Goal: Task Accomplishment & Management: Manage account settings

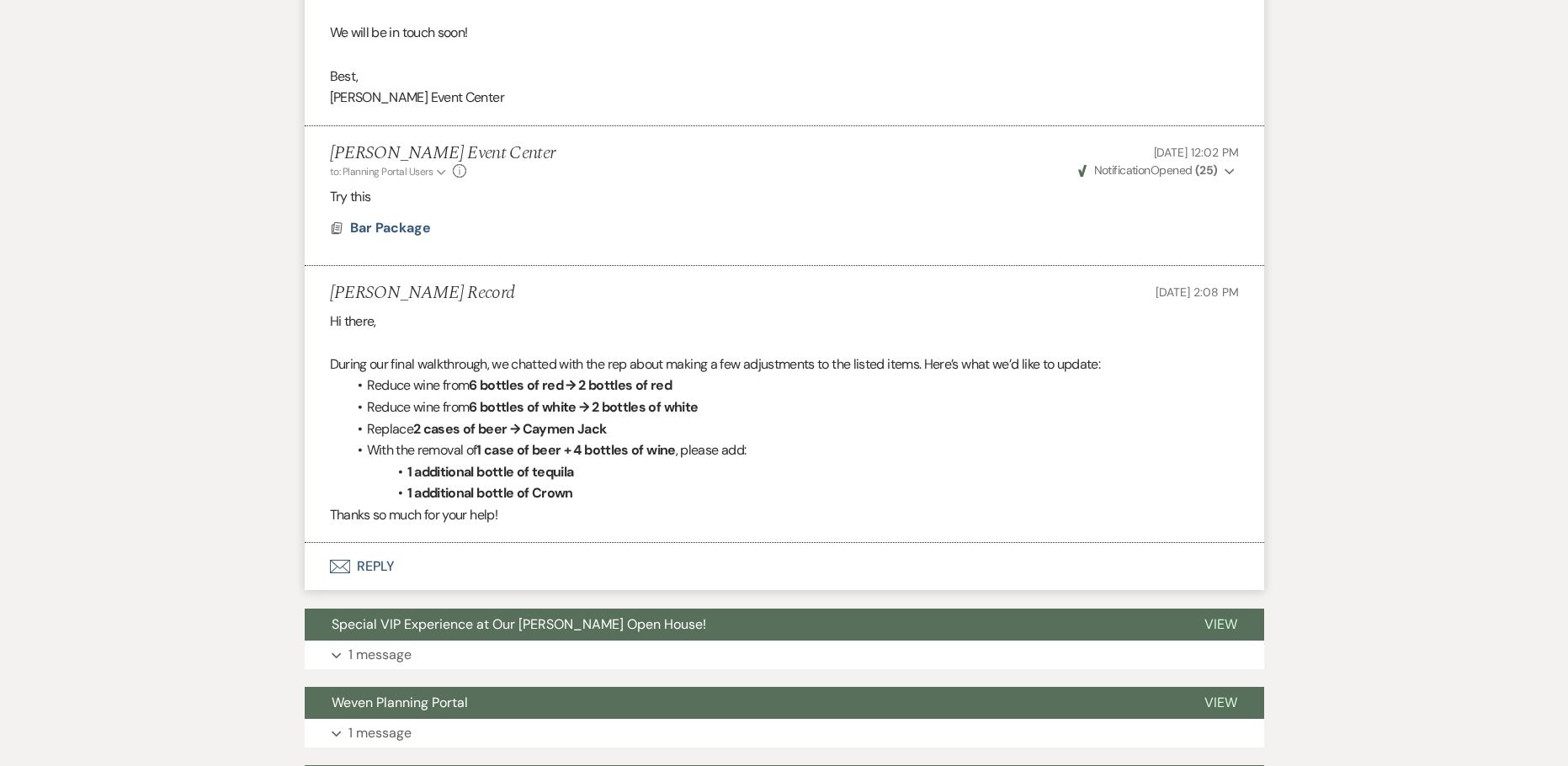
scroll to position [1768, 0]
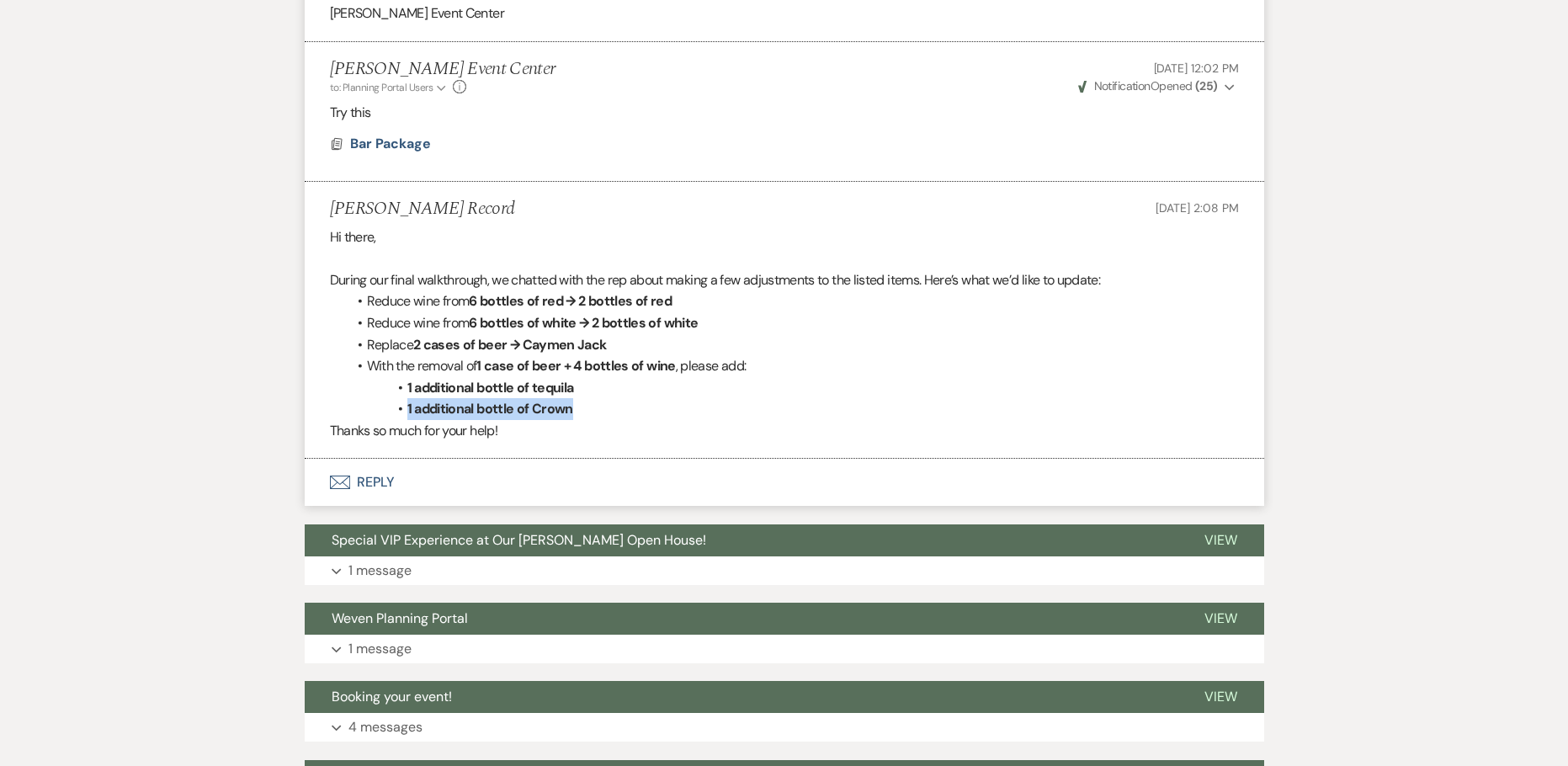
drag, startPoint x: 597, startPoint y: 406, endPoint x: 407, endPoint y: 409, distance: 190.0
click at [407, 409] on li "1 additional bottle of Crown" at bounding box center [793, 409] width 893 height 22
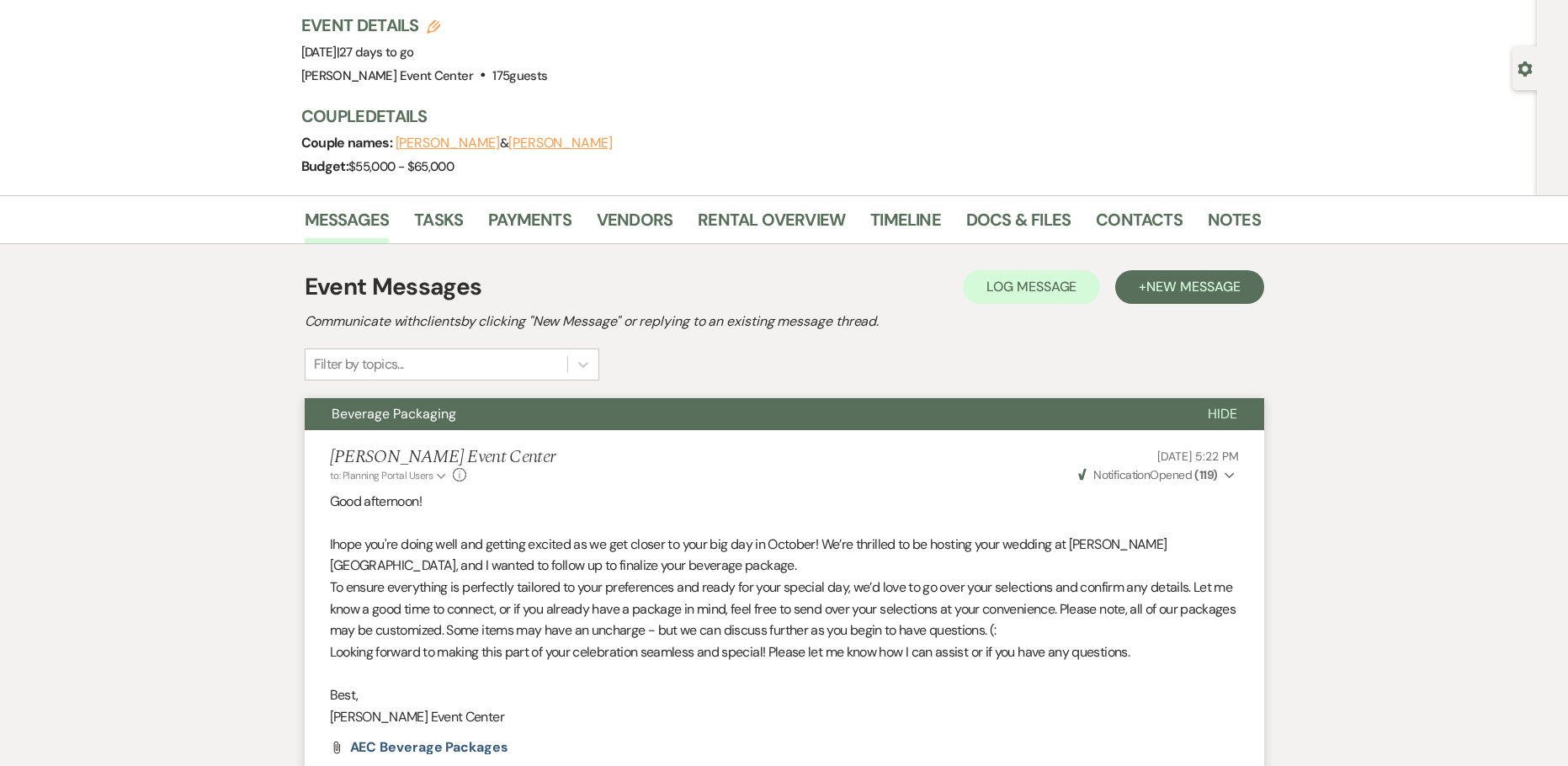
scroll to position [0, 0]
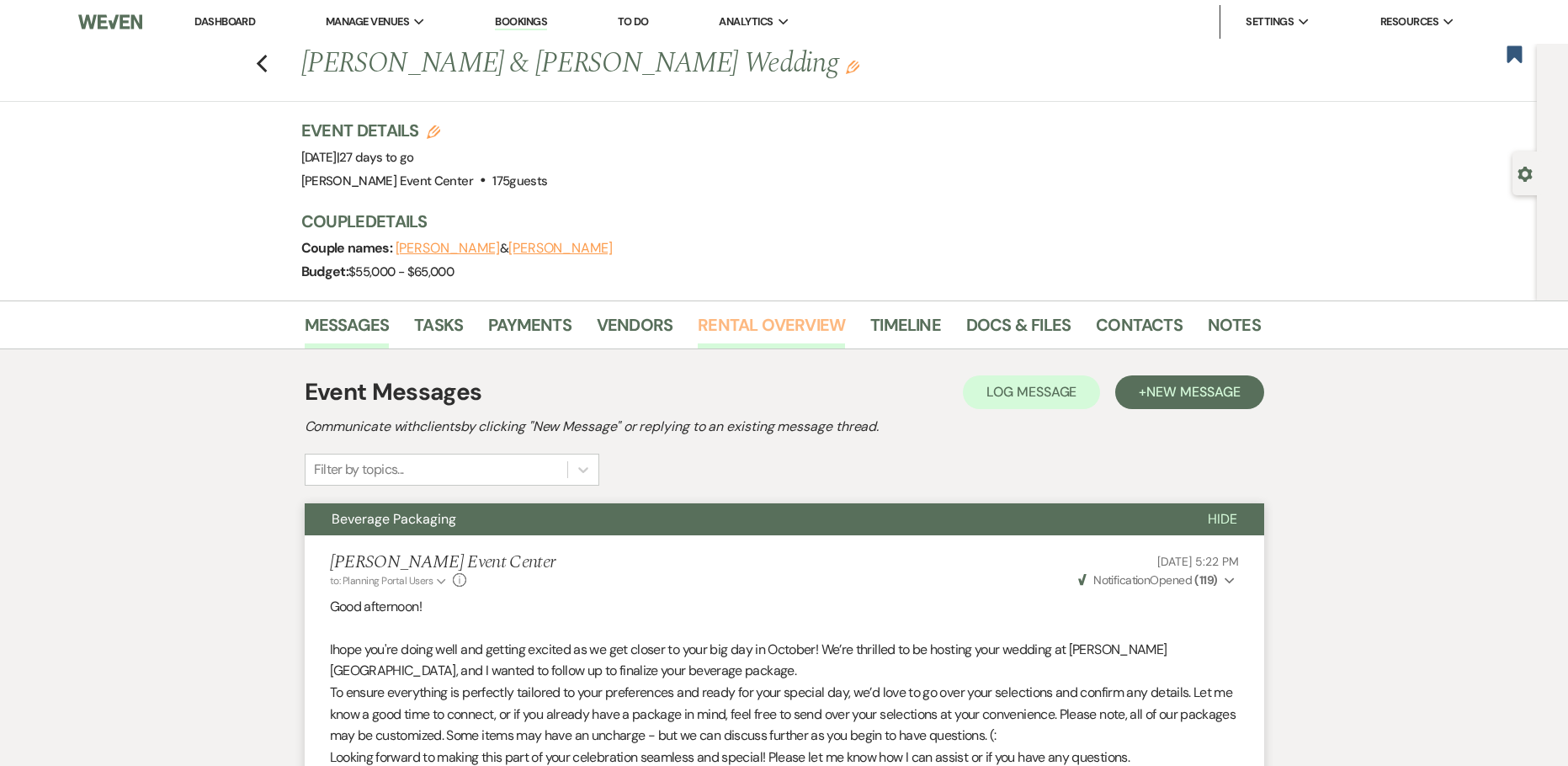
click at [779, 337] on link "Rental Overview" at bounding box center [772, 330] width 147 height 37
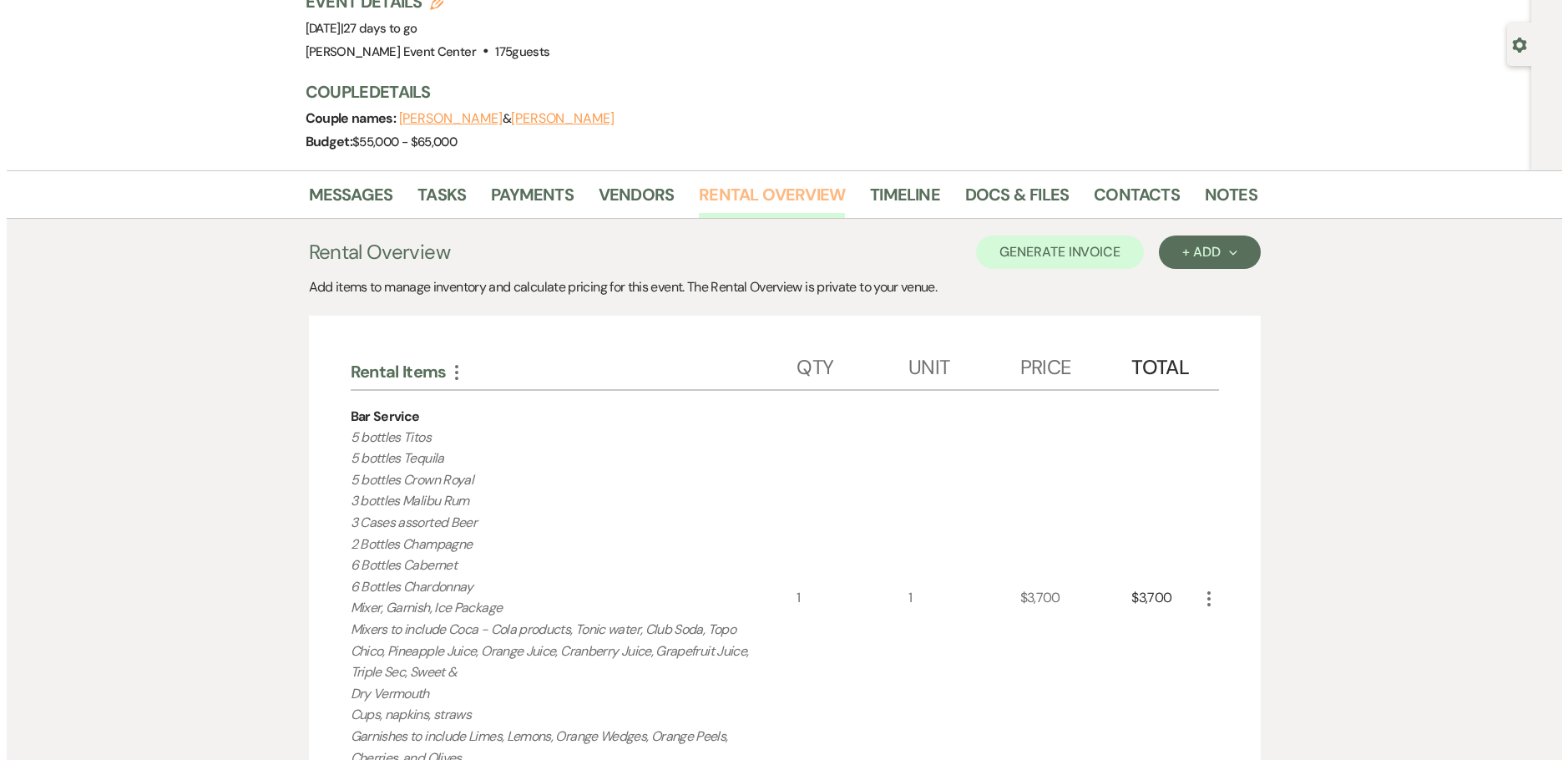
scroll to position [334, 0]
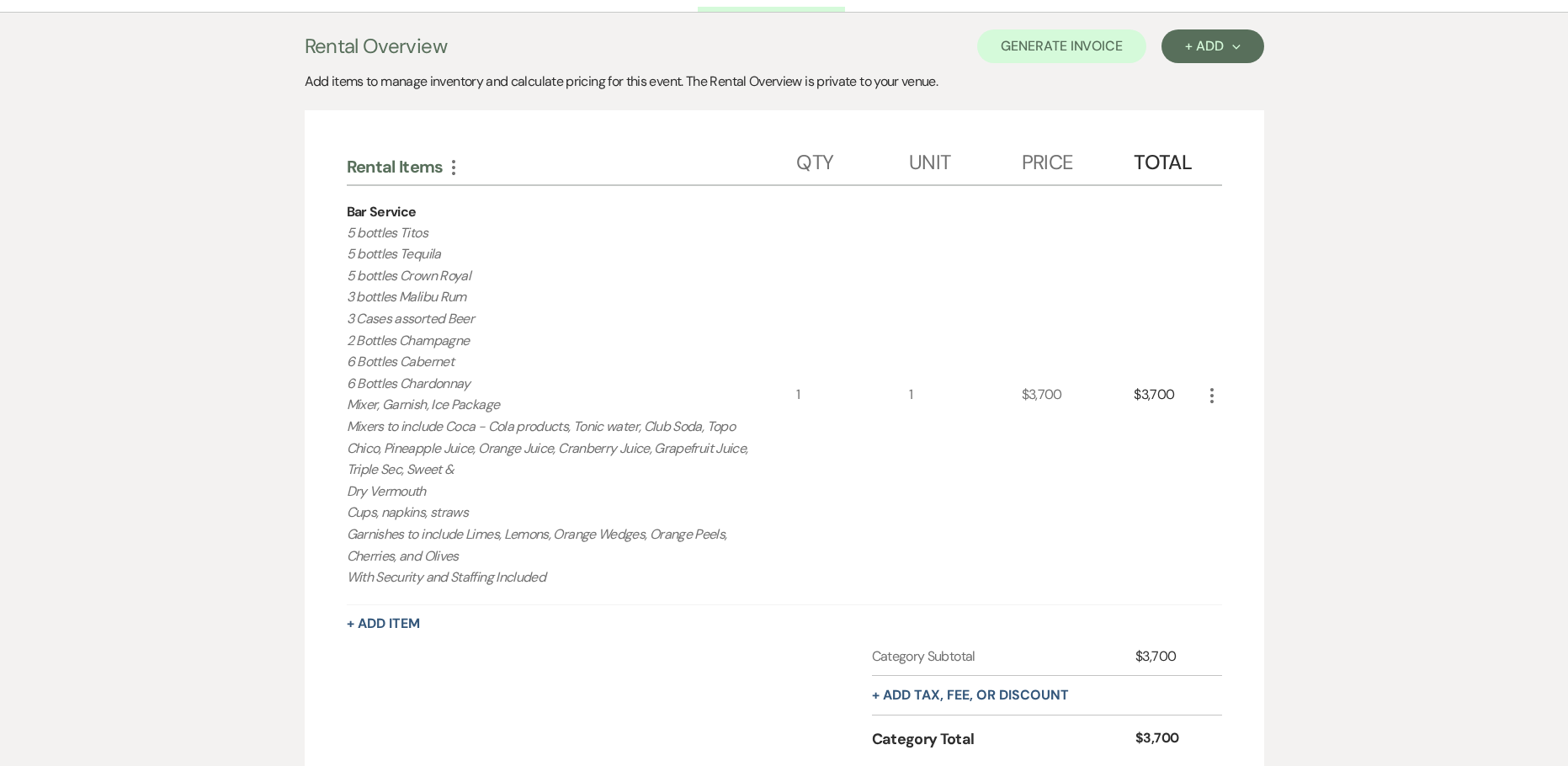
click at [1206, 395] on icon "More" at bounding box center [1212, 395] width 20 height 20
click at [1237, 430] on button "Pencil Edit" at bounding box center [1246, 428] width 88 height 27
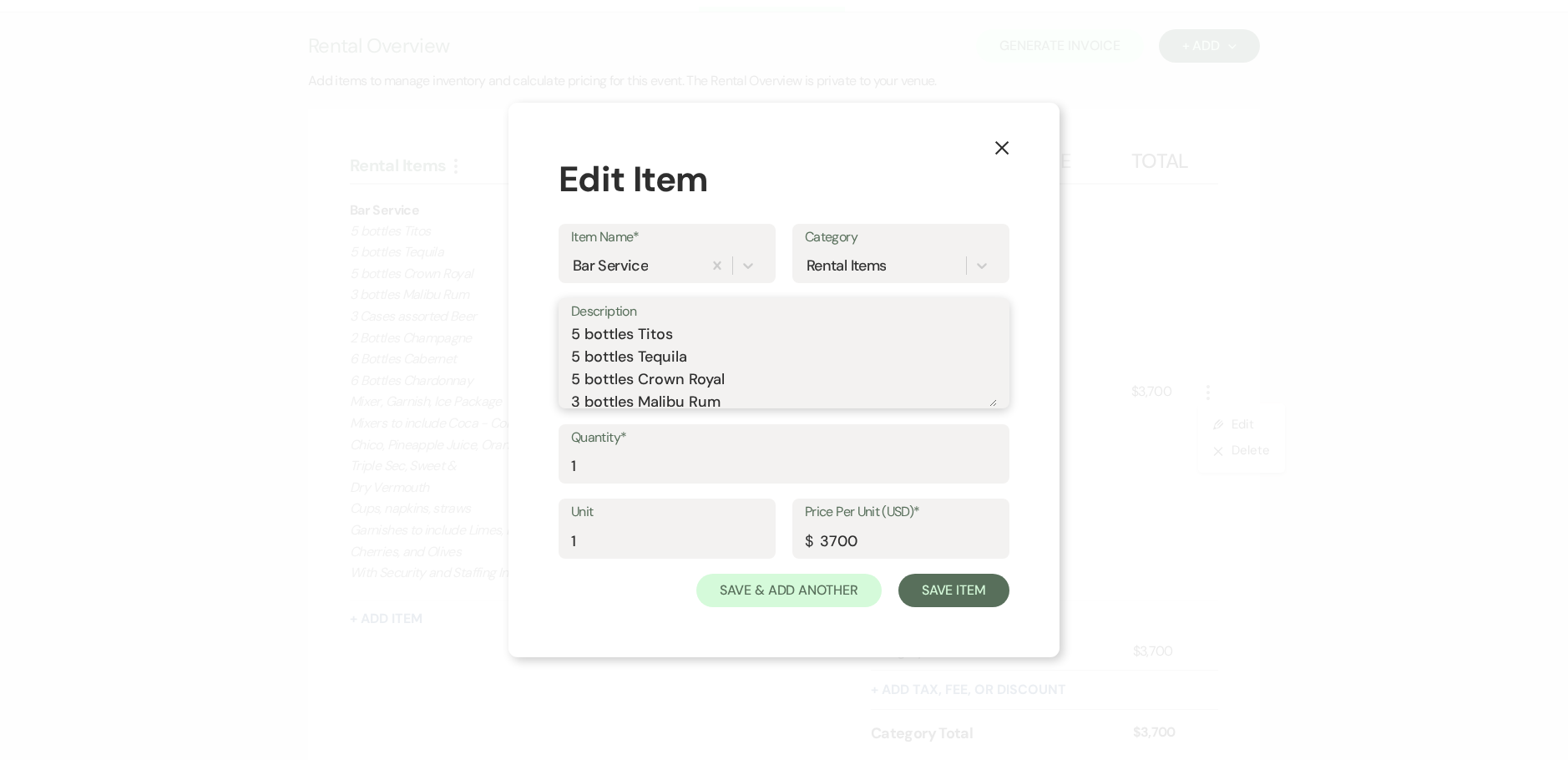
click at [571, 333] on textarea "5 bottles Titos 5 bottles Tequila 5 bottles Crown Royal 3 bottles Malibu Rum 3 …" at bounding box center [784, 365] width 426 height 83
click at [579, 372] on textarea "Custom House Package 5 bottles Titos 5 bottles Tequila 5 bottles Crown Royal 3 …" at bounding box center [784, 365] width 426 height 83
click at [580, 401] on textarea "Custom House Package 5 bottles Titos 6 bottles Tequila 5 bottles Crown Royal 3 …" at bounding box center [784, 365] width 426 height 83
click at [580, 396] on textarea "Custom House Package 5 bottles Titos 6 bottles Tequila 6 bottles Crown Royal 3 …" at bounding box center [784, 365] width 426 height 83
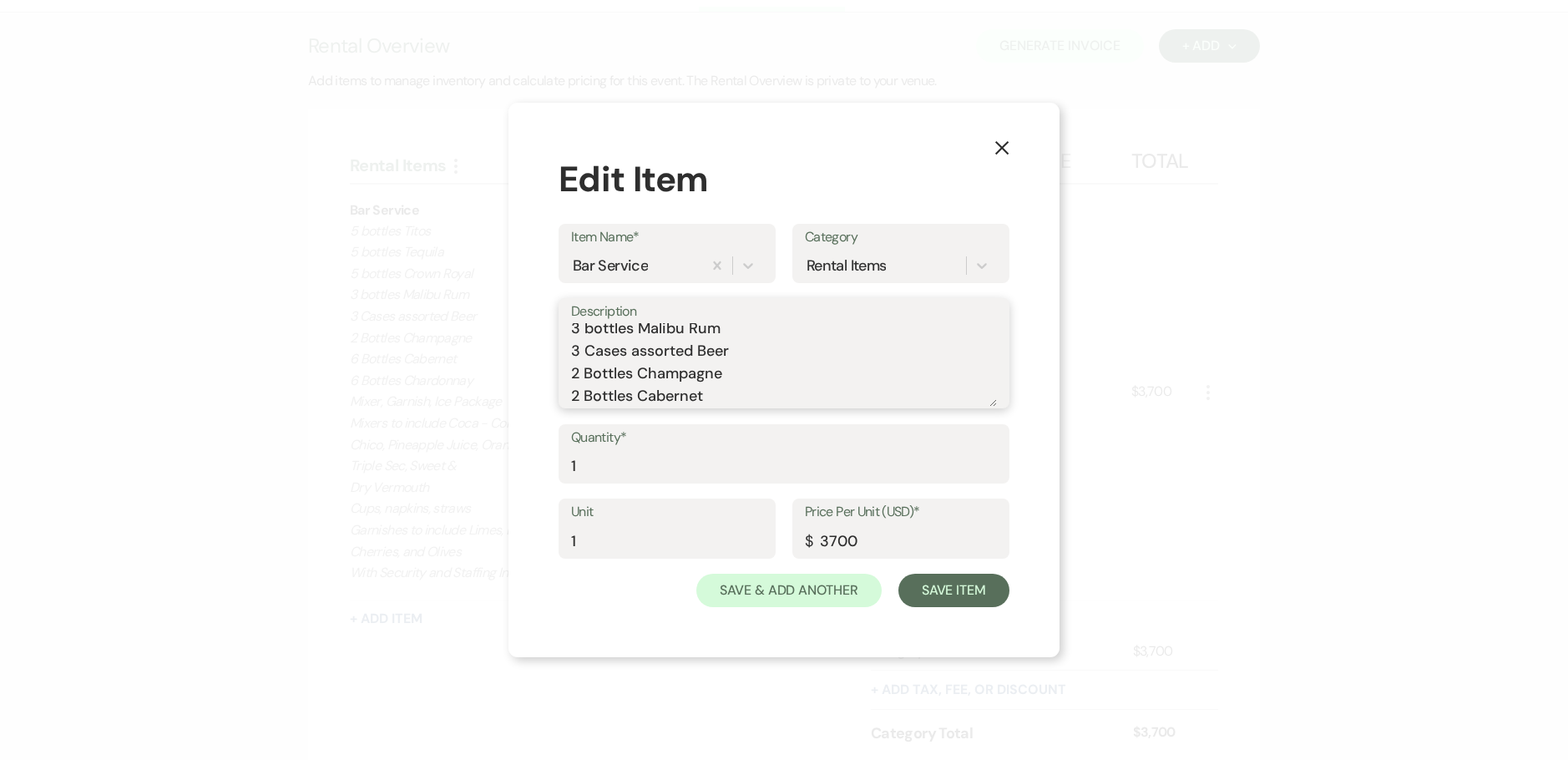
scroll to position [129, 0]
click at [580, 380] on textarea "Custom House Package 5 bottles Titos 6 bottles Tequila 6 bottles Crown Royal 3 …" at bounding box center [784, 365] width 426 height 83
click at [643, 395] on textarea "Custom House Package 5 bottles Titos 6 bottles Tequila 6 bottles Crown Royal 3 …" at bounding box center [784, 365] width 426 height 83
click at [734, 395] on textarea "Custom House Package 5 bottles Titos 6 bottles Tequila 6 bottles Crown Royal 3 …" at bounding box center [784, 365] width 426 height 83
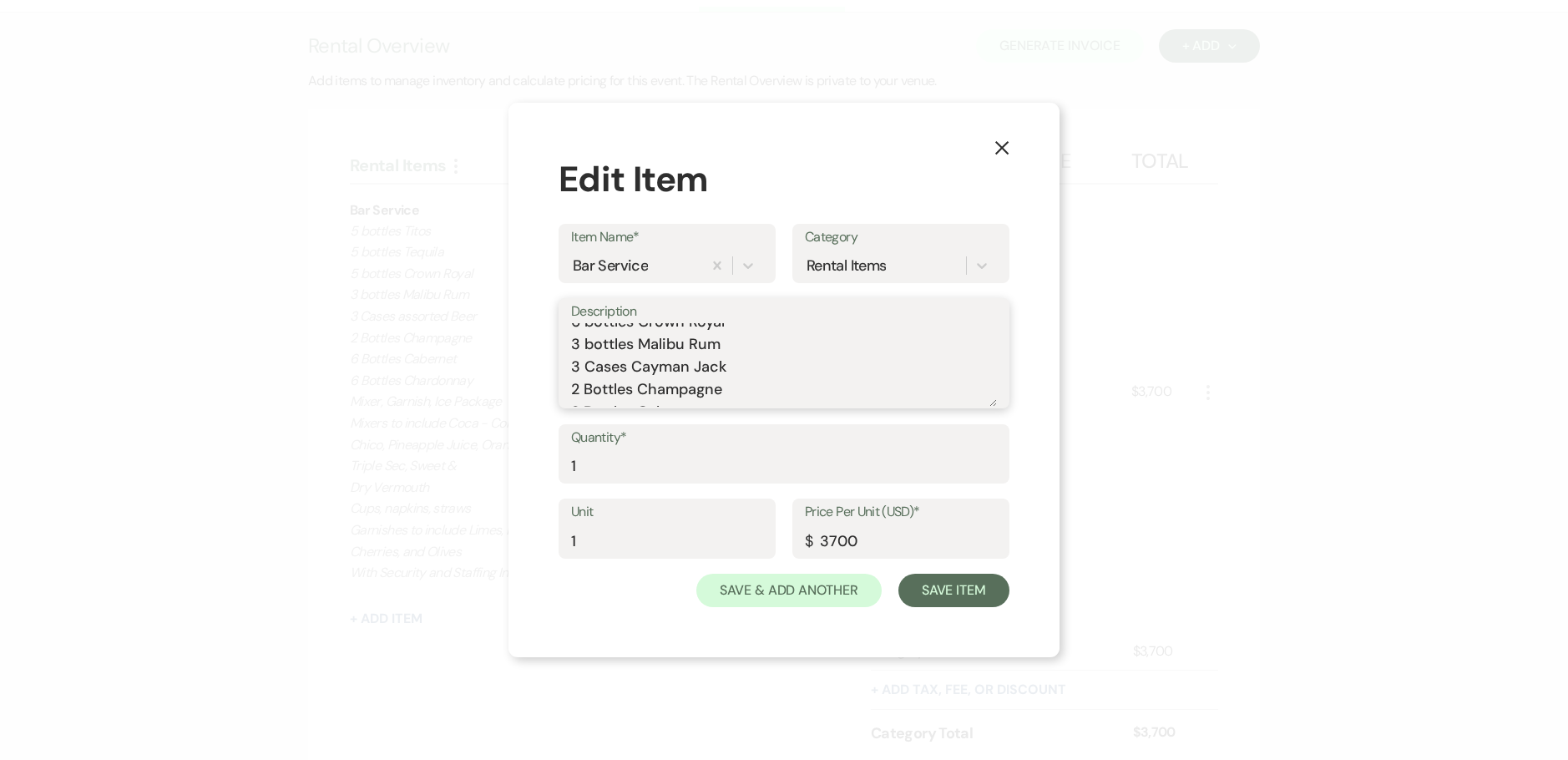
scroll to position [51, 0]
click at [580, 397] on textarea "Custom House Package 5 bottles Titos 6 bottles Tequila 6 bottles Crown Royal 3 …" at bounding box center [784, 365] width 426 height 83
drag, startPoint x: 747, startPoint y: 354, endPoint x: 556, endPoint y: 357, distance: 191.0
click at [556, 357] on div "X Edit Item Item Name* Bar Service Category Rental Items Description Custom Hou…" at bounding box center [784, 380] width 551 height 556
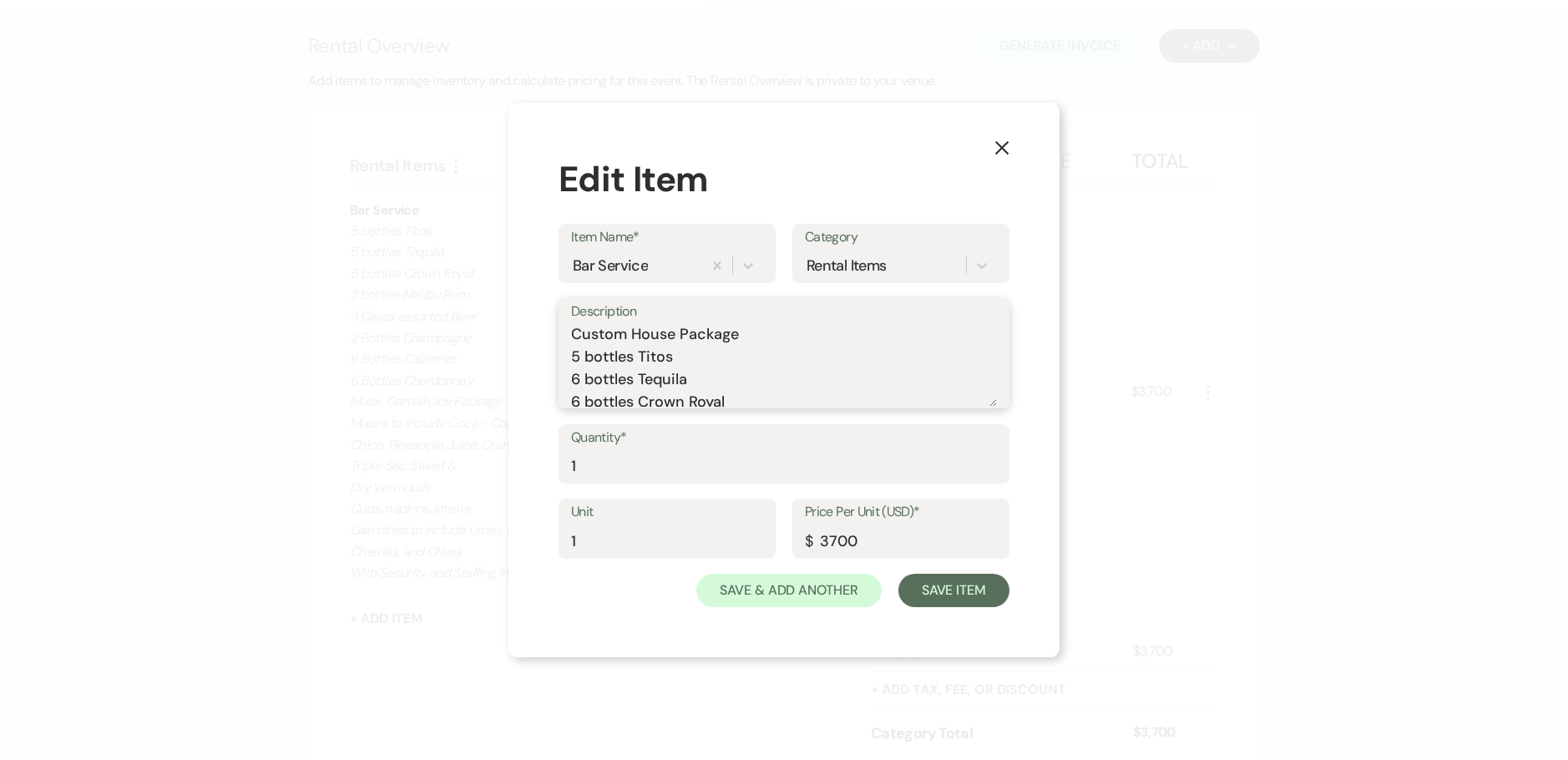
type textarea "Custom House Package 5 bottles Titos 6 bottles Tequila 6 bottles Crown Royal 3 …"
click at [821, 369] on textarea "Custom House Package 5 bottles Titos 6 bottles Tequila 6 bottles Crown Royal 3 …" at bounding box center [784, 365] width 426 height 83
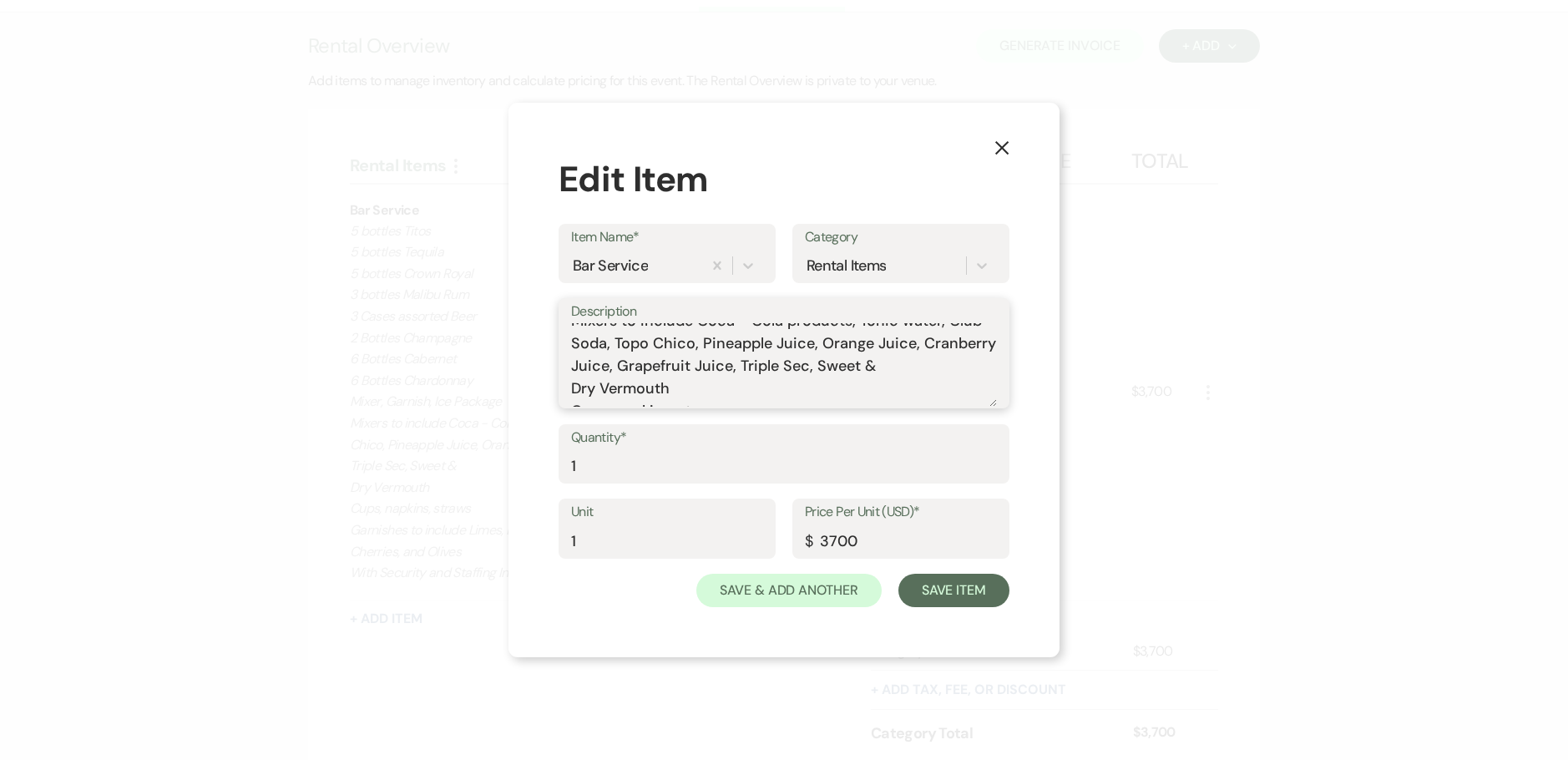
drag, startPoint x: 814, startPoint y: 366, endPoint x: 858, endPoint y: 385, distance: 47.9
click at [858, 385] on textarea "Custom House Package 5 bottles Titos 6 bottles Tequila 6 bottles Crown Royal 3 …" at bounding box center [784, 365] width 426 height 83
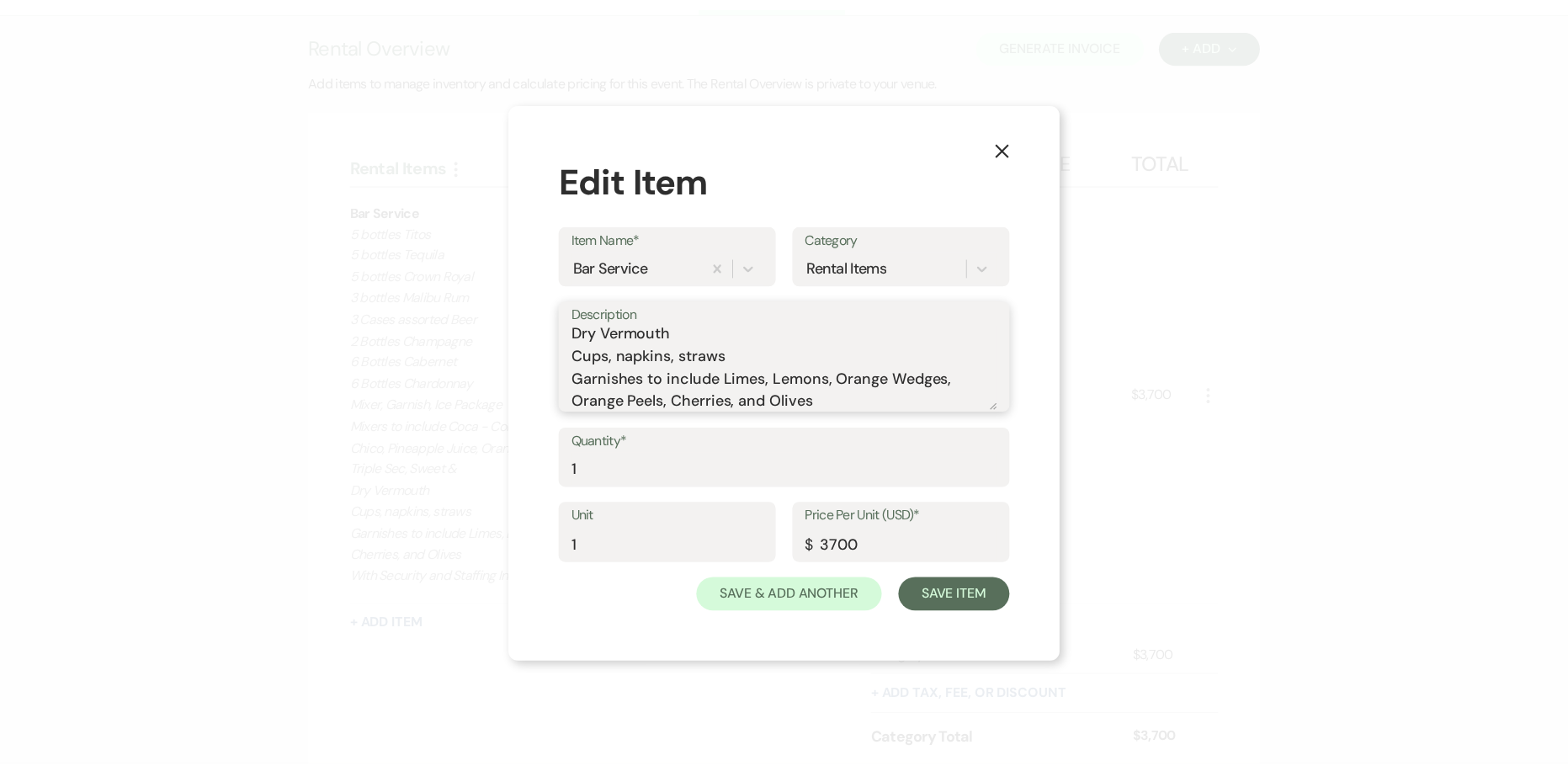
scroll to position [325, 0]
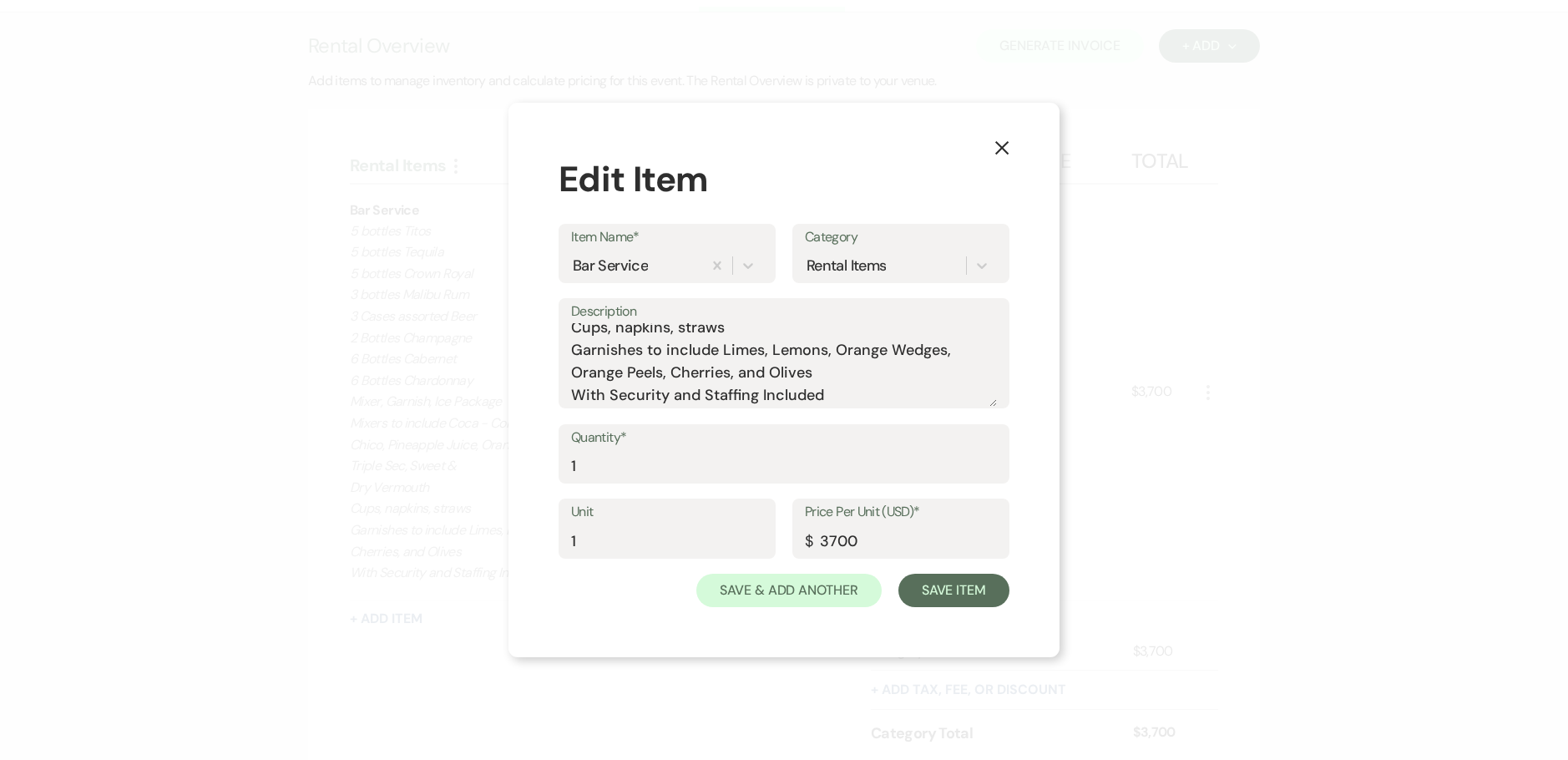
click at [997, 147] on icon "X" at bounding box center [1001, 148] width 15 height 15
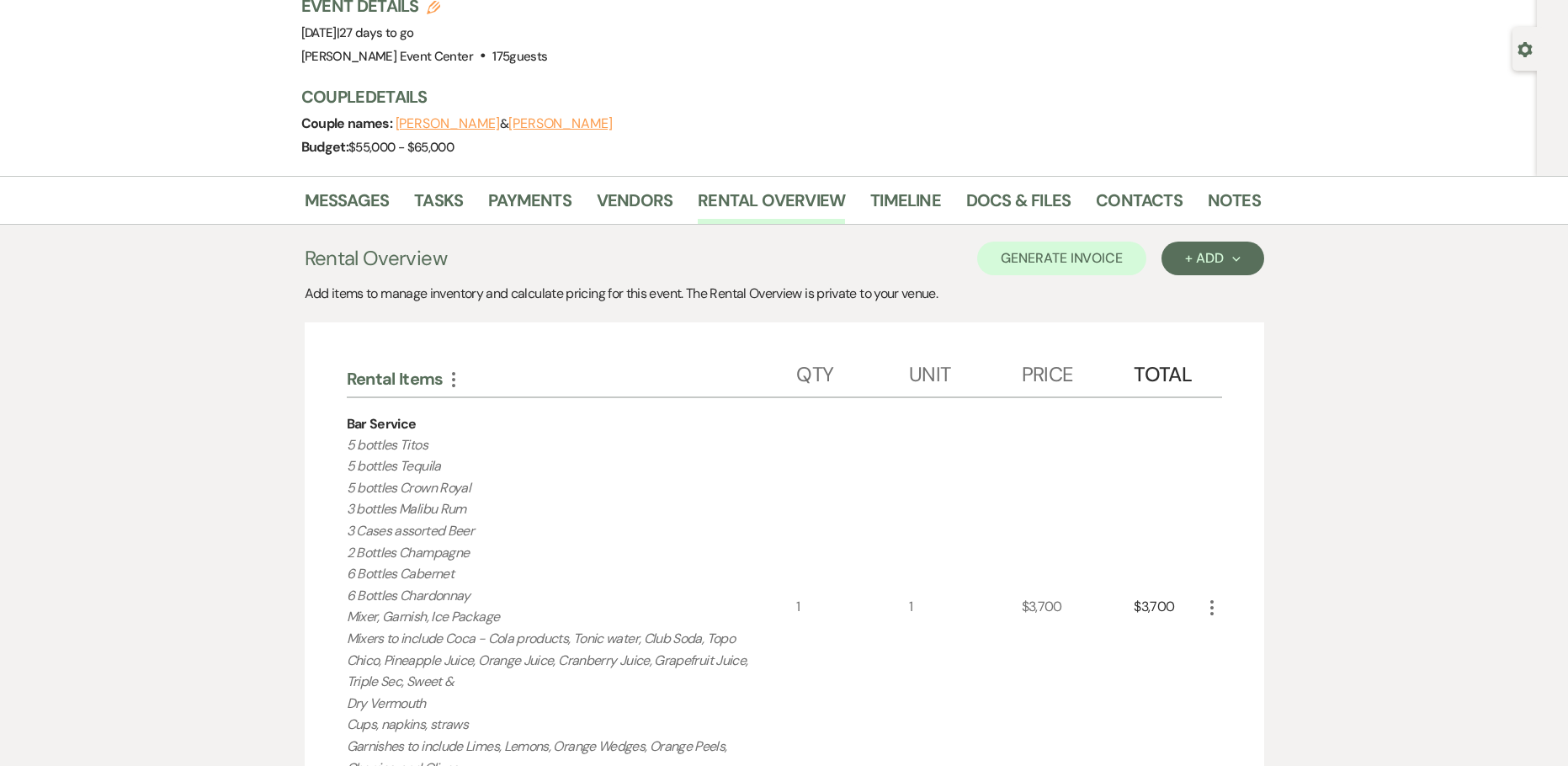
scroll to position [0, 0]
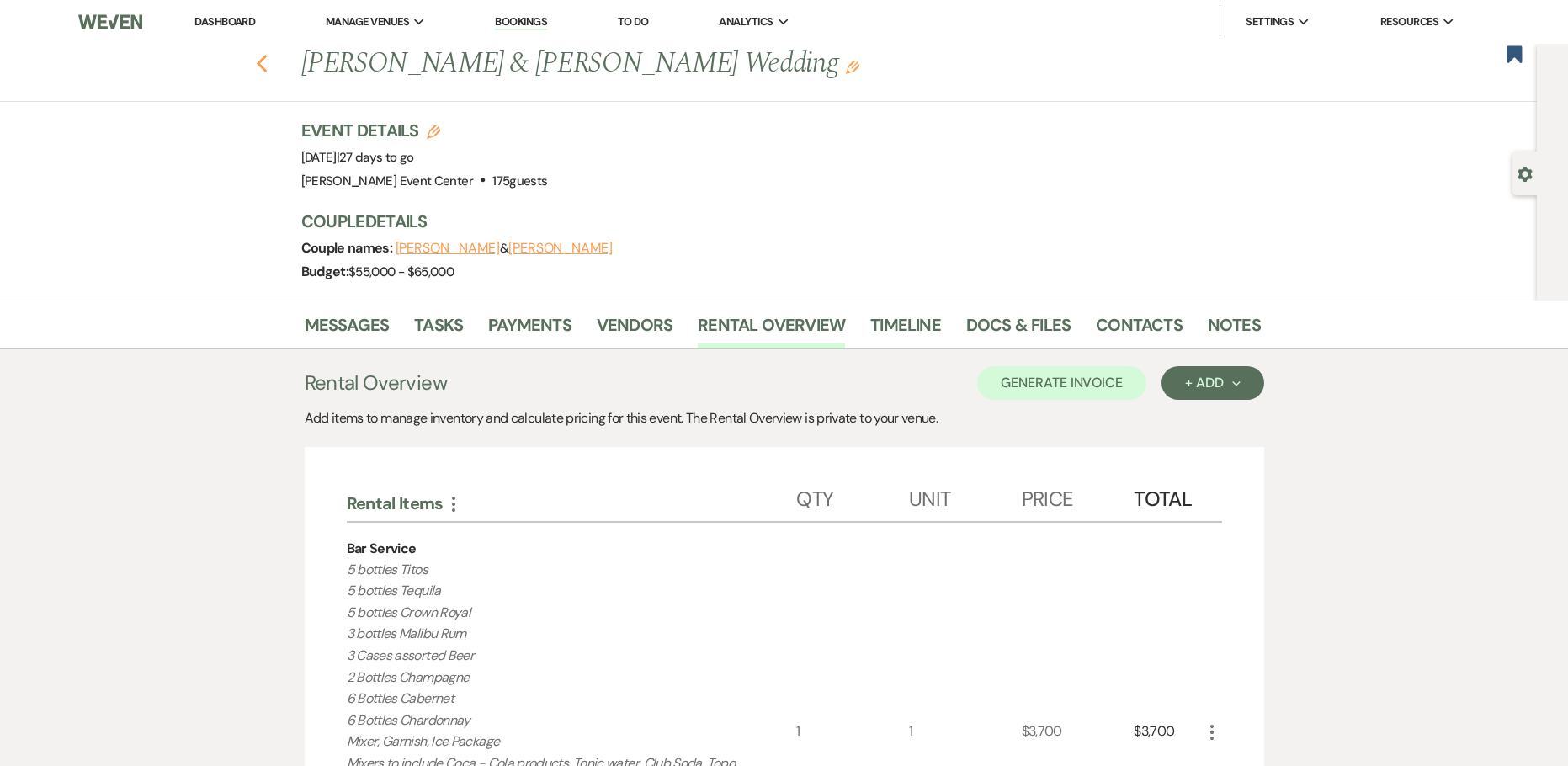
click at [268, 65] on icon "Previous" at bounding box center [262, 63] width 12 height 20
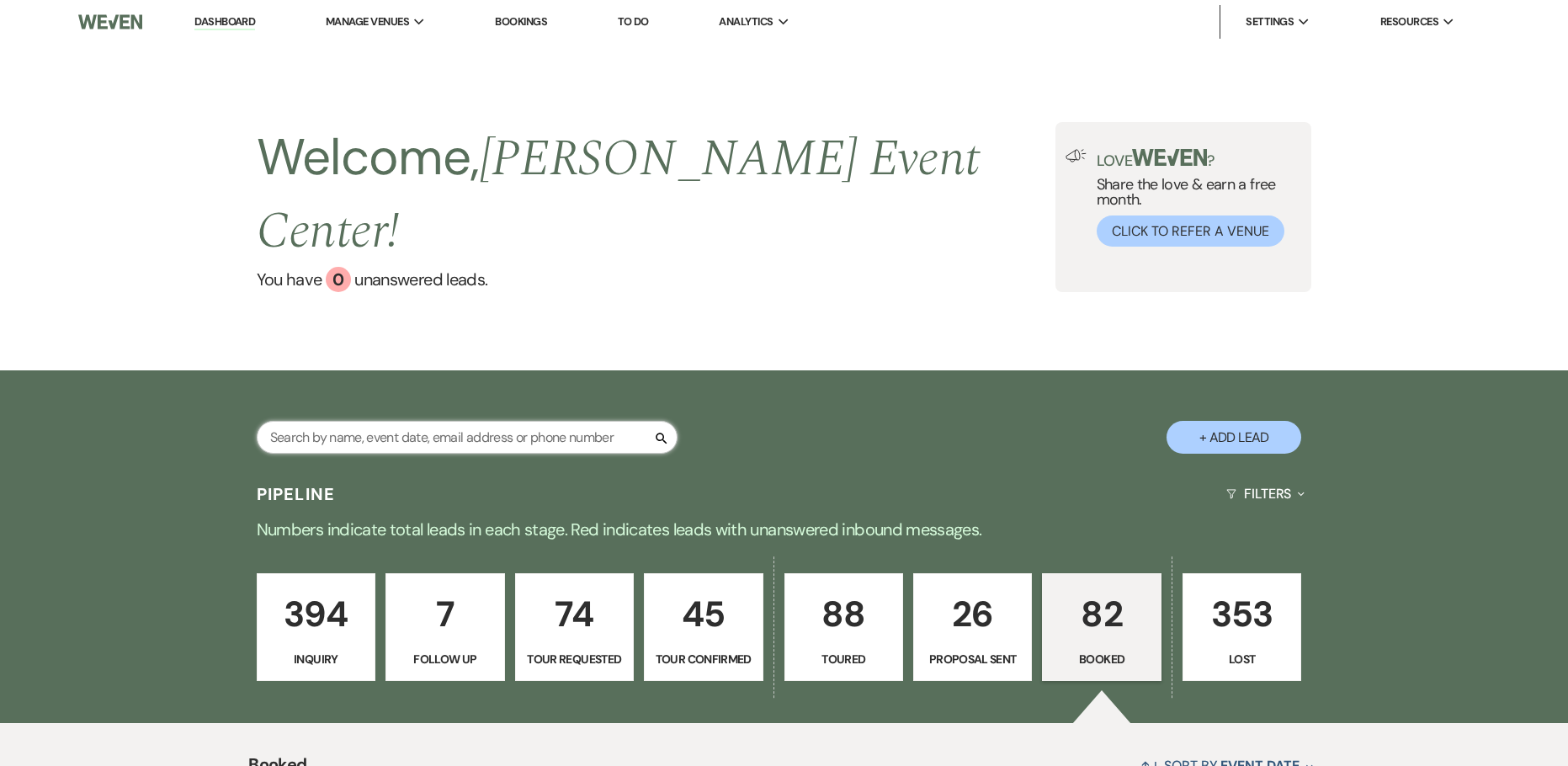
click at [415, 421] on input "text" at bounding box center [468, 437] width 421 height 33
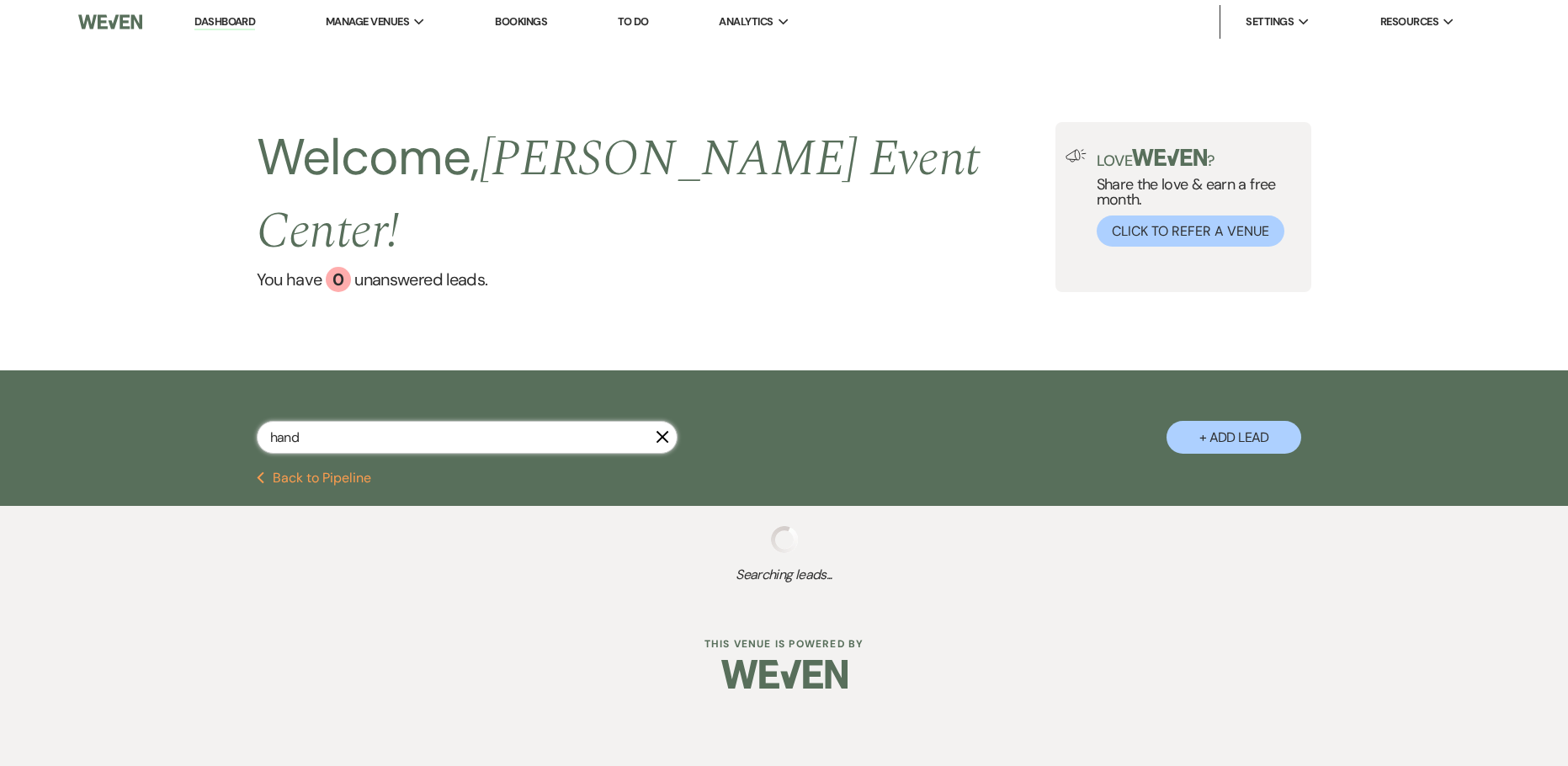
type input "handy"
select select "2"
select select "8"
select select "4"
select select "8"
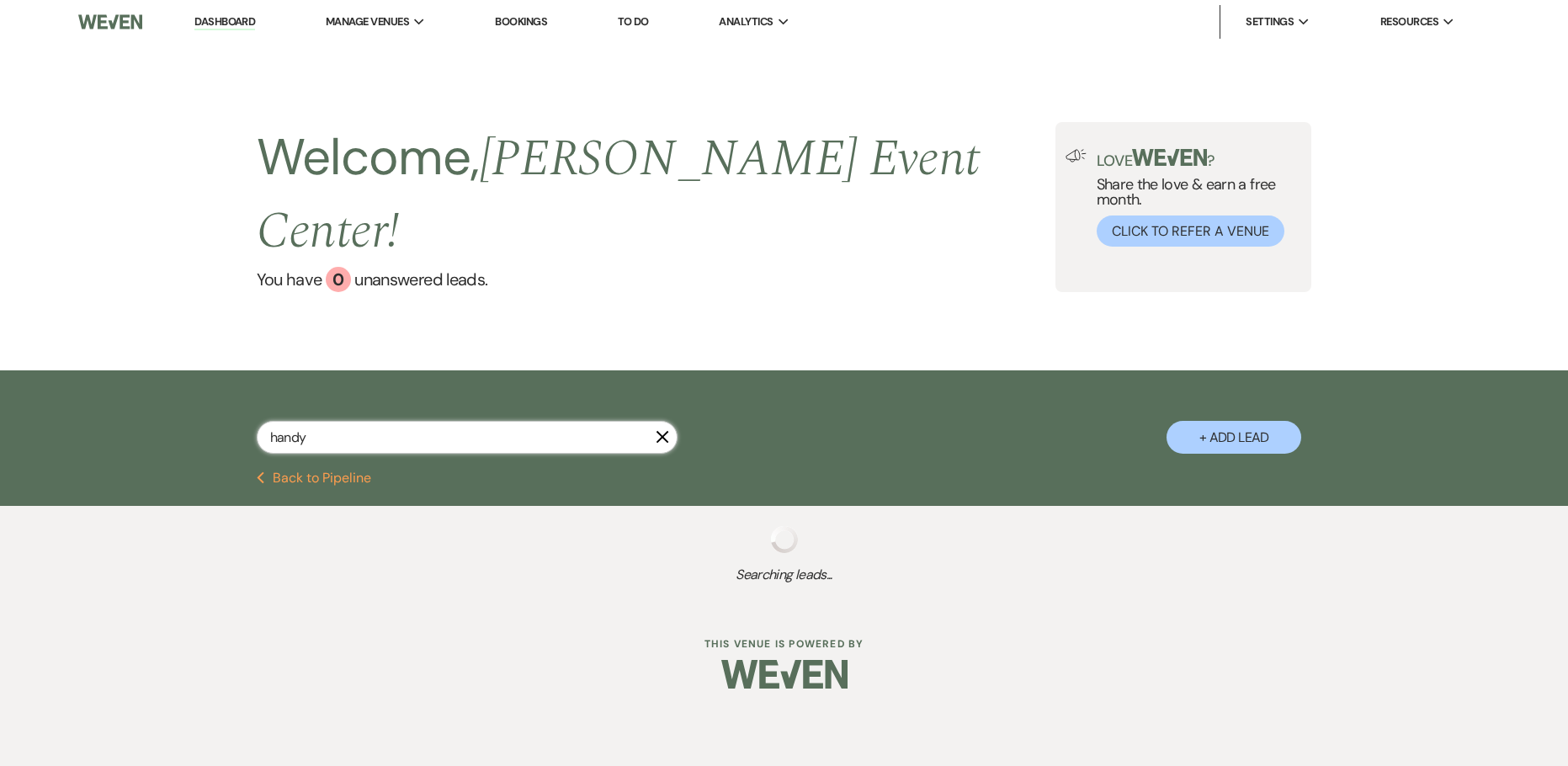
select select "1"
select select "8"
select select "4"
select select "8"
select select "6"
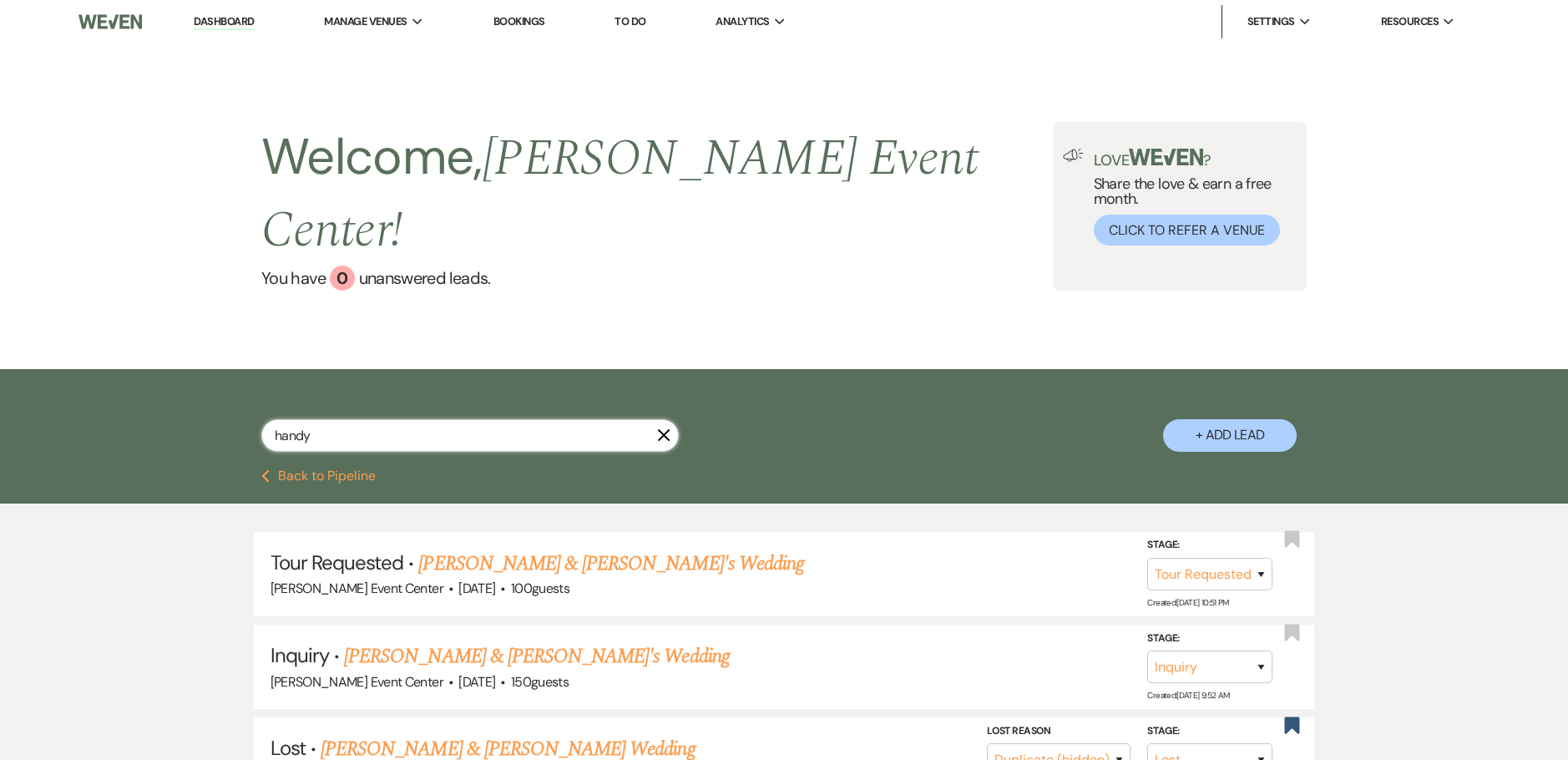
select select "8"
select select "4"
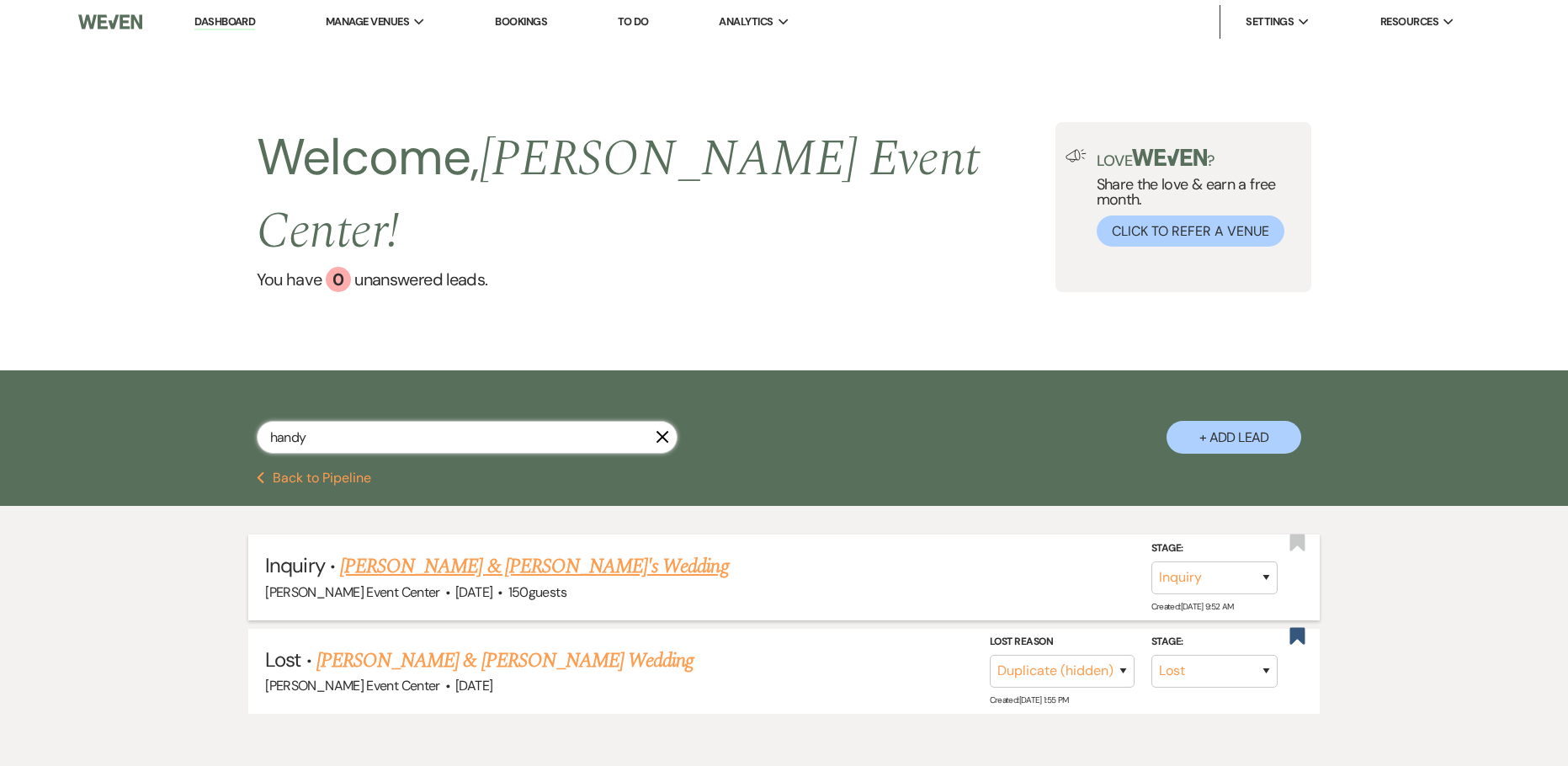
type input "handy"
click at [1239, 561] on select "Inquiry Follow Up Tour Requested Tour Confirmed Toured Proposal Sent Booked Lost" at bounding box center [1215, 577] width 127 height 33
click at [1151, 561] on select "Inquiry Follow Up Tour Requested Tour Confirmed Toured Proposal Sent Booked Lost" at bounding box center [1215, 577] width 127 height 33
click at [1168, 561] on select "Inquiry Follow Up Tour Requested Tour Confirmed Toured Proposal Sent Booked Lost" at bounding box center [1131, 577] width 127 height 33
select select "6"
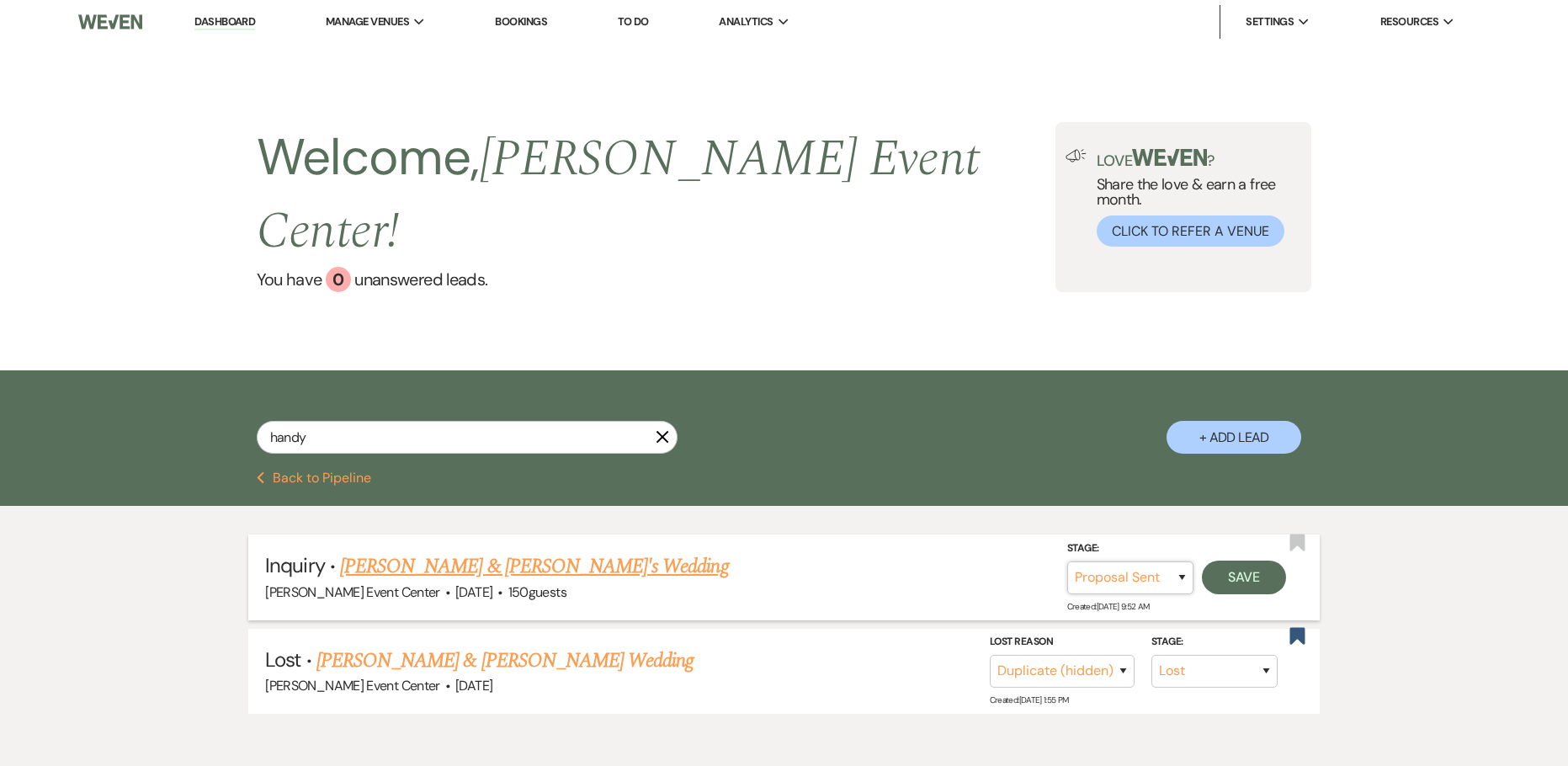
click at [1067, 561] on select "Inquiry Follow Up Tour Requested Tour Confirmed Toured Proposal Sent Booked Lost" at bounding box center [1131, 577] width 127 height 33
click at [1235, 561] on button "Save" at bounding box center [1244, 578] width 84 height 34
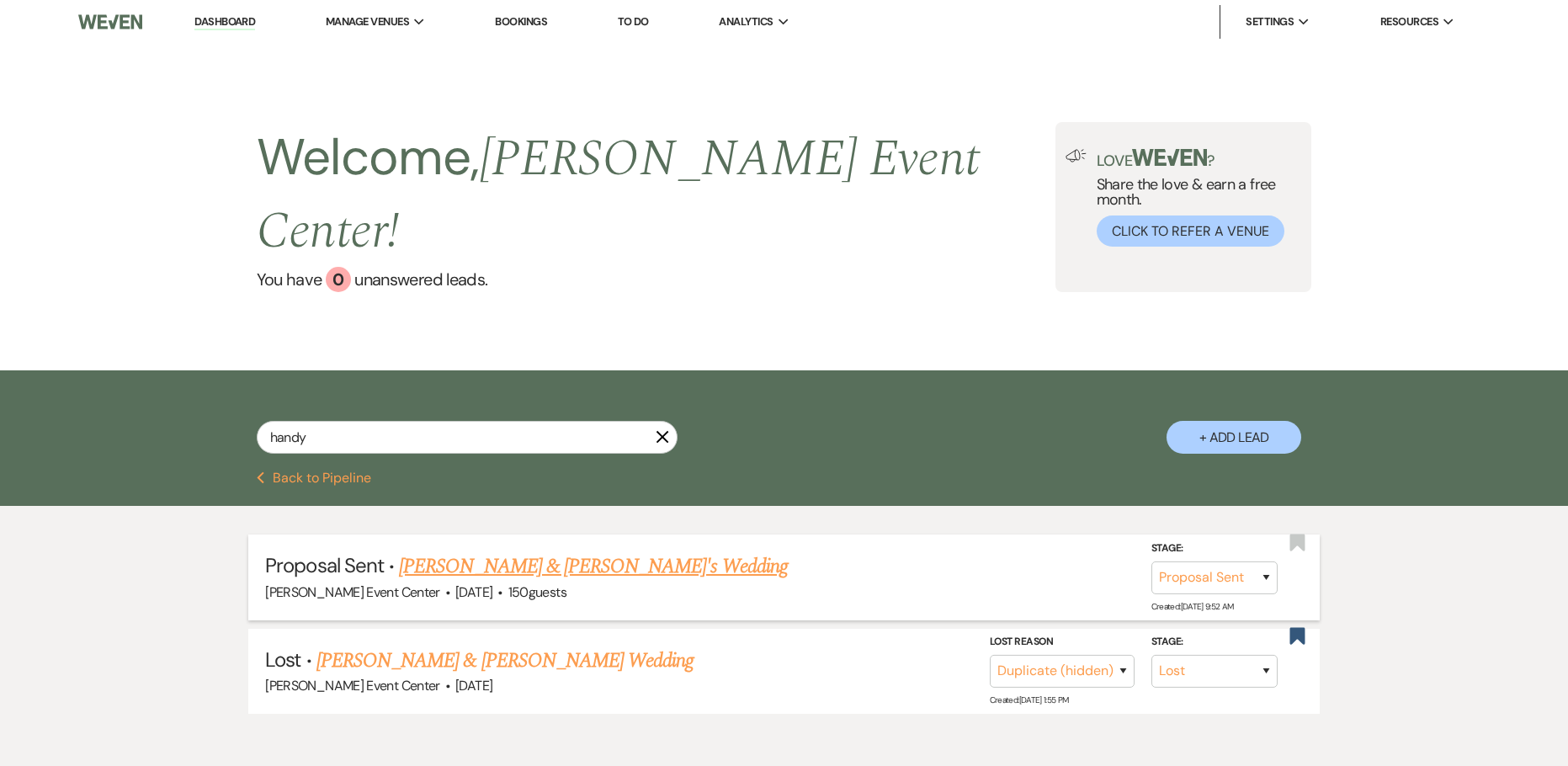
click at [522, 552] on link "[PERSON_NAME] & [PERSON_NAME]'s Wedding" at bounding box center [593, 567] width 389 height 30
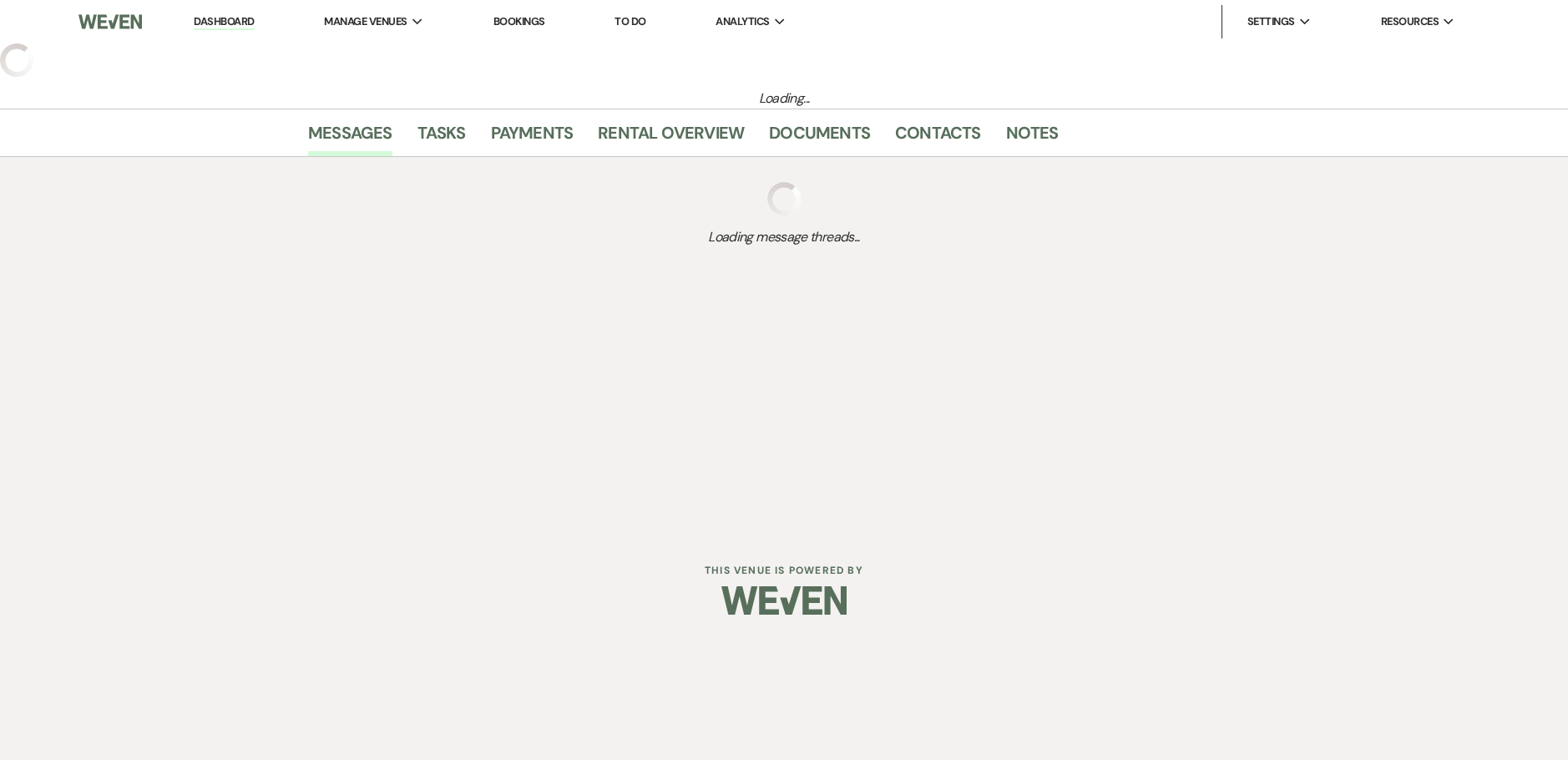
select select "6"
select select "5"
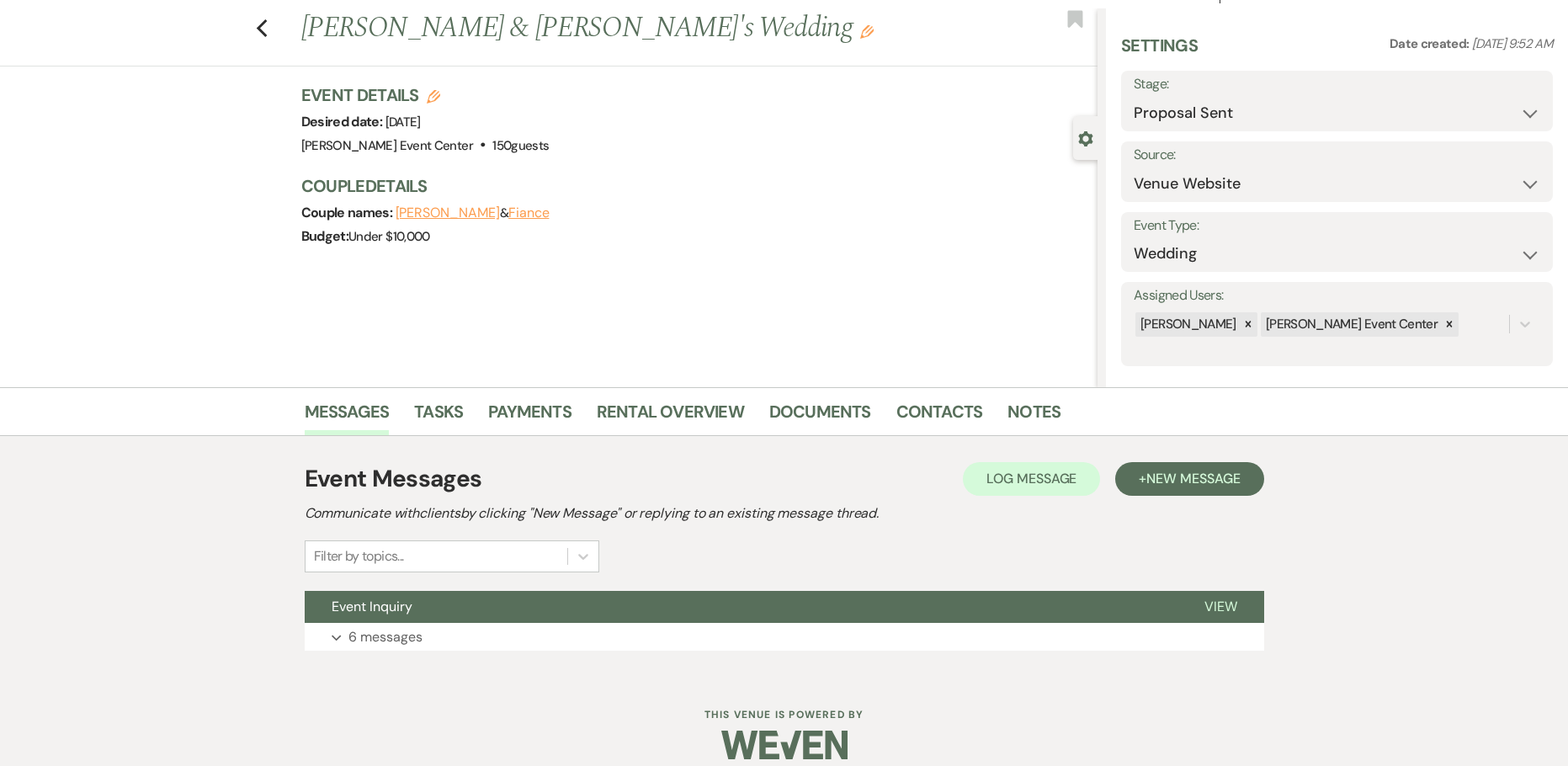
scroll to position [54, 0]
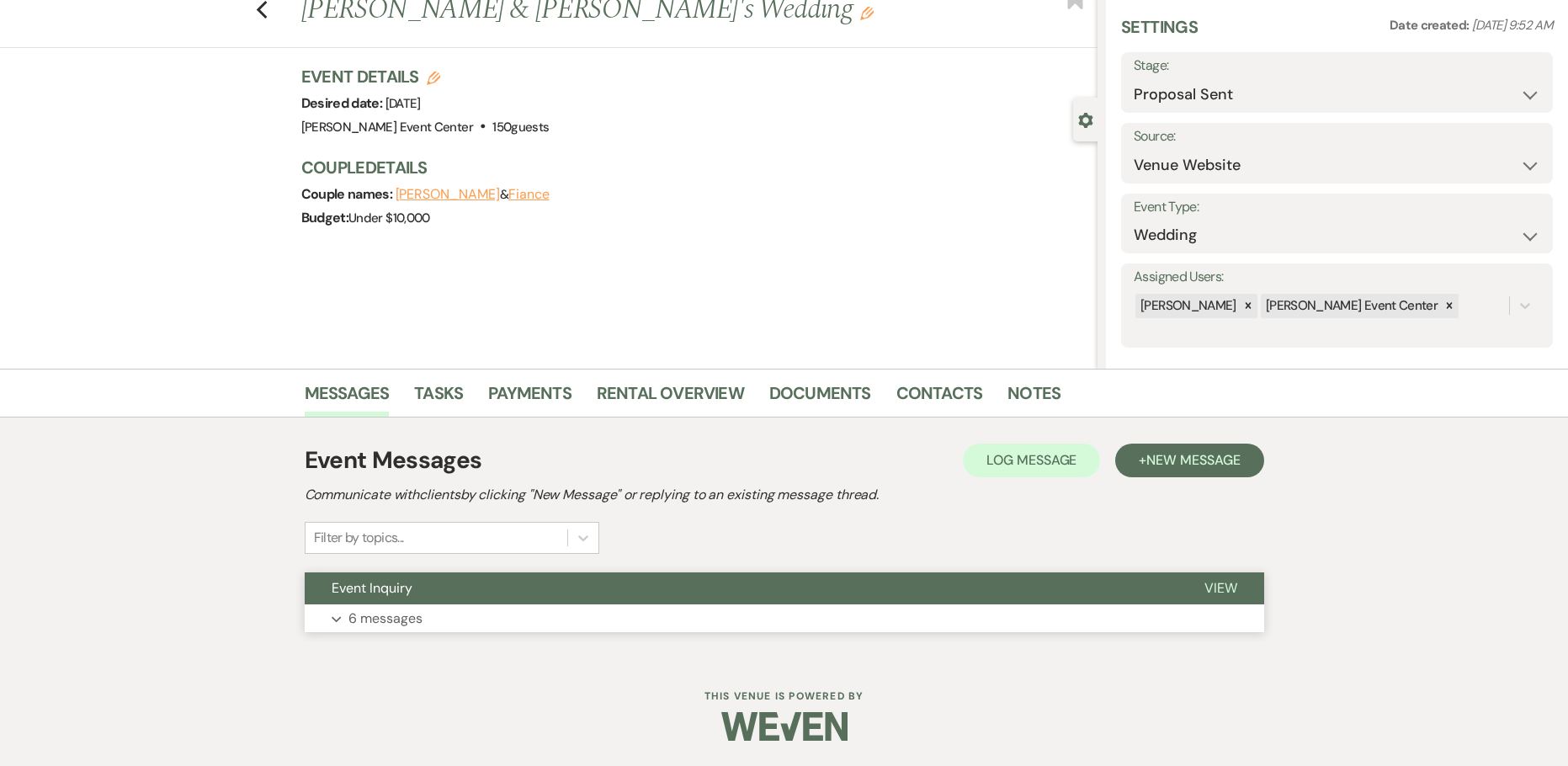
click at [396, 620] on p "6 messages" at bounding box center [385, 618] width 74 height 22
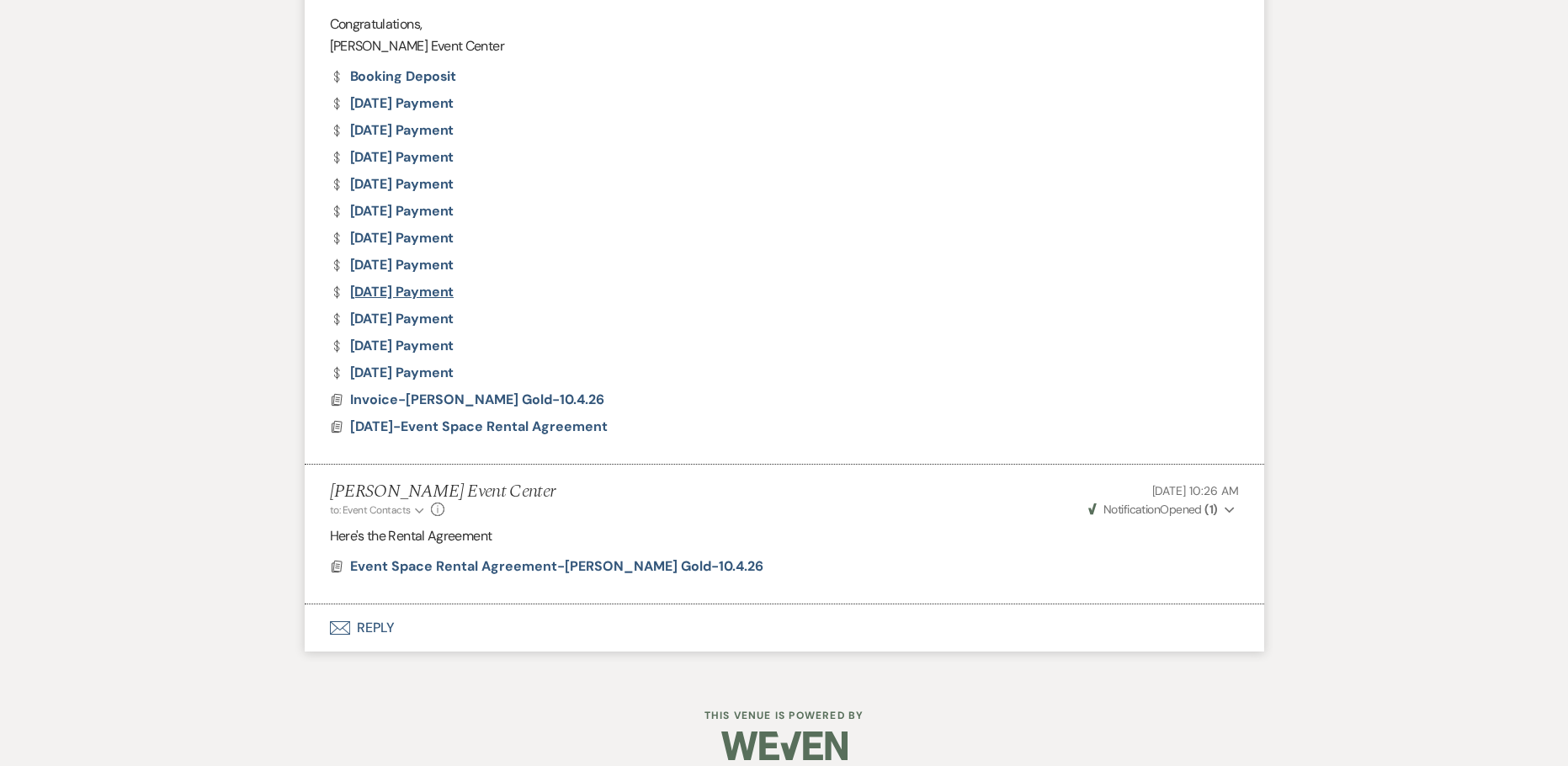
scroll to position [2358, 0]
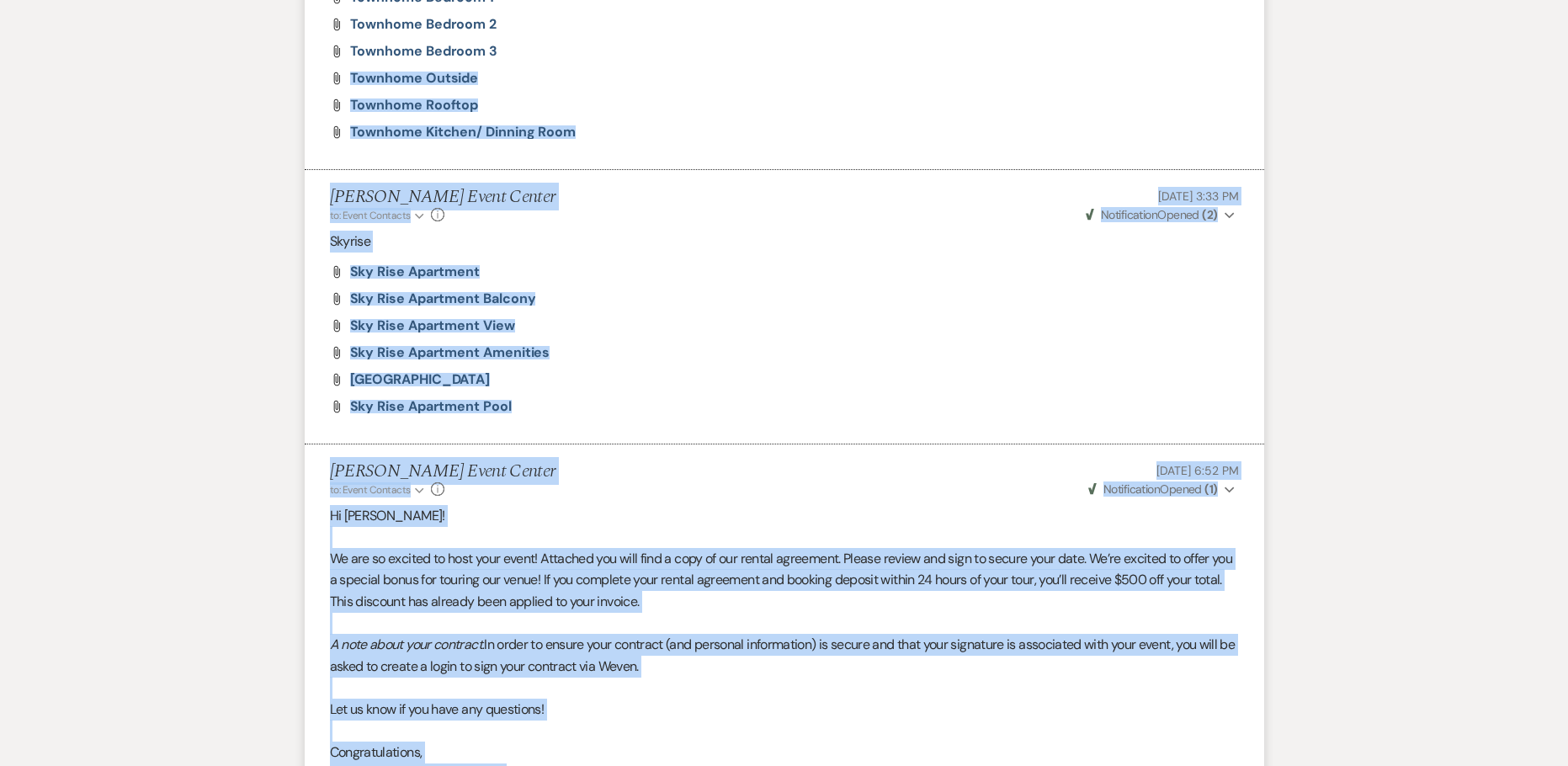
drag, startPoint x: 1474, startPoint y: 306, endPoint x: 1514, endPoint y: 103, distance: 206.9
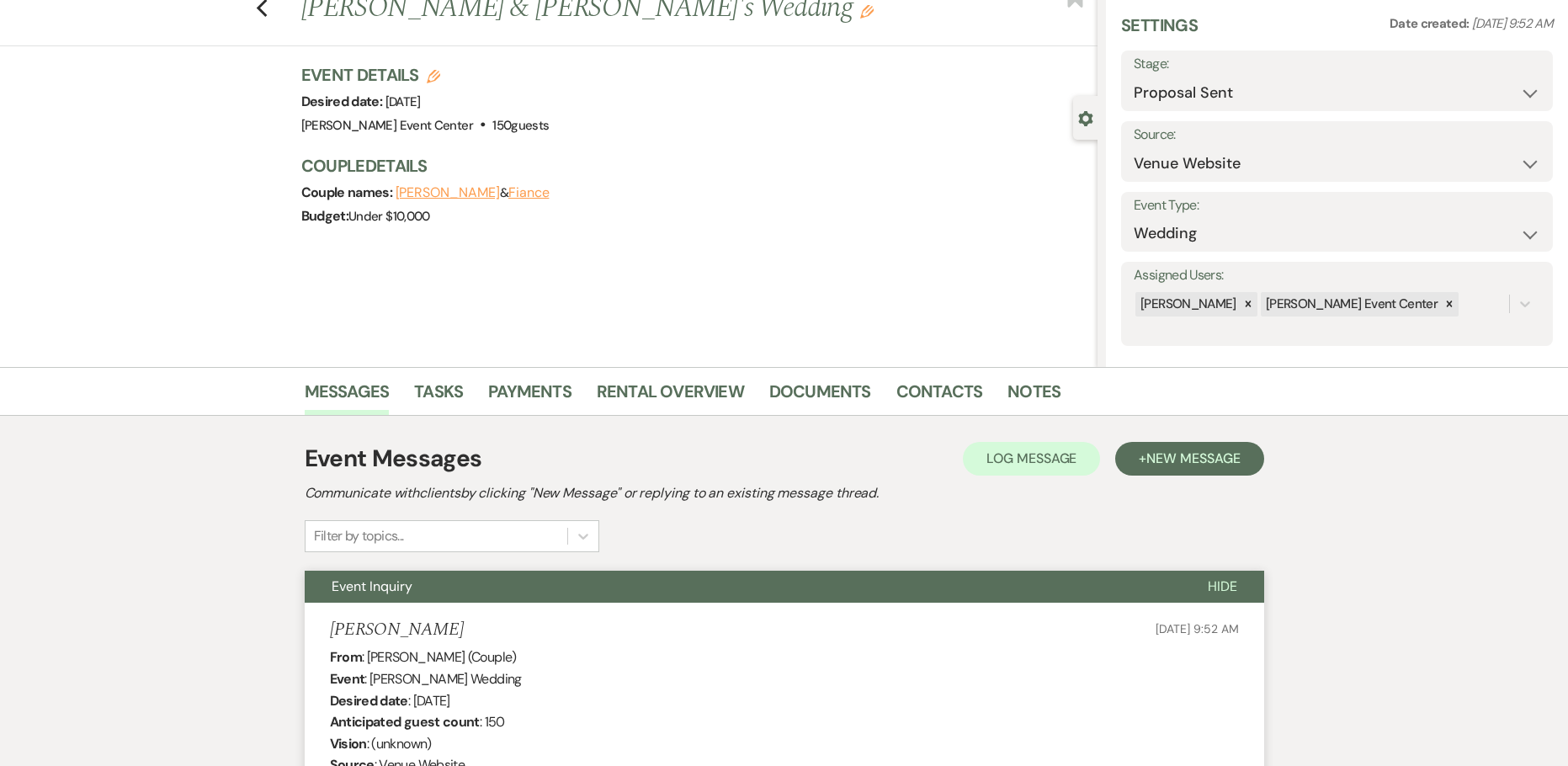
scroll to position [0, 0]
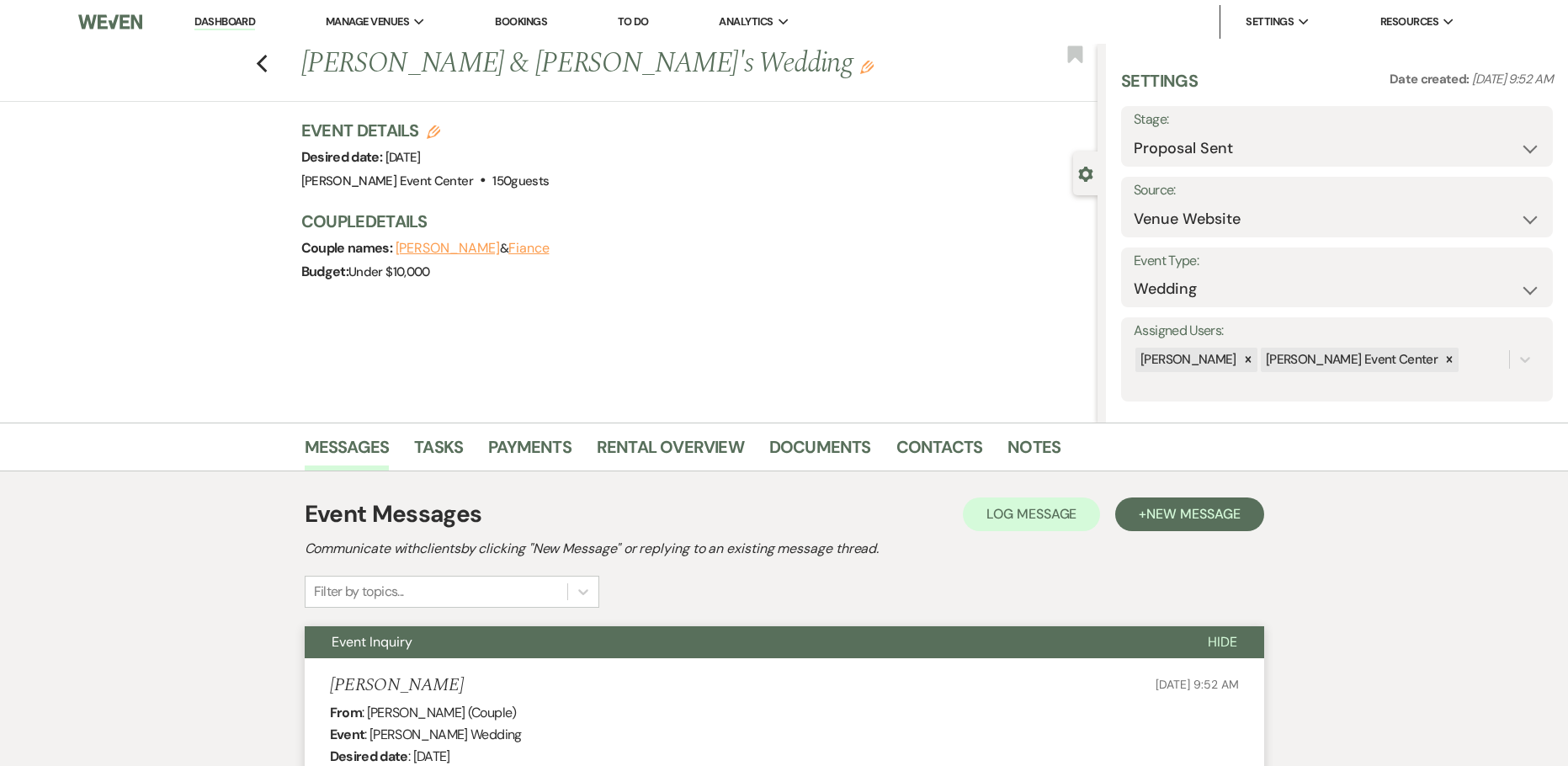
click at [847, 445] on link "Documents" at bounding box center [821, 451] width 102 height 37
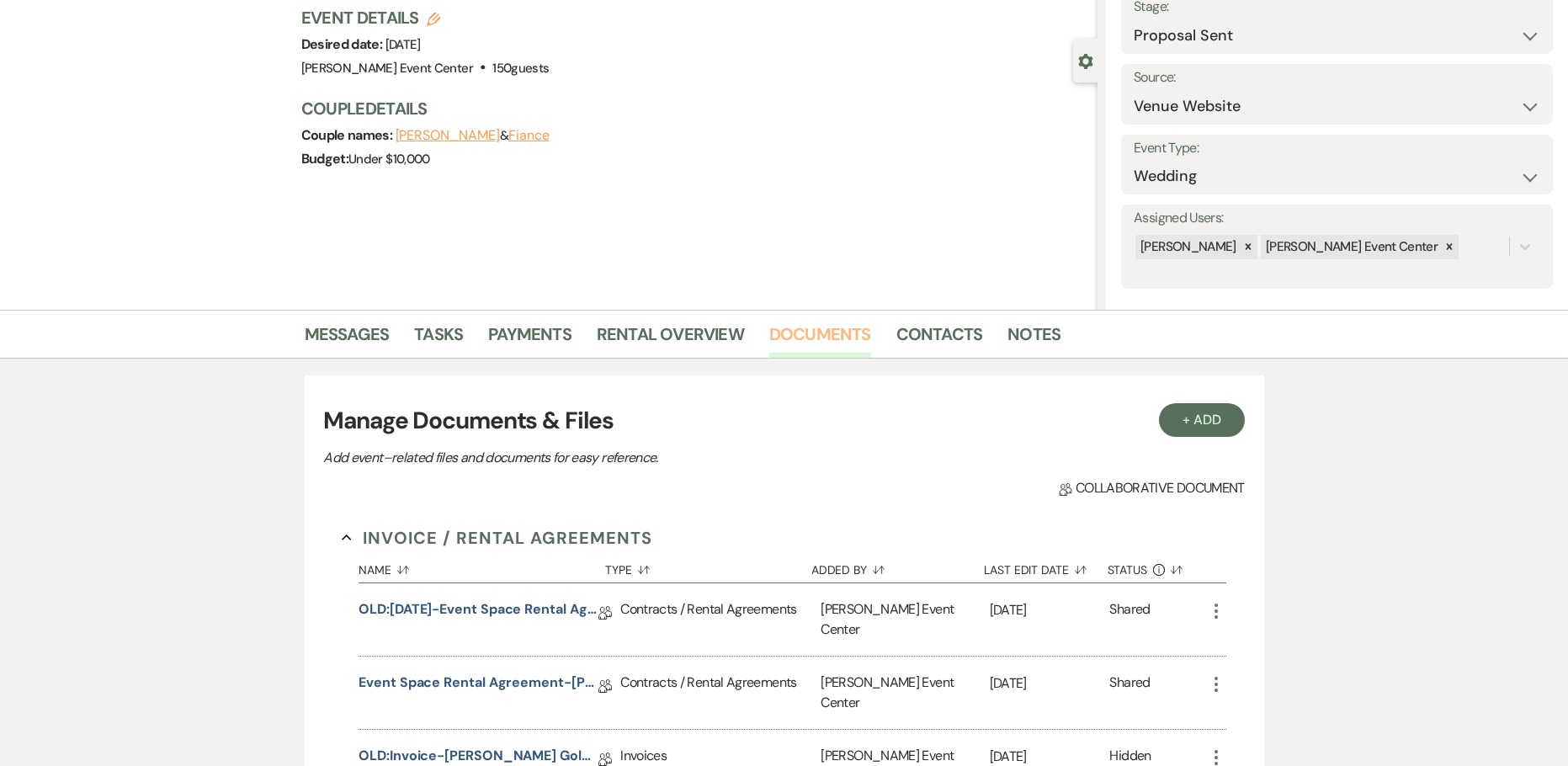
scroll to position [336, 0]
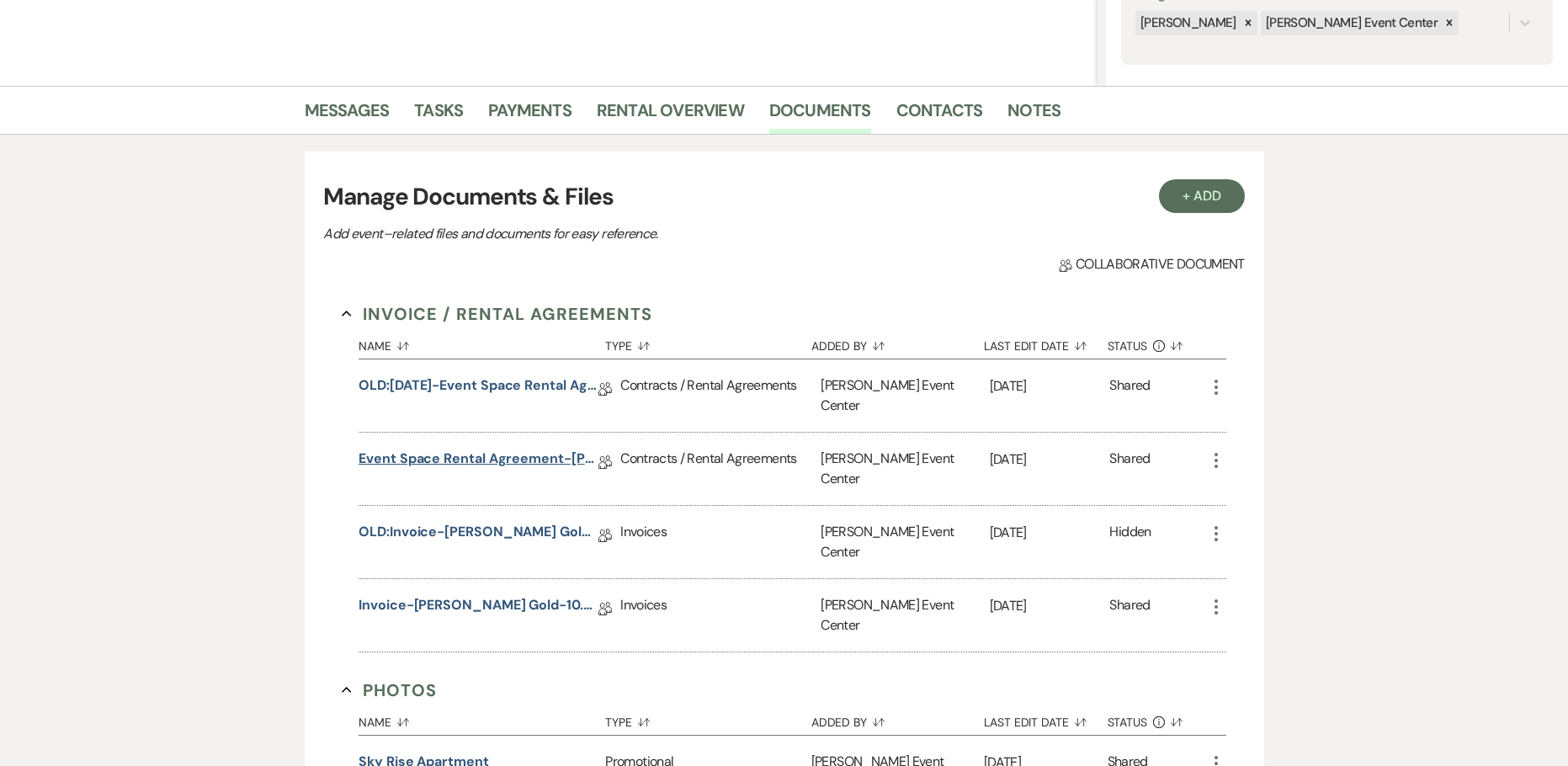
click at [465, 449] on link "Event Space Rental Agreement-[PERSON_NAME] Gold-10.4.26" at bounding box center [479, 462] width 240 height 26
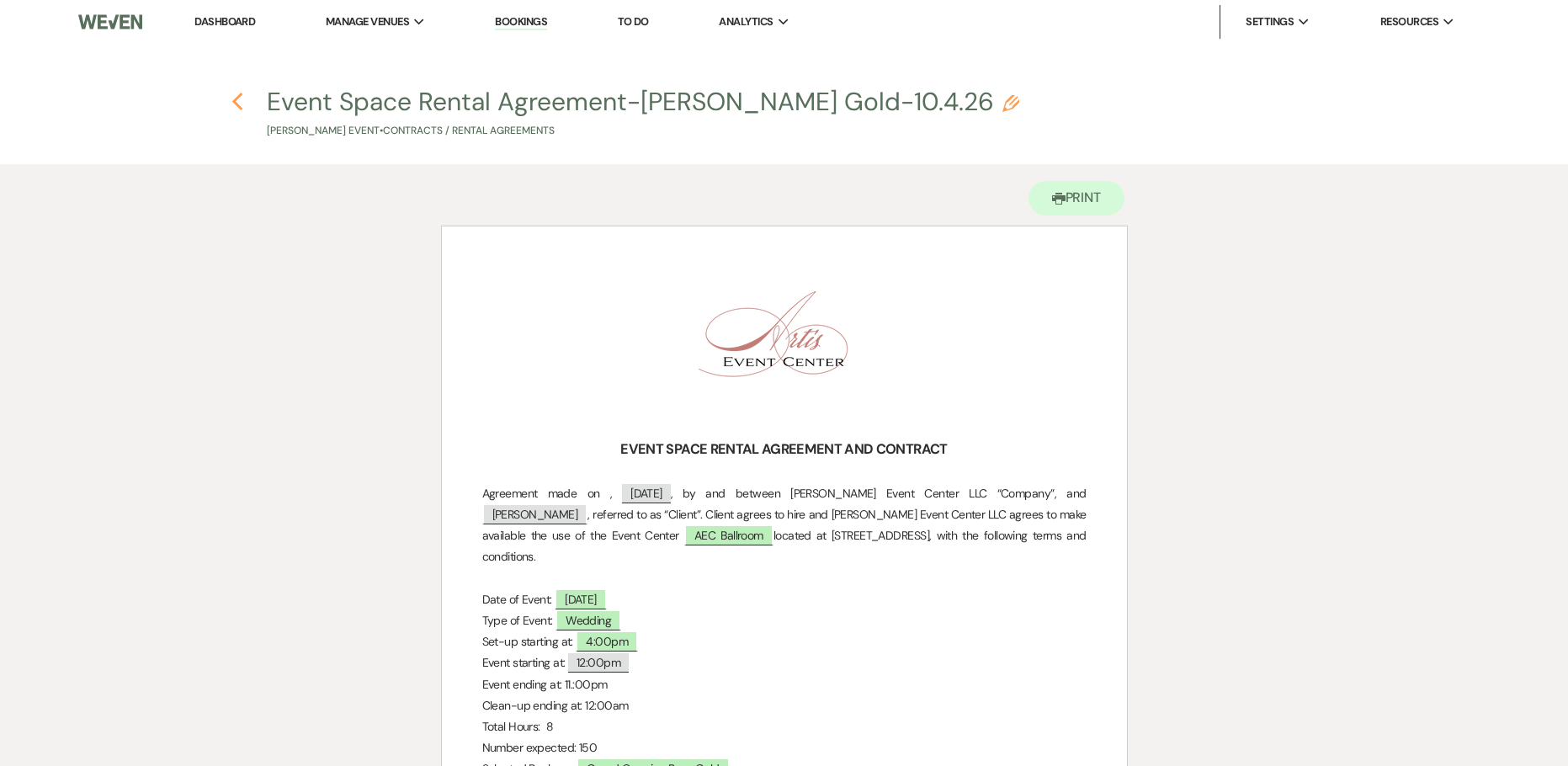
click at [231, 106] on icon "Previous" at bounding box center [237, 101] width 12 height 20
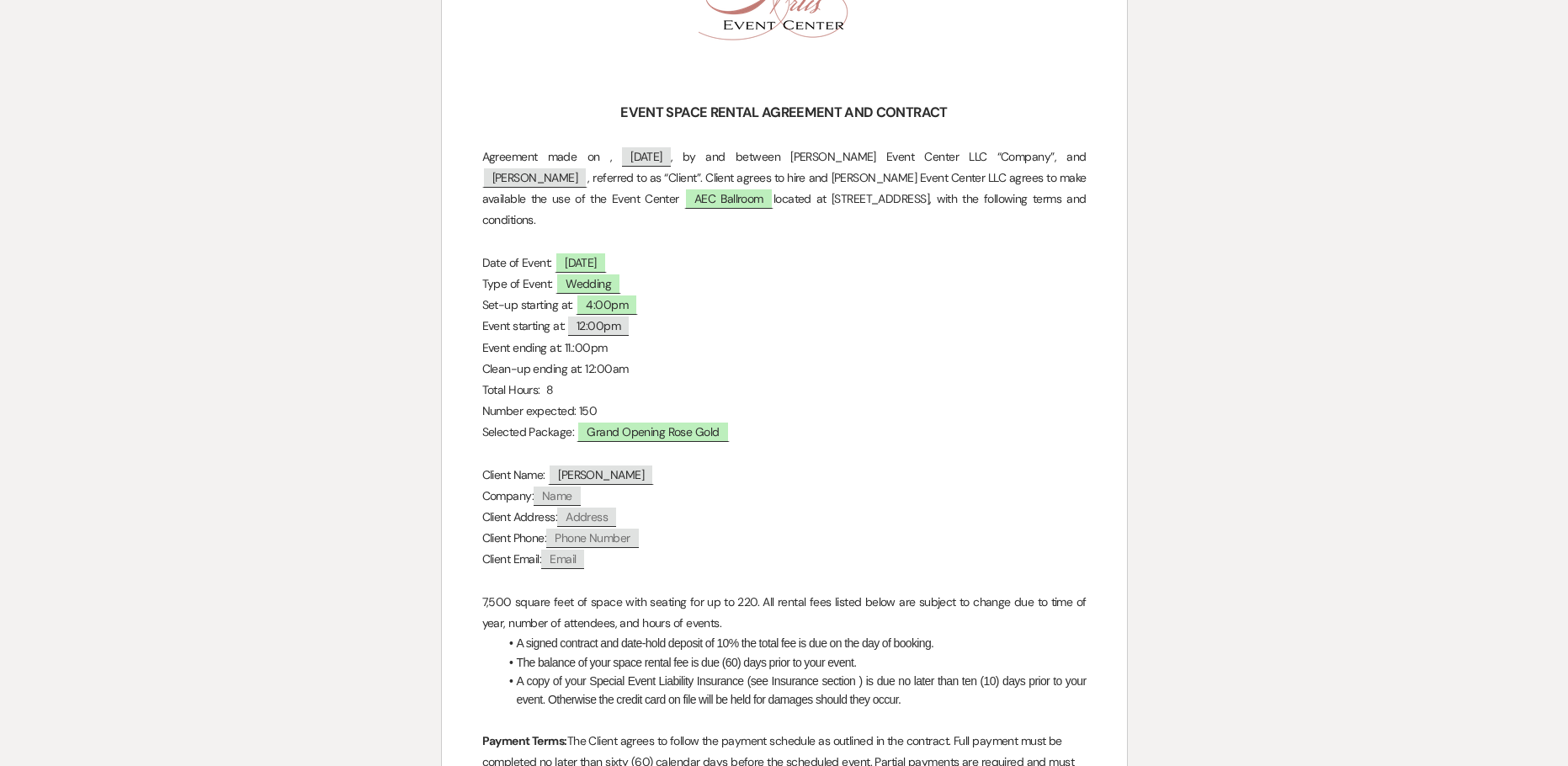
select select "6"
select select "5"
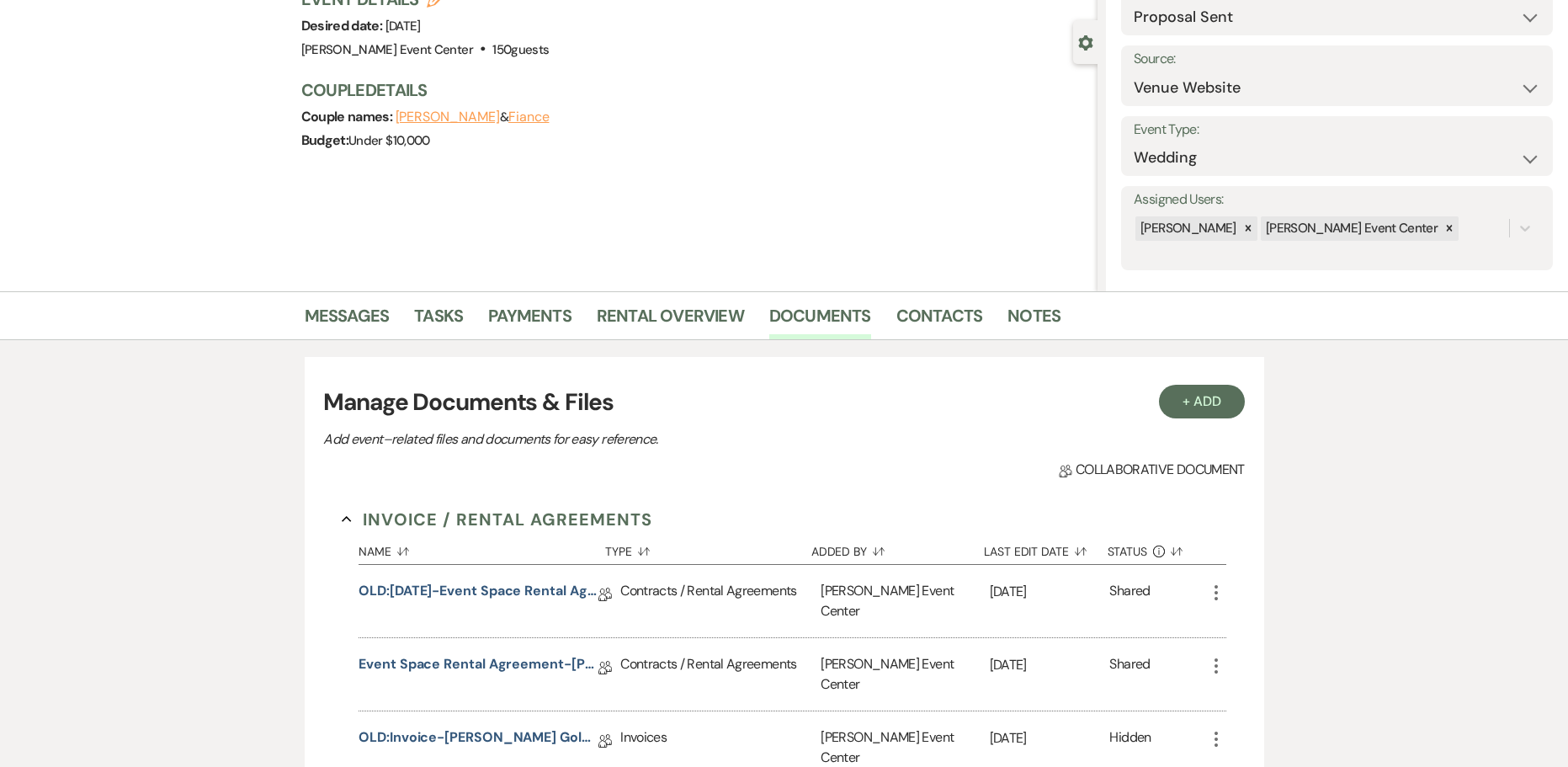
scroll to position [0, 0]
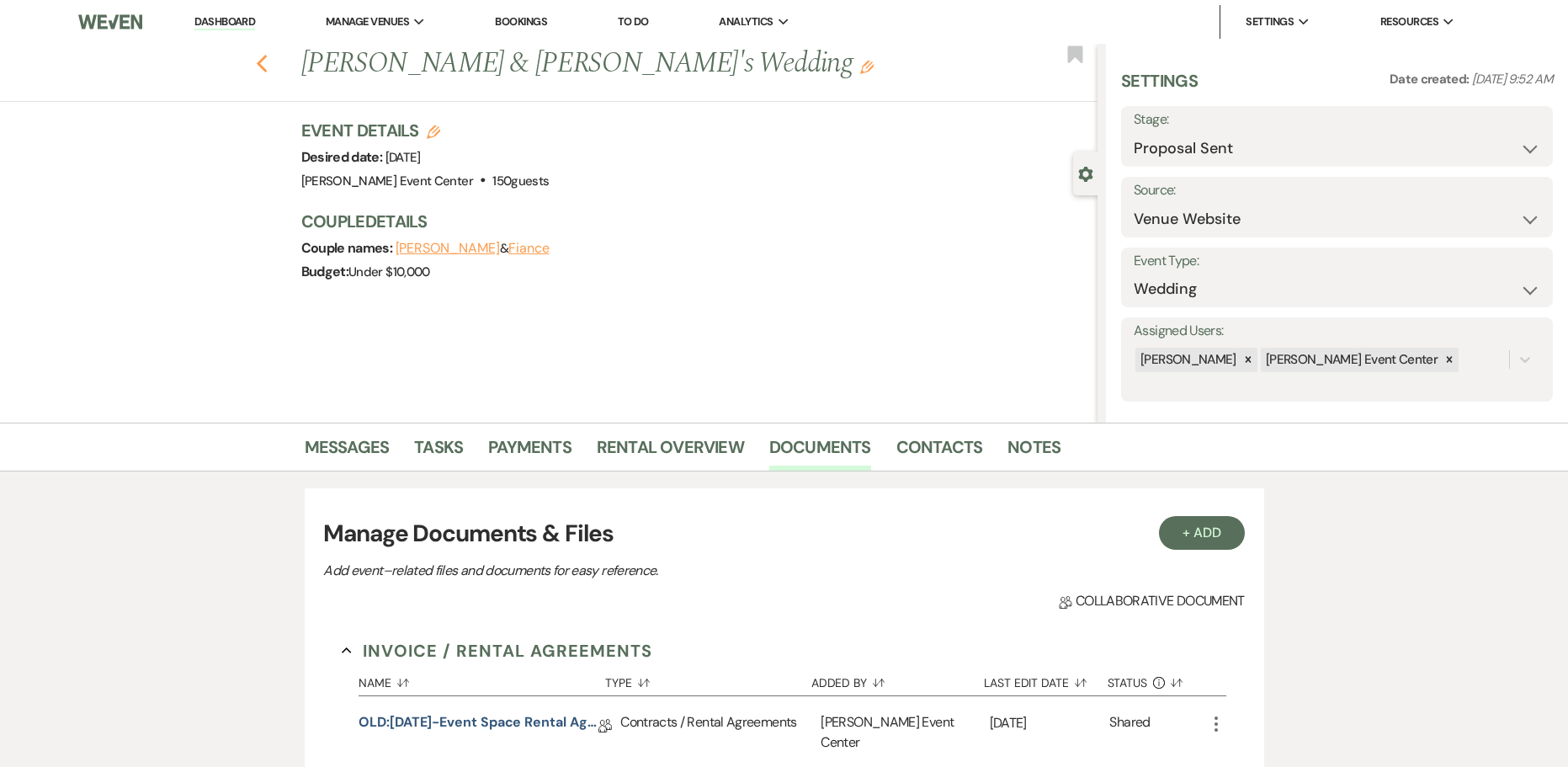
click at [267, 58] on use "button" at bounding box center [262, 64] width 11 height 19
select select "6"
select select "8"
select select "4"
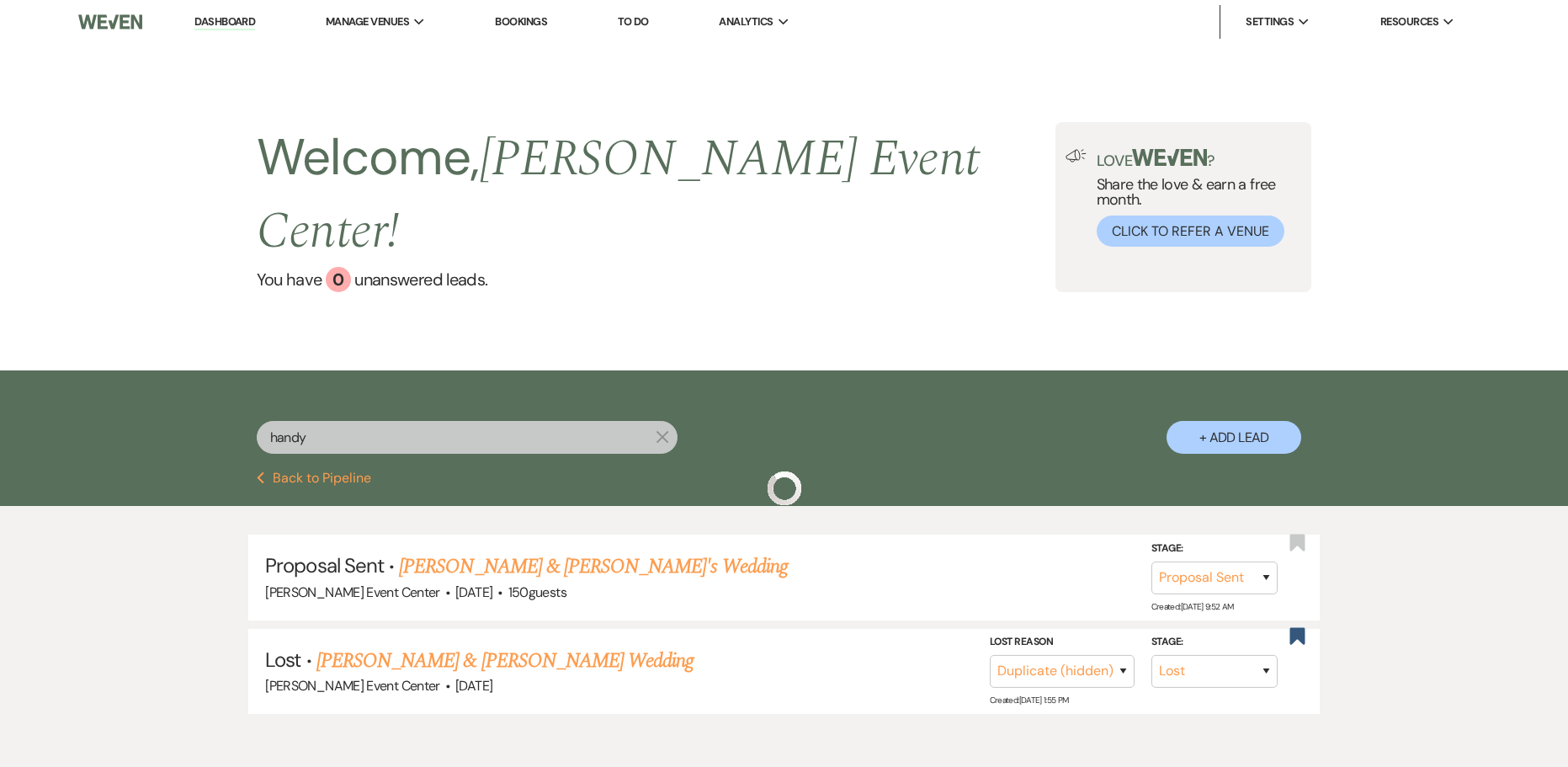
scroll to position [43, 0]
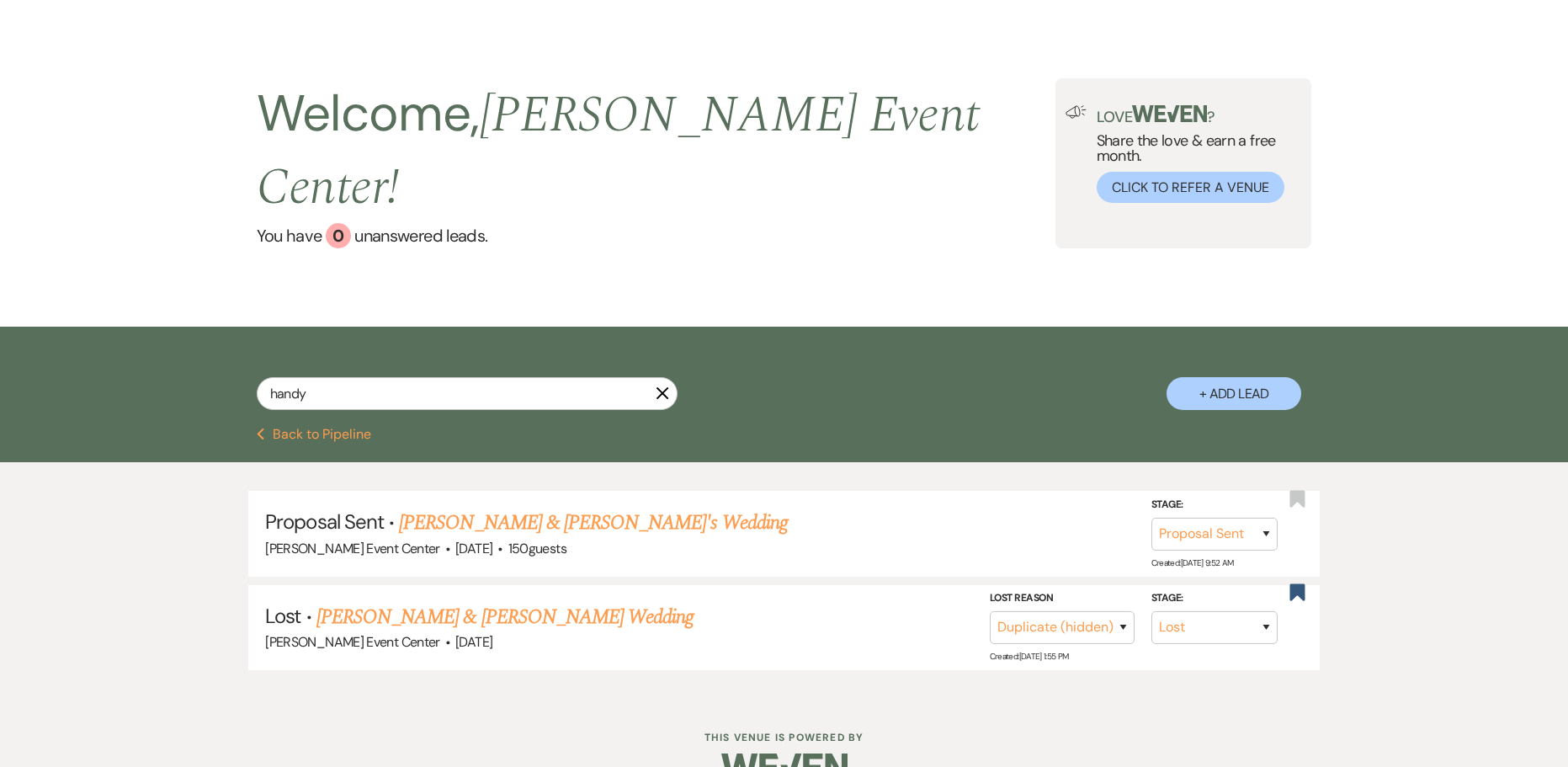
click at [659, 386] on icon "X" at bounding box center [662, 393] width 13 height 13
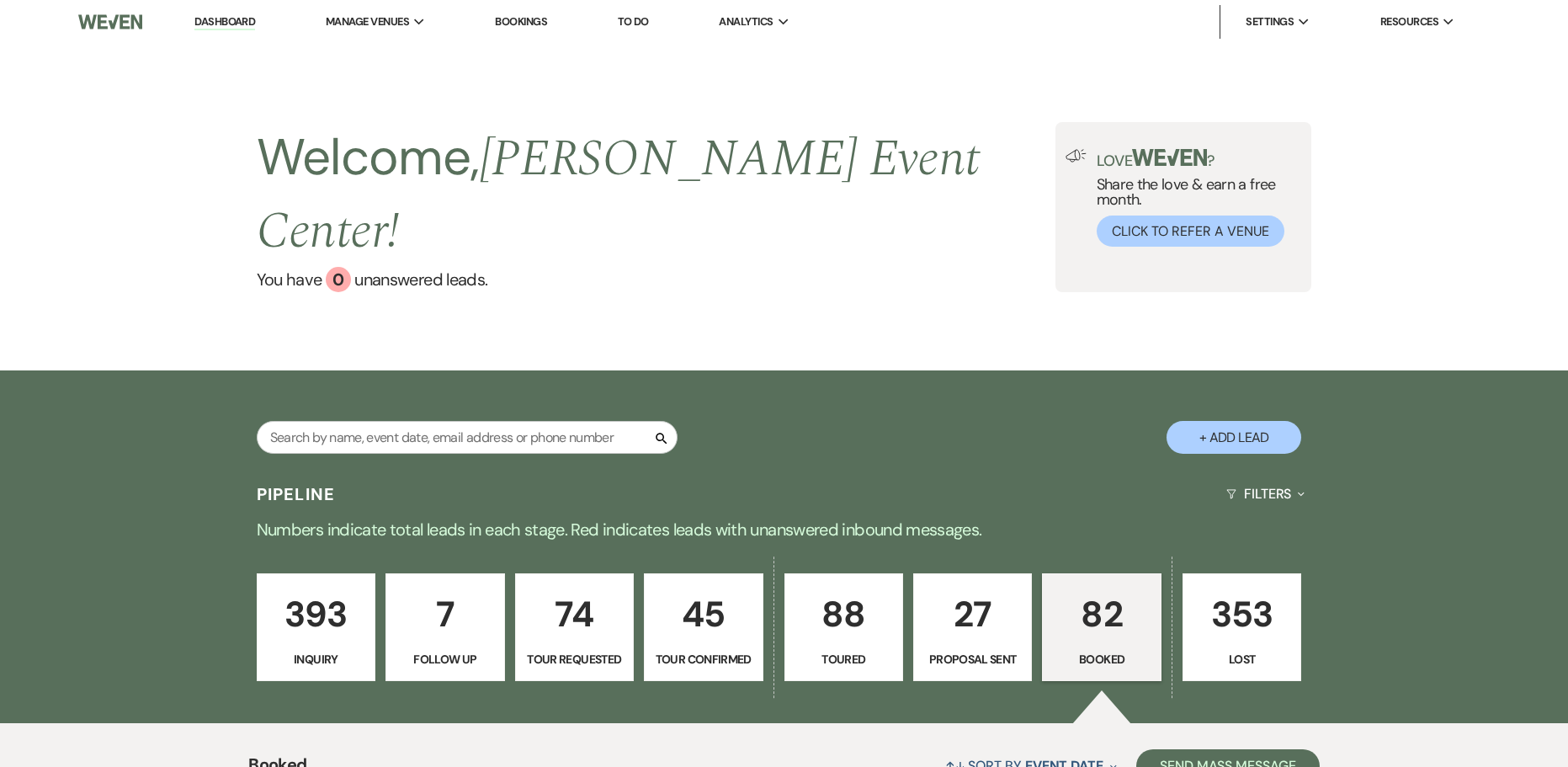
click at [214, 20] on link "Dashboard" at bounding box center [225, 22] width 60 height 16
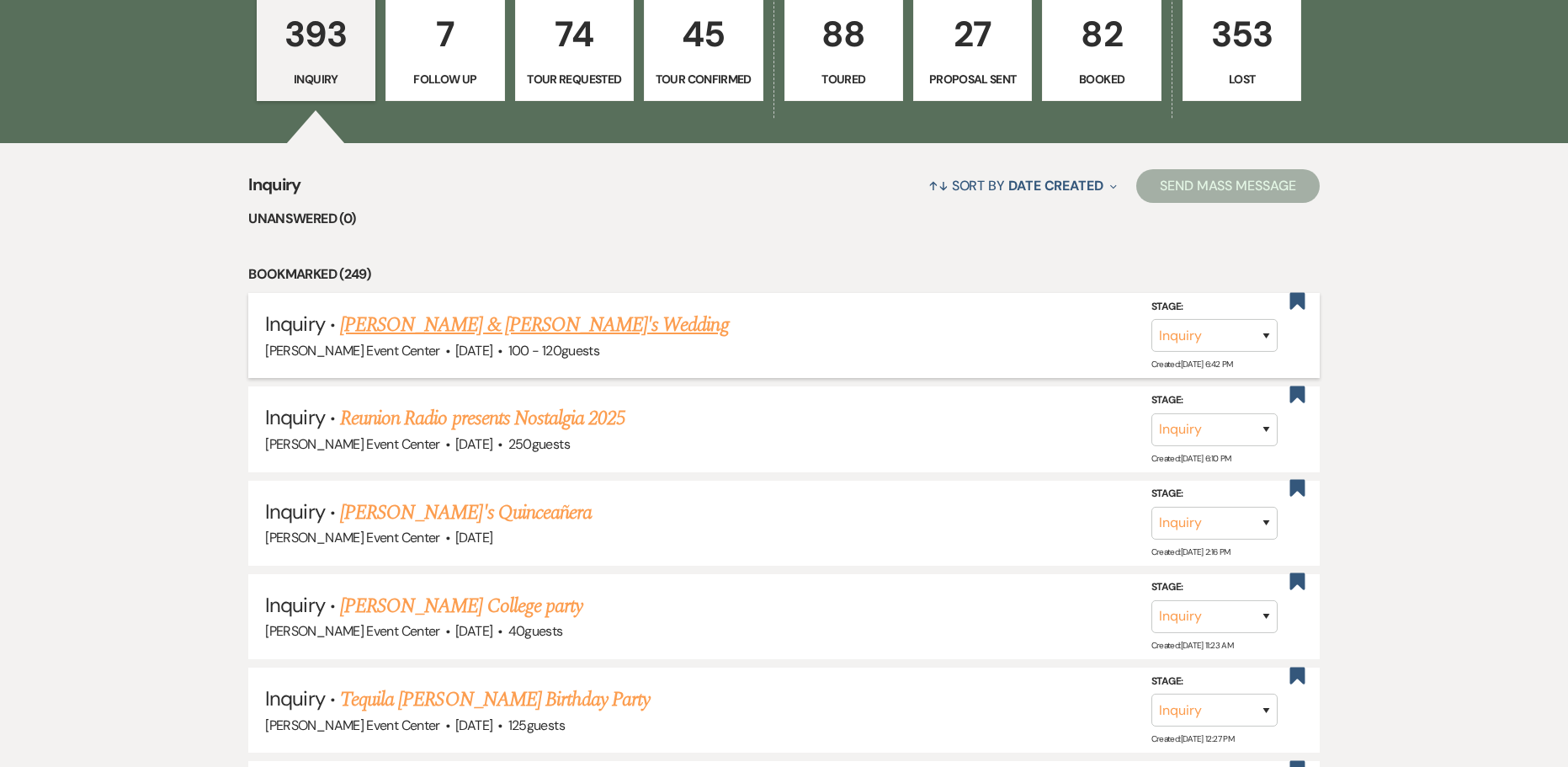
scroll to position [589, 0]
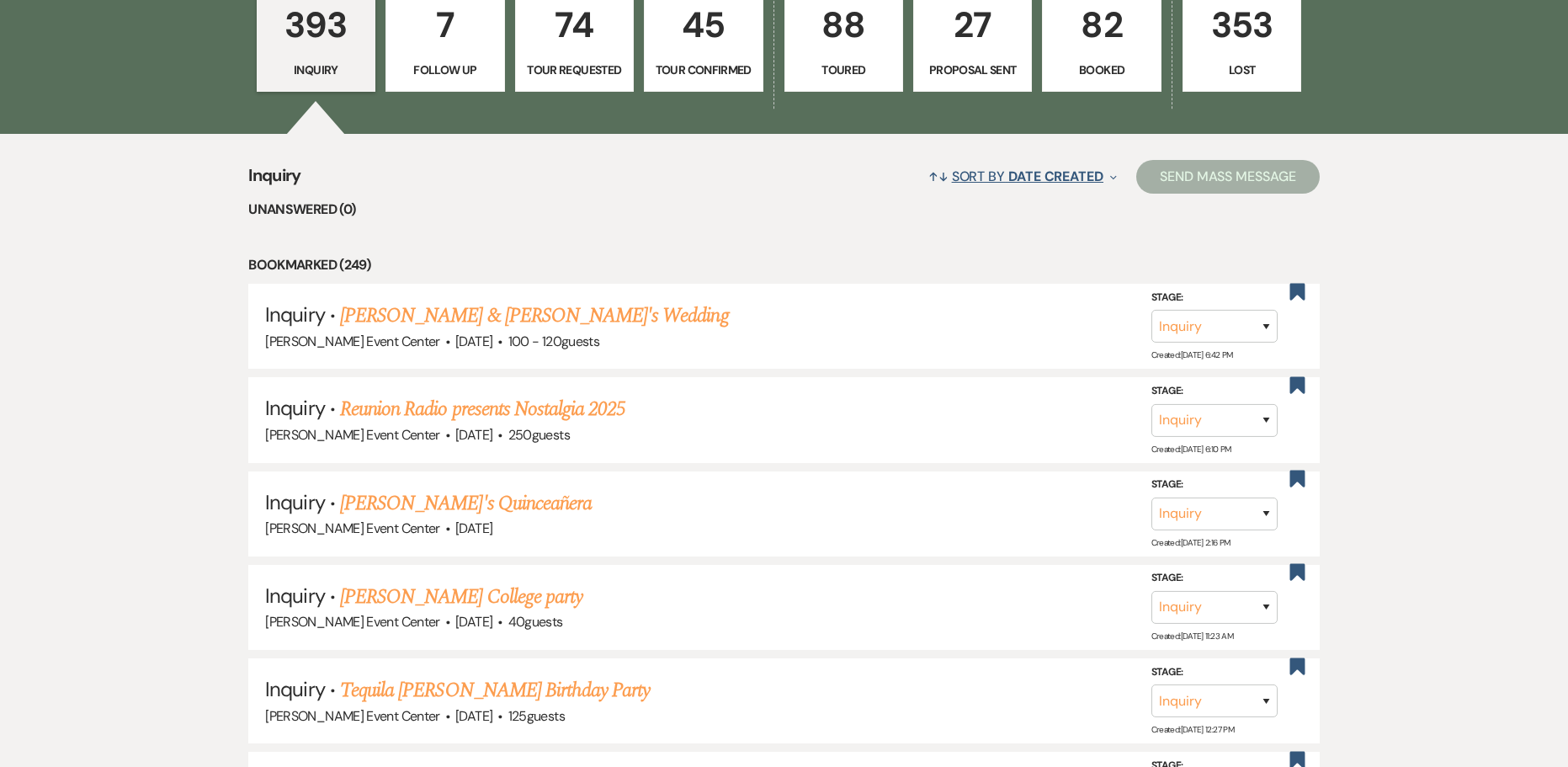
click at [1111, 171] on icon "Expand" at bounding box center [1114, 178] width 7 height 13
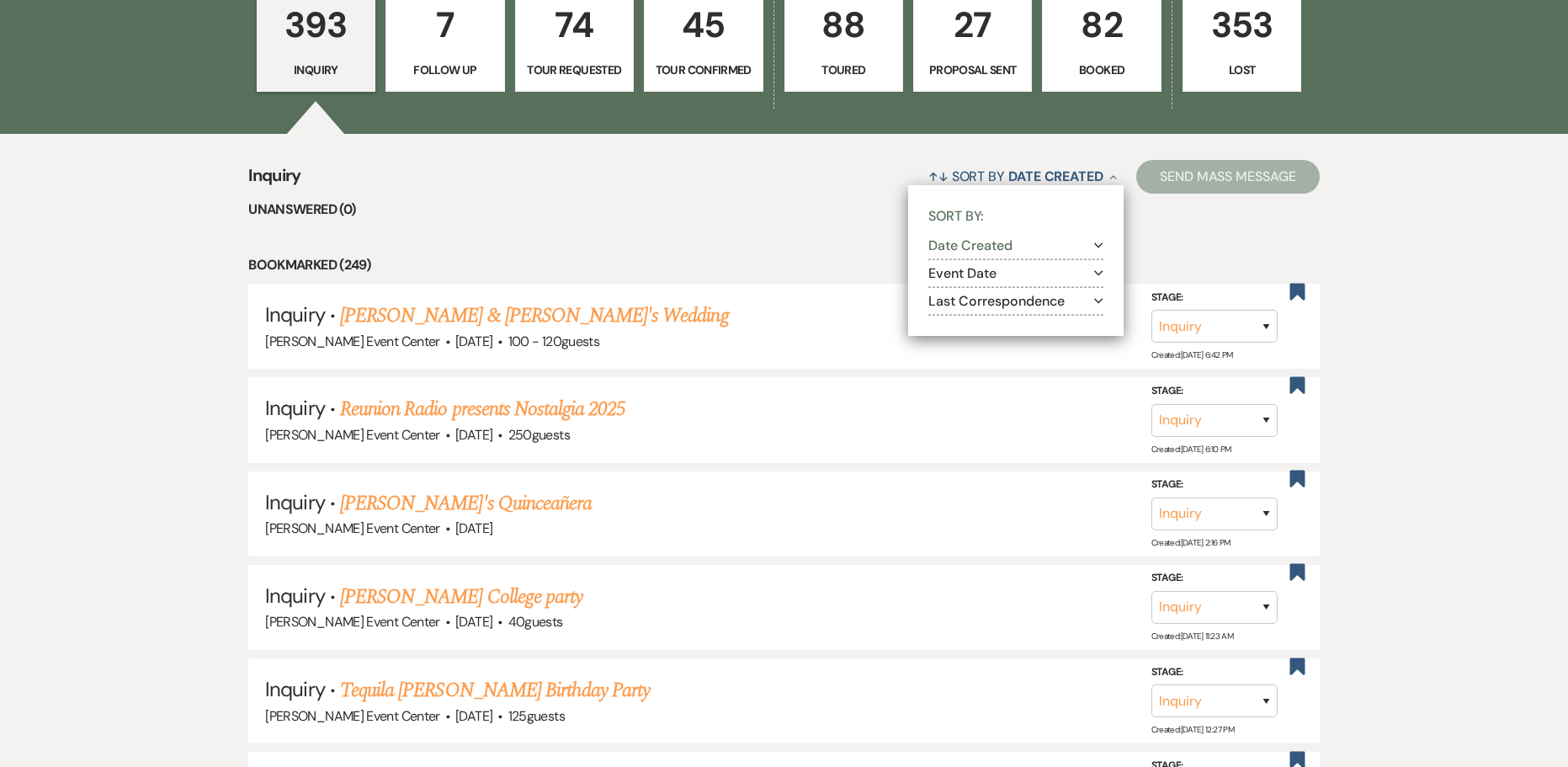
click at [986, 267] on button "Event Date Expand" at bounding box center [1015, 274] width 175 height 13
click at [954, 289] on input "Ascending" at bounding box center [956, 295] width 11 height 11
radio input "true"
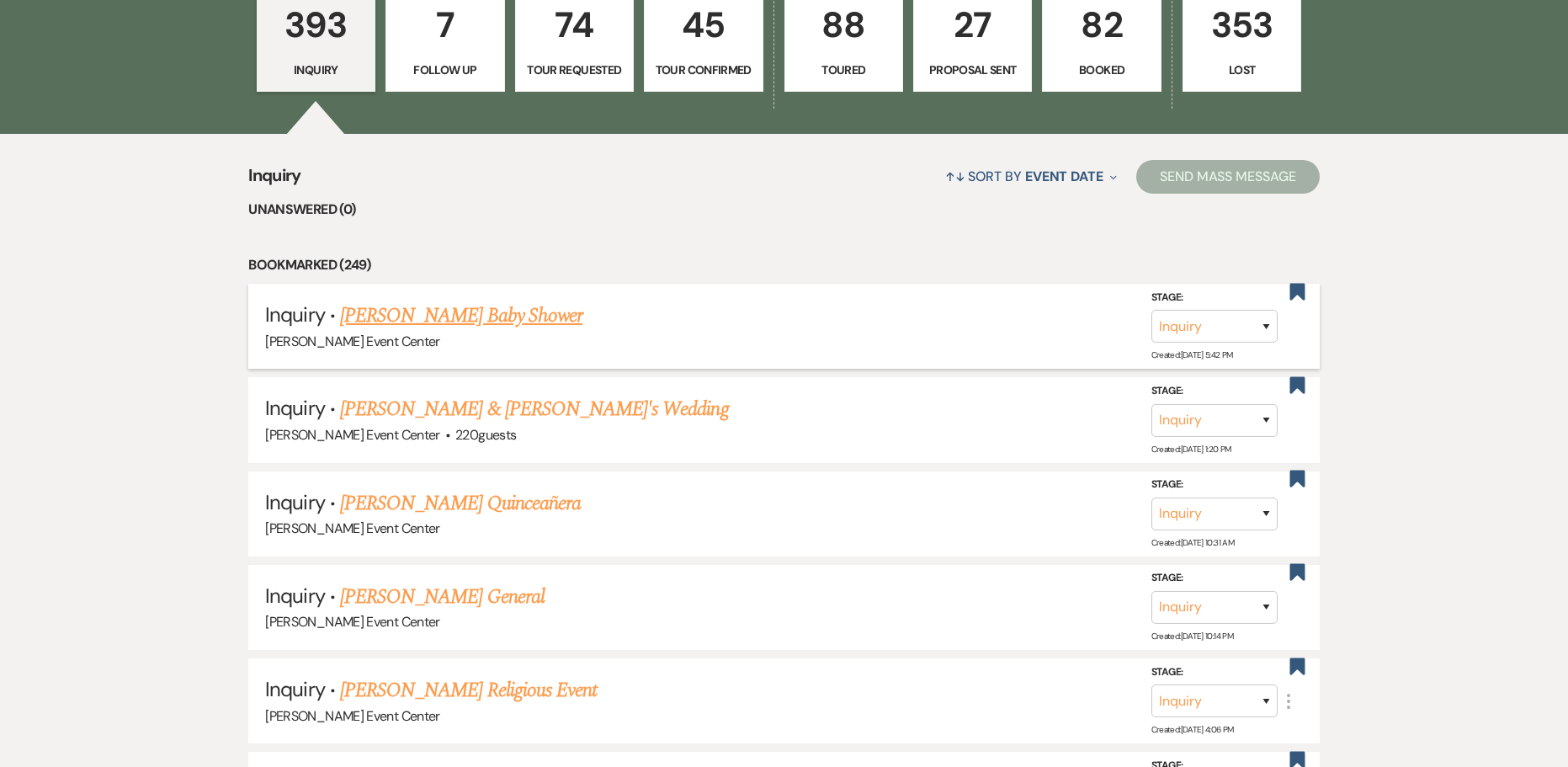
click at [460, 300] on link "[PERSON_NAME] Baby Shower" at bounding box center [461, 315] width 243 height 30
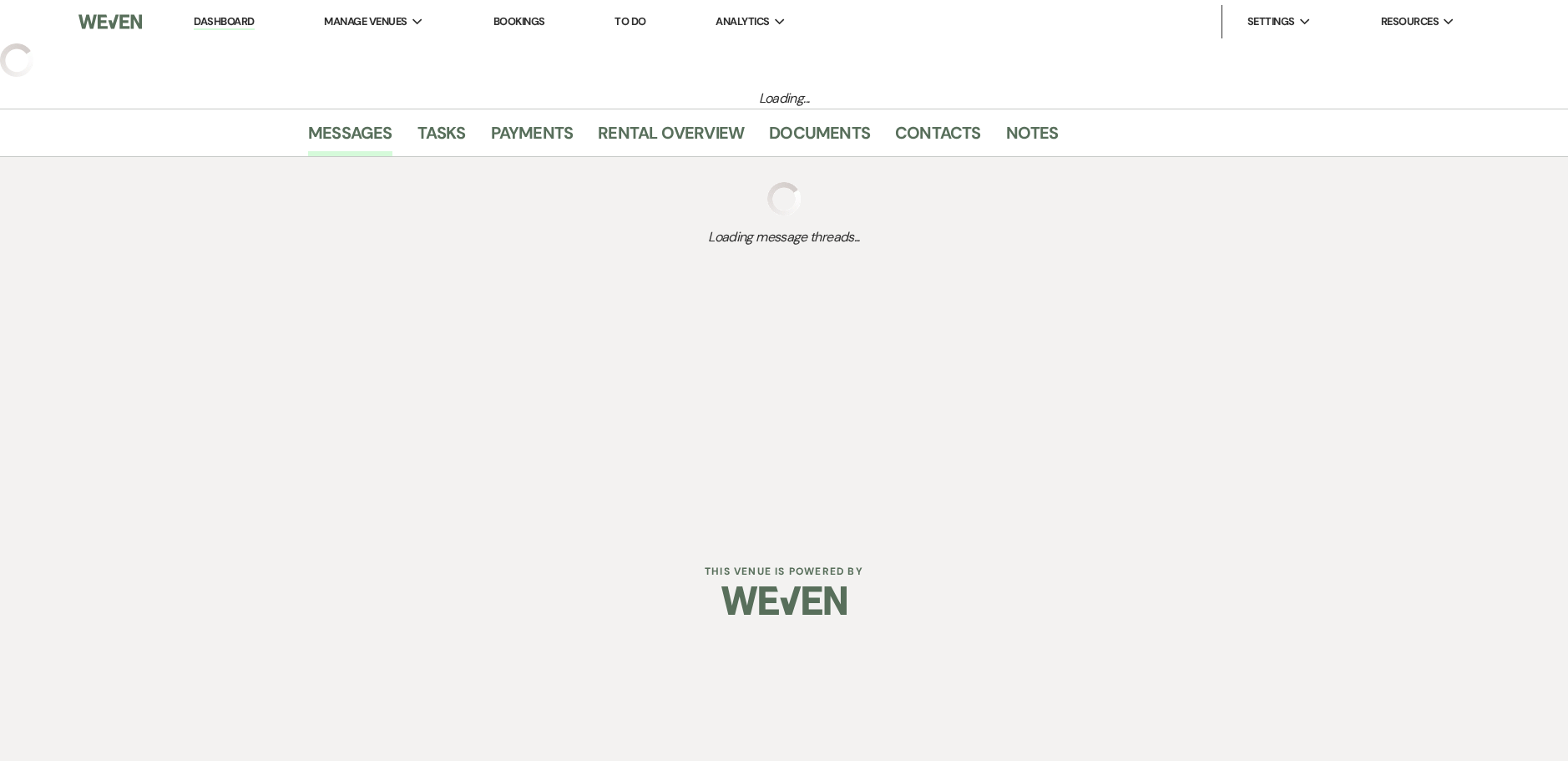
select select "5"
select select "3"
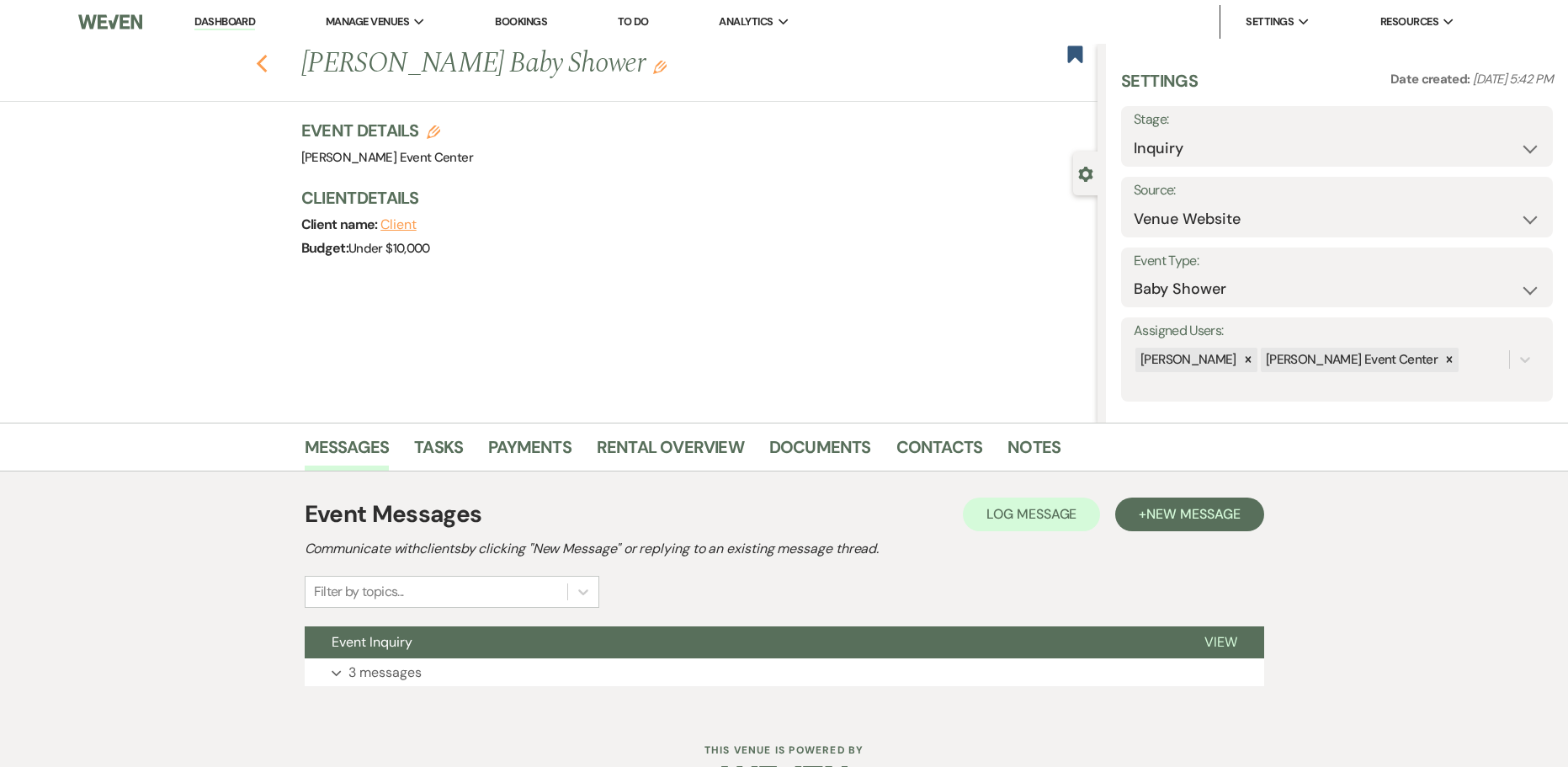
click at [267, 56] on use "button" at bounding box center [262, 64] width 11 height 19
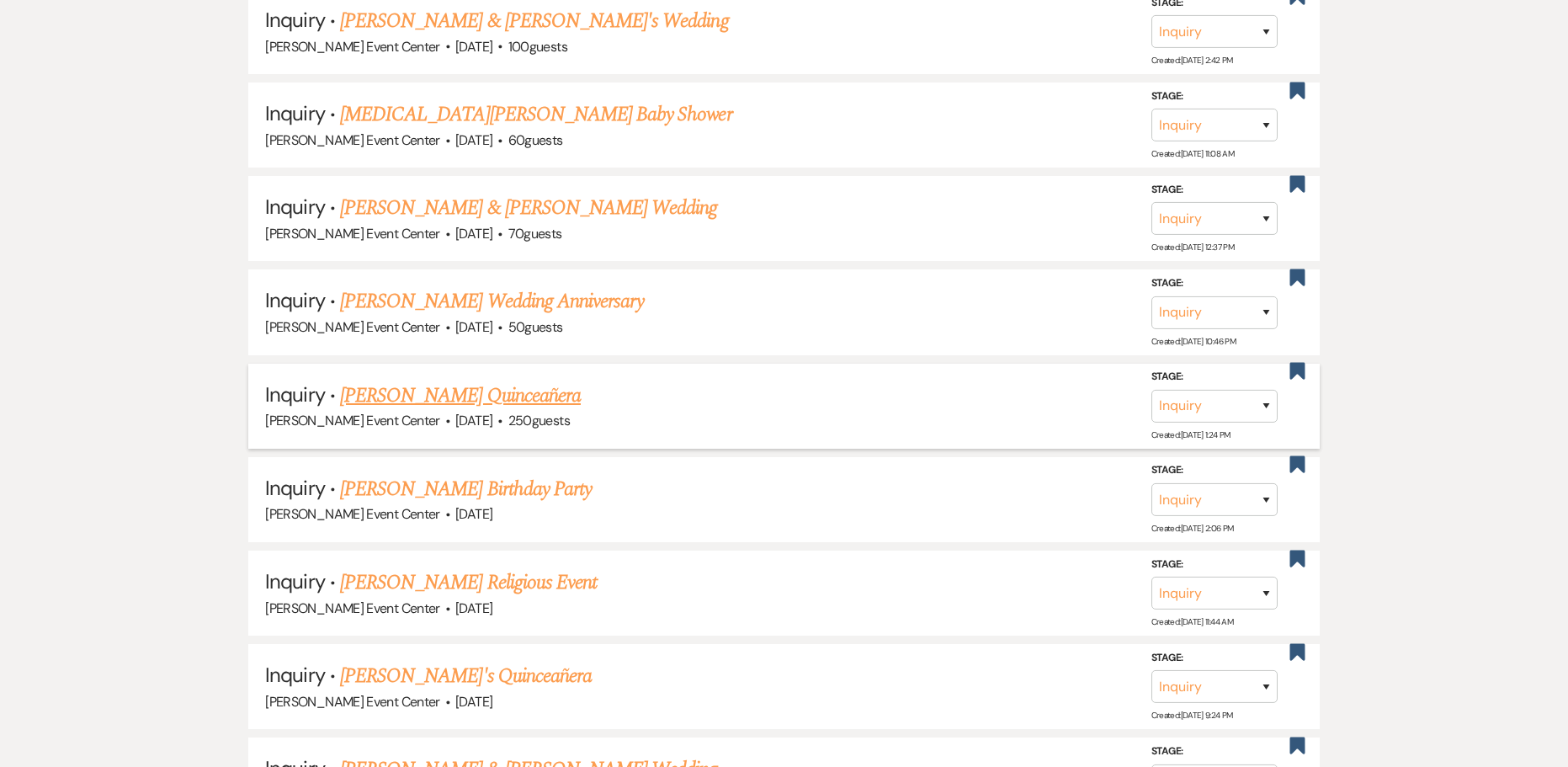
scroll to position [2694, 0]
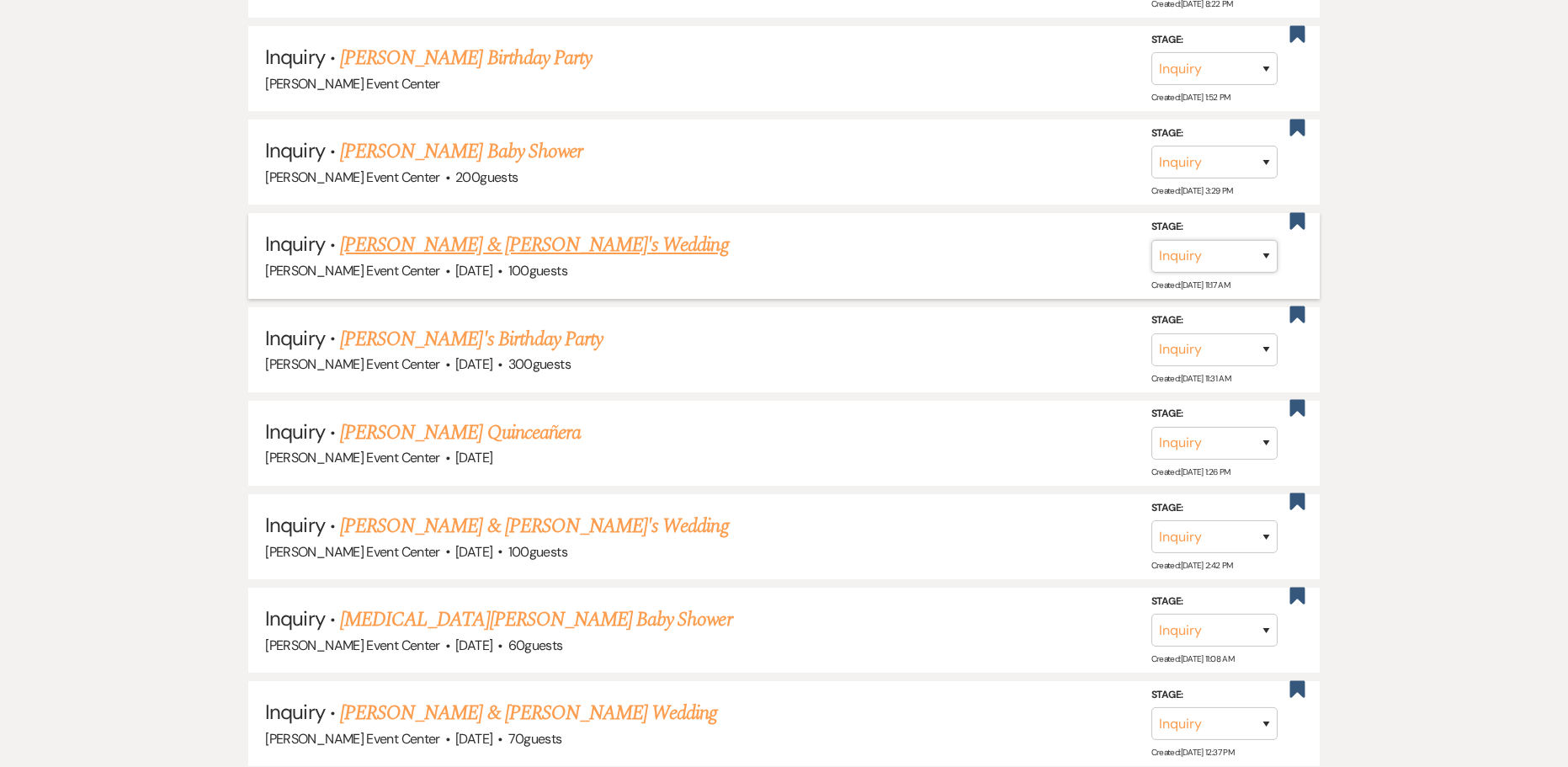
click at [1270, 245] on select "Inquiry Follow Up Tour Requested Tour Confirmed Toured Proposal Sent Booked Lost" at bounding box center [1215, 255] width 127 height 33
click at [1267, 243] on select "Inquiry Follow Up Tour Requested Tour Confirmed Toured Proposal Sent Booked Lost" at bounding box center [1215, 255] width 127 height 33
click at [1268, 241] on select "Inquiry Follow Up Tour Requested Tour Confirmed Toured Proposal Sent Booked Lost" at bounding box center [1215, 255] width 127 height 33
select select "8"
click at [1151, 239] on select "Inquiry Follow Up Tour Requested Tour Confirmed Toured Proposal Sent Booked Lost" at bounding box center [1215, 255] width 127 height 33
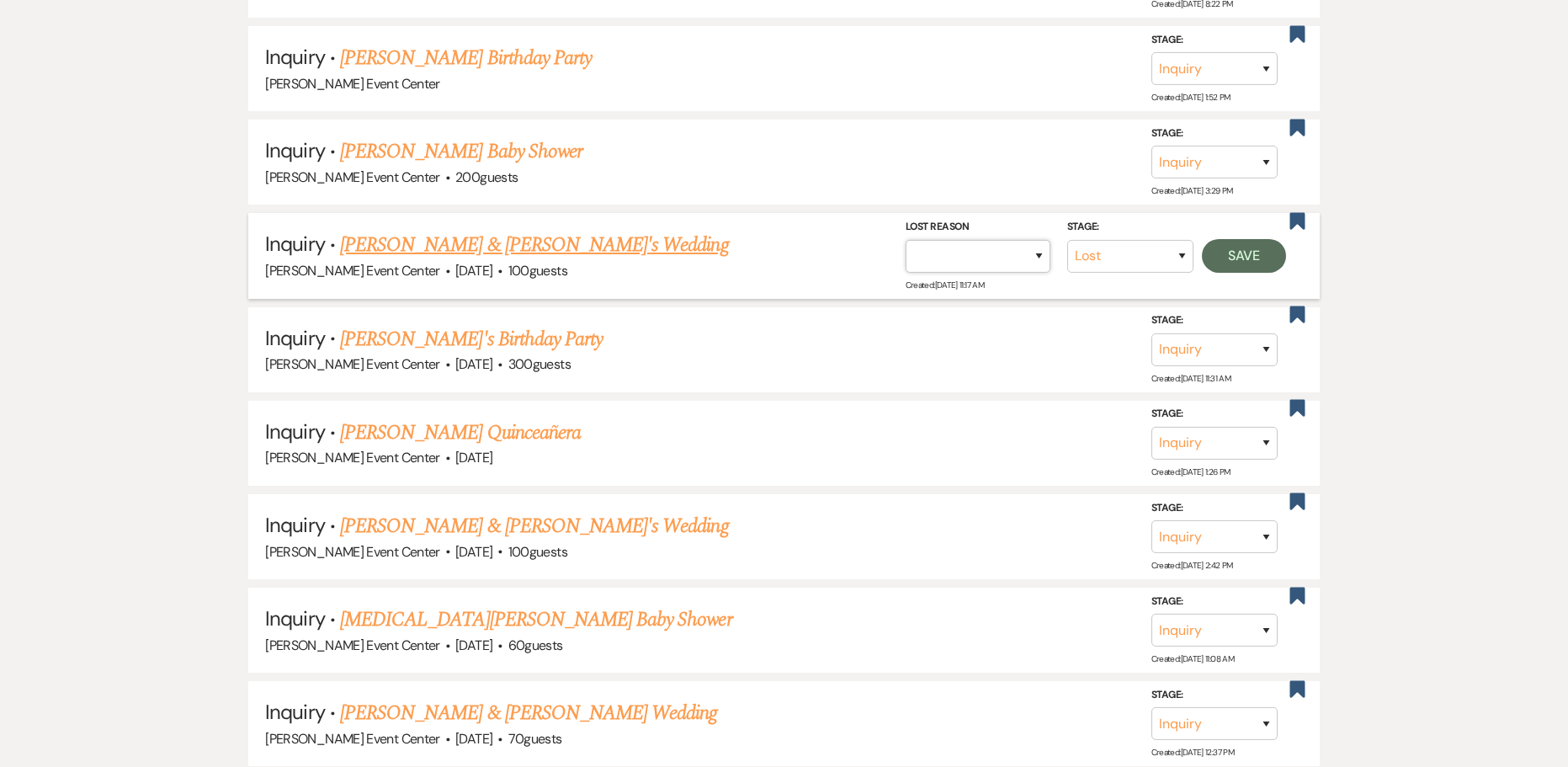
click at [992, 251] on select "Booked Elsewhere Budget Date Unavailable No Response Not a Good Match Capacity …" at bounding box center [978, 255] width 145 height 33
select select "1"
click at [906, 239] on select "Booked Elsewhere Budget Date Unavailable No Response Not a Good Match Capacity …" at bounding box center [978, 255] width 145 height 33
click at [1003, 252] on input "Other" at bounding box center [971, 255] width 175 height 33
click at [1007, 244] on input "Other" at bounding box center [971, 255] width 175 height 33
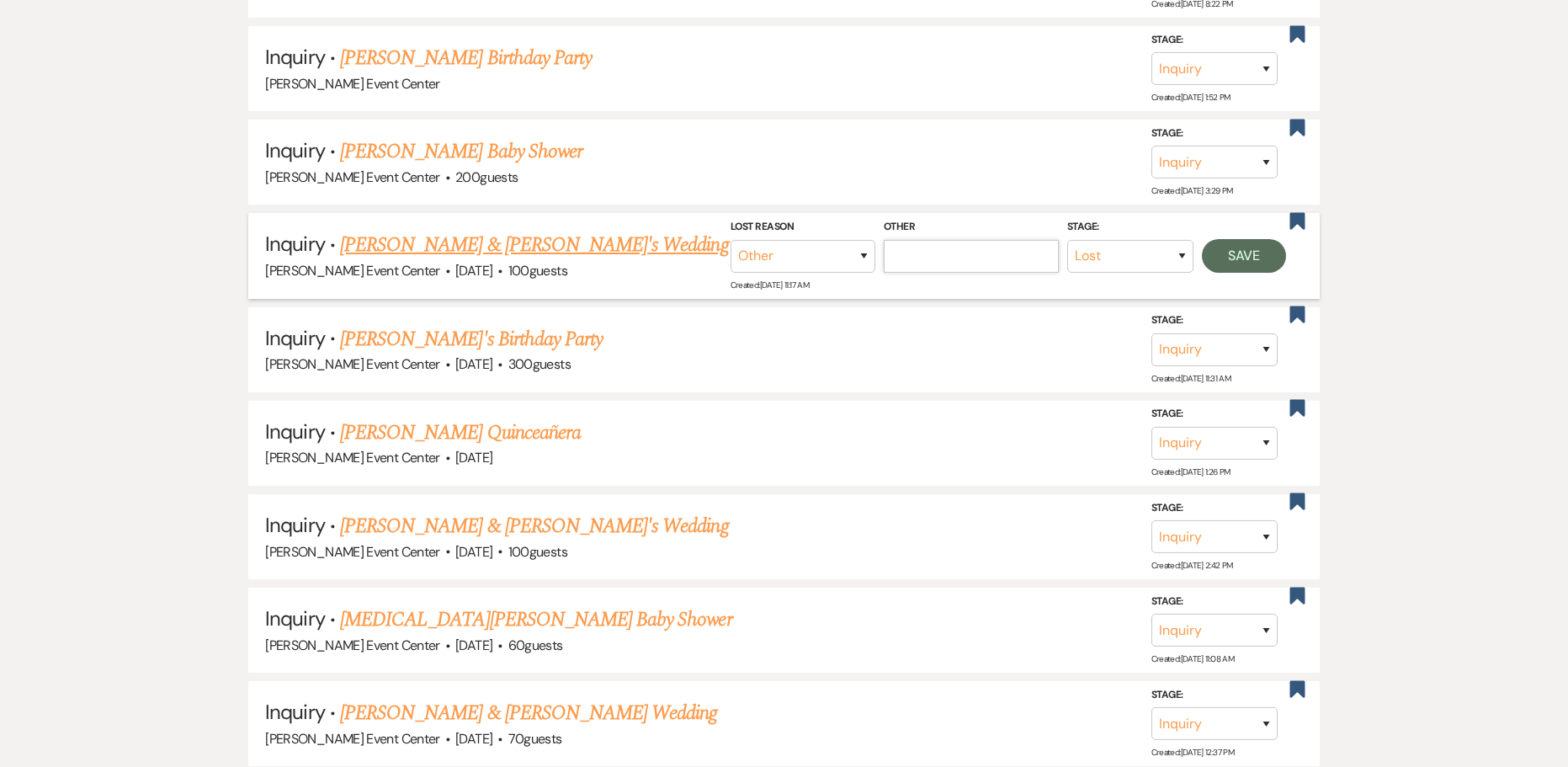
type input "Date passed"
click at [1213, 251] on button "Save" at bounding box center [1244, 255] width 84 height 34
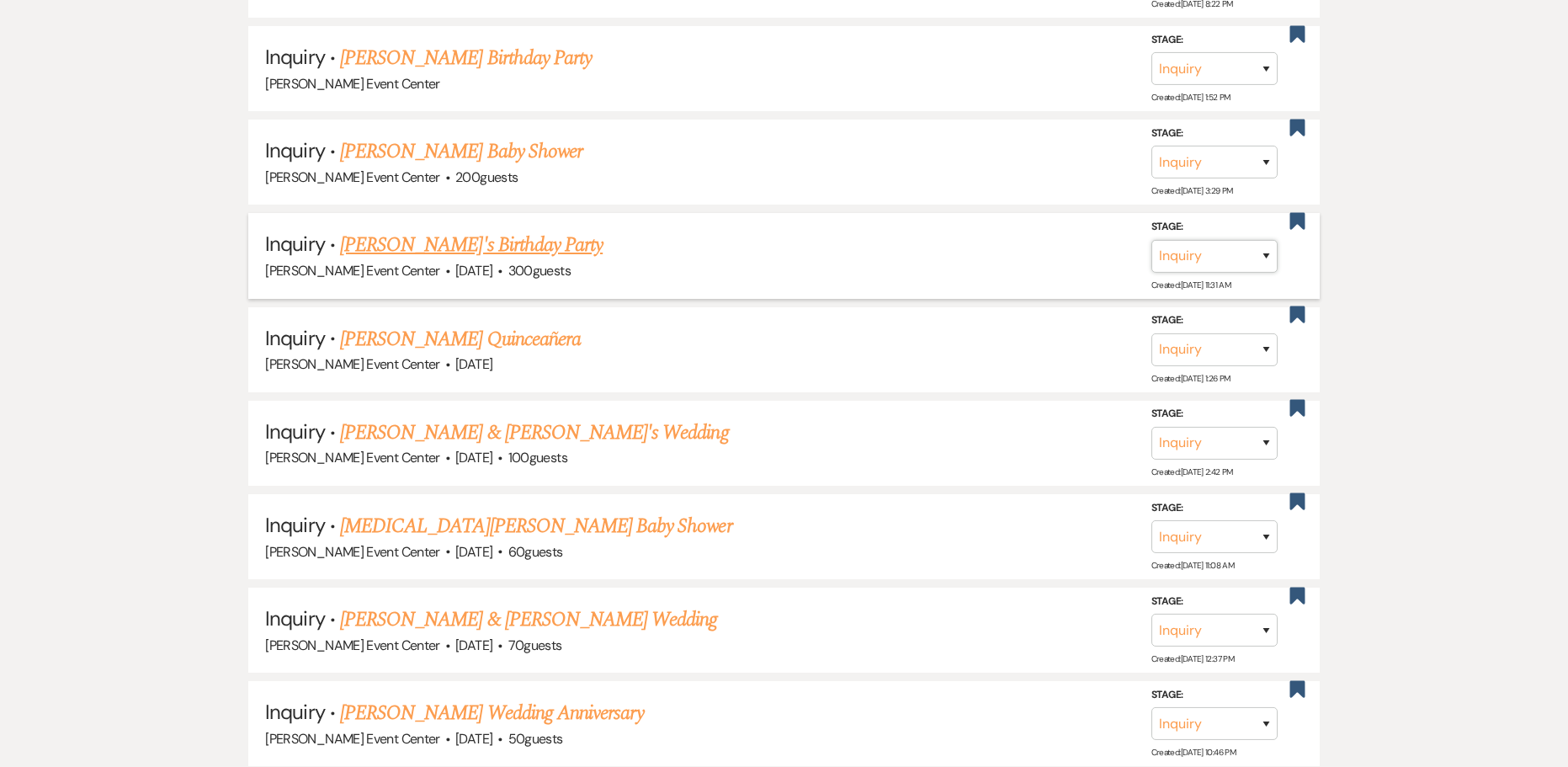
click at [1257, 240] on select "Inquiry Follow Up Tour Requested Tour Confirmed Toured Proposal Sent Booked Lost" at bounding box center [1215, 255] width 127 height 33
select select "8"
click at [1151, 239] on select "Inquiry Follow Up Tour Requested Tour Confirmed Toured Proposal Sent Booked Lost" at bounding box center [1215, 255] width 127 height 33
click at [996, 246] on select "Booked Elsewhere Budget Date Unavailable No Response Not a Good Match Capacity …" at bounding box center [978, 255] width 145 height 33
select select "1"
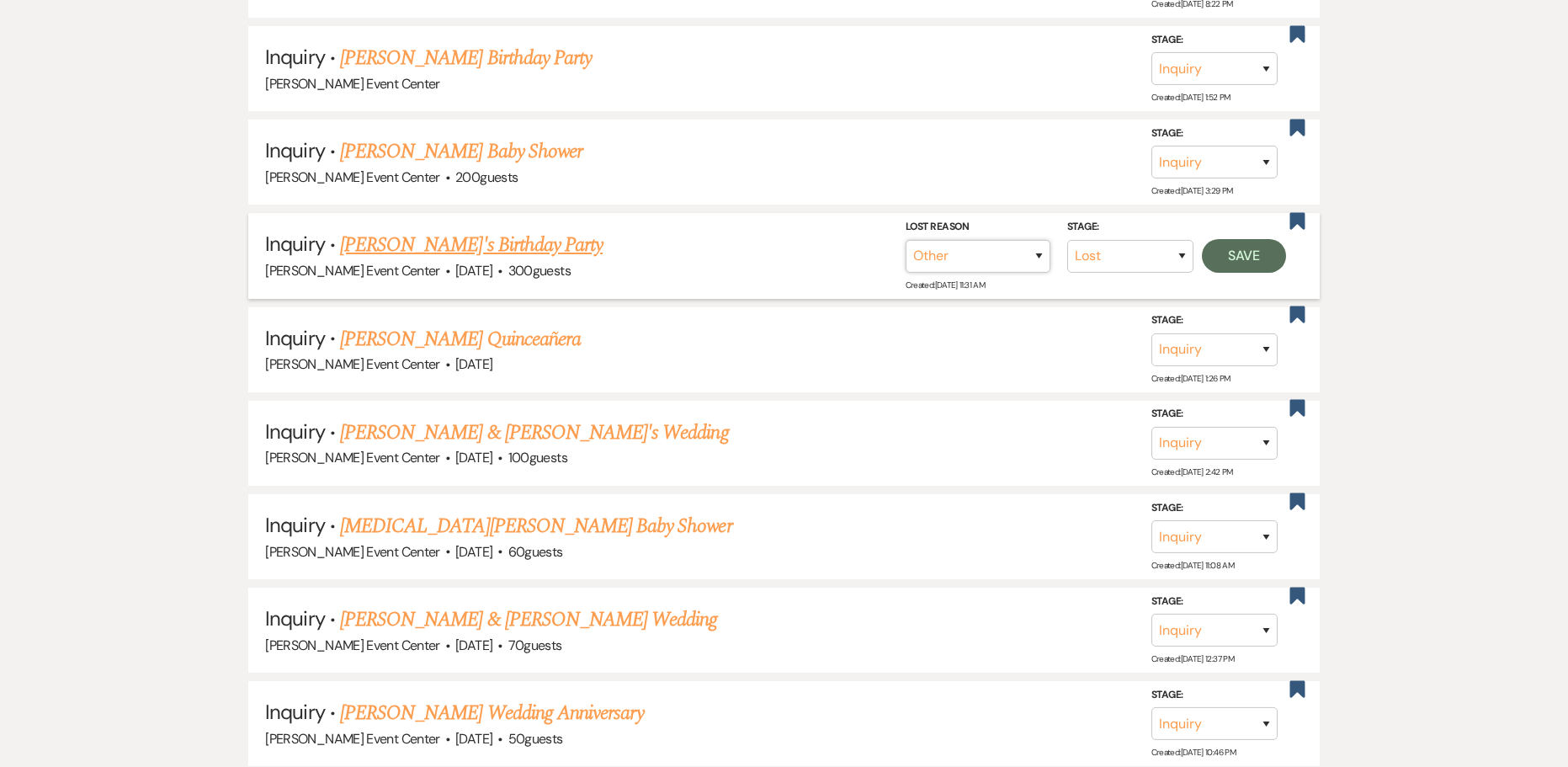
click at [906, 239] on select "Booked Elsewhere Budget Date Unavailable No Response Not a Good Match Capacity …" at bounding box center [978, 255] width 145 height 33
drag, startPoint x: 1040, startPoint y: 242, endPoint x: 971, endPoint y: 257, distance: 70.6
click at [1040, 243] on input "Other" at bounding box center [971, 255] width 175 height 33
type input "Date passed"
click at [1238, 239] on button "Save" at bounding box center [1244, 255] width 84 height 34
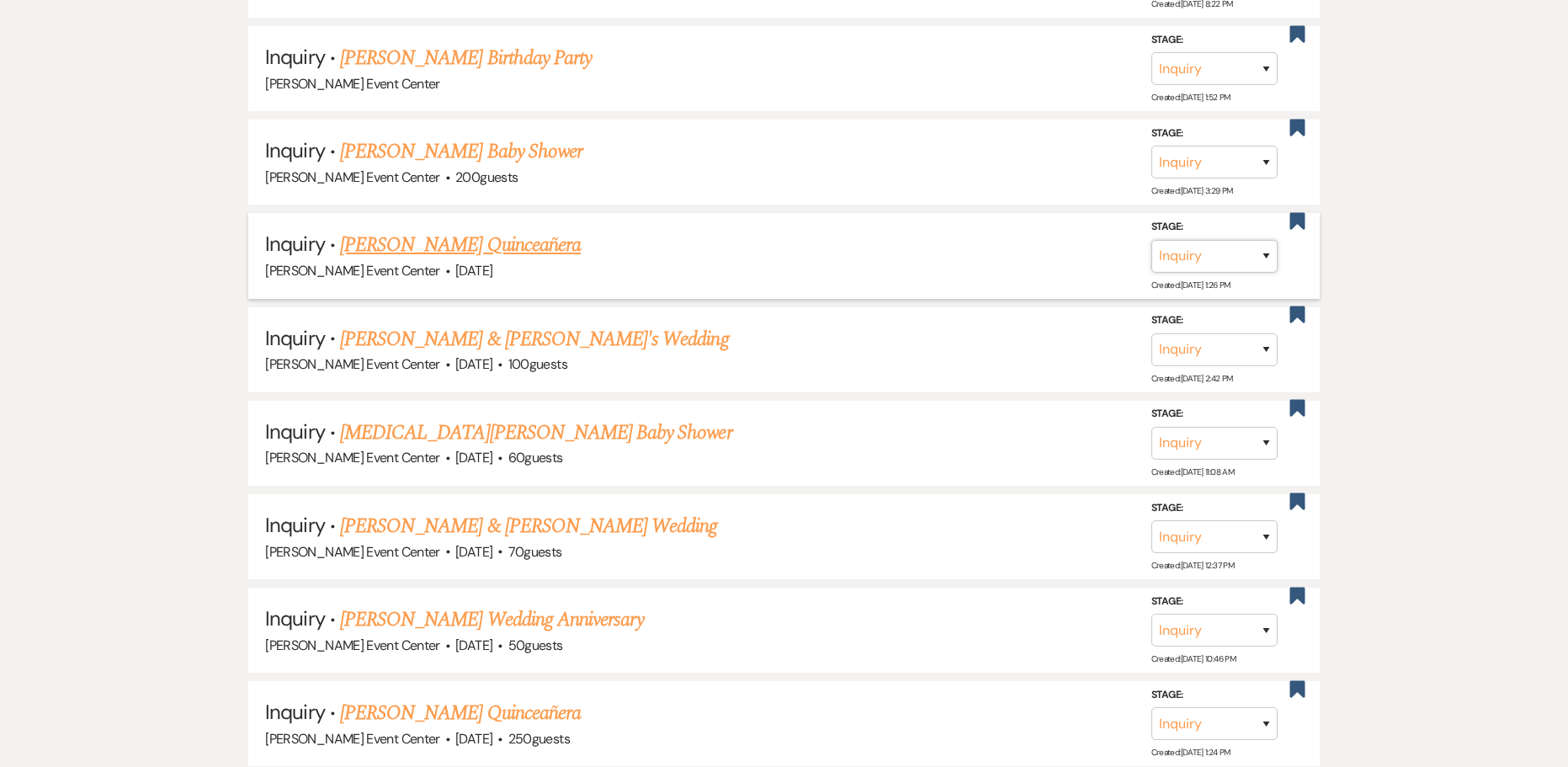
click at [1251, 242] on select "Inquiry Follow Up Tour Requested Tour Confirmed Toured Proposal Sent Booked Lost" at bounding box center [1215, 255] width 127 height 33
select select "8"
click at [1151, 239] on select "Inquiry Follow Up Tour Requested Tour Confirmed Toured Proposal Sent Booked Lost" at bounding box center [1215, 255] width 127 height 33
click at [1017, 244] on select "Booked Elsewhere Budget Date Unavailable No Response Not a Good Match Capacity …" at bounding box center [978, 255] width 145 height 33
select select "1"
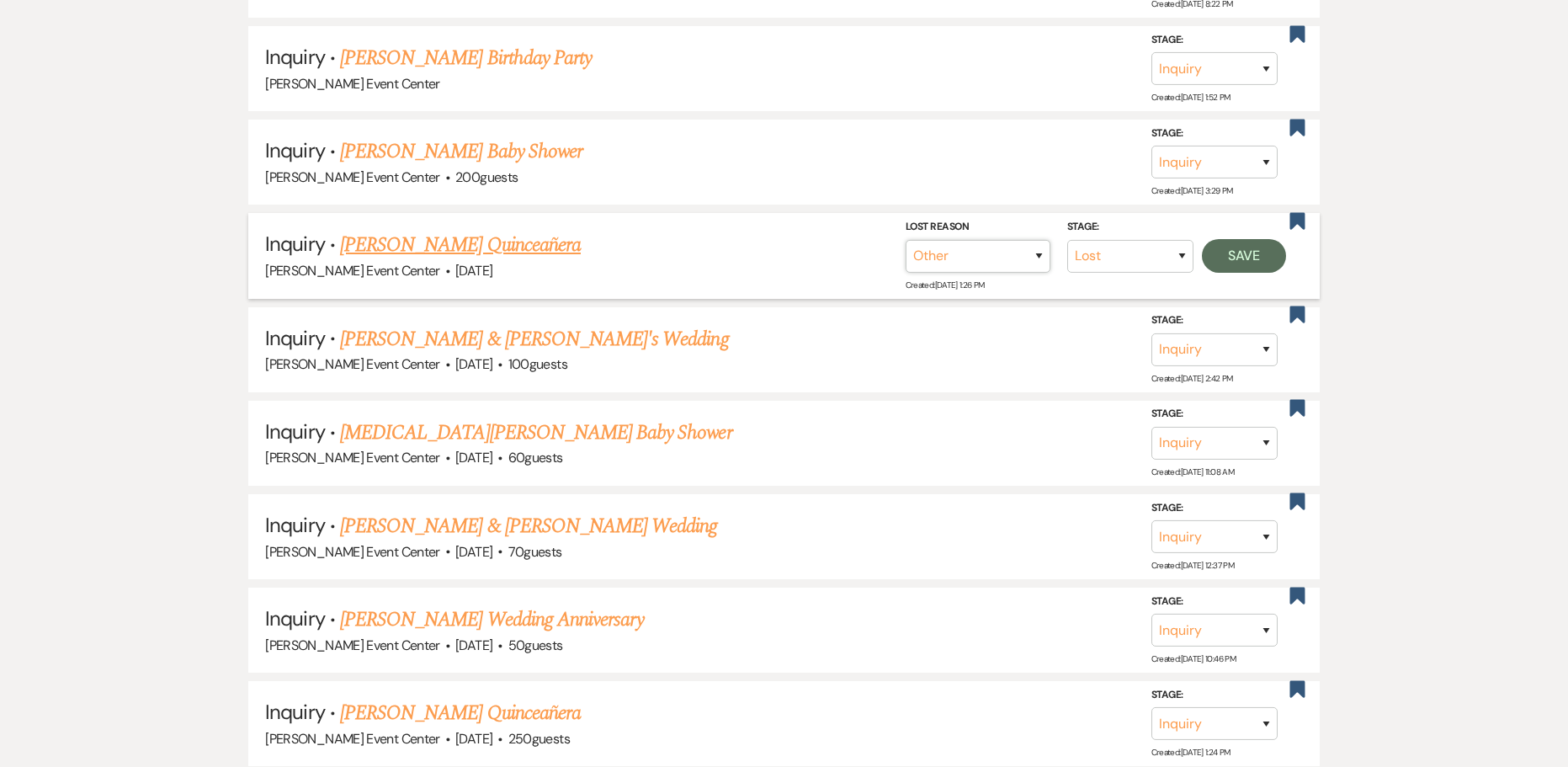
click at [906, 239] on select "Booked Elsewhere Budget Date Unavailable No Response Not a Good Match Capacity …" at bounding box center [978, 255] width 145 height 33
click at [1018, 242] on input "Other" at bounding box center [971, 255] width 175 height 33
type input "Date passed"
click at [1242, 238] on button "Save" at bounding box center [1244, 255] width 84 height 34
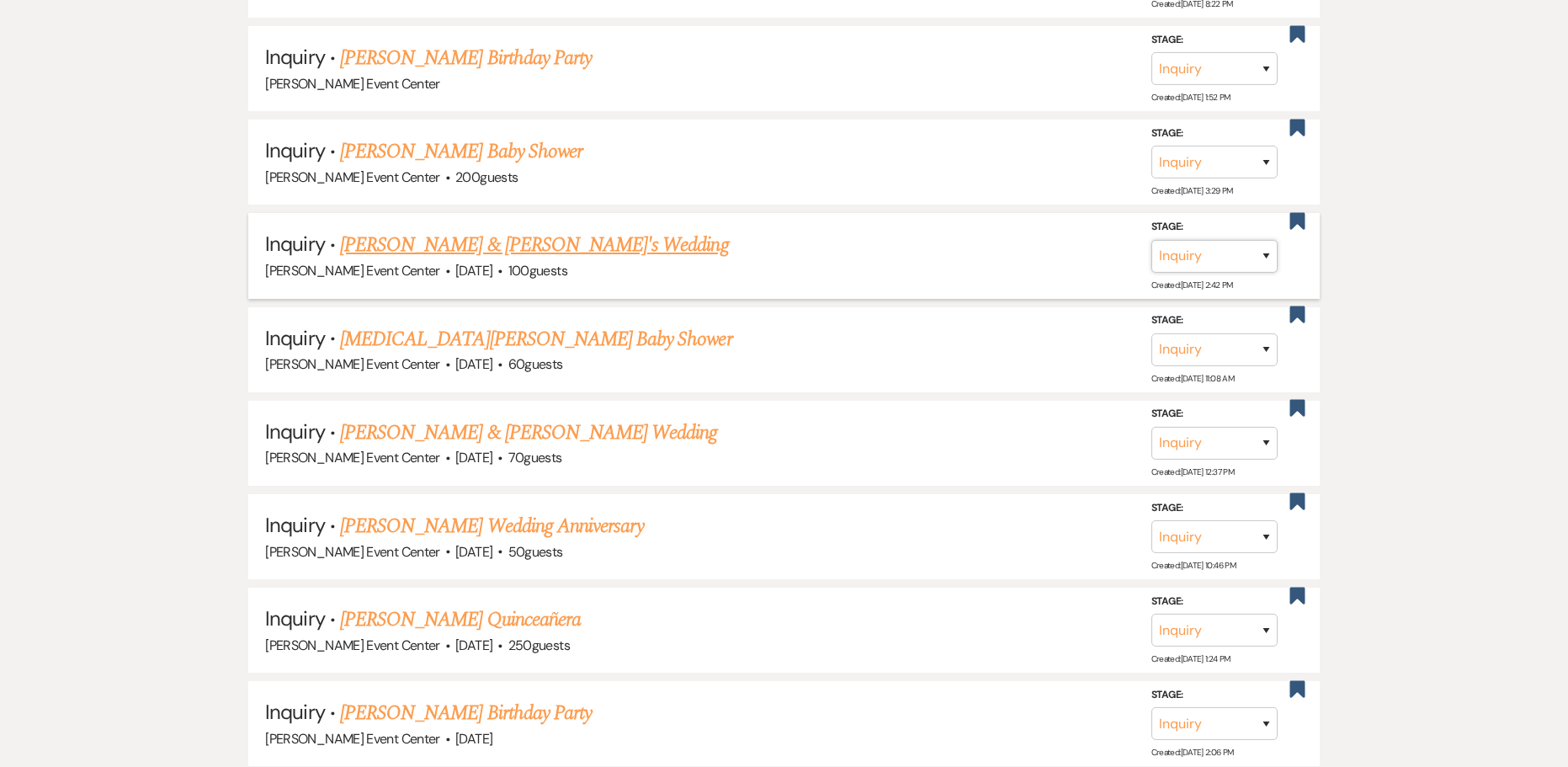
click at [1235, 240] on select "Inquiry Follow Up Tour Requested Tour Confirmed Toured Proposal Sent Booked Lost" at bounding box center [1215, 255] width 127 height 33
select select "8"
click at [1151, 239] on select "Inquiry Follow Up Tour Requested Tour Confirmed Toured Proposal Sent Booked Lost" at bounding box center [1215, 255] width 127 height 33
click at [963, 239] on select "Booked Elsewhere Budget Date Unavailable No Response Not a Good Match Capacity …" at bounding box center [978, 255] width 145 height 33
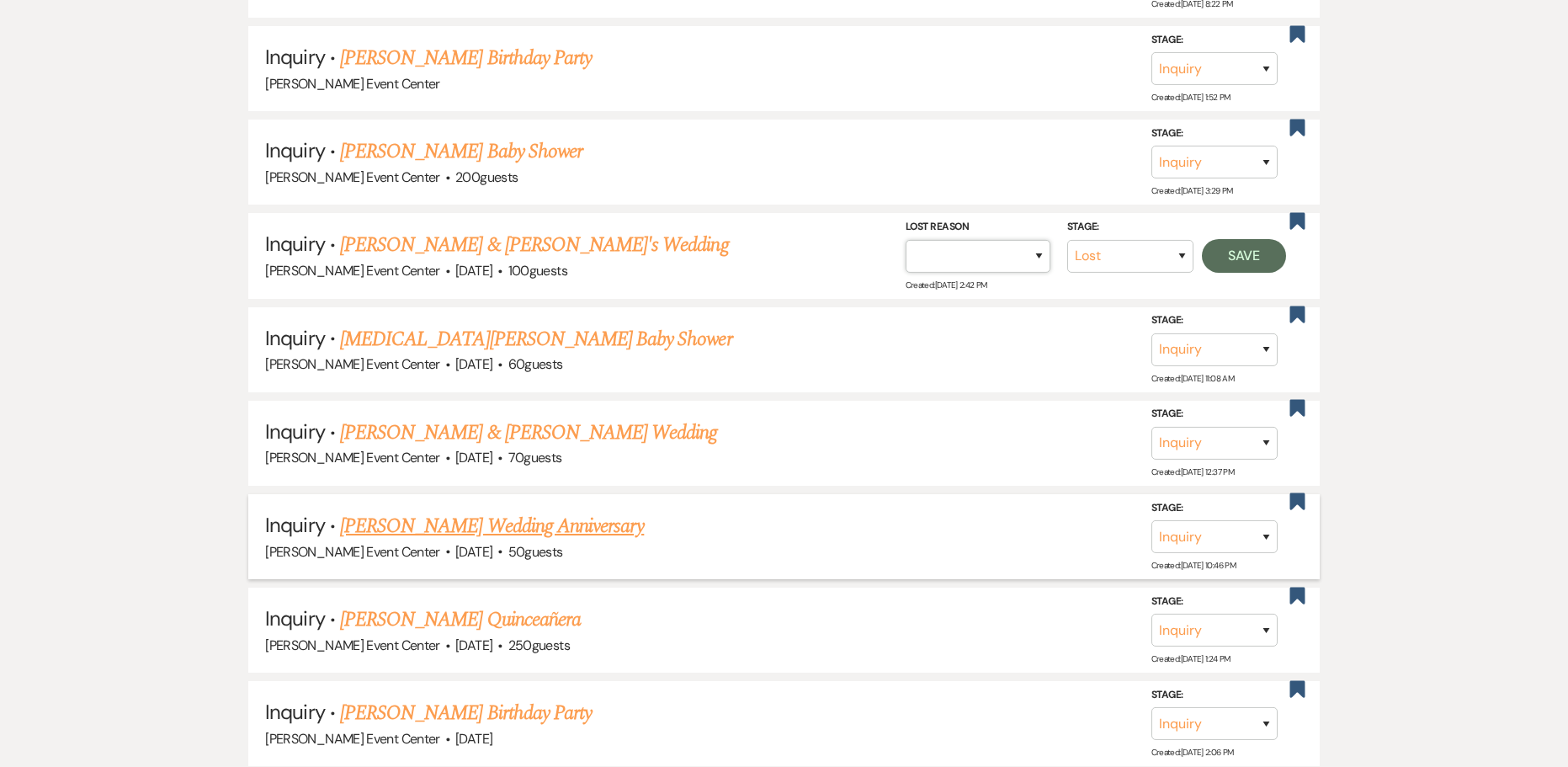
select select "1"
click at [906, 239] on select "Booked Elsewhere Budget Date Unavailable No Response Not a Good Match Capacity …" at bounding box center [978, 255] width 145 height 33
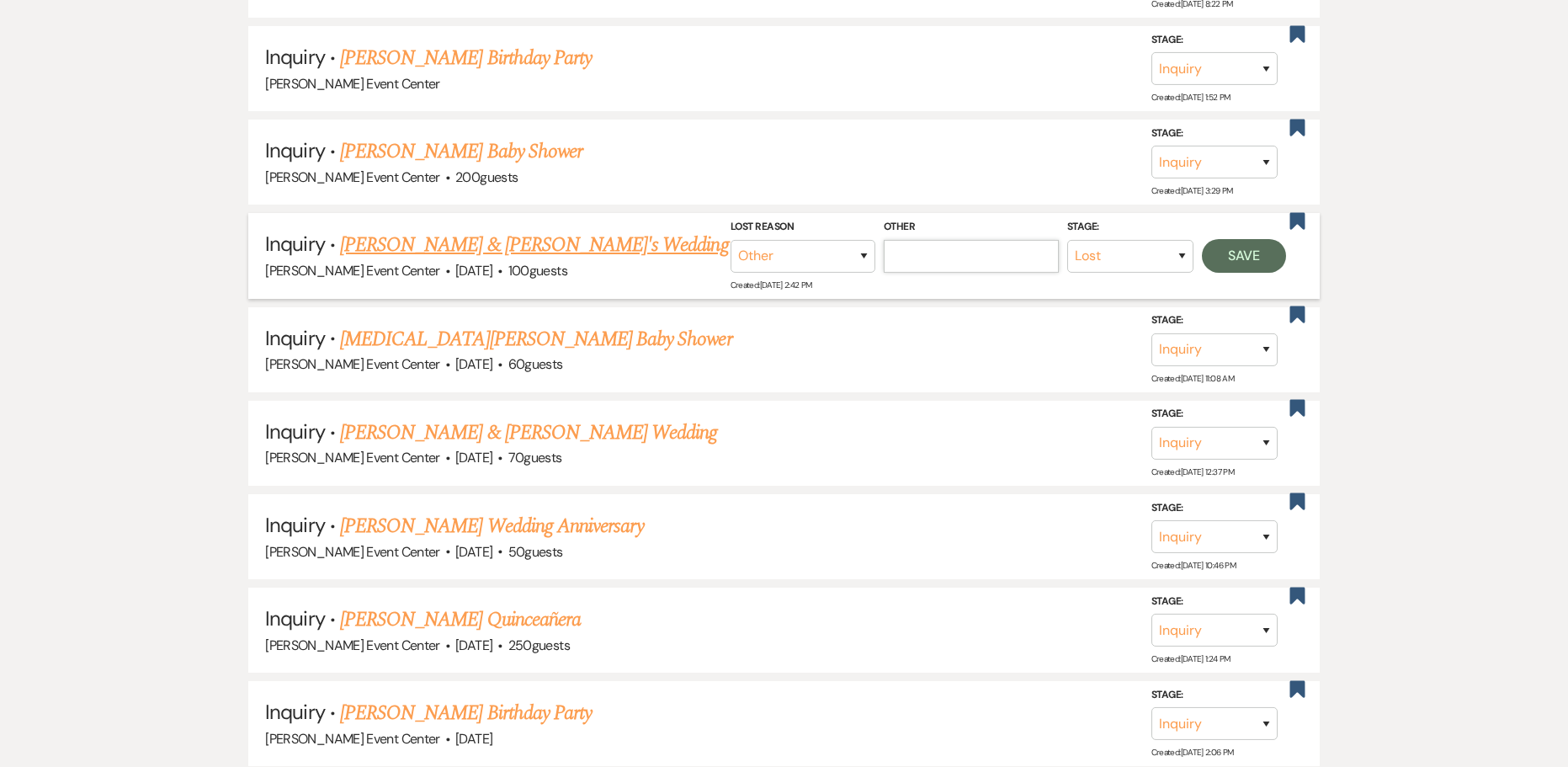
click at [960, 239] on input "Other" at bounding box center [971, 255] width 175 height 33
type input "Date passed"
click at [1252, 245] on button "Save" at bounding box center [1244, 255] width 84 height 34
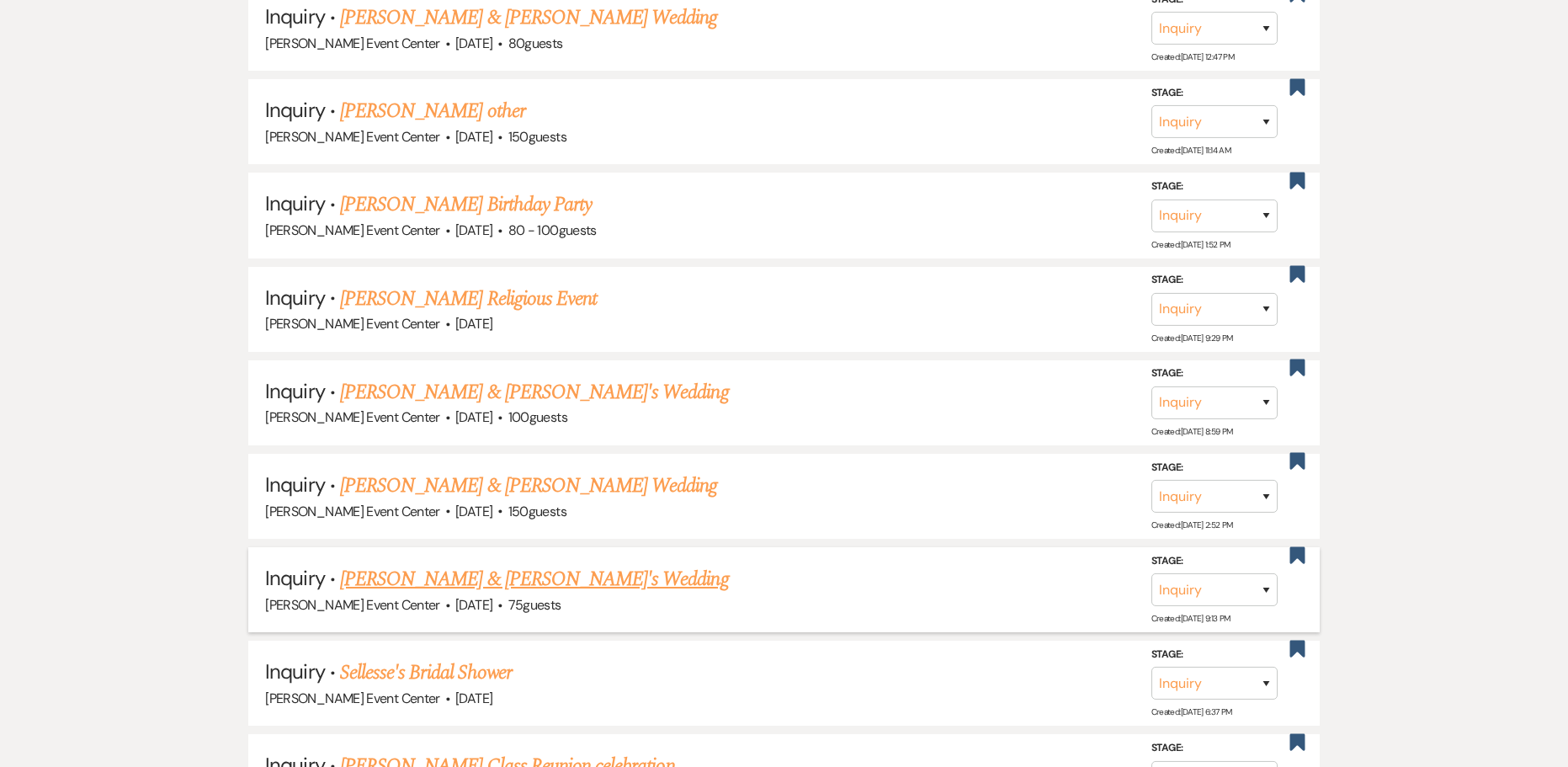
scroll to position [12038, 0]
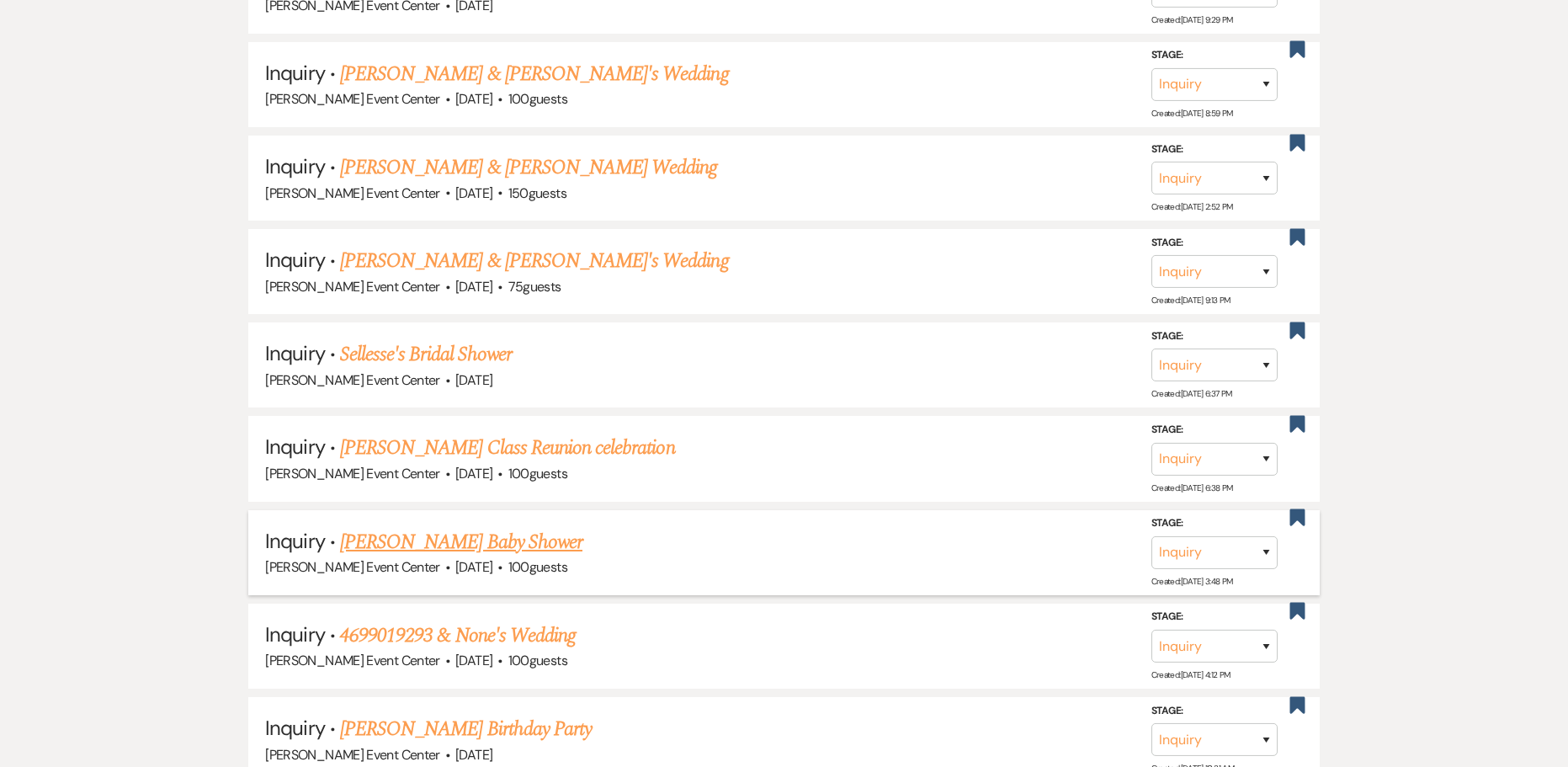
click at [431, 533] on link "[PERSON_NAME] Baby Shower" at bounding box center [461, 542] width 243 height 30
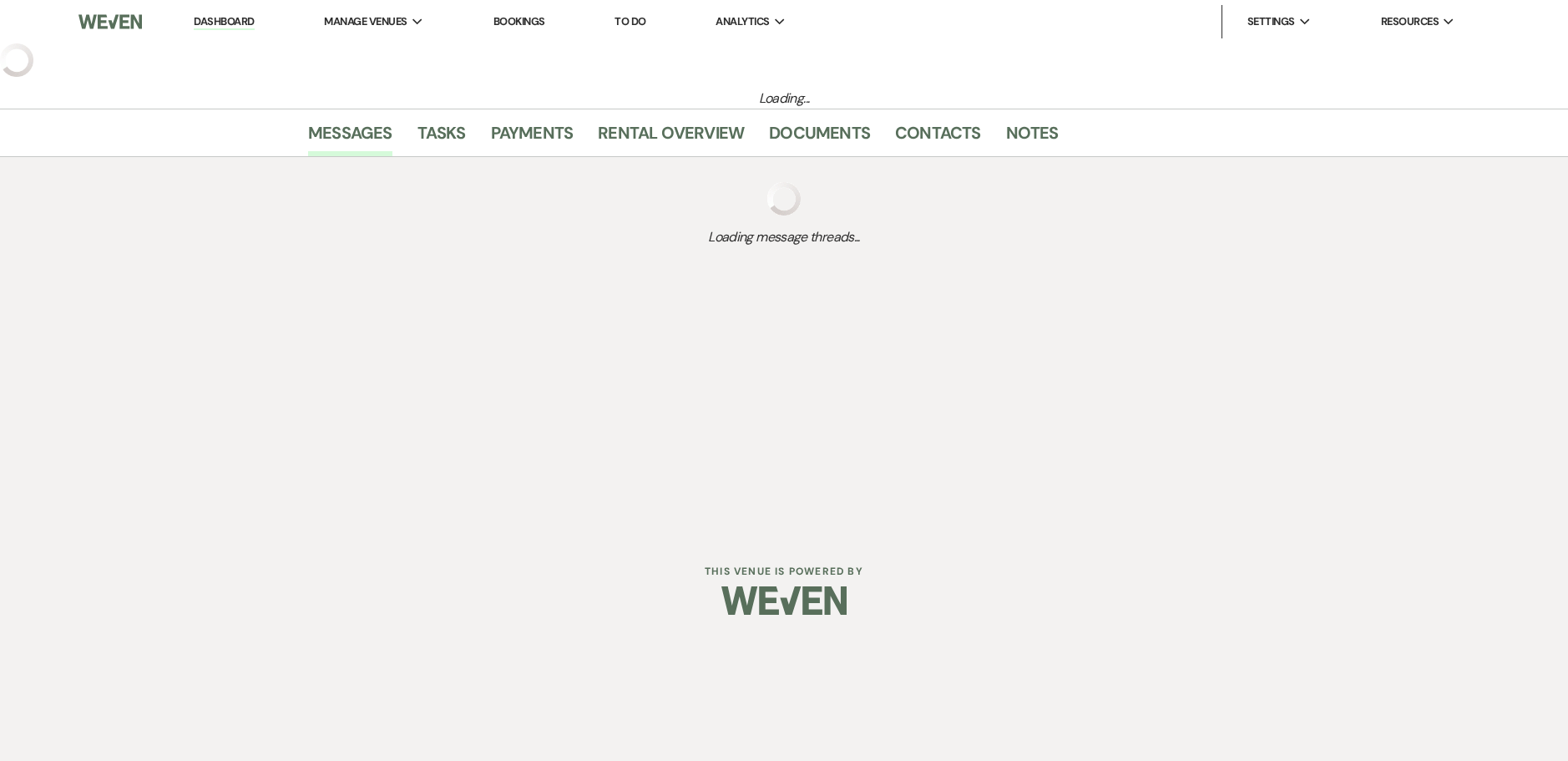
select select "5"
select select "3"
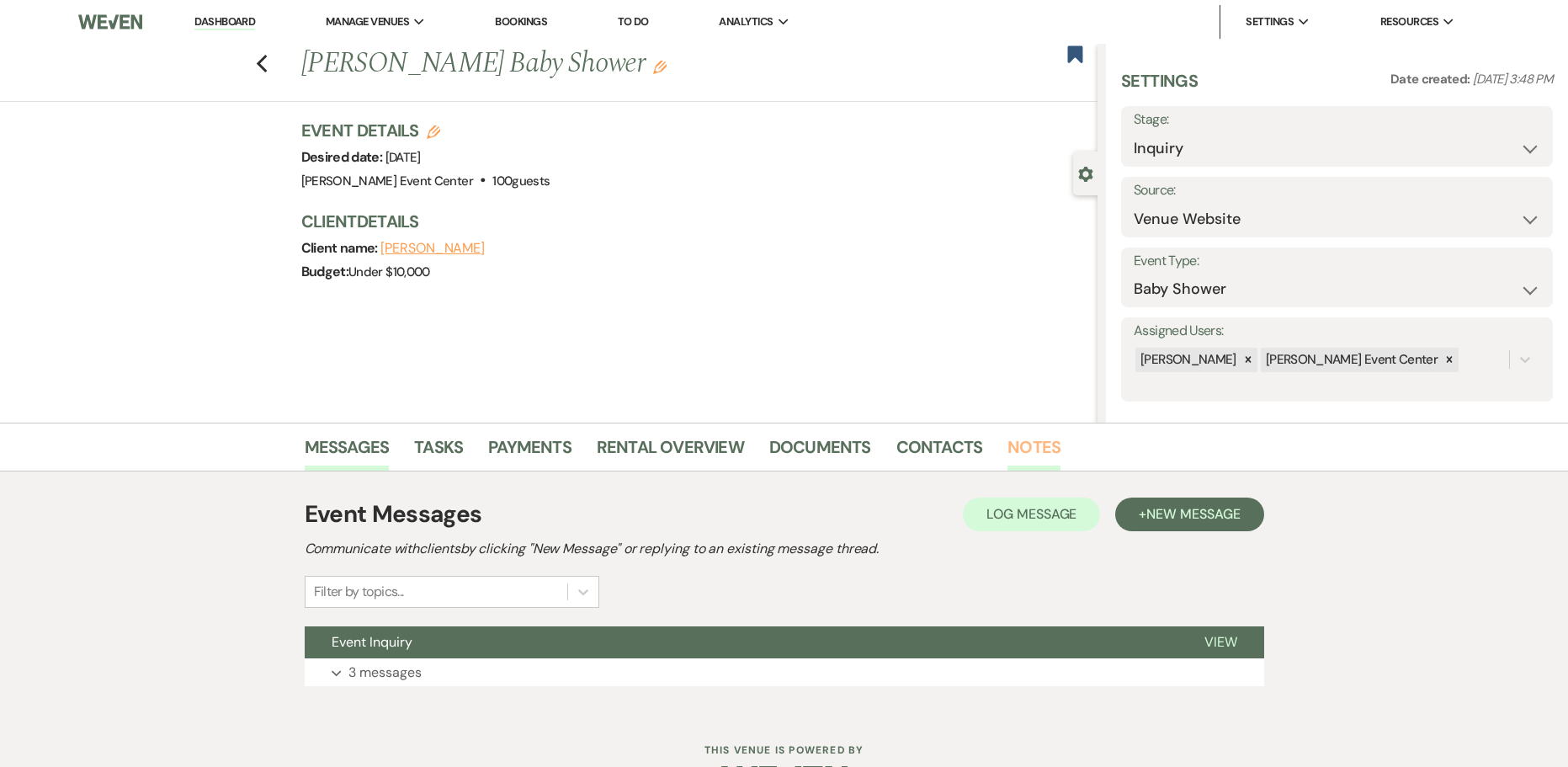
click at [1008, 445] on link "Notes" at bounding box center [1034, 452] width 53 height 37
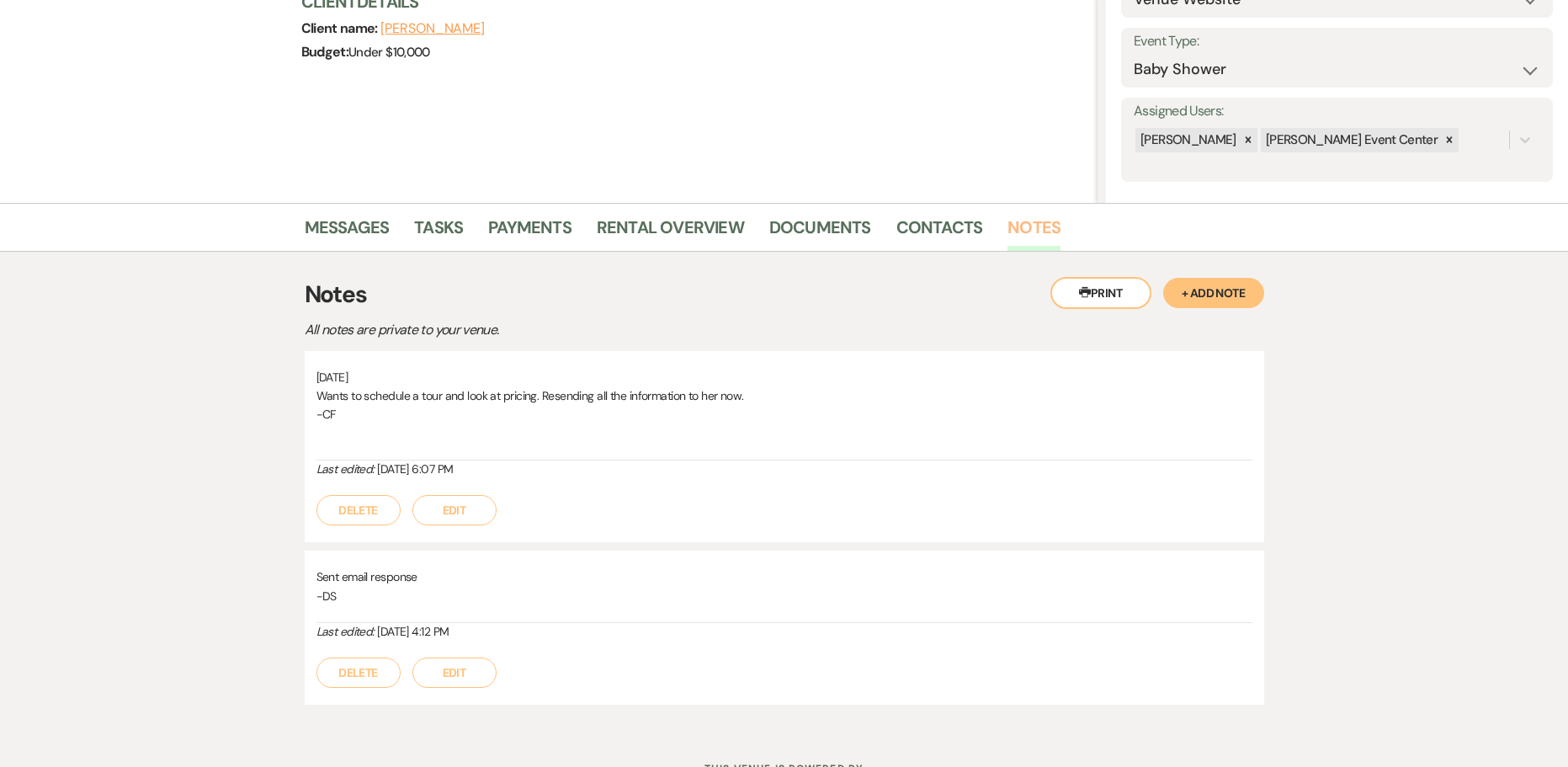
scroll to position [123, 0]
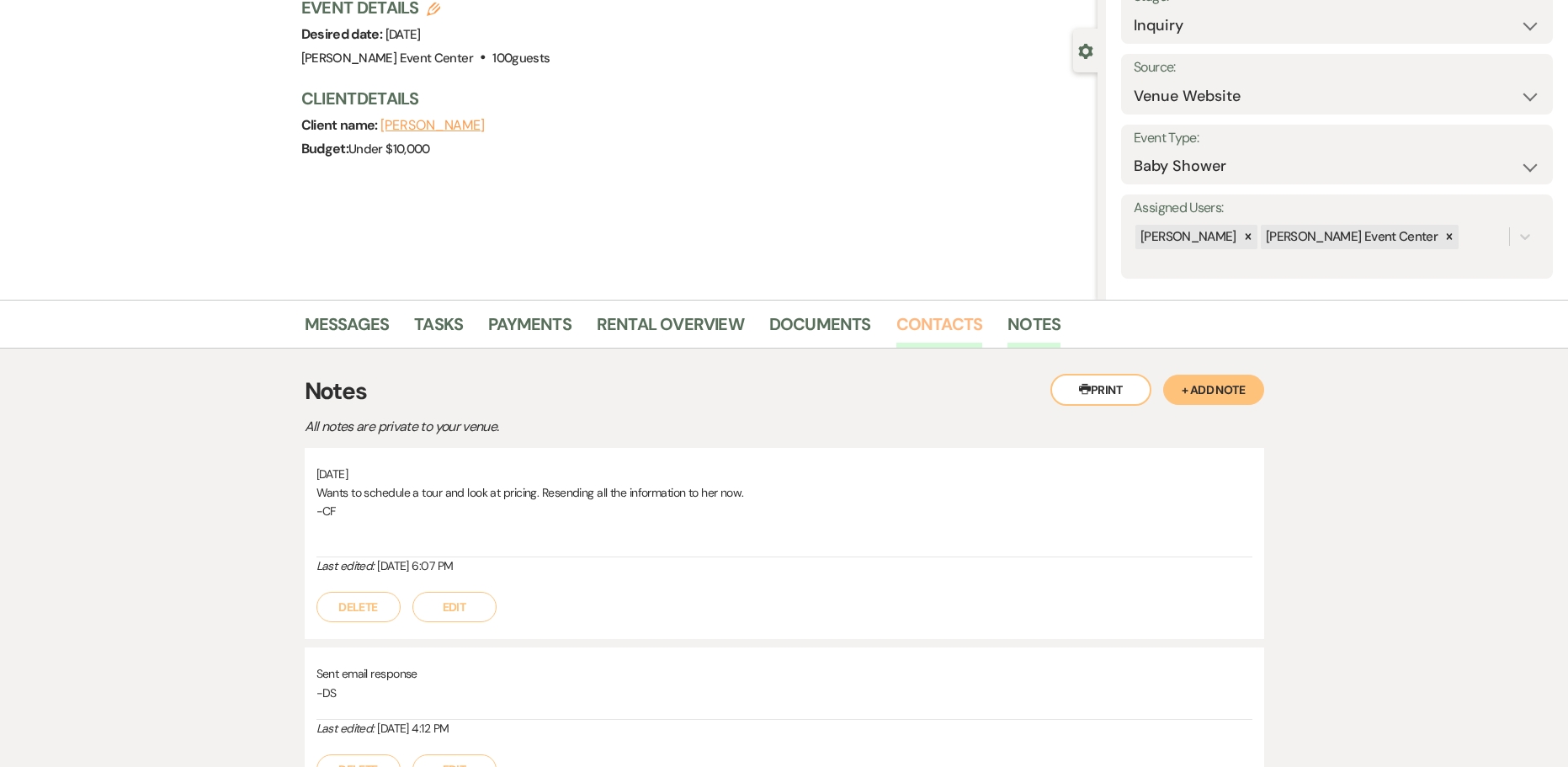
click at [923, 330] on link "Contacts" at bounding box center [940, 329] width 87 height 37
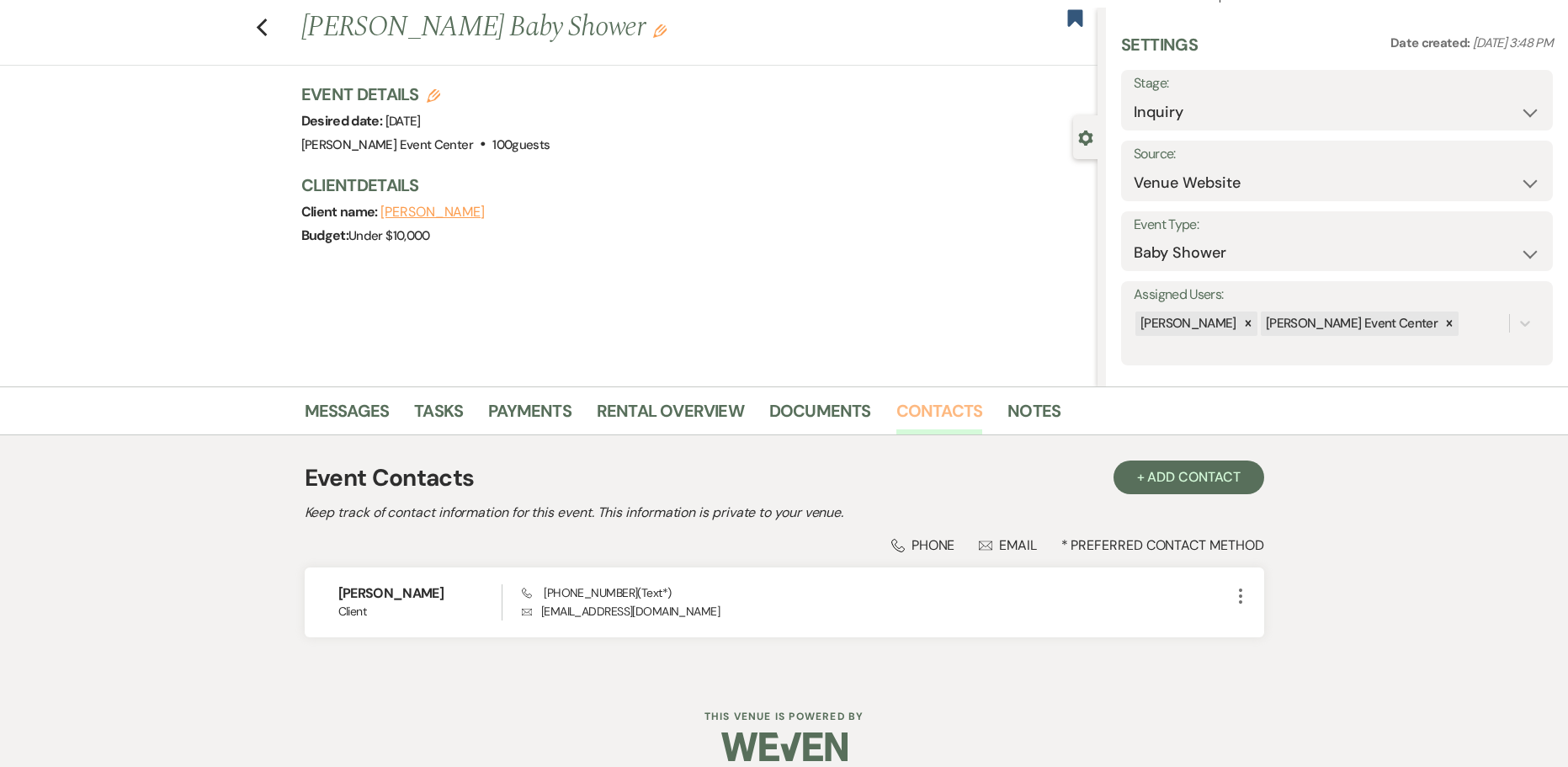
scroll to position [56, 0]
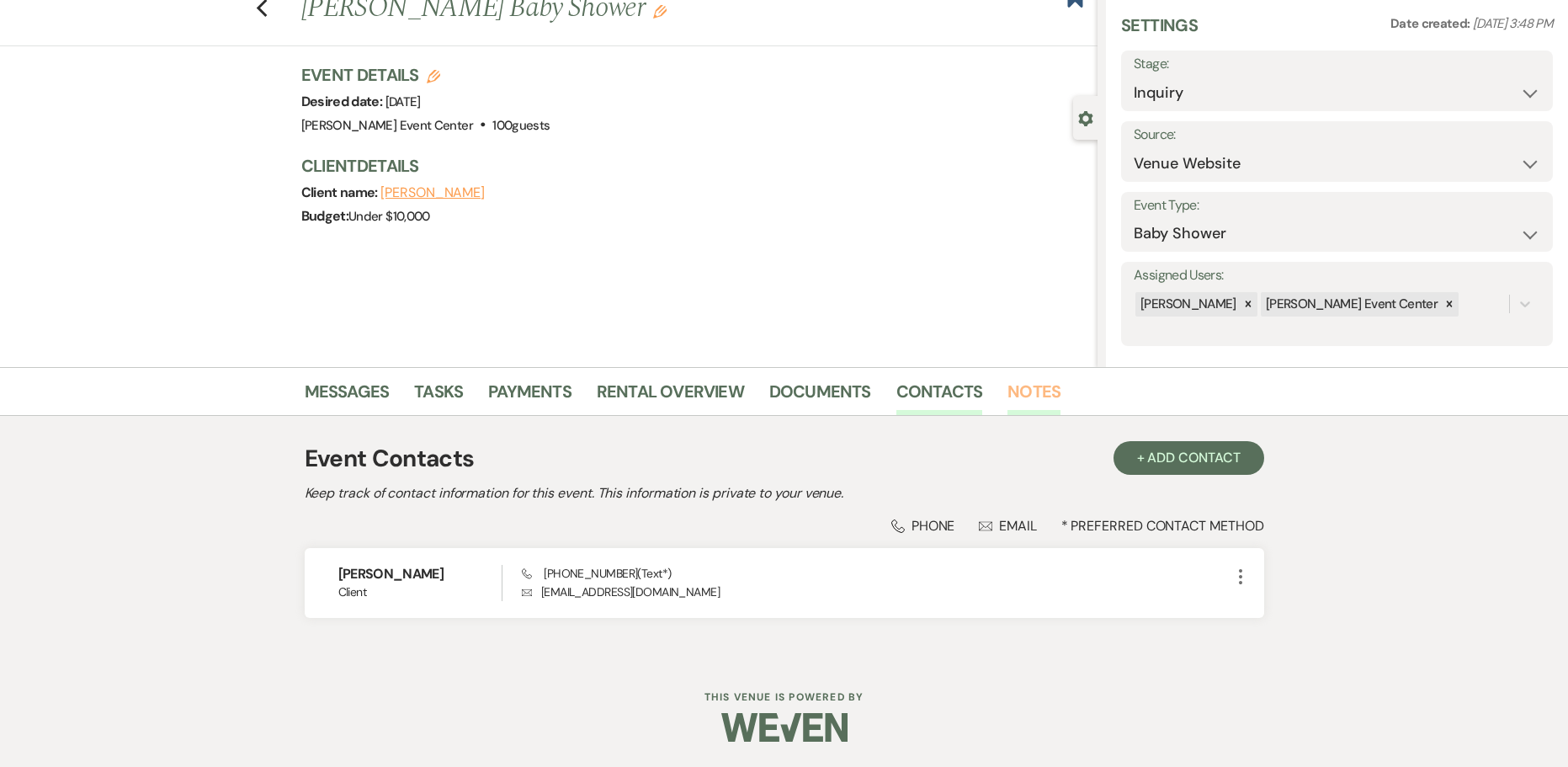
click at [1037, 384] on link "Notes" at bounding box center [1034, 396] width 53 height 37
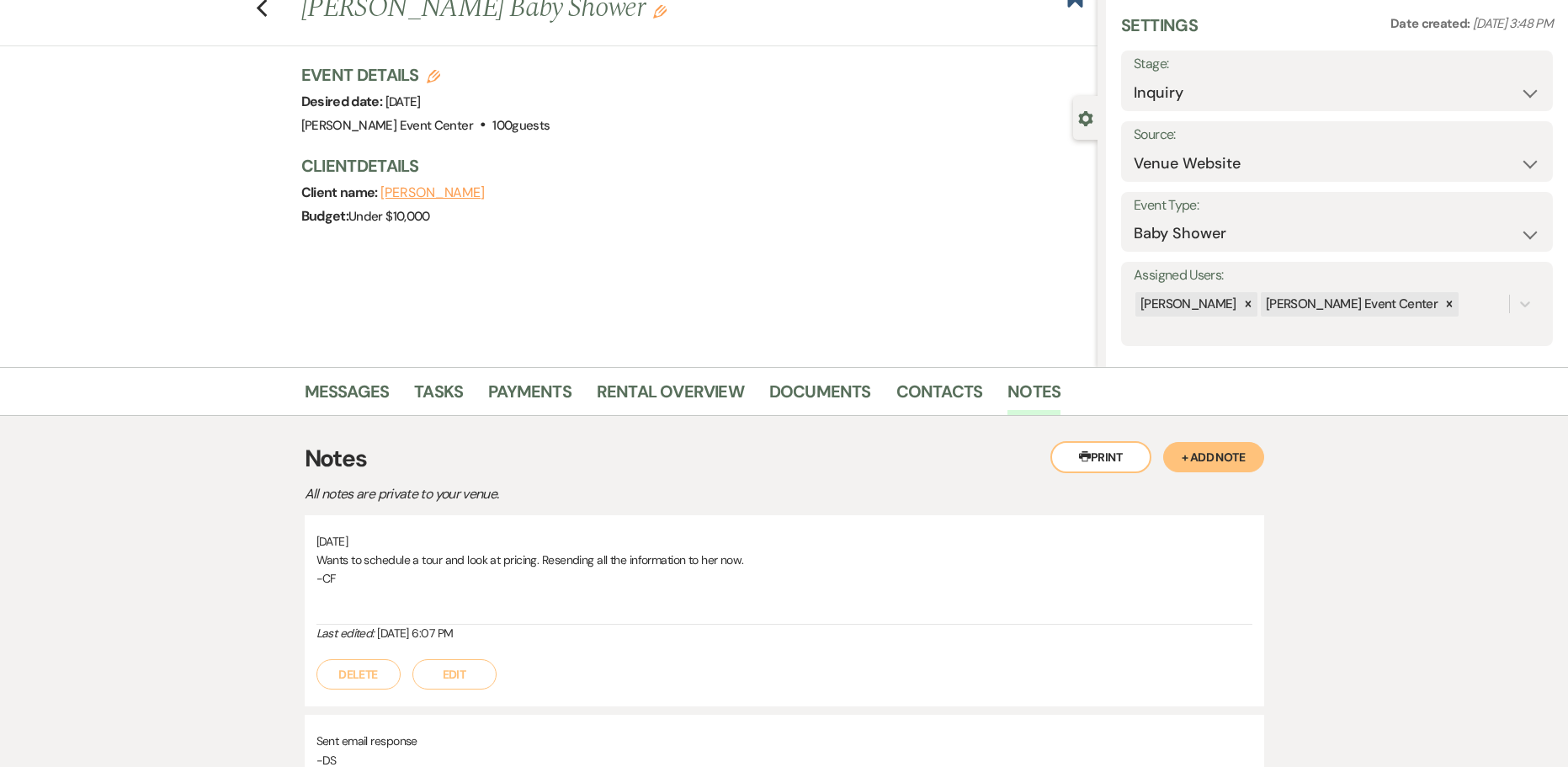
drag, startPoint x: 1189, startPoint y: 459, endPoint x: 1122, endPoint y: 489, distance: 73.4
click at [1186, 459] on button "+ Add Note" at bounding box center [1214, 457] width 101 height 30
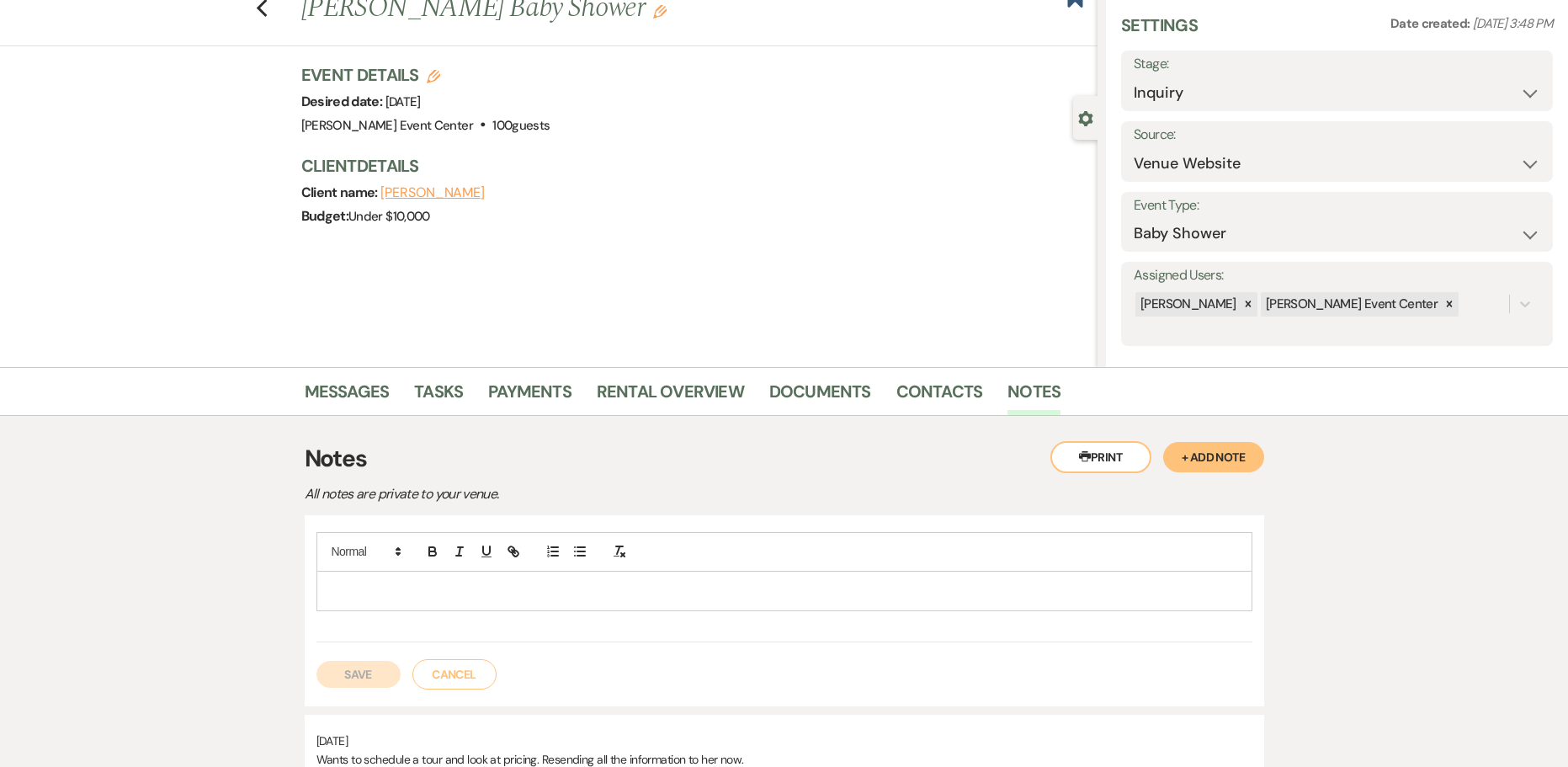
click at [536, 592] on p at bounding box center [784, 591] width 910 height 19
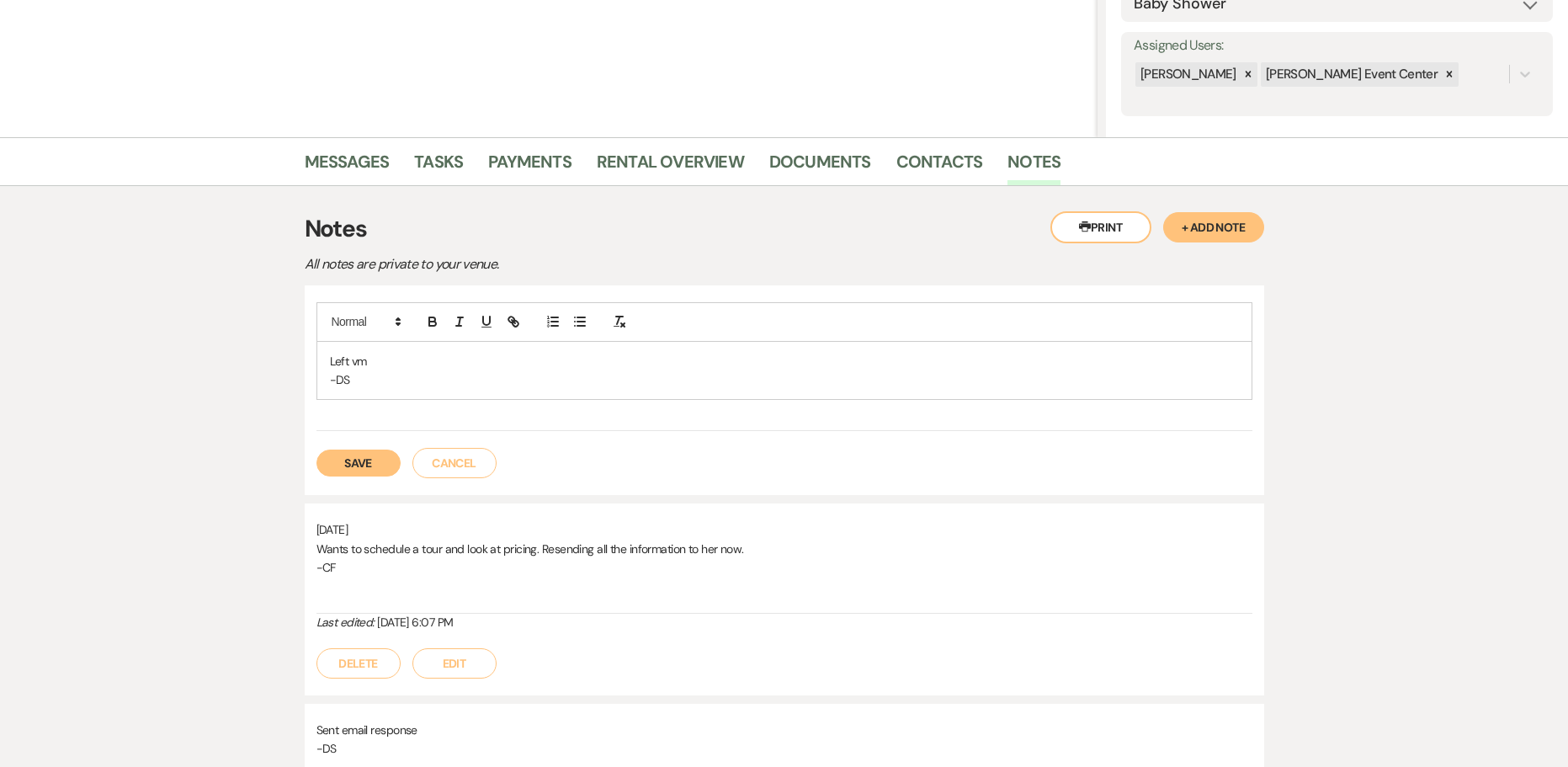
scroll to position [308, 0]
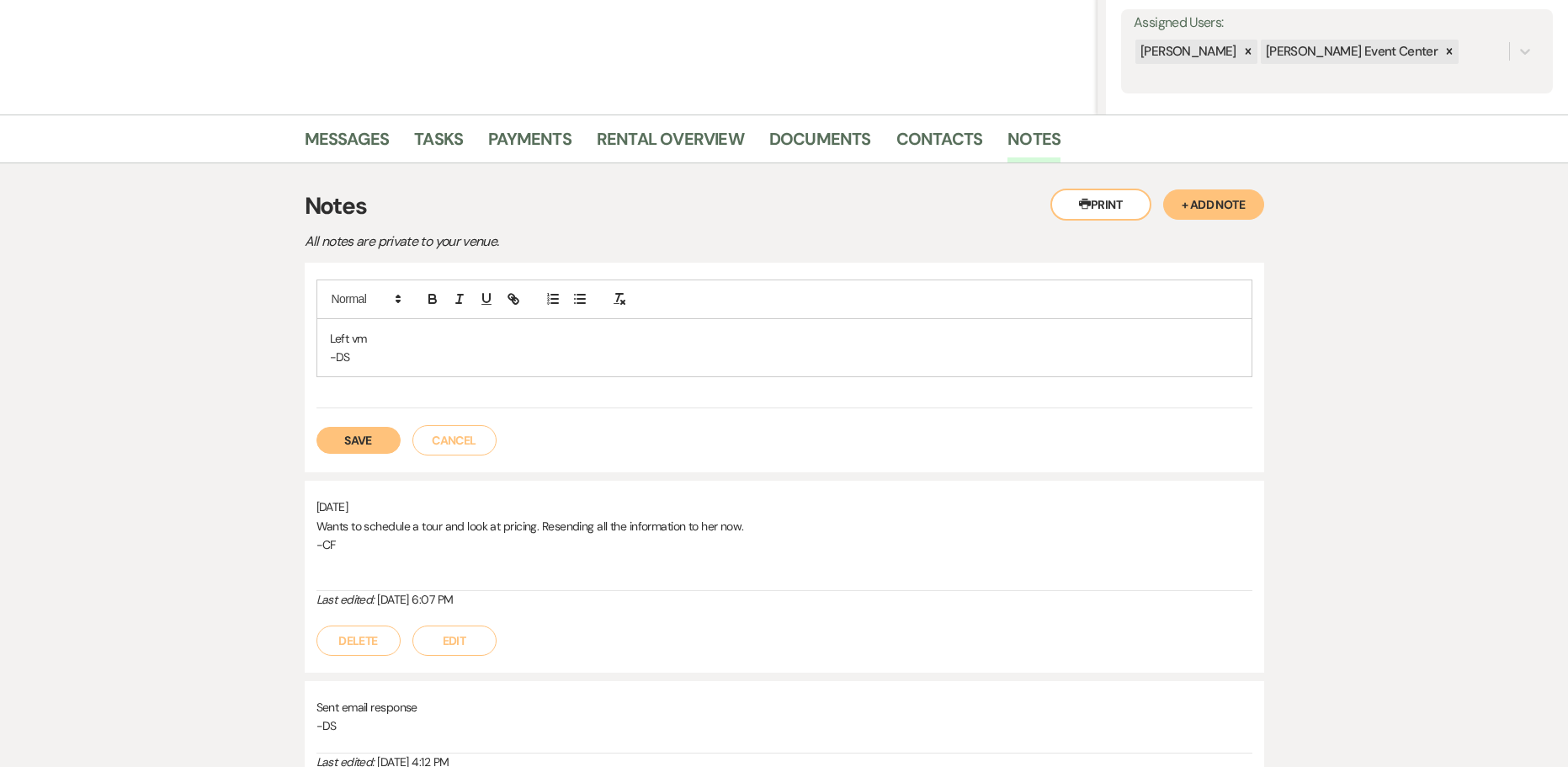
click at [344, 443] on button "Save" at bounding box center [358, 440] width 84 height 27
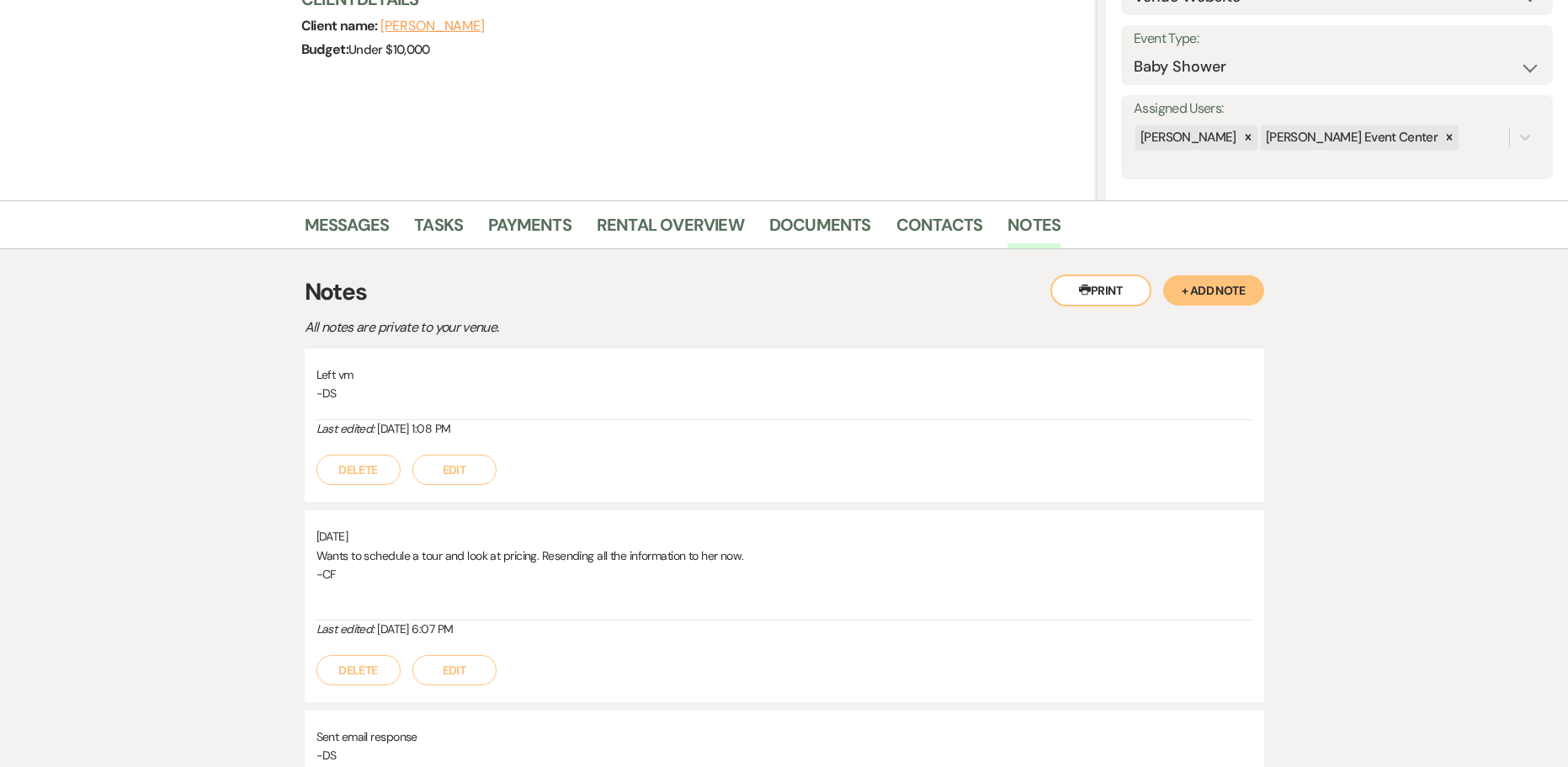
scroll to position [56, 0]
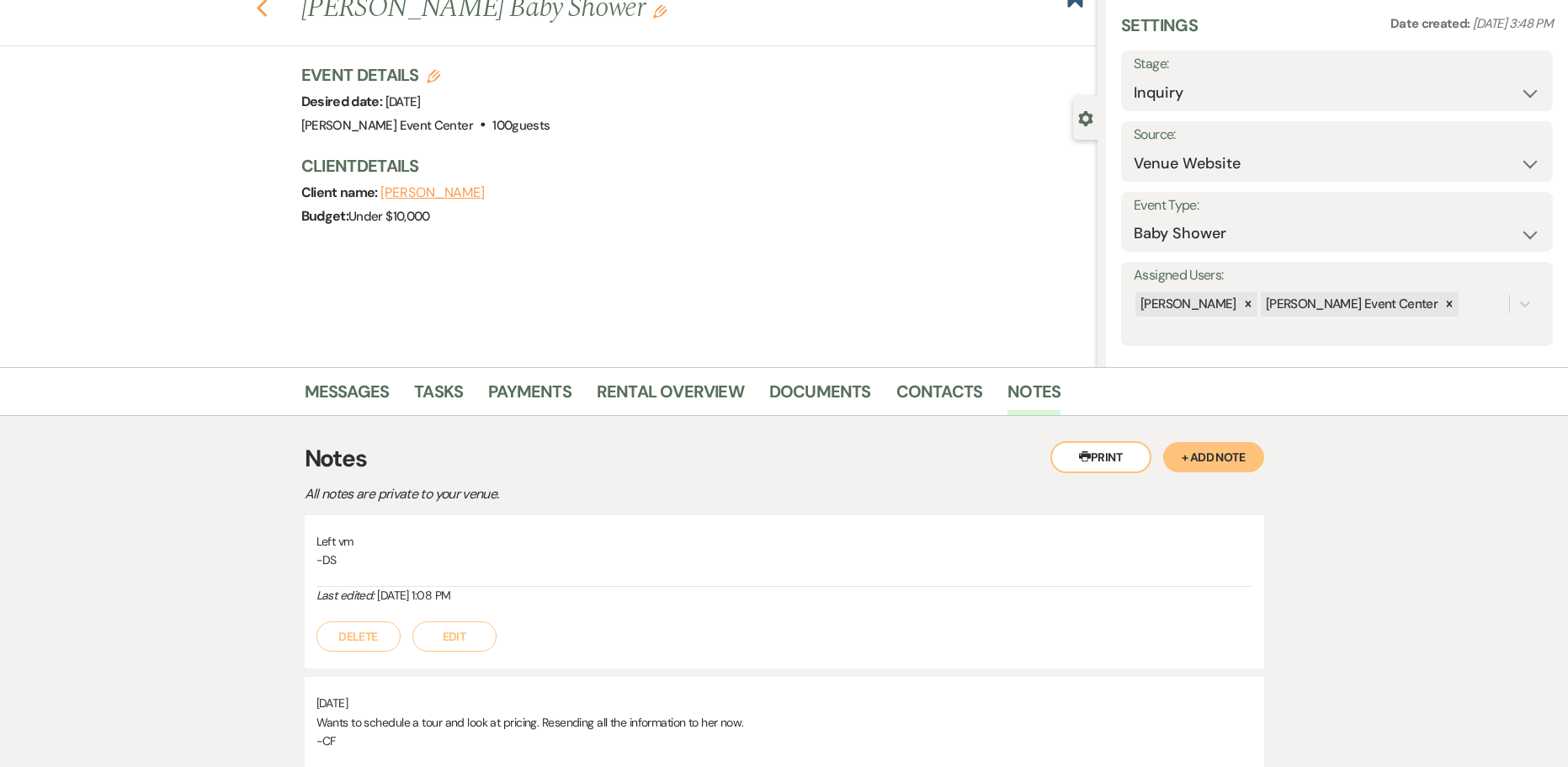
click at [268, 7] on icon "Previous" at bounding box center [262, 8] width 12 height 20
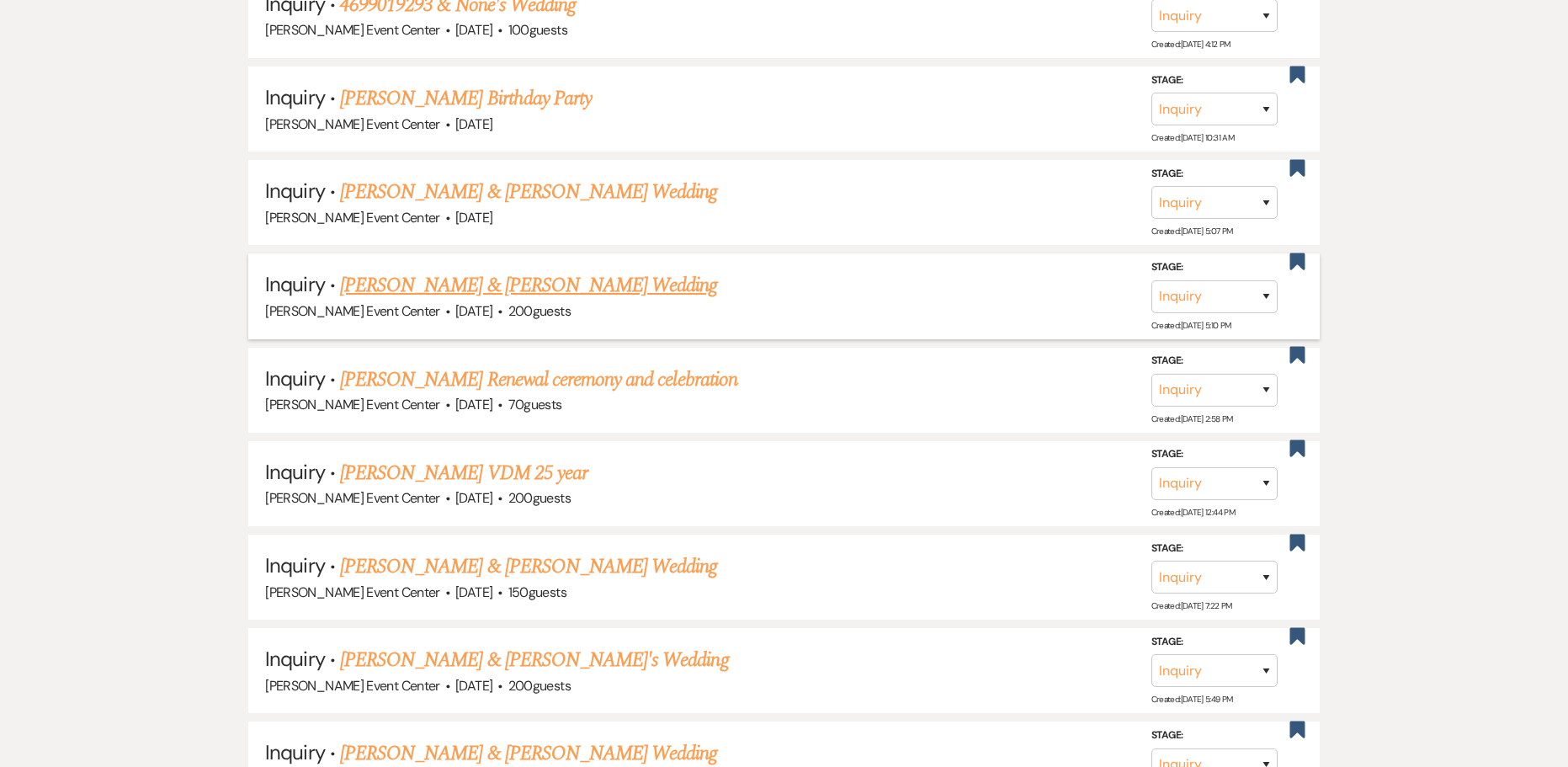
scroll to position [12711, 0]
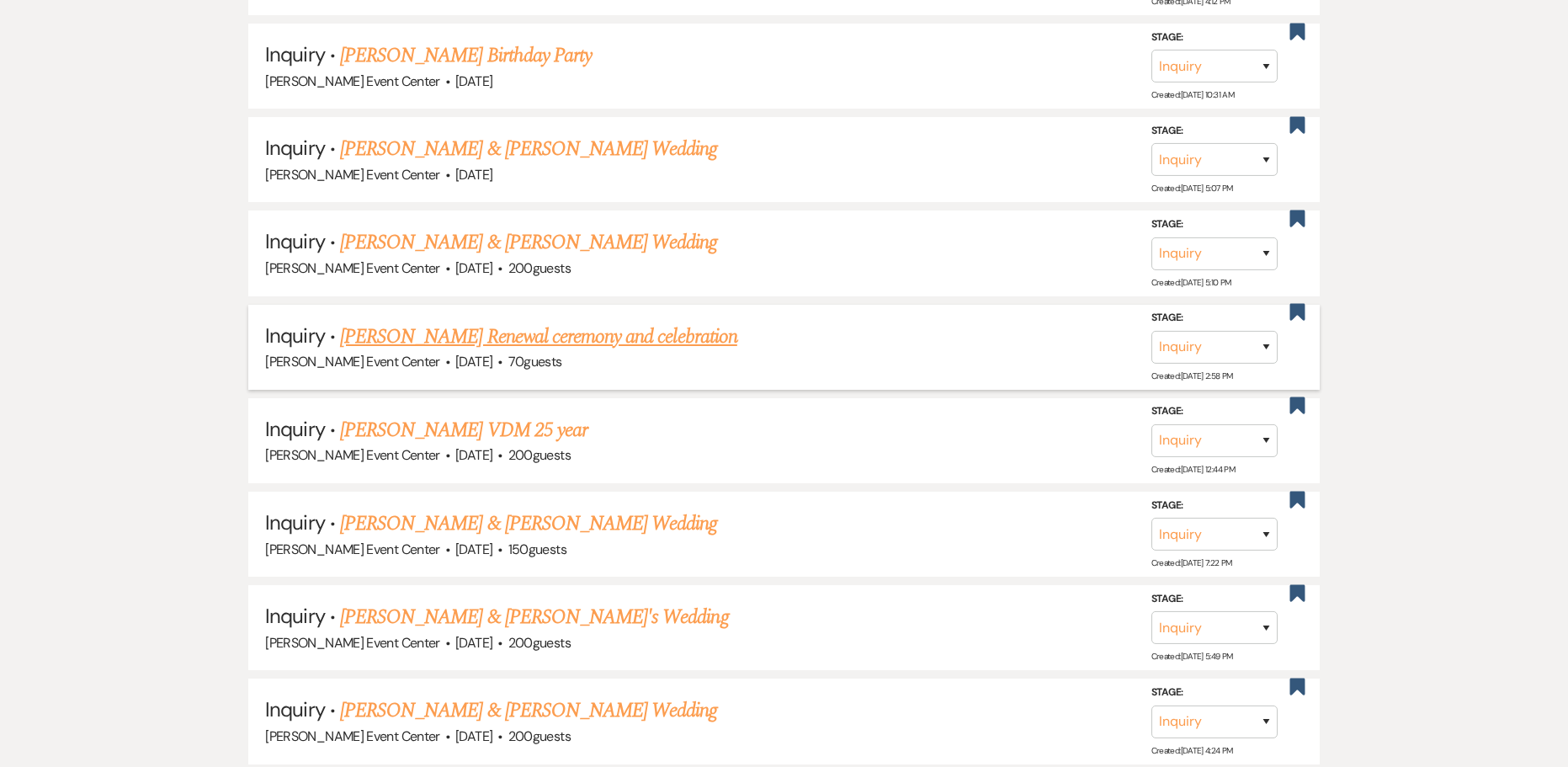
click at [630, 321] on link "[PERSON_NAME] Renewal ceremony and celebration" at bounding box center [538, 336] width 398 height 30
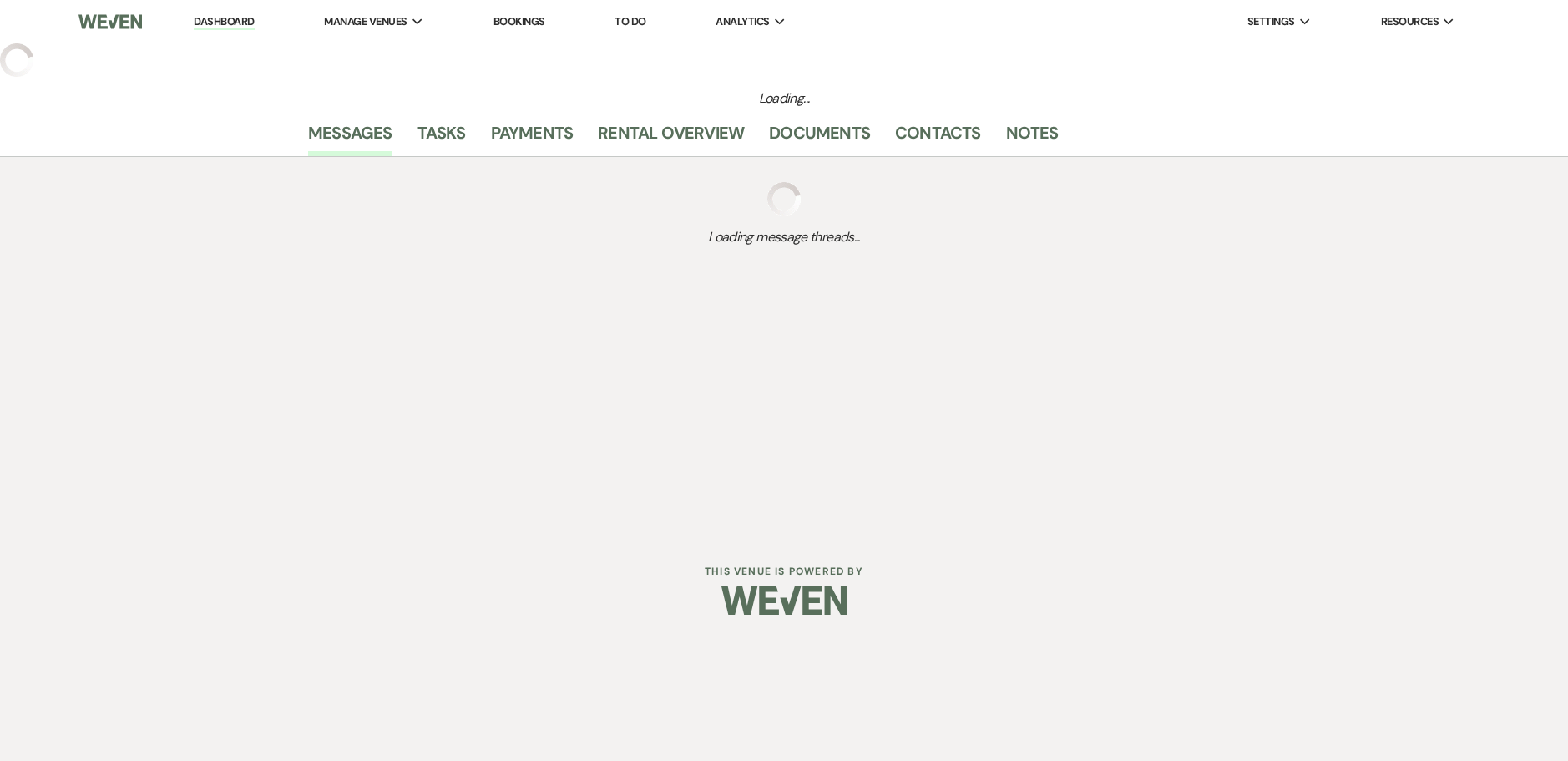
select select "5"
select select "13"
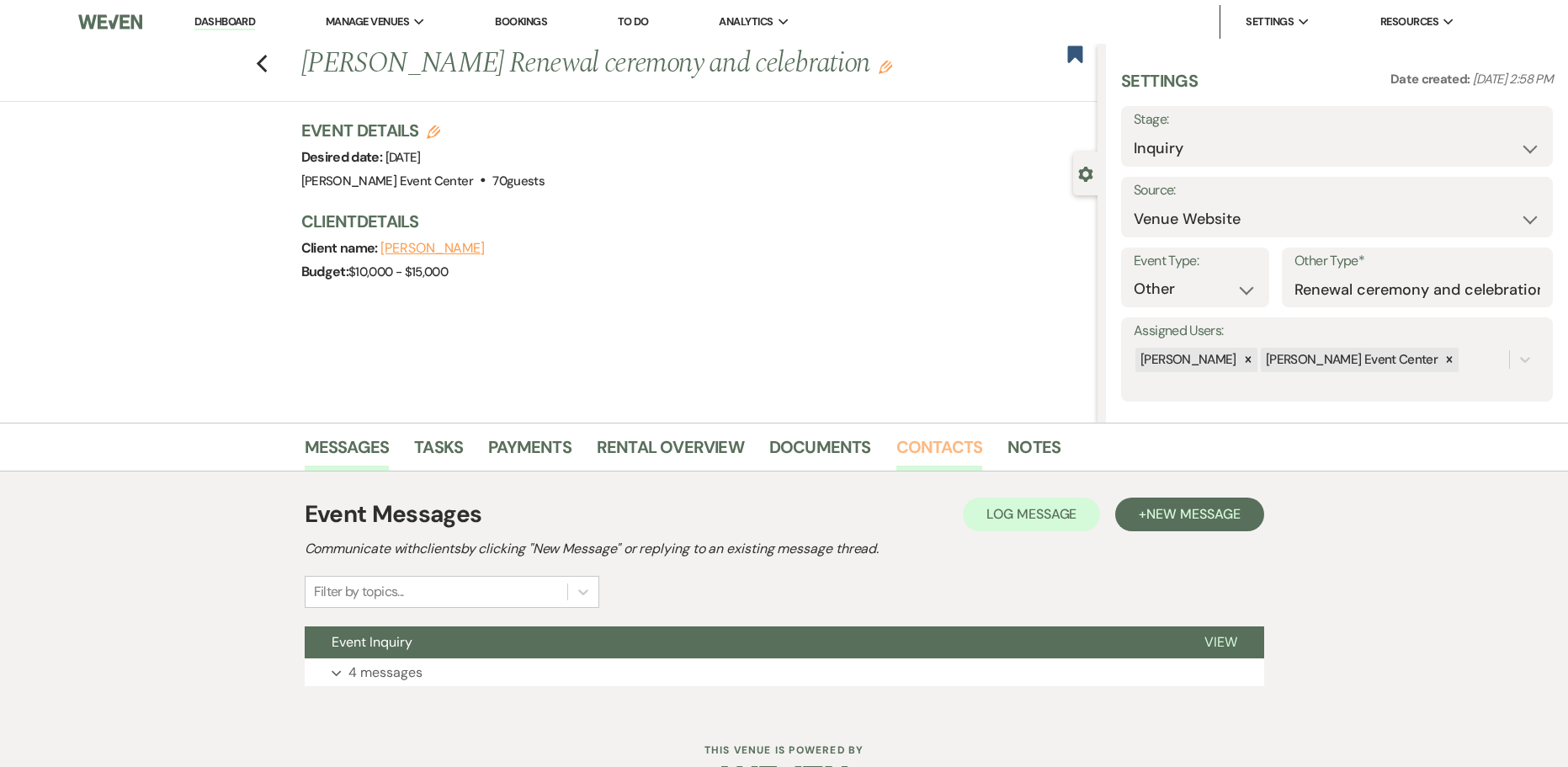
click at [896, 451] on link "Contacts" at bounding box center [940, 452] width 87 height 37
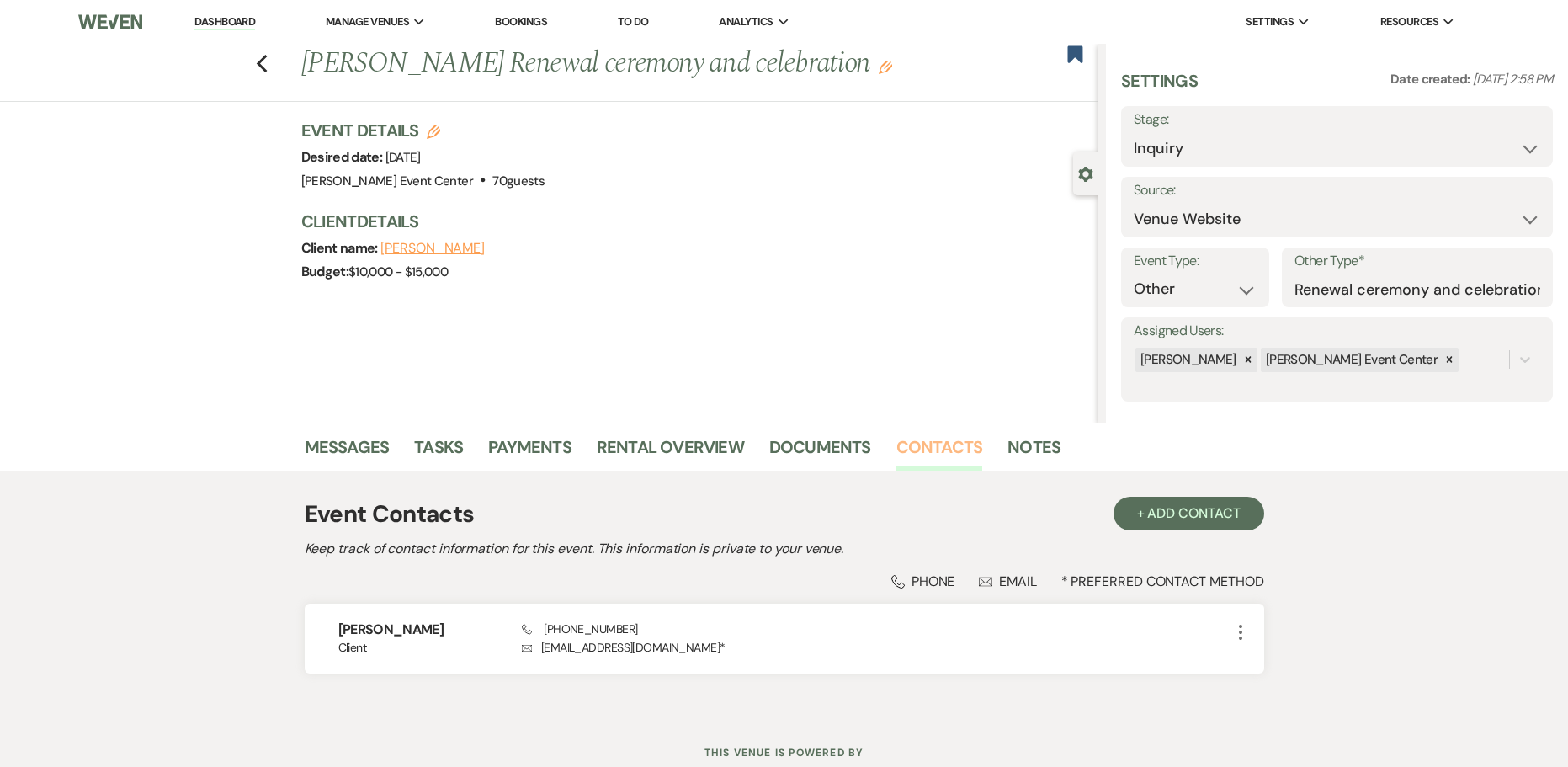
scroll to position [56, 0]
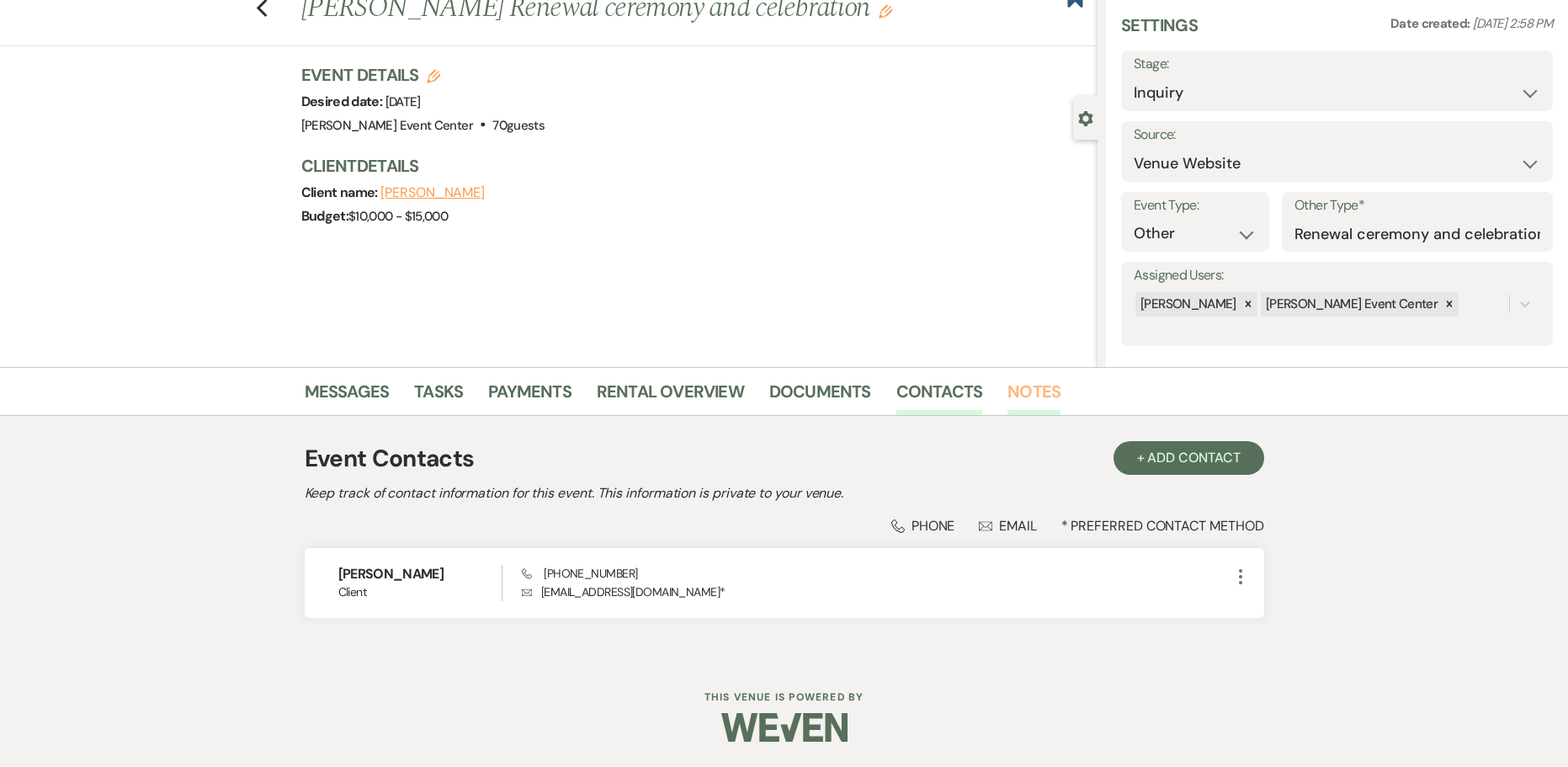
click at [1017, 387] on link "Notes" at bounding box center [1034, 396] width 53 height 37
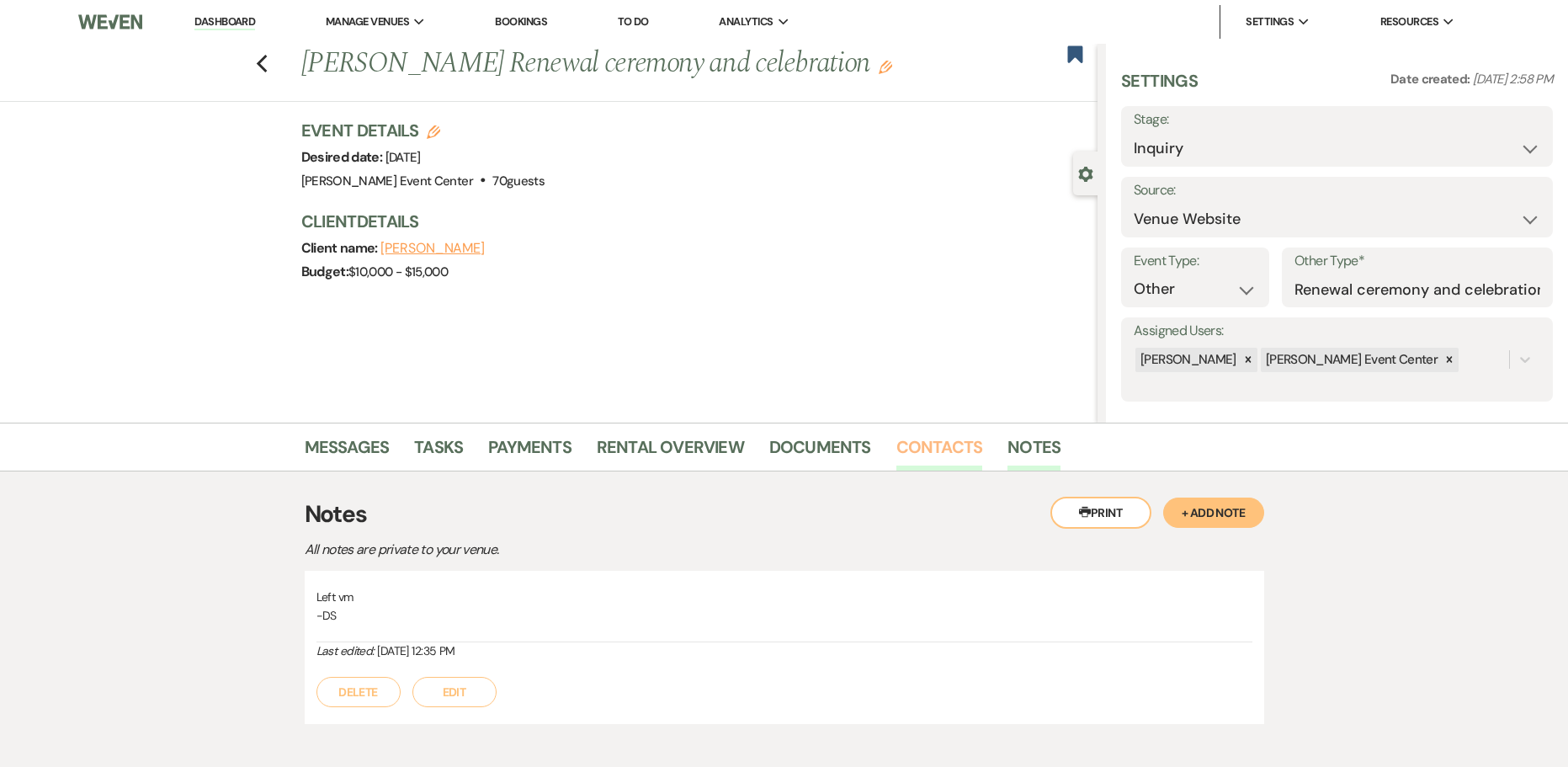
click at [955, 436] on link "Contacts" at bounding box center [940, 452] width 87 height 37
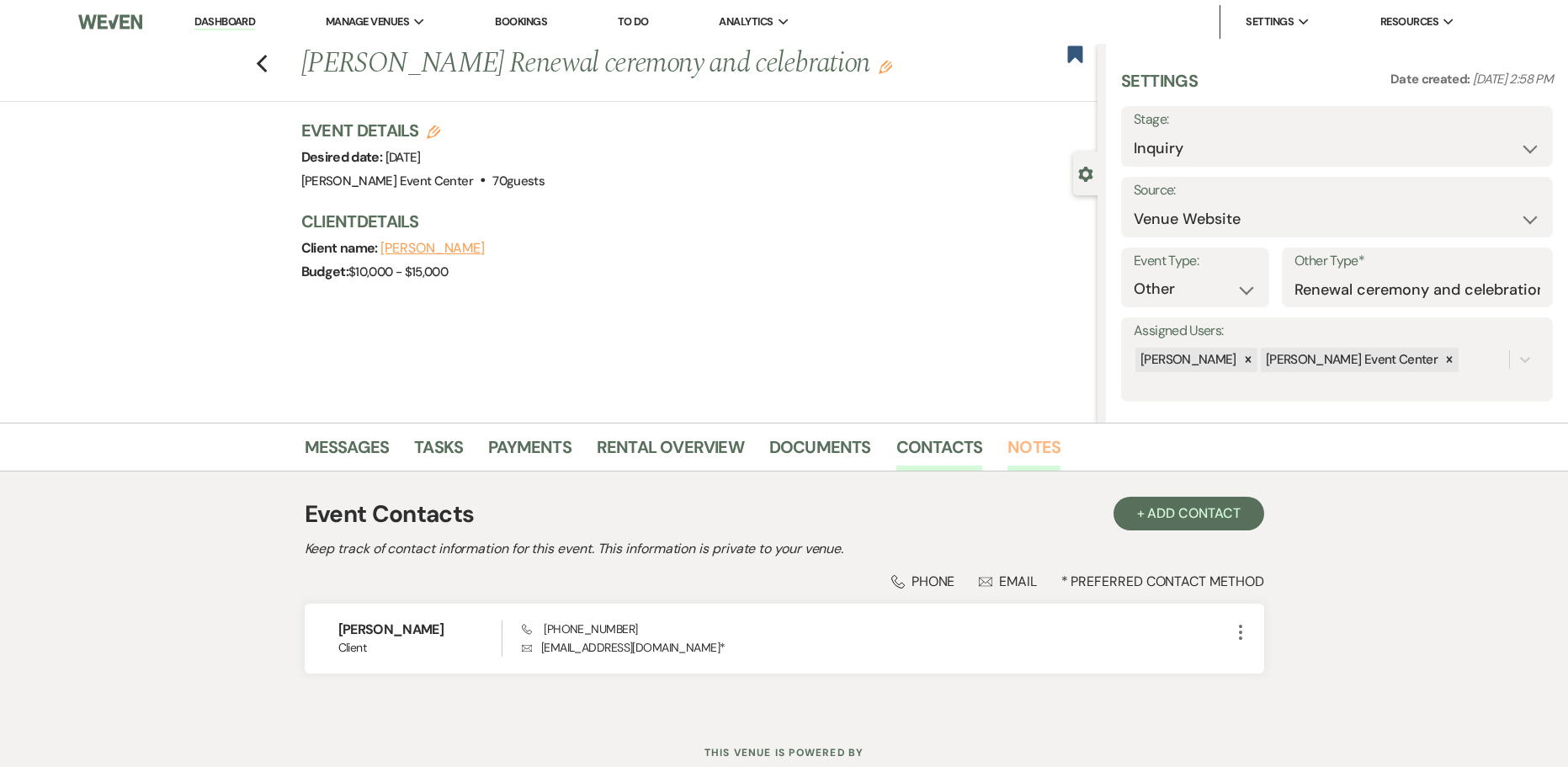
click at [1037, 456] on link "Notes" at bounding box center [1034, 452] width 53 height 37
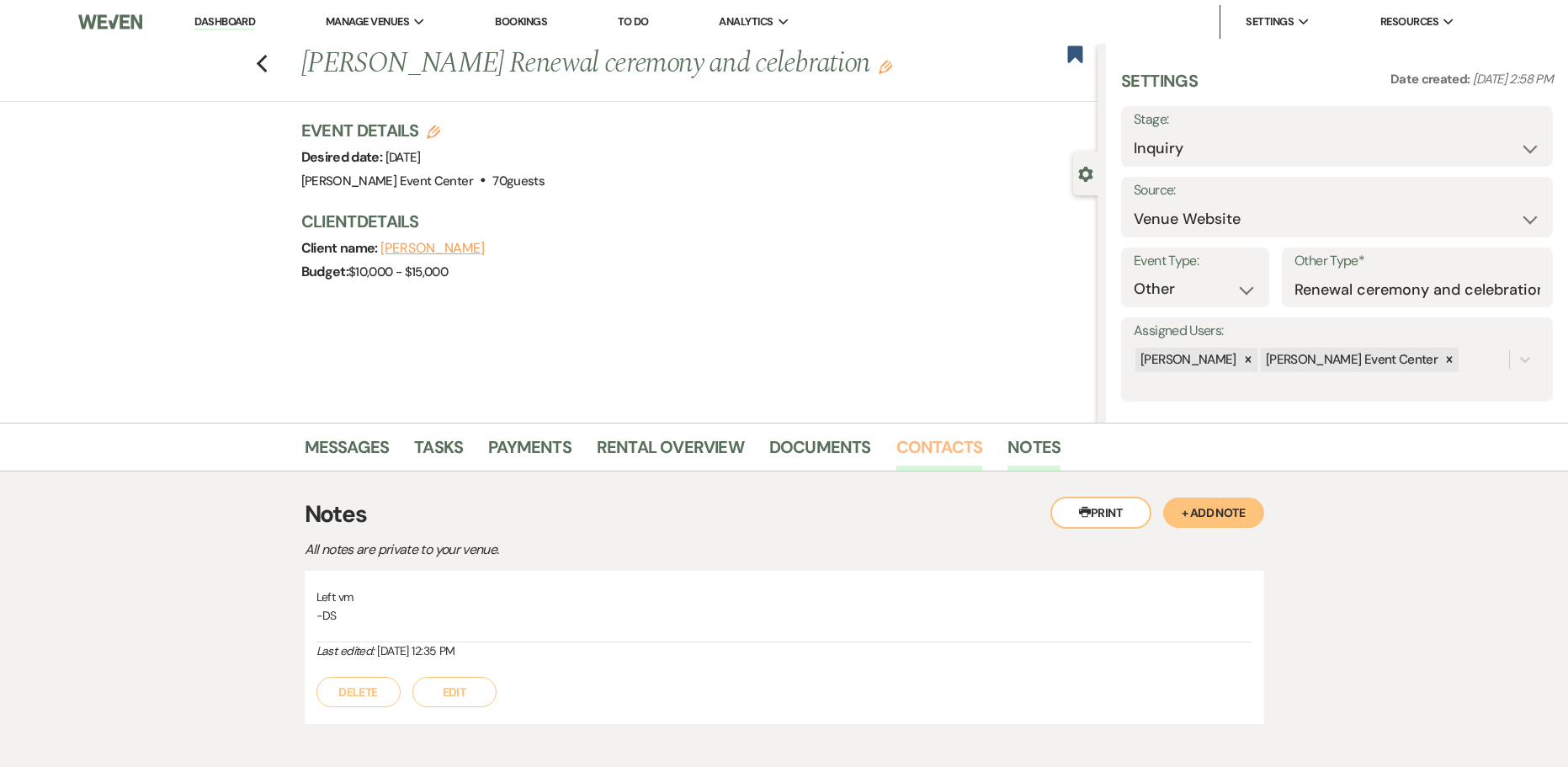
click at [928, 451] on link "Contacts" at bounding box center [940, 452] width 87 height 37
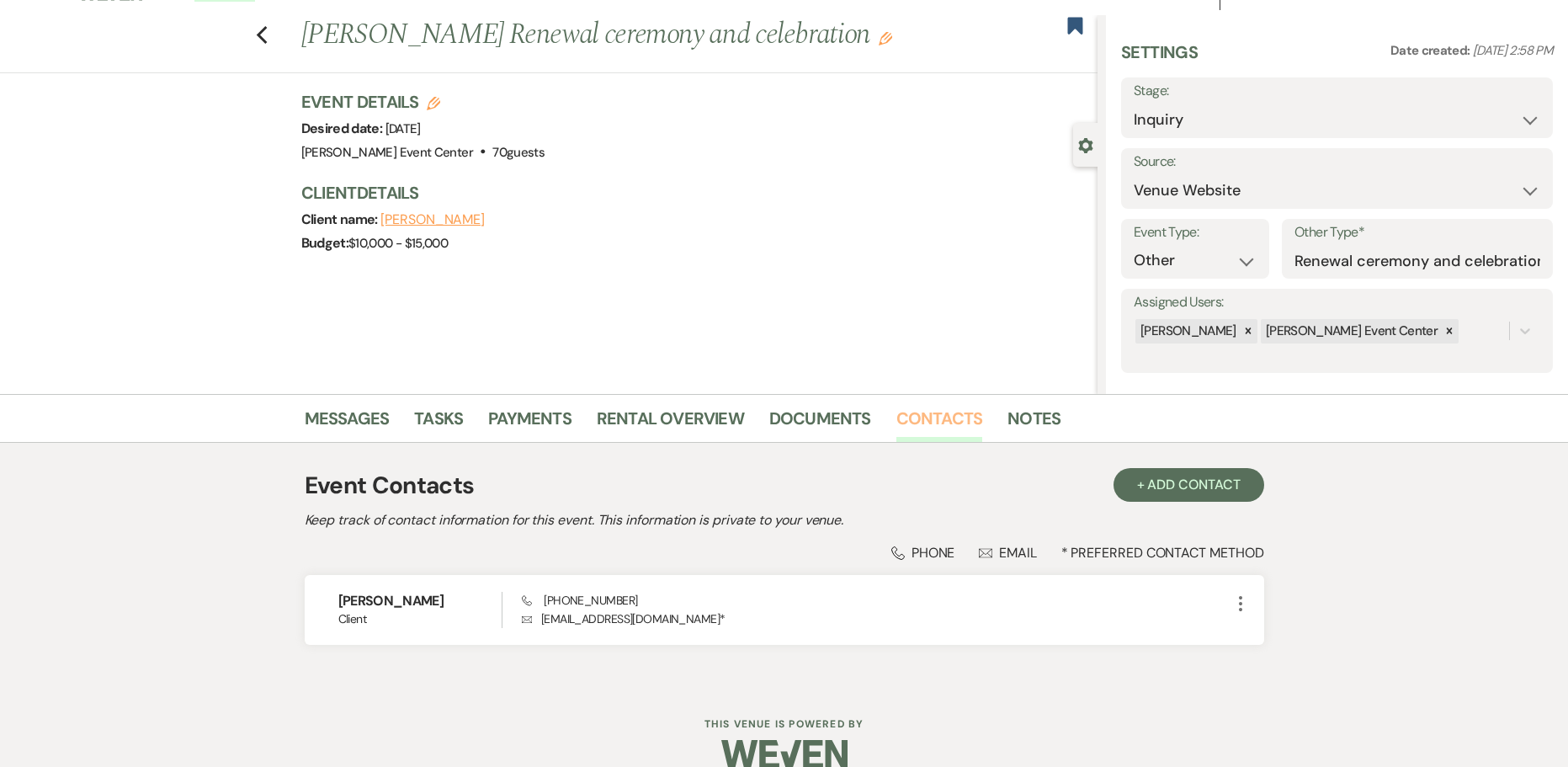
scroll to position [56, 0]
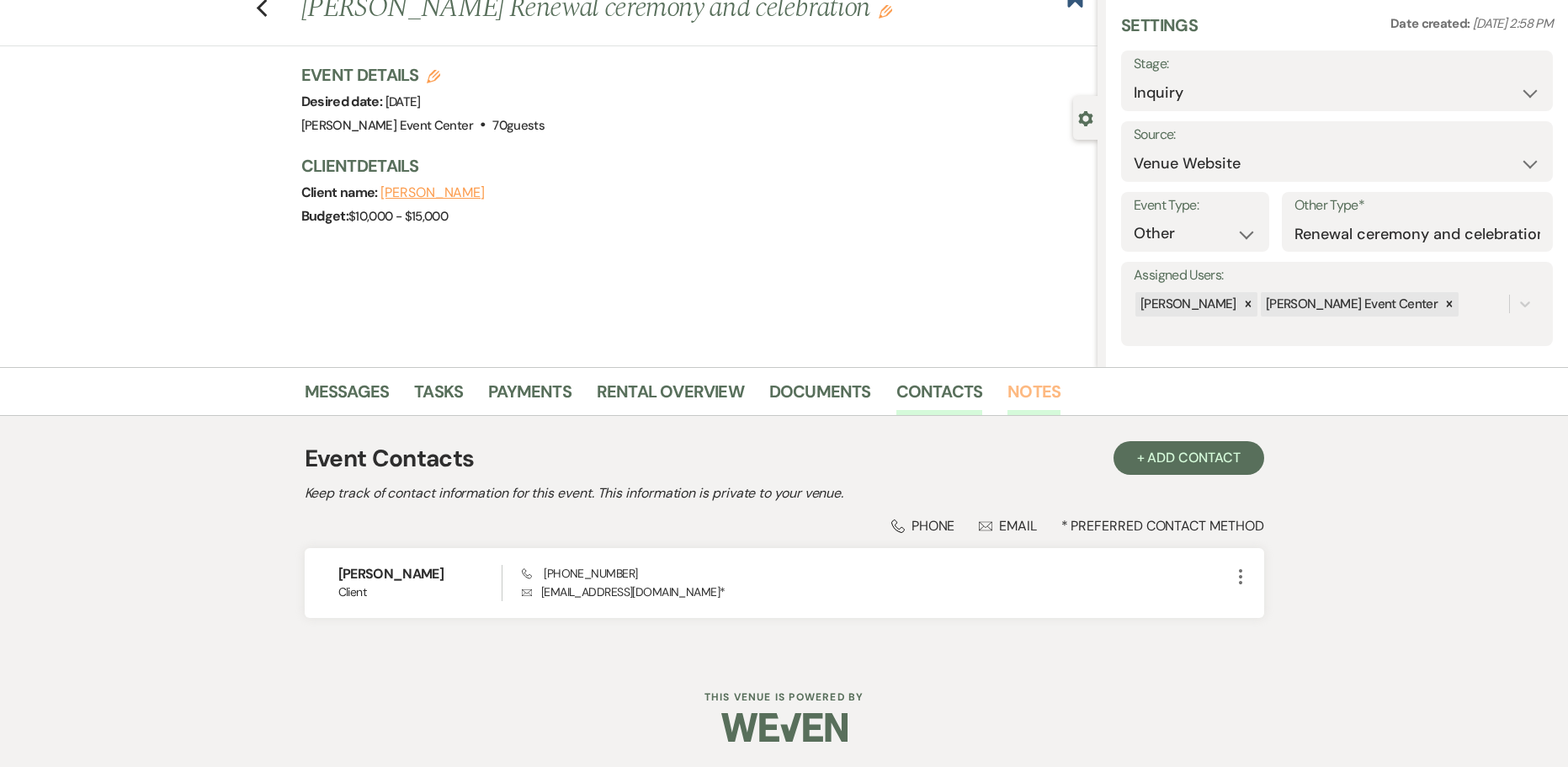
click at [1025, 399] on link "Notes" at bounding box center [1034, 396] width 53 height 37
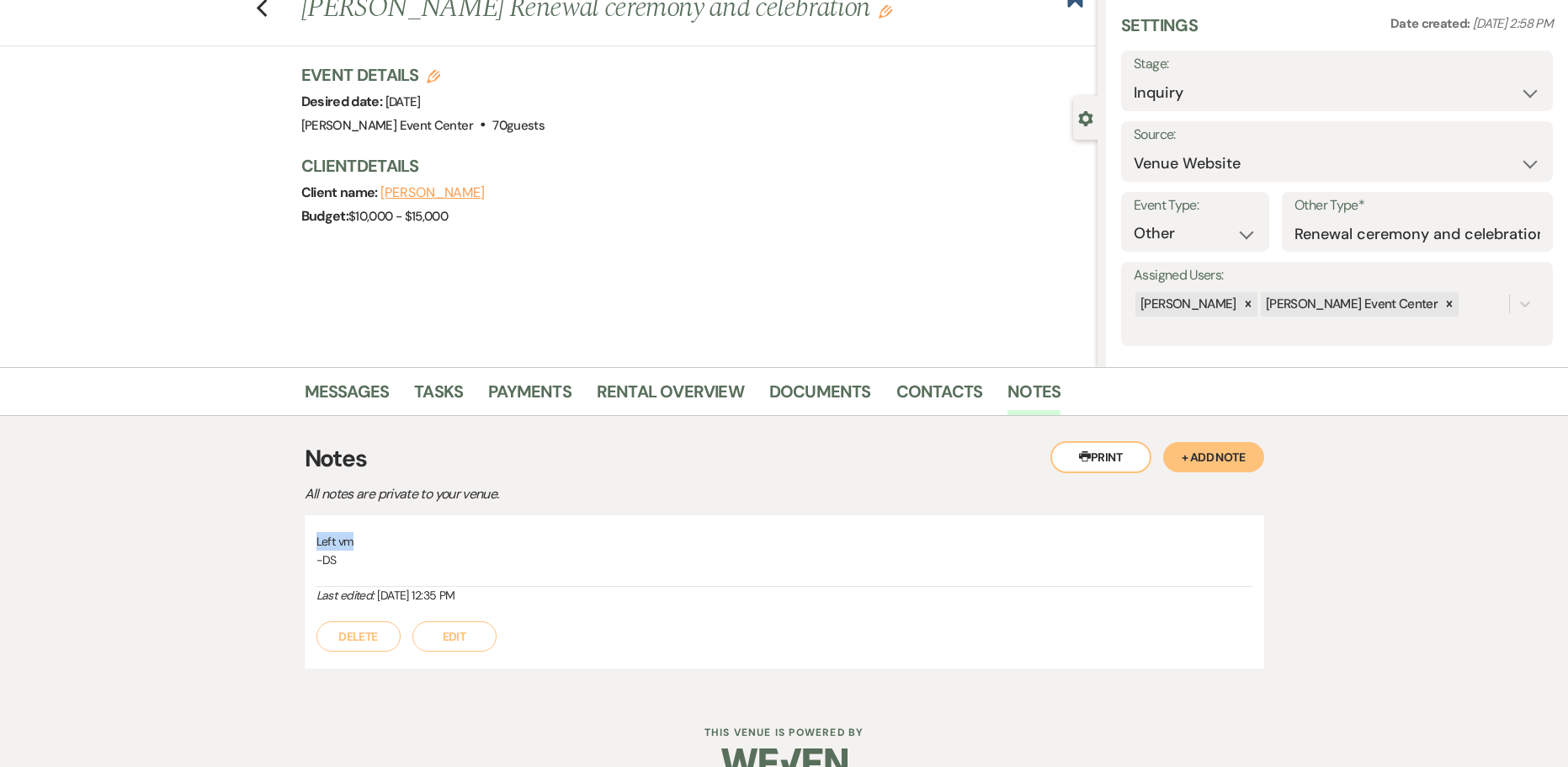
drag, startPoint x: 375, startPoint y: 541, endPoint x: 295, endPoint y: 537, distance: 80.1
click at [295, 537] on div "Messages Tasks Payments Rental Overview Documents Contacts Notes Printer Print …" at bounding box center [784, 531] width 1568 height 327
click at [329, 561] on p "-DS" at bounding box center [784, 560] width 936 height 19
drag, startPoint x: 343, startPoint y: 561, endPoint x: 310, endPoint y: 537, distance: 40.8
click at [312, 537] on div "Left vm -DS Last edited: [DATE] 12:35 PM Delete Edit" at bounding box center [785, 591] width 960 height 154
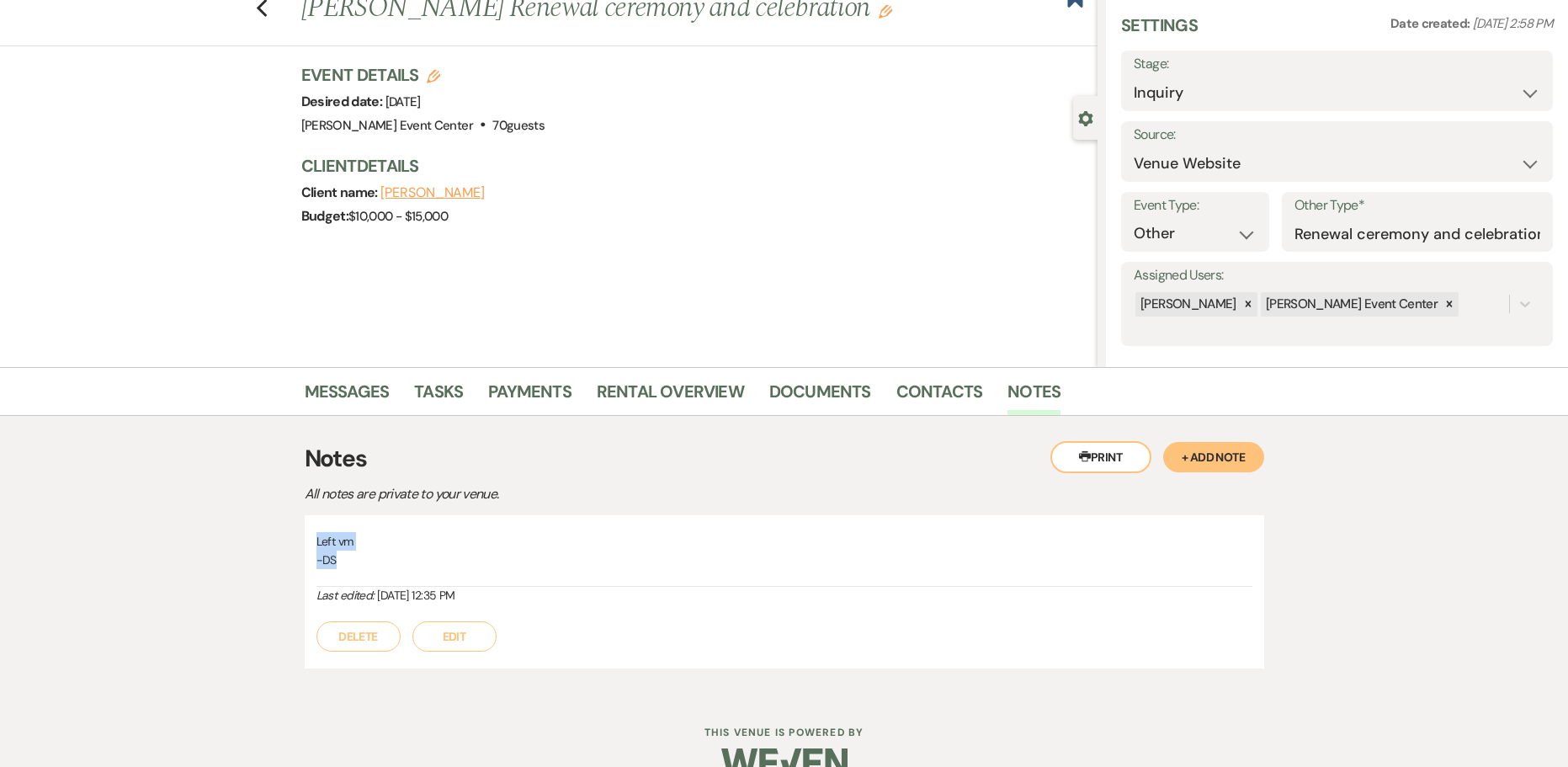
copy div "Left vm -DS"
click at [1202, 464] on button "+ Add Note" at bounding box center [1214, 457] width 101 height 30
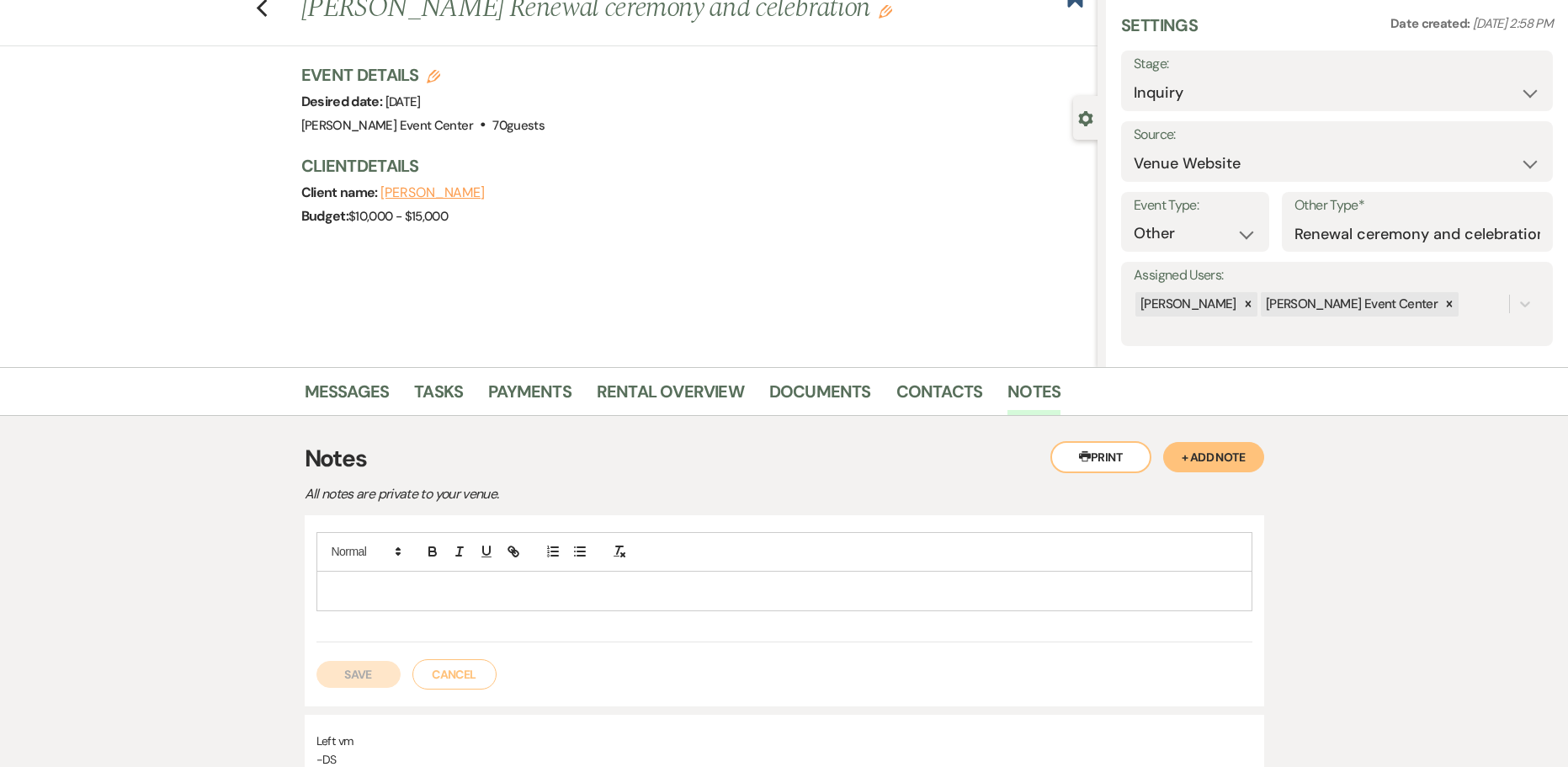
click at [620, 583] on p at bounding box center [784, 591] width 910 height 19
click at [334, 683] on button "Save" at bounding box center [358, 692] width 84 height 27
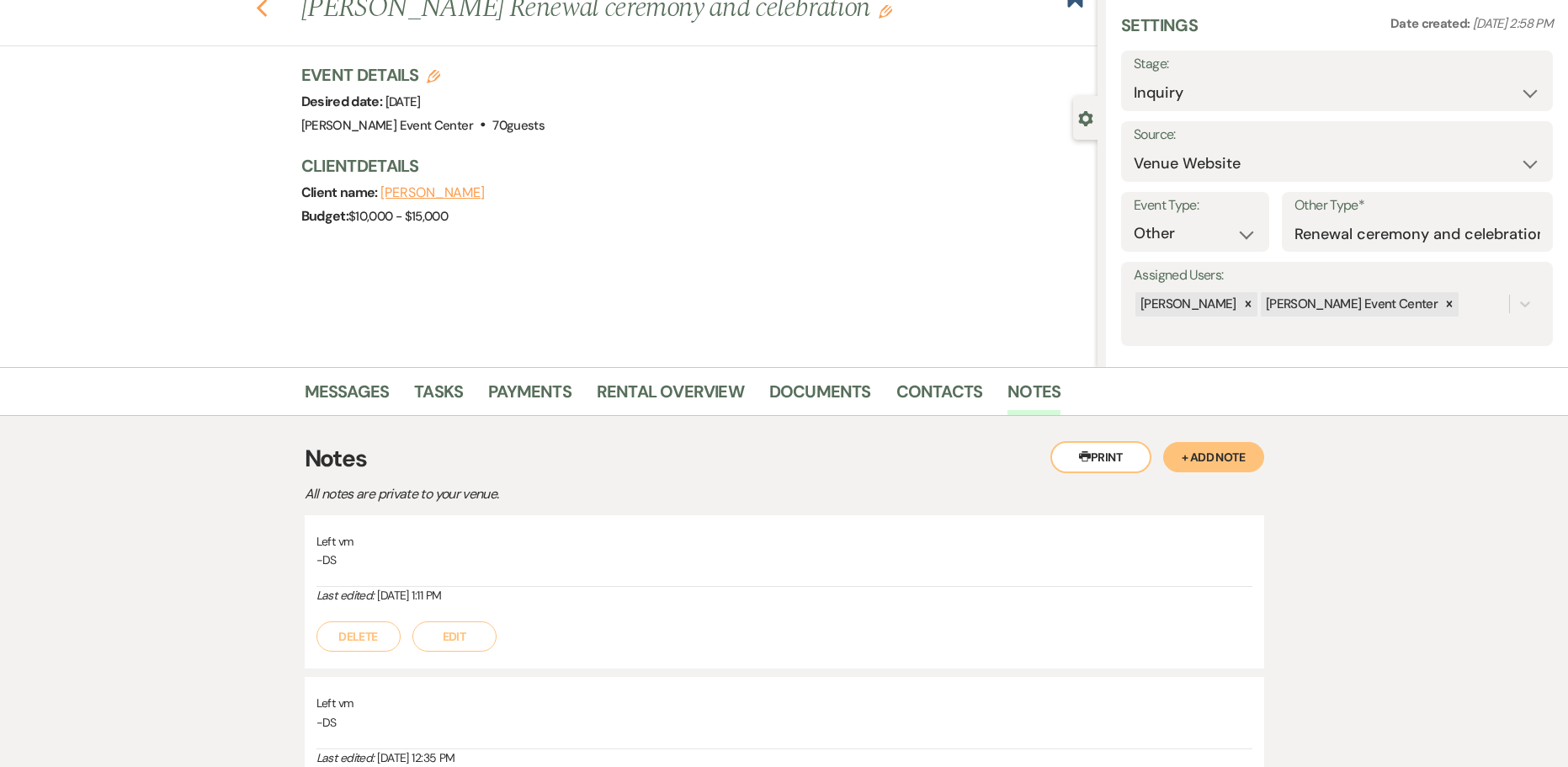
click at [268, 11] on icon "Previous" at bounding box center [262, 8] width 12 height 20
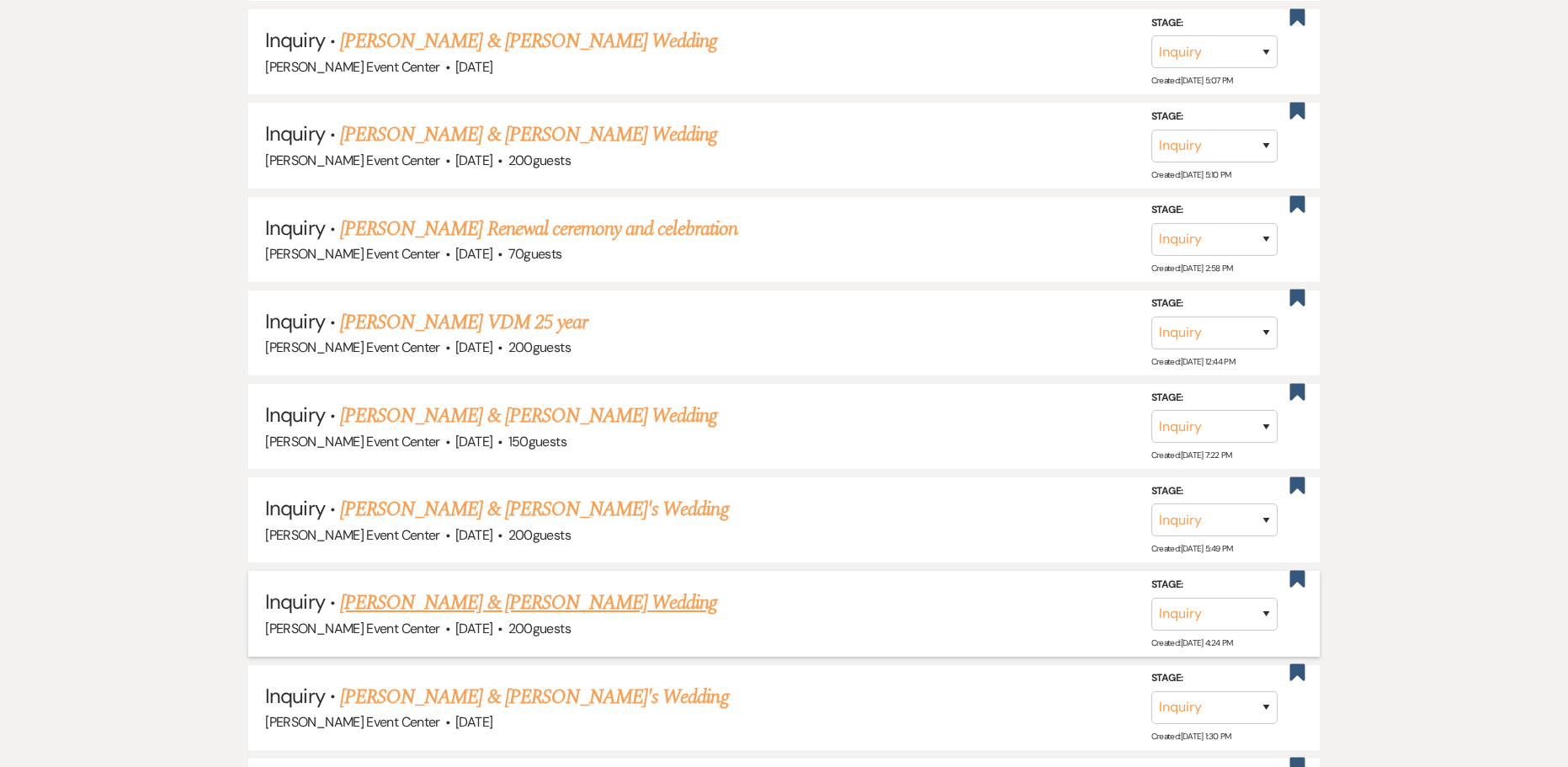
scroll to position [12825, 0]
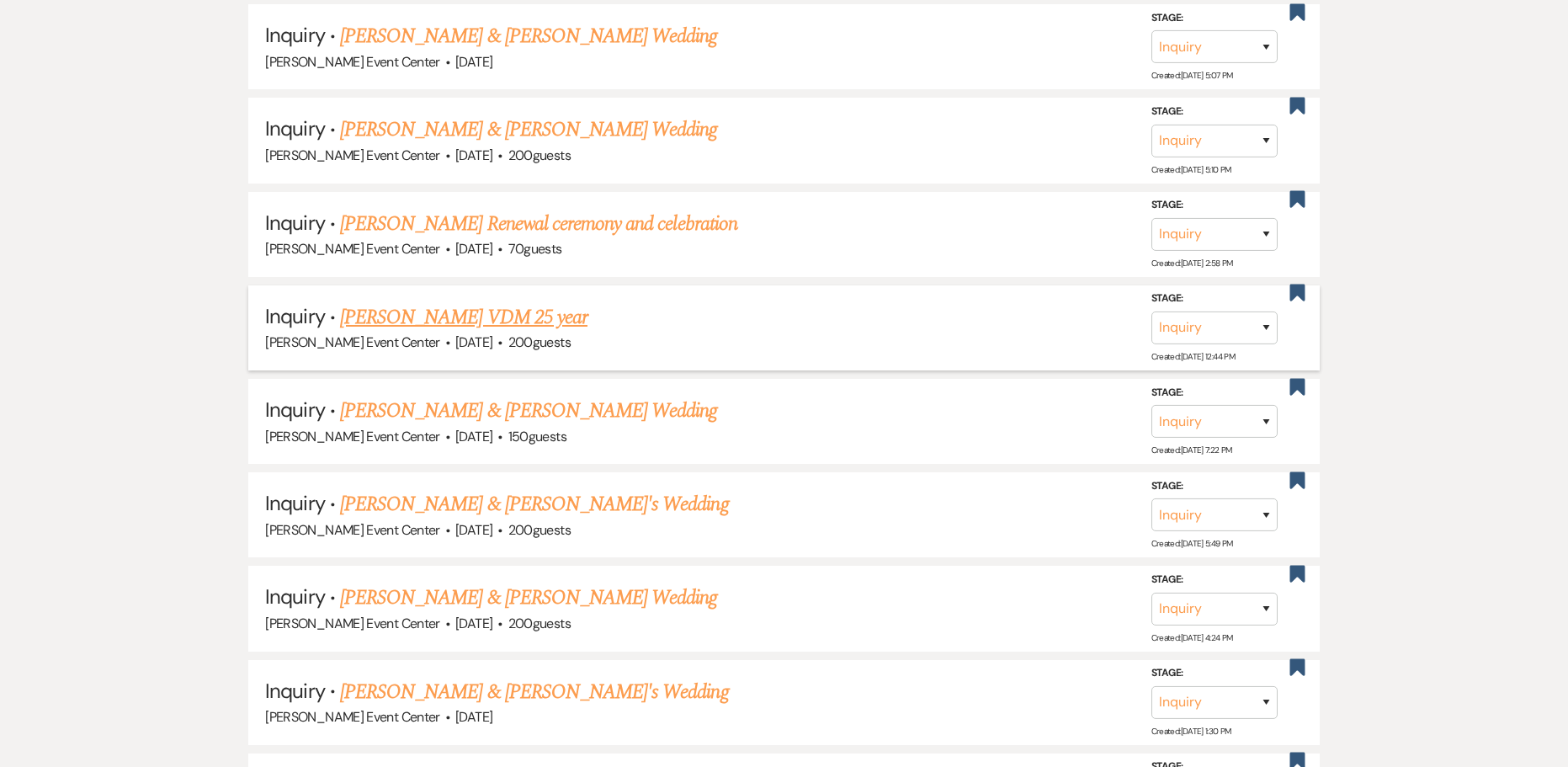
click at [459, 302] on link "[PERSON_NAME] VDM 25 year" at bounding box center [464, 317] width 247 height 30
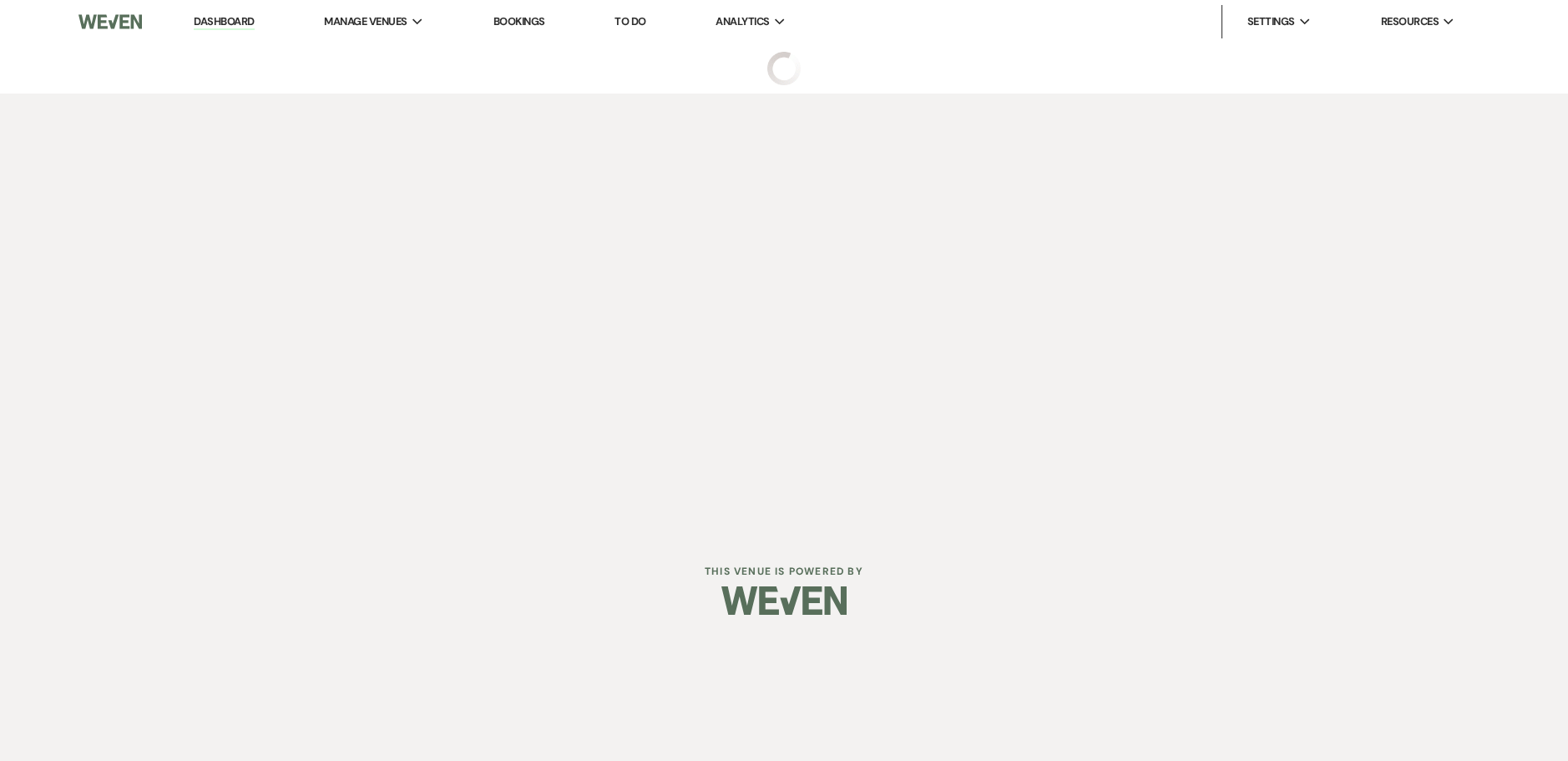
select select "5"
select select "13"
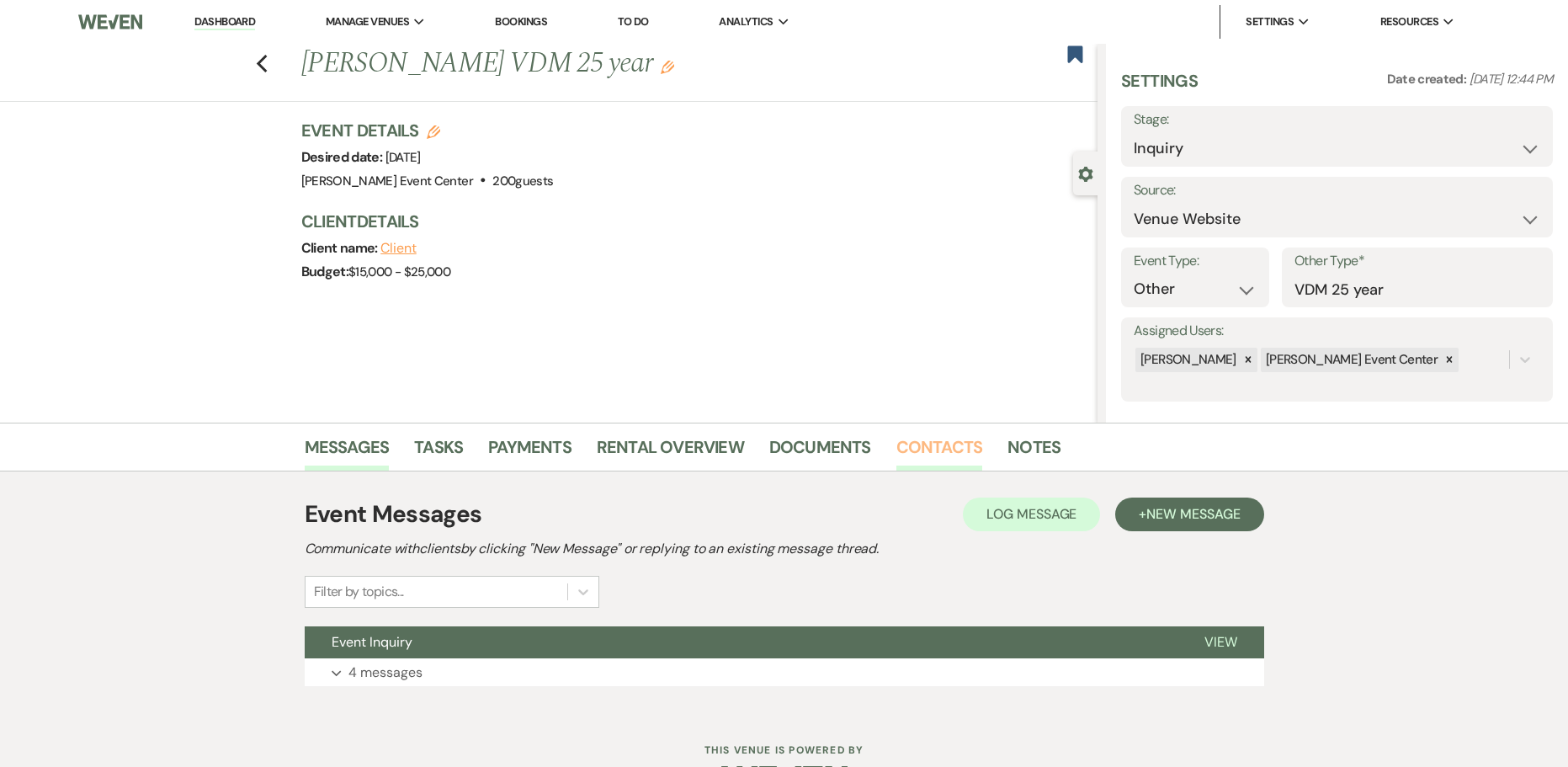
click at [945, 441] on link "Contacts" at bounding box center [940, 452] width 87 height 37
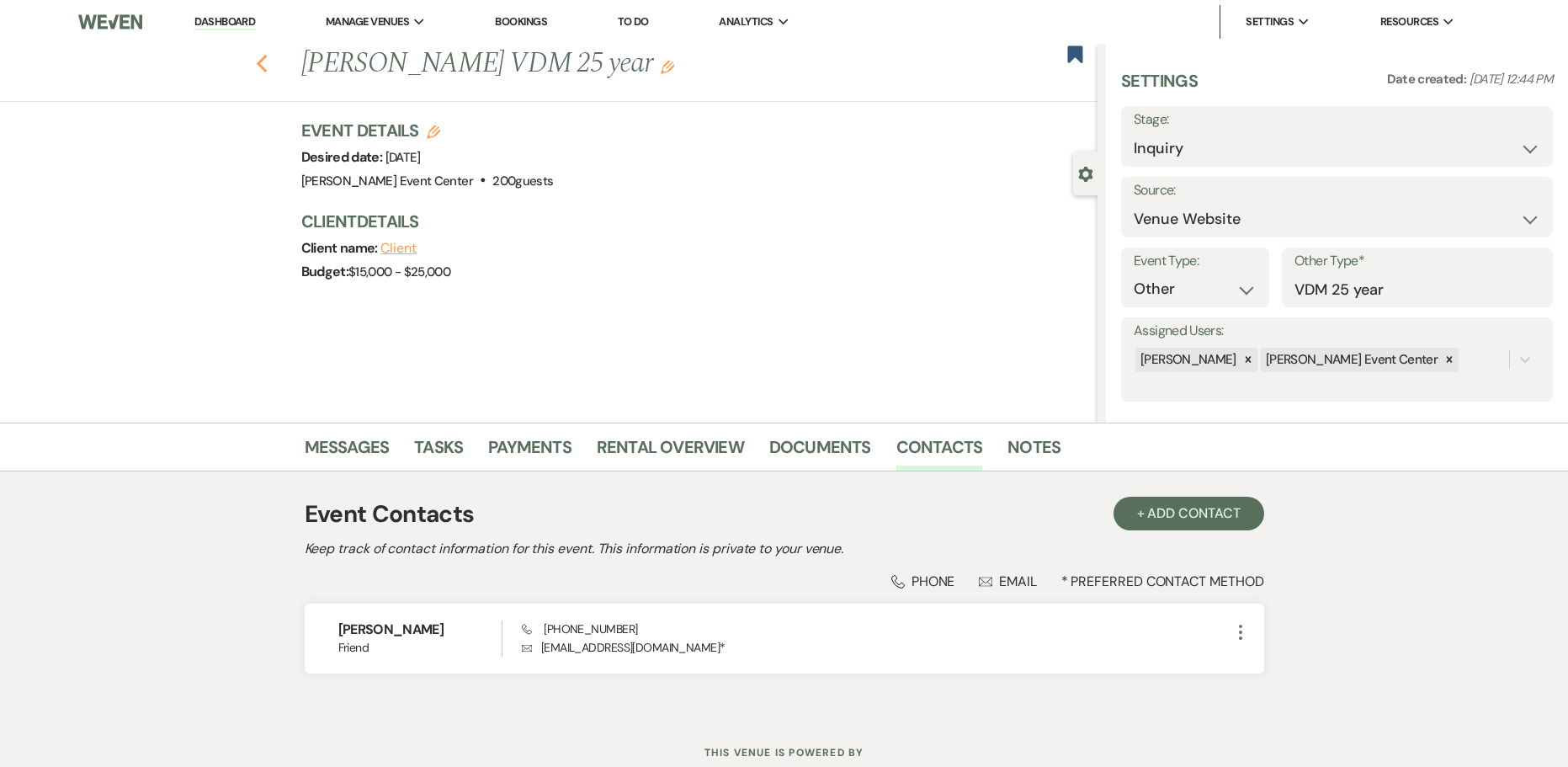
click at [268, 66] on icon "Previous" at bounding box center [262, 63] width 12 height 20
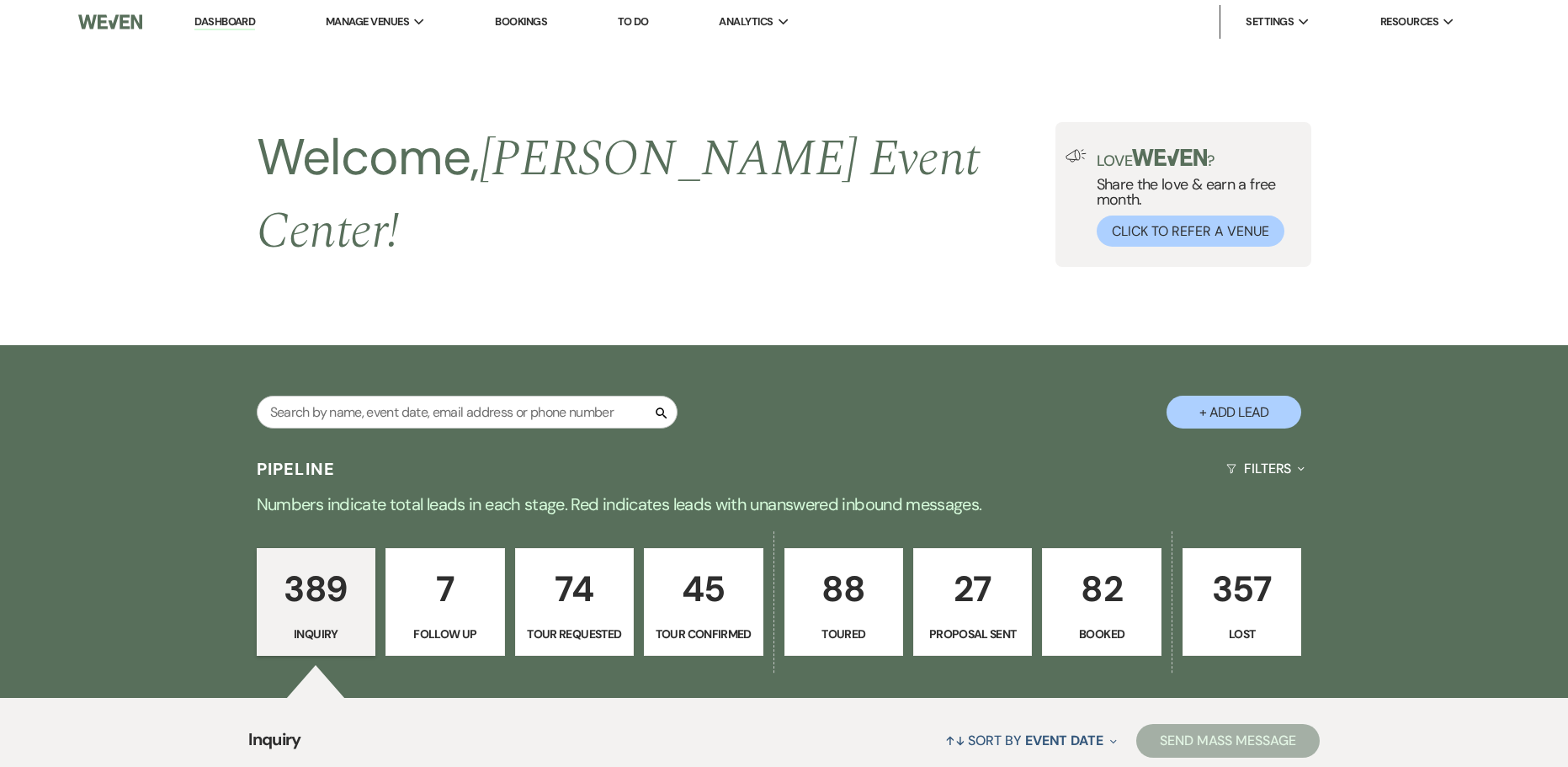
scroll to position [12825, 0]
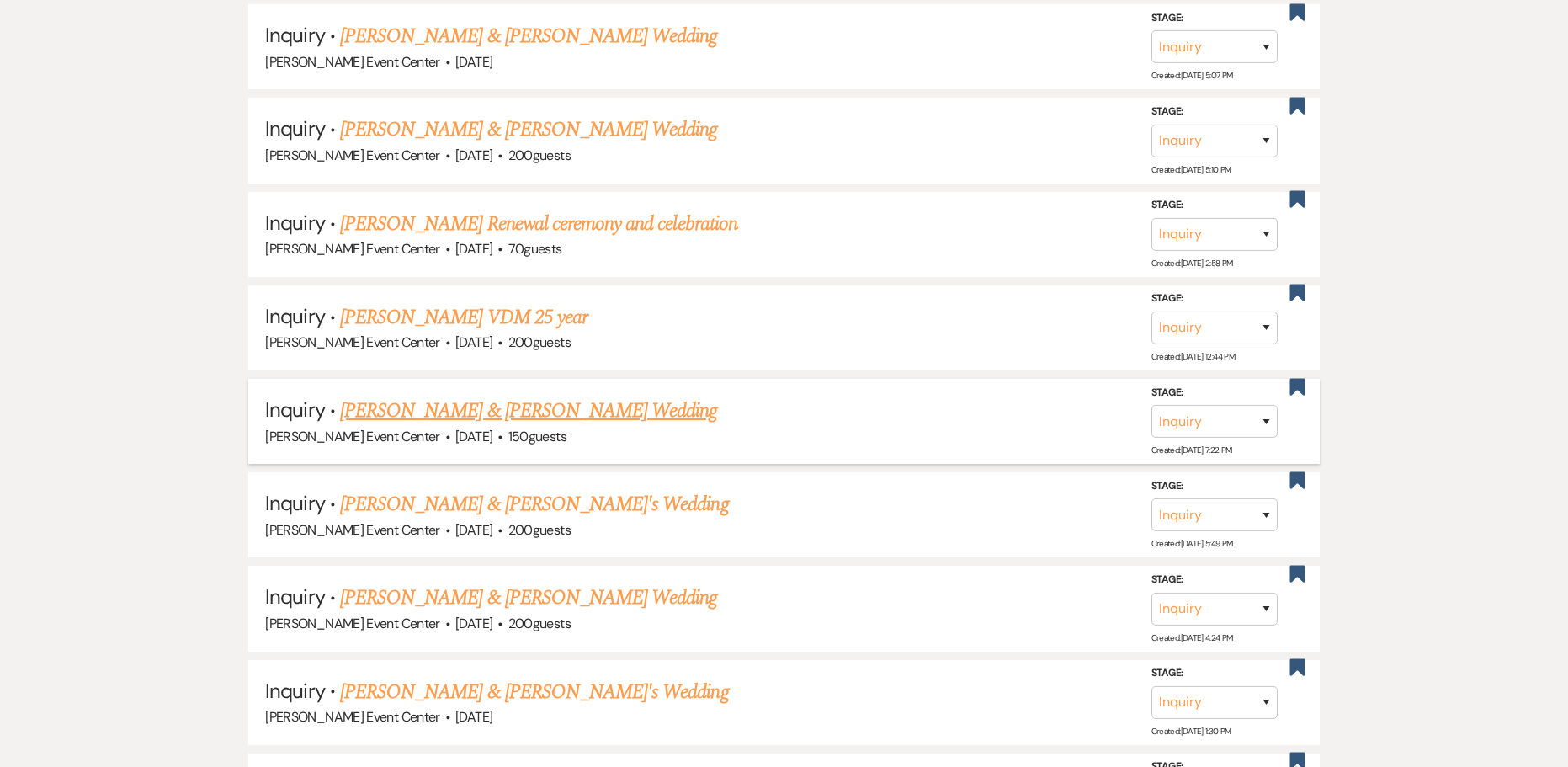
click at [449, 401] on link "[PERSON_NAME] & [PERSON_NAME] Wedding" at bounding box center [528, 411] width 377 height 30
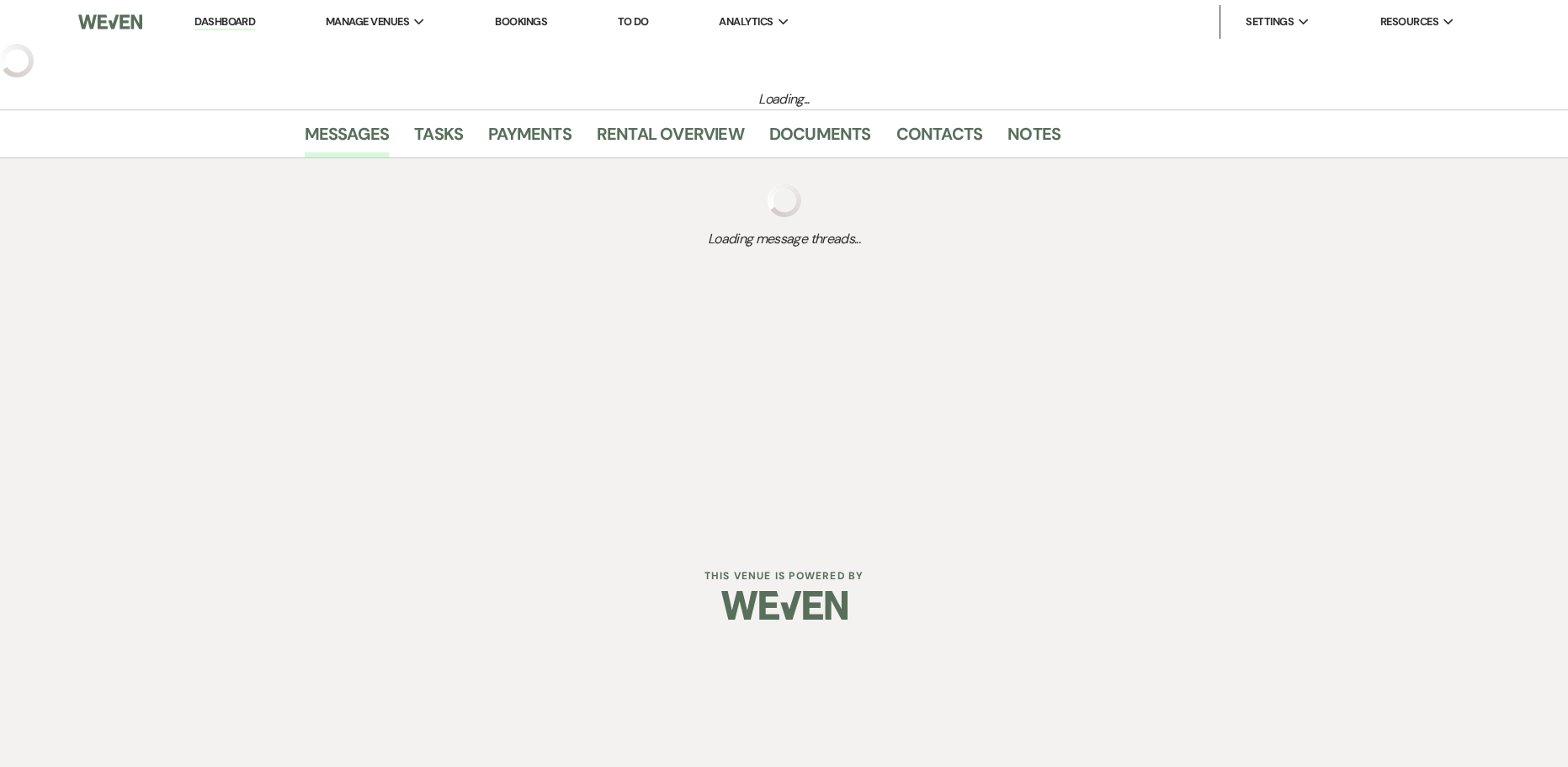
select select "5"
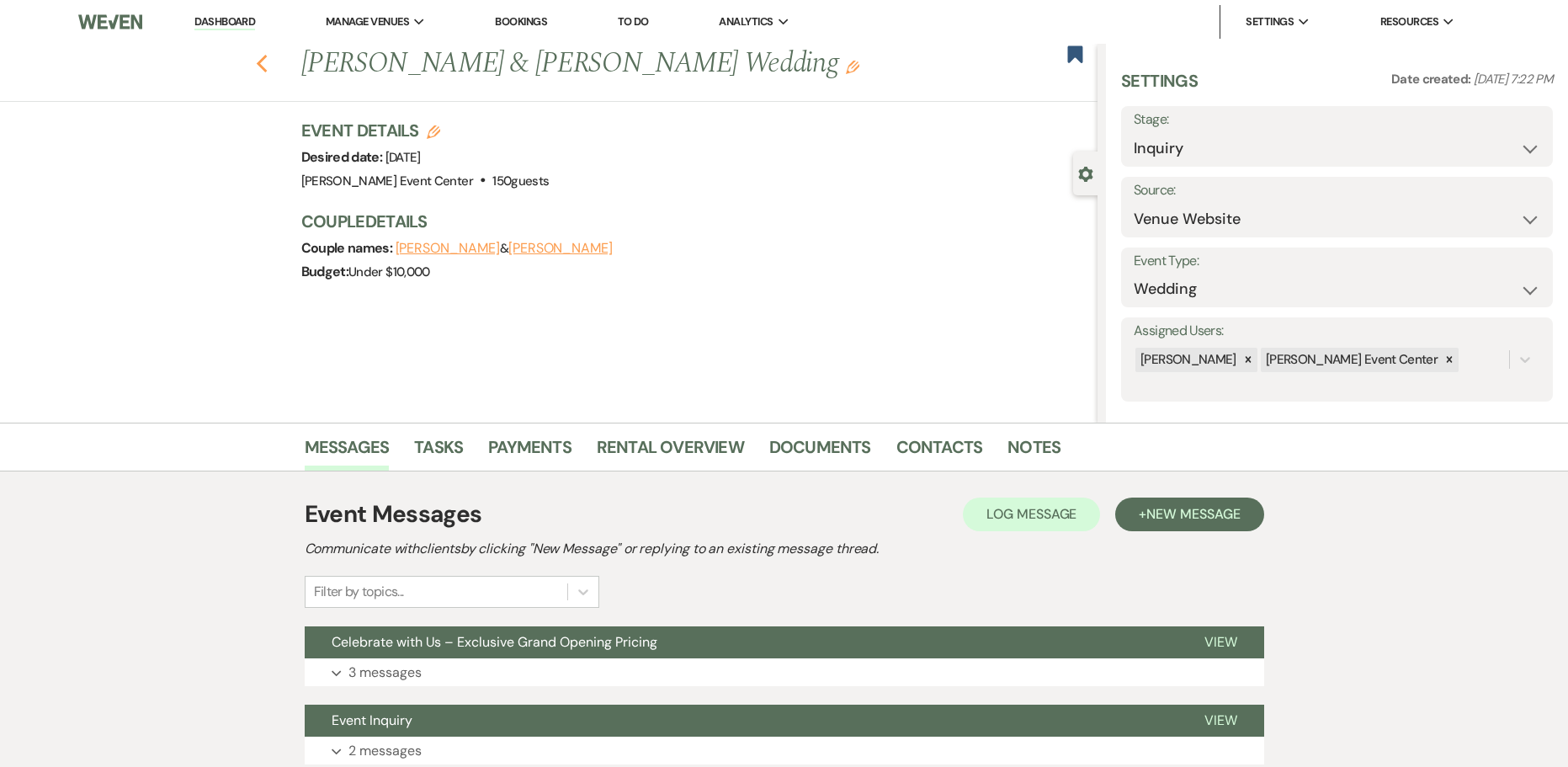
click at [263, 61] on icon "Previous" at bounding box center [262, 63] width 12 height 20
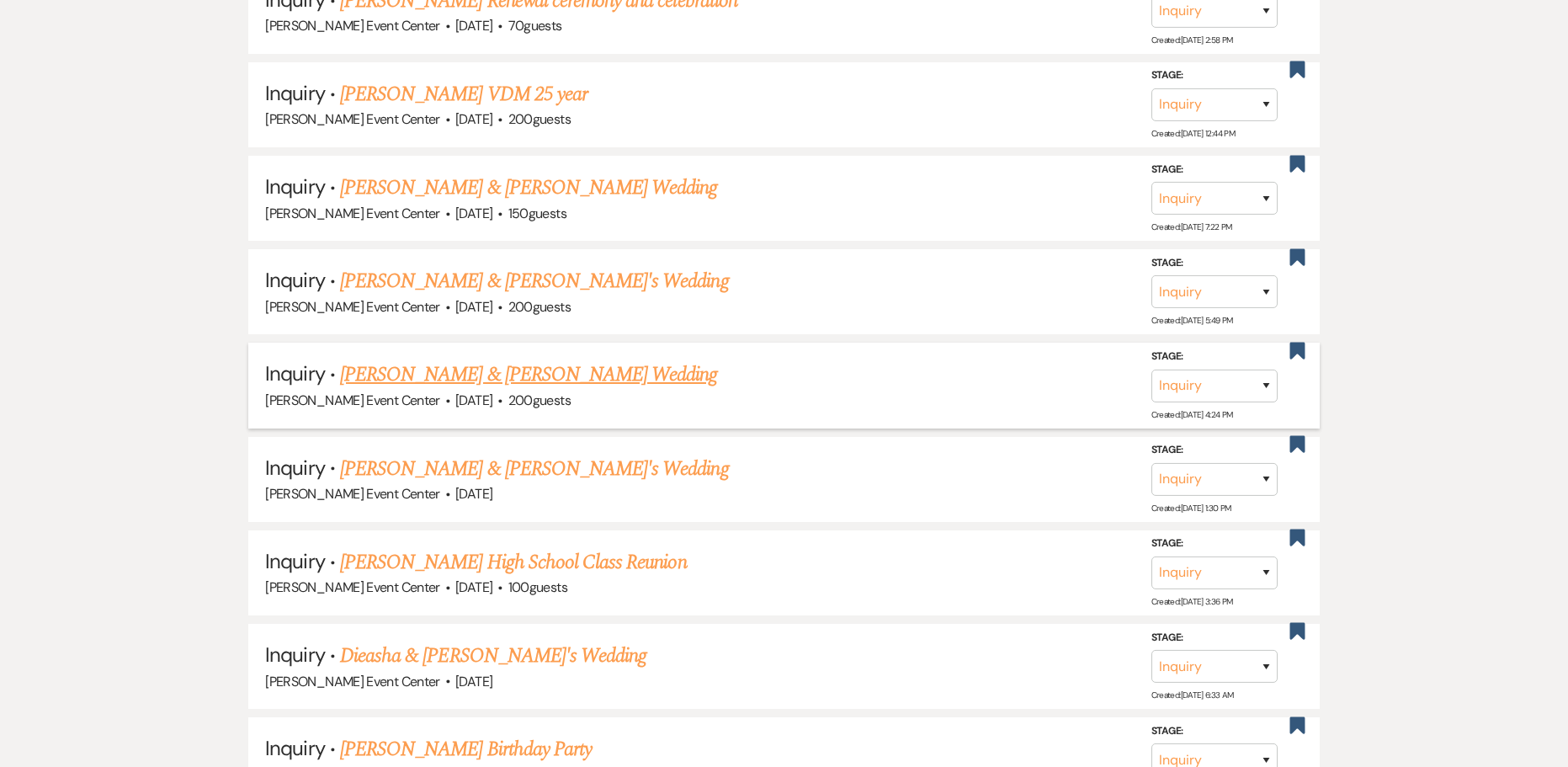
scroll to position [13077, 0]
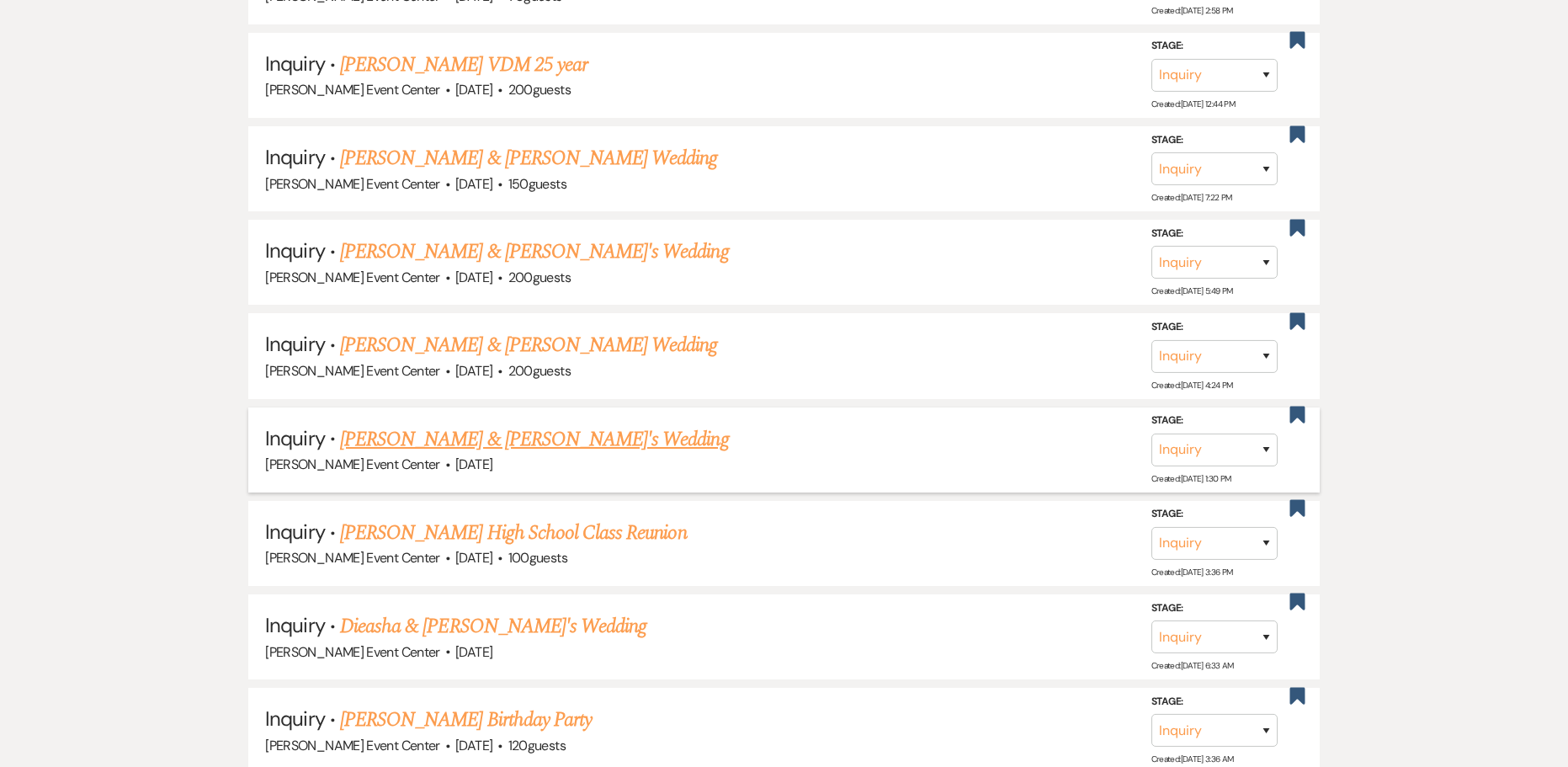
click at [505, 425] on link "[PERSON_NAME] & [PERSON_NAME]'s Wedding" at bounding box center [535, 439] width 389 height 30
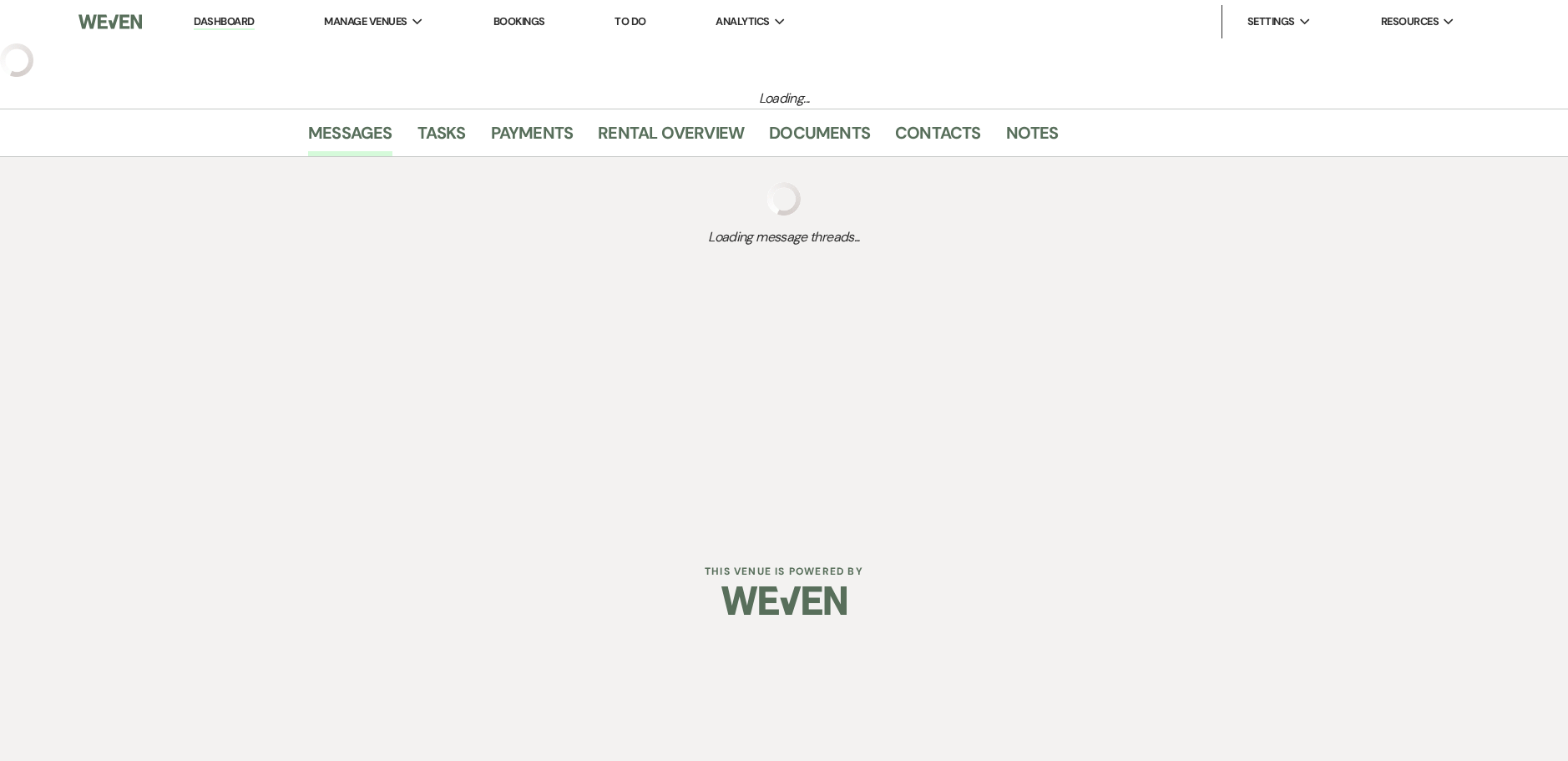
select select "5"
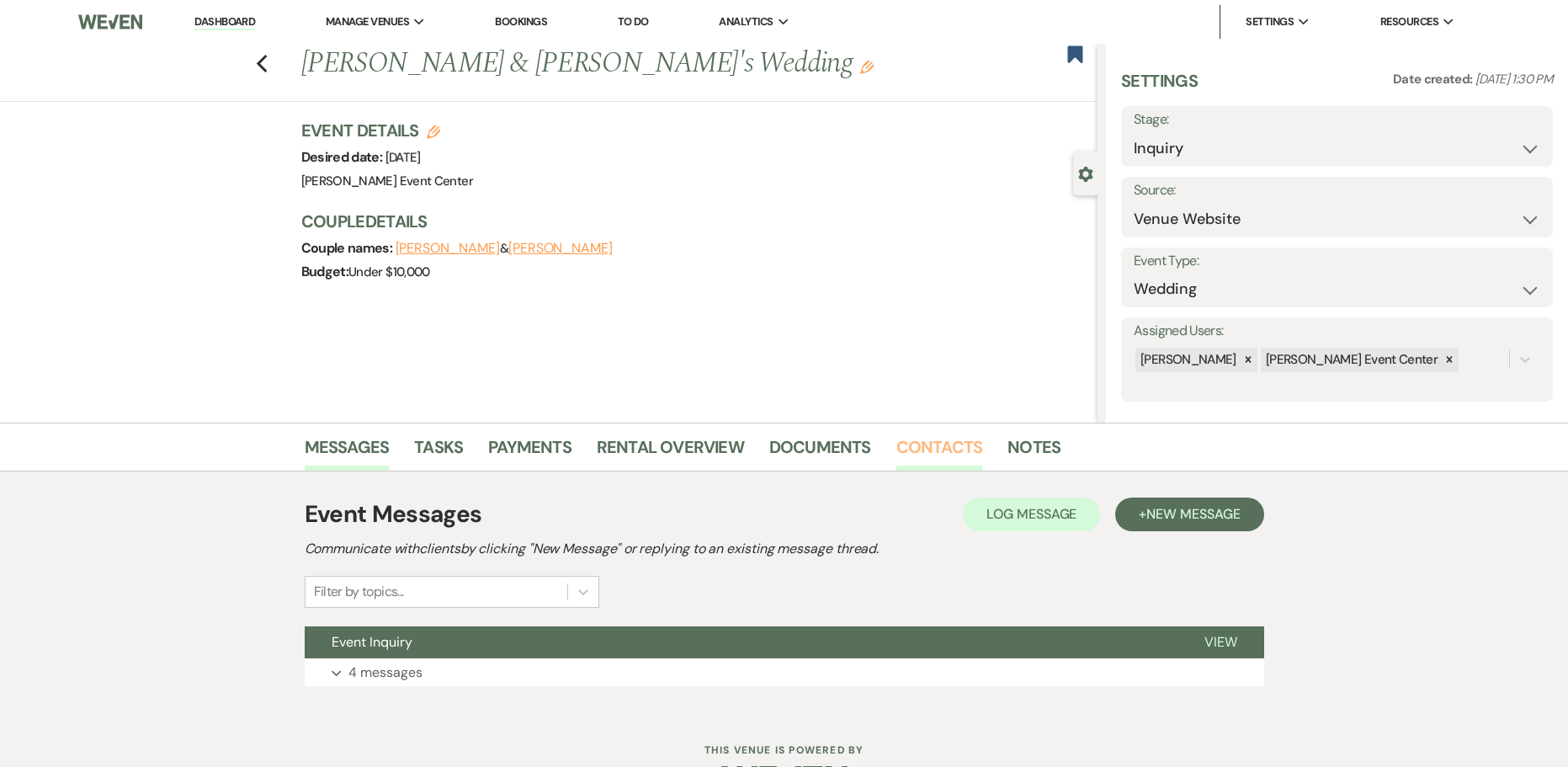
click at [949, 451] on link "Contacts" at bounding box center [940, 452] width 87 height 37
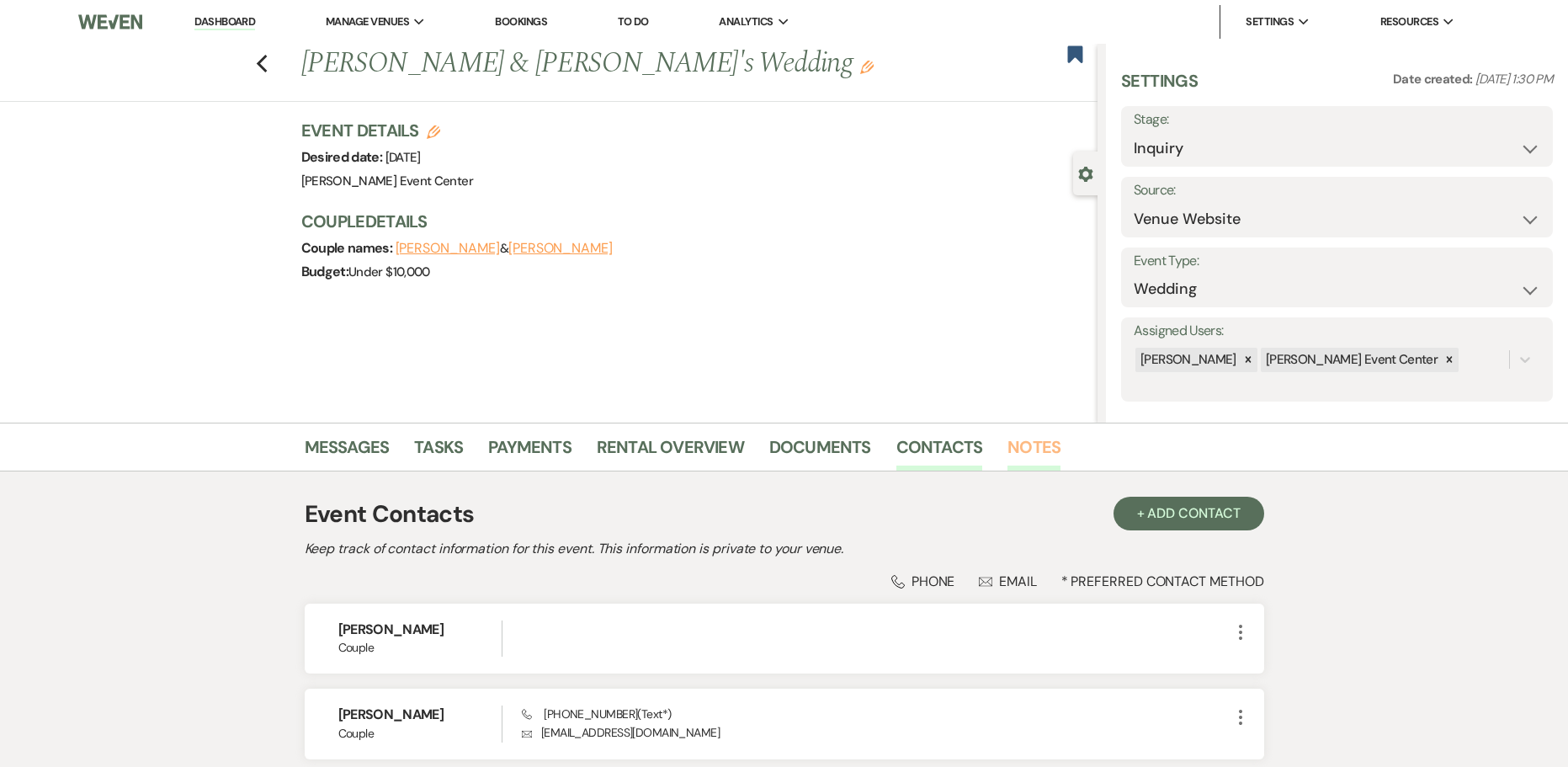
click at [1047, 454] on link "Notes" at bounding box center [1034, 452] width 53 height 37
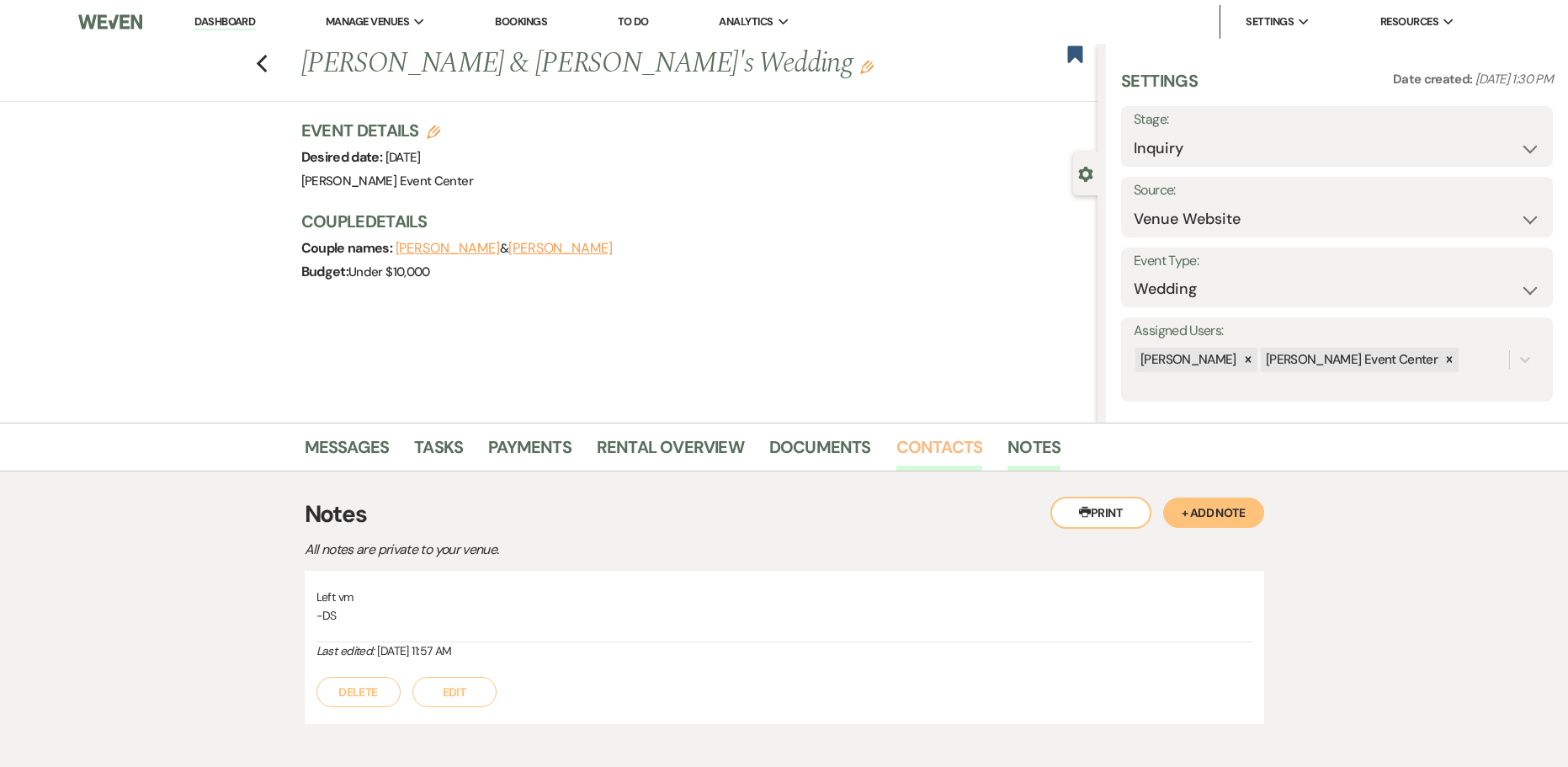
click at [909, 454] on link "Contacts" at bounding box center [940, 452] width 87 height 37
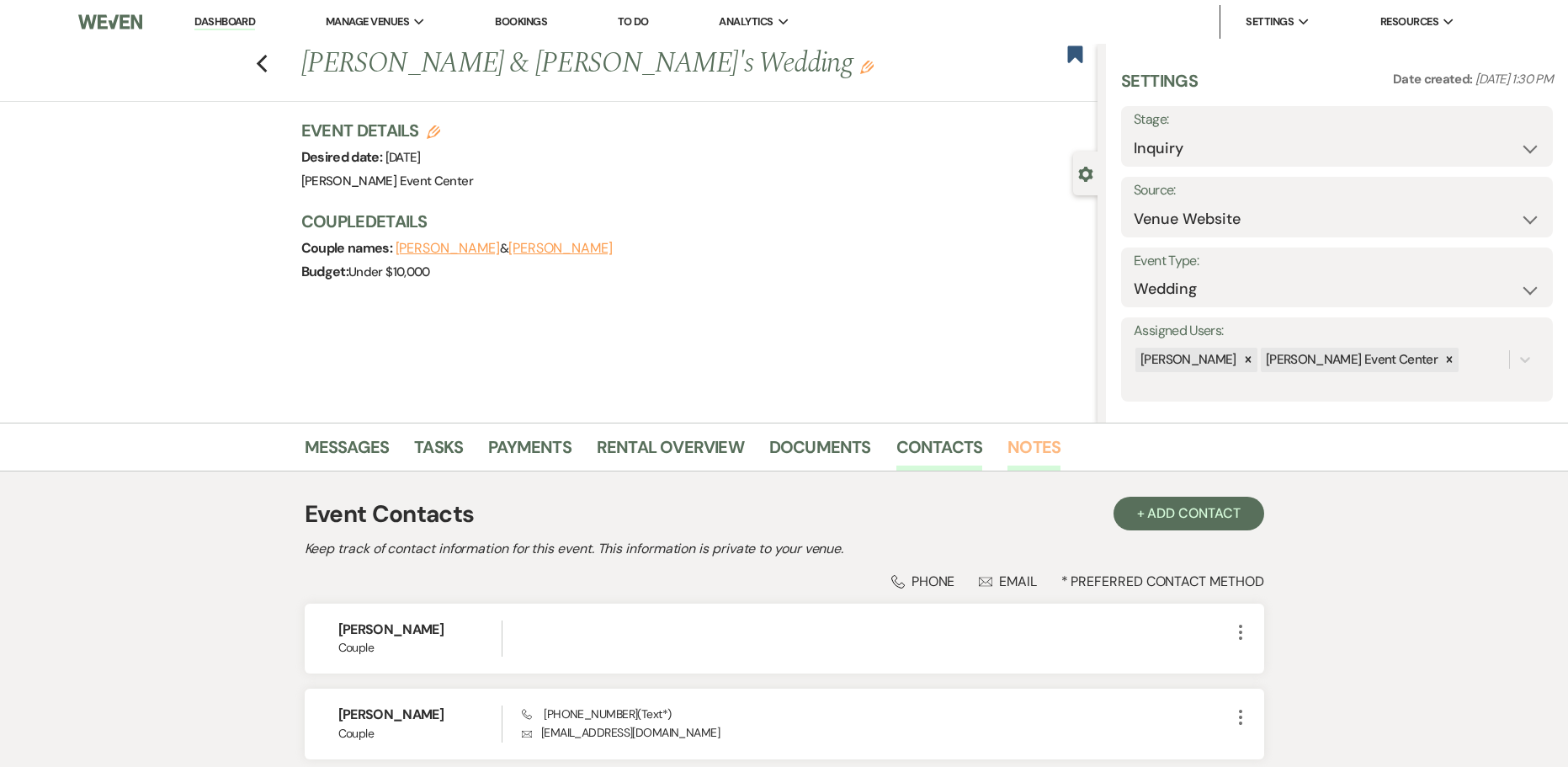
click at [1031, 441] on link "Notes" at bounding box center [1034, 452] width 53 height 37
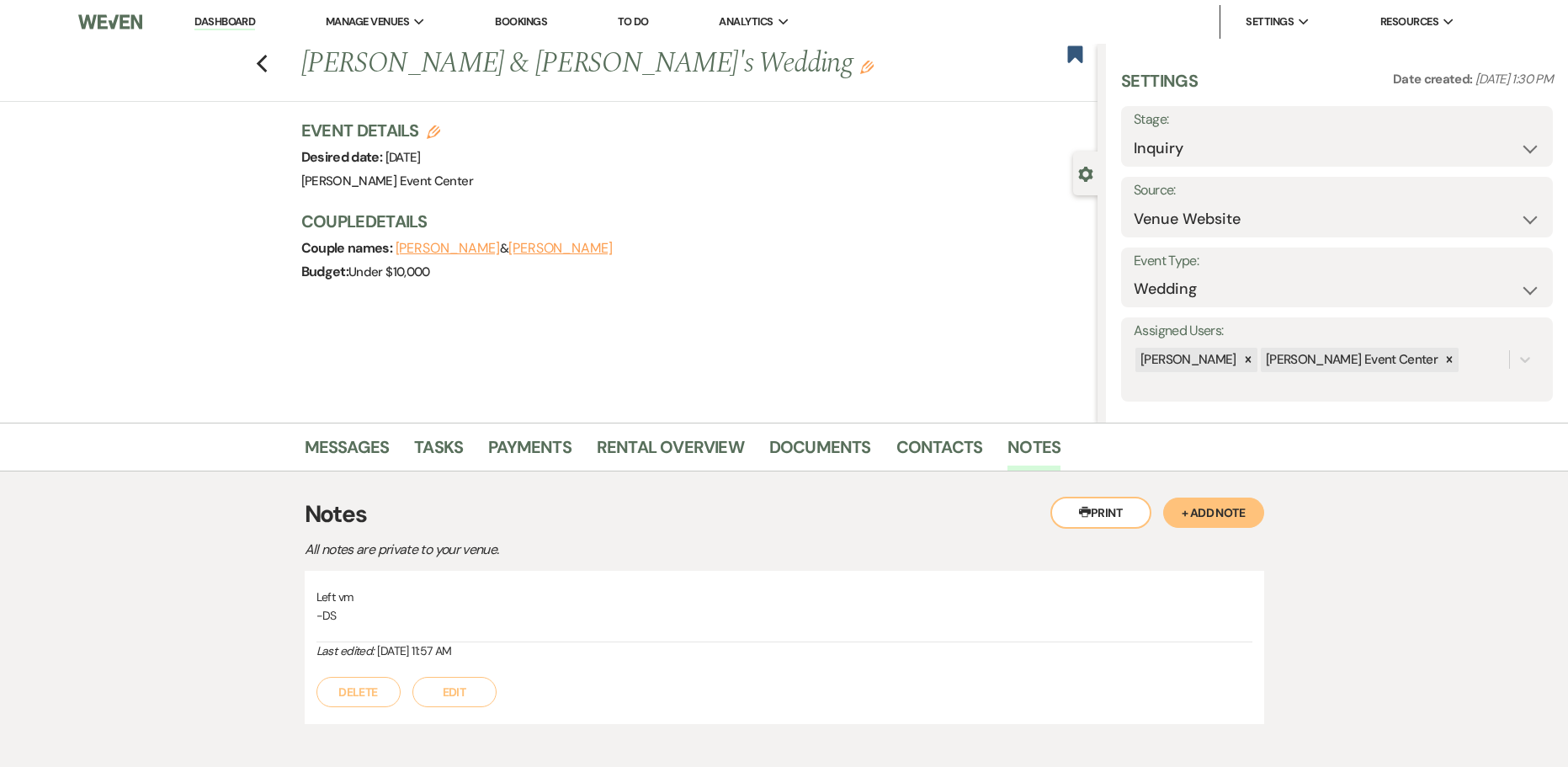
click at [1183, 511] on button "+ Add Note" at bounding box center [1214, 513] width 101 height 30
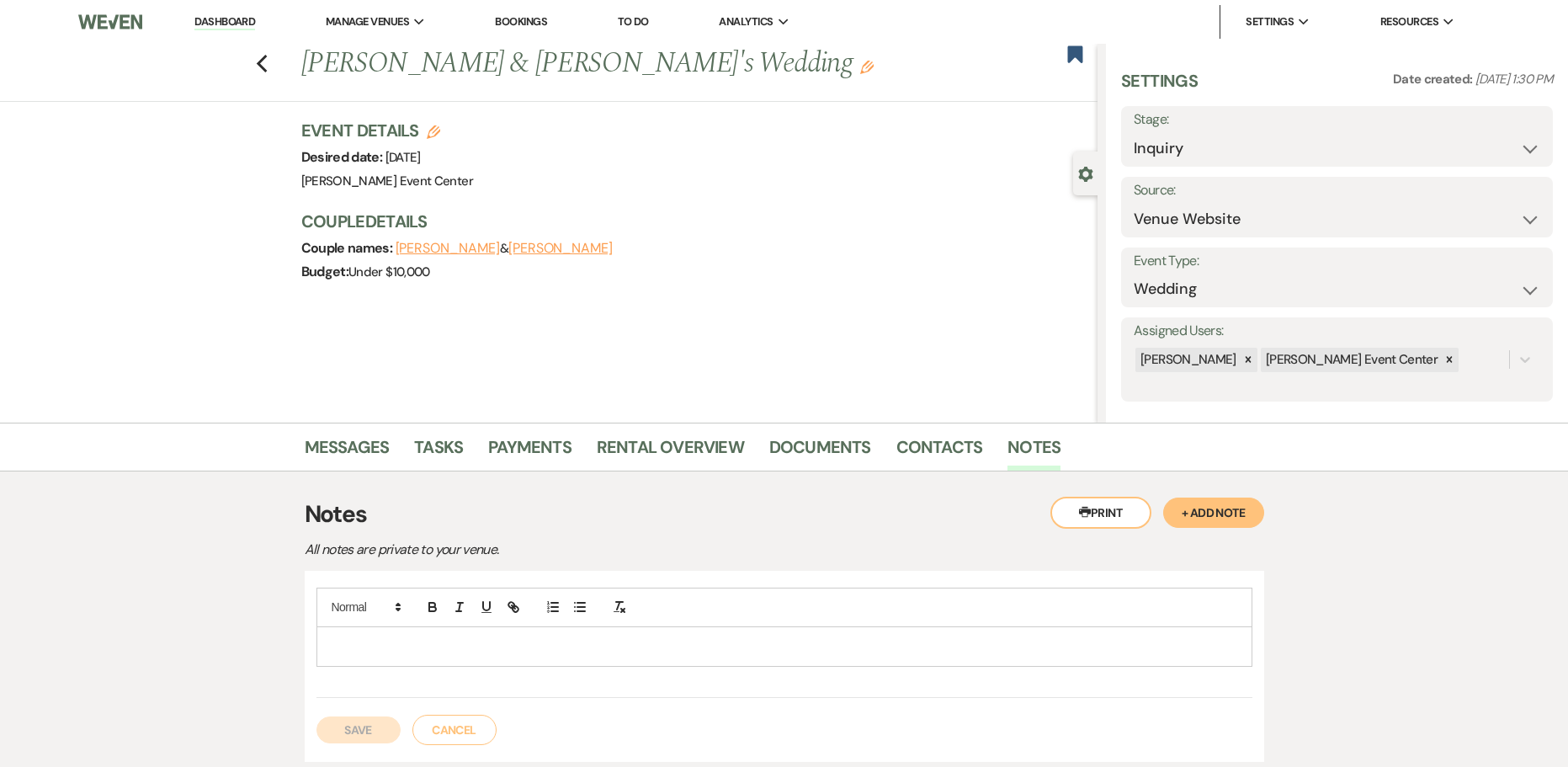
click at [609, 638] on p at bounding box center [784, 647] width 910 height 19
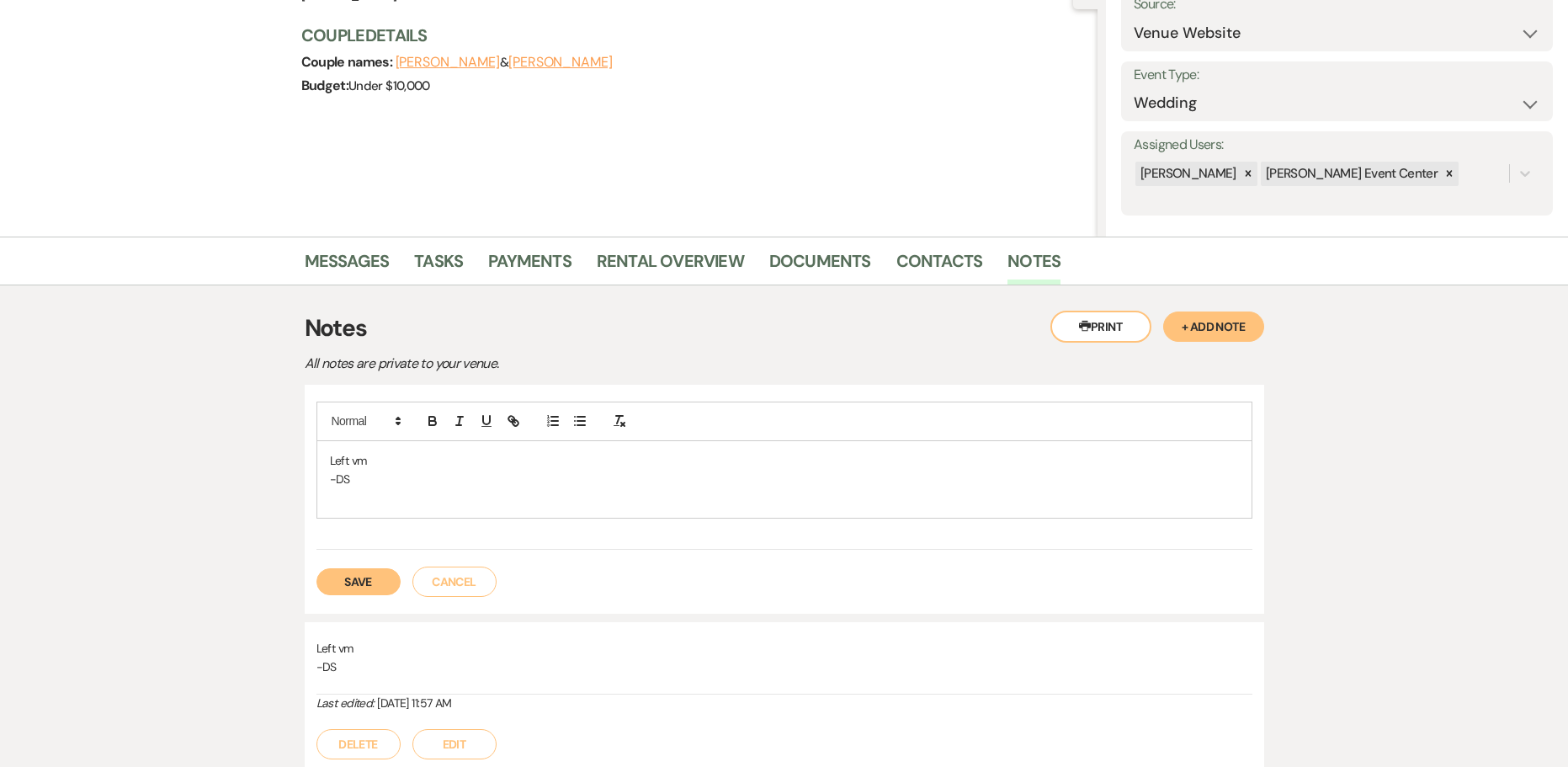
scroll to position [252, 0]
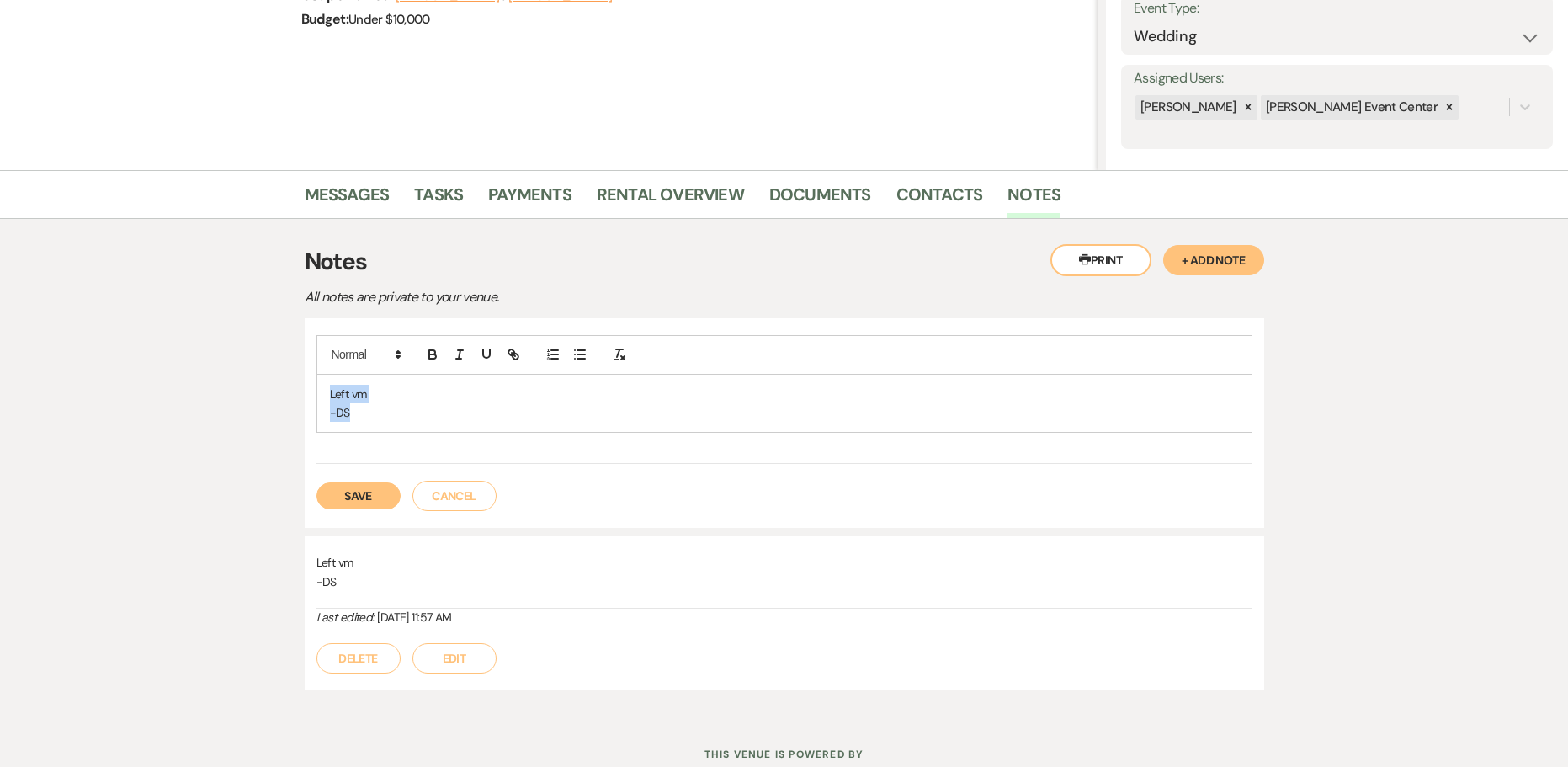
copy div "Left vm -DS"
click at [475, 426] on div "Left vm -DS" at bounding box center [784, 403] width 934 height 58
click at [400, 416] on p "-DS" at bounding box center [784, 413] width 910 height 19
drag, startPoint x: 353, startPoint y: 414, endPoint x: 244, endPoint y: 366, distance: 119.1
click at [252, 374] on div "Messages Tasks Payments Rental Overview Documents Contacts Notes Printer Print …" at bounding box center [784, 443] width 1568 height 546
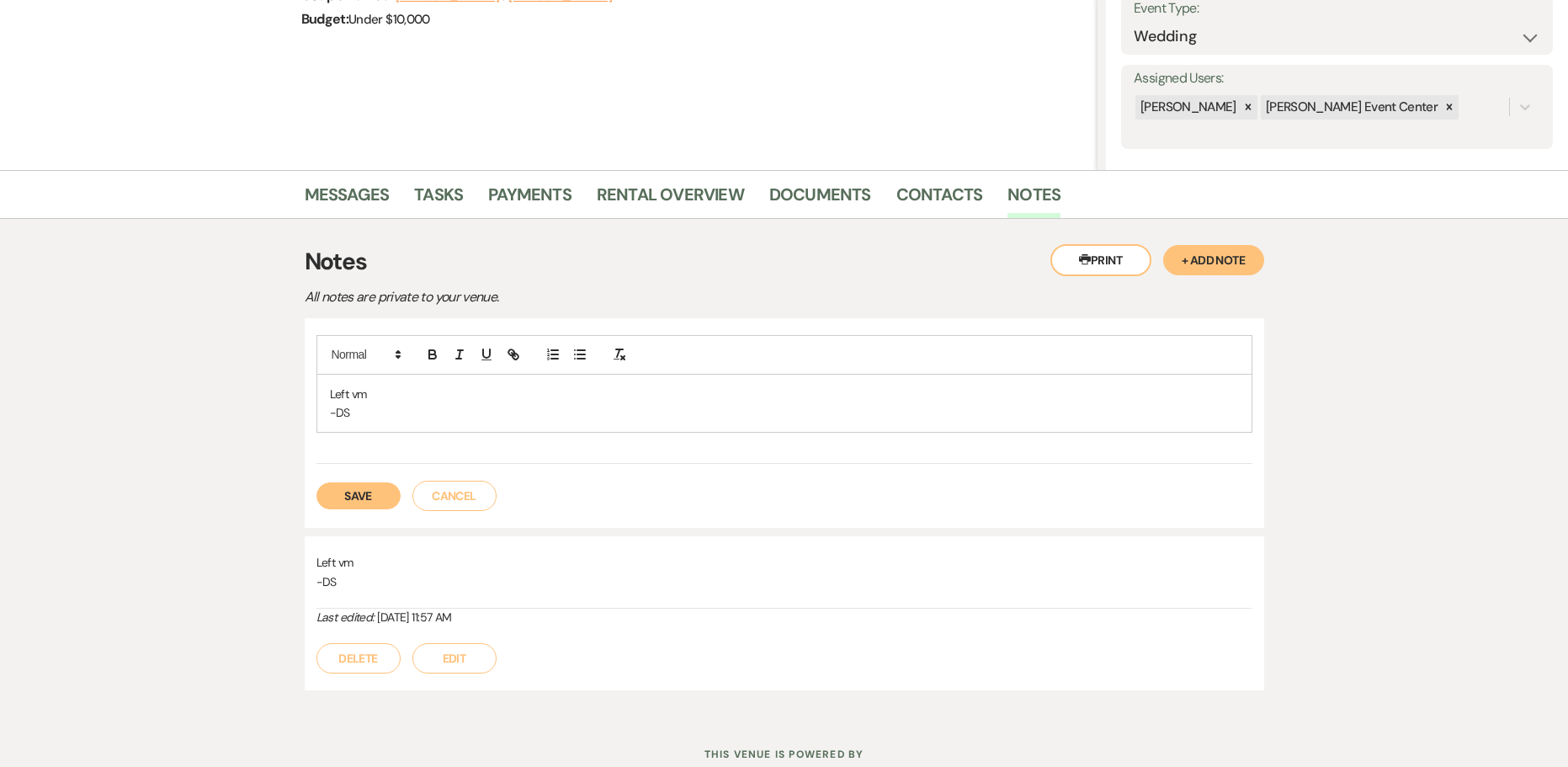
click at [353, 487] on button "Save" at bounding box center [358, 496] width 84 height 27
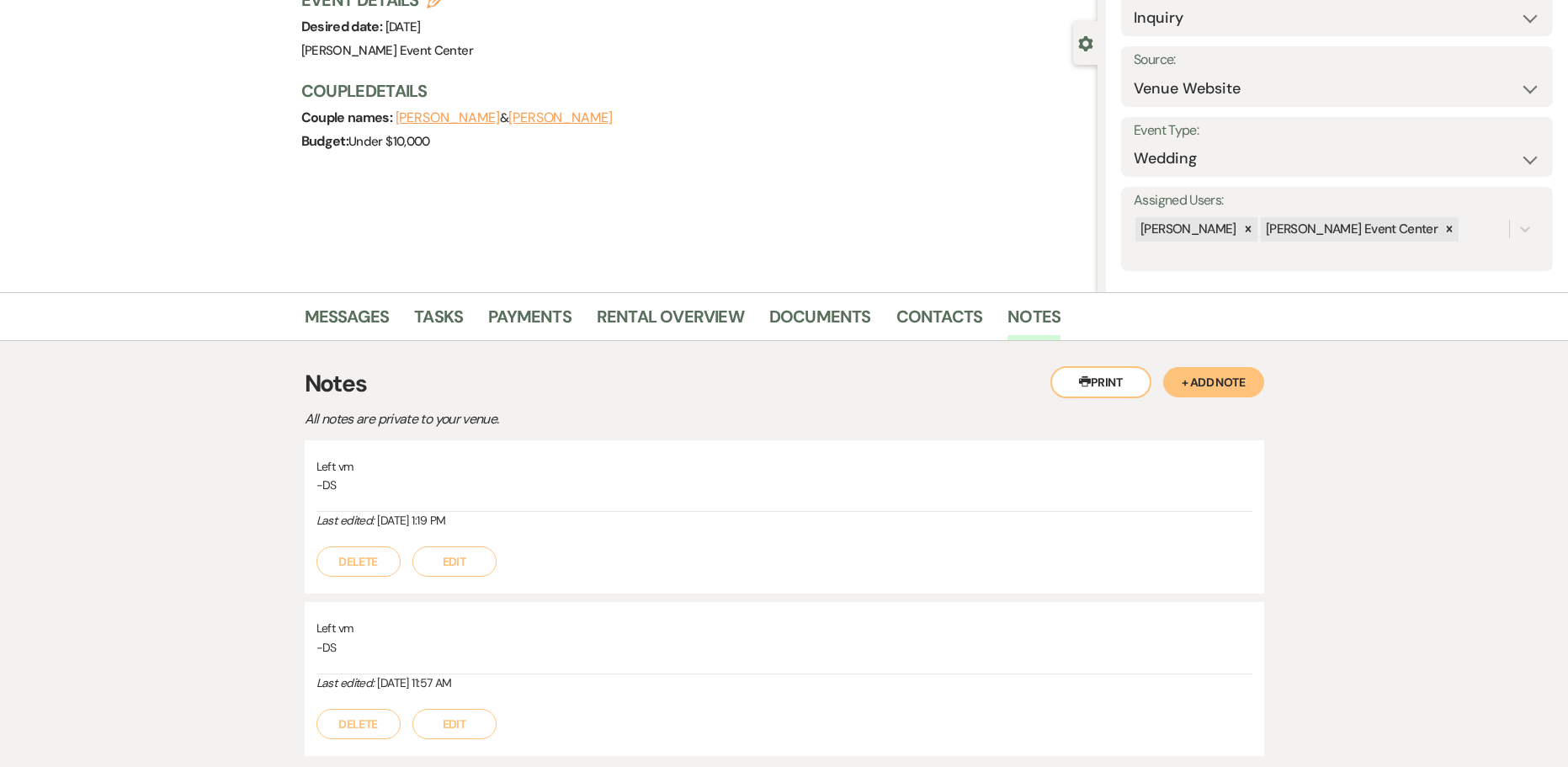
scroll to position [0, 0]
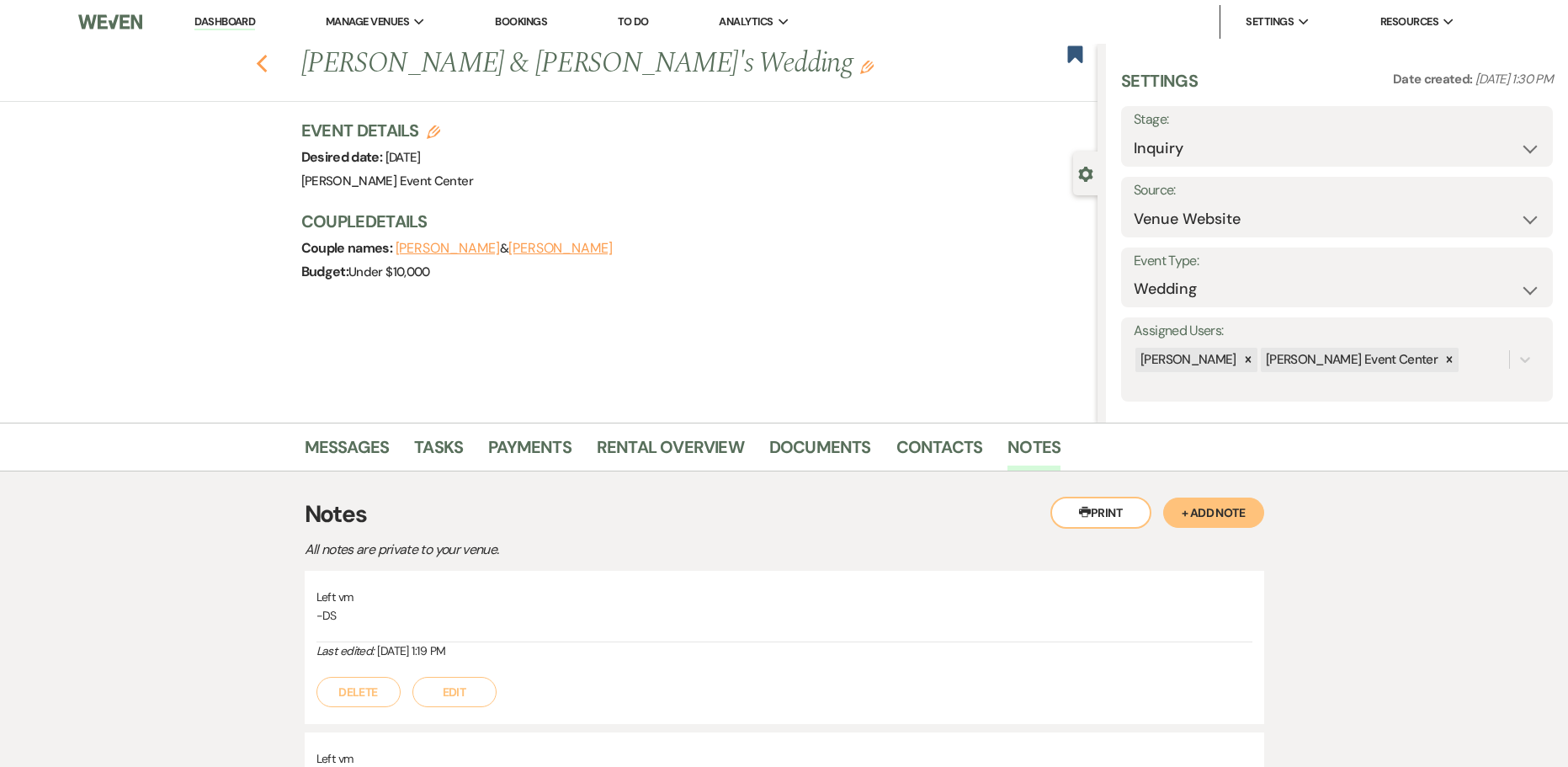
click at [262, 69] on icon "Previous" at bounding box center [262, 63] width 12 height 20
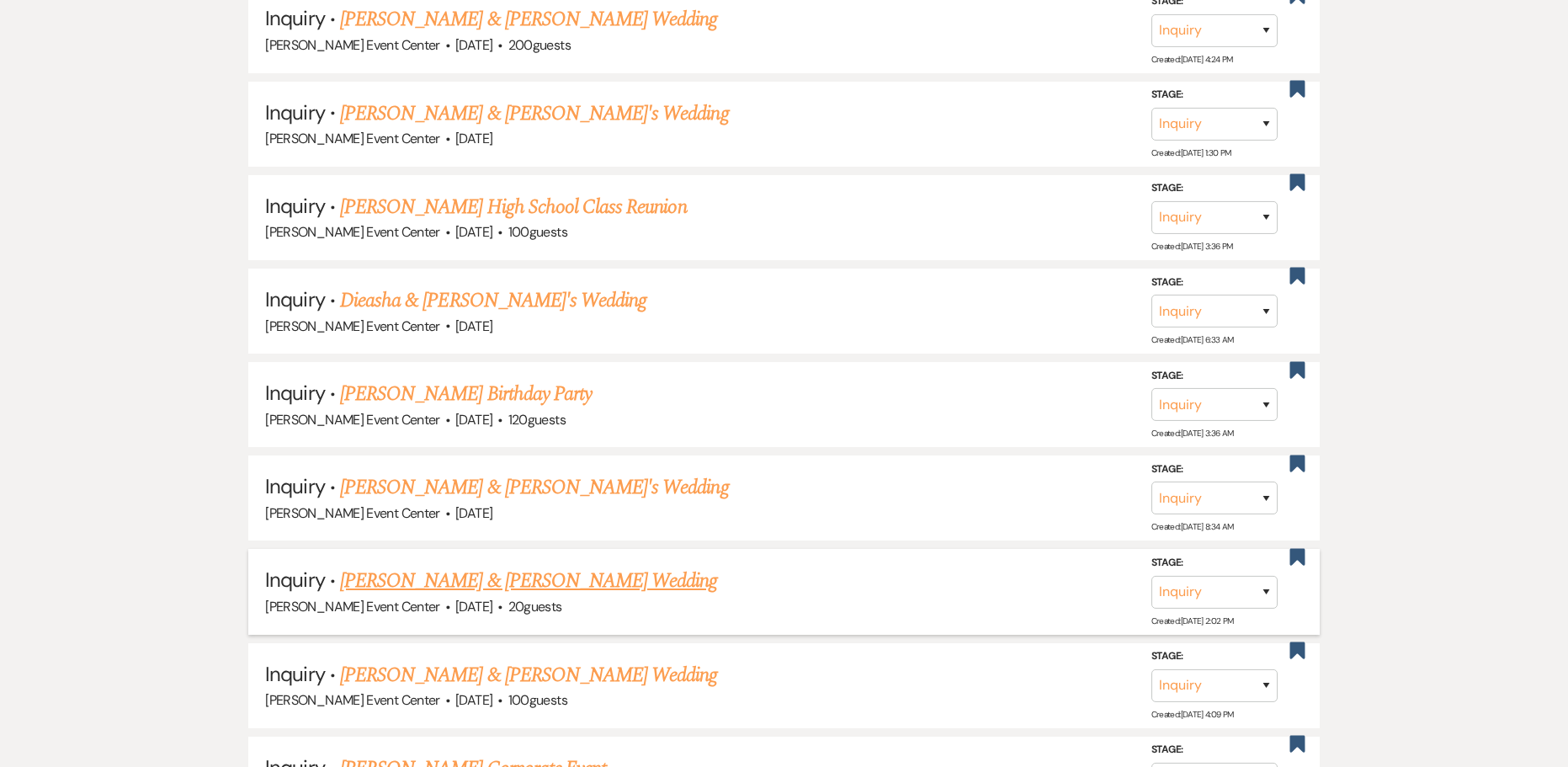
scroll to position [13414, 0]
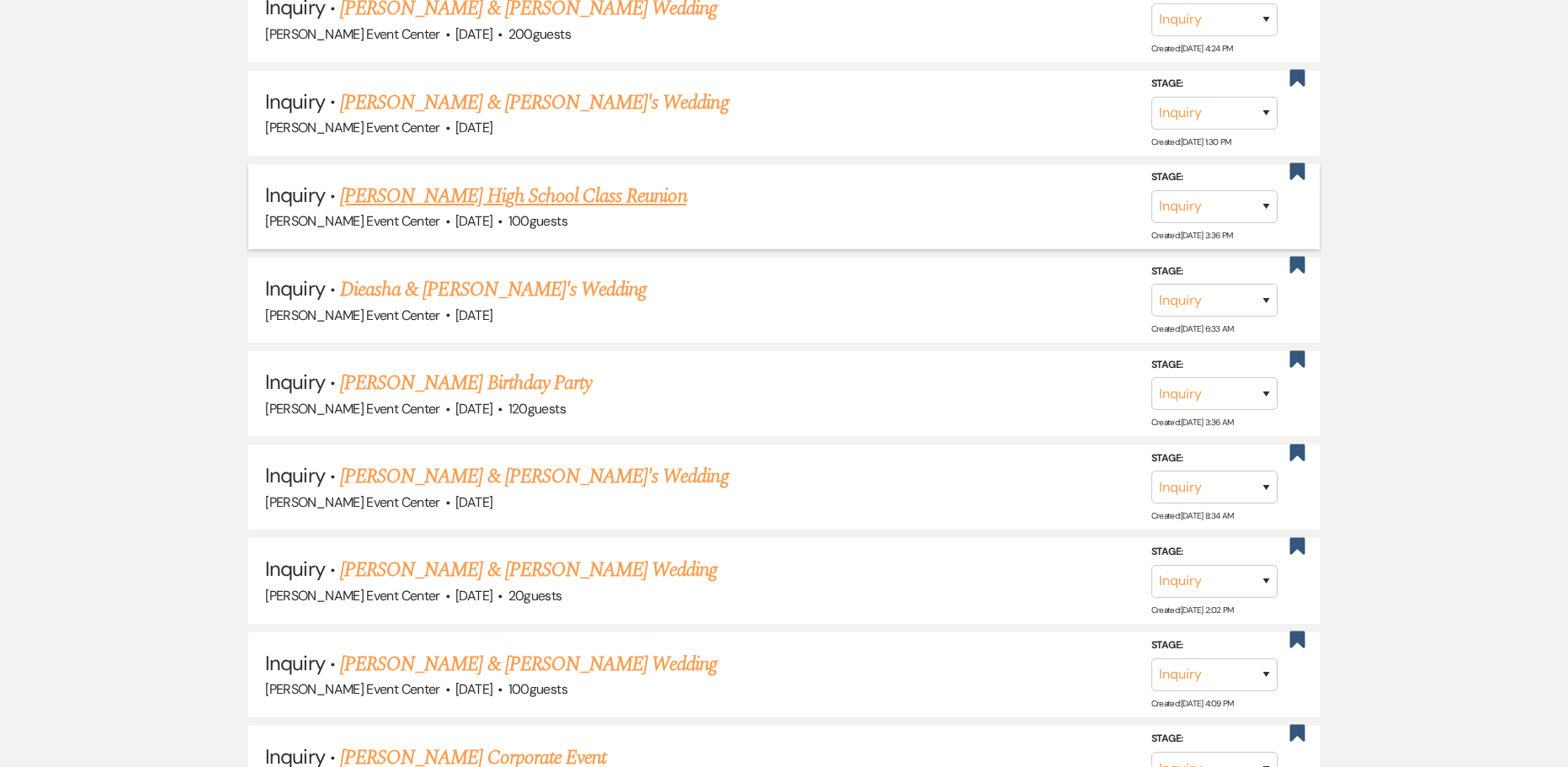
click at [580, 188] on link "[PERSON_NAME] High School Class Reunion" at bounding box center [513, 196] width 347 height 30
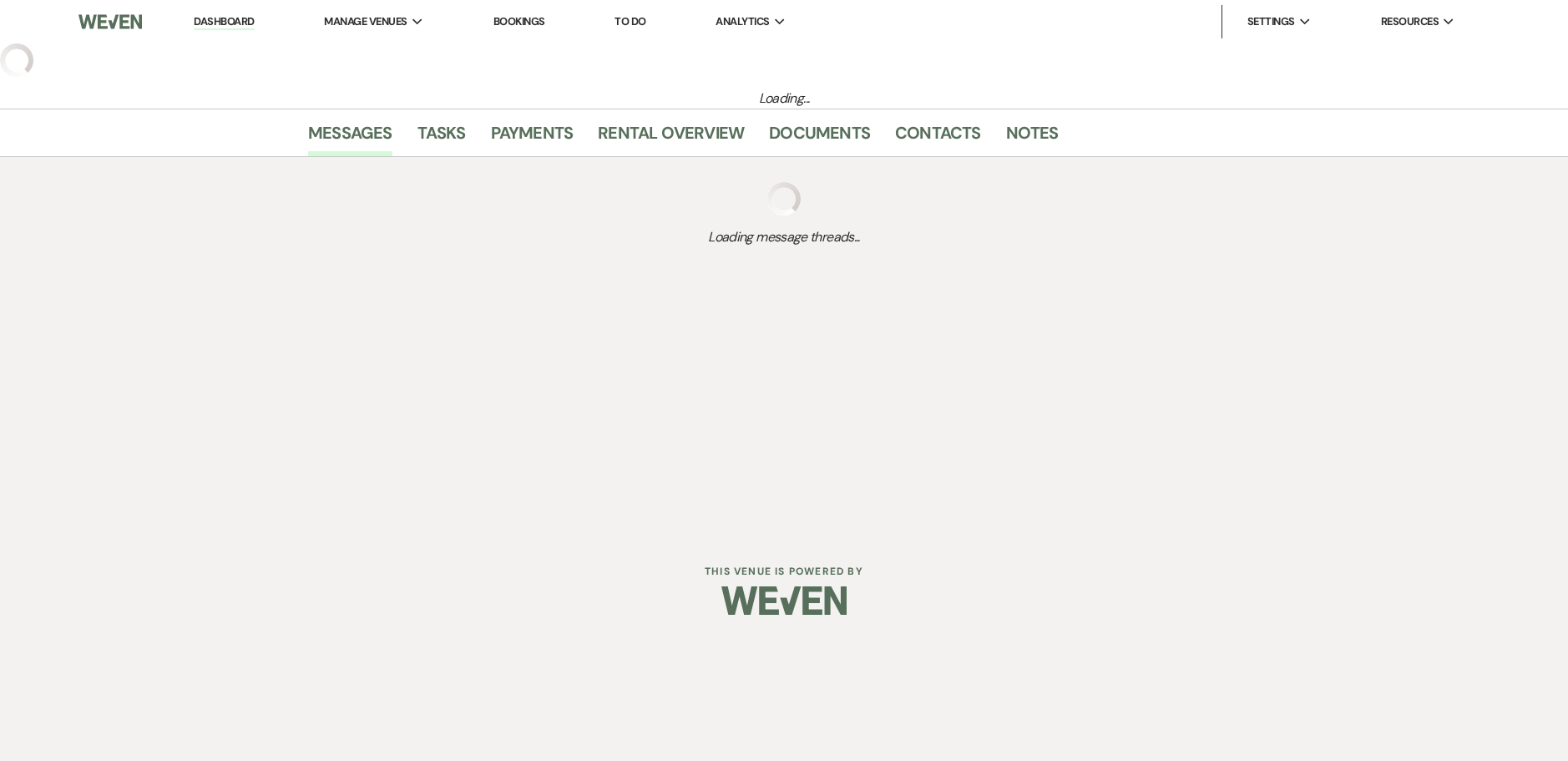
select select "5"
select select "13"
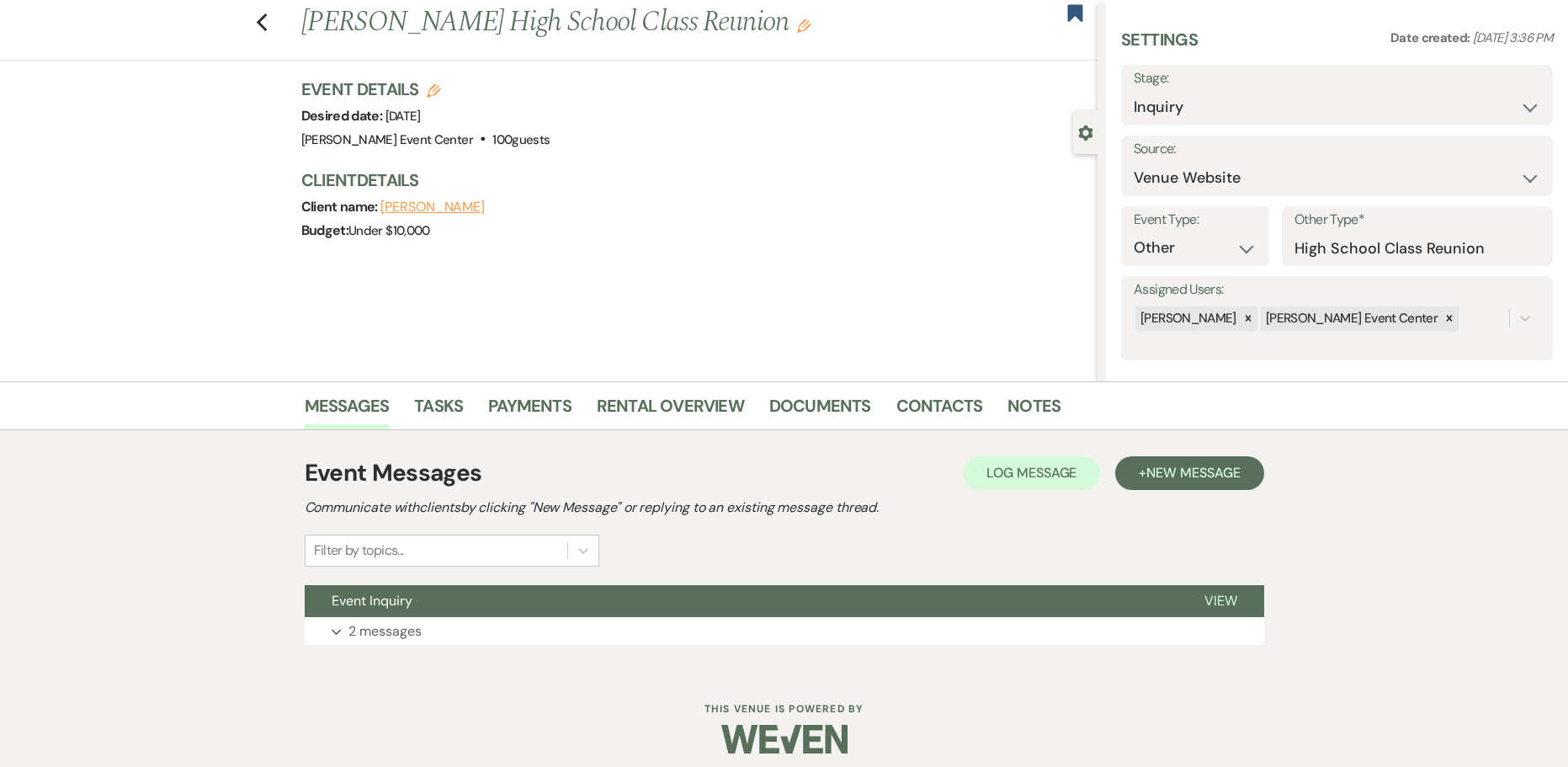
scroll to position [53, 0]
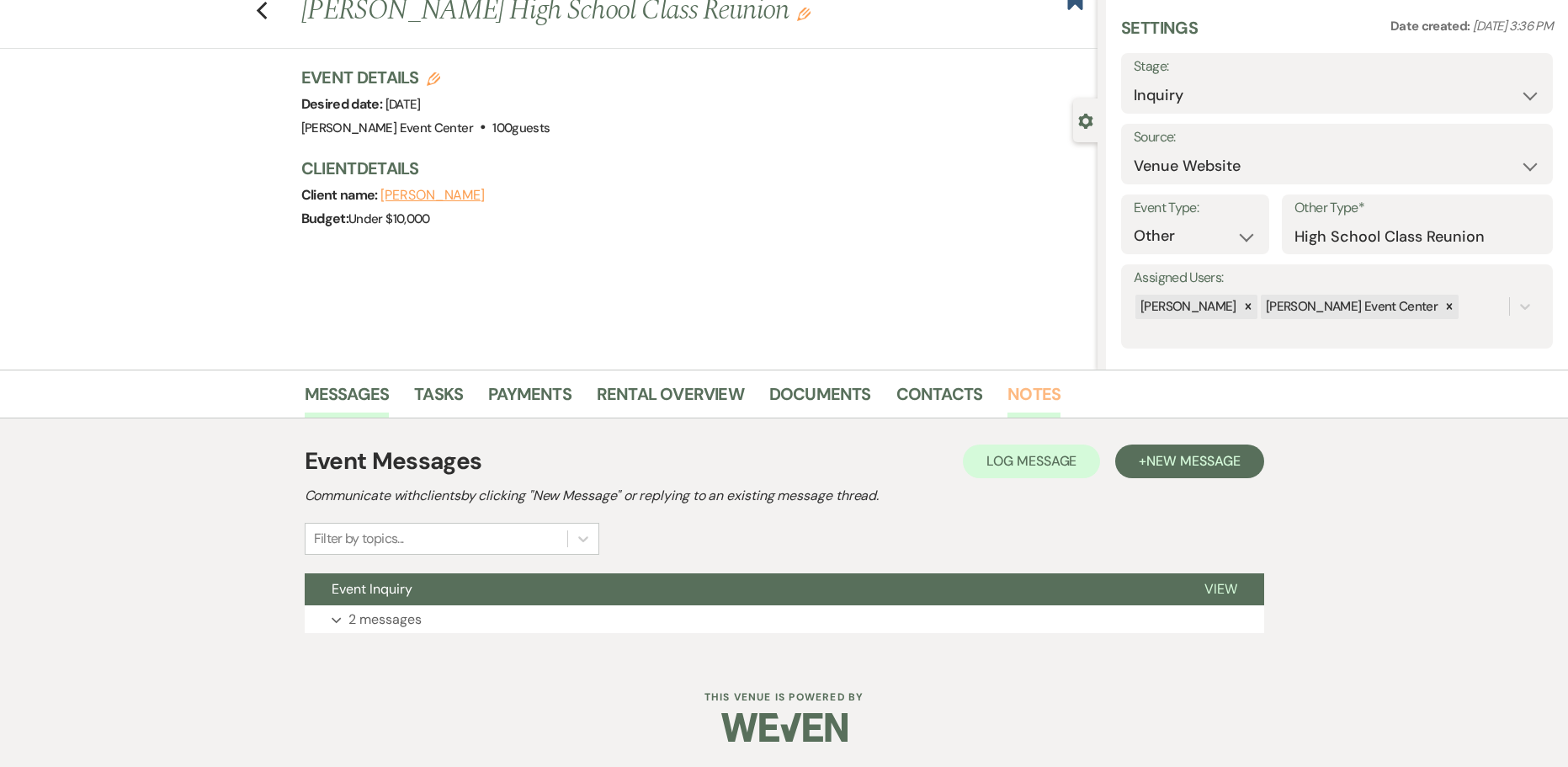
click at [1041, 392] on link "Notes" at bounding box center [1034, 399] width 53 height 37
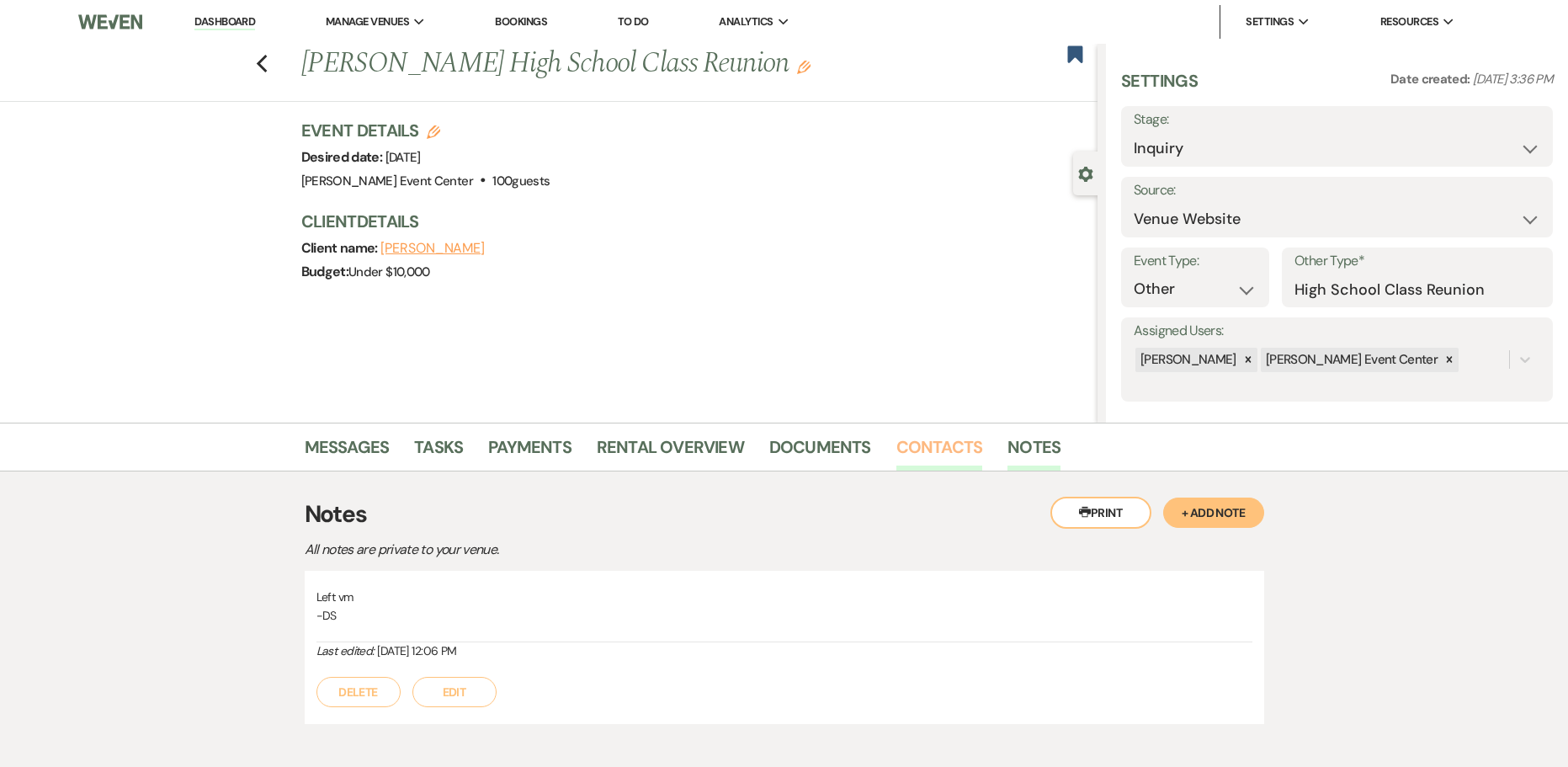
click at [945, 450] on link "Contacts" at bounding box center [940, 452] width 87 height 37
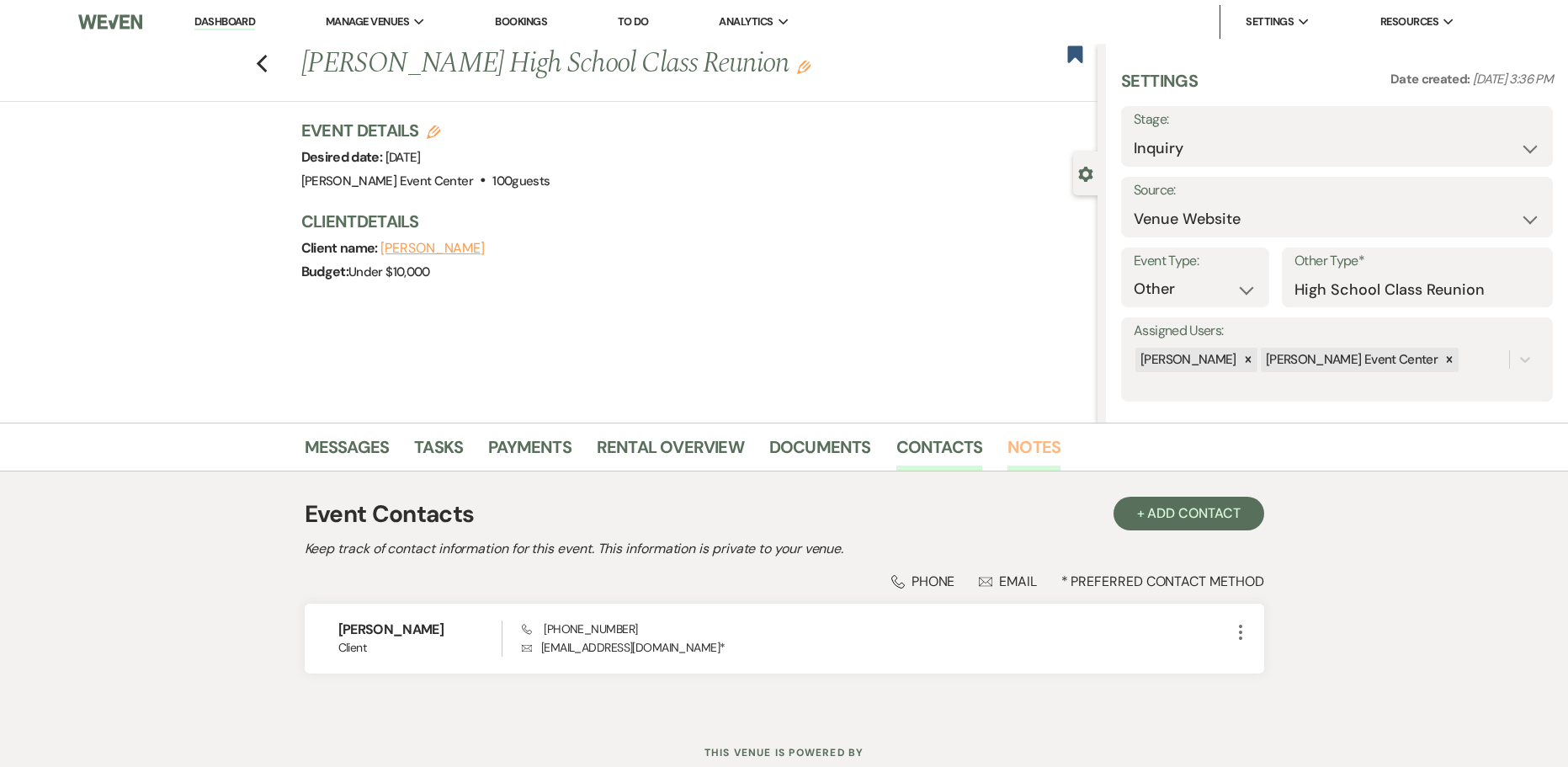
click at [1011, 440] on link "Notes" at bounding box center [1034, 452] width 53 height 37
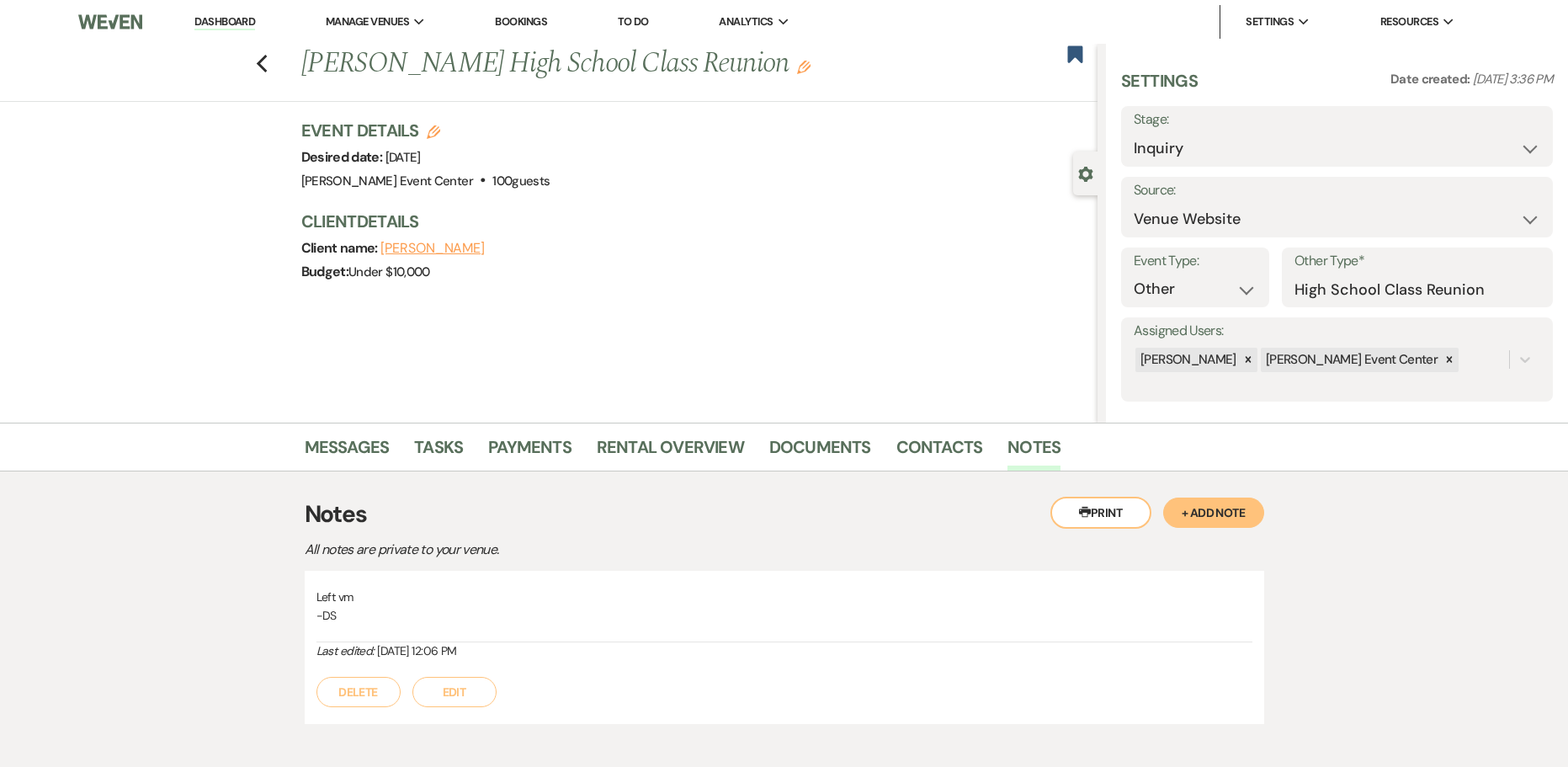
click at [1203, 503] on button "+ Add Note" at bounding box center [1214, 513] width 101 height 30
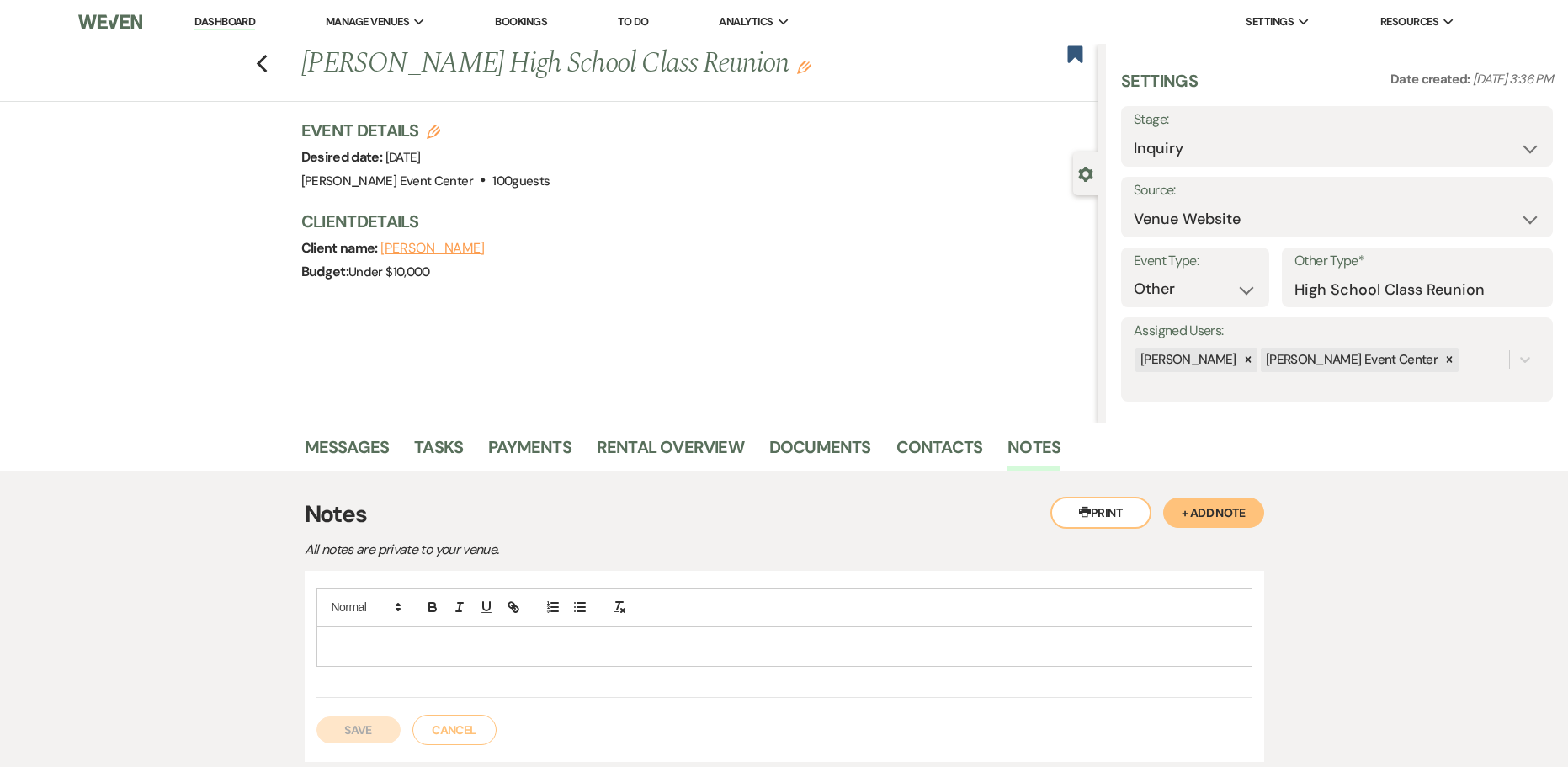
click at [515, 631] on div at bounding box center [784, 646] width 934 height 39
click at [332, 747] on button "Save" at bounding box center [358, 748] width 84 height 27
click at [277, 56] on div "Previous [PERSON_NAME] High School Class Reunion Edit Bookmark" at bounding box center [544, 72] width 1106 height 58
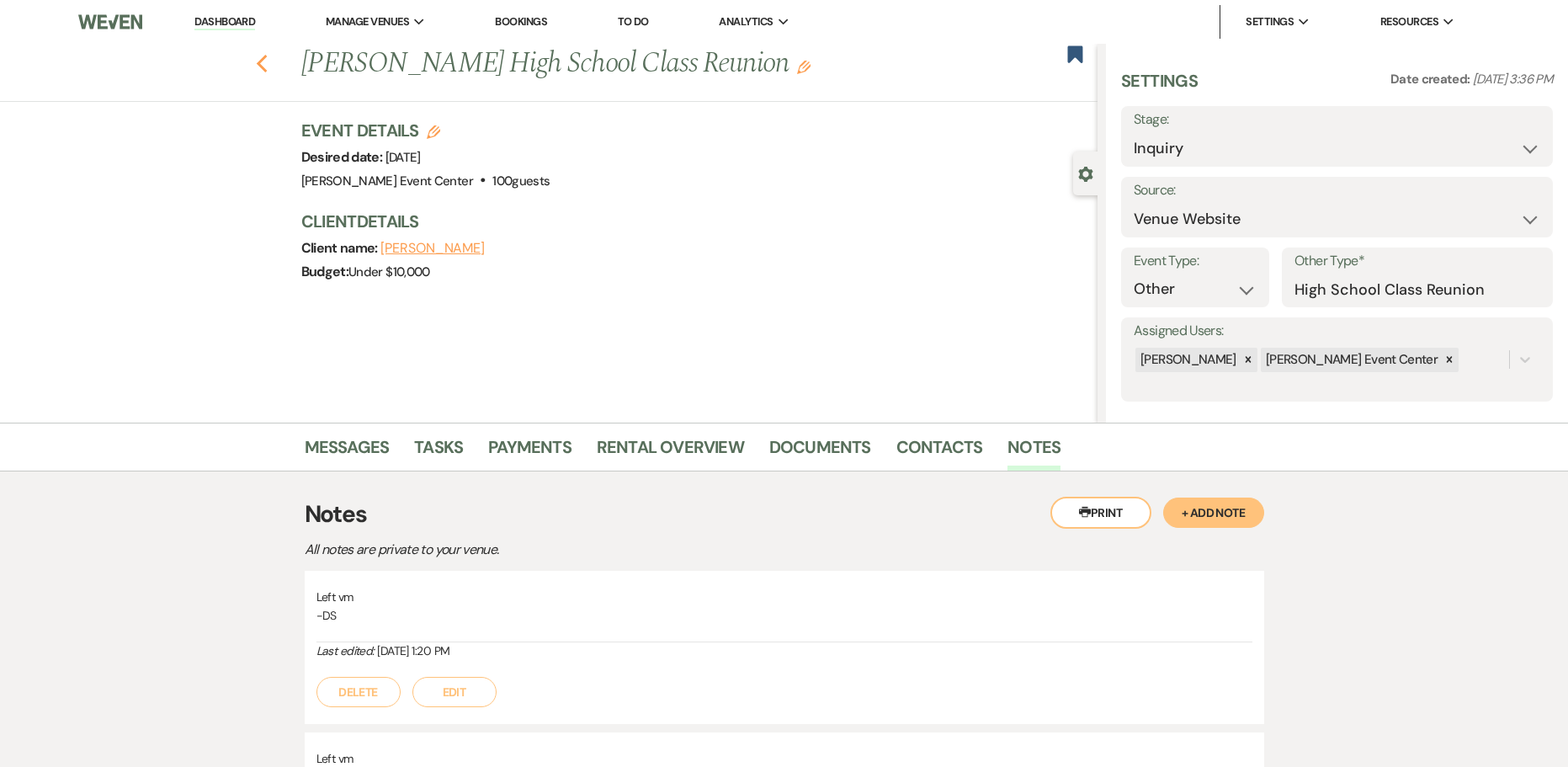
click at [264, 62] on use "button" at bounding box center [262, 64] width 11 height 19
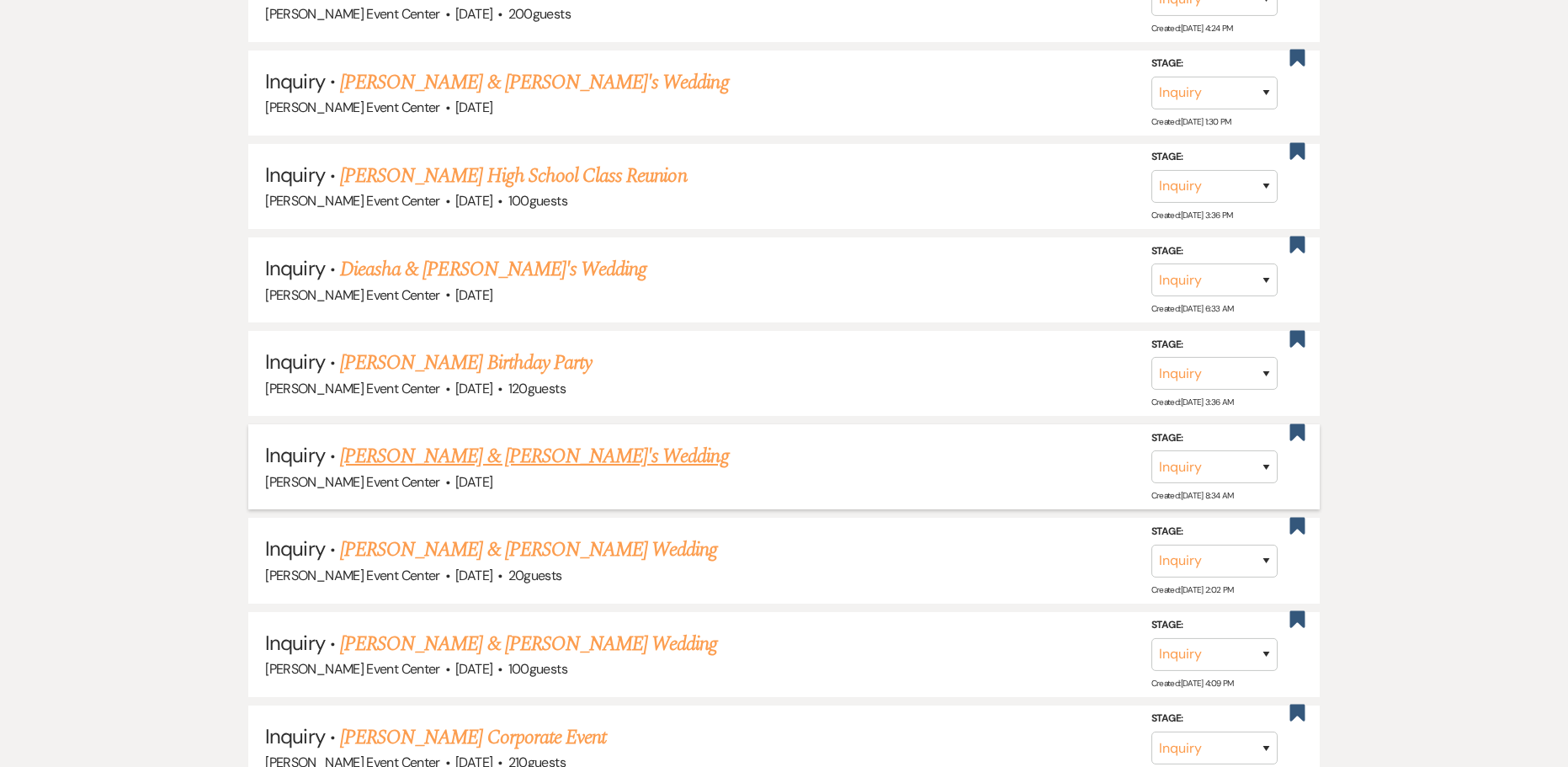
scroll to position [13498, 0]
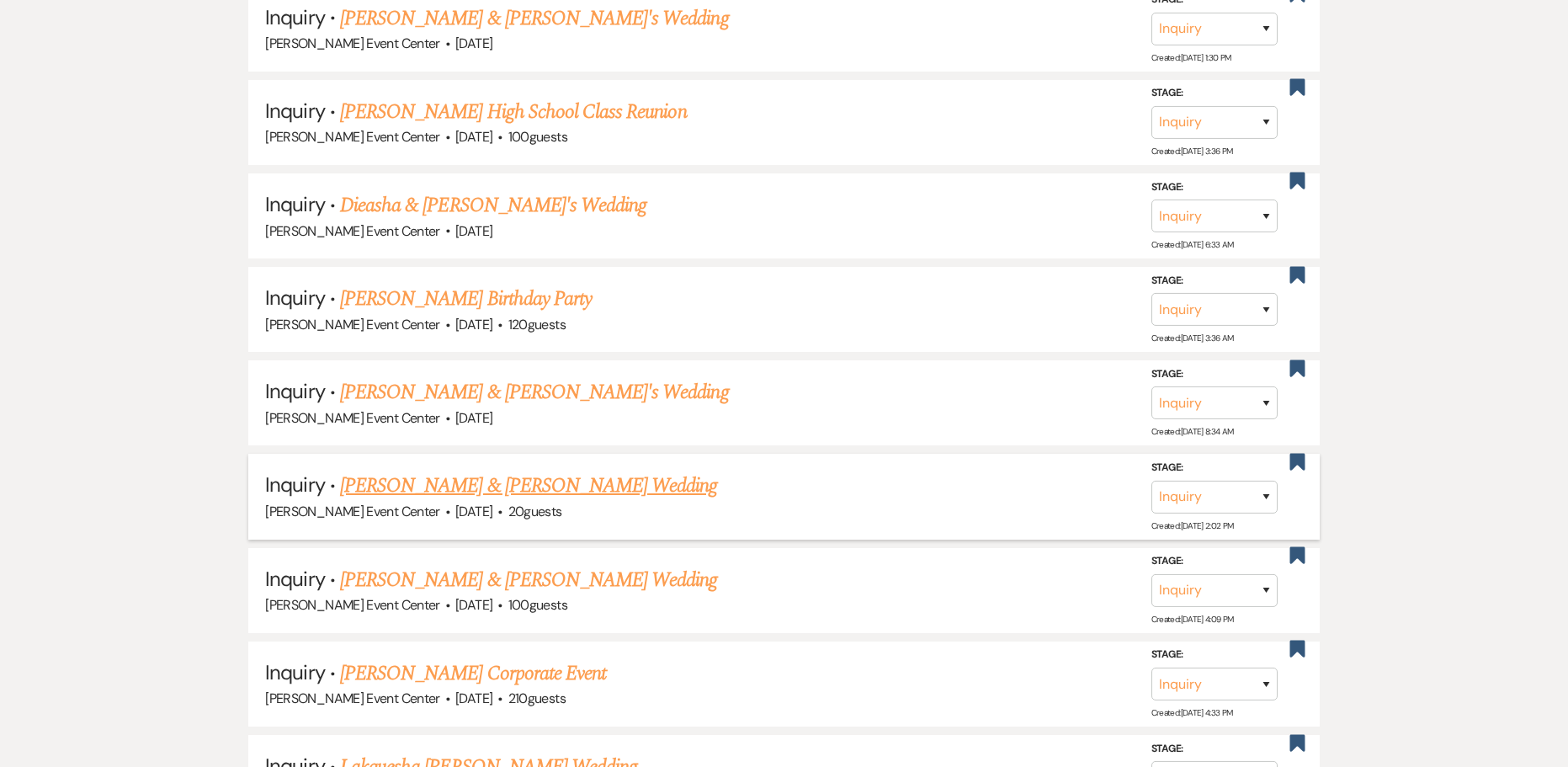
click at [509, 470] on link "[PERSON_NAME] & [PERSON_NAME] Wedding" at bounding box center [528, 486] width 377 height 30
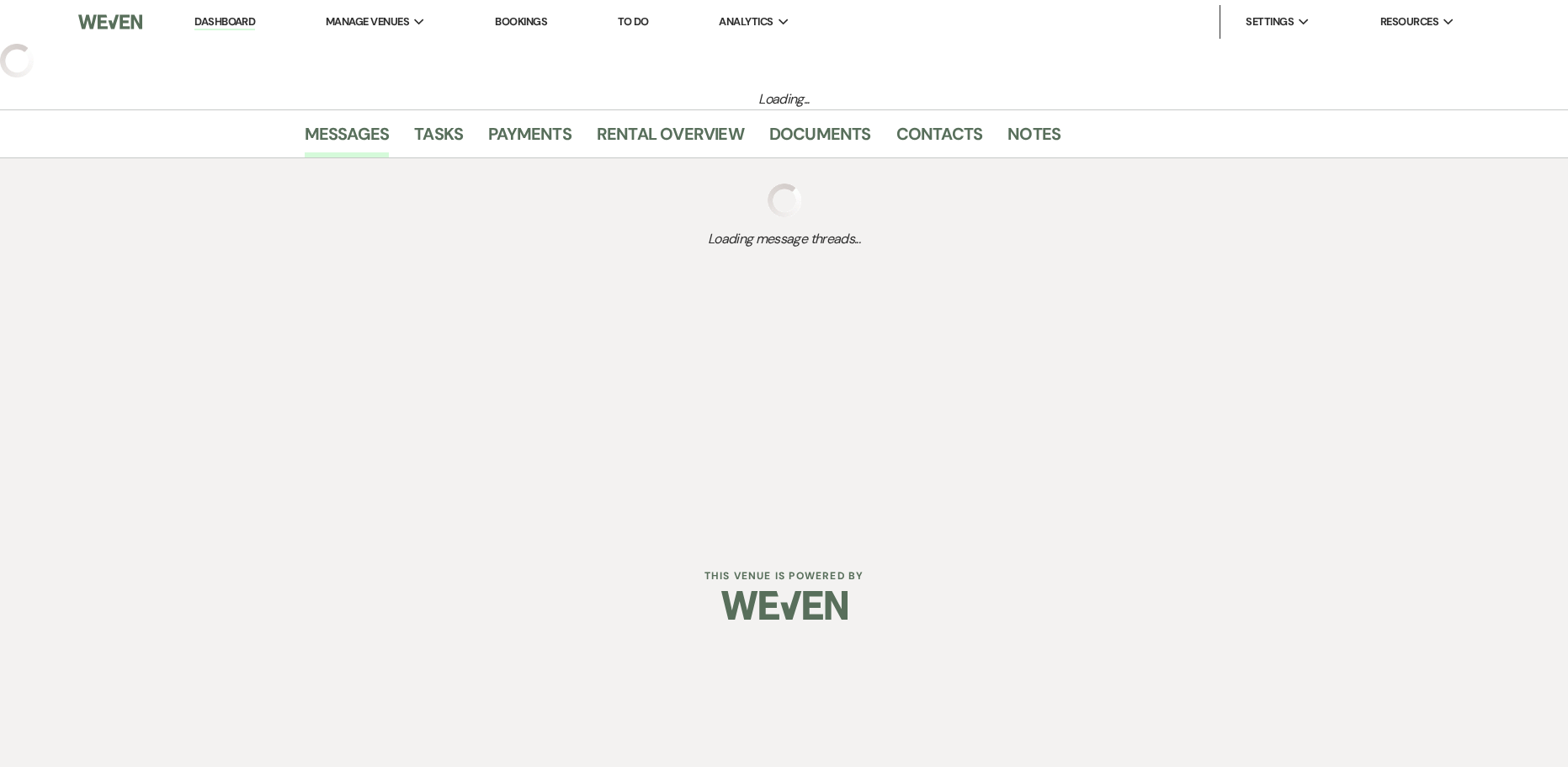
select select "5"
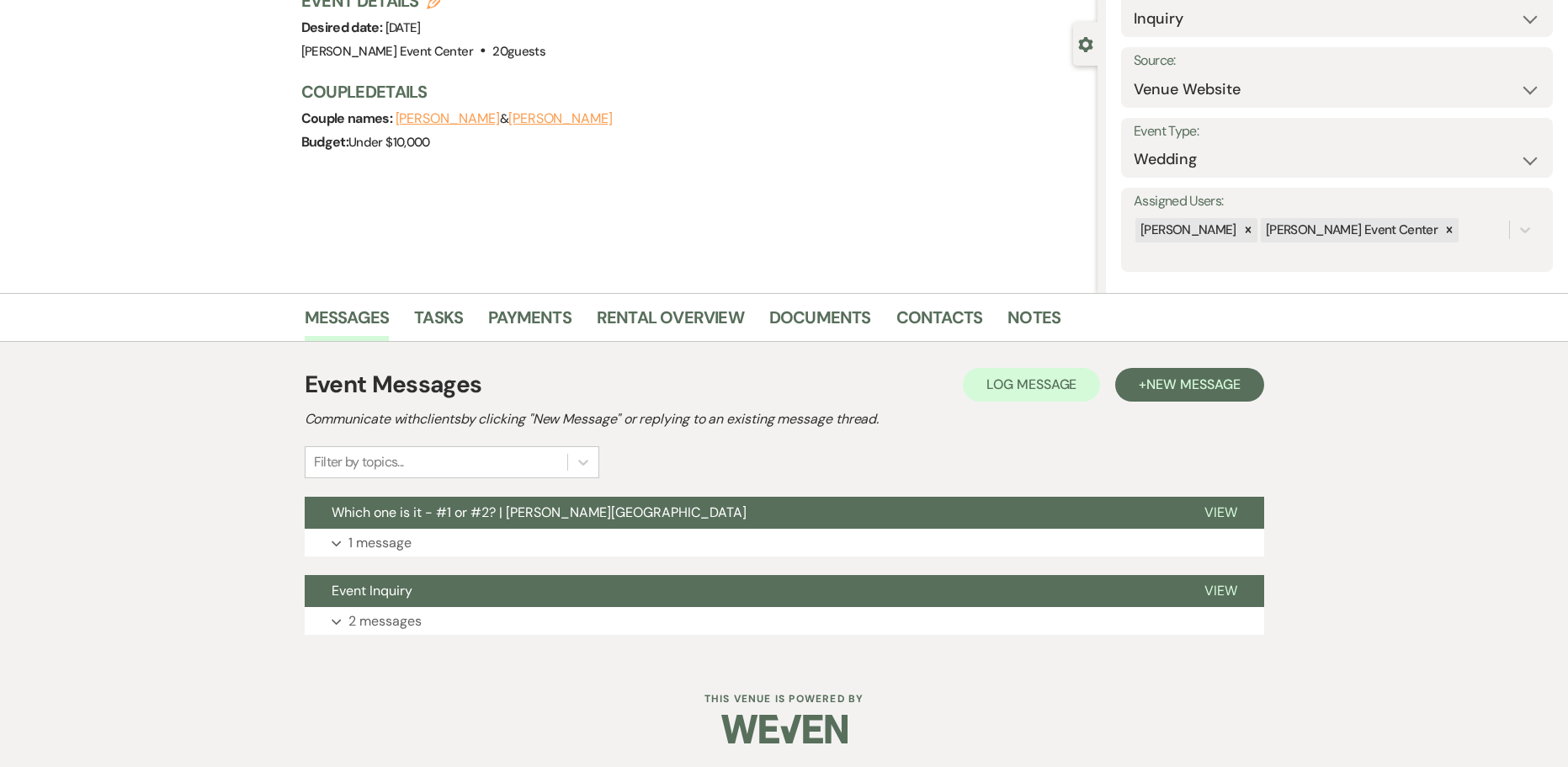
scroll to position [131, 0]
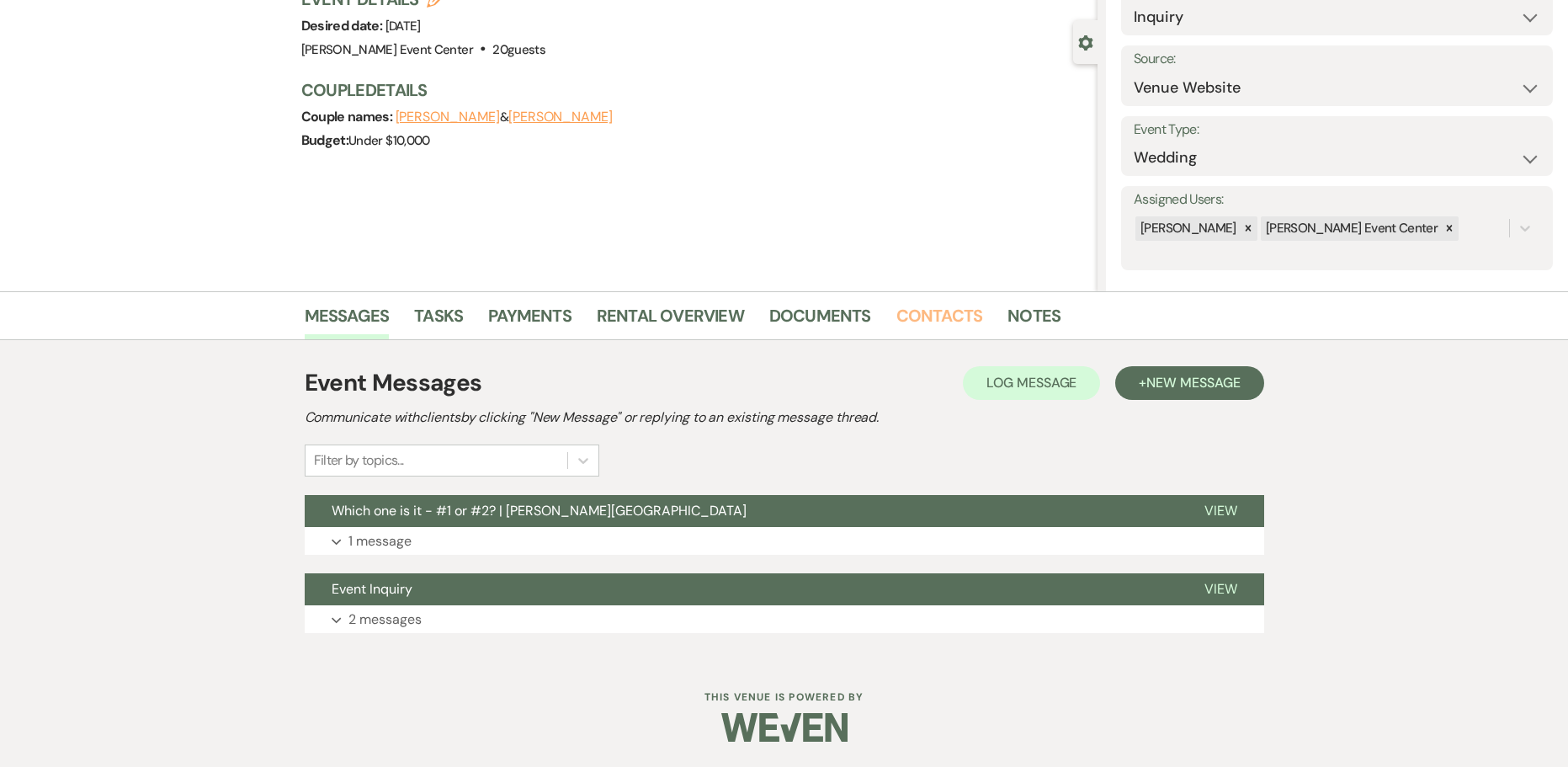
click at [925, 309] on link "Contacts" at bounding box center [940, 320] width 87 height 37
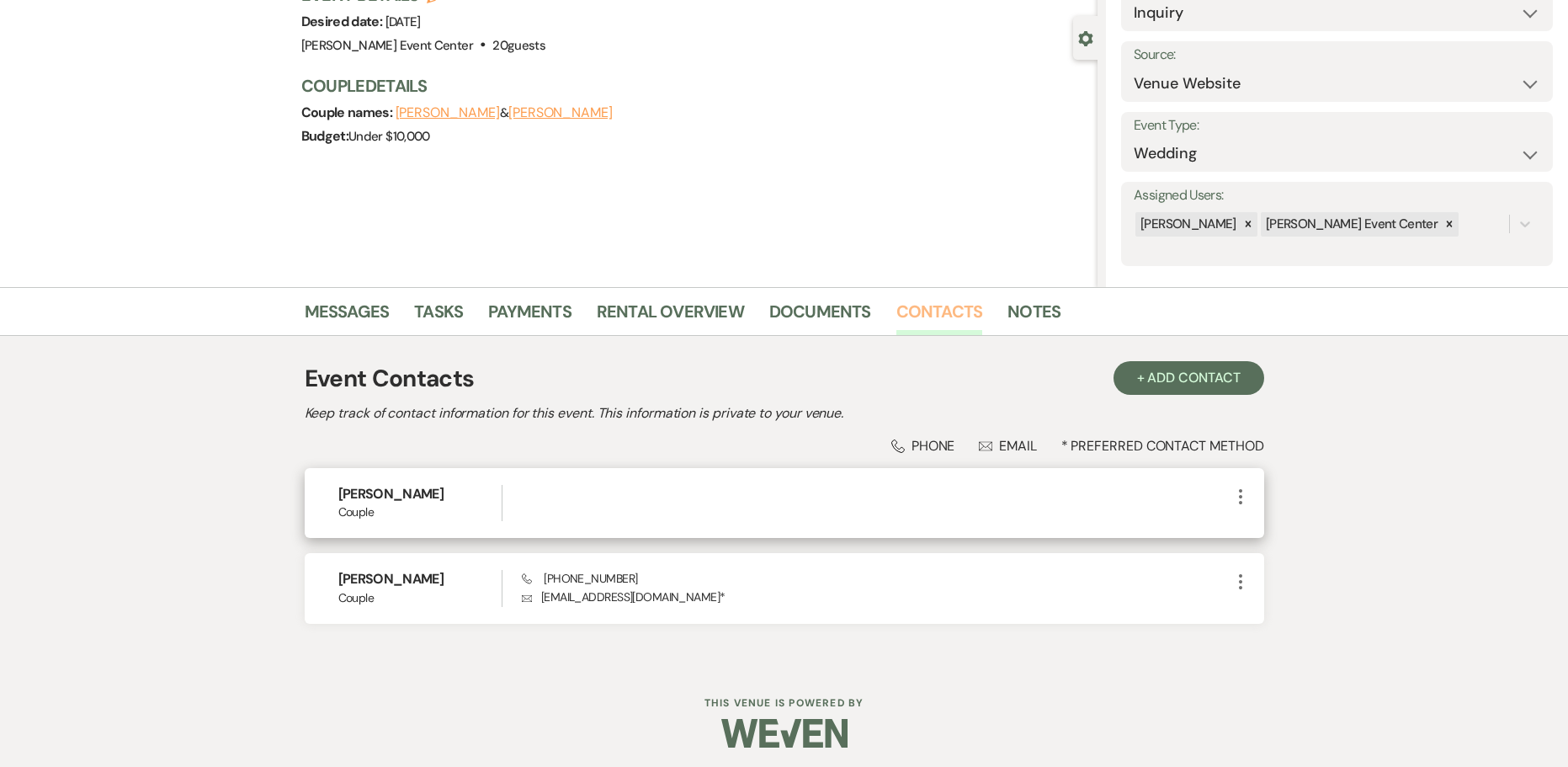
scroll to position [142, 0]
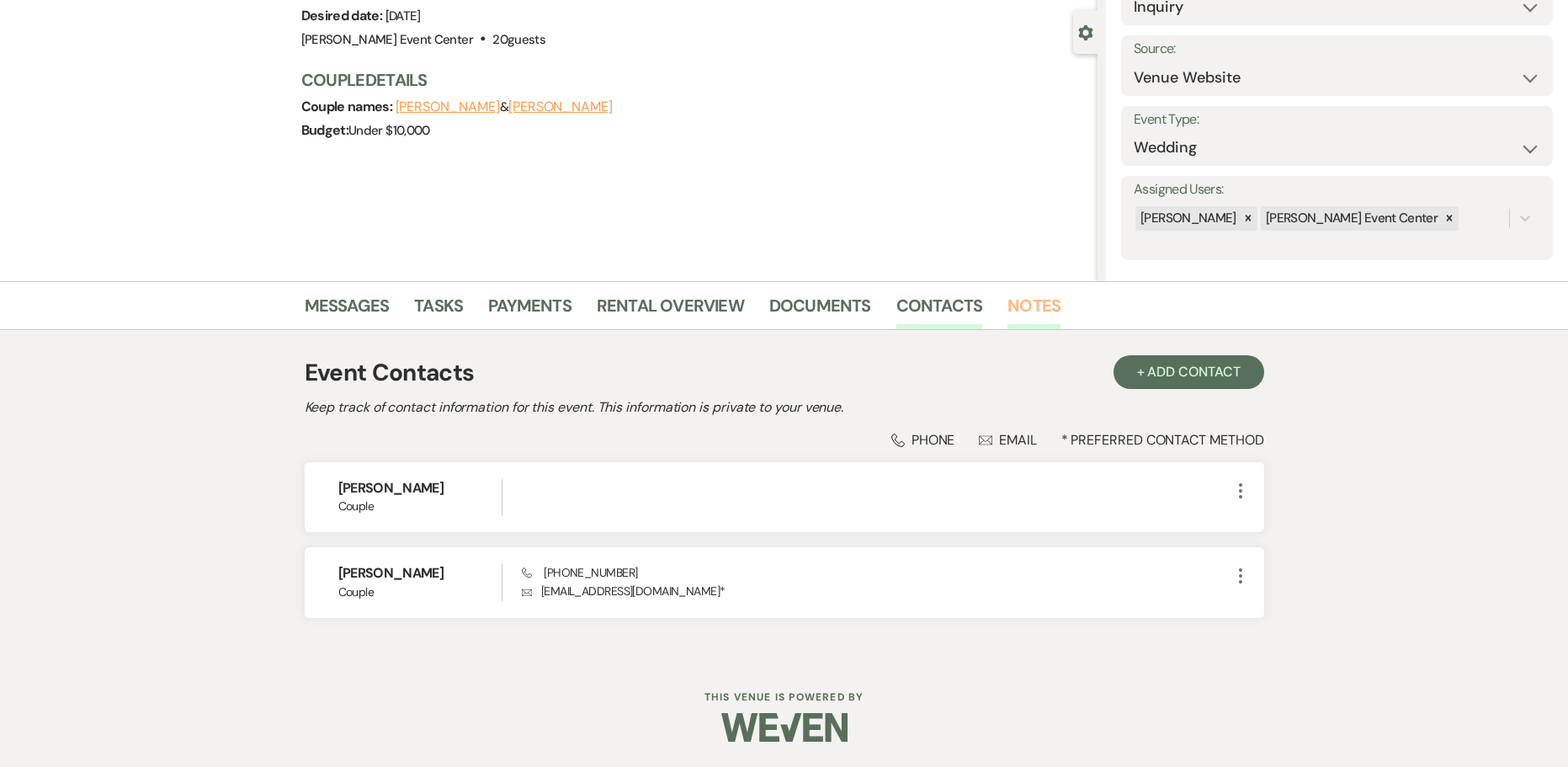
click at [1008, 302] on link "Notes" at bounding box center [1034, 310] width 53 height 37
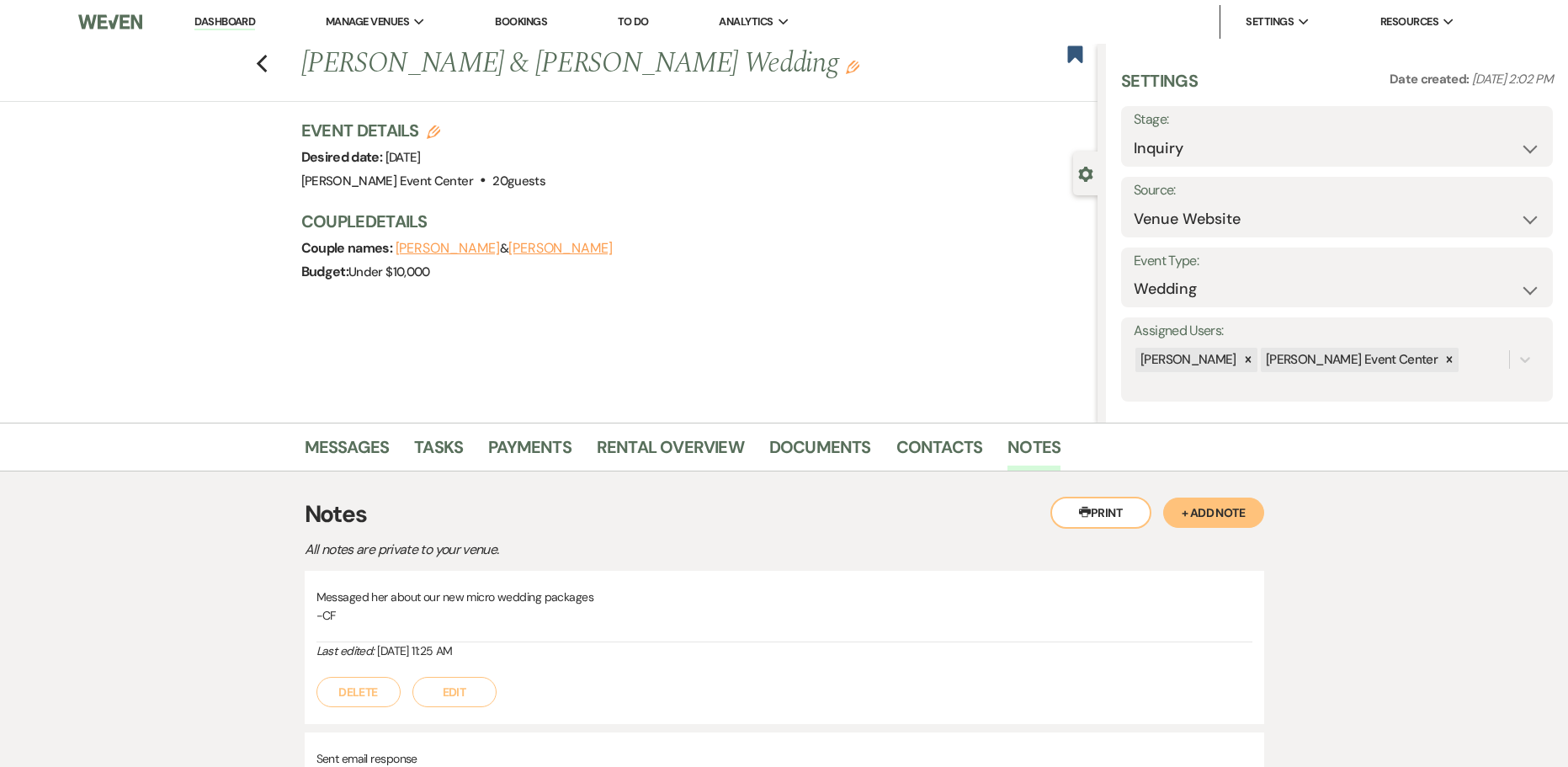
click at [1195, 515] on button "+ Add Note" at bounding box center [1214, 513] width 101 height 30
click at [354, 743] on button "Save" at bounding box center [358, 748] width 84 height 27
click at [268, 66] on icon "Previous" at bounding box center [262, 63] width 12 height 20
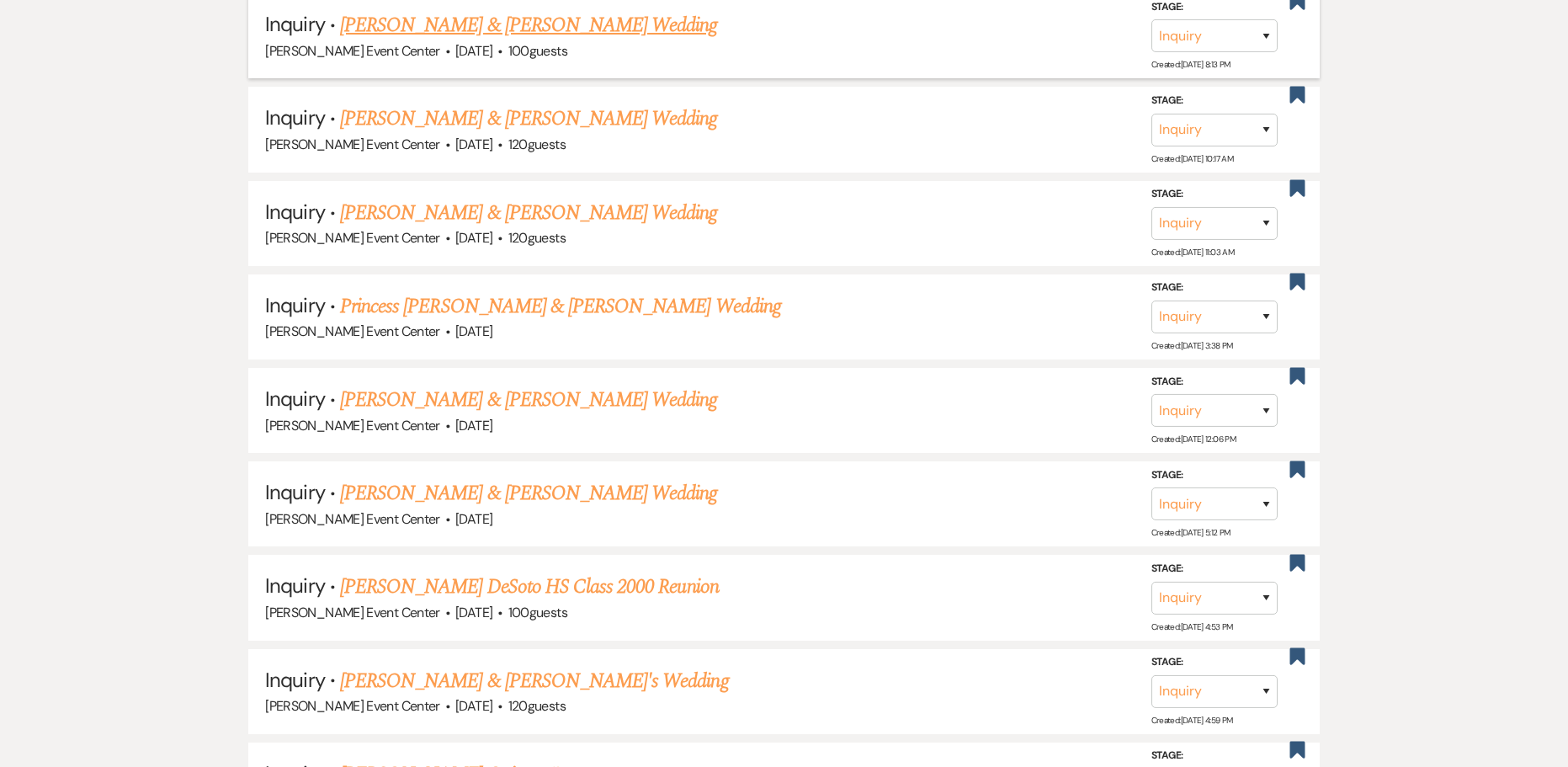
scroll to position [14340, 0]
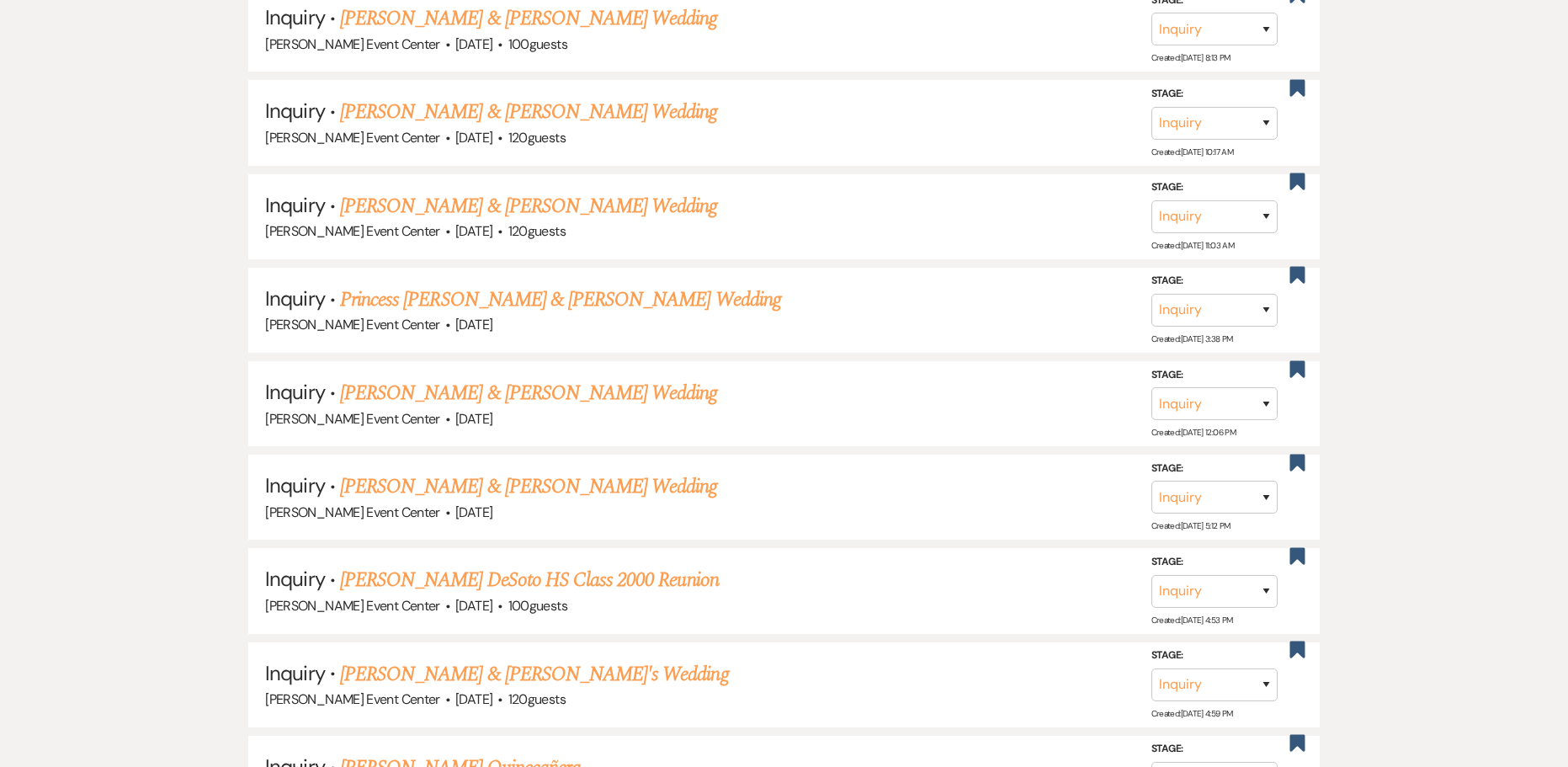
drag, startPoint x: 498, startPoint y: 474, endPoint x: 705, endPoint y: 456, distance: 207.8
click at [498, 474] on link "[PERSON_NAME] & [PERSON_NAME] Wedding" at bounding box center [528, 486] width 377 height 30
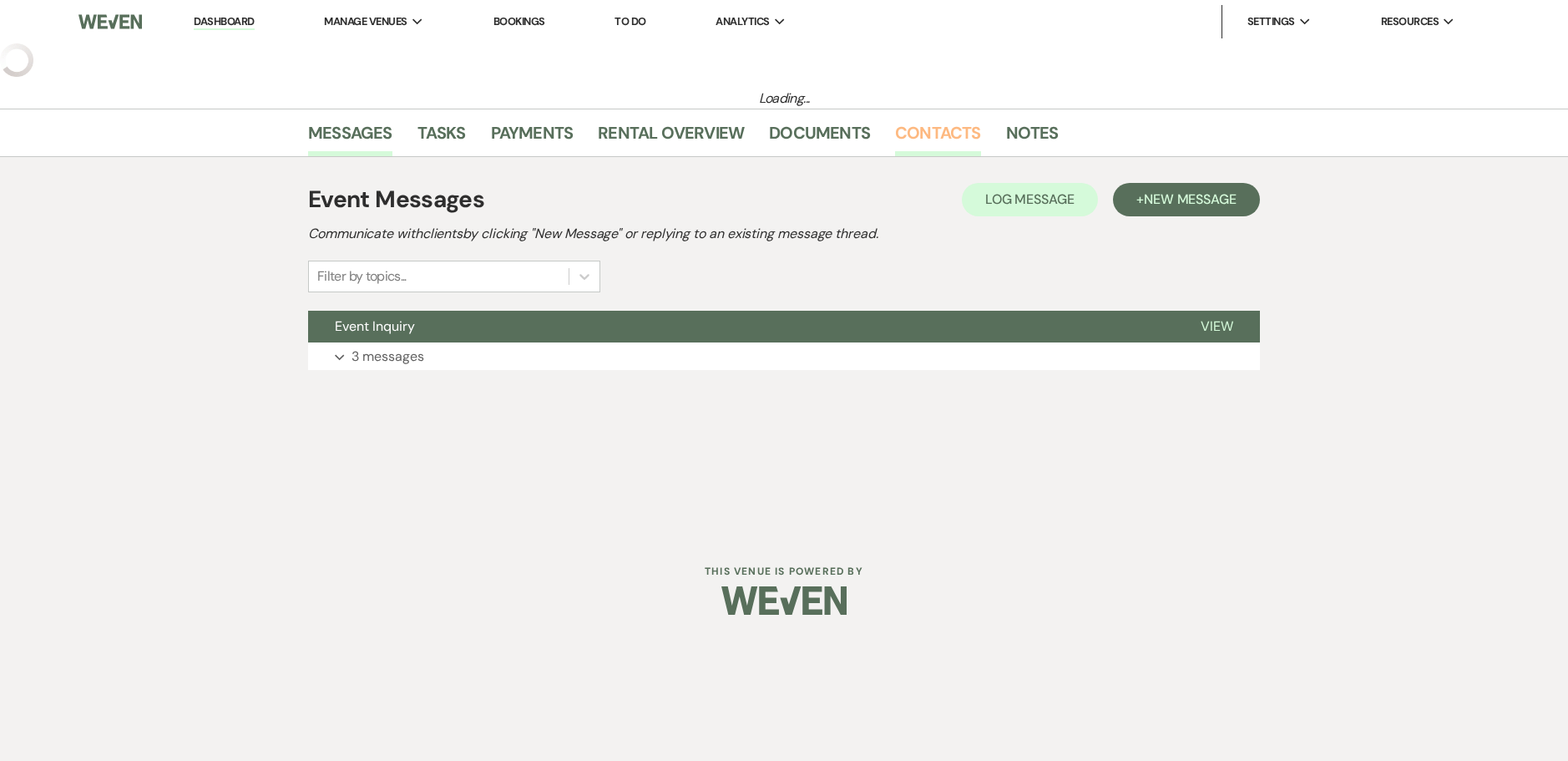
select select "5"
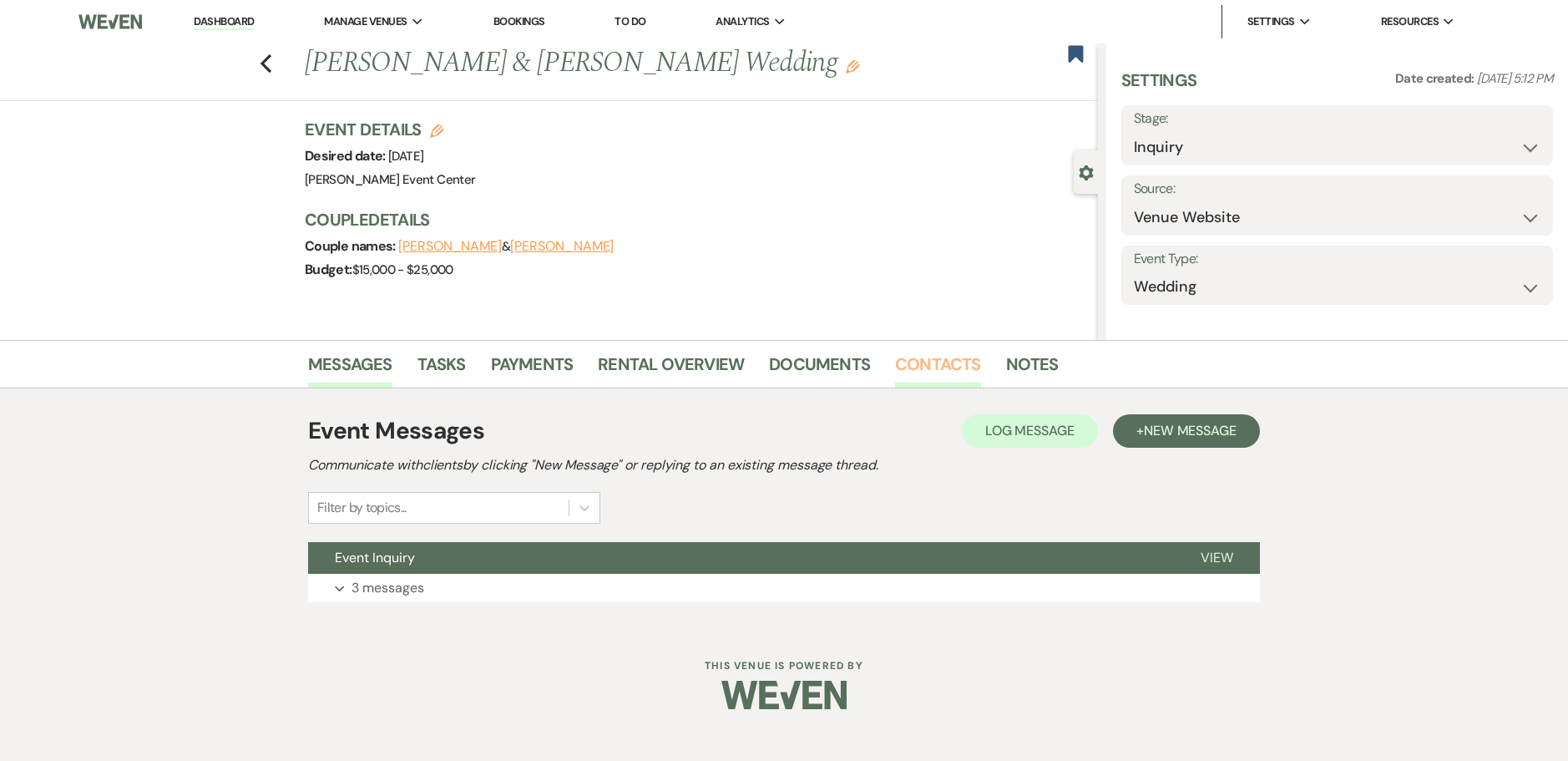
click at [940, 144] on div "Event Details Edit Desired date: [DATE] Venue: [PERSON_NAME] Event Center Venue…" at bounding box center [692, 155] width 777 height 73
click at [917, 377] on link "Contacts" at bounding box center [938, 368] width 86 height 37
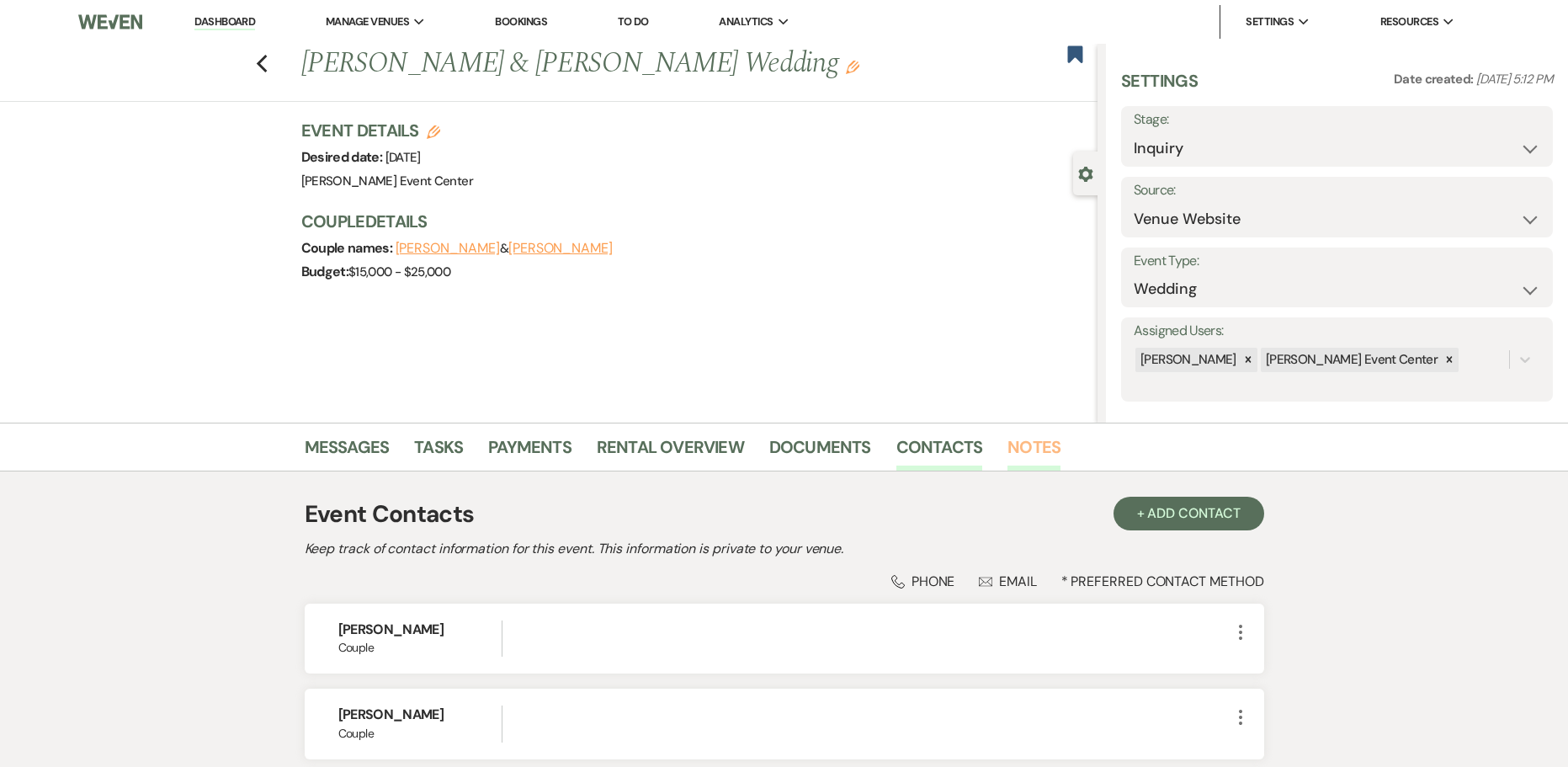
click at [1015, 441] on link "Notes" at bounding box center [1034, 452] width 53 height 37
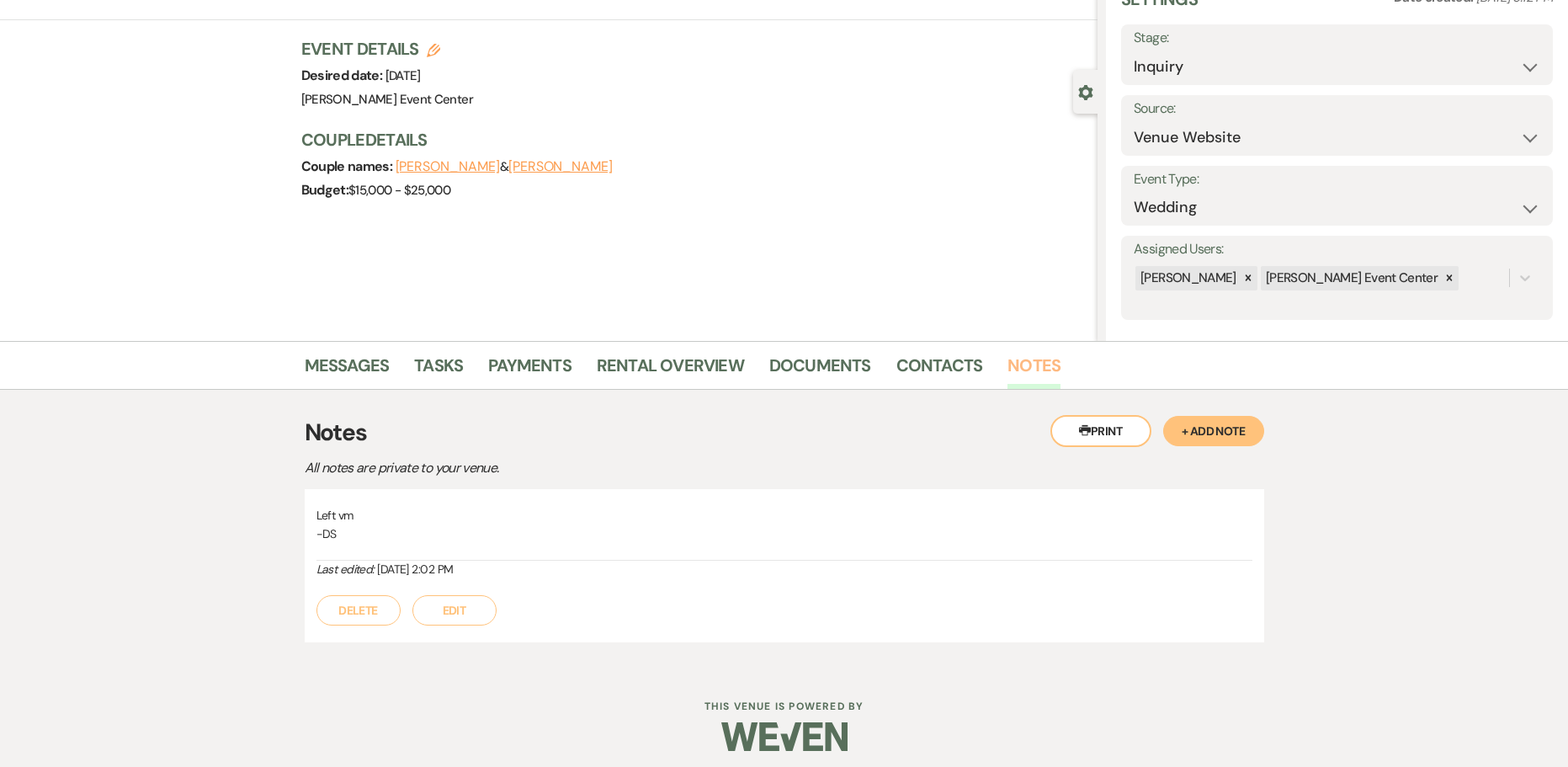
scroll to position [91, 0]
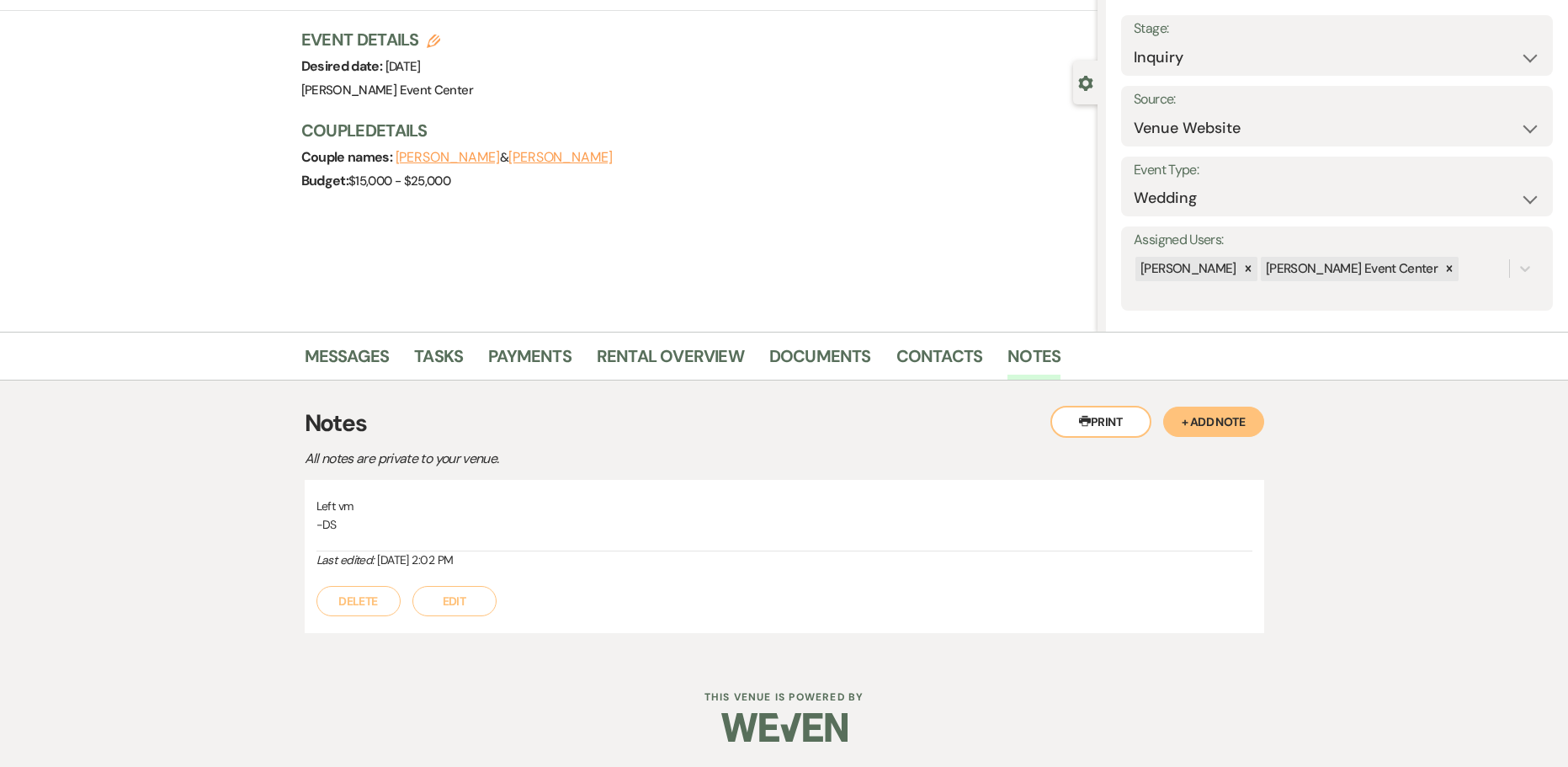
click at [1165, 420] on button "+ Add Note" at bounding box center [1214, 421] width 101 height 30
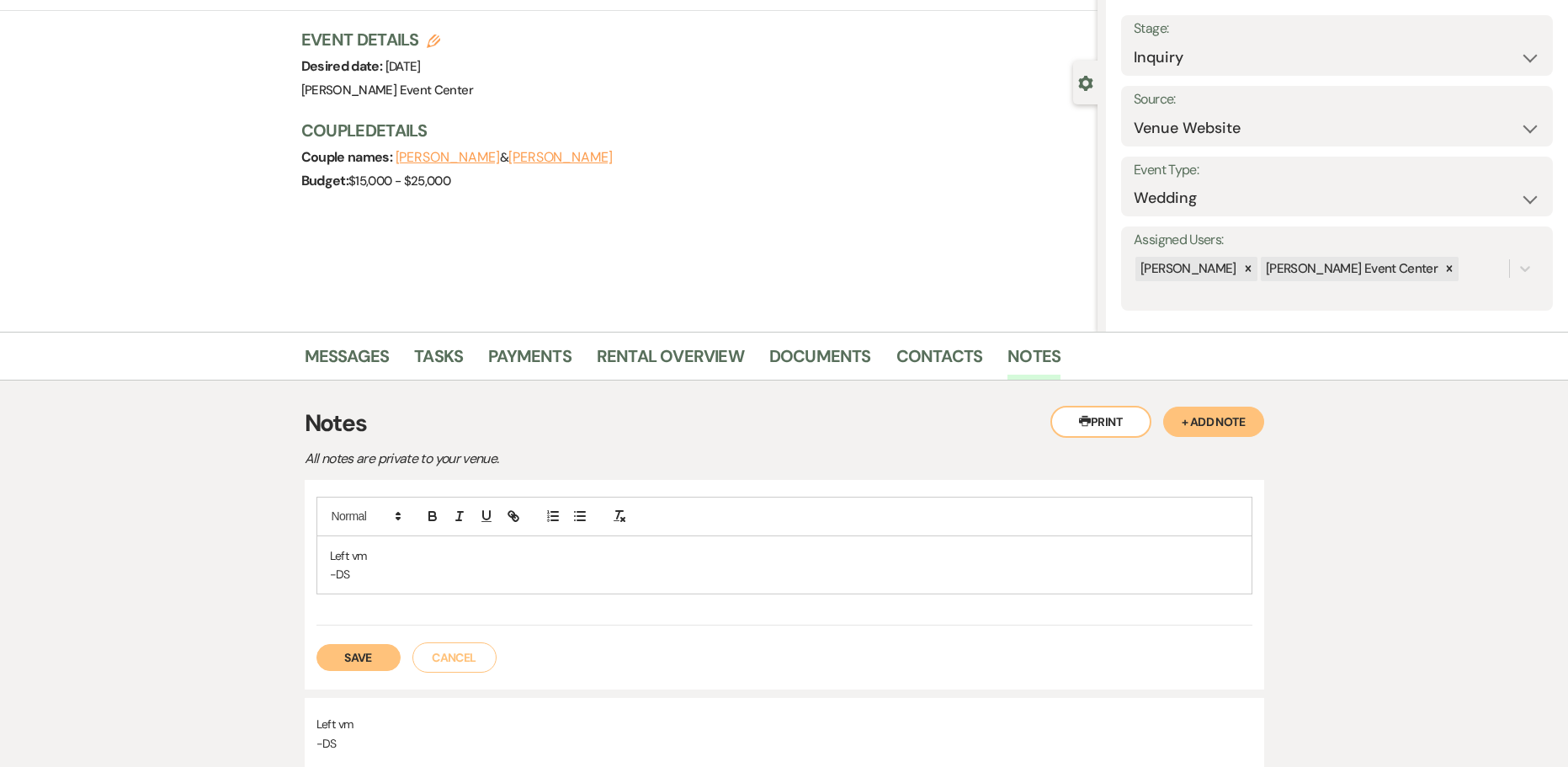
click at [349, 655] on button "Save" at bounding box center [358, 657] width 84 height 27
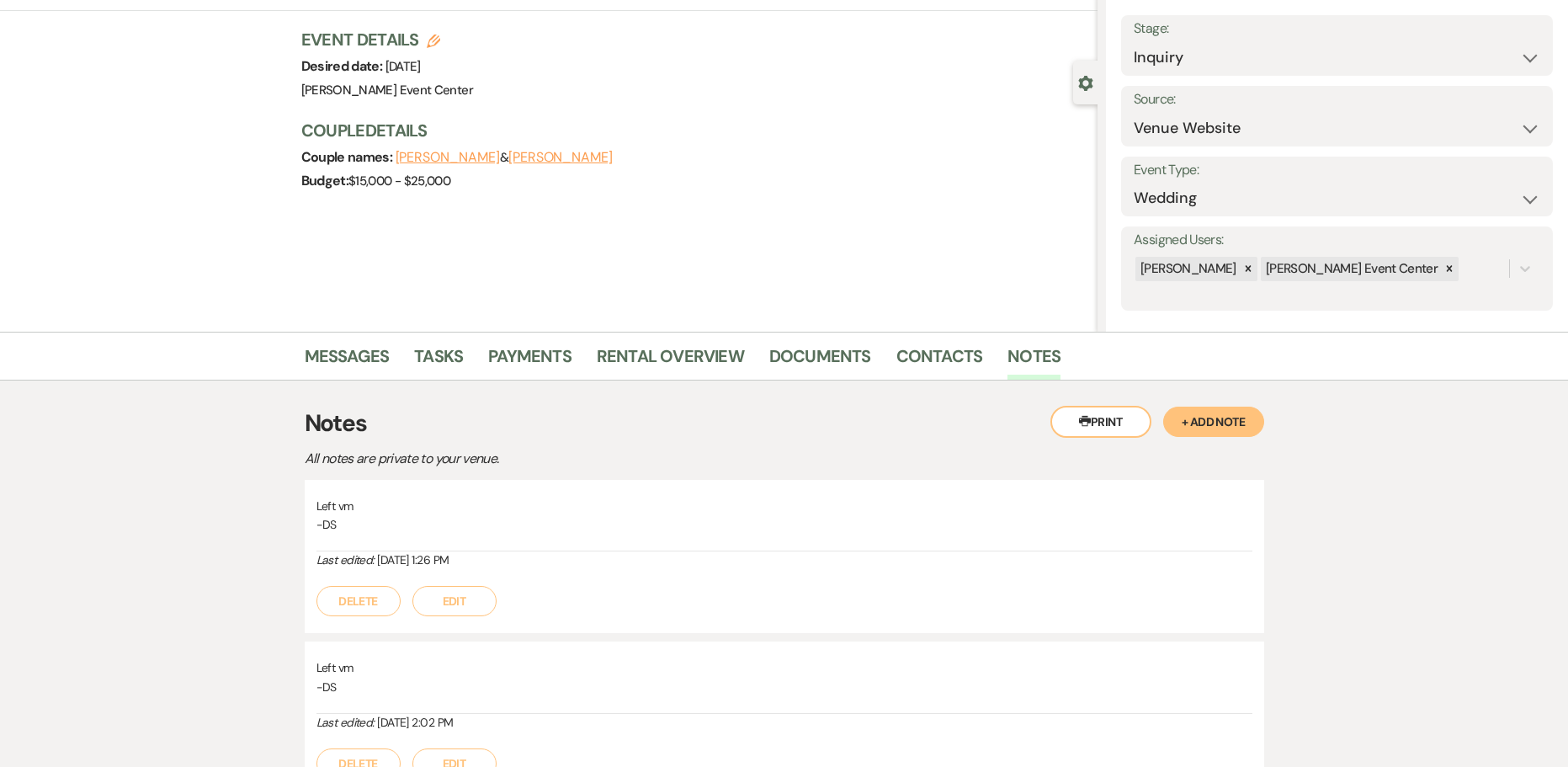
scroll to position [7, 0]
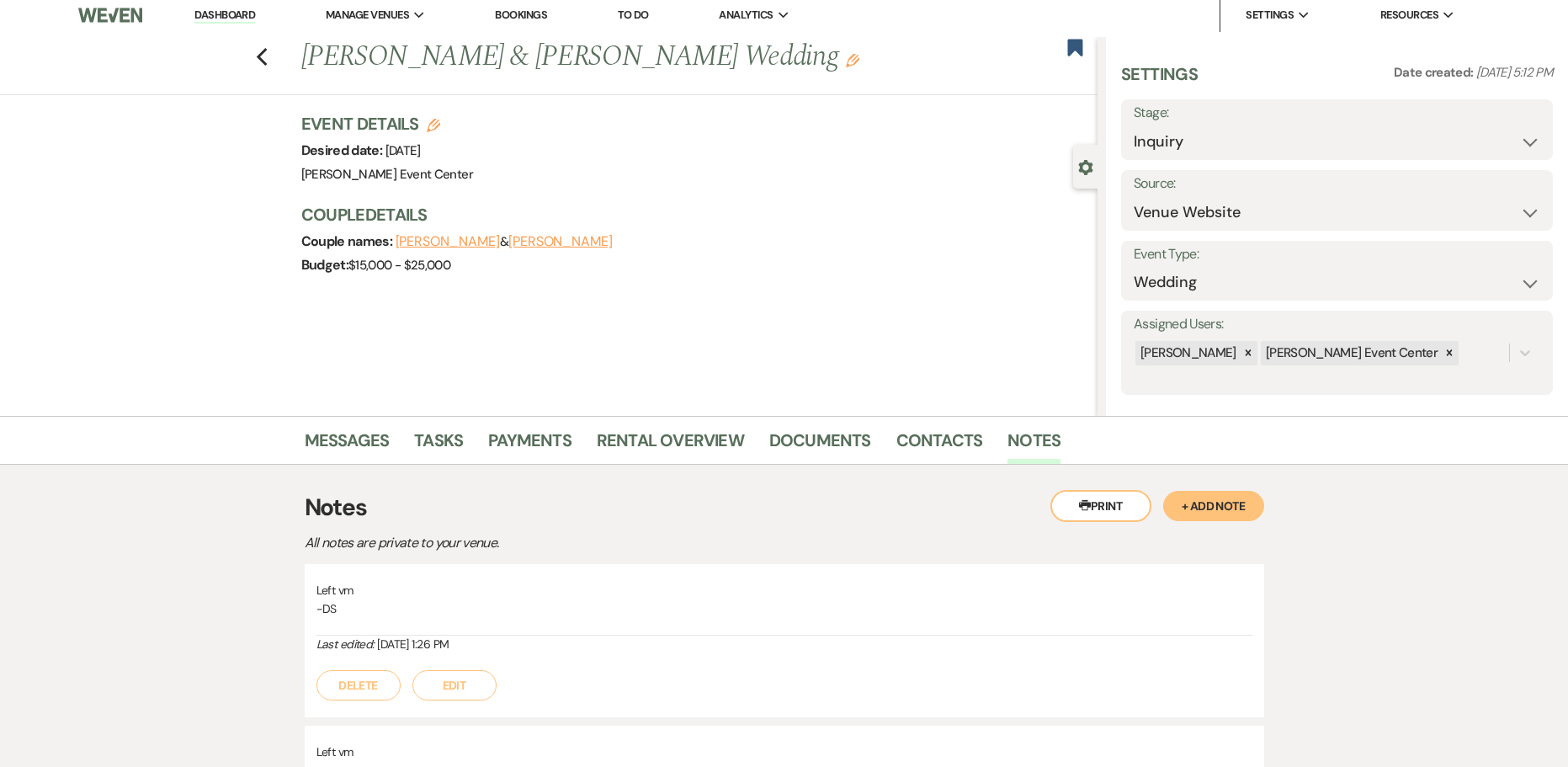
click at [275, 62] on div "Previous [PERSON_NAME] & [PERSON_NAME] Wedding Edit Bookmark" at bounding box center [544, 65] width 1106 height 58
click at [266, 61] on icon "Previous" at bounding box center [262, 57] width 12 height 20
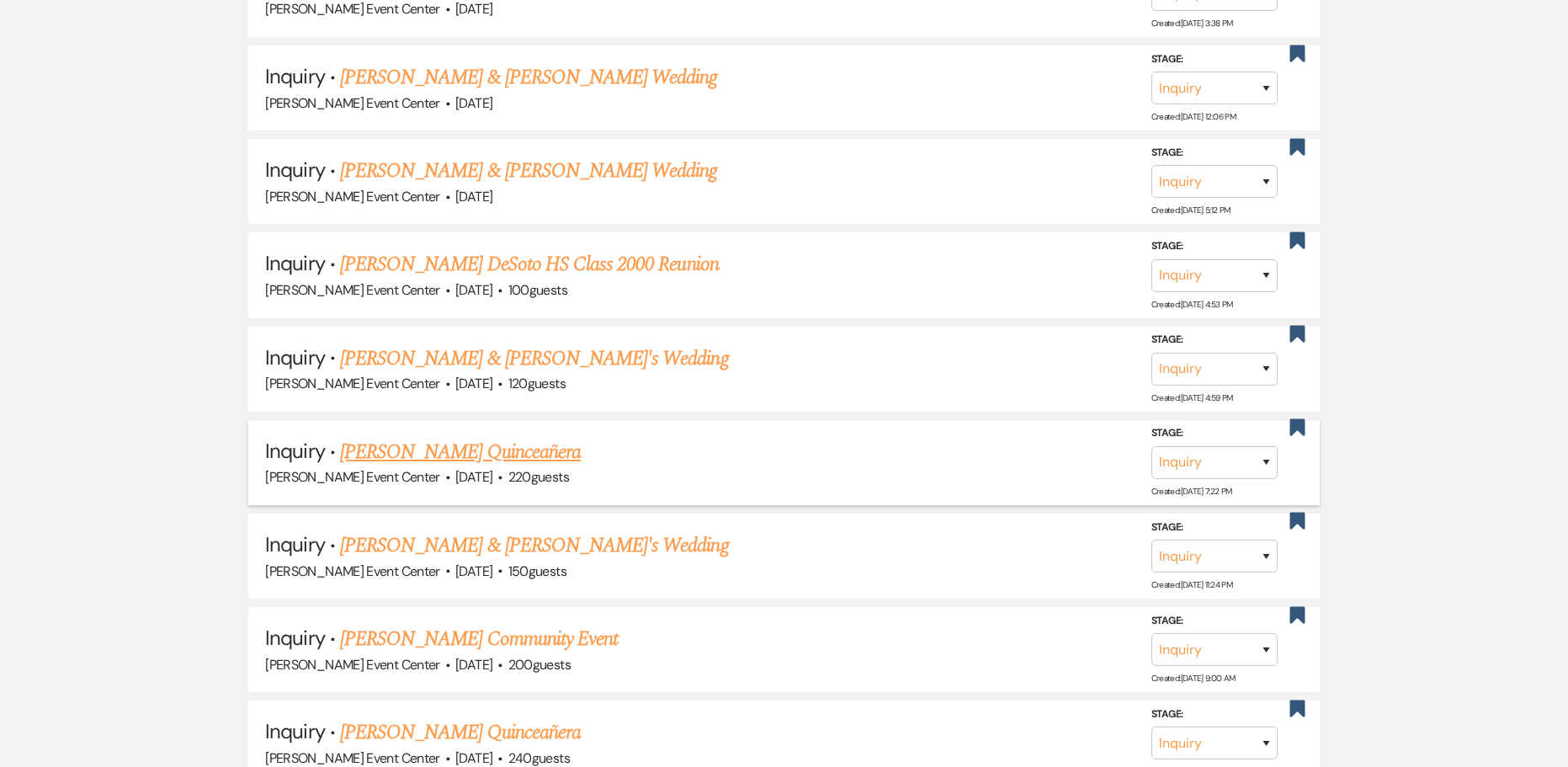
scroll to position [14761, 0]
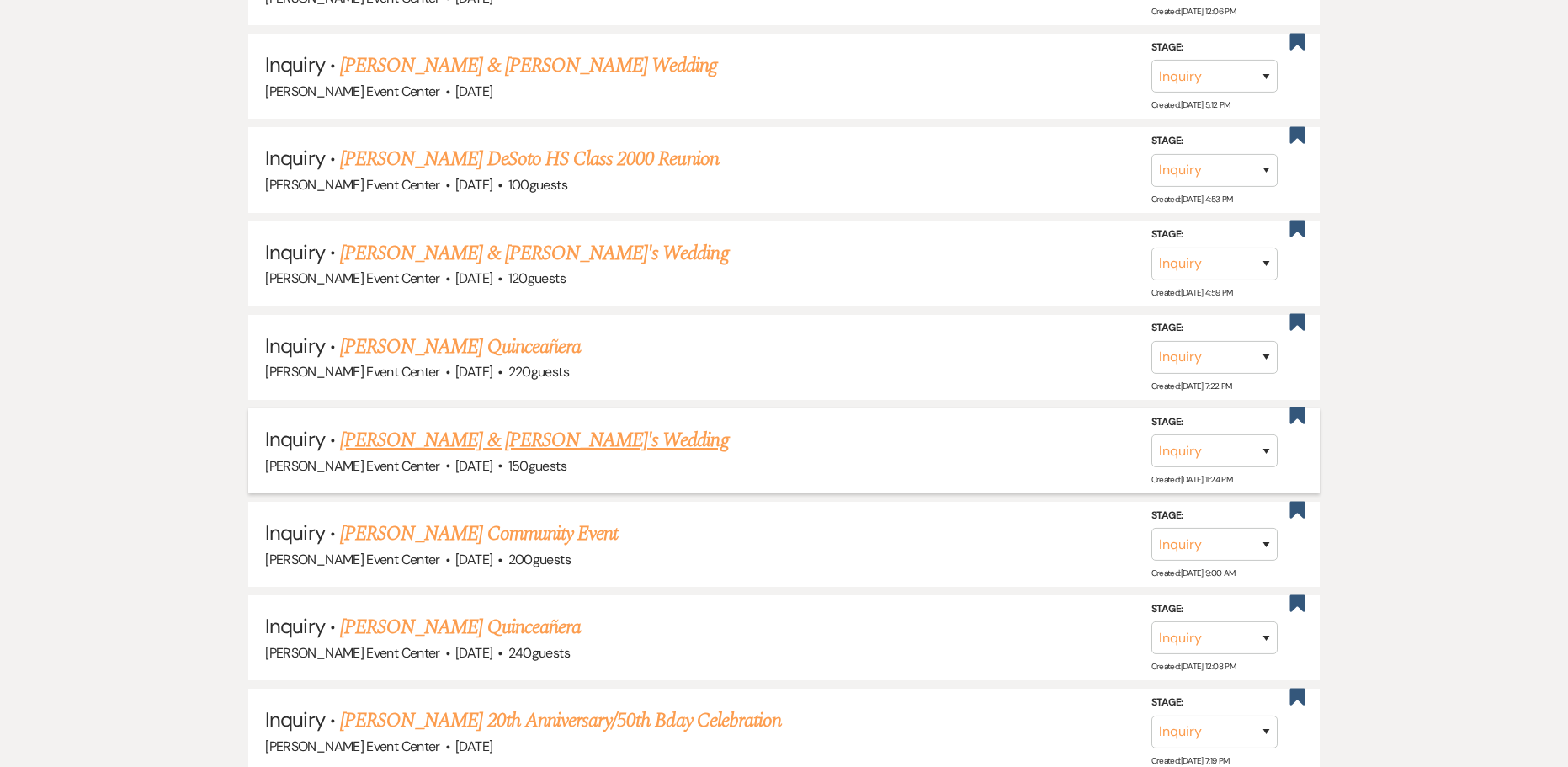
click at [479, 428] on link "[PERSON_NAME] & [PERSON_NAME]'s Wedding" at bounding box center [535, 440] width 389 height 30
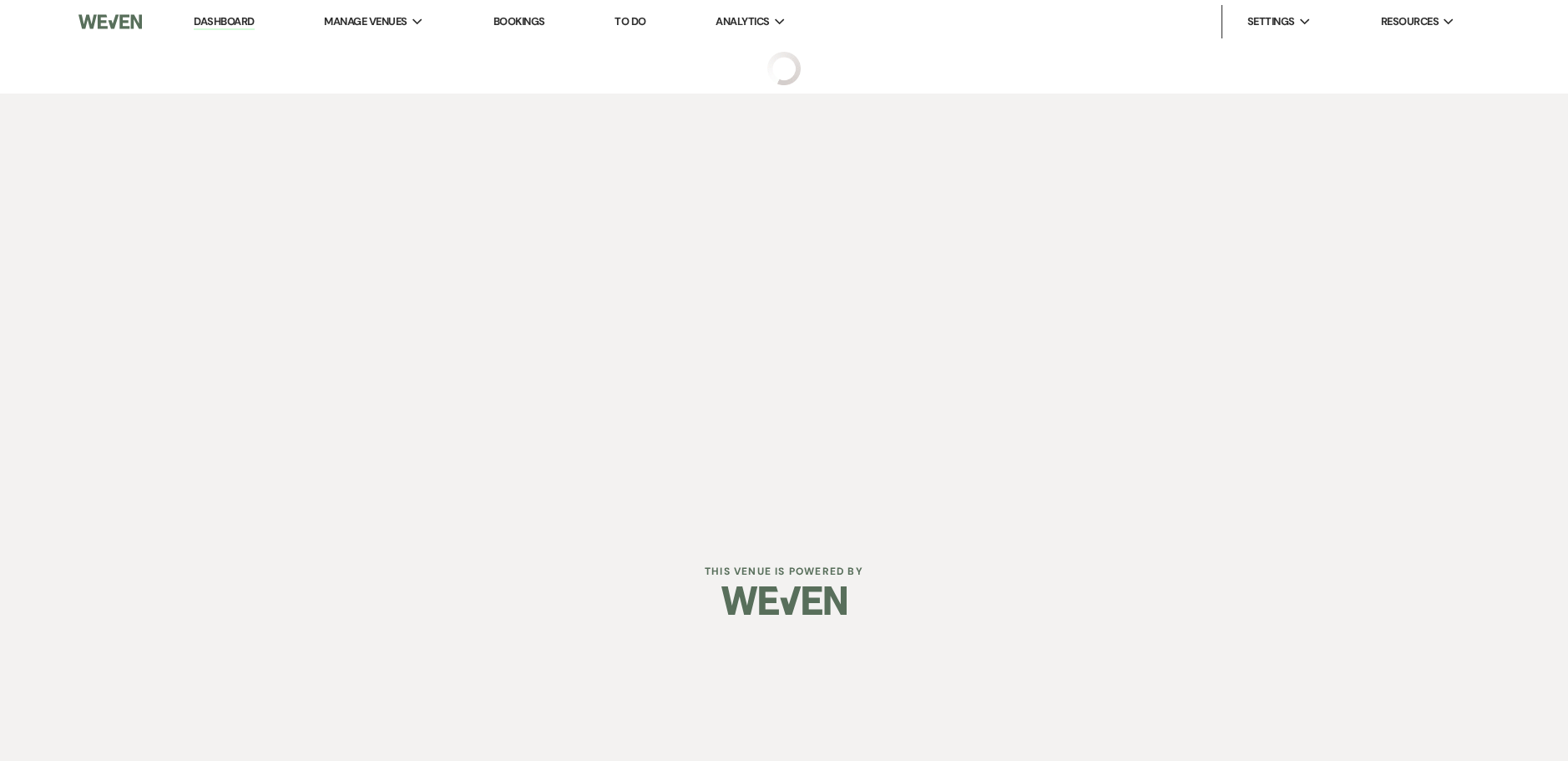
select select "5"
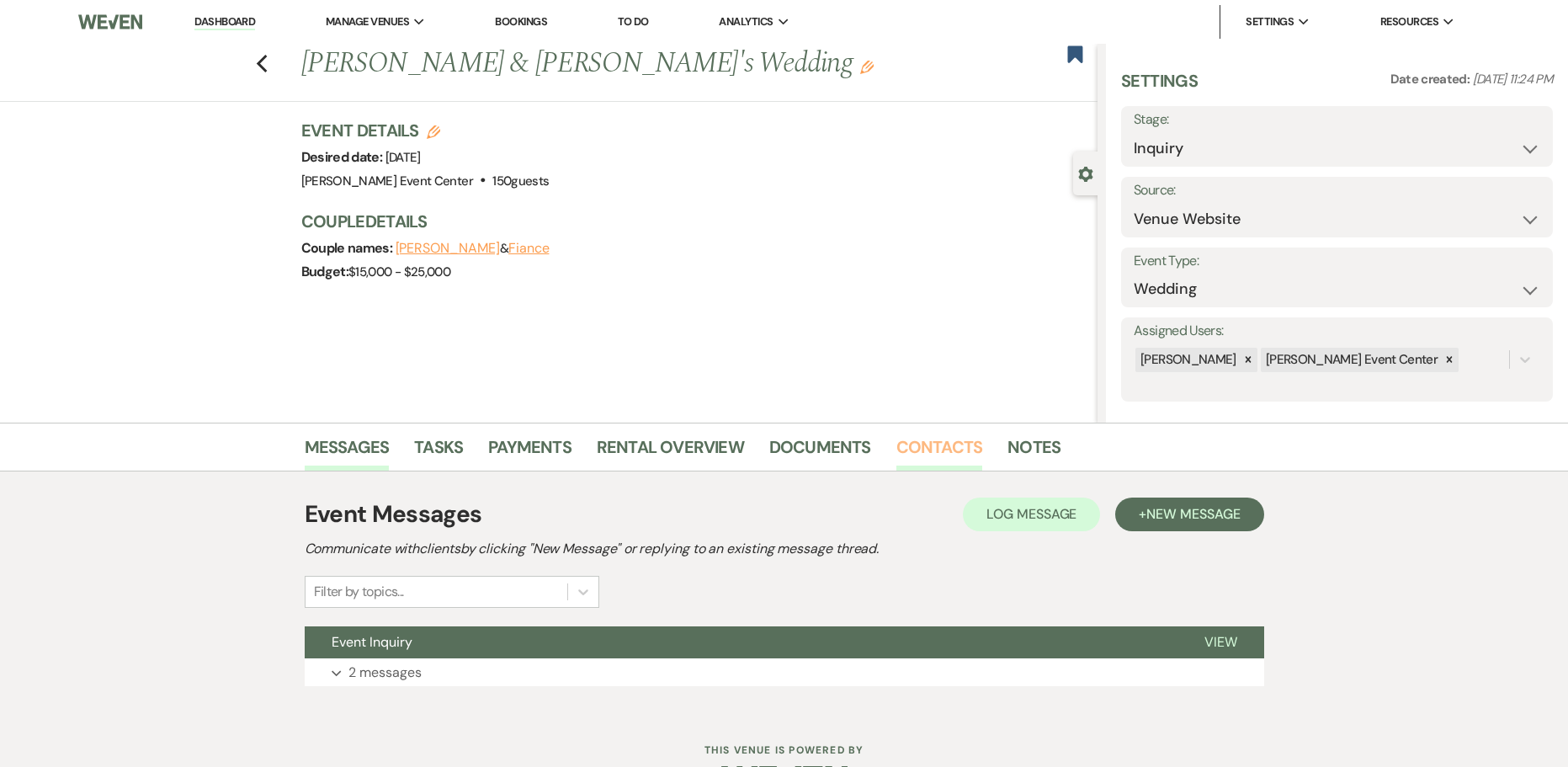
click at [946, 445] on link "Contacts" at bounding box center [940, 452] width 87 height 37
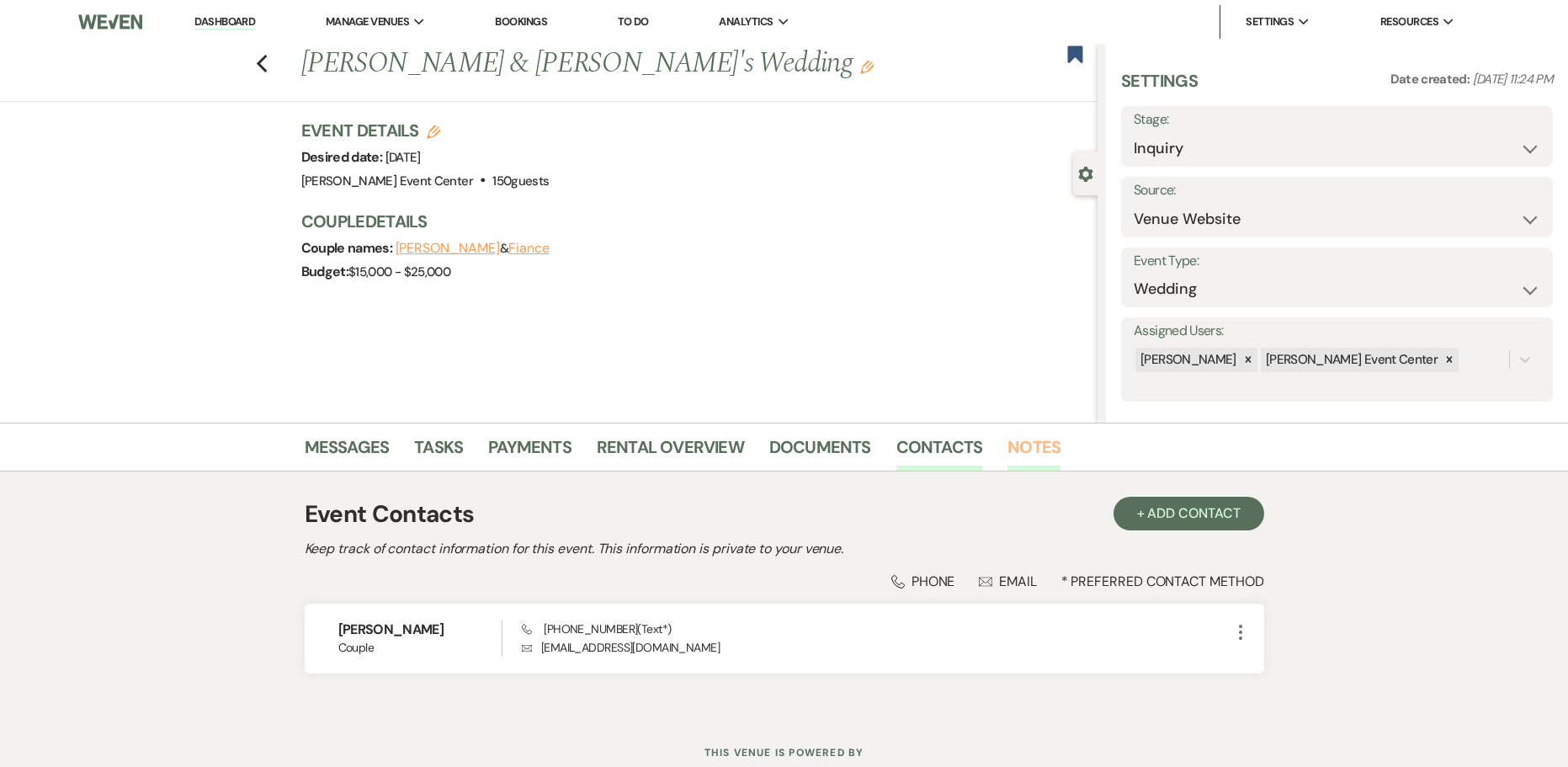
click at [1017, 444] on link "Notes" at bounding box center [1034, 452] width 53 height 37
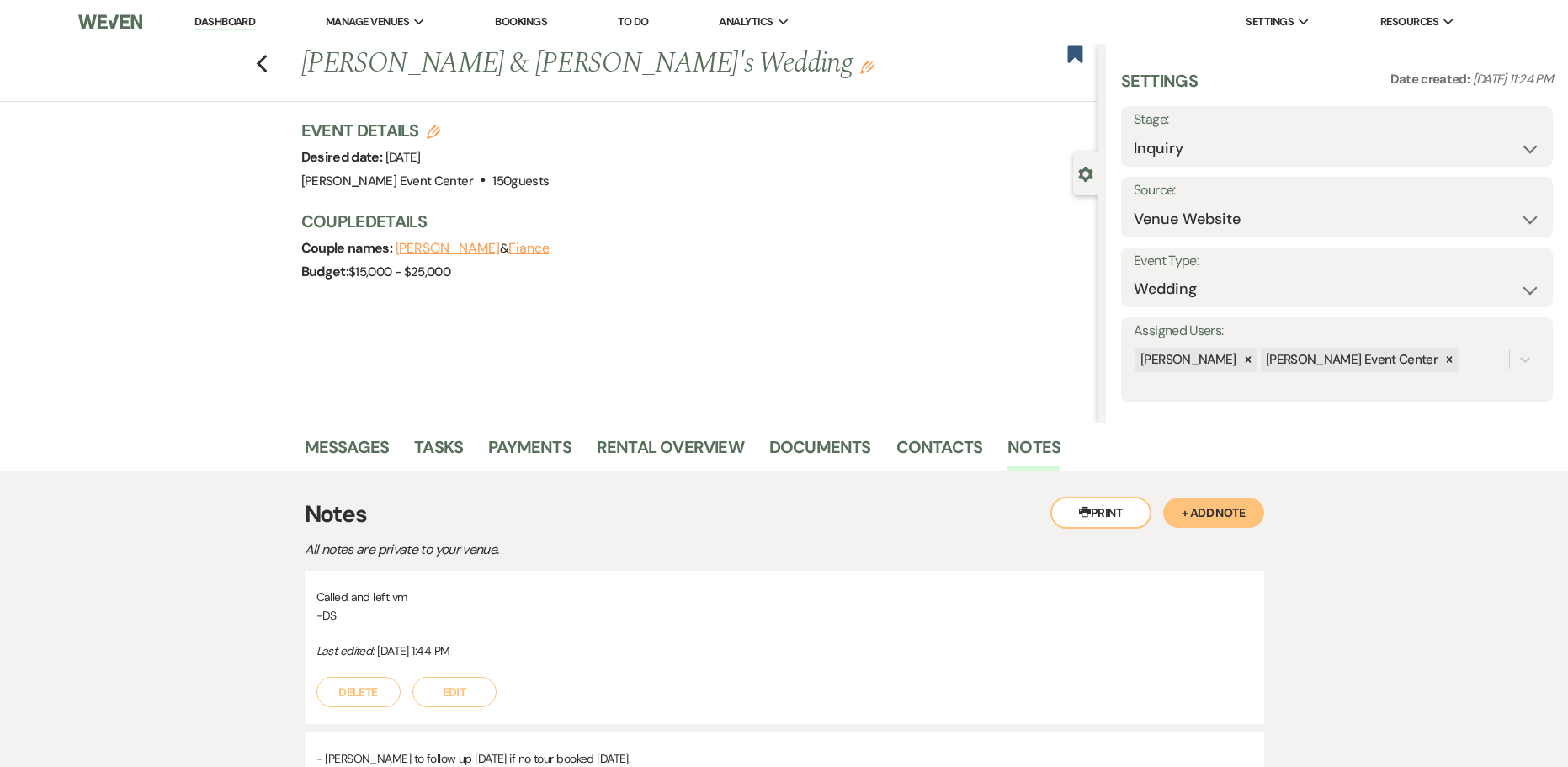
click at [1214, 504] on button "+ Add Note" at bounding box center [1214, 513] width 101 height 30
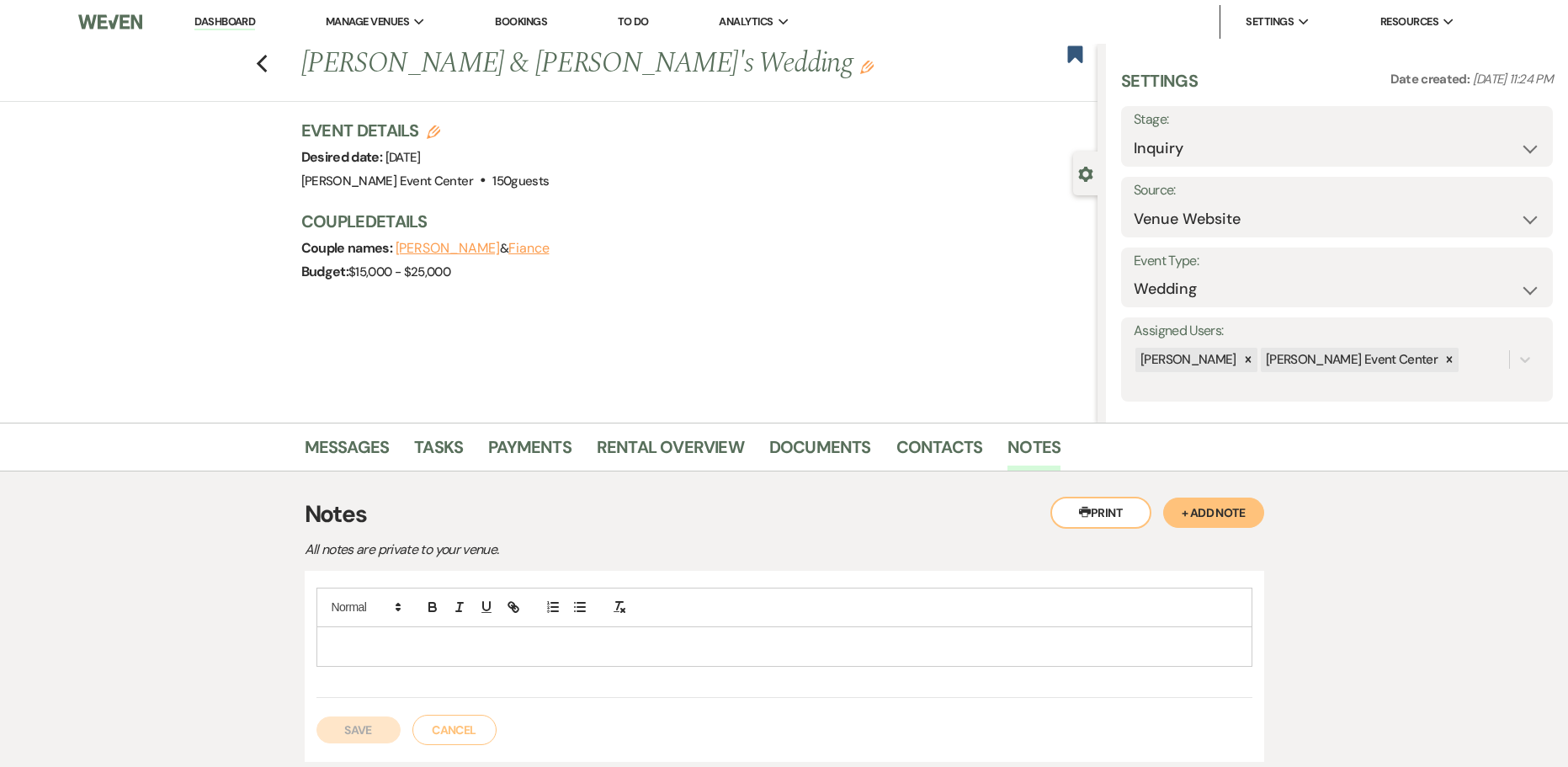
click at [535, 645] on p at bounding box center [784, 647] width 910 height 19
click at [352, 745] on button "Save" at bounding box center [358, 748] width 84 height 27
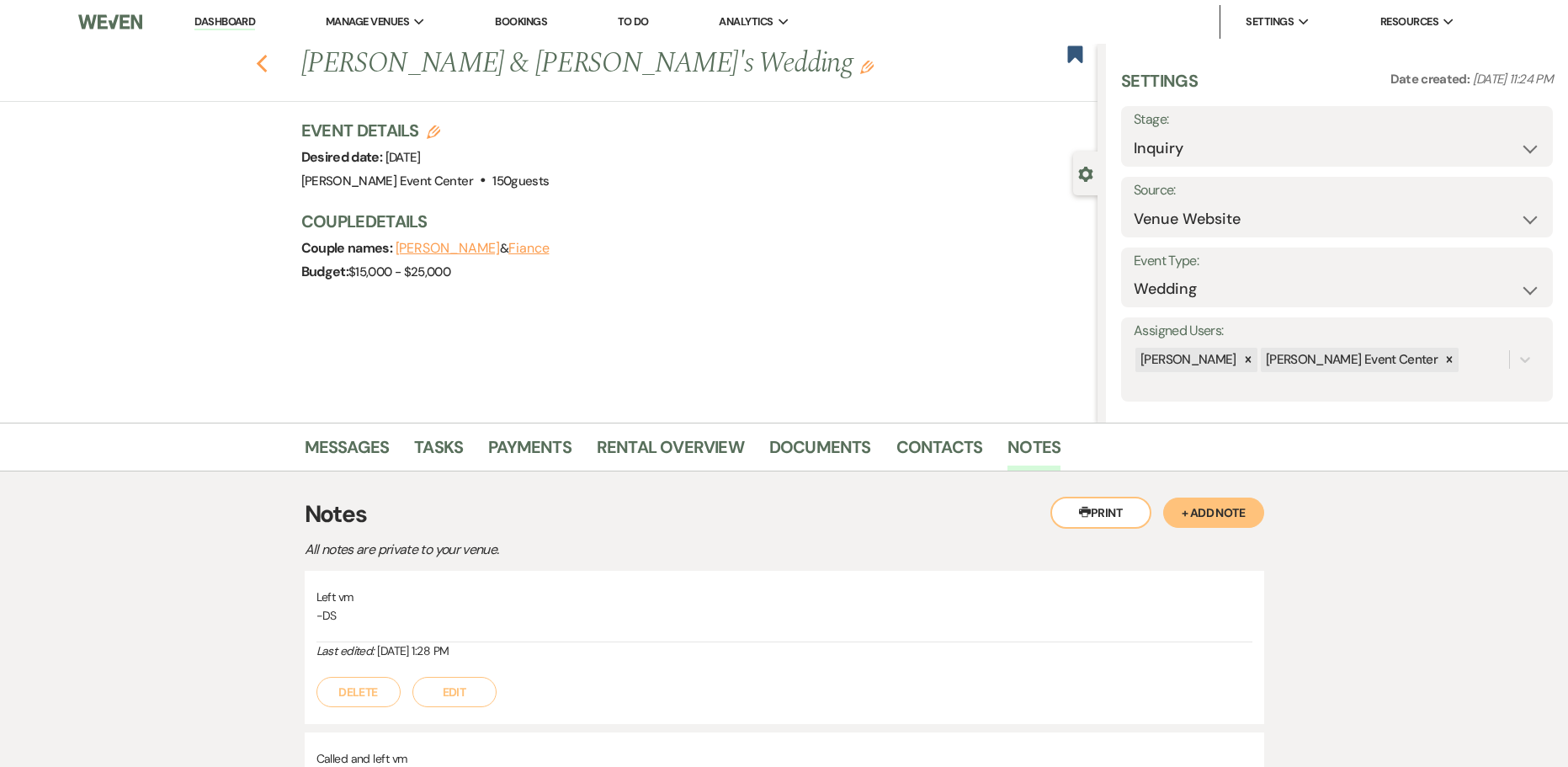
click at [268, 62] on icon "Previous" at bounding box center [262, 63] width 12 height 20
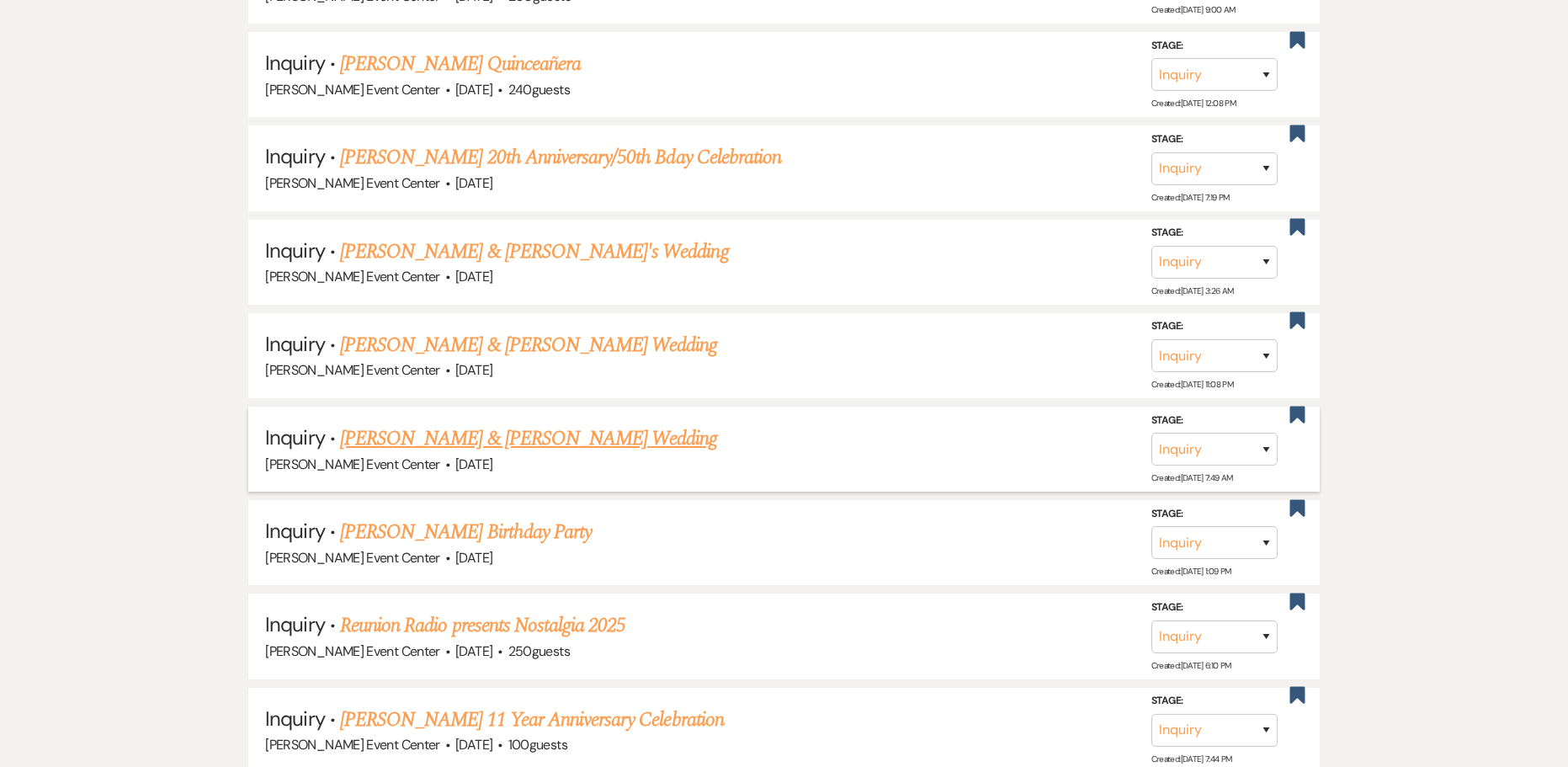
scroll to position [15349, 0]
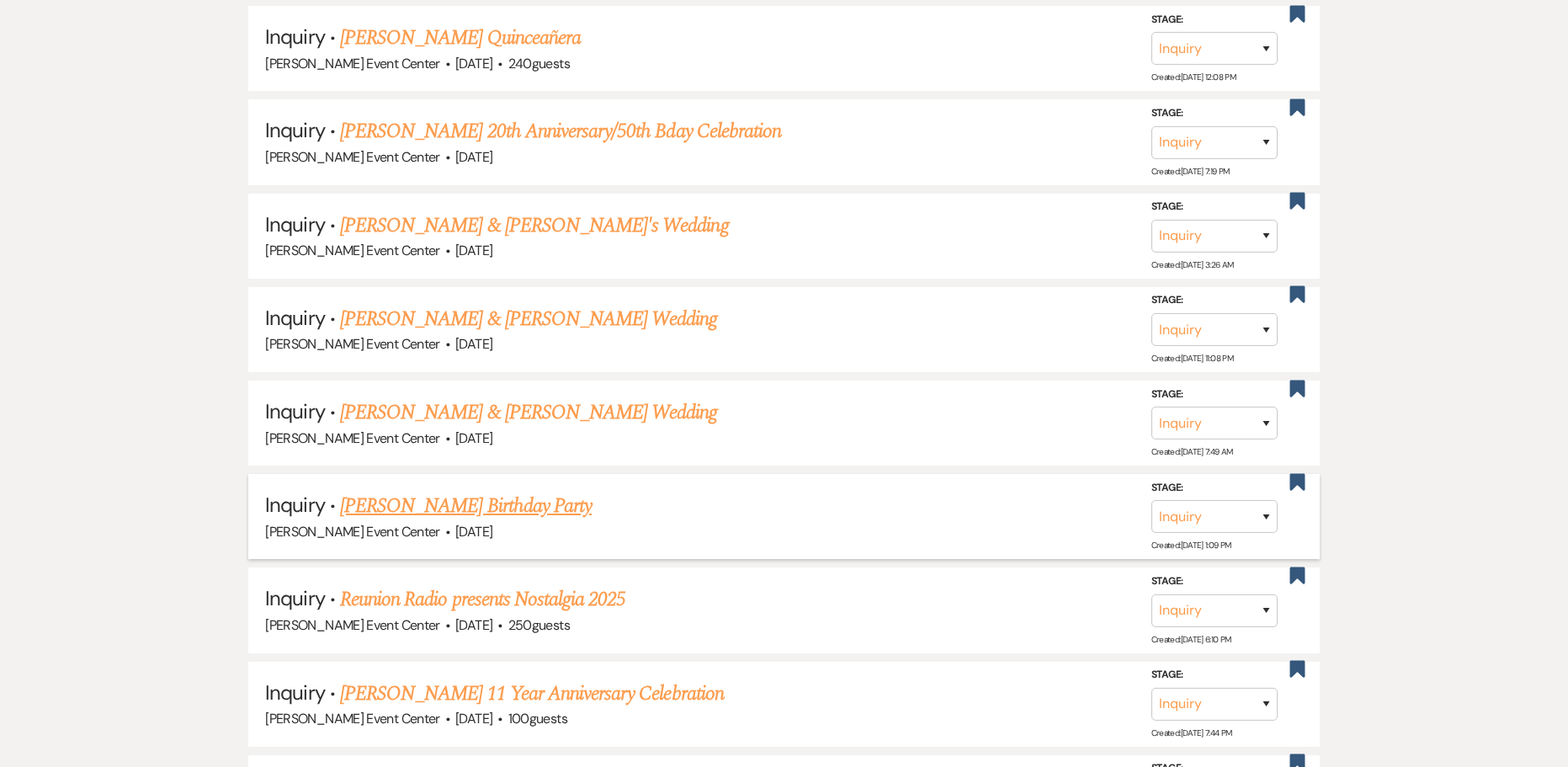
click at [487, 496] on link "[PERSON_NAME] Birthday Party" at bounding box center [466, 506] width 251 height 30
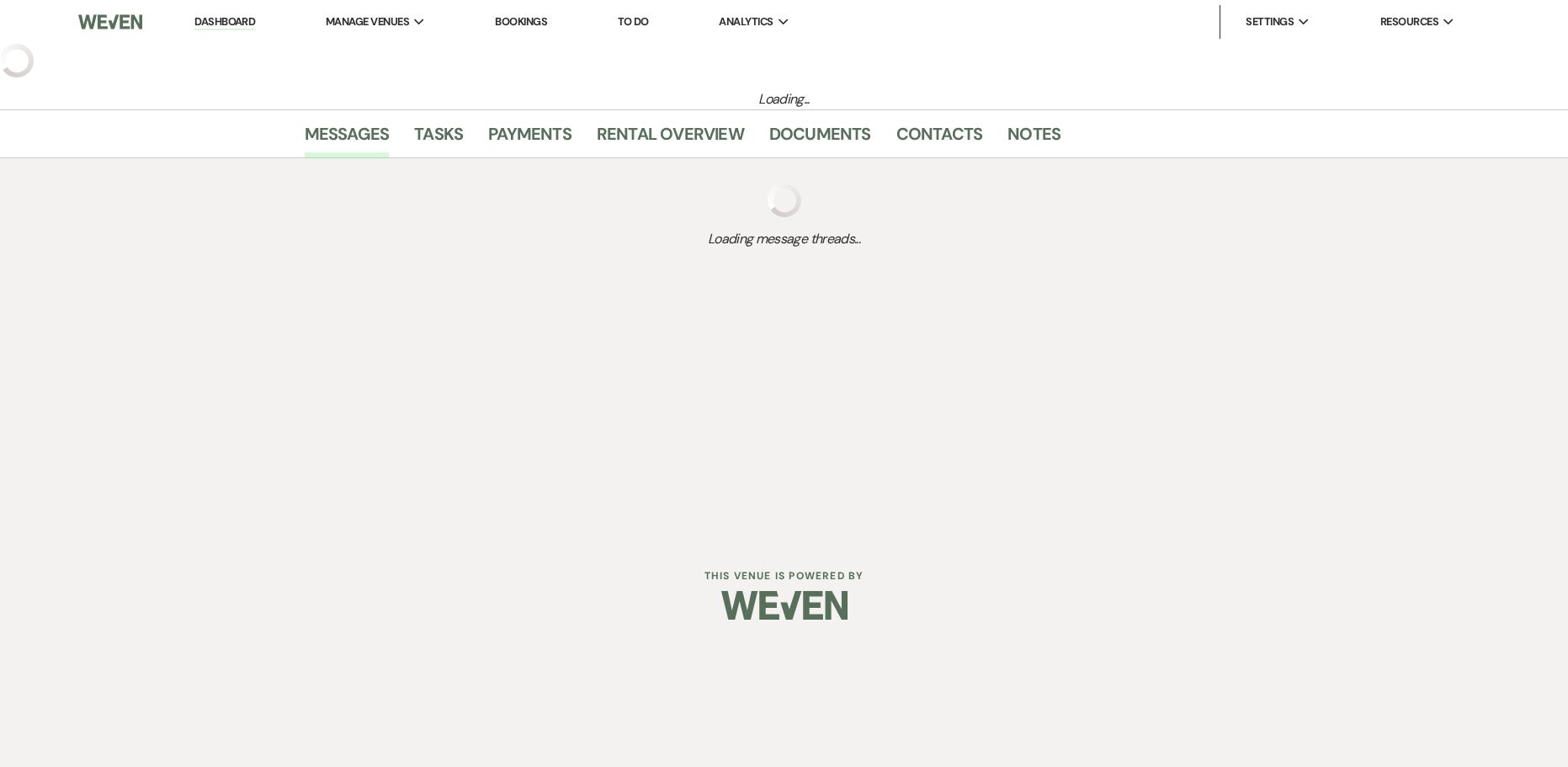
select select "5"
select select "4"
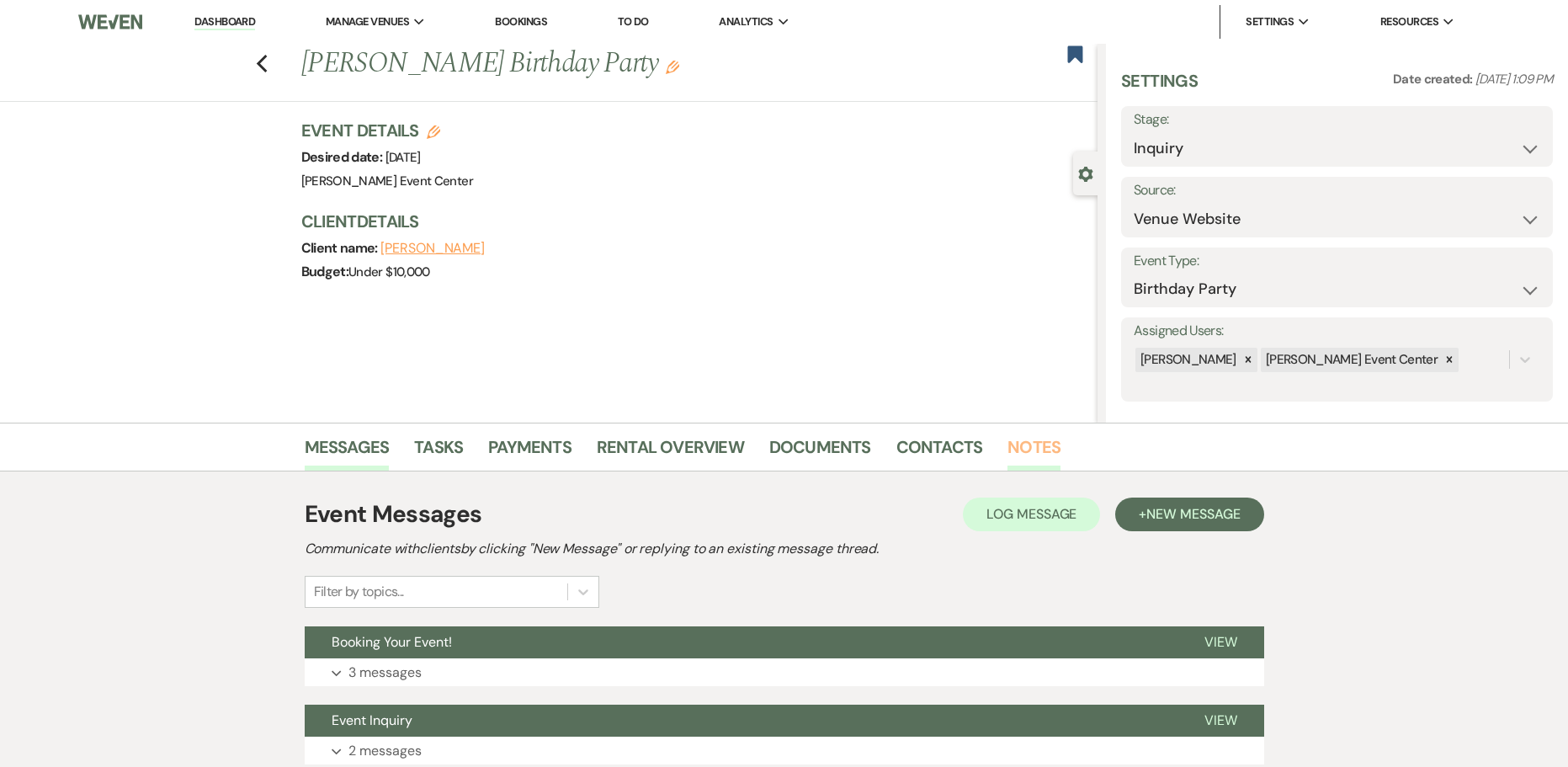
click at [1031, 447] on link "Notes" at bounding box center [1034, 452] width 53 height 37
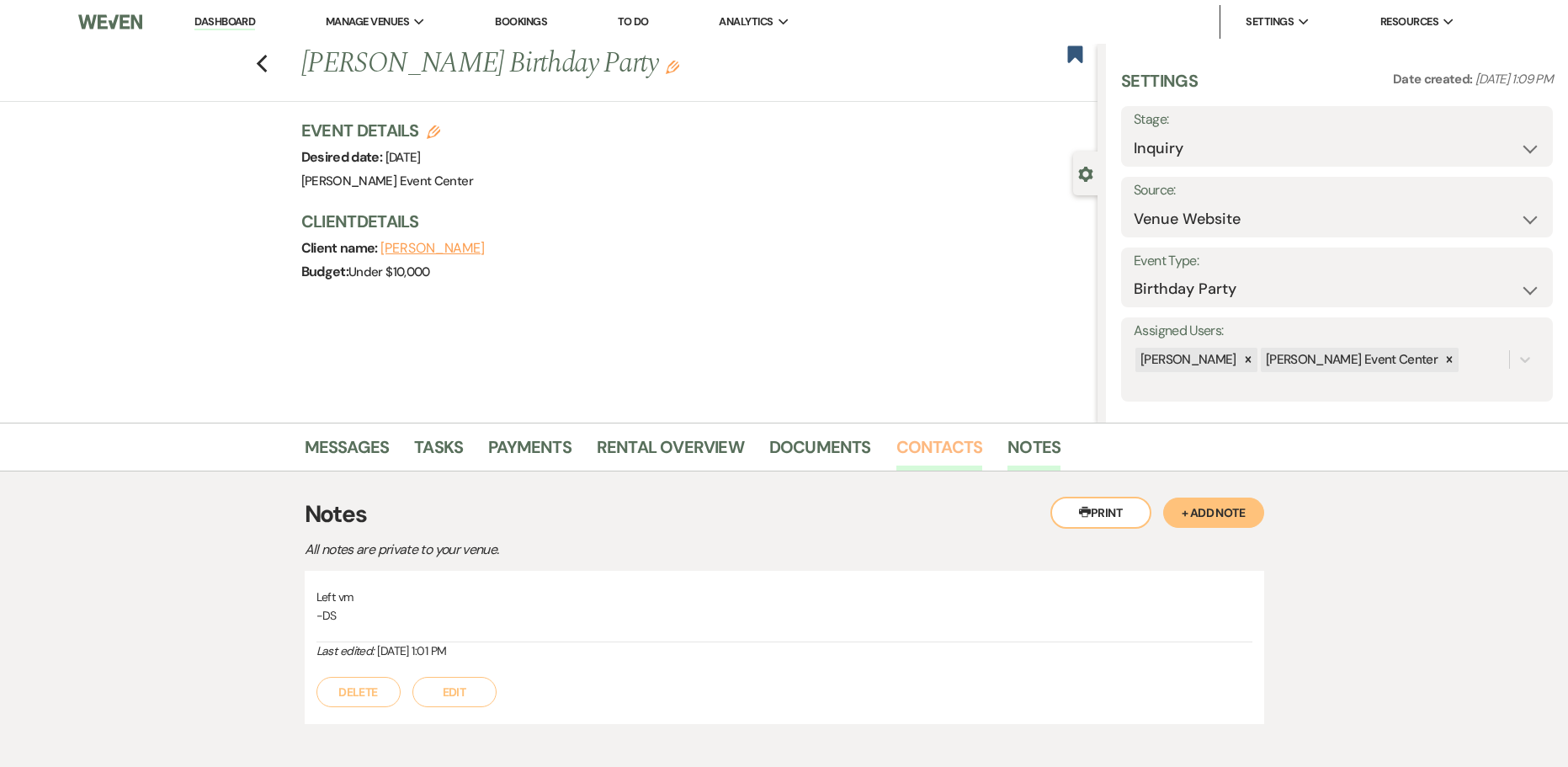
click at [963, 451] on link "Contacts" at bounding box center [940, 452] width 87 height 37
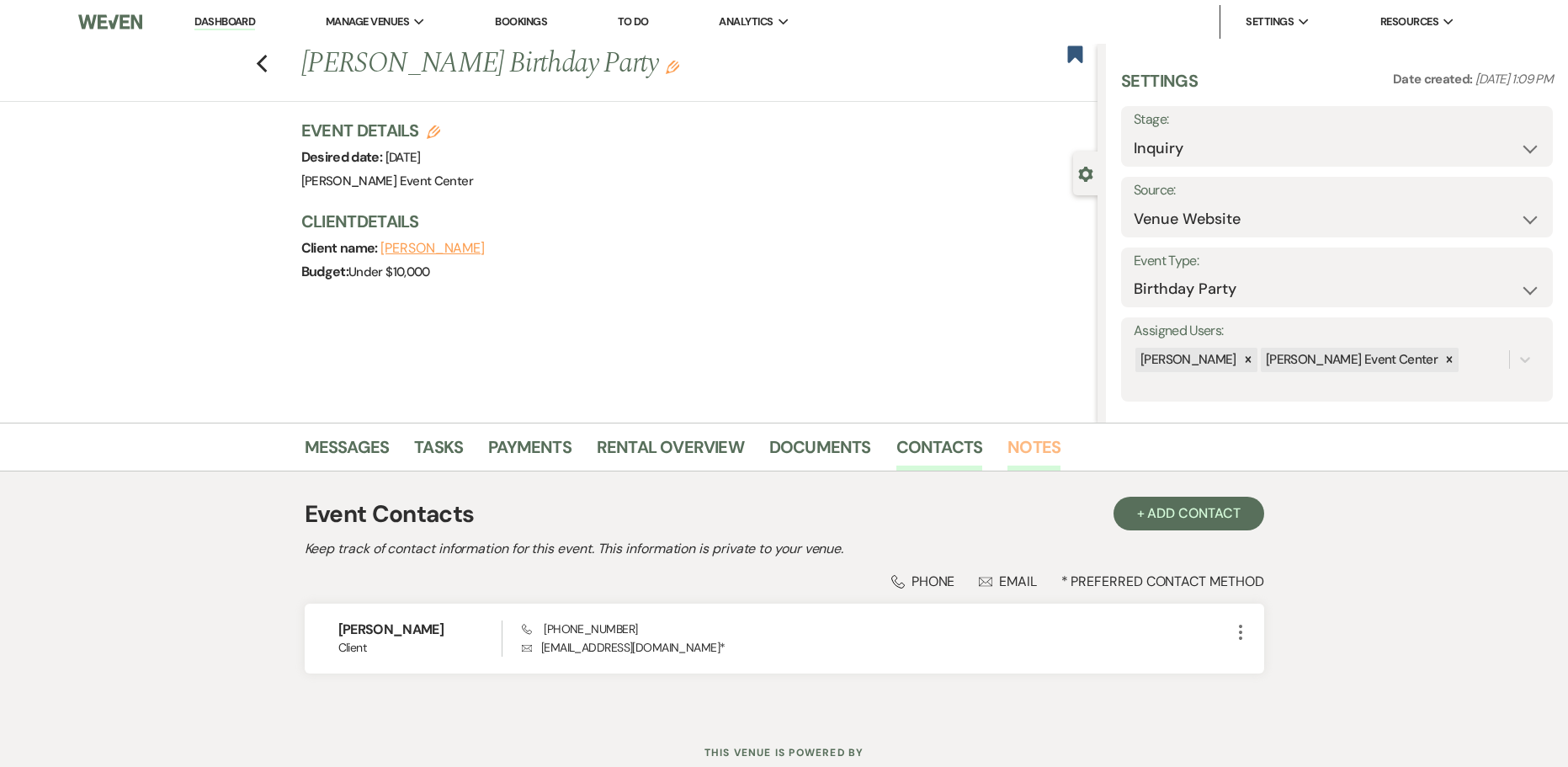
click at [1042, 456] on link "Notes" at bounding box center [1034, 452] width 53 height 37
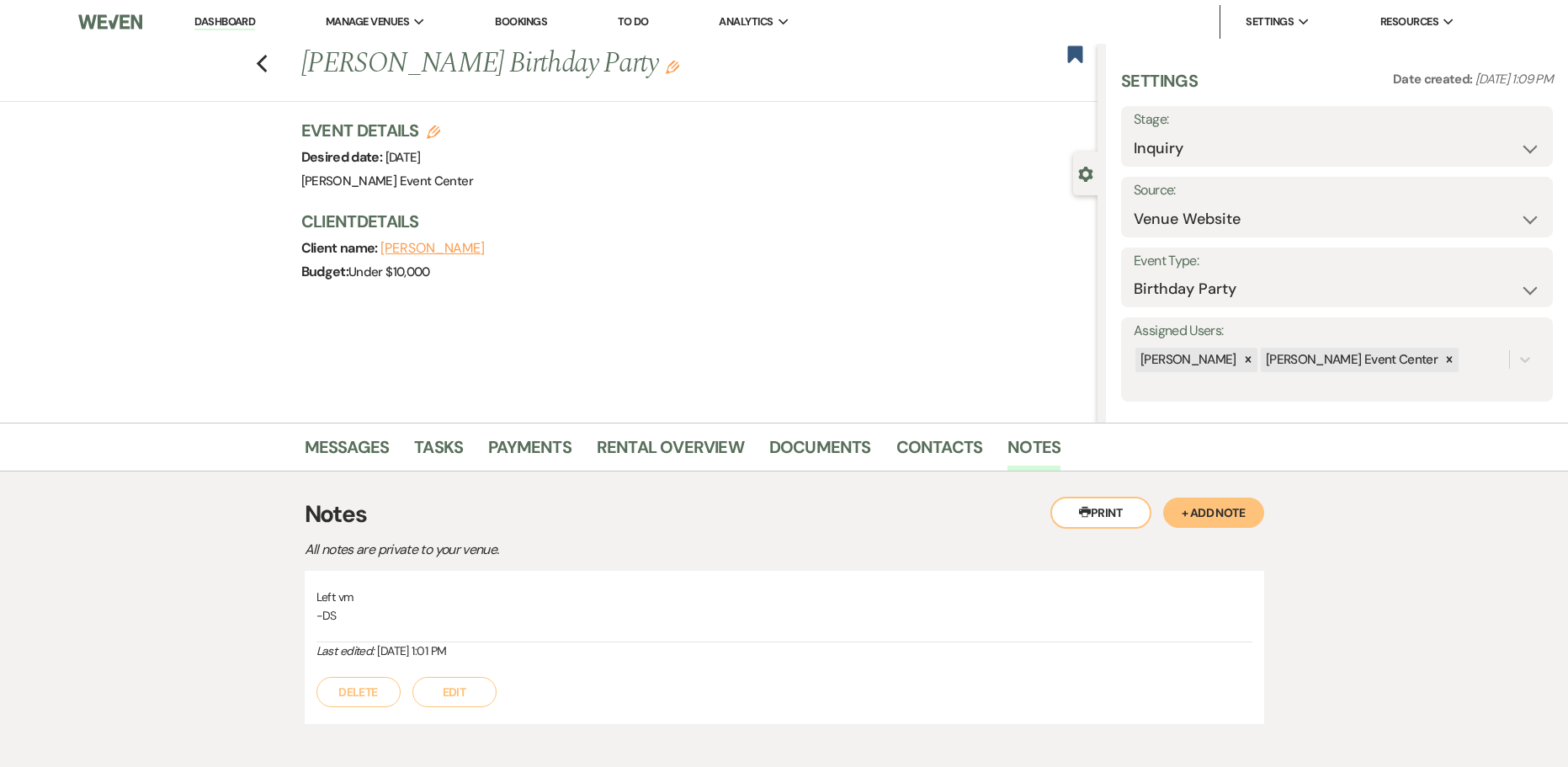
click at [1235, 507] on button "+ Add Note" at bounding box center [1214, 513] width 101 height 30
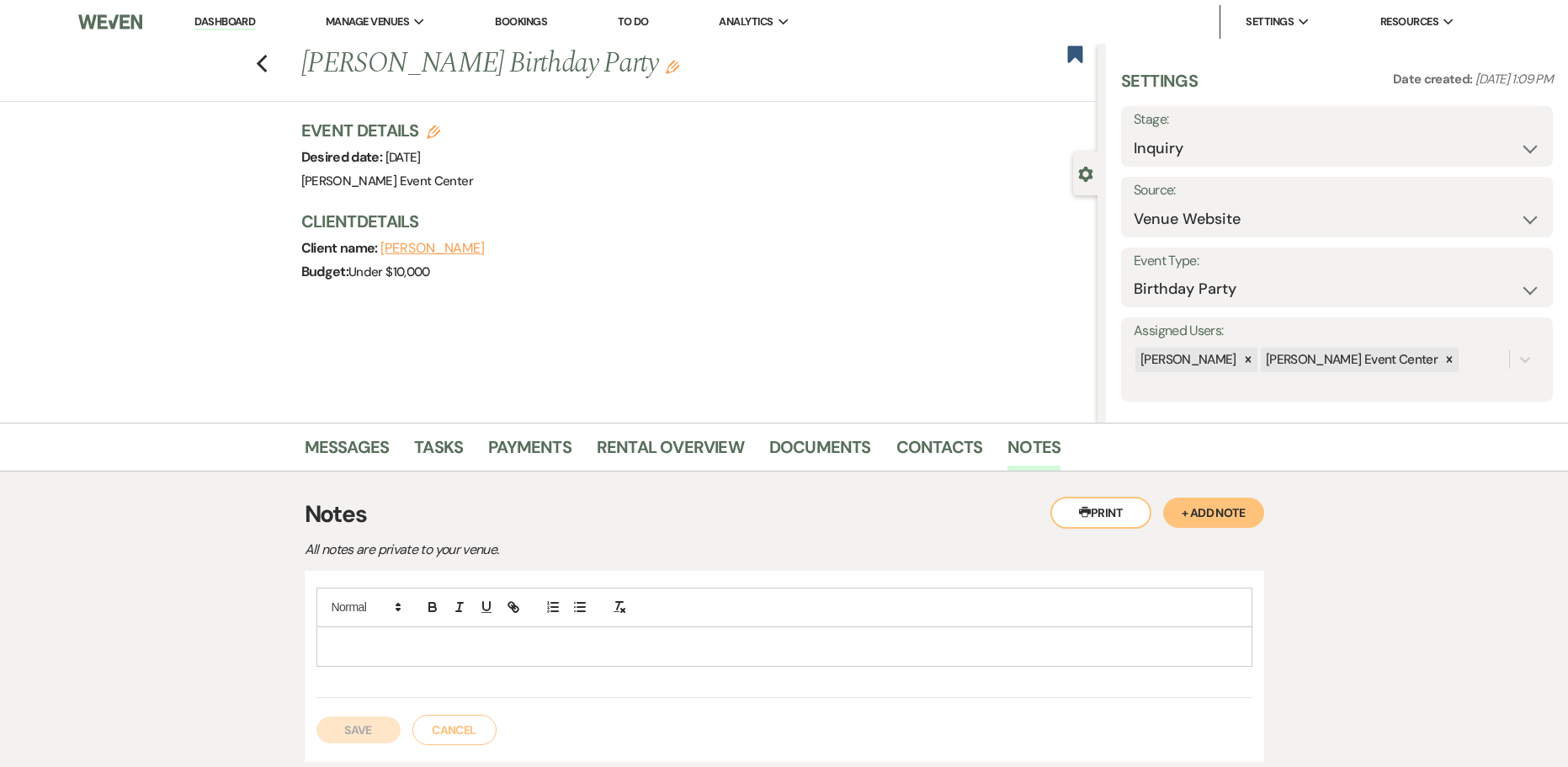
click at [684, 656] on div at bounding box center [784, 646] width 934 height 39
click at [384, 749] on button "Save" at bounding box center [358, 748] width 84 height 27
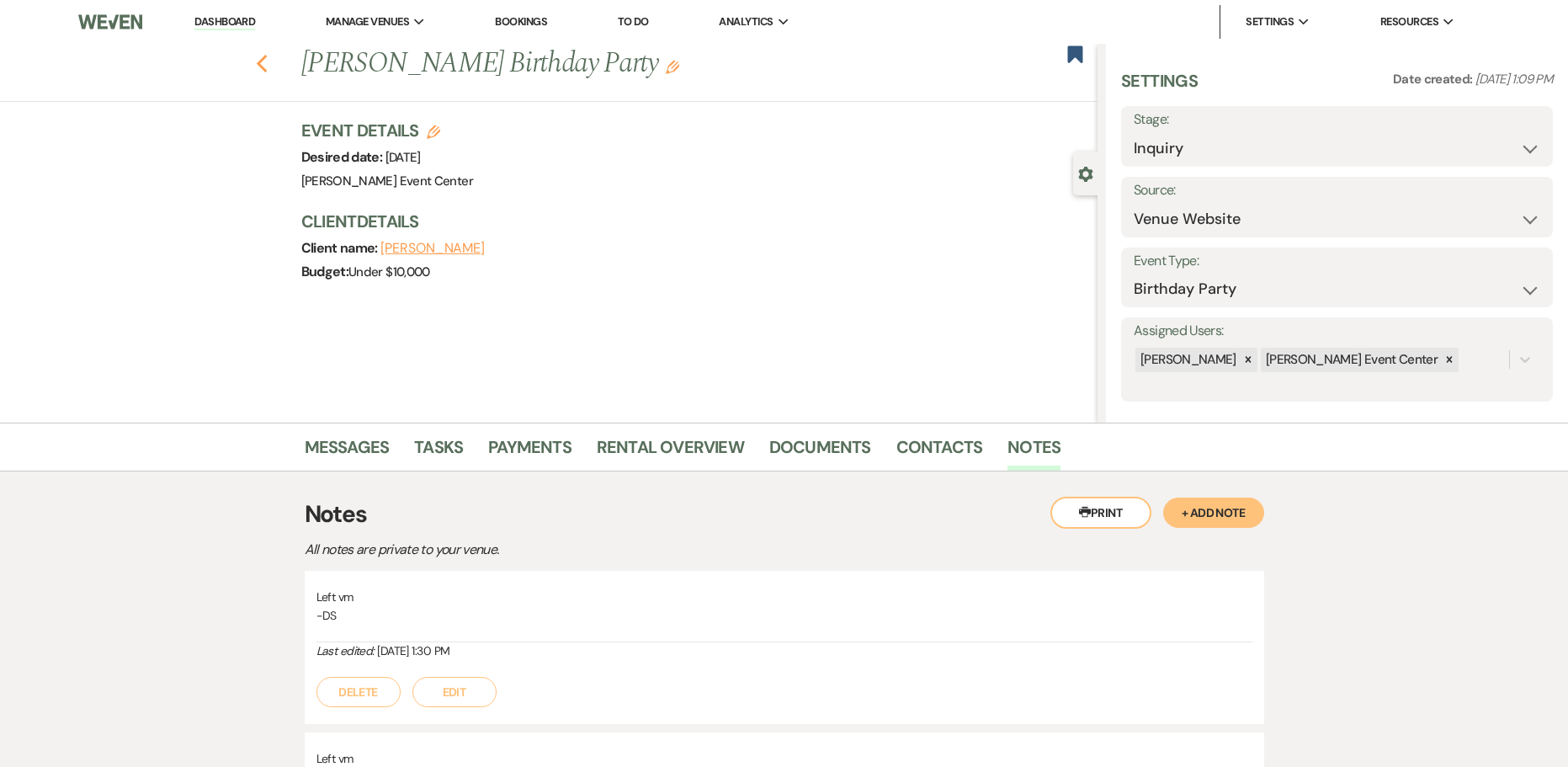
click at [268, 58] on icon "Previous" at bounding box center [262, 63] width 12 height 20
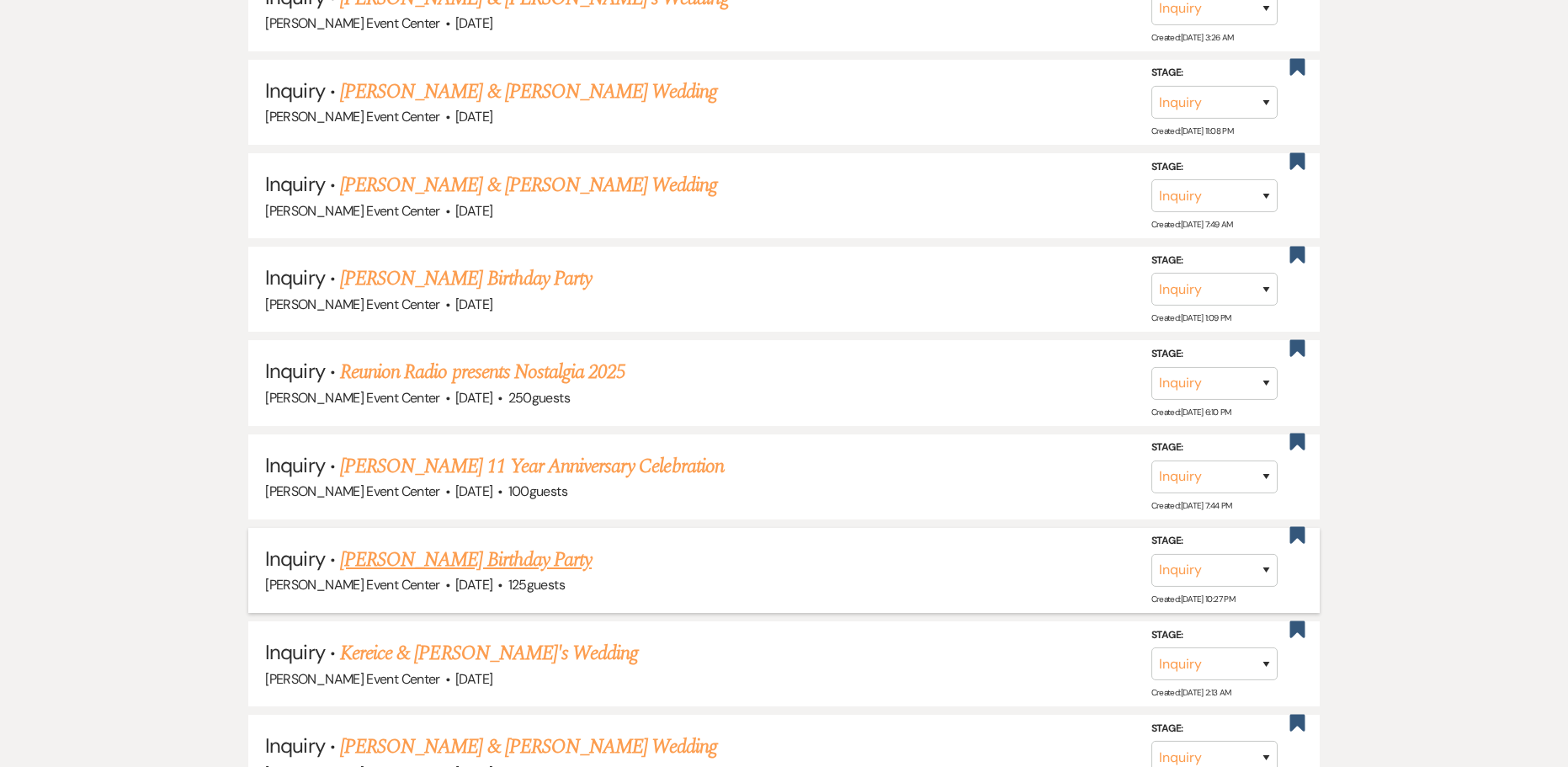
scroll to position [15603, 0]
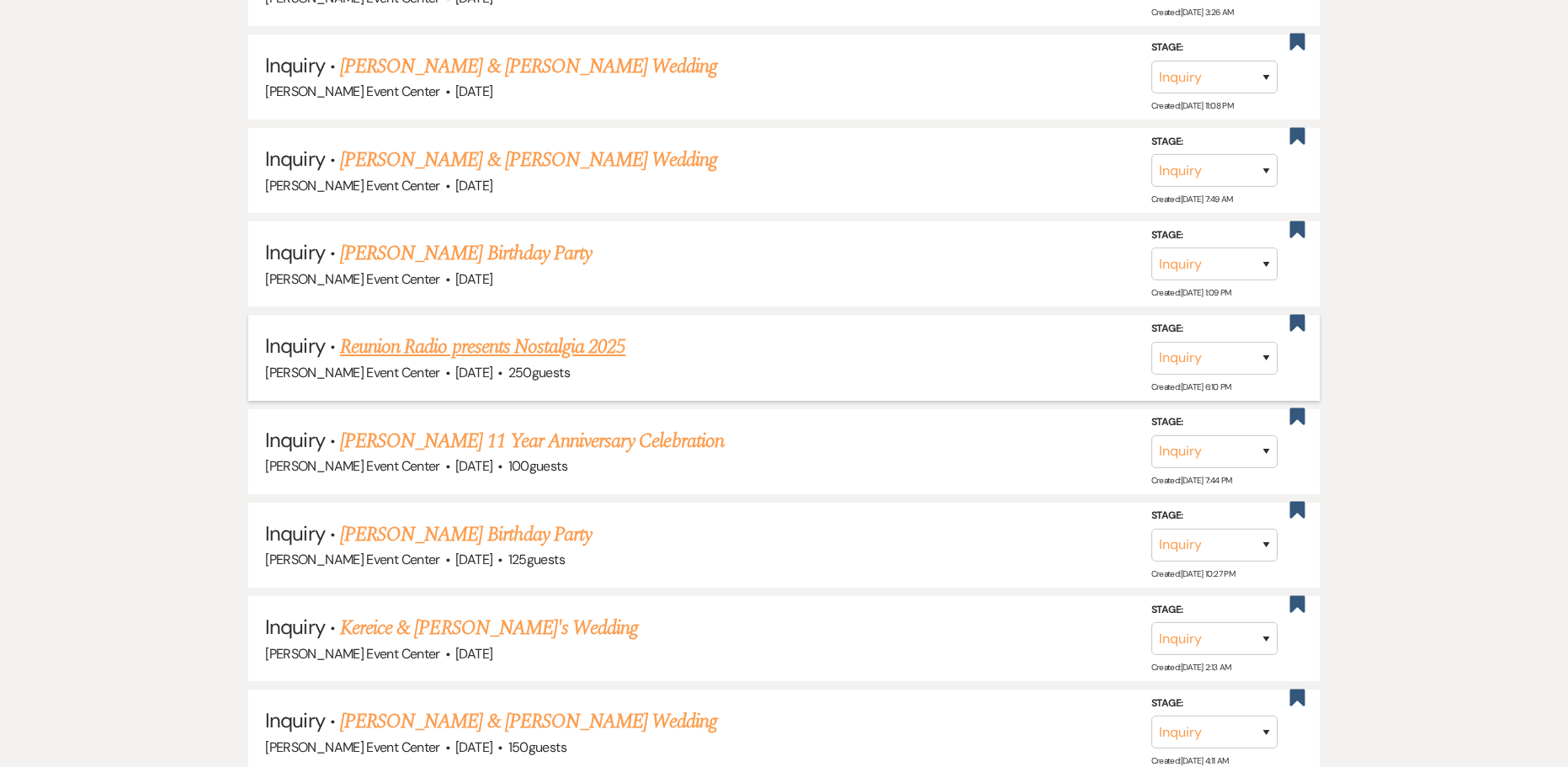
click at [572, 332] on link "Reunion Radio presents Nostalgia 2025" at bounding box center [483, 347] width 285 height 30
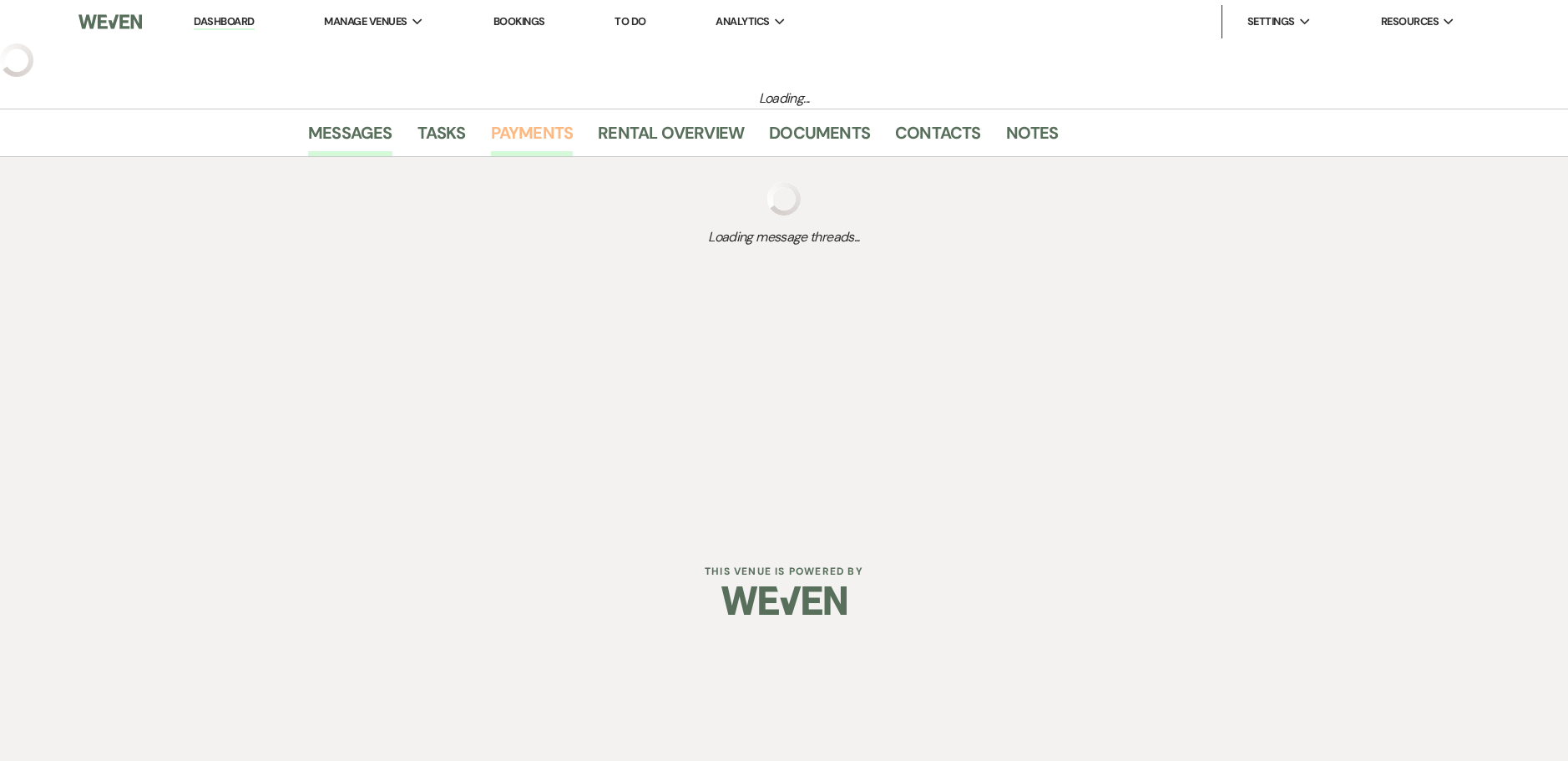
select select "14"
select select "13"
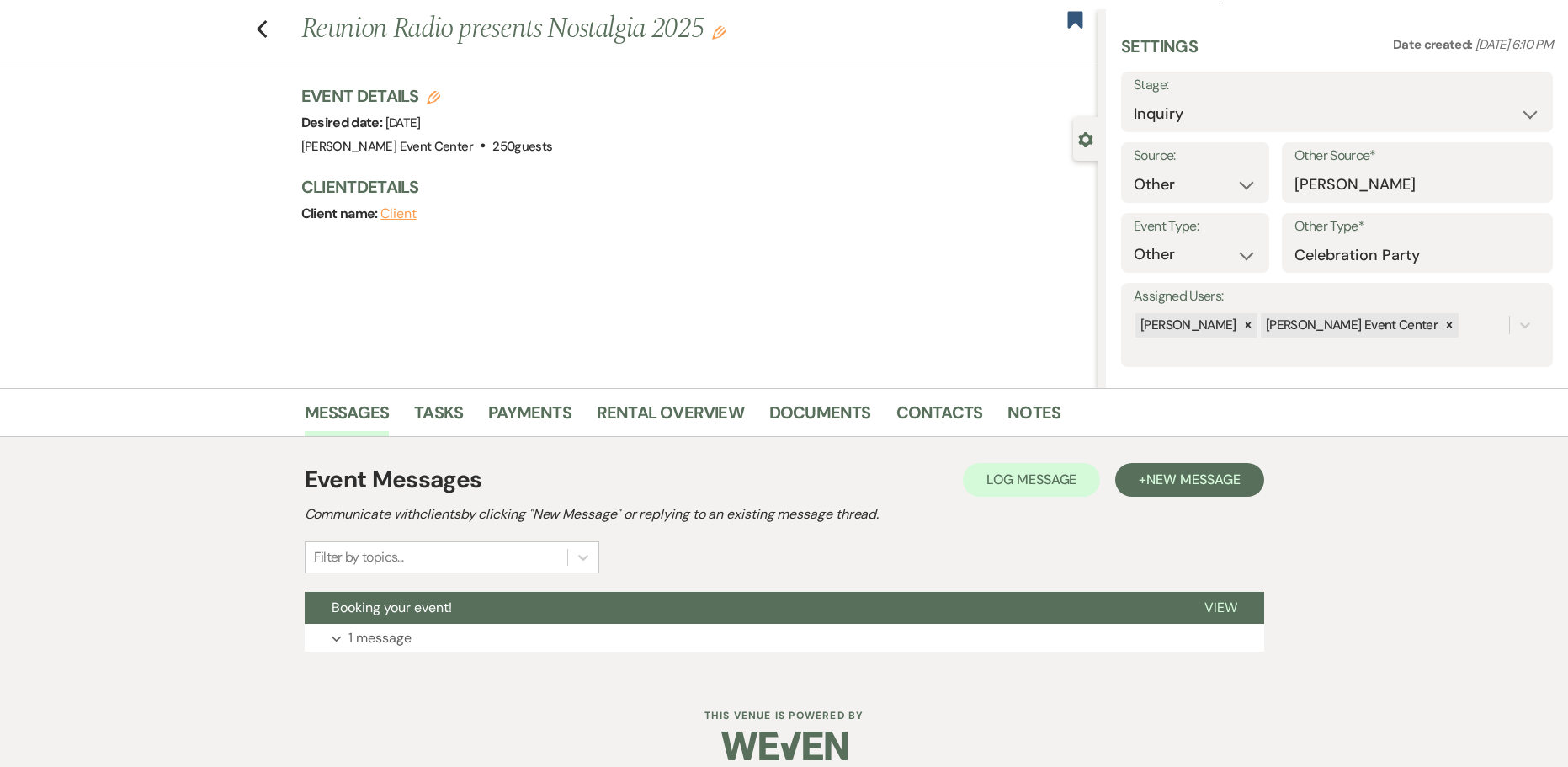
scroll to position [53, 0]
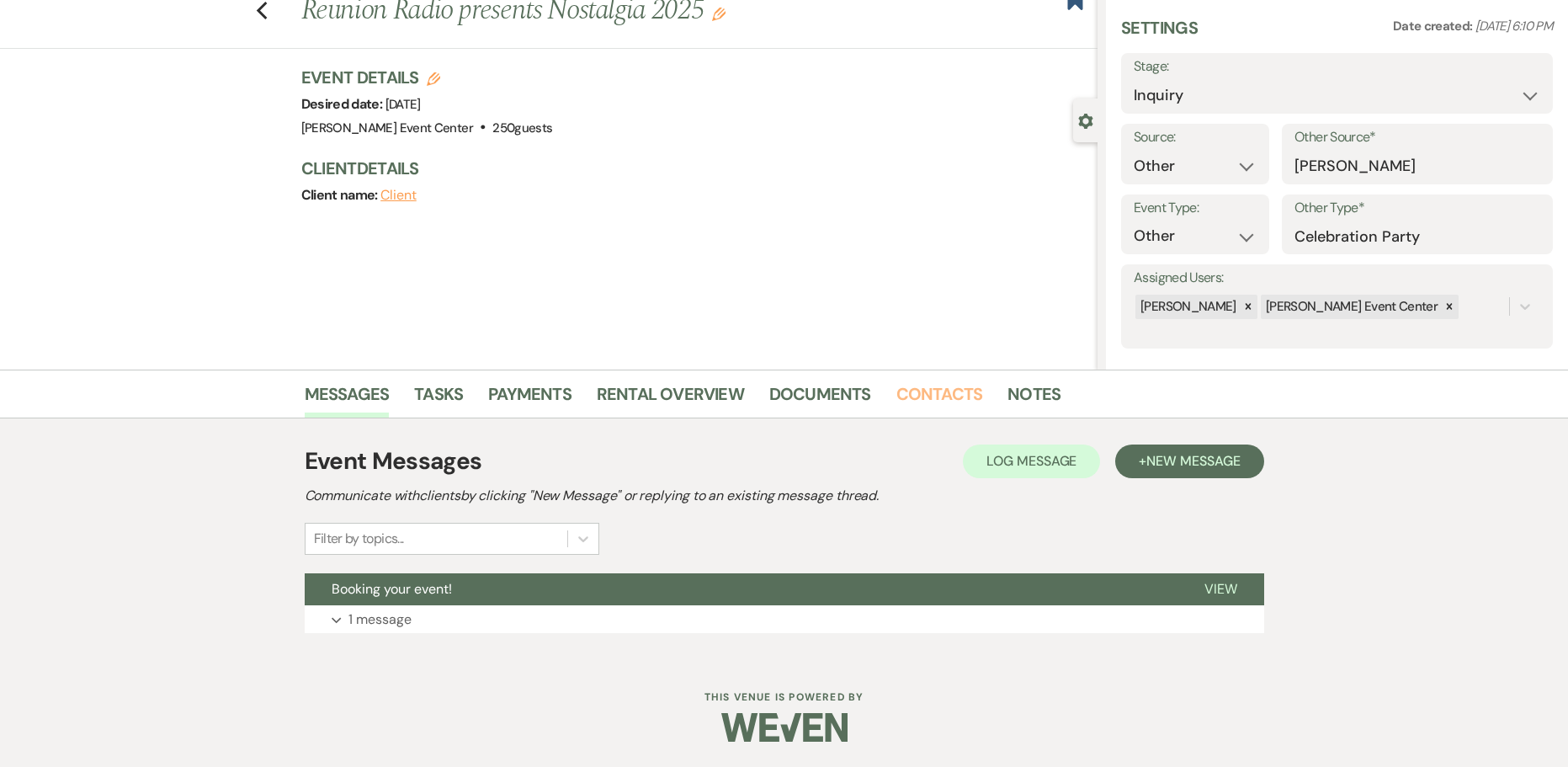
click at [932, 406] on link "Contacts" at bounding box center [940, 399] width 87 height 37
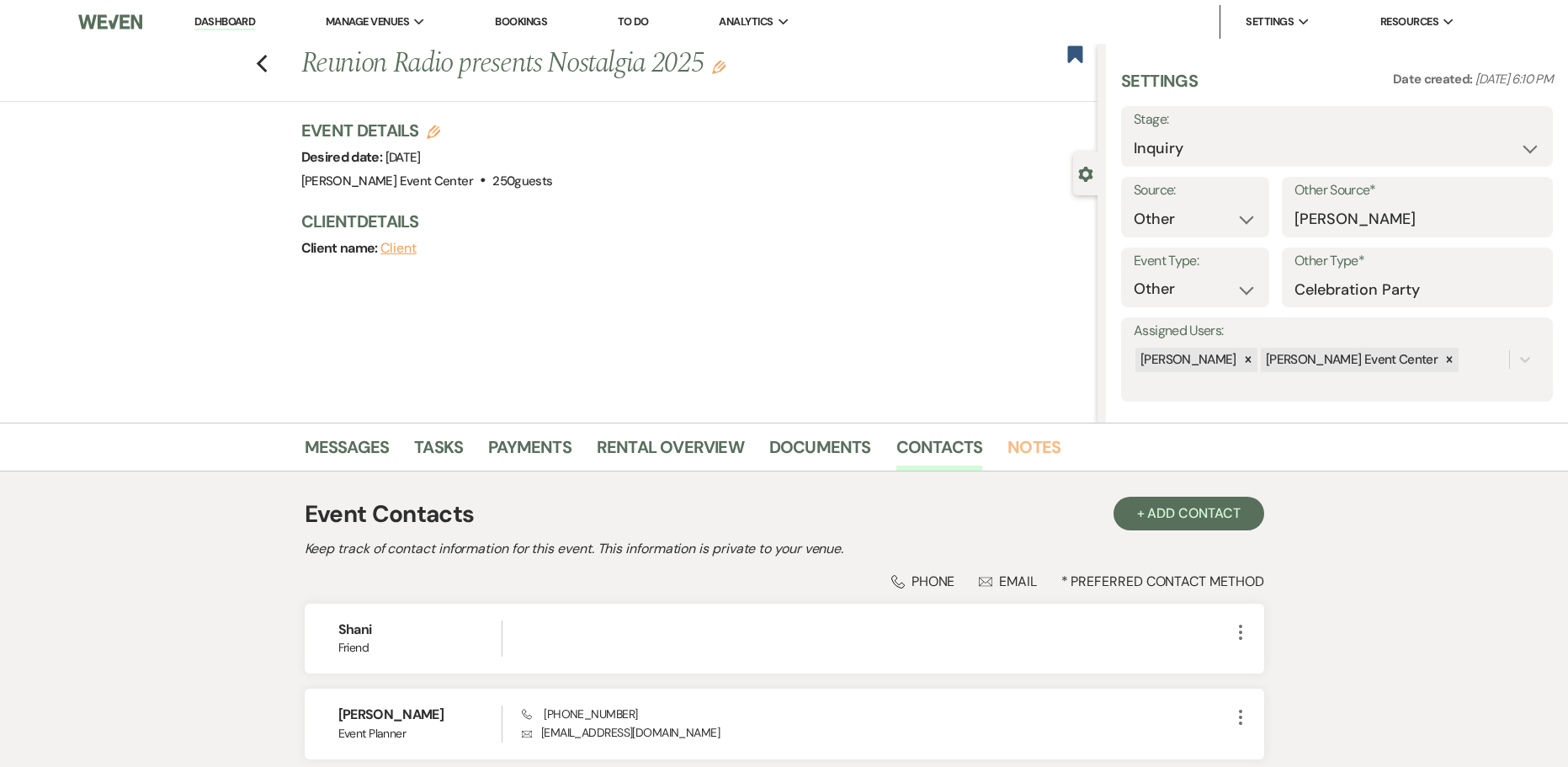
click at [1008, 442] on link "Notes" at bounding box center [1034, 452] width 53 height 37
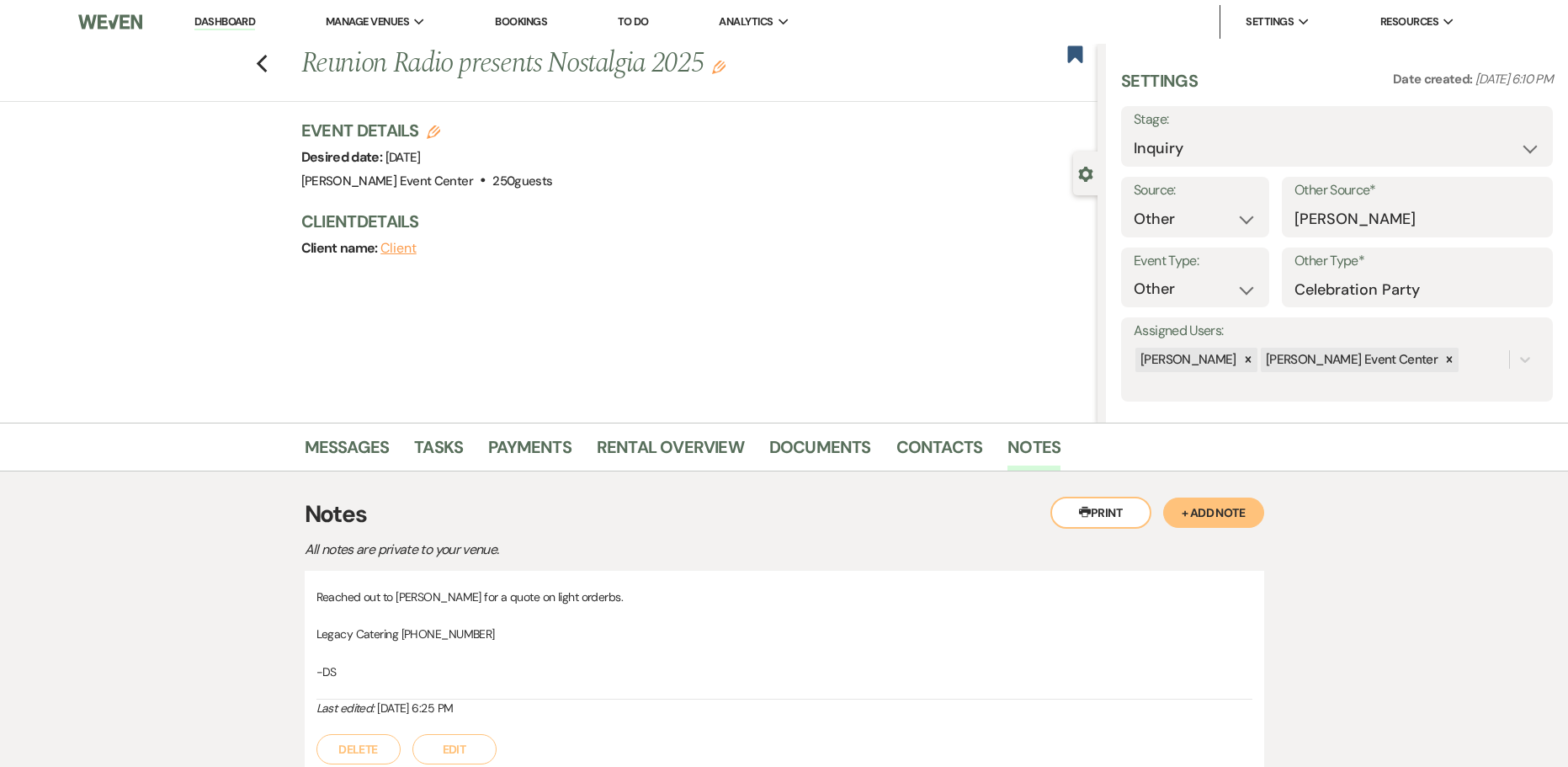
click at [1235, 520] on button "+ Add Note" at bounding box center [1214, 513] width 101 height 30
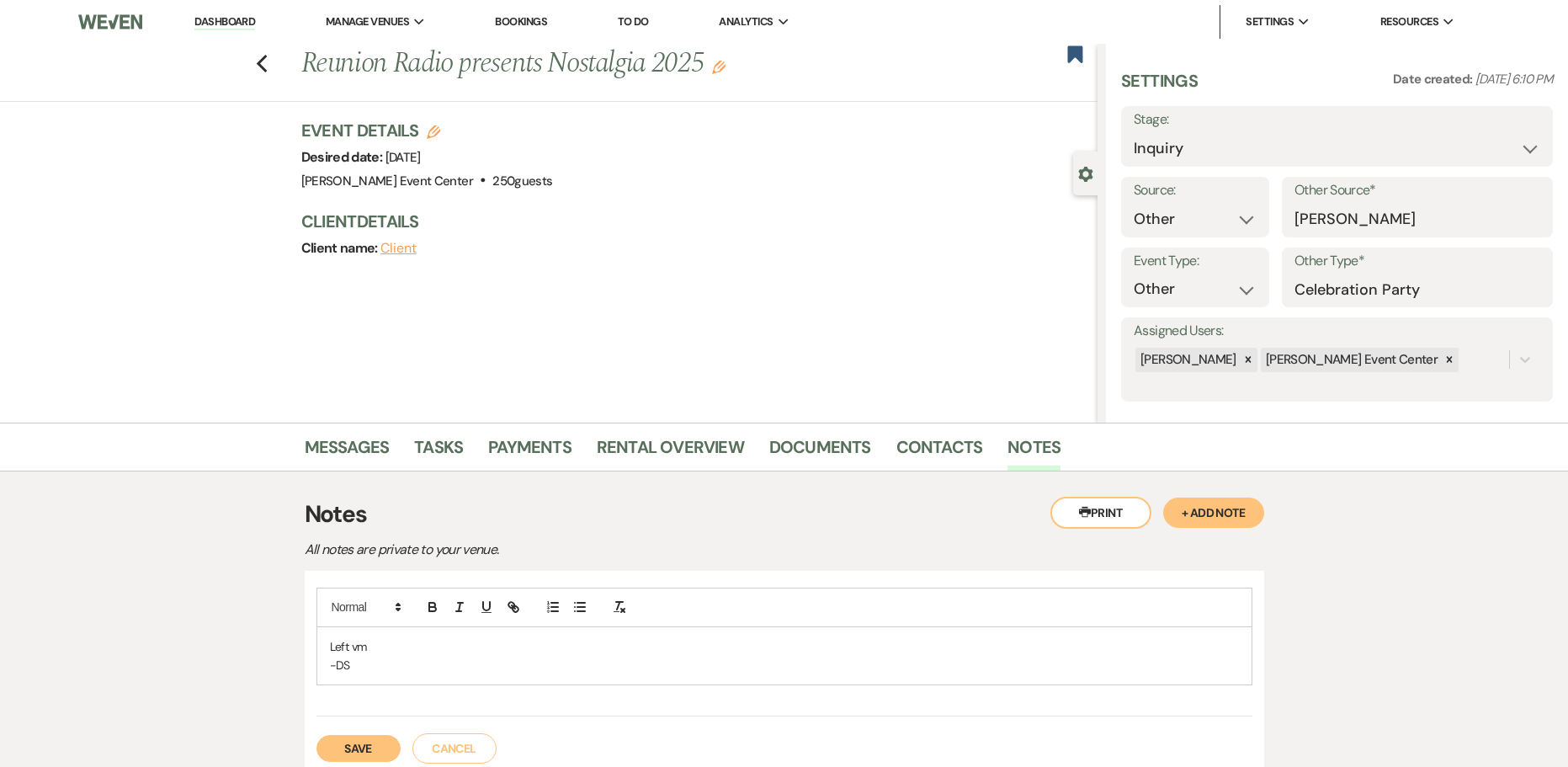
click at [370, 744] on button "Save" at bounding box center [358, 748] width 84 height 27
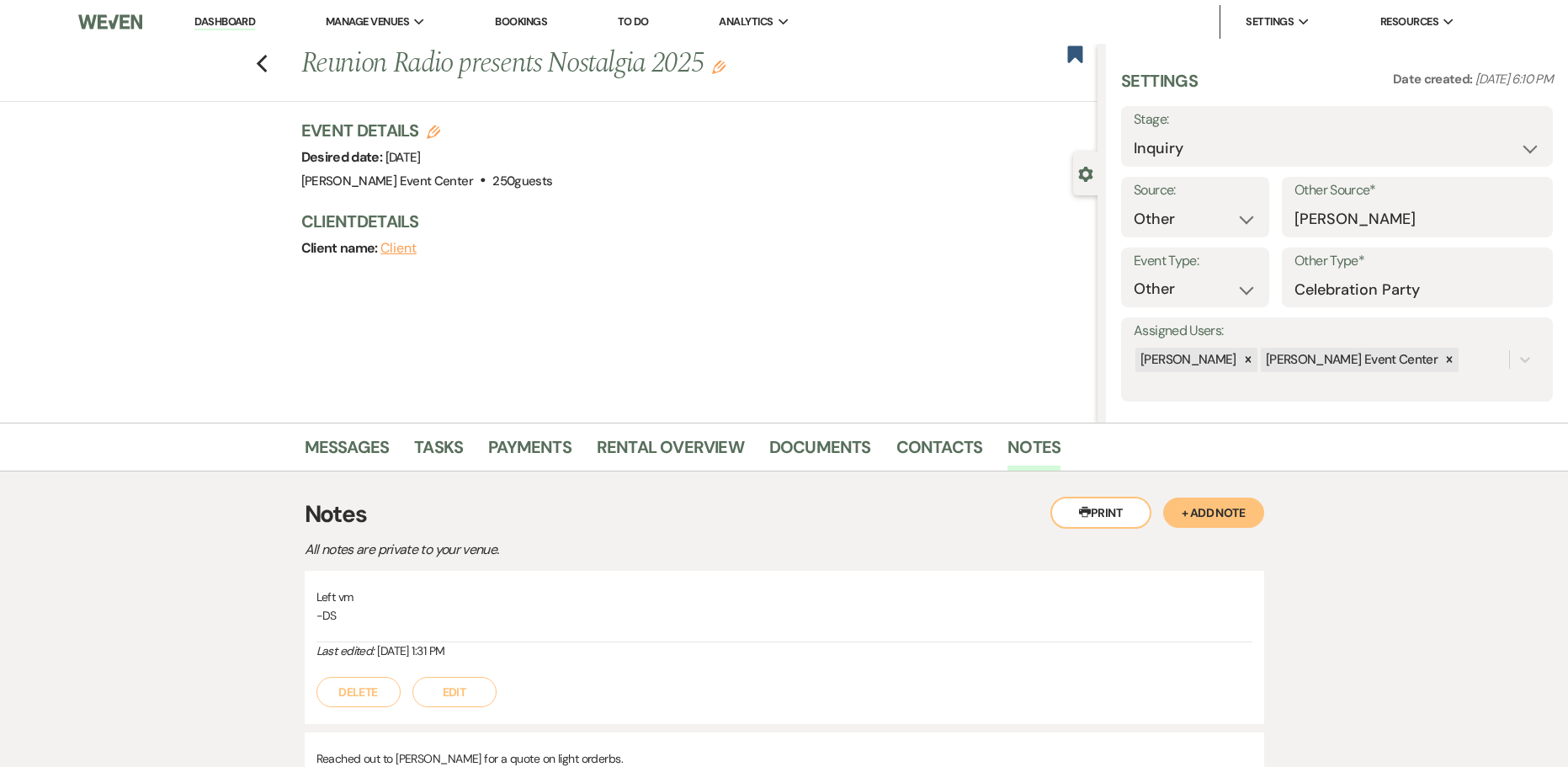
click at [279, 64] on div "Previous Reunion Radio presents Nostalgia 2025 Edit Bookmark" at bounding box center [544, 72] width 1106 height 58
click at [267, 60] on use "button" at bounding box center [262, 64] width 11 height 19
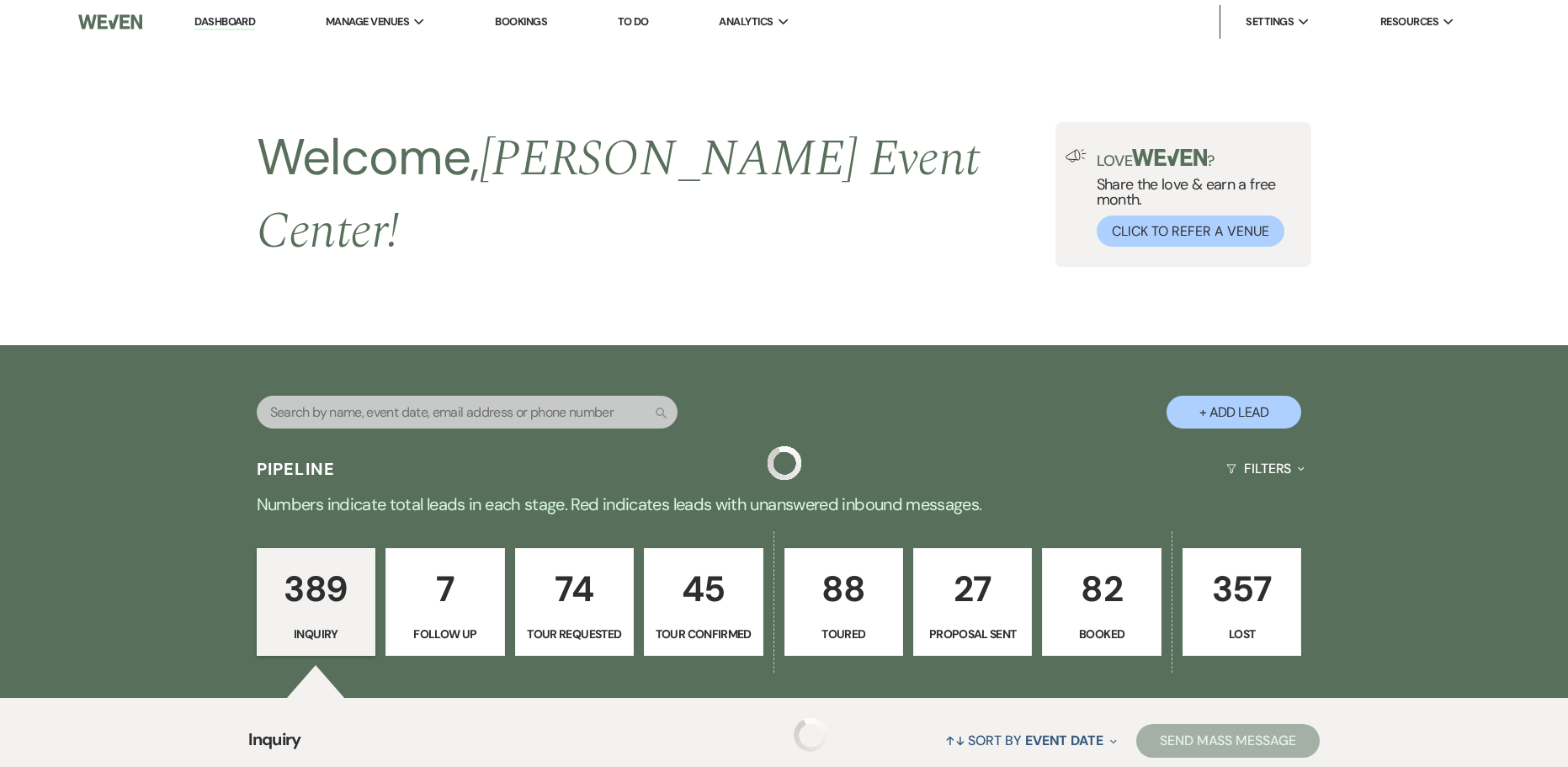
scroll to position [15603, 0]
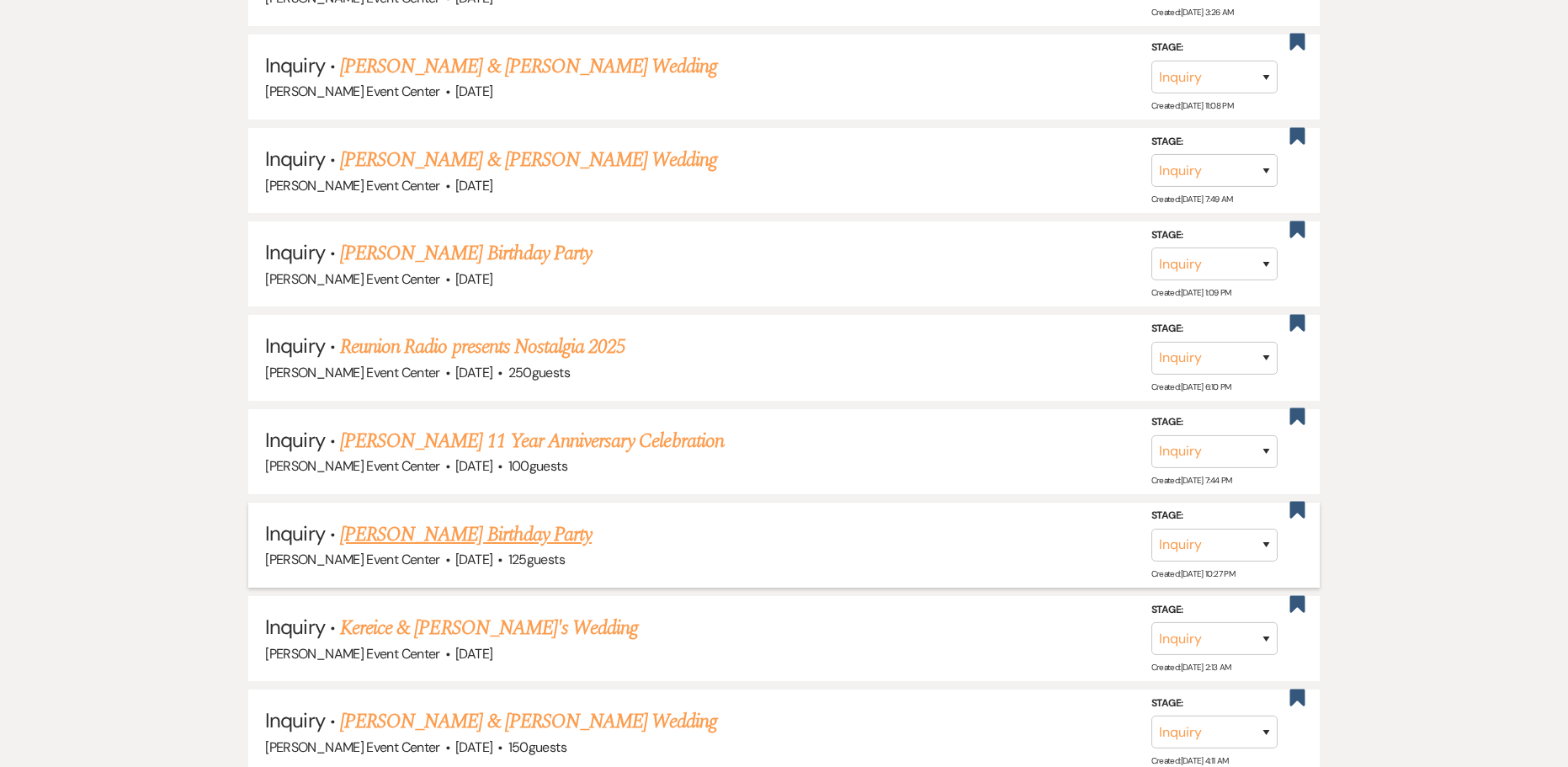
click at [466, 520] on link "[PERSON_NAME] Birthday Party" at bounding box center [466, 535] width 251 height 30
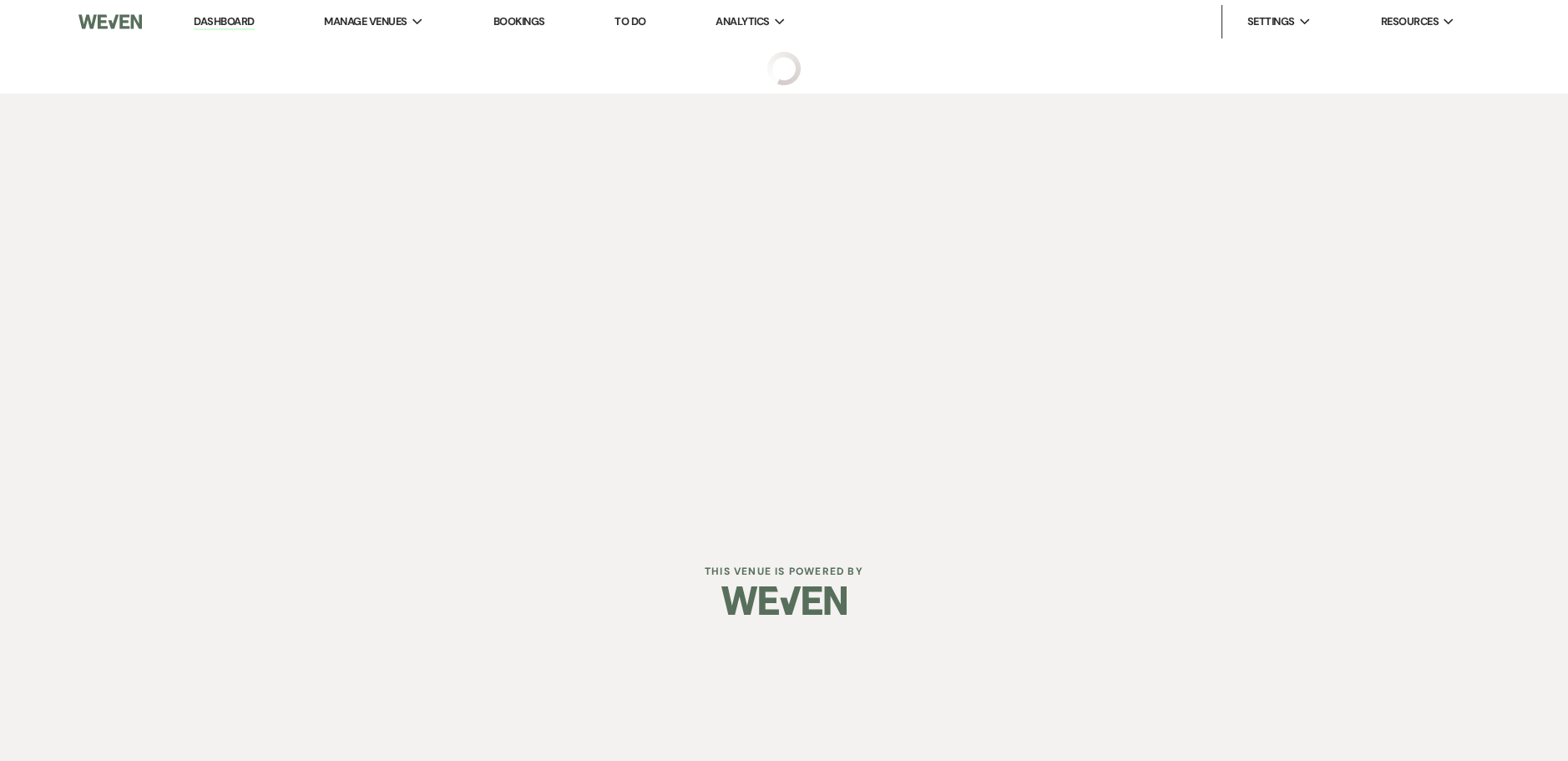
select select "5"
select select "4"
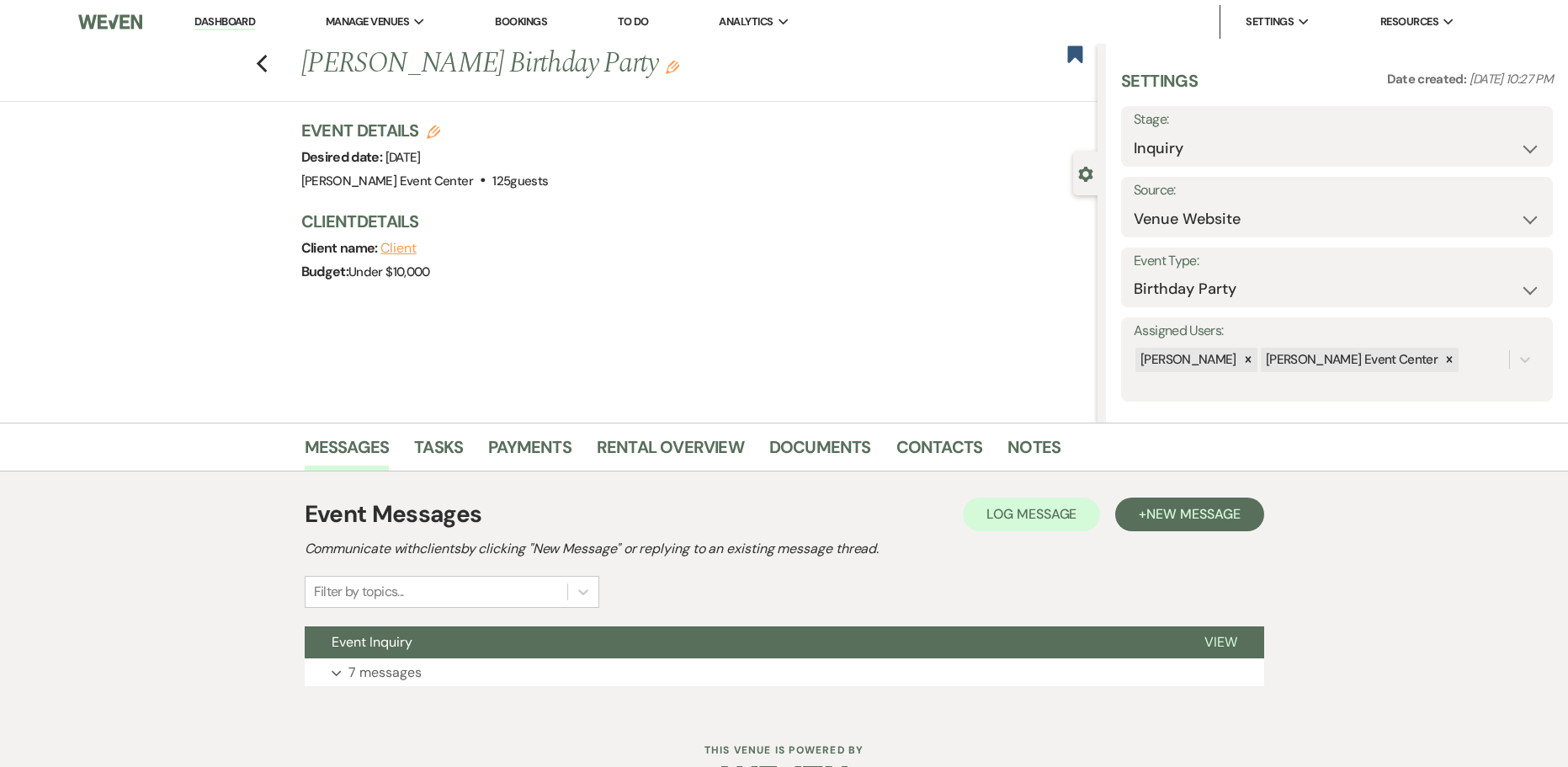
click at [984, 441] on li "Contacts" at bounding box center [952, 450] width 112 height 41
click at [964, 445] on link "Contacts" at bounding box center [940, 452] width 87 height 37
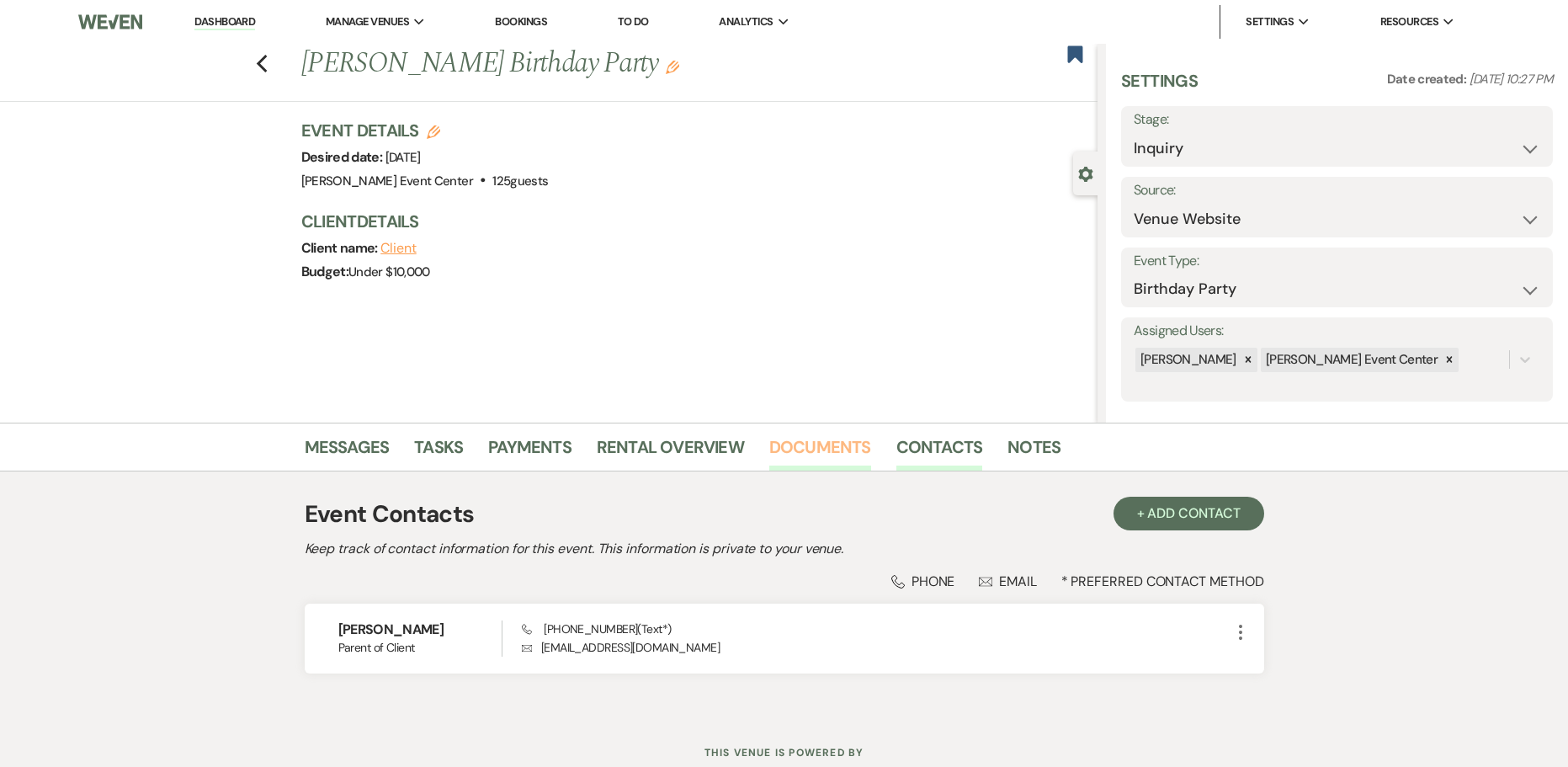
click at [830, 445] on link "Documents" at bounding box center [821, 452] width 102 height 37
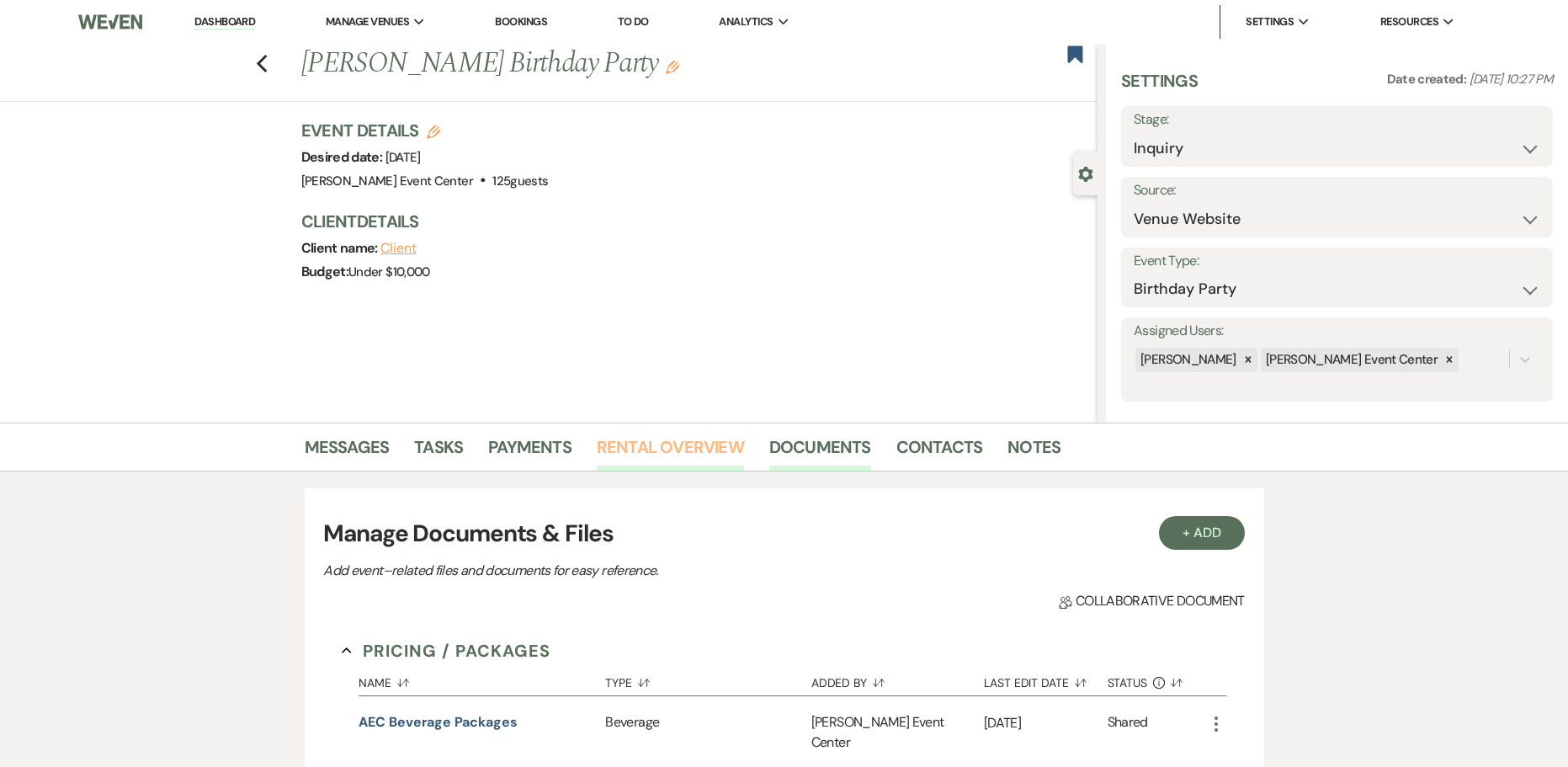
click at [677, 443] on link "Rental Overview" at bounding box center [671, 452] width 147 height 37
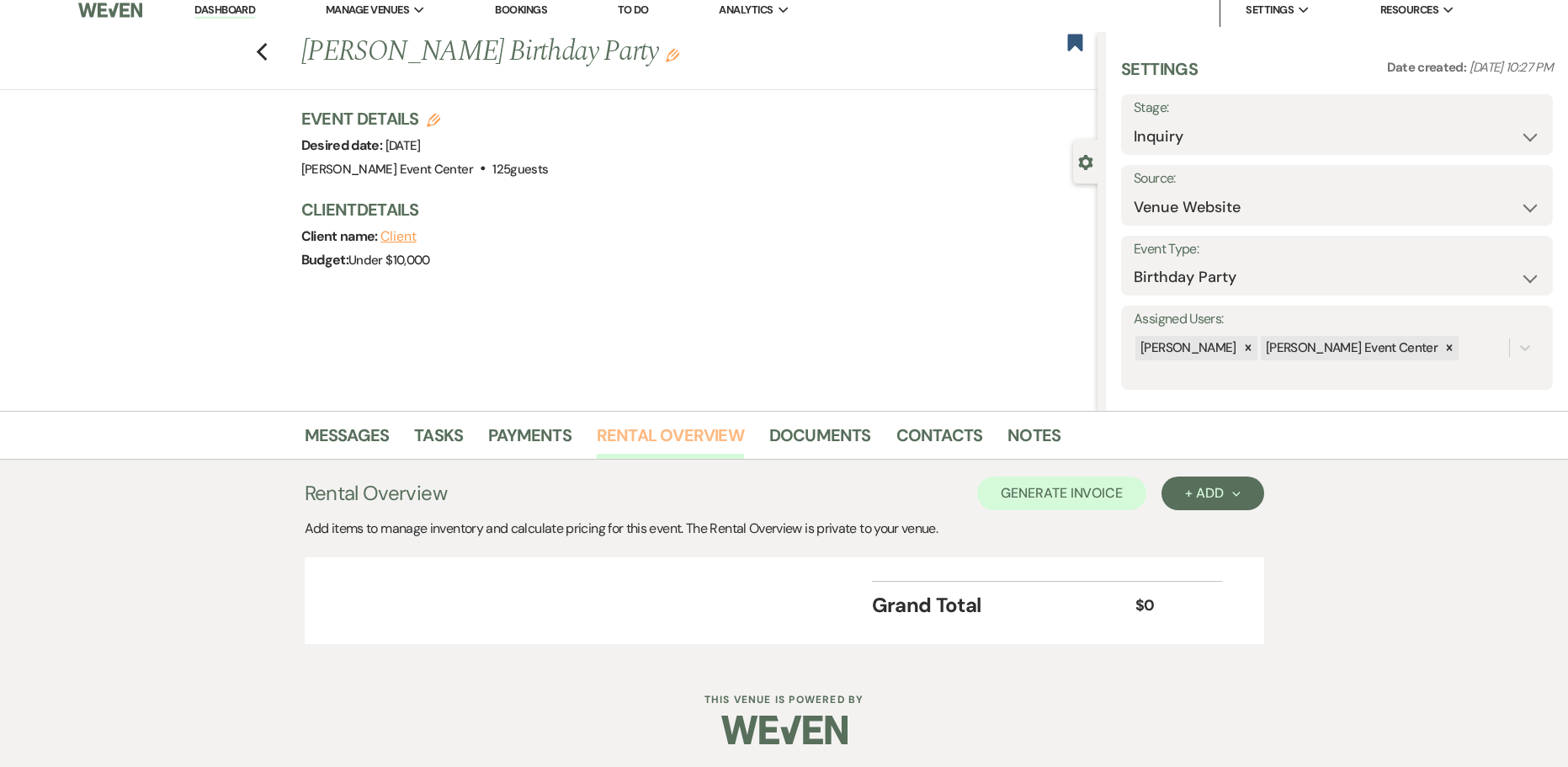
scroll to position [14, 0]
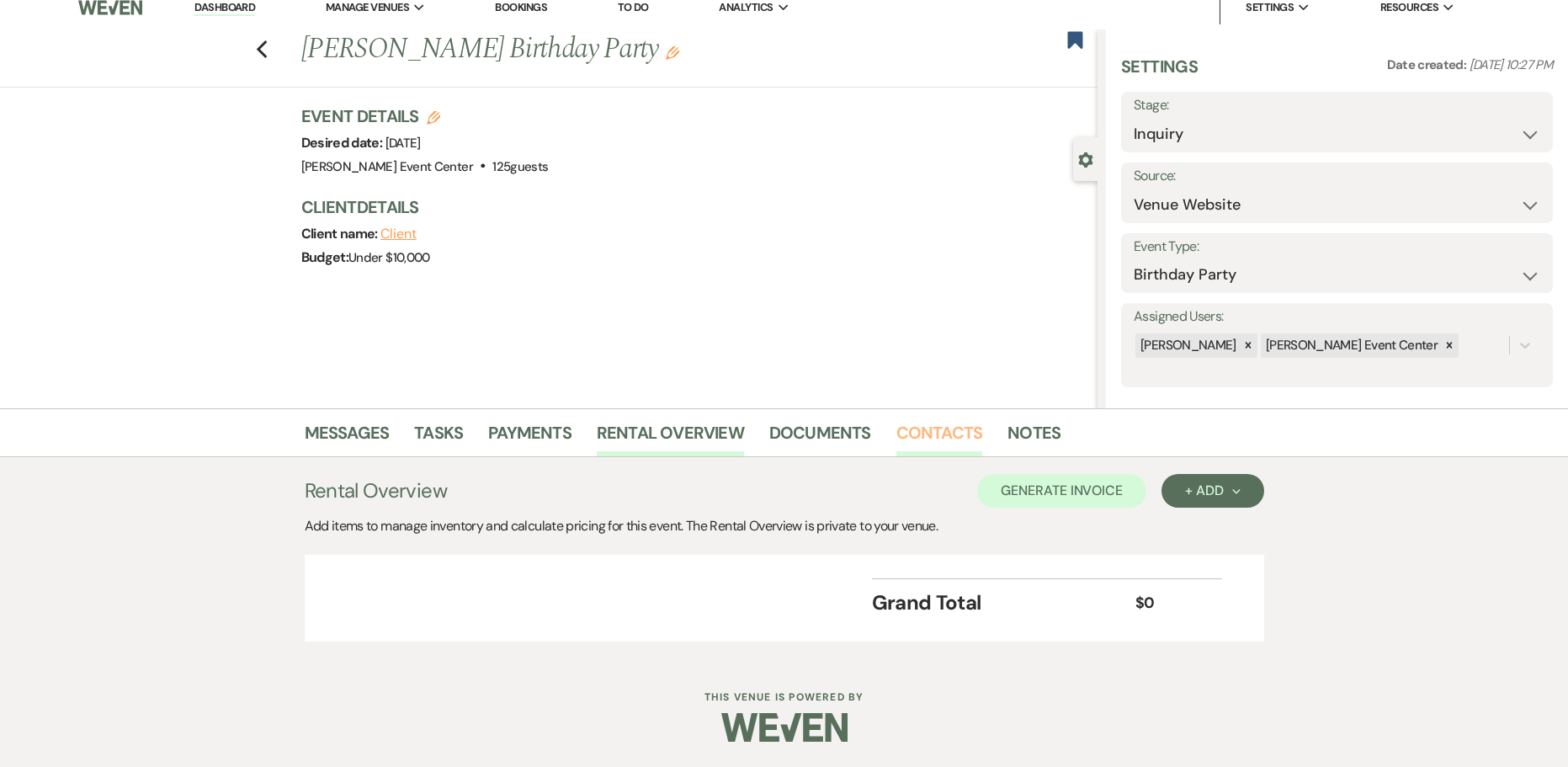
click at [940, 438] on link "Contacts" at bounding box center [940, 437] width 87 height 37
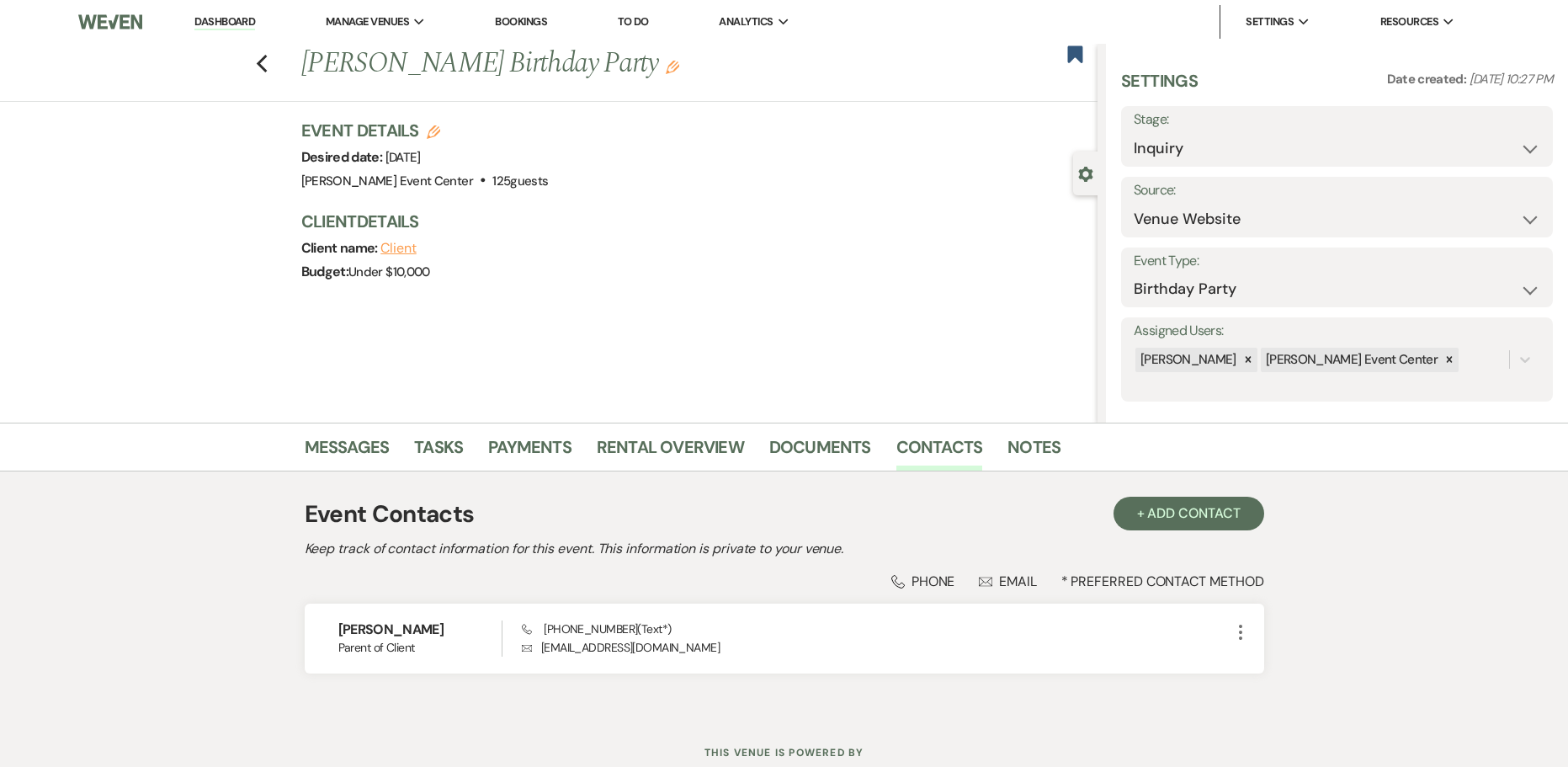
drag, startPoint x: 615, startPoint y: 61, endPoint x: 278, endPoint y: 78, distance: 337.4
click at [278, 78] on div "Previous [PERSON_NAME] Birthday Party Edit Bookmark" at bounding box center [544, 72] width 1106 height 58
click at [1170, 149] on select "Inquiry Follow Up Tour Requested Tour Confirmed Toured Proposal Sent Booked Lost" at bounding box center [1337, 148] width 406 height 33
select select "8"
click at [1133, 132] on select "Inquiry Follow Up Tour Requested Tour Confirmed Toured Proposal Sent Booked Lost" at bounding box center [1337, 148] width 406 height 33
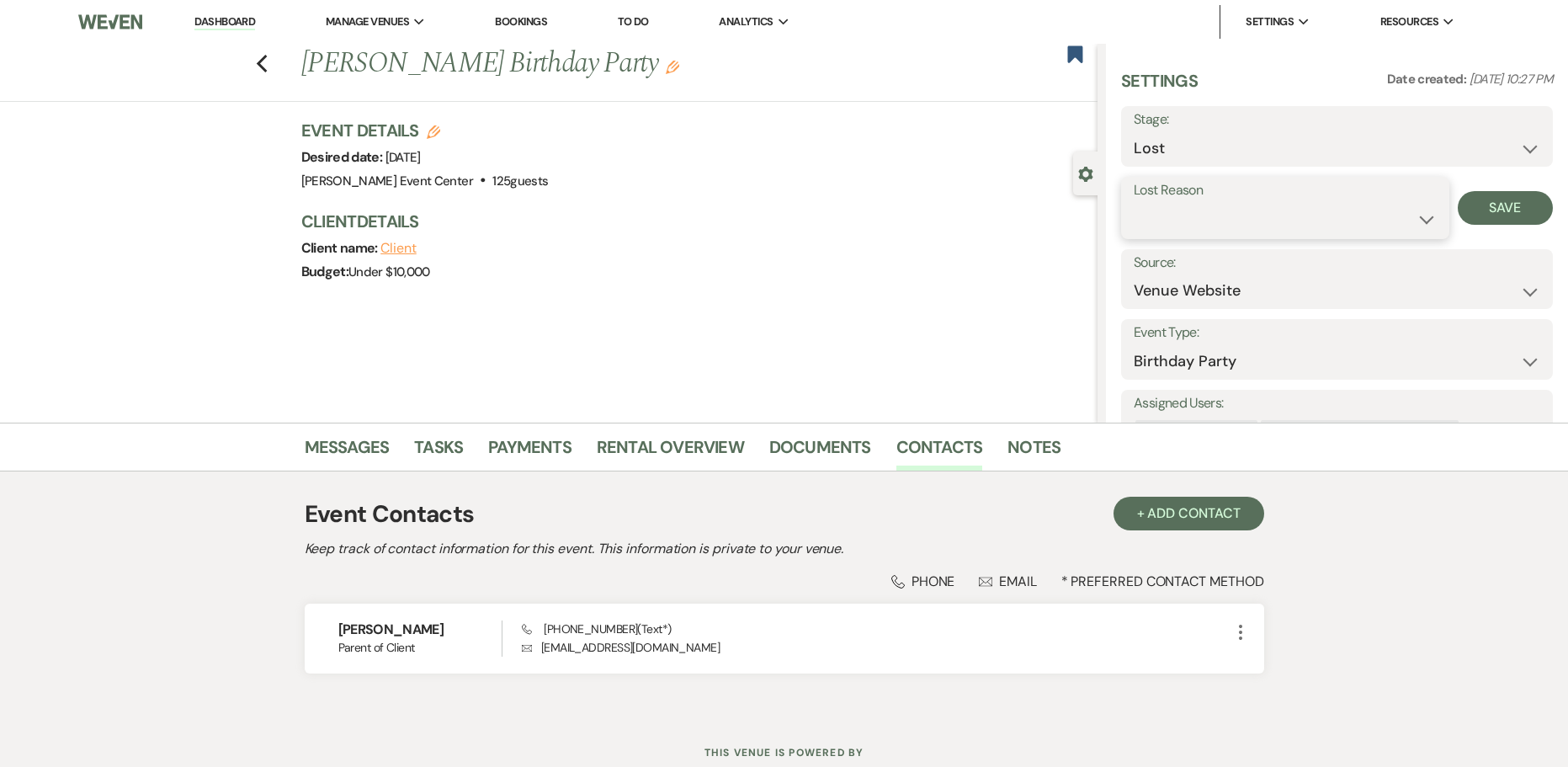
click at [1224, 207] on select "Booked Elsewhere Budget Date Unavailable No Response Not a Good Match Capacity …" at bounding box center [1285, 219] width 303 height 33
select select "6"
click at [1133, 203] on select "Booked Elsewhere Budget Date Unavailable No Response Not a Good Match Capacity …" at bounding box center [1285, 219] width 303 height 33
click at [1508, 206] on button "Save" at bounding box center [1506, 208] width 95 height 34
click at [266, 65] on use "button" at bounding box center [262, 64] width 11 height 19
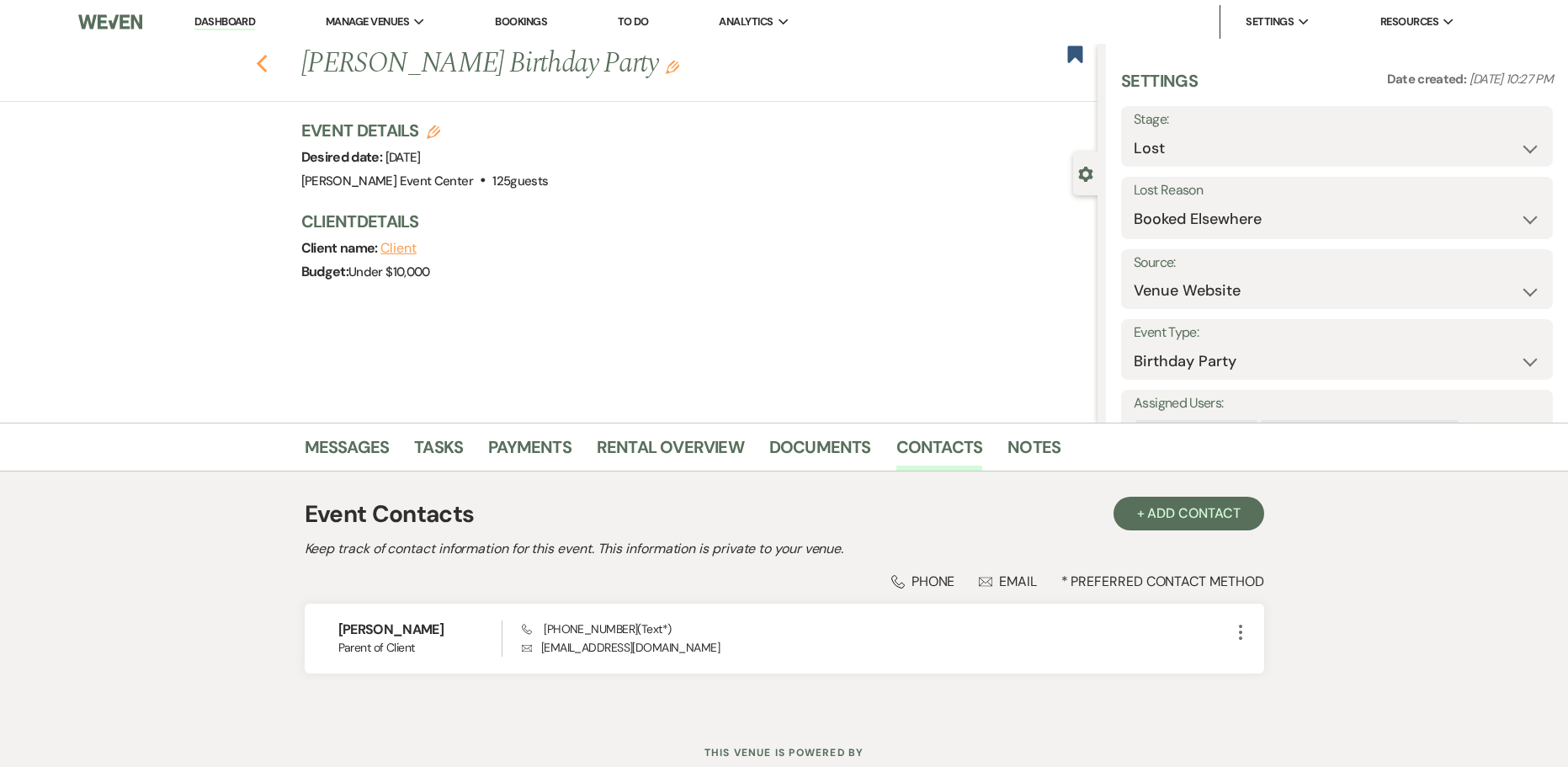
select select "8"
select select "6"
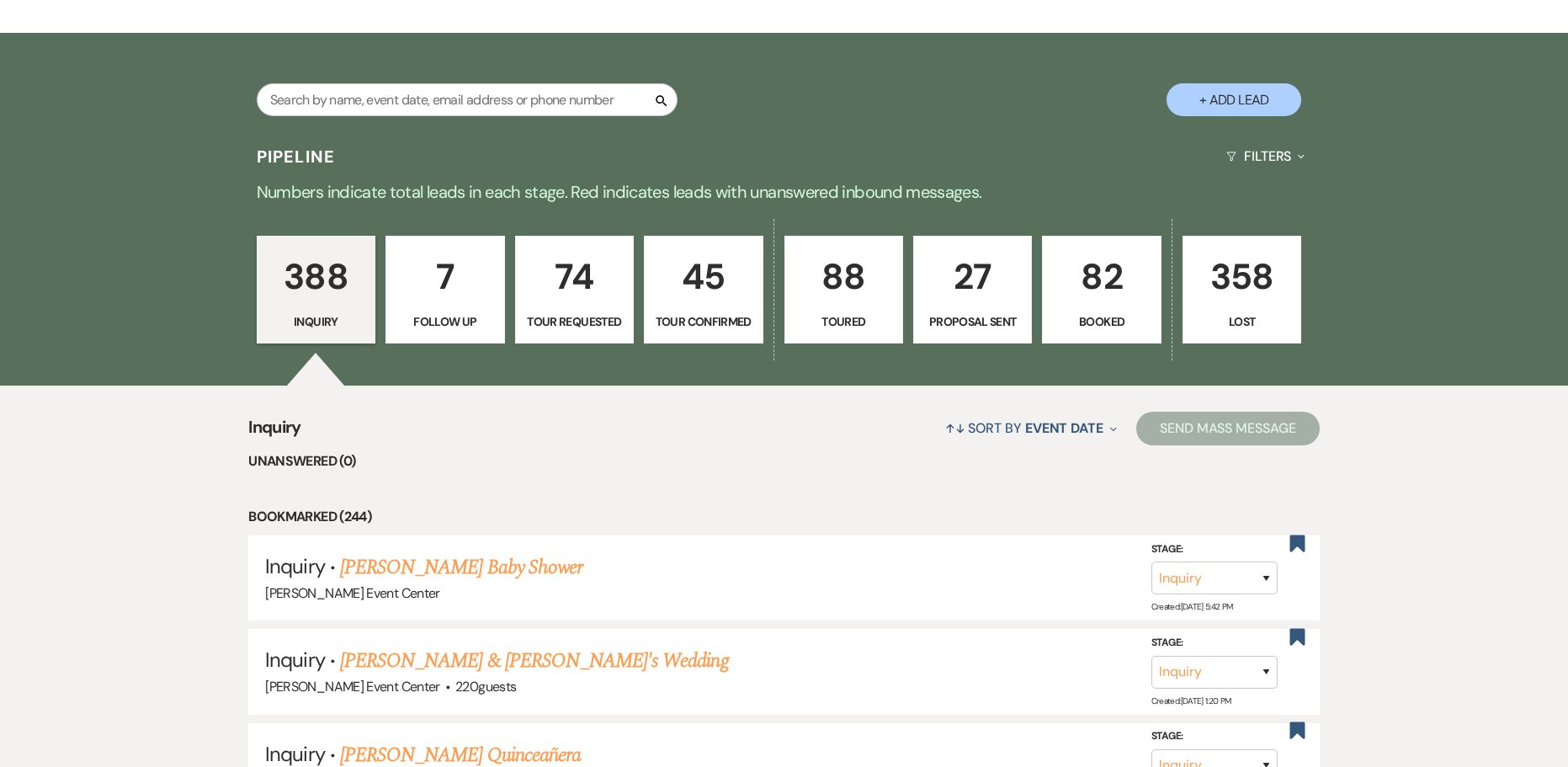
scroll to position [466, 0]
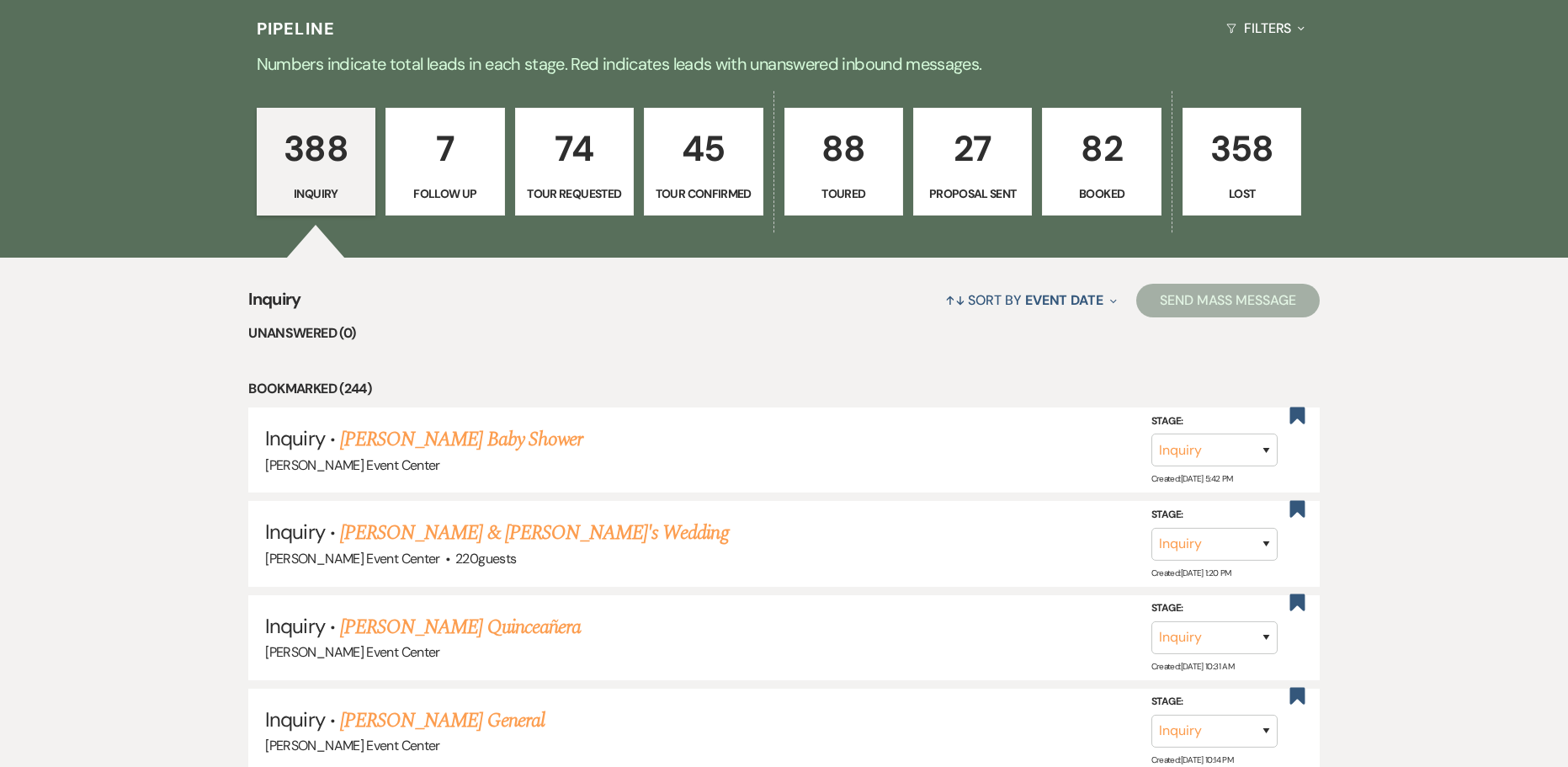
drag, startPoint x: 822, startPoint y: 120, endPoint x: 847, endPoint y: 306, distance: 187.7
click at [823, 120] on p "88" at bounding box center [844, 148] width 96 height 57
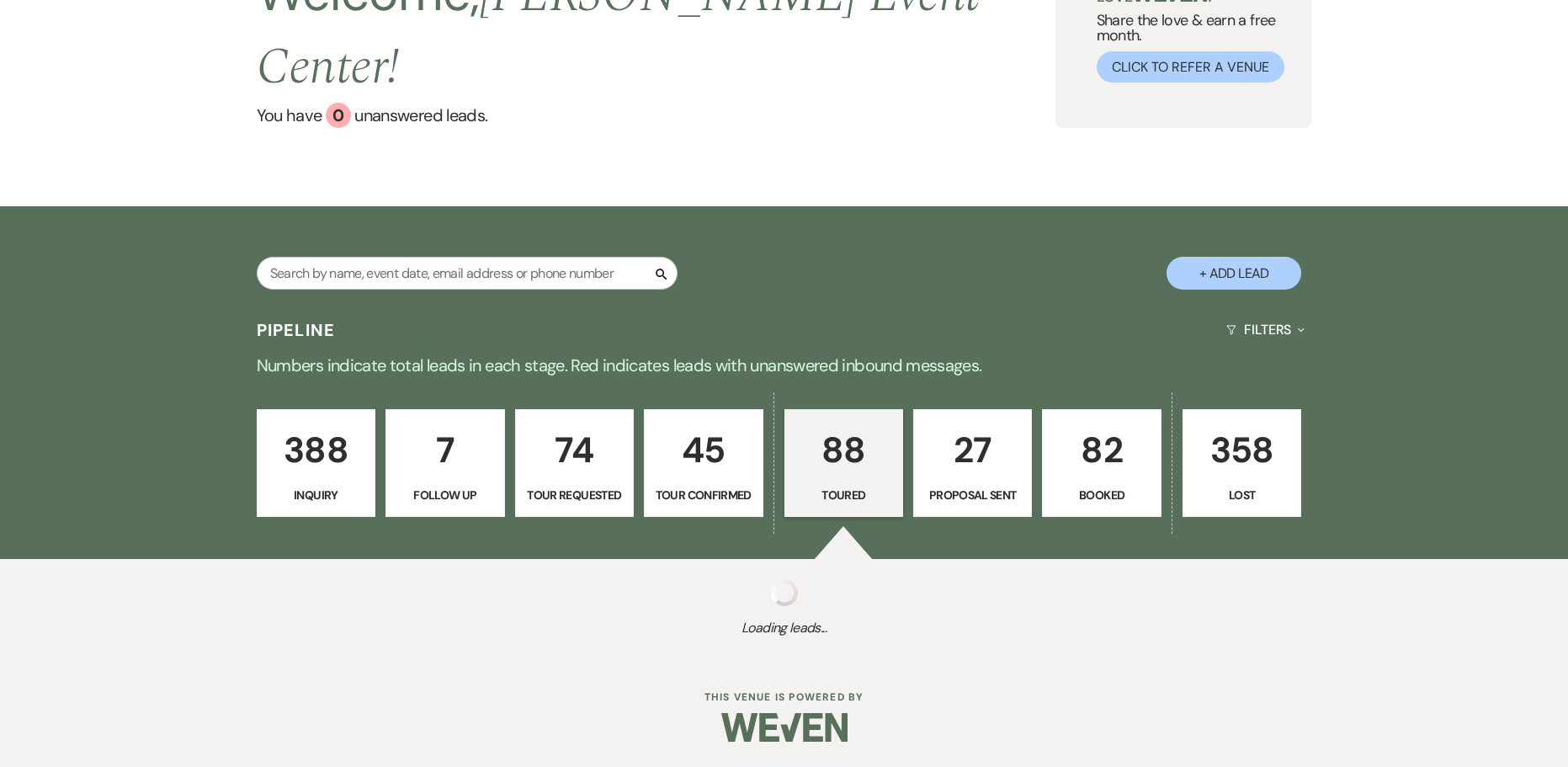
select select "5"
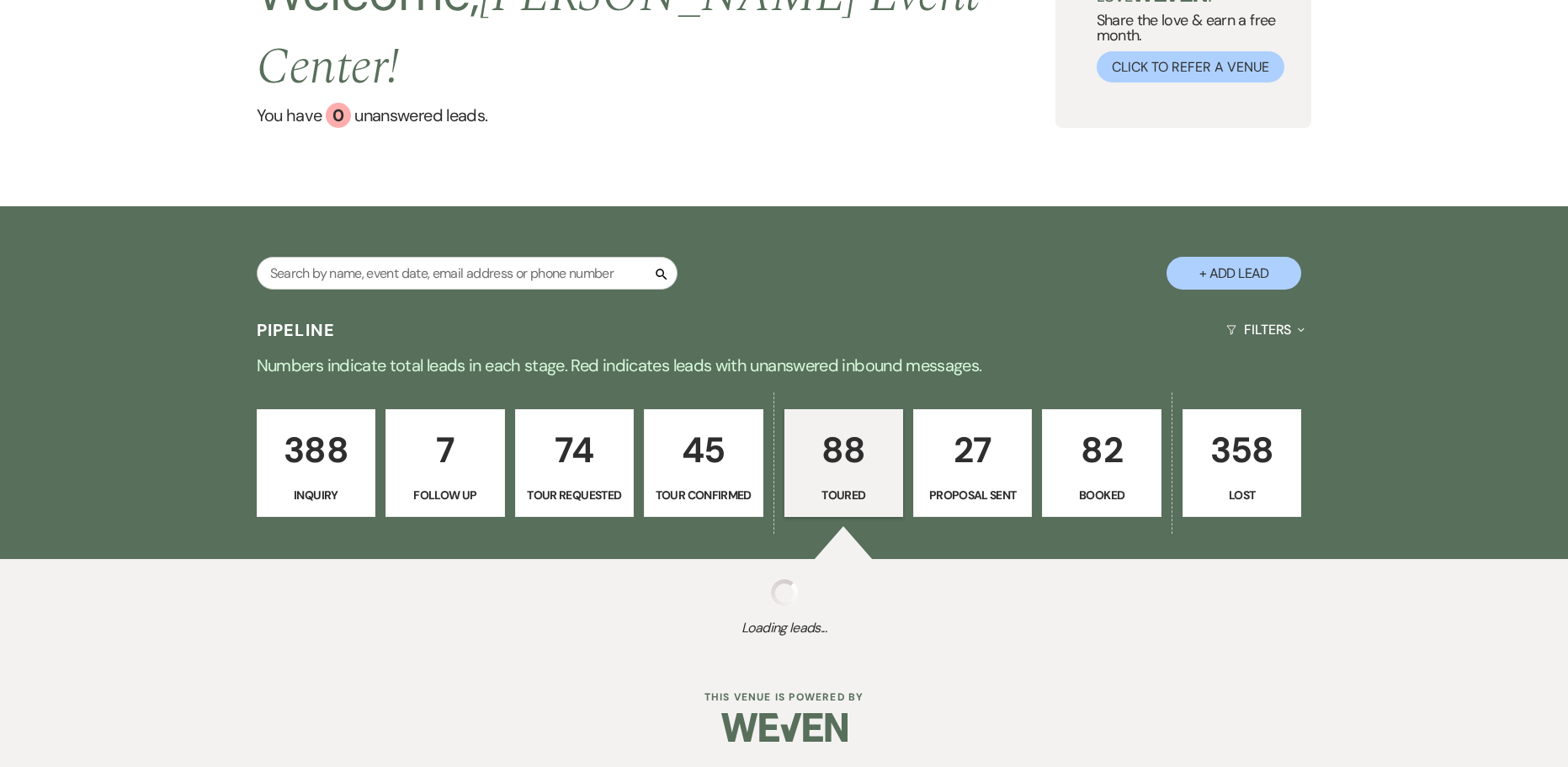
select select "5"
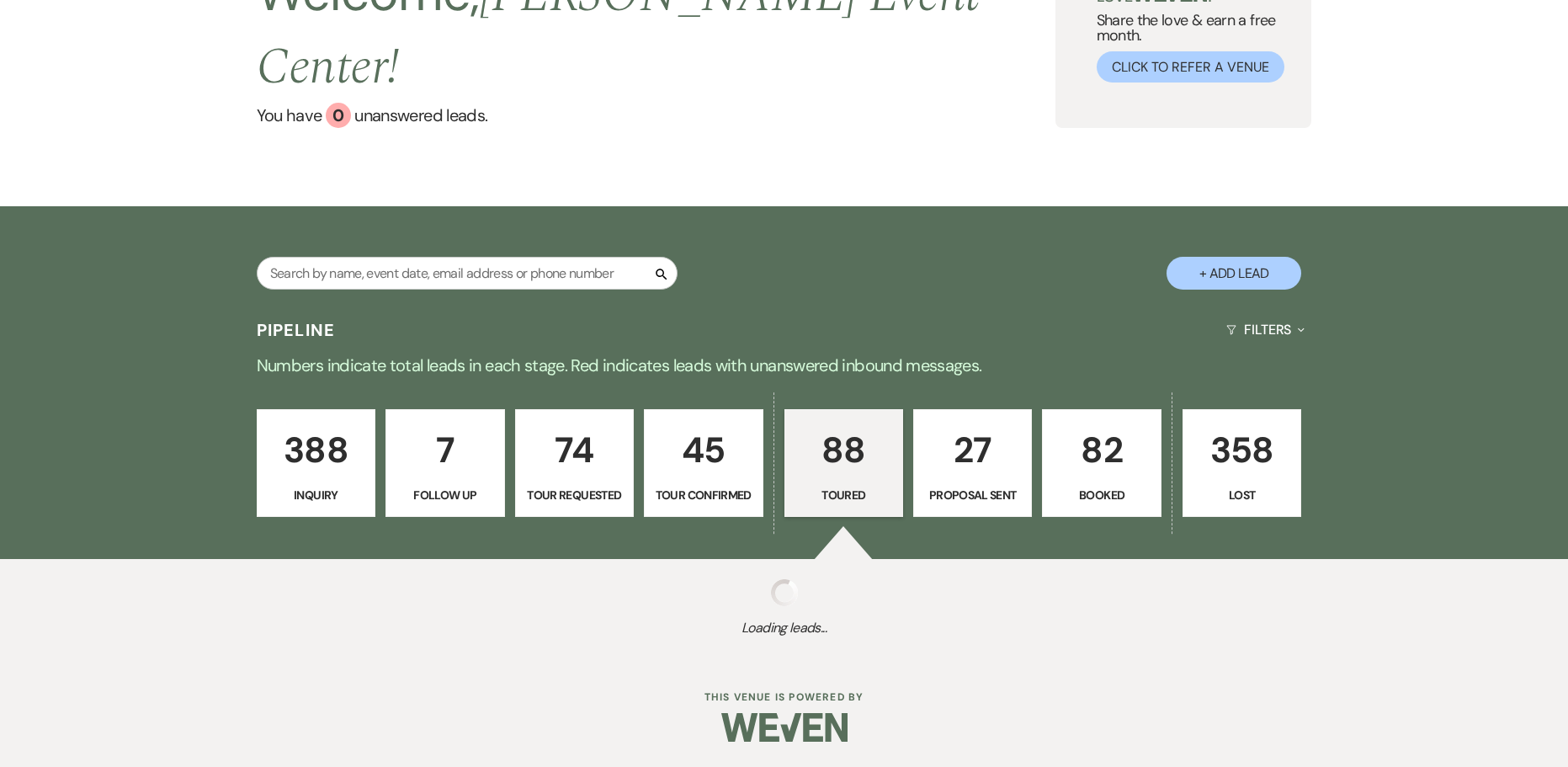
select select "5"
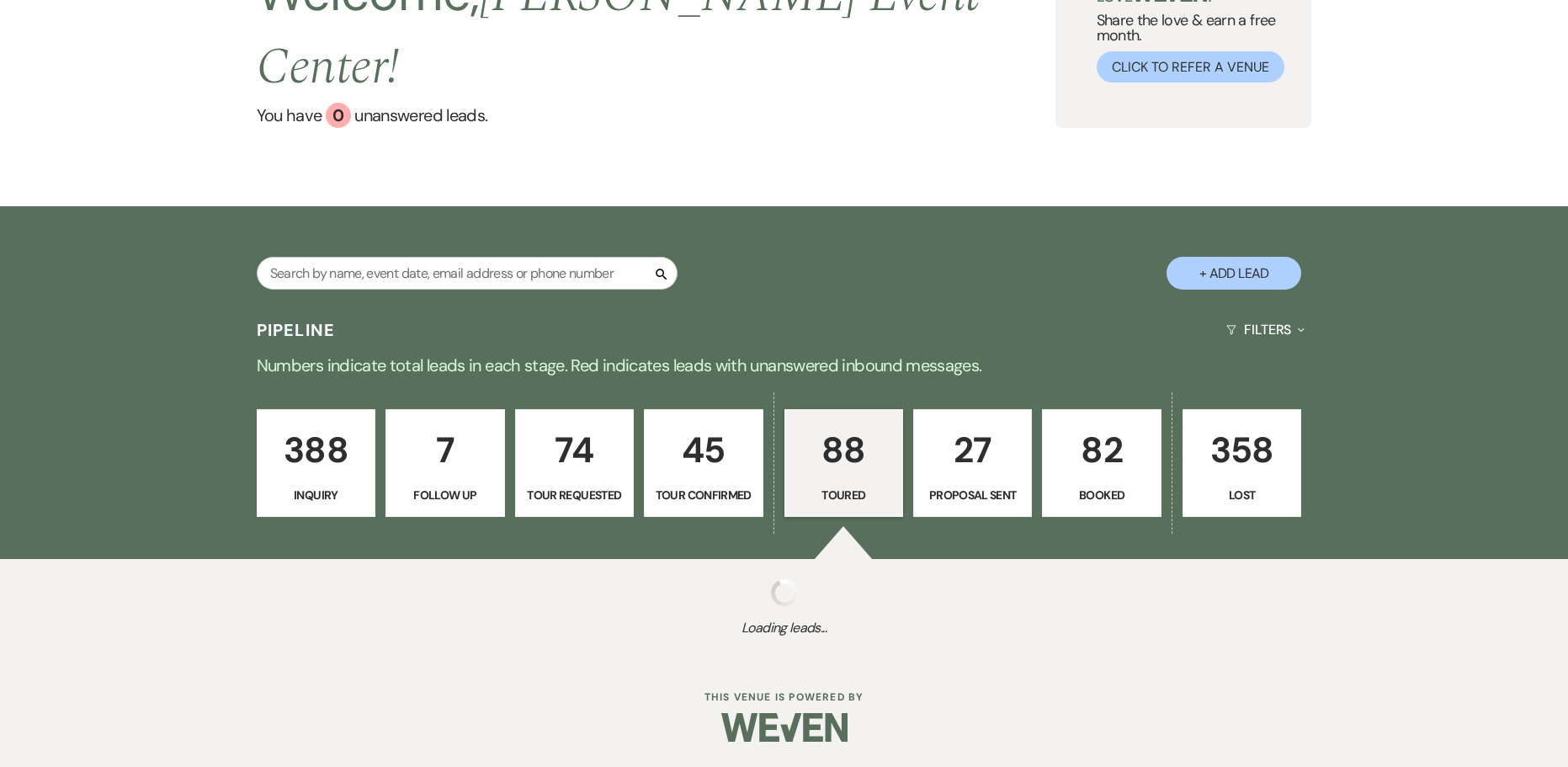
select select "5"
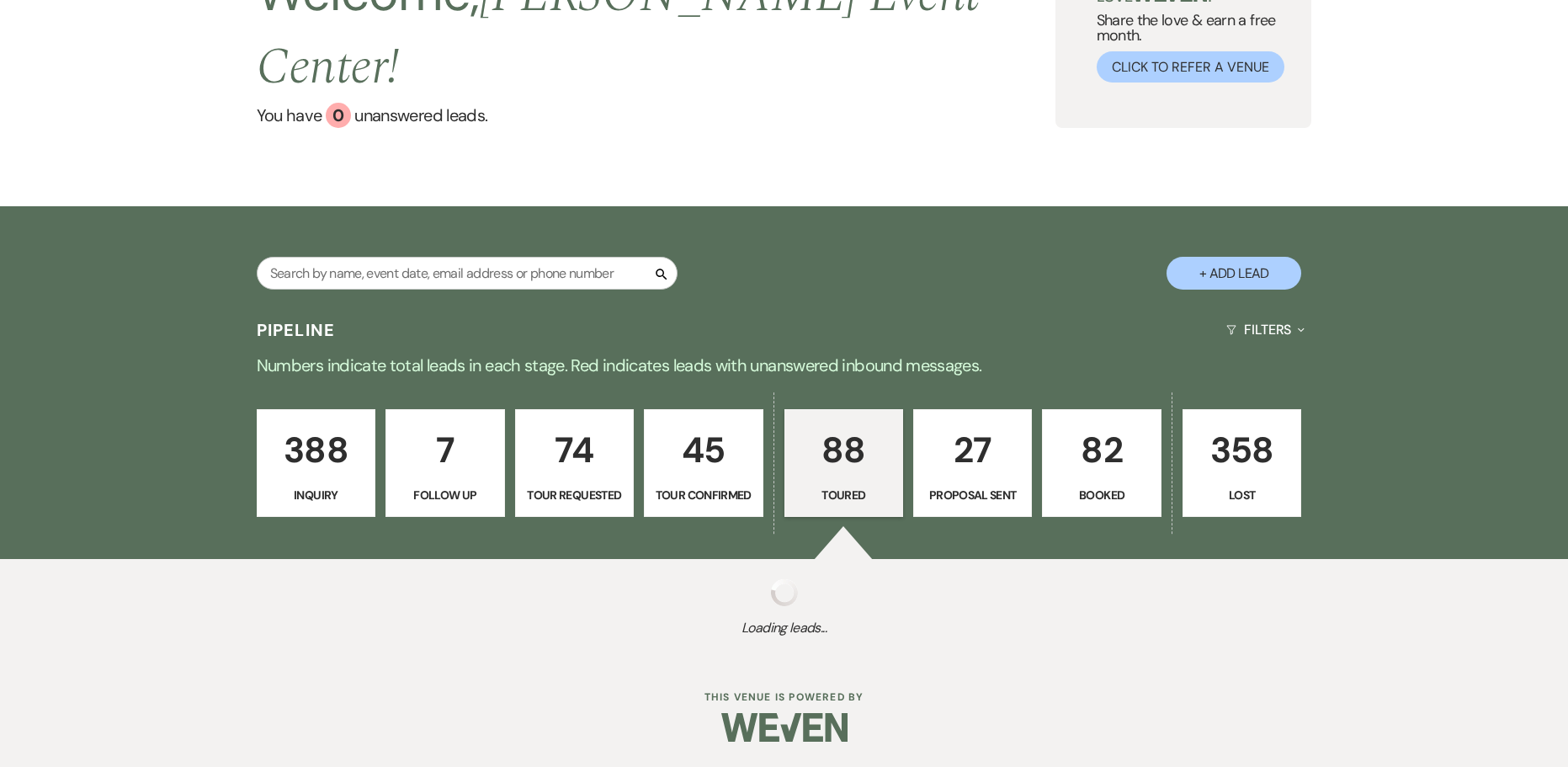
select select "5"
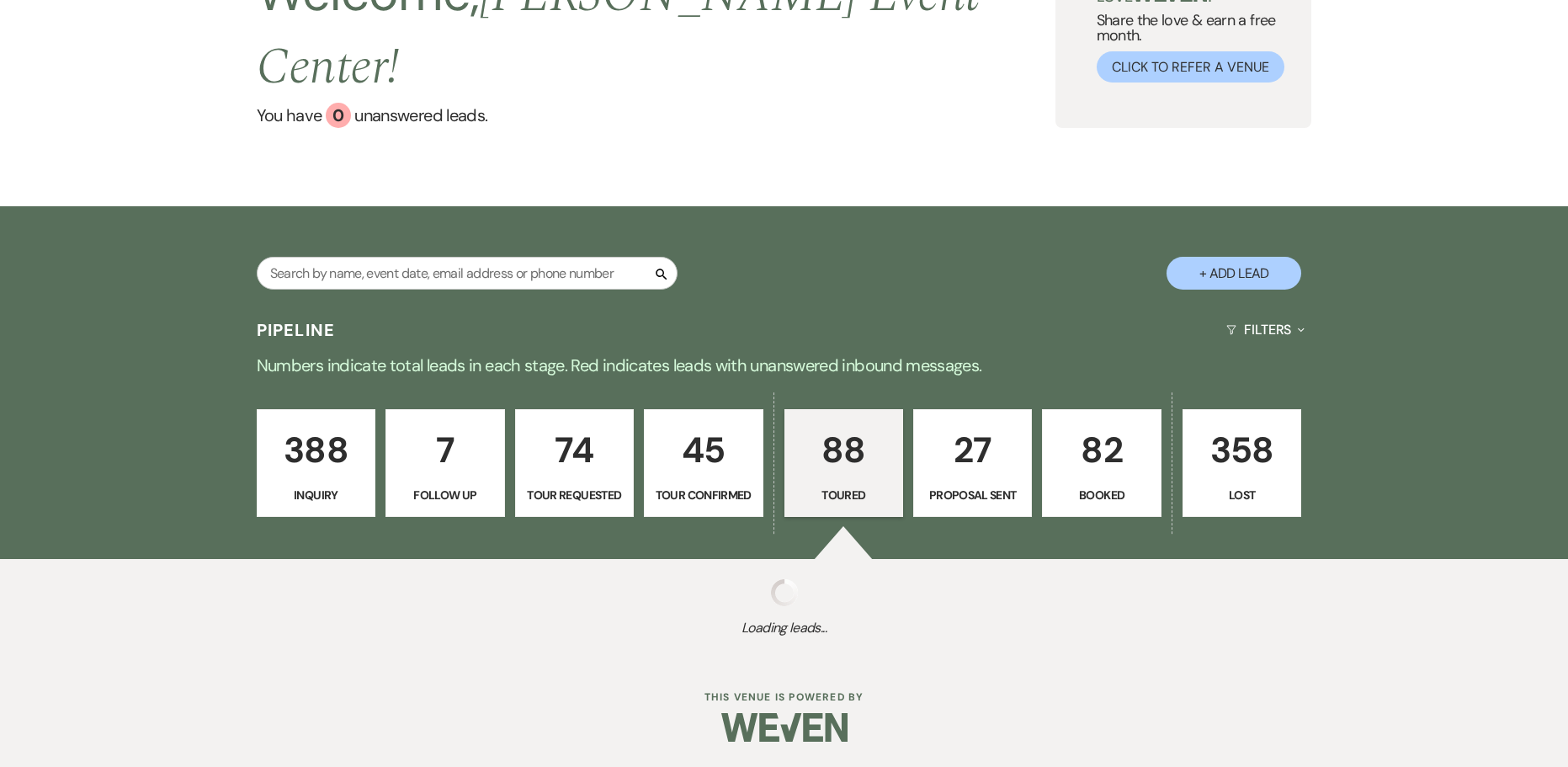
select select "5"
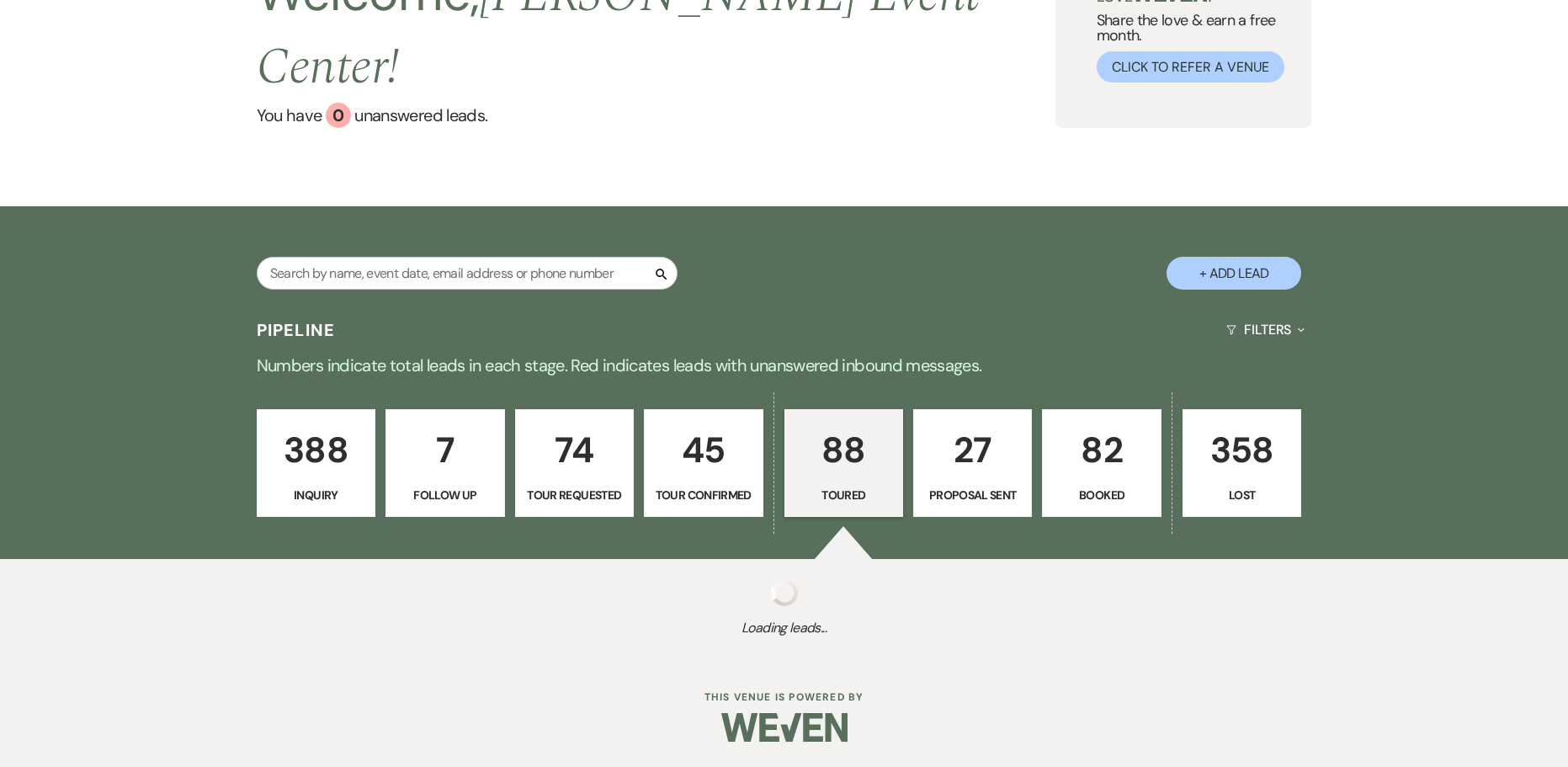
select select "5"
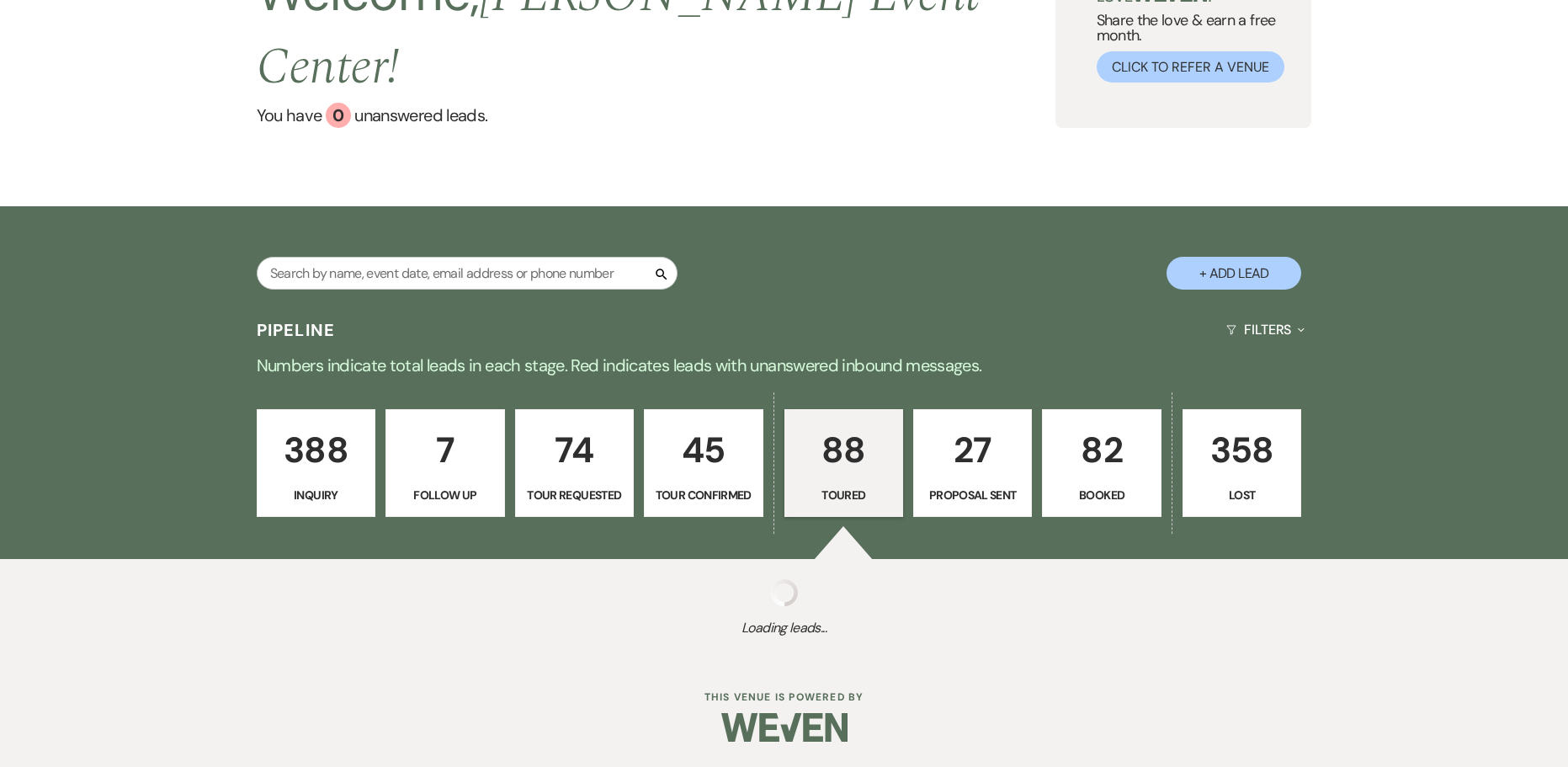
select select "5"
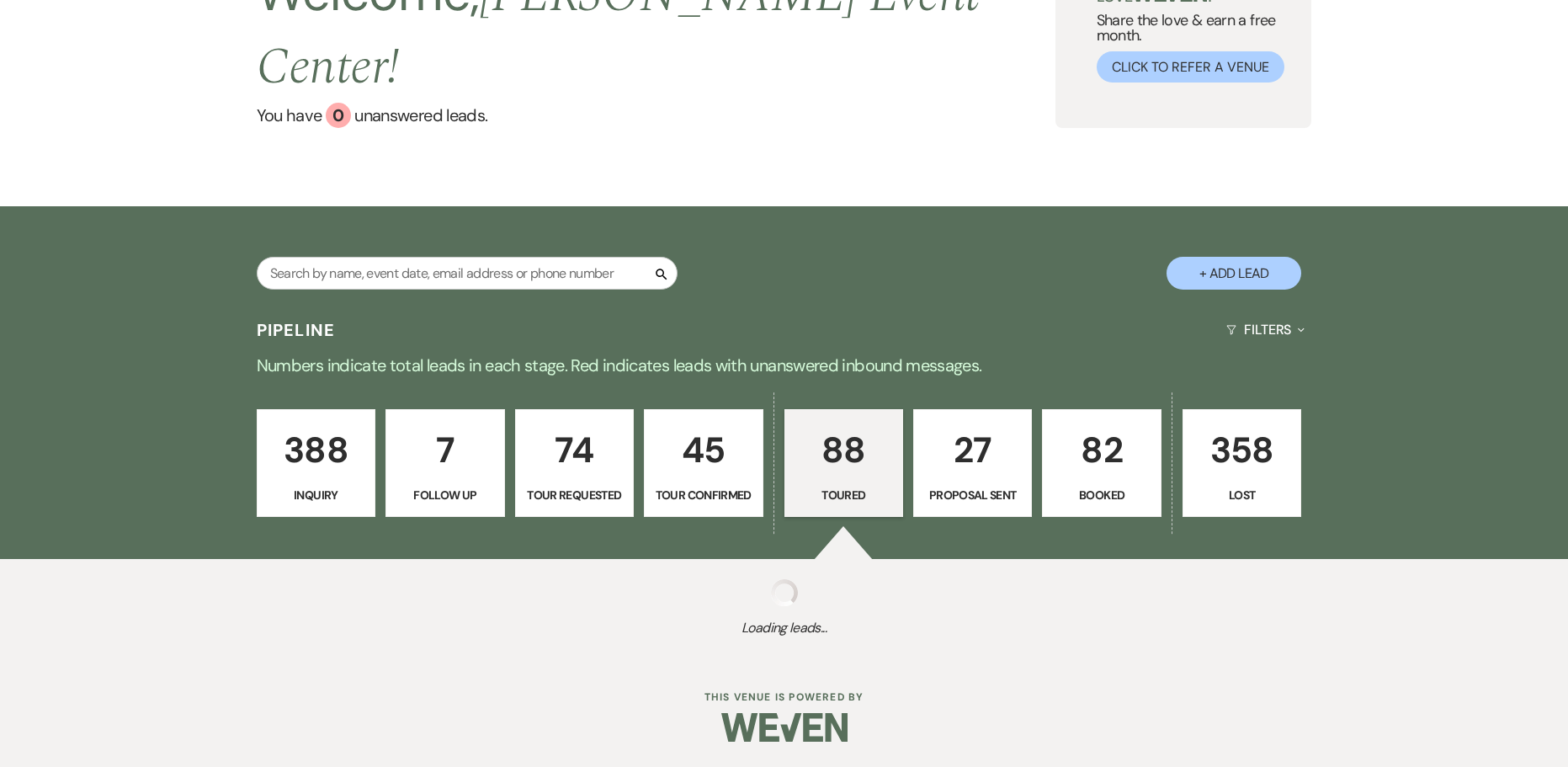
select select "5"
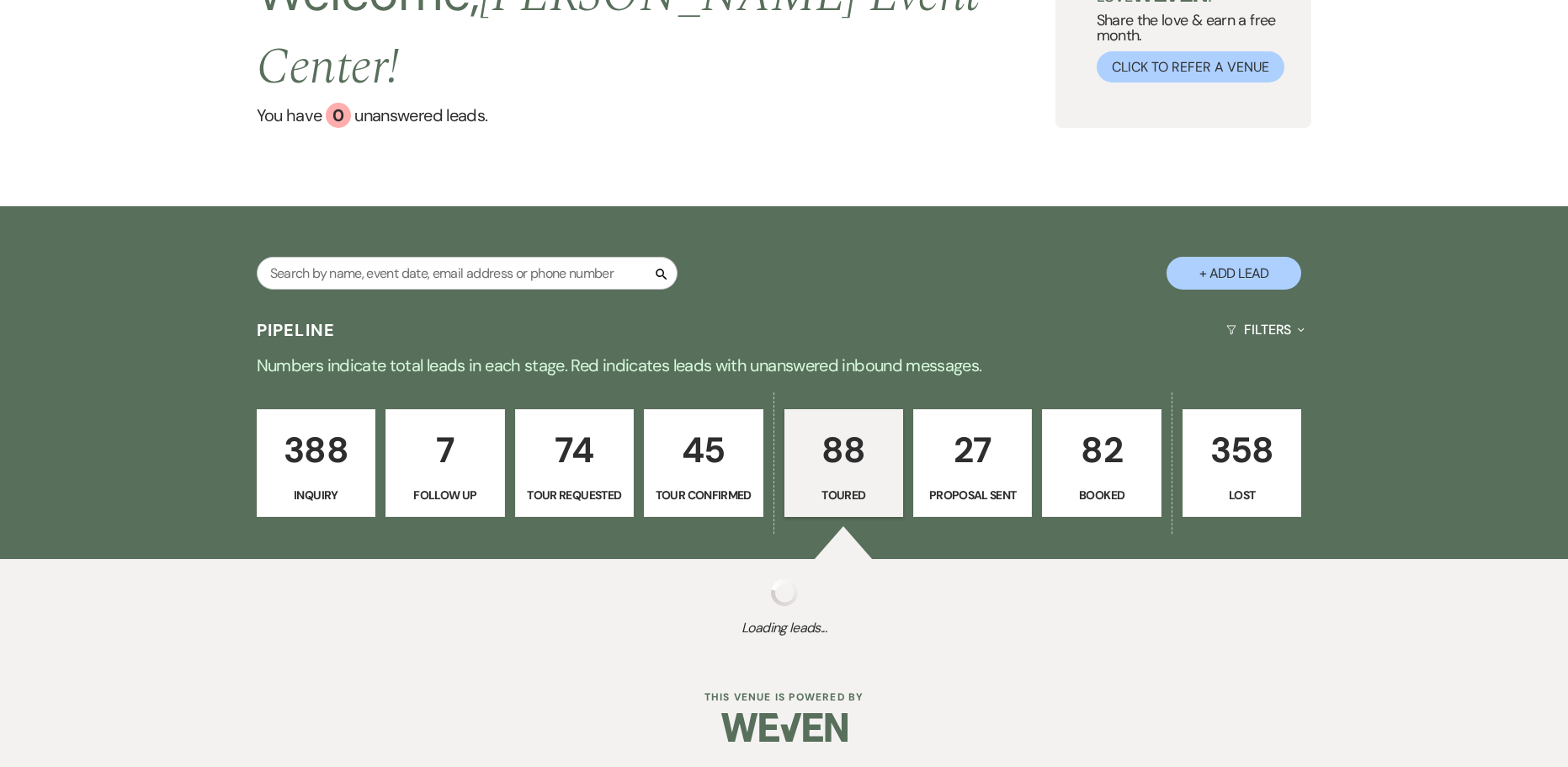
select select "5"
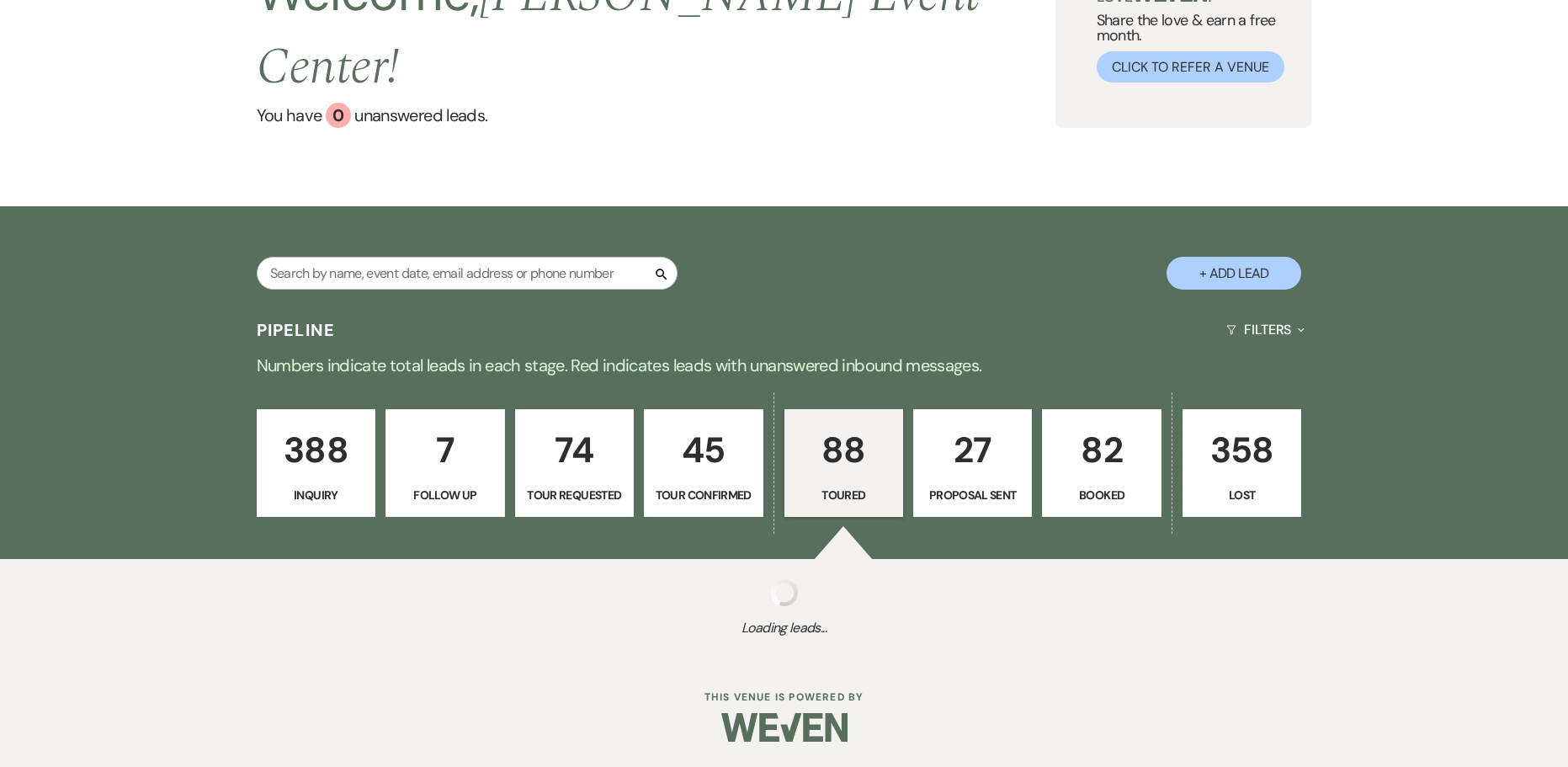
select select "5"
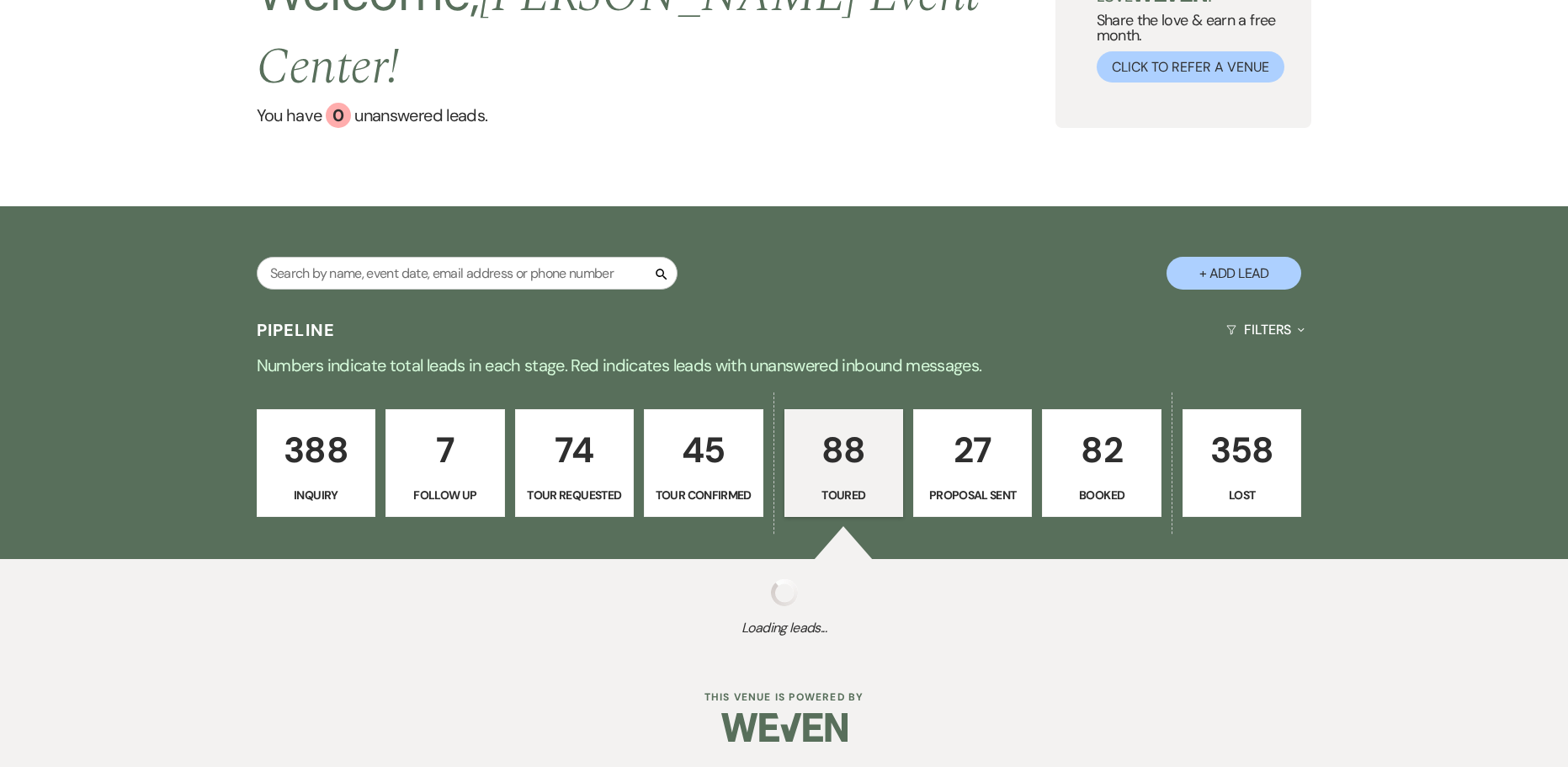
select select "5"
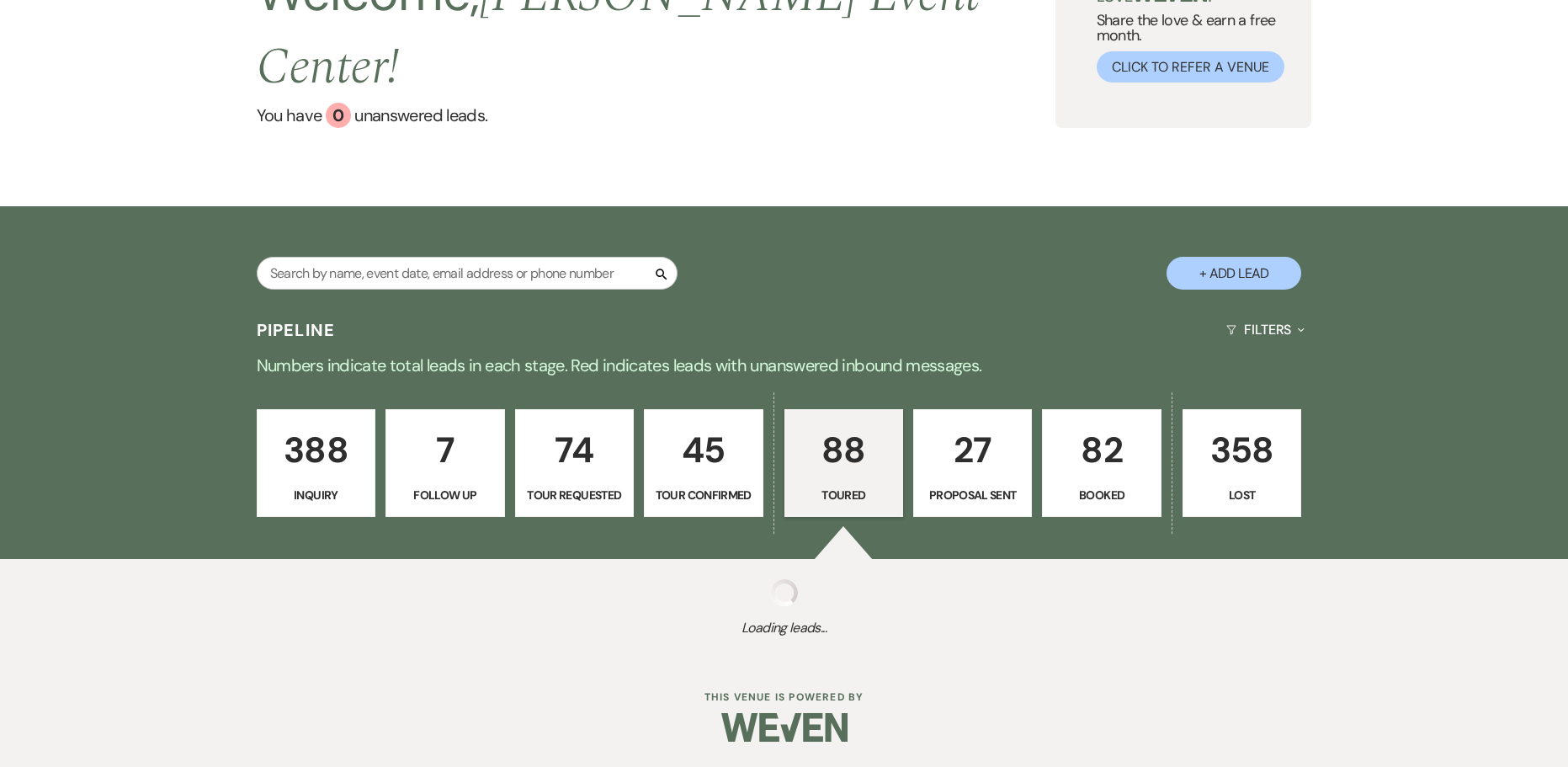
select select "5"
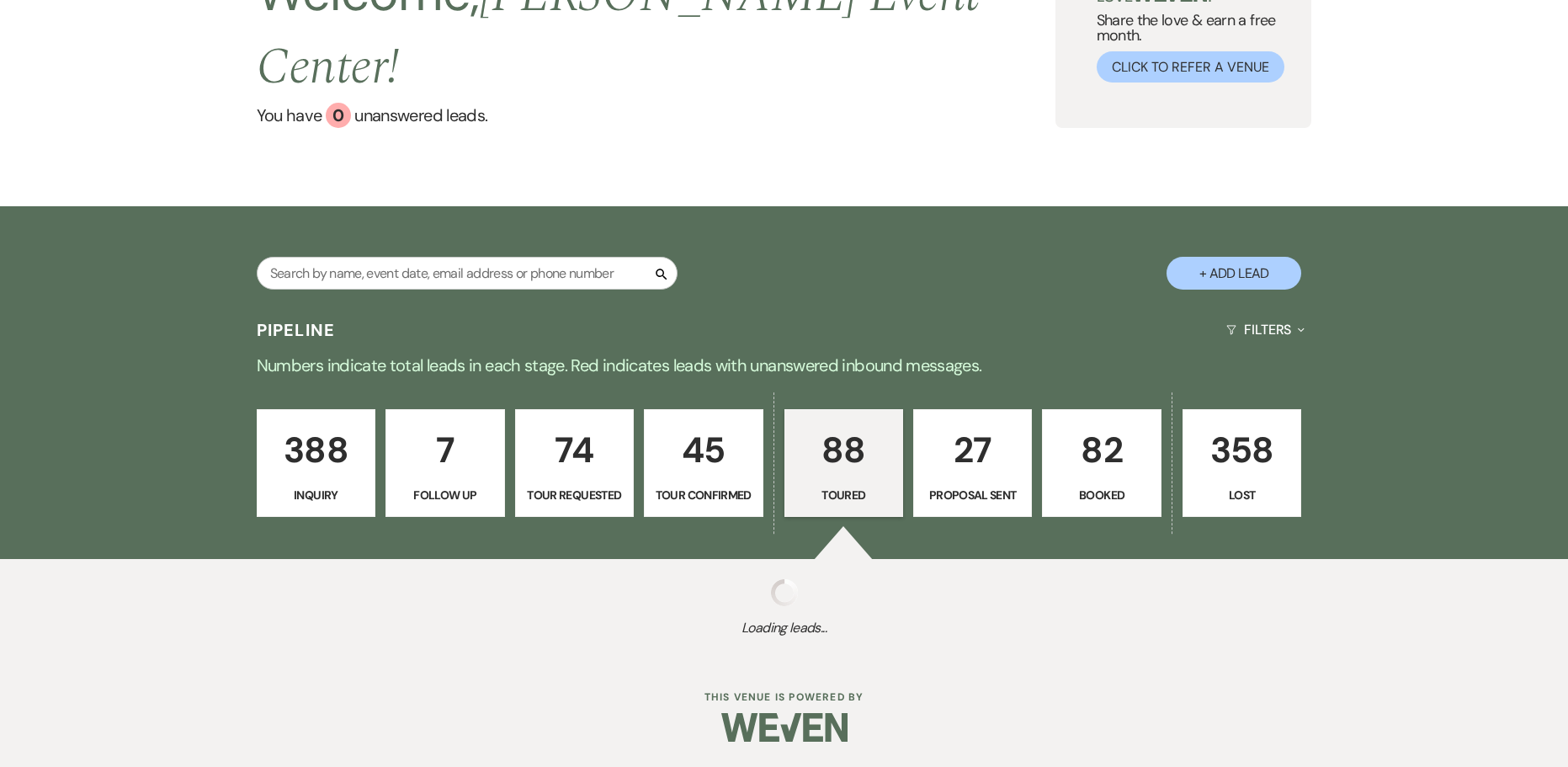
select select "5"
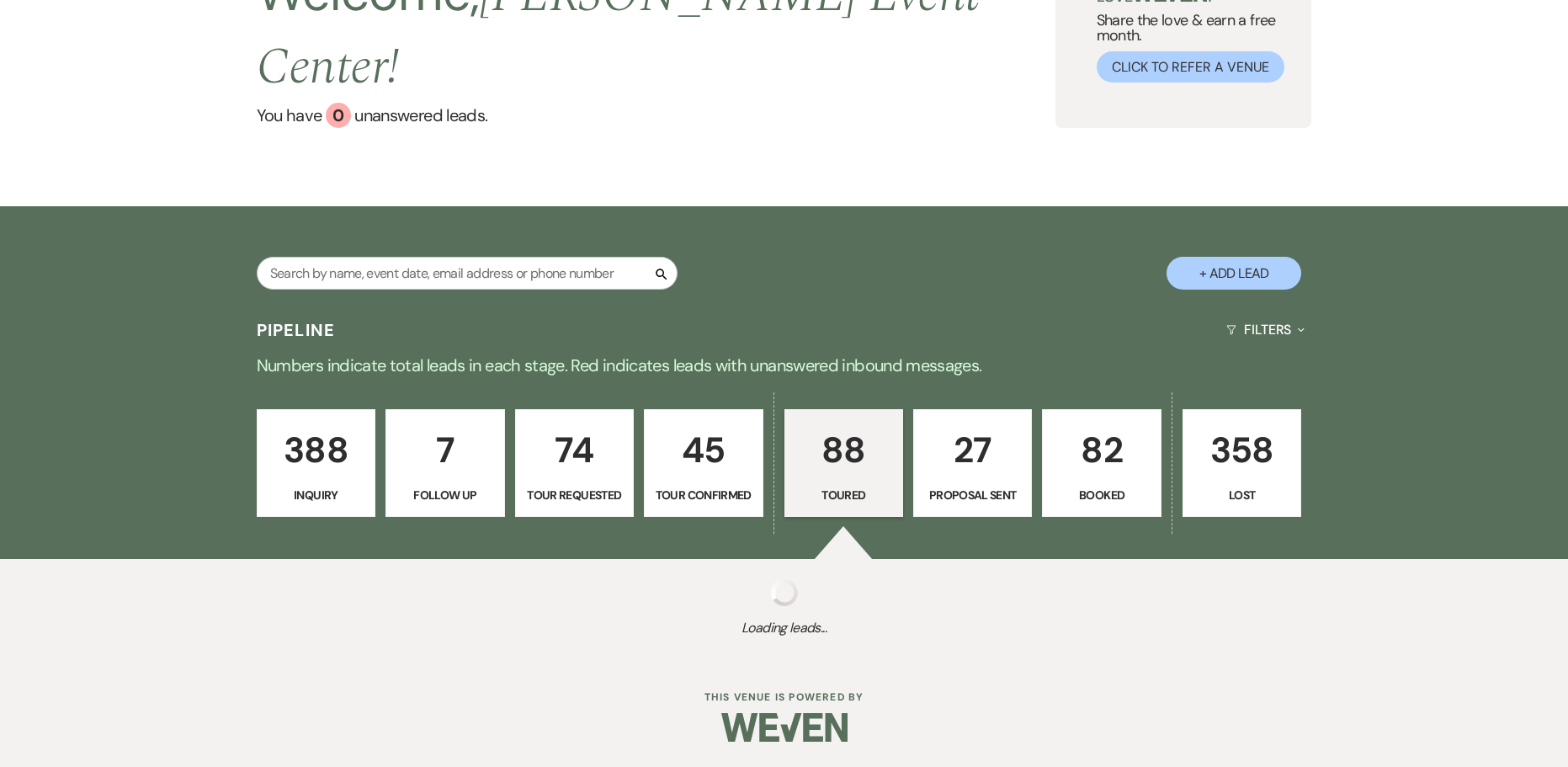
select select "5"
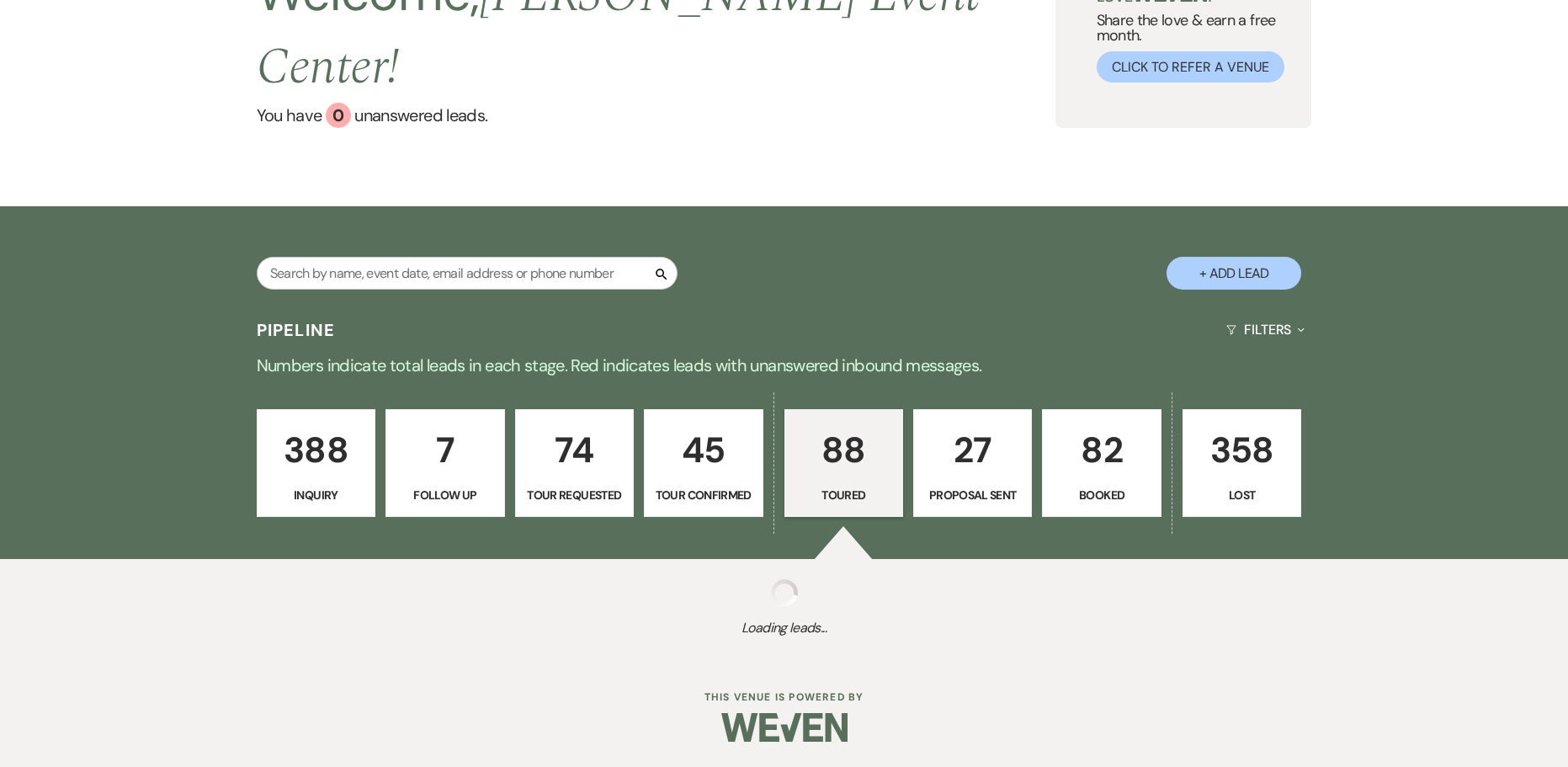
select select "5"
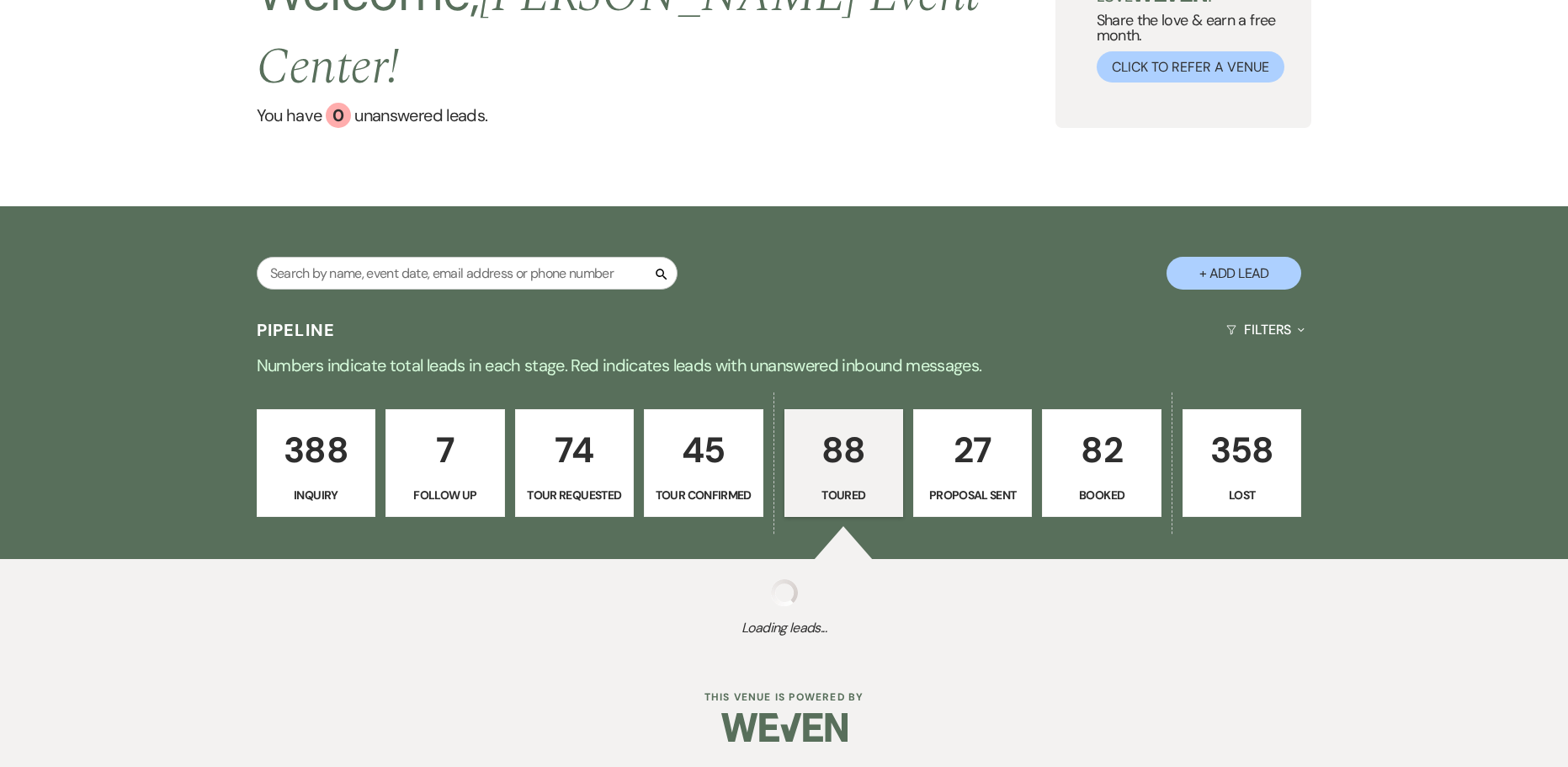
select select "5"
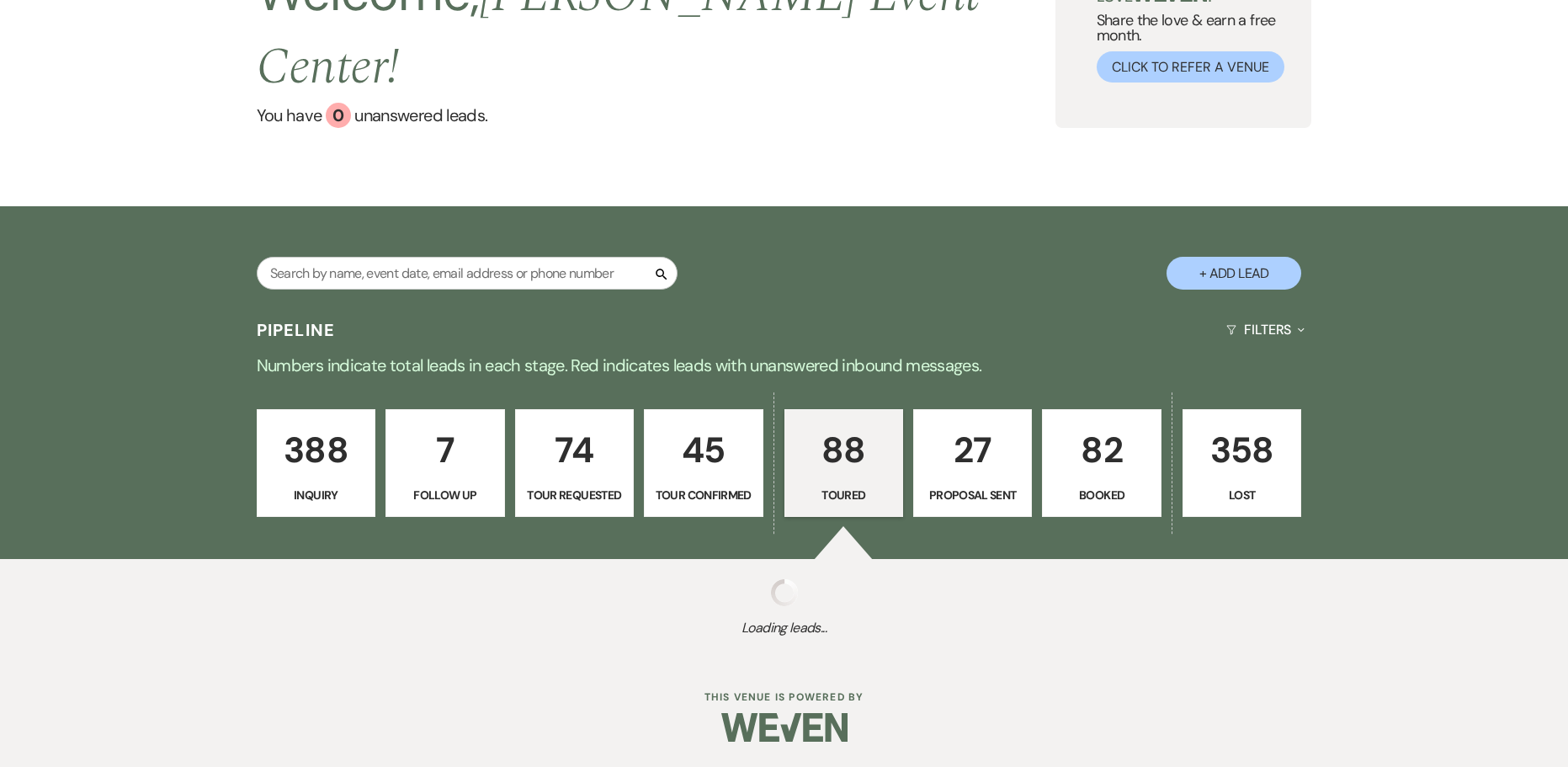
select select "5"
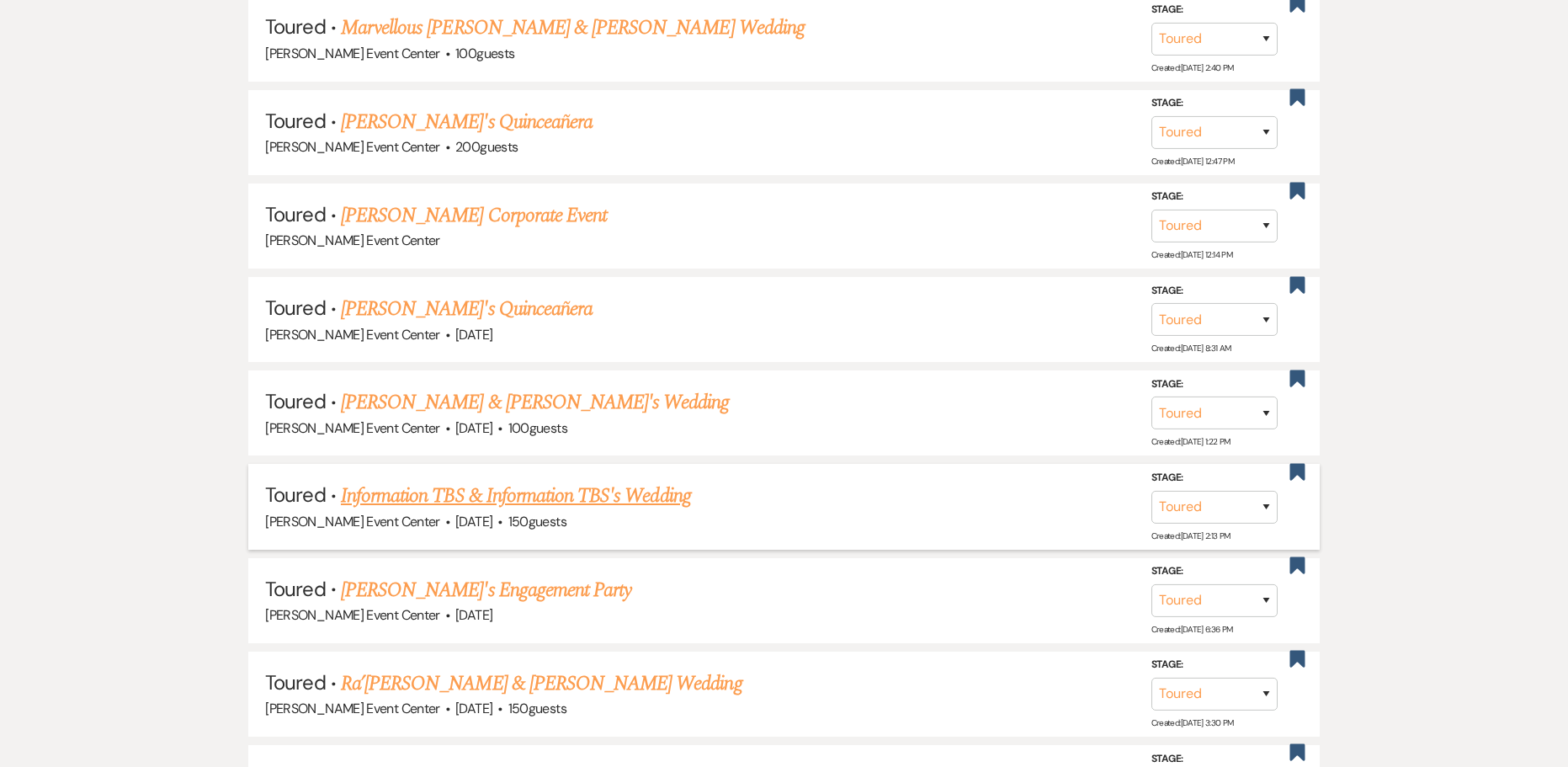
scroll to position [886, 0]
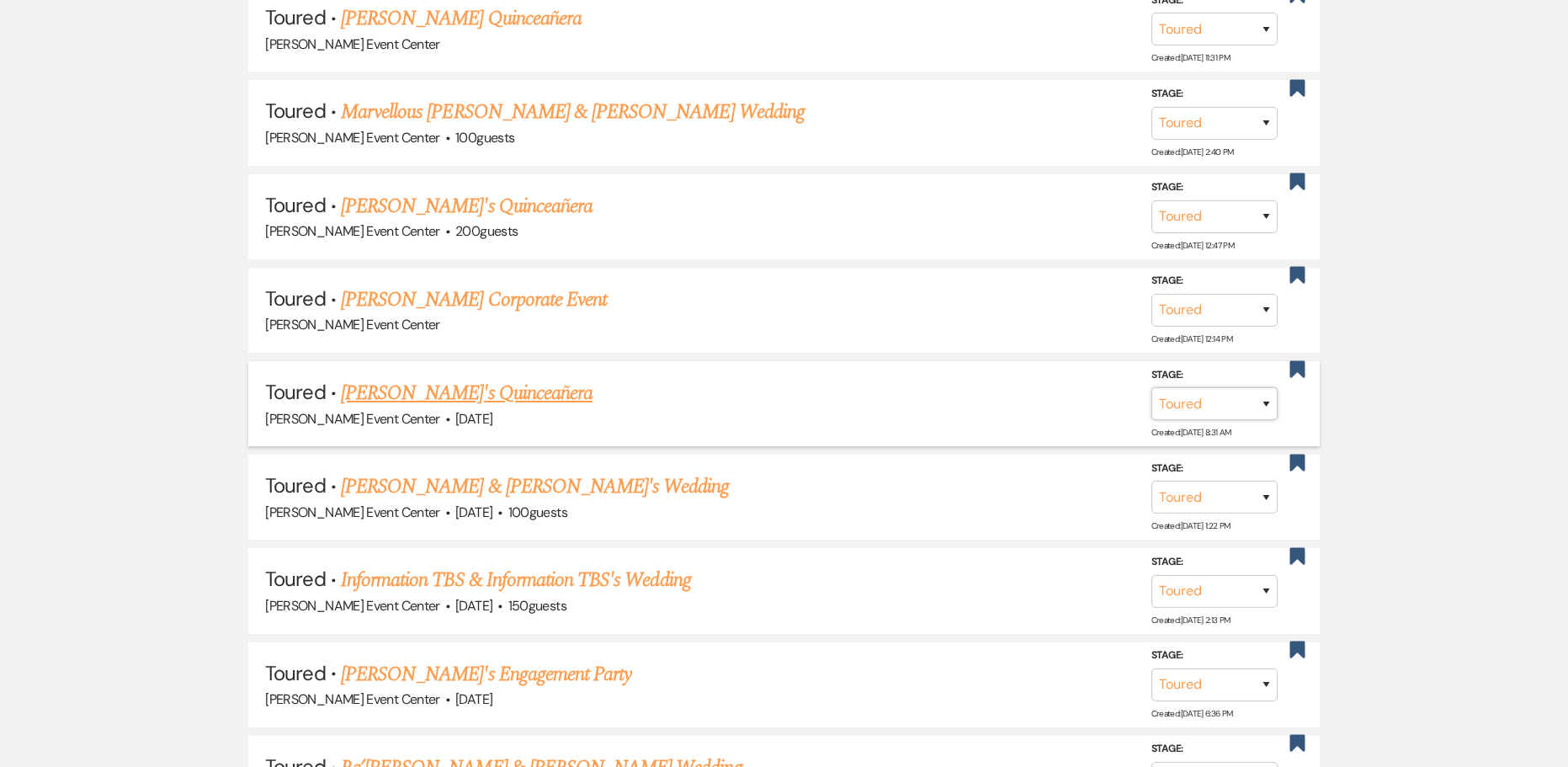
click at [1244, 387] on select "Inquiry Follow Up Tour Requested Tour Confirmed Toured Proposal Sent Booked Lost" at bounding box center [1215, 403] width 127 height 33
select select "8"
click at [1151, 387] on select "Inquiry Follow Up Tour Requested Tour Confirmed Toured Proposal Sent Booked Lost" at bounding box center [1215, 403] width 127 height 33
click at [1021, 387] on select "Booked Elsewhere Budget Date Unavailable No Response Not a Good Match Capacity …" at bounding box center [978, 403] width 145 height 33
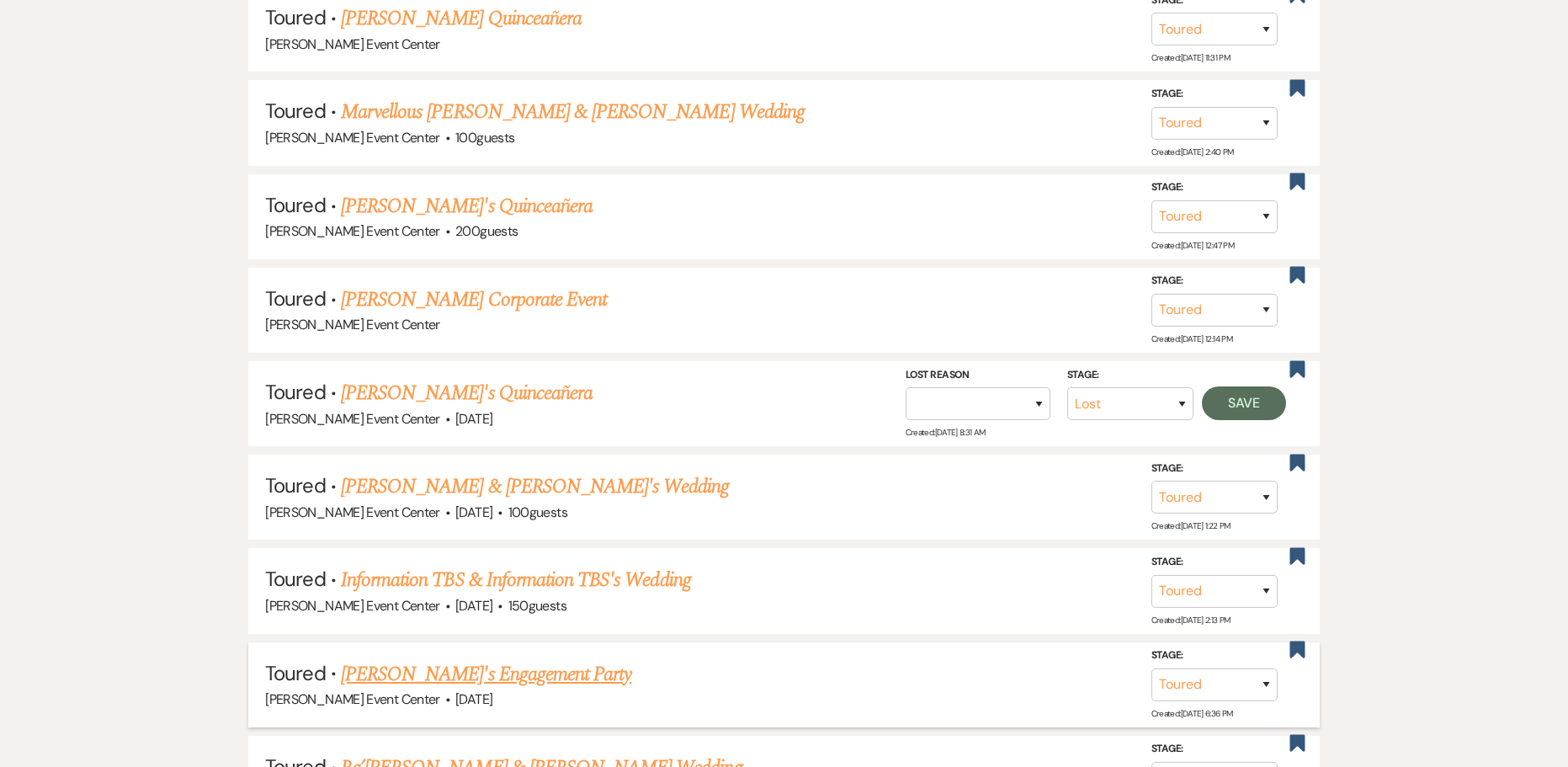
click at [956, 670] on li "Toured · [PERSON_NAME]'s Engagement Party [PERSON_NAME] Event Center · [DATE] S…" at bounding box center [784, 685] width 1071 height 85
click at [935, 387] on select "Booked Elsewhere Budget Date Unavailable No Response Not a Good Match Capacity …" at bounding box center [978, 403] width 145 height 33
select select "1"
click at [906, 387] on select "Booked Elsewhere Budget Date Unavailable No Response Not a Good Match Capacity …" at bounding box center [978, 403] width 145 height 33
click at [1012, 387] on input "Other" at bounding box center [971, 403] width 175 height 33
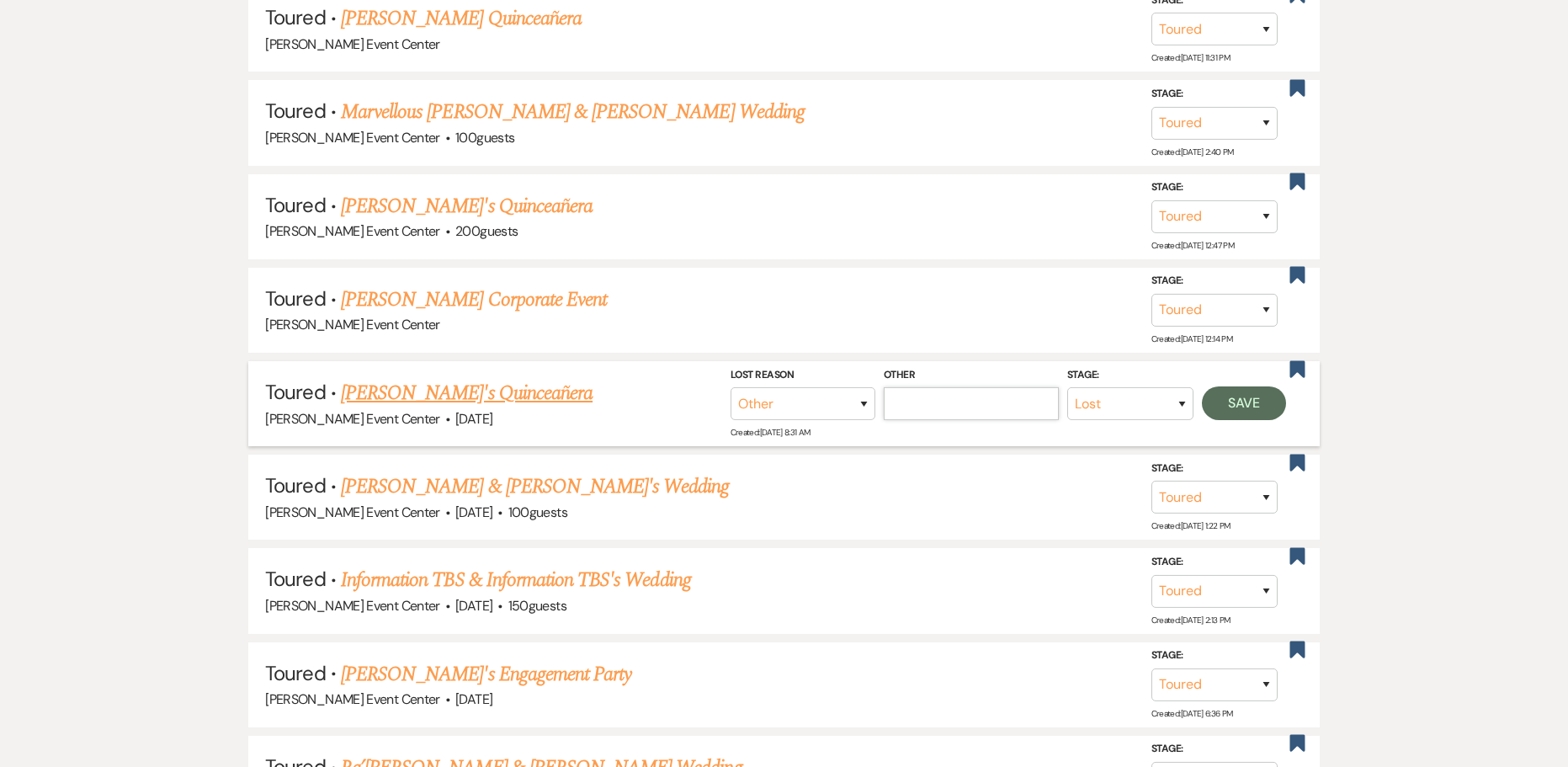
type input "Date passed"
click at [1251, 386] on button "Save" at bounding box center [1244, 403] width 84 height 34
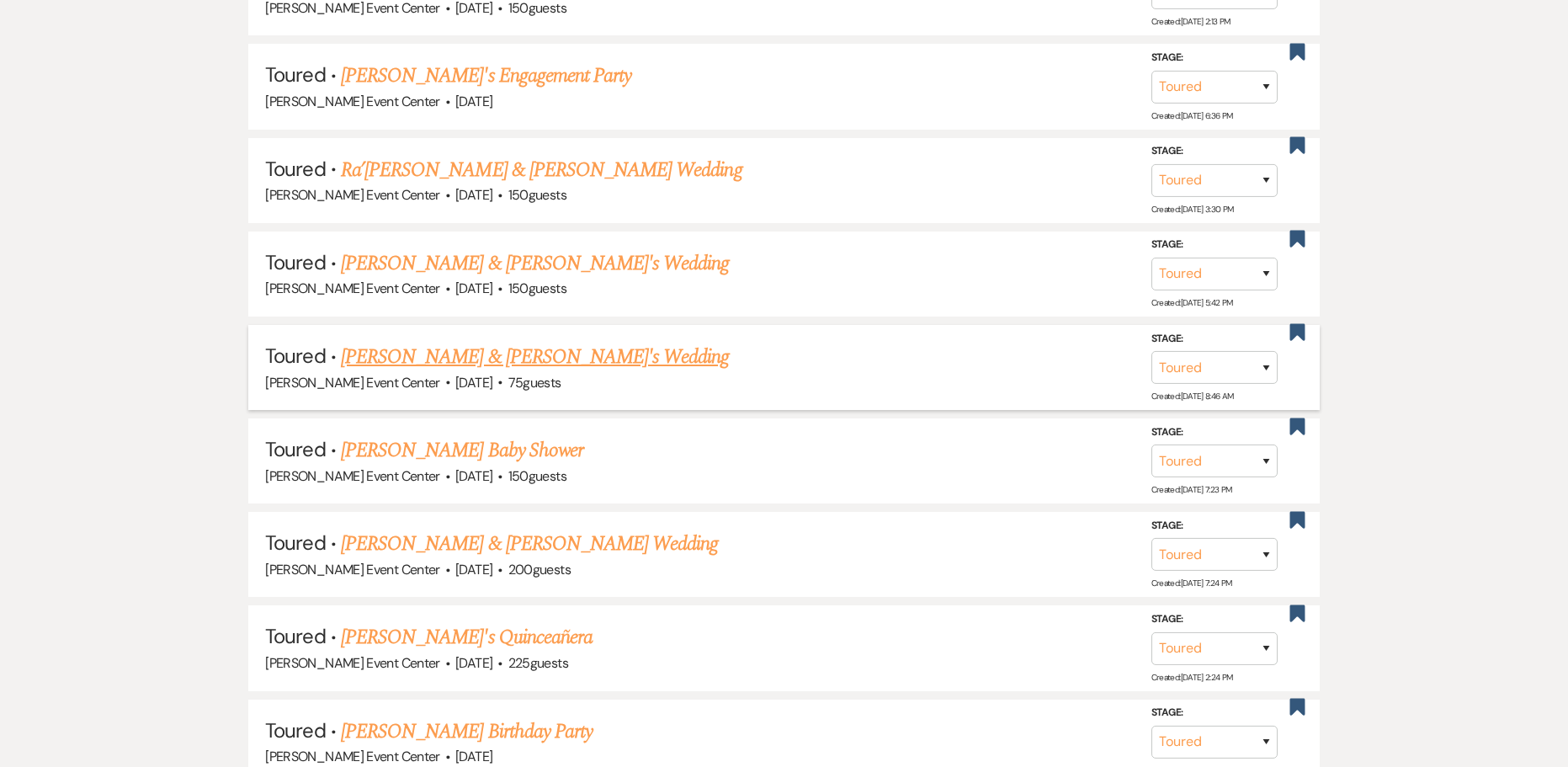
scroll to position [1391, 0]
click at [1238, 257] on select "Inquiry Follow Up Tour Requested Tour Confirmed Toured Proposal Sent Booked Lost" at bounding box center [1215, 273] width 127 height 33
select select "8"
click at [1151, 257] on select "Inquiry Follow Up Tour Requested Tour Confirmed Toured Proposal Sent Booked Lost" at bounding box center [1215, 273] width 127 height 33
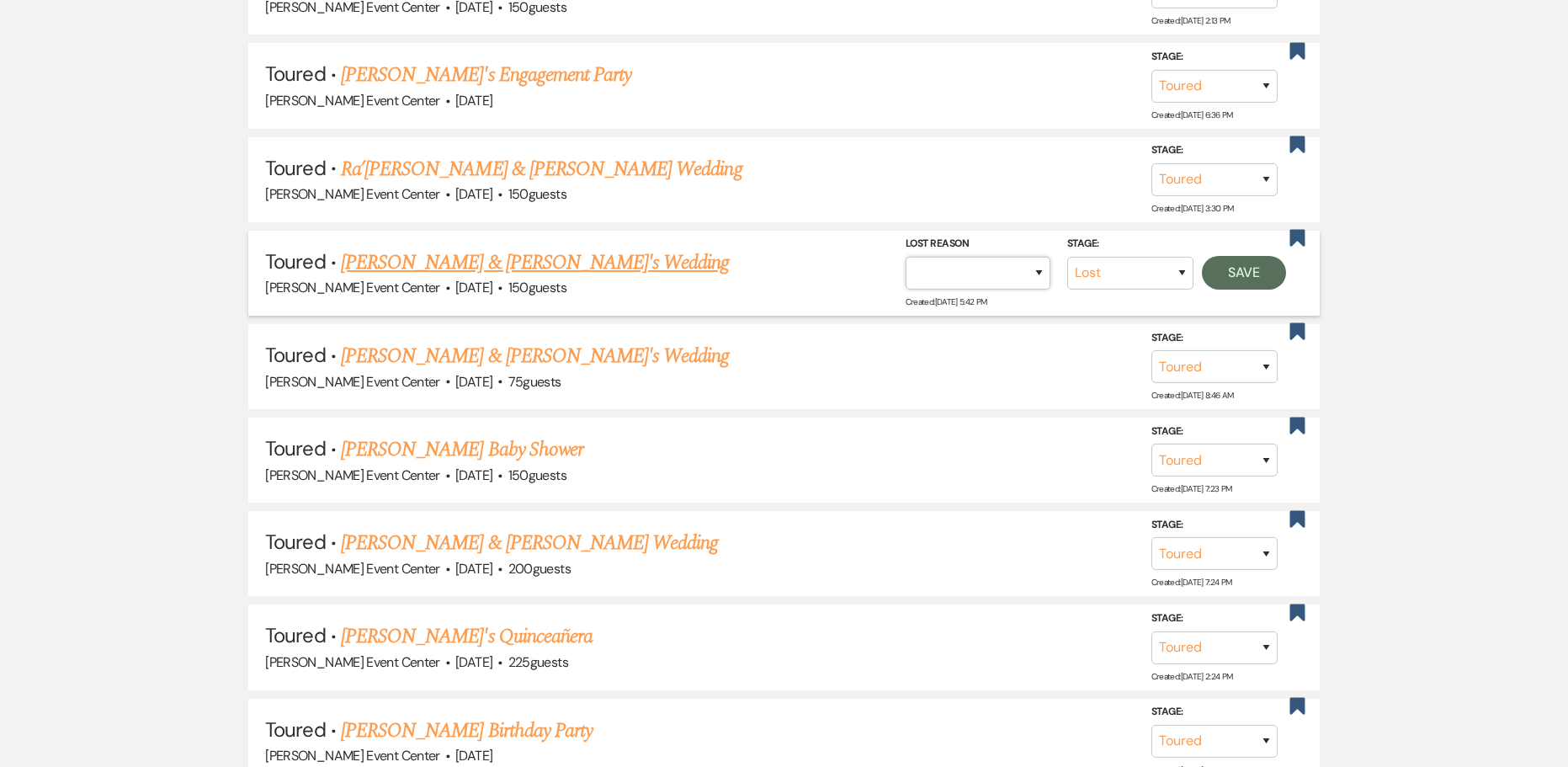
click at [971, 257] on select "Booked Elsewhere Budget Date Unavailable No Response Not a Good Match Capacity …" at bounding box center [978, 273] width 145 height 33
click at [906, 257] on select "Booked Elsewhere Budget Date Unavailable No Response Not a Good Match Capacity …" at bounding box center [978, 273] width 145 height 33
click at [980, 257] on input "Other" at bounding box center [971, 273] width 175 height 33
click at [876, 257] on select "Booked Elsewhere Budget Date Unavailable No Response Not a Good Match Capacity …" at bounding box center [803, 273] width 145 height 33
select select "5"
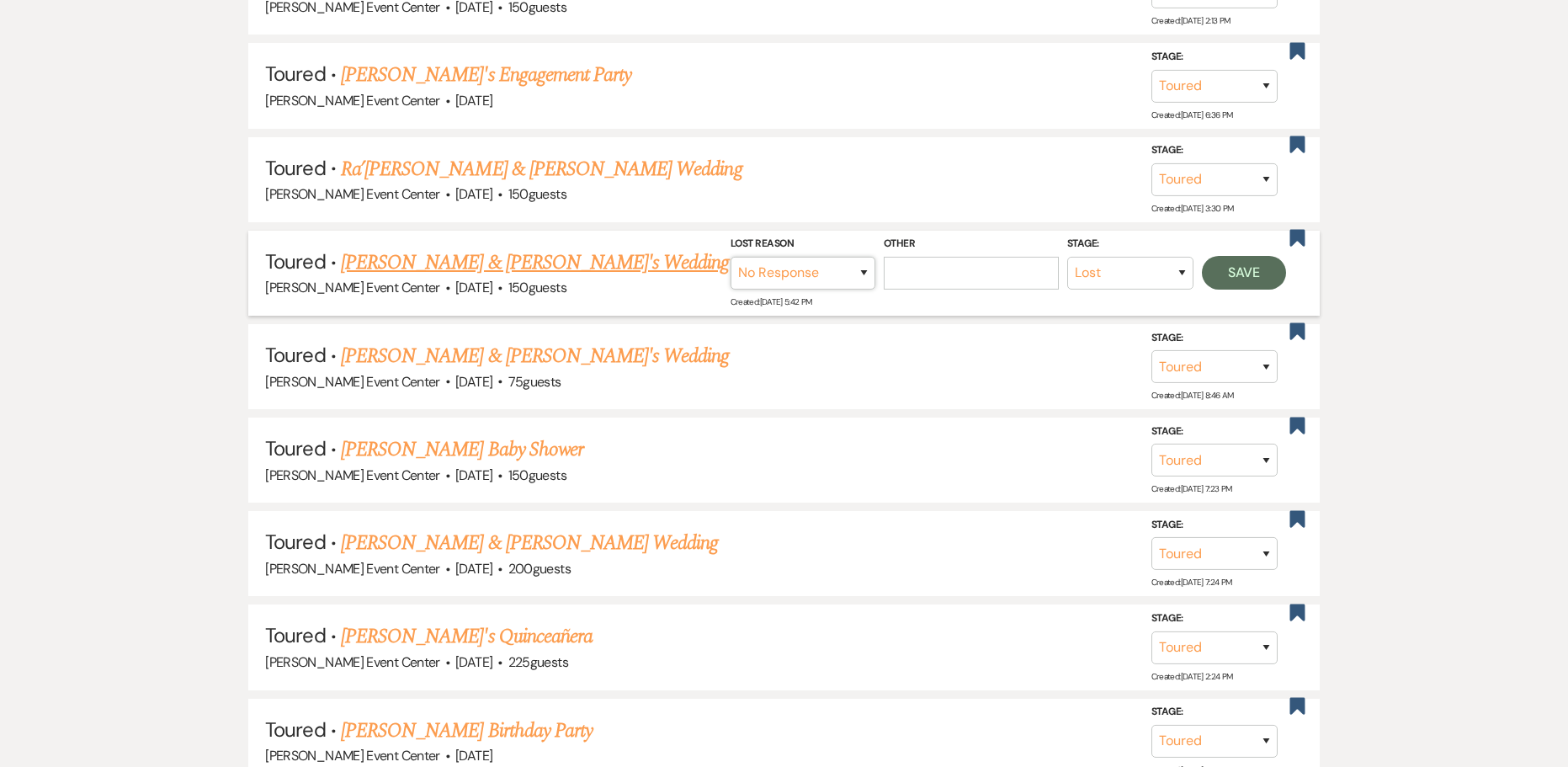
click at [876, 257] on select "Booked Elsewhere Budget Date Unavailable No Response Not a Good Match Capacity …" at bounding box center [803, 273] width 145 height 33
click at [1260, 235] on form "Stage: Inquiry Follow Up Tour Requested Tour Confirmed Toured Proposal Sent Boo…" at bounding box center [1096, 263] width 381 height 55
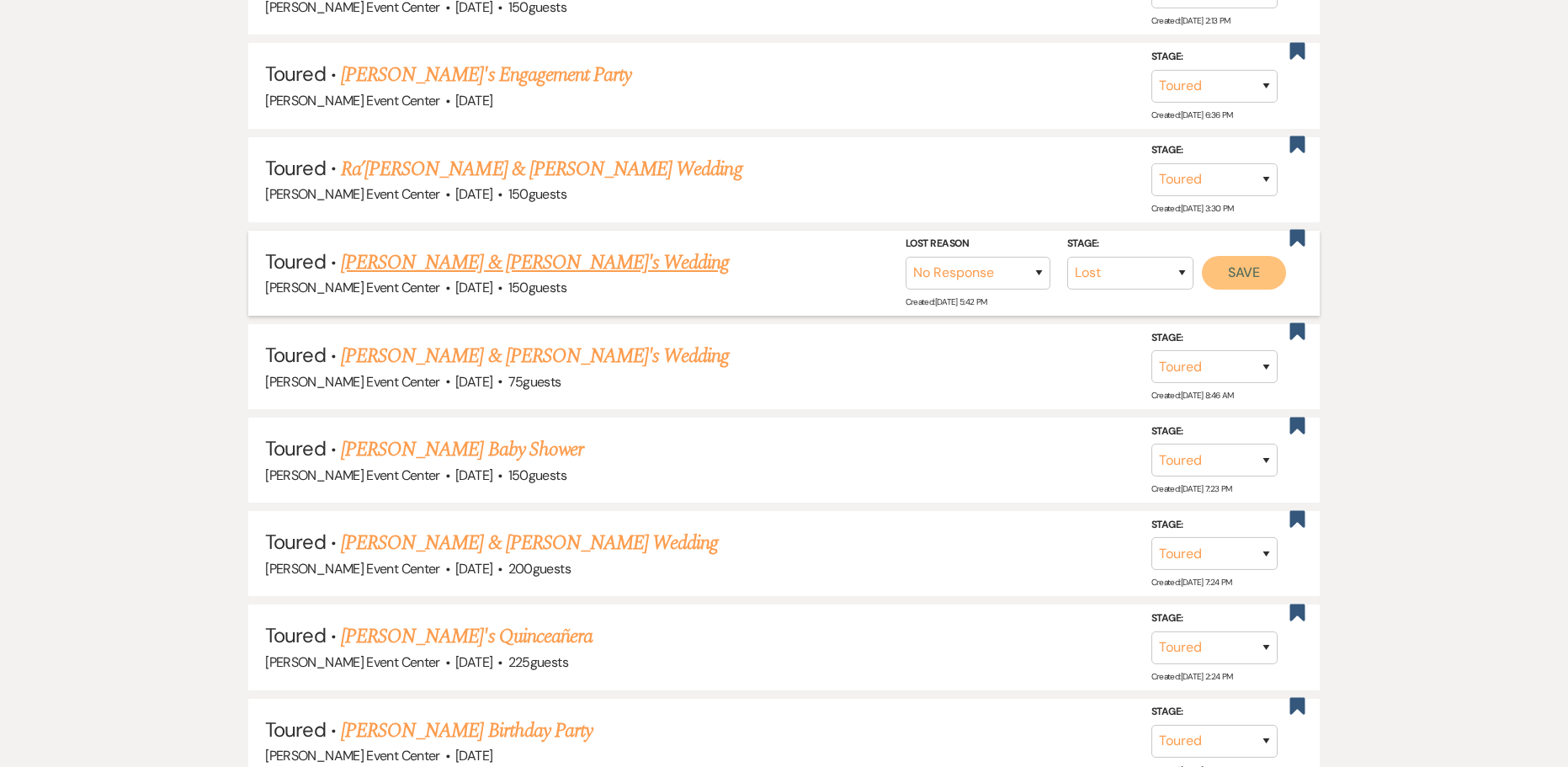
click at [1211, 256] on button "Save" at bounding box center [1244, 273] width 84 height 34
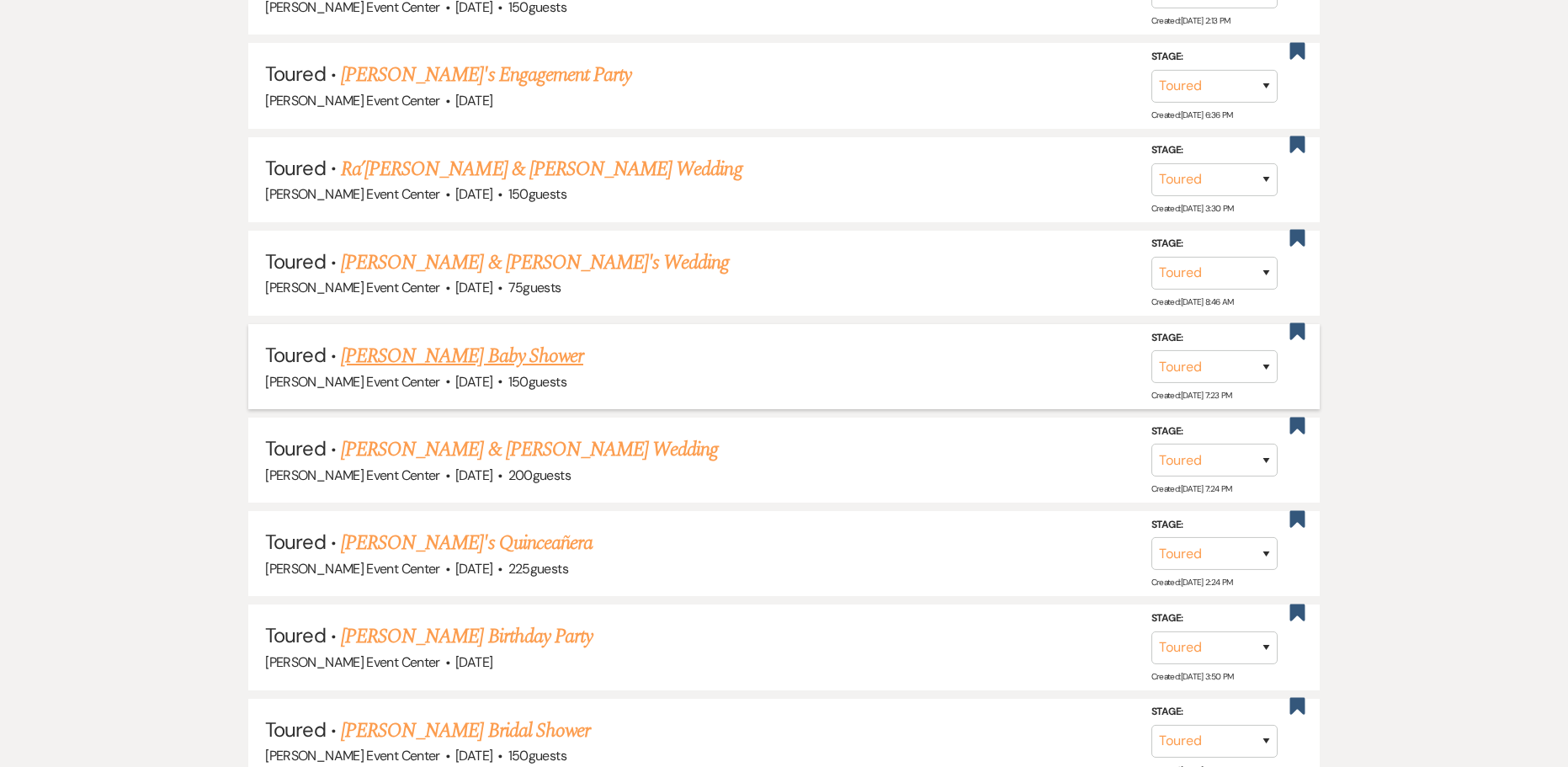
click at [477, 341] on link "[PERSON_NAME] Baby Shower" at bounding box center [462, 356] width 243 height 30
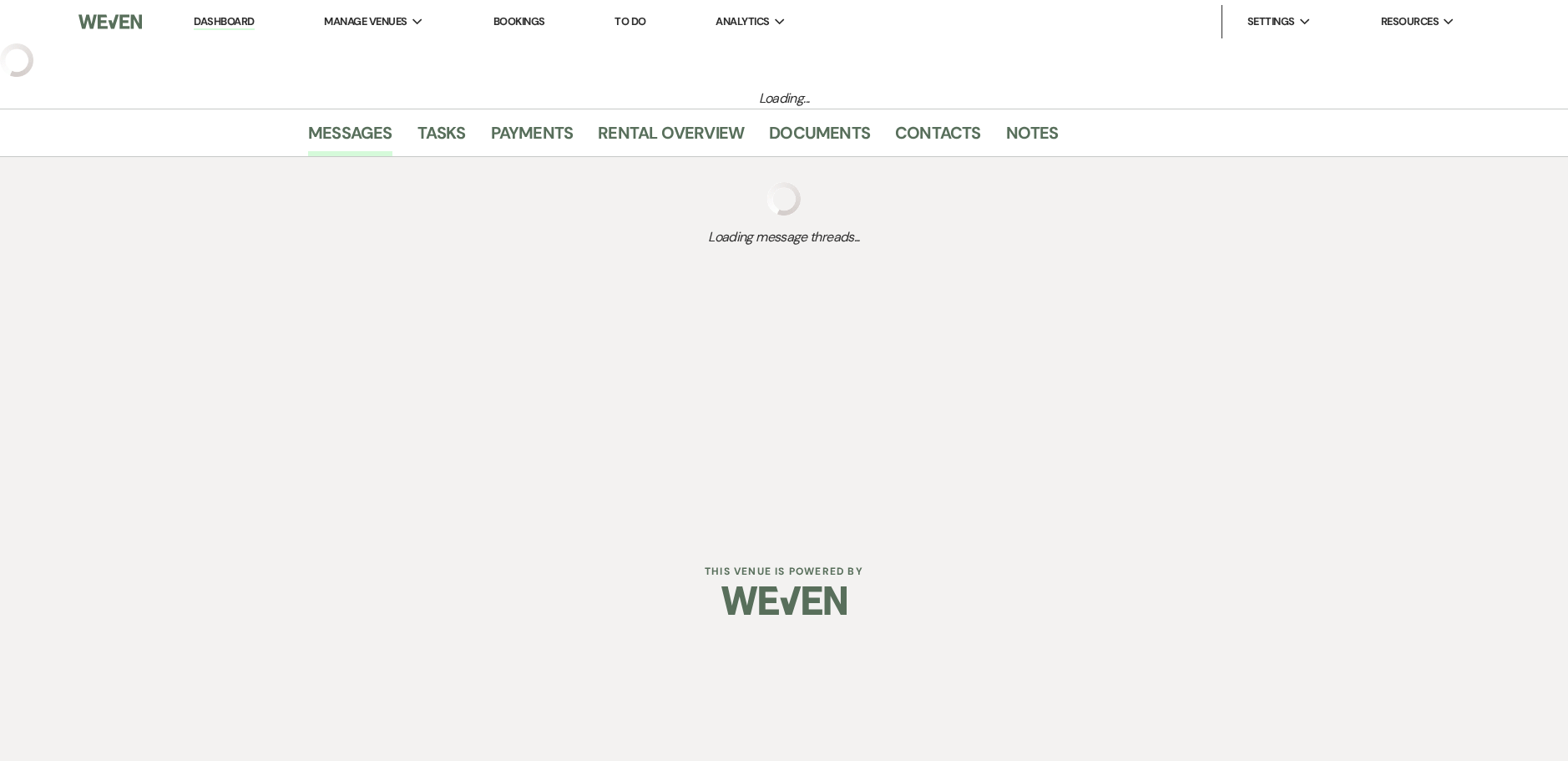
select select "5"
select select "3"
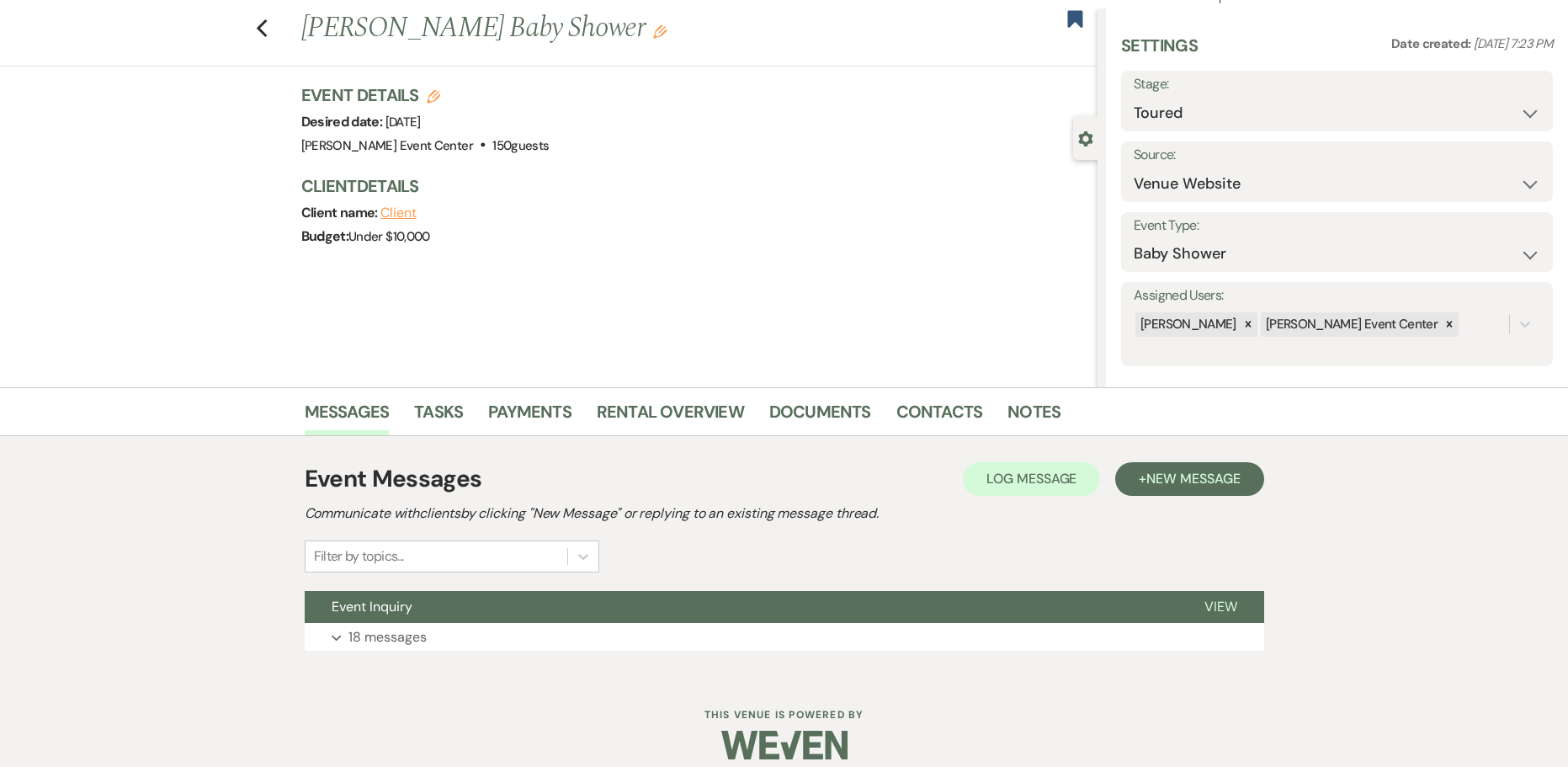
scroll to position [53, 0]
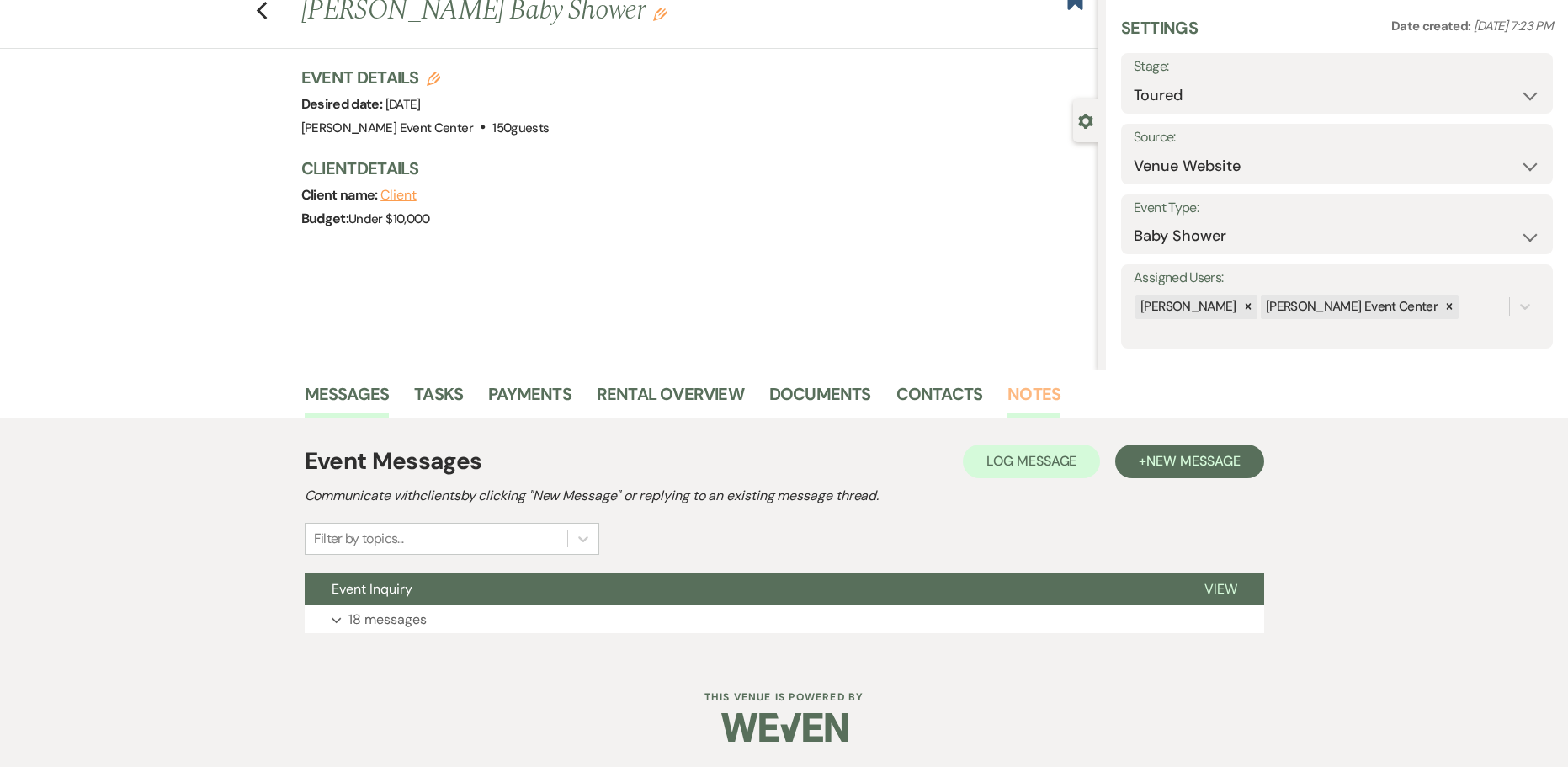
click at [1039, 400] on link "Notes" at bounding box center [1034, 399] width 53 height 37
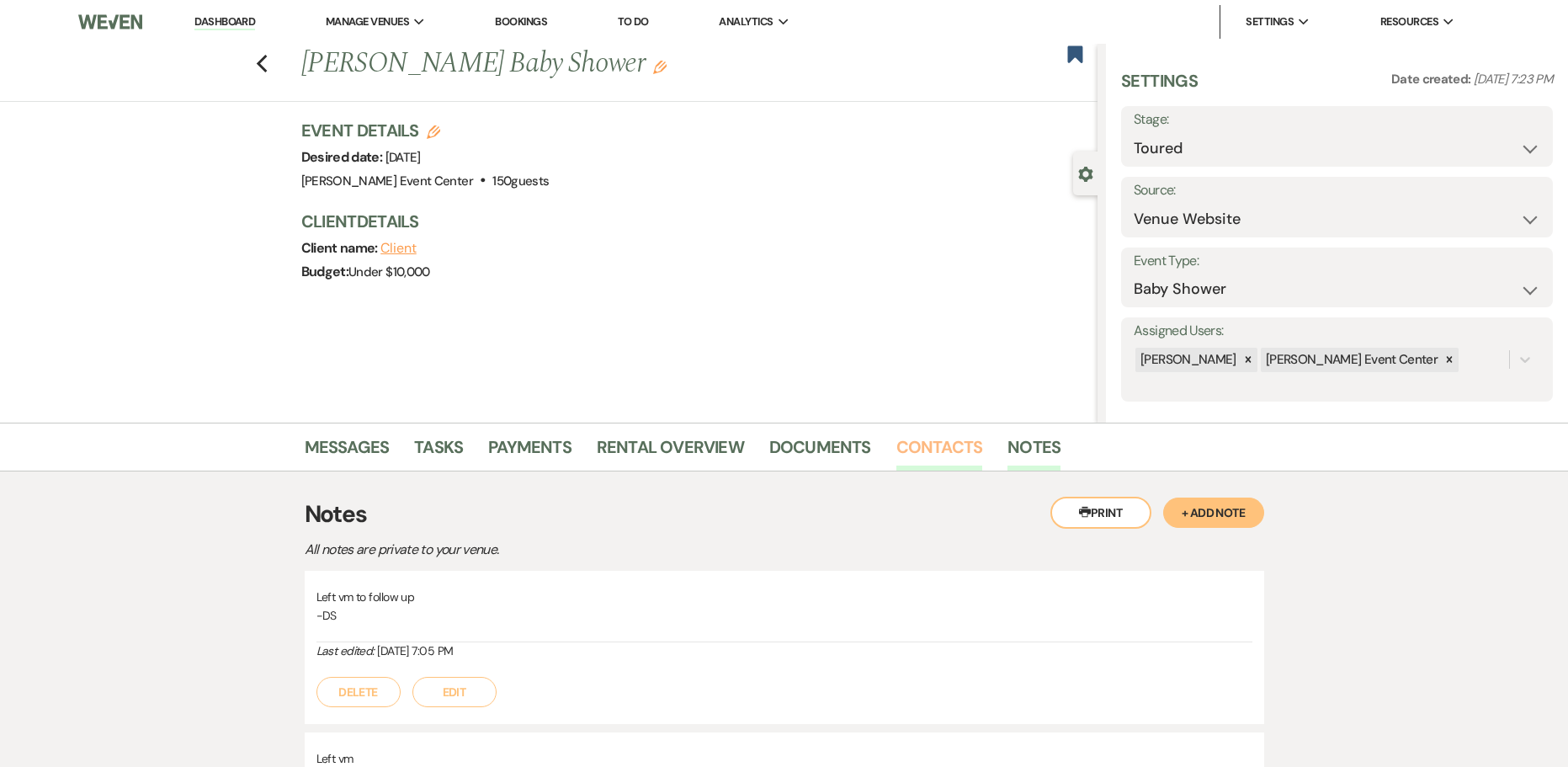
click at [898, 447] on link "Contacts" at bounding box center [940, 452] width 87 height 37
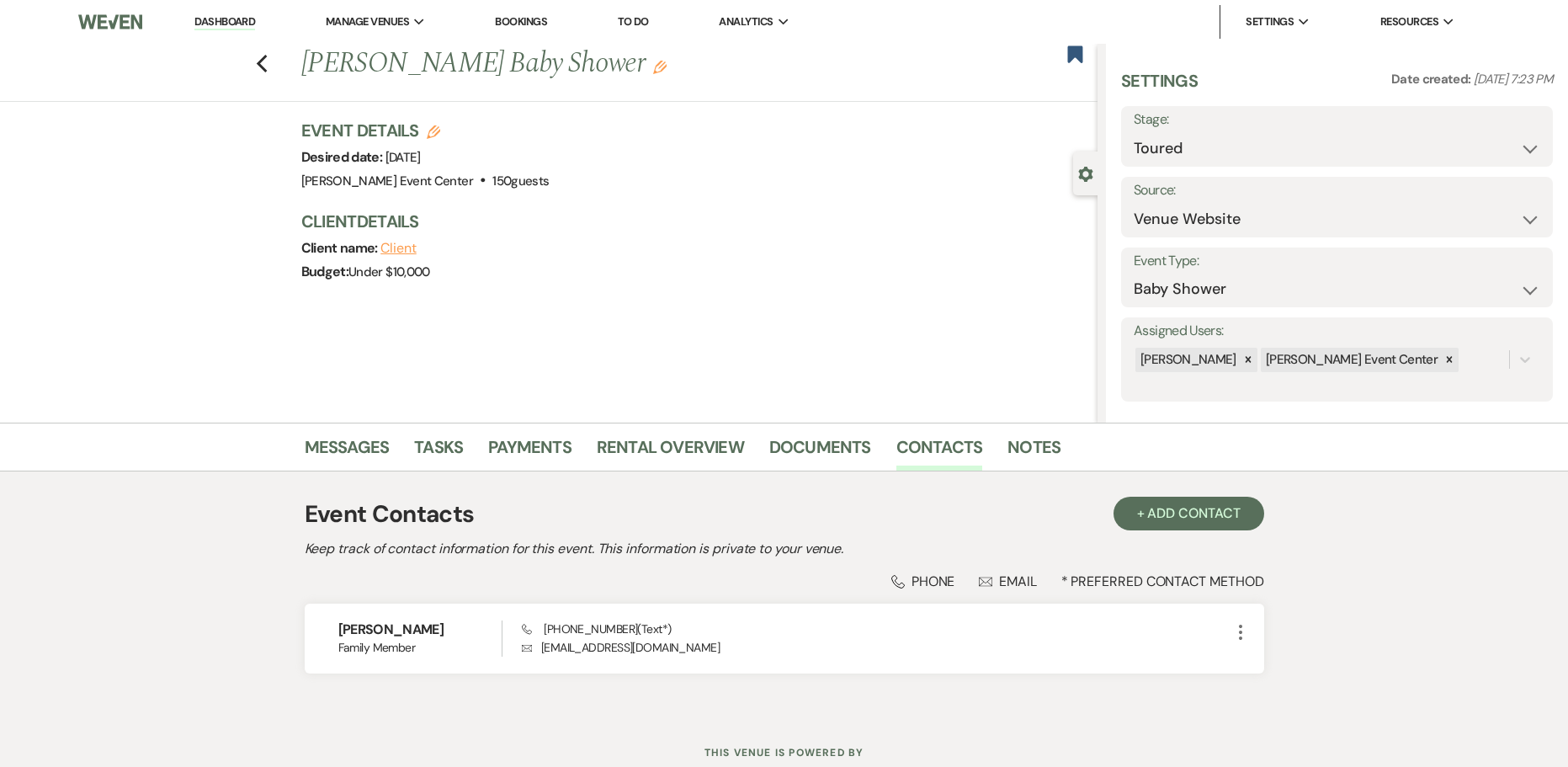
drag, startPoint x: 864, startPoint y: 405, endPoint x: 877, endPoint y: 418, distance: 18.4
click at [870, 418] on div "Previous [PERSON_NAME] Baby Shower Edit Bookmark Gear Settings Settings Date cr…" at bounding box center [549, 232] width 1098 height 379
click at [1014, 454] on link "Notes" at bounding box center [1034, 452] width 53 height 37
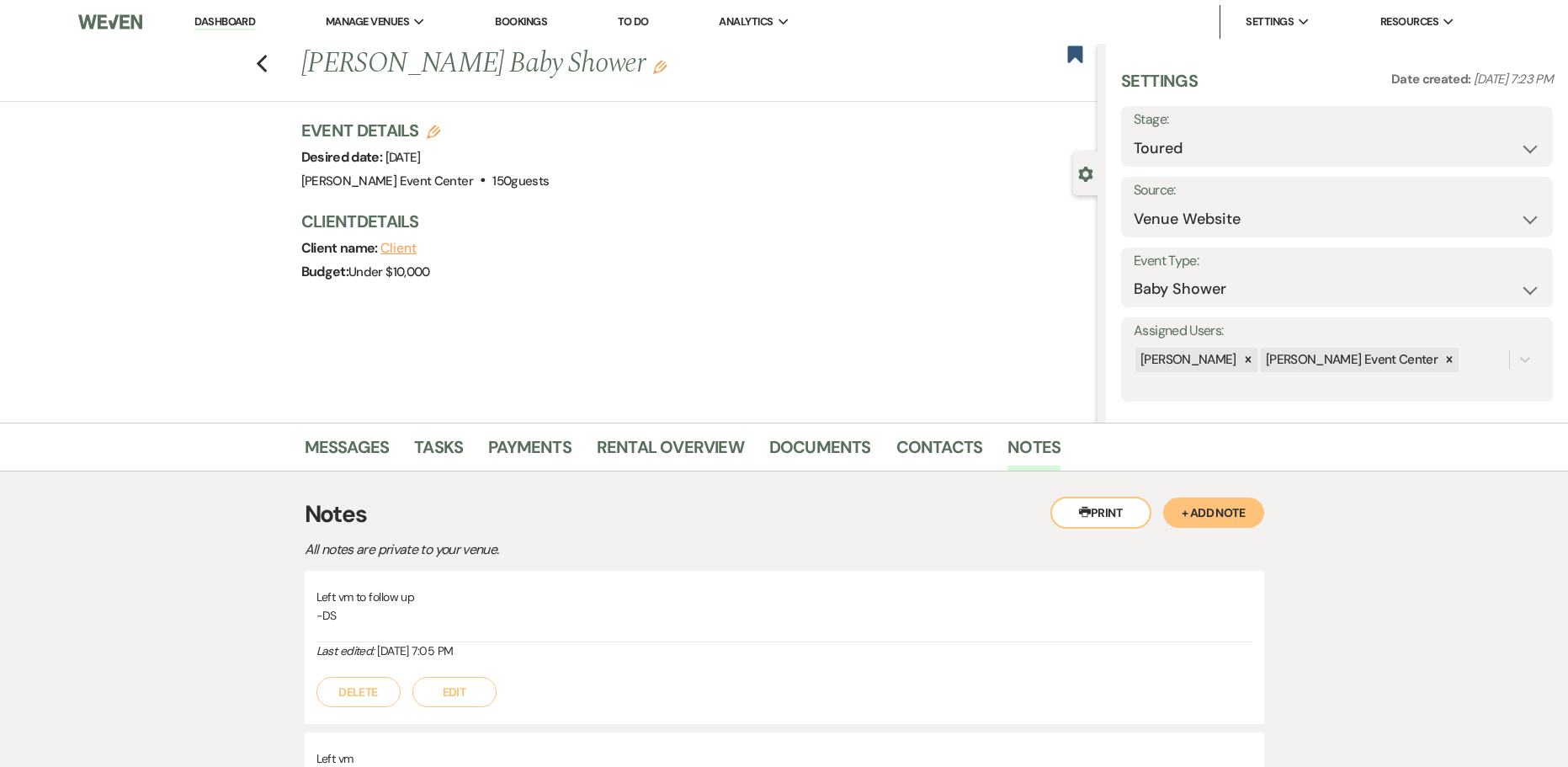
click at [1189, 517] on button "+ Add Note" at bounding box center [1214, 513] width 101 height 30
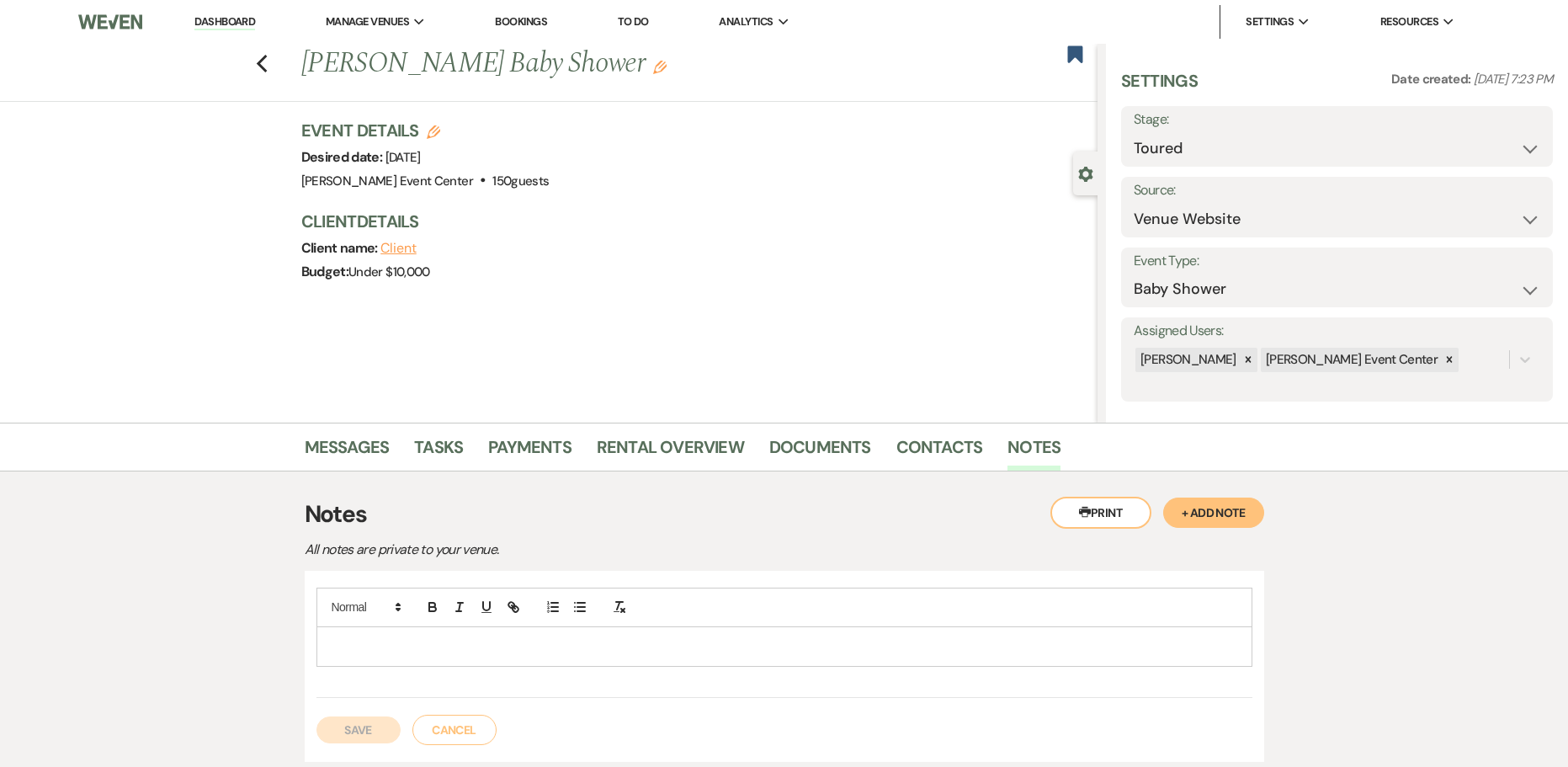
click at [606, 631] on div at bounding box center [784, 646] width 934 height 39
click at [362, 744] on button "Save" at bounding box center [358, 748] width 84 height 27
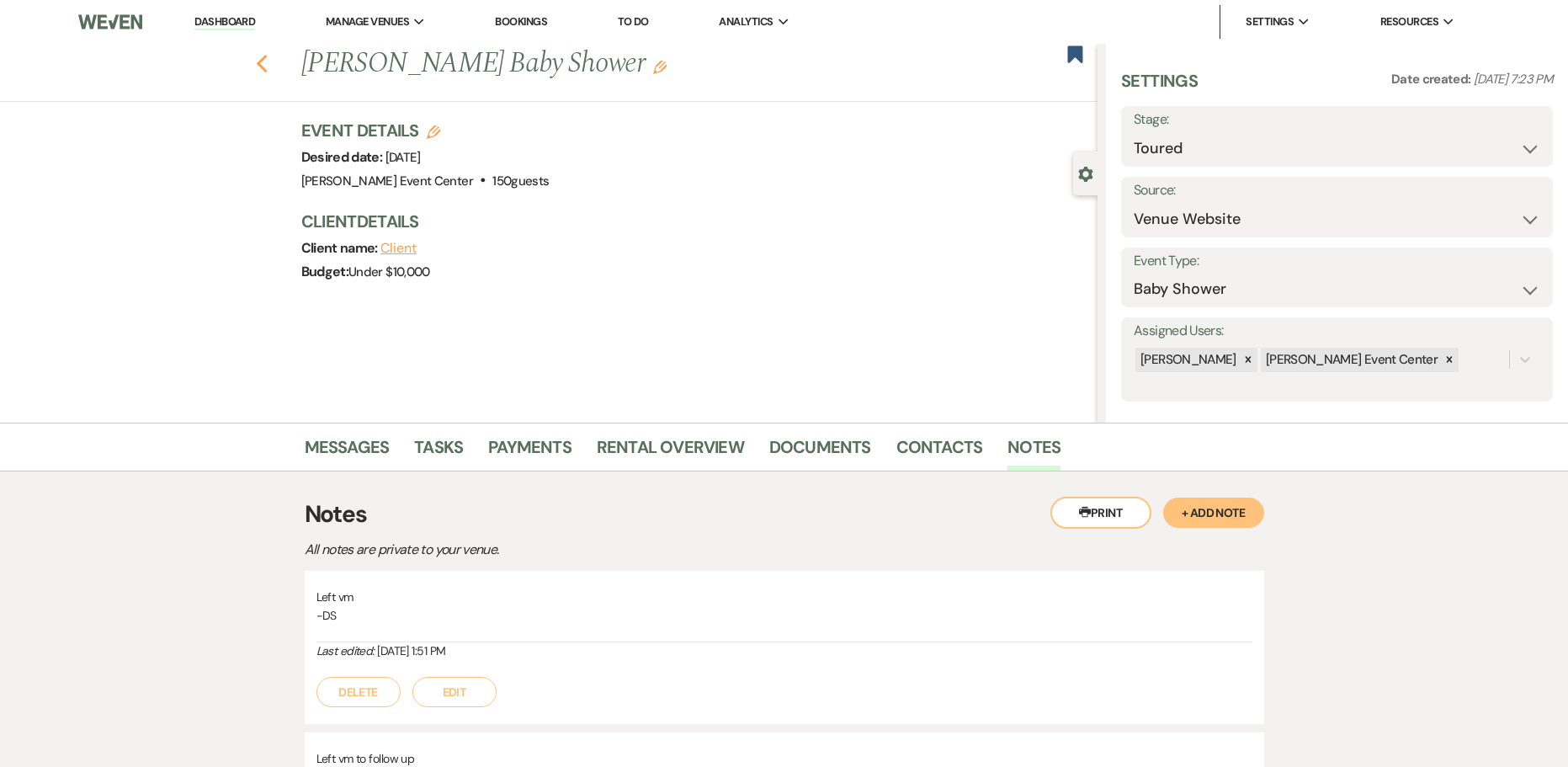
click at [263, 58] on icon "Previous" at bounding box center [262, 63] width 12 height 20
select select "5"
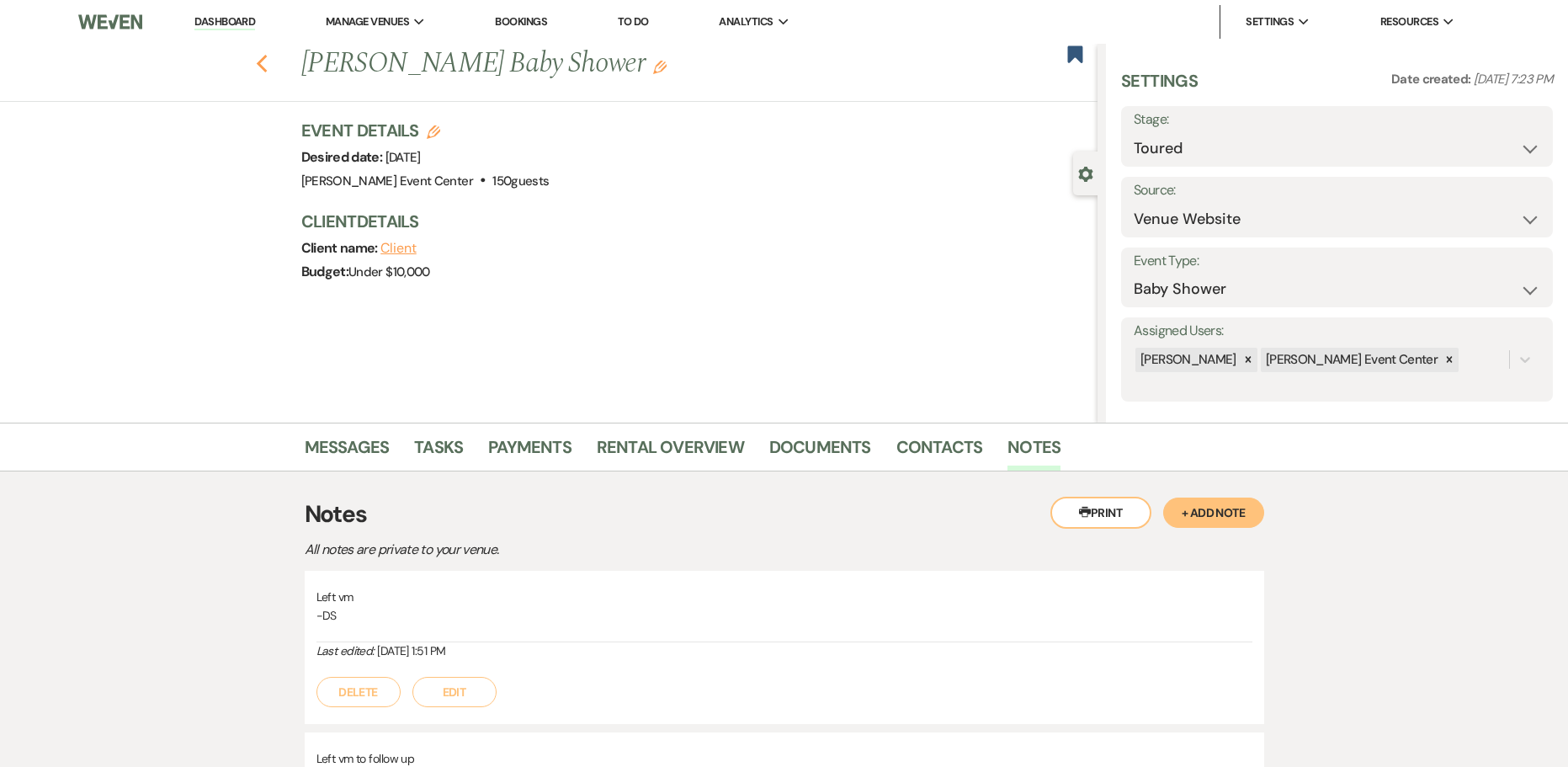
select select "5"
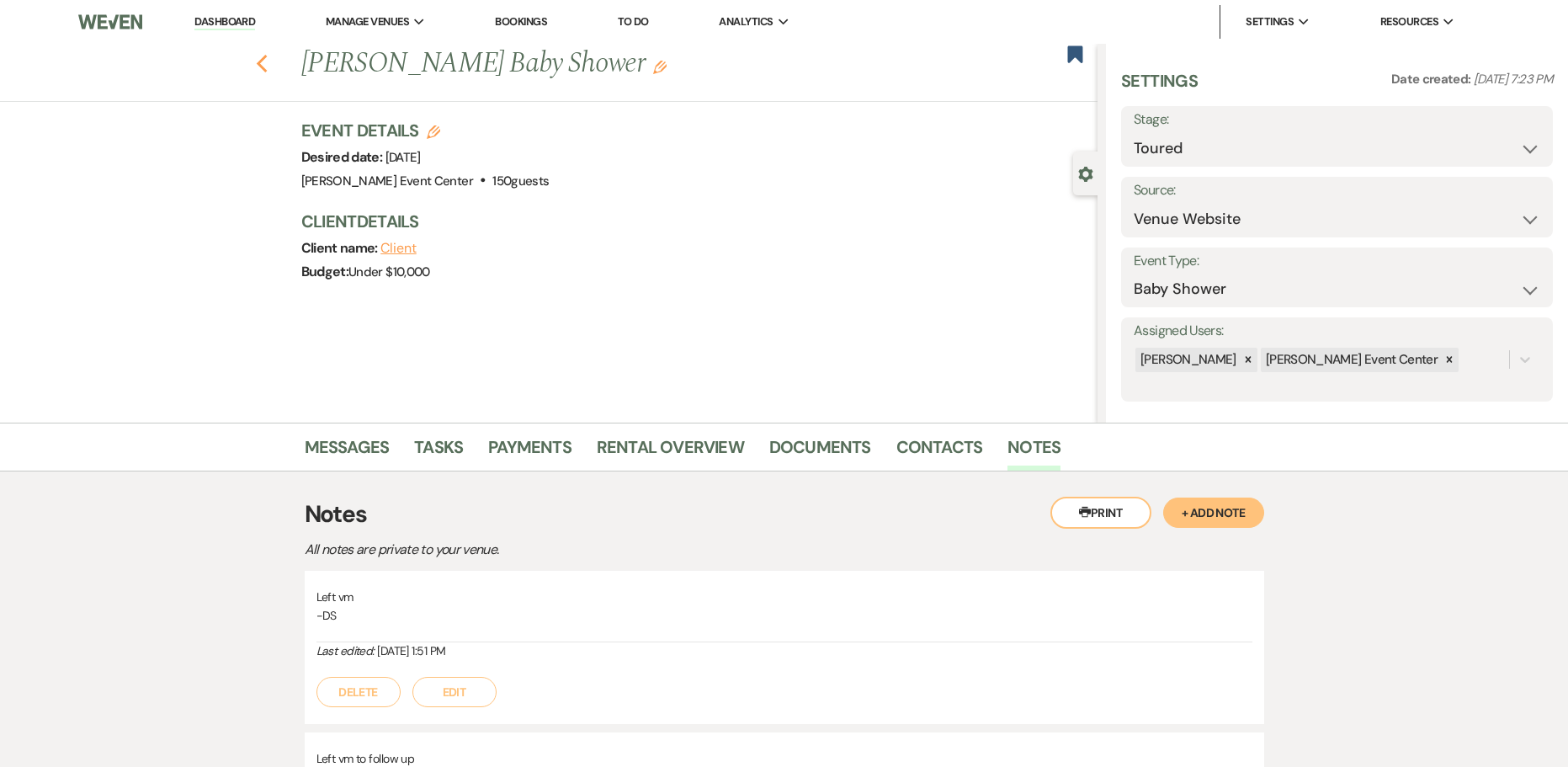
select select "5"
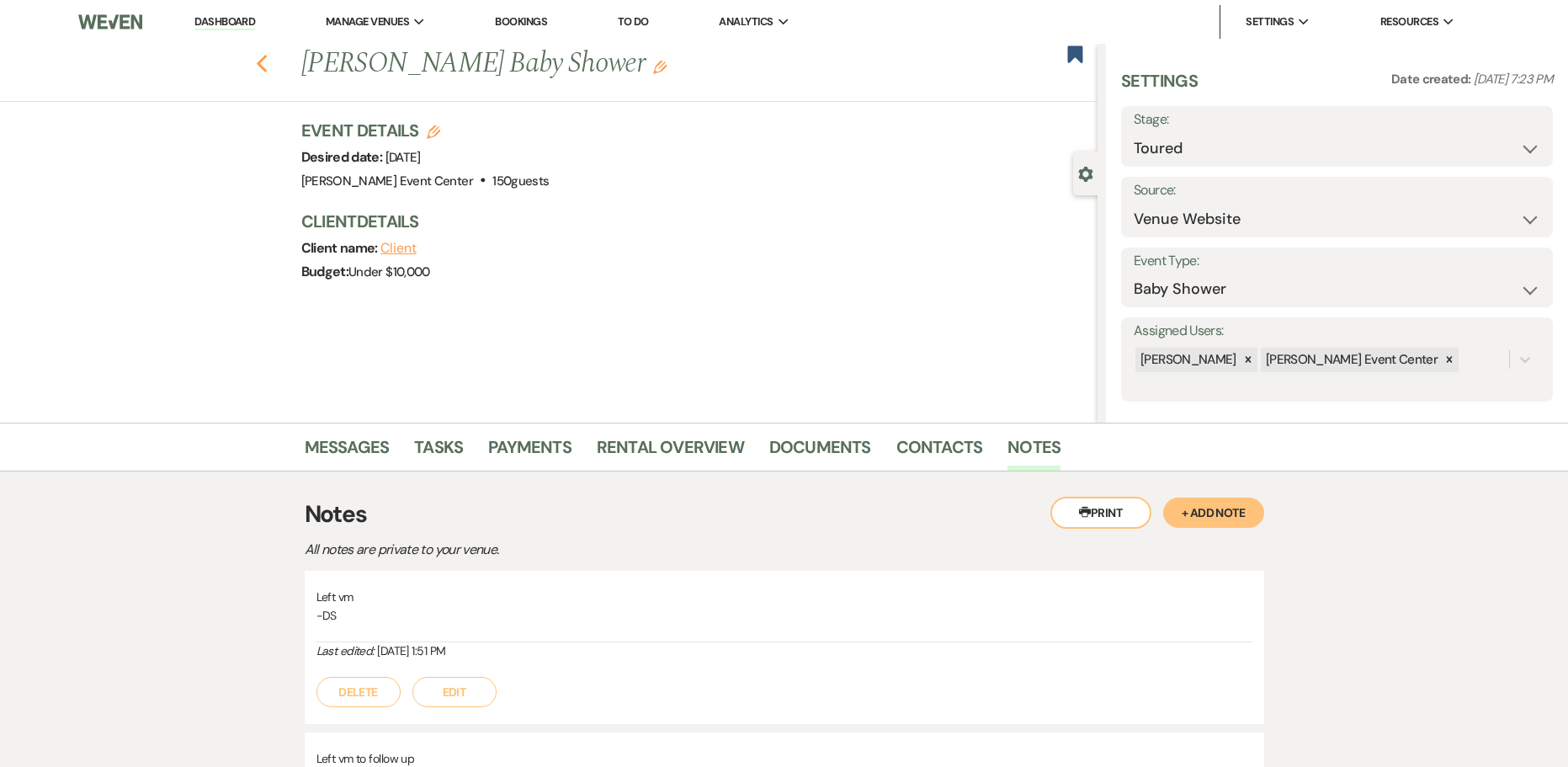
select select "5"
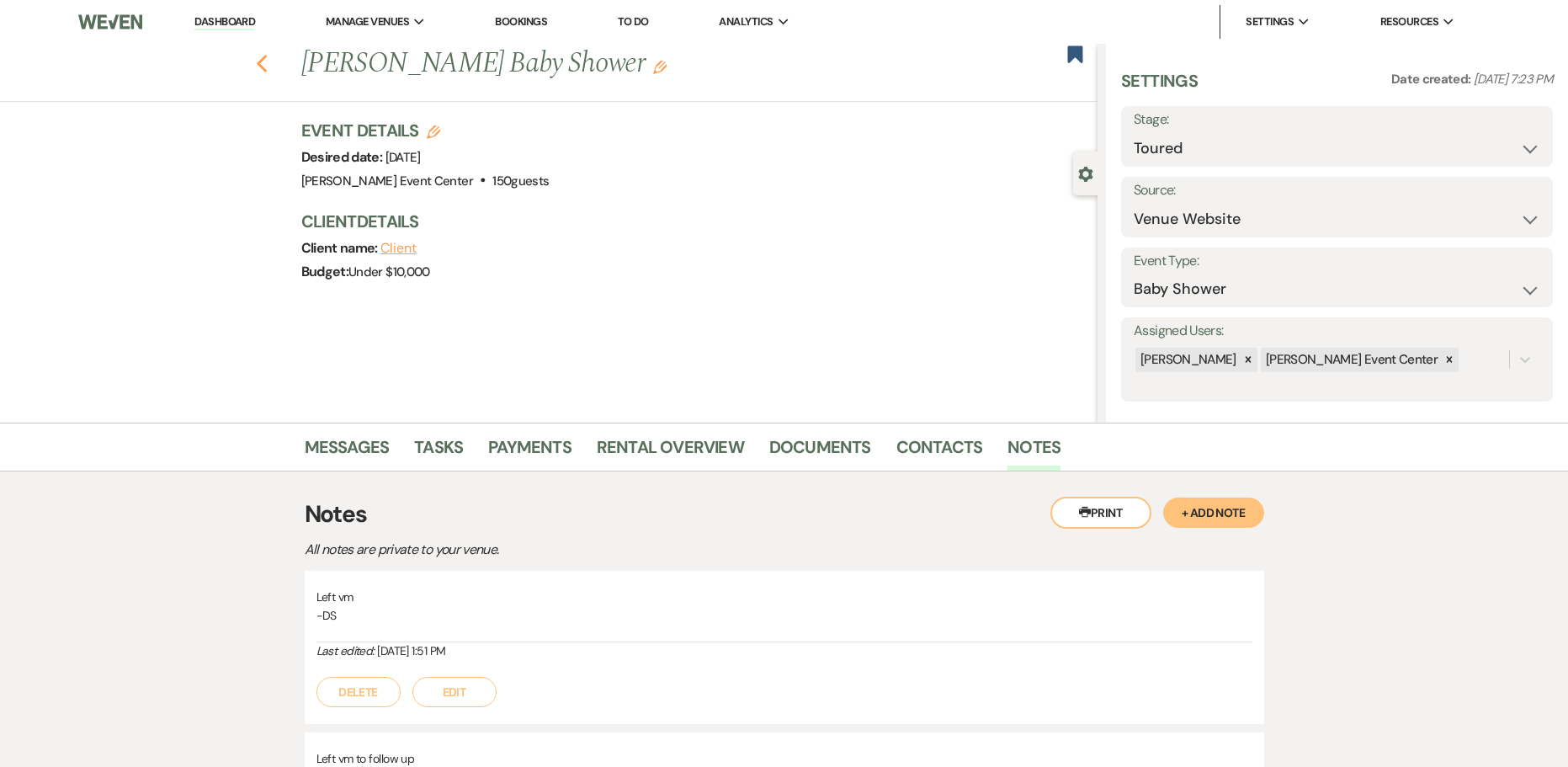
select select "5"
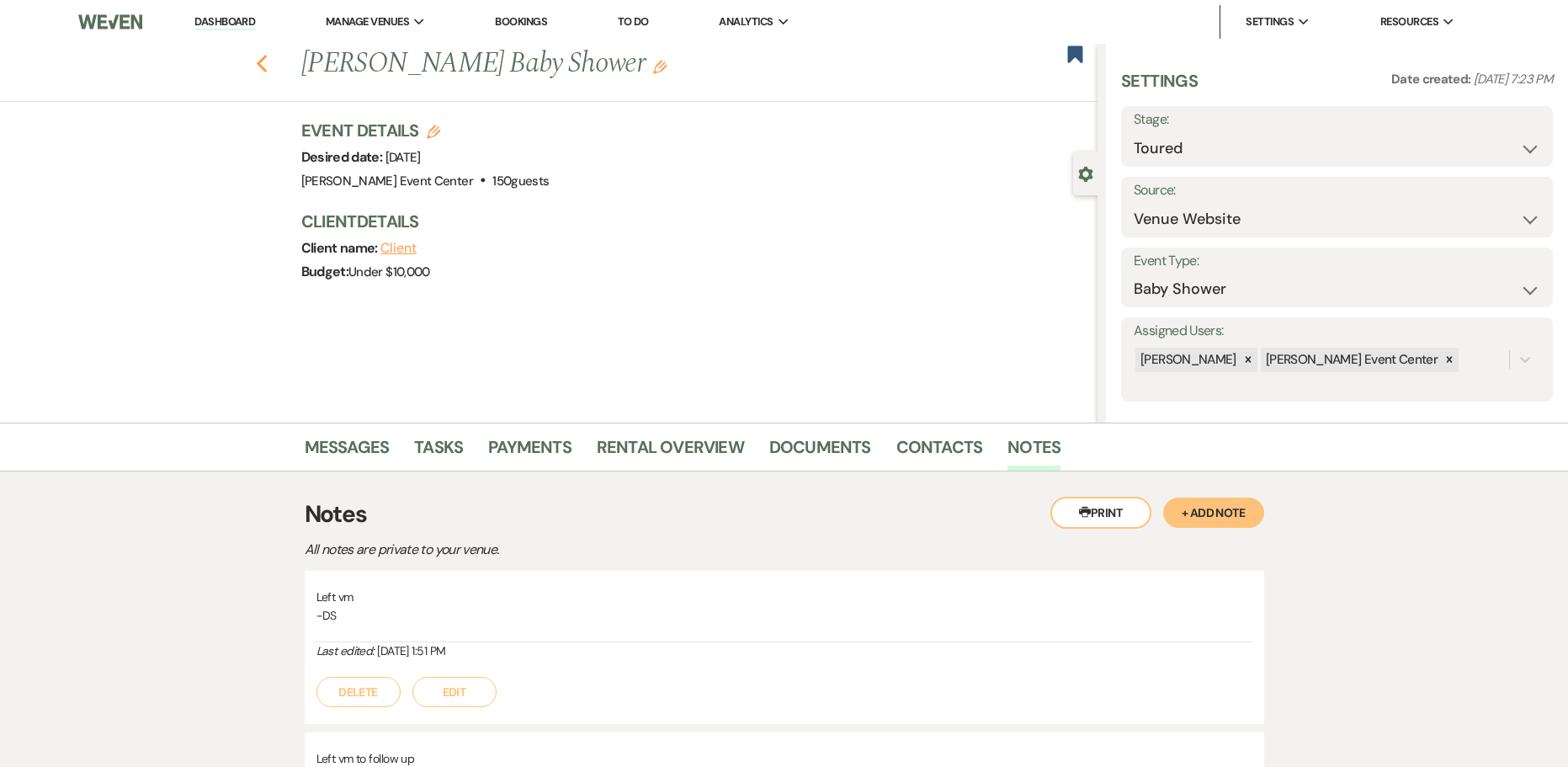
select select "5"
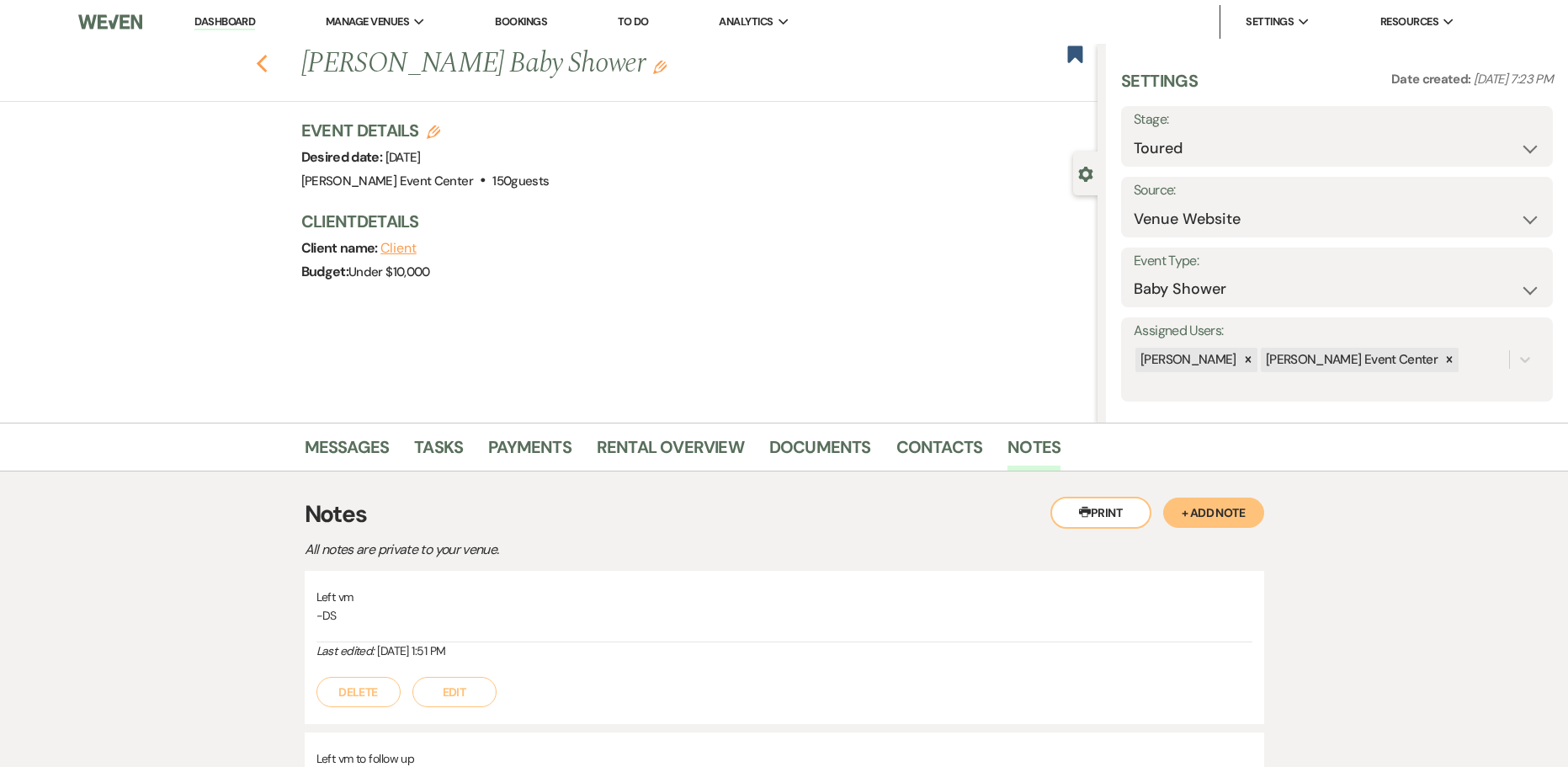
select select "5"
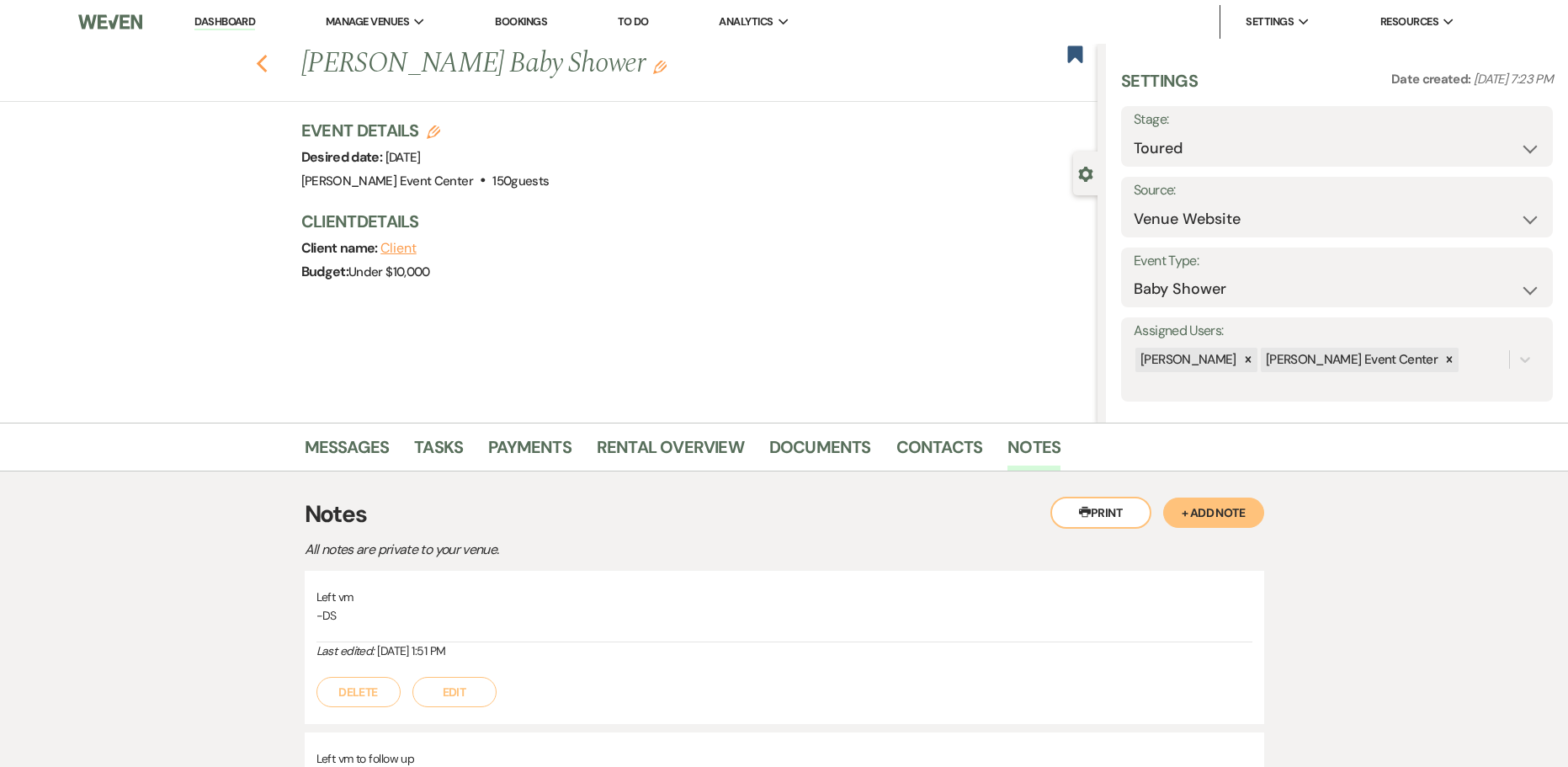
select select "5"
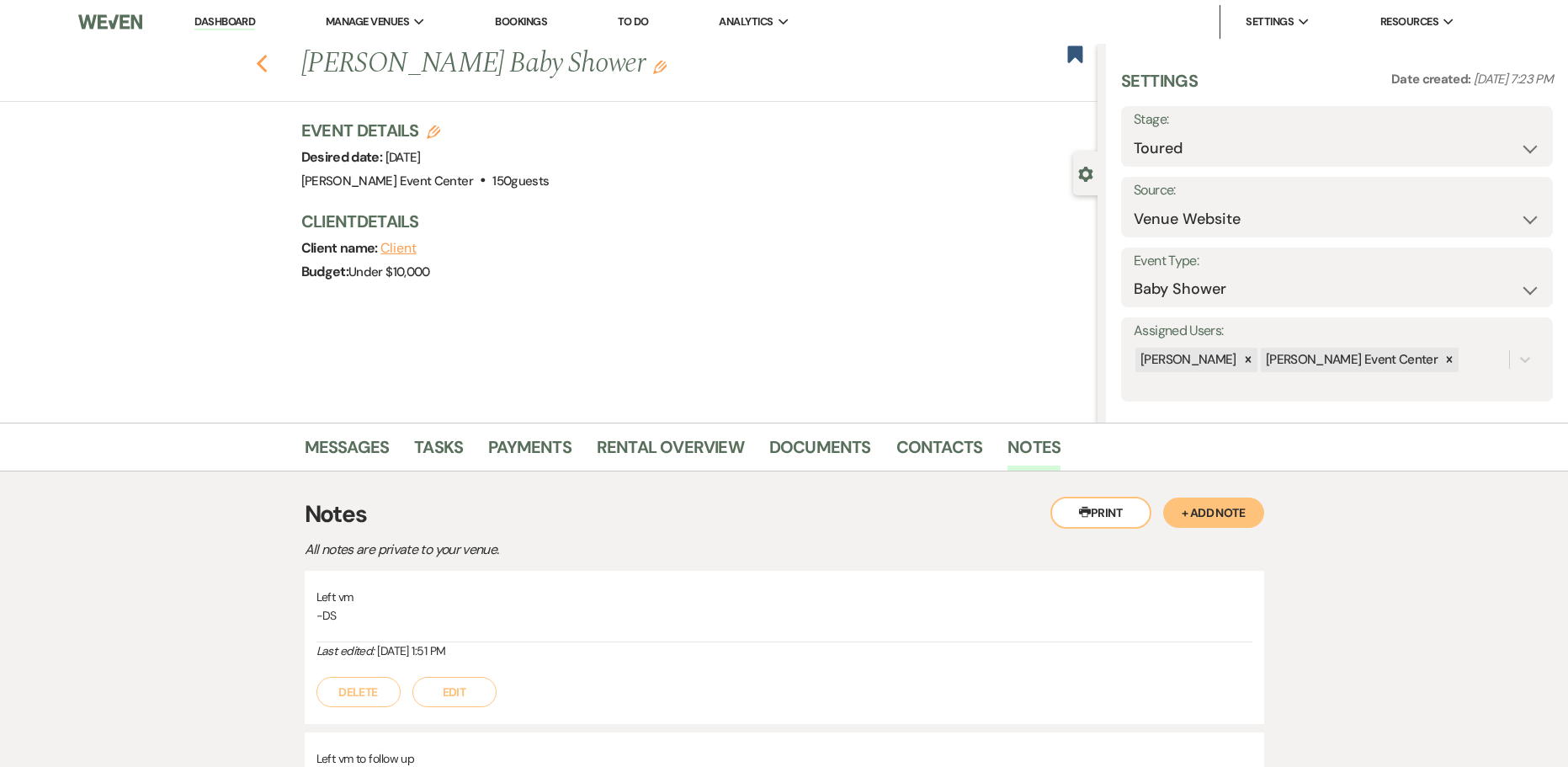
select select "5"
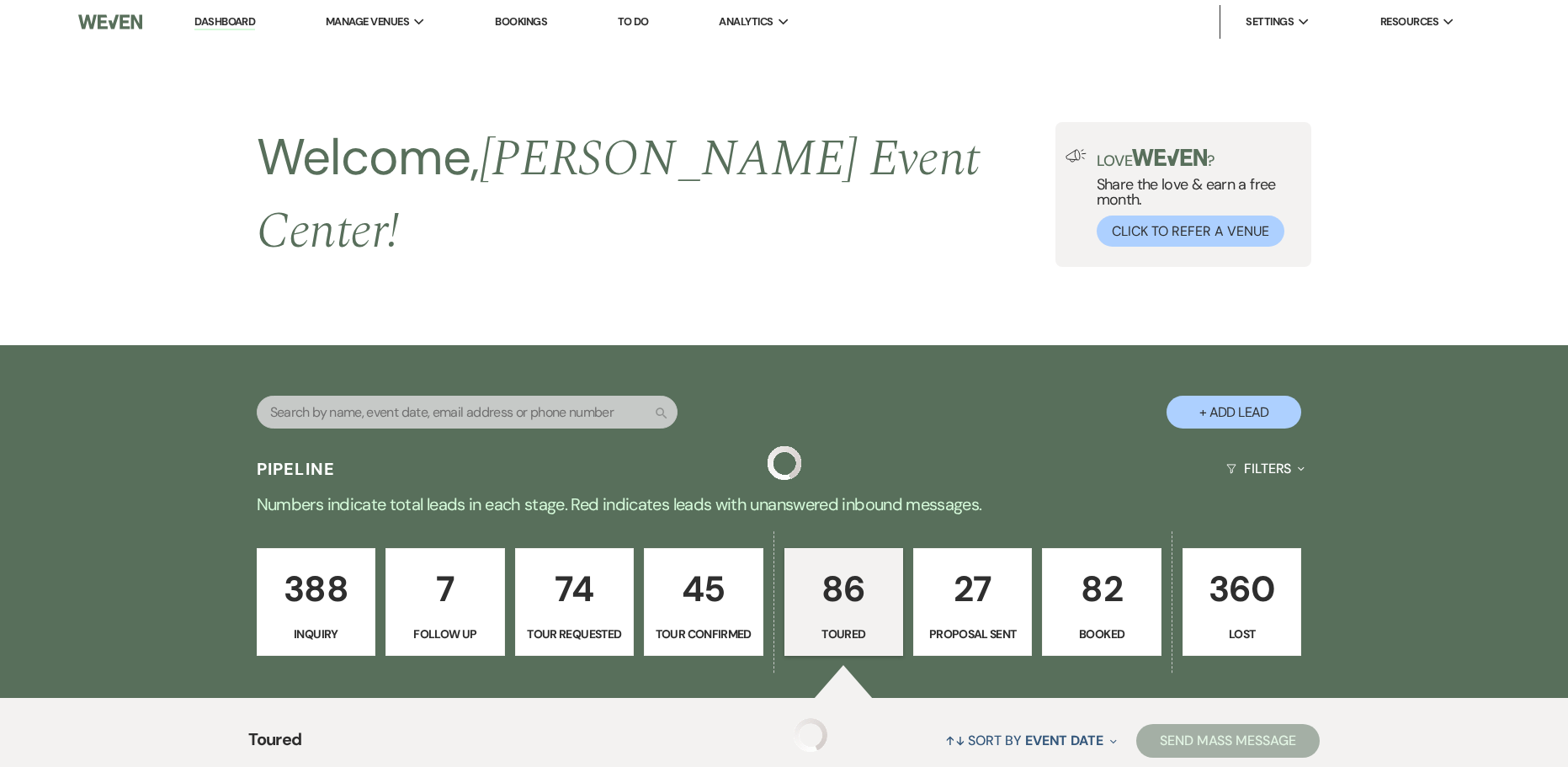
scroll to position [1391, 0]
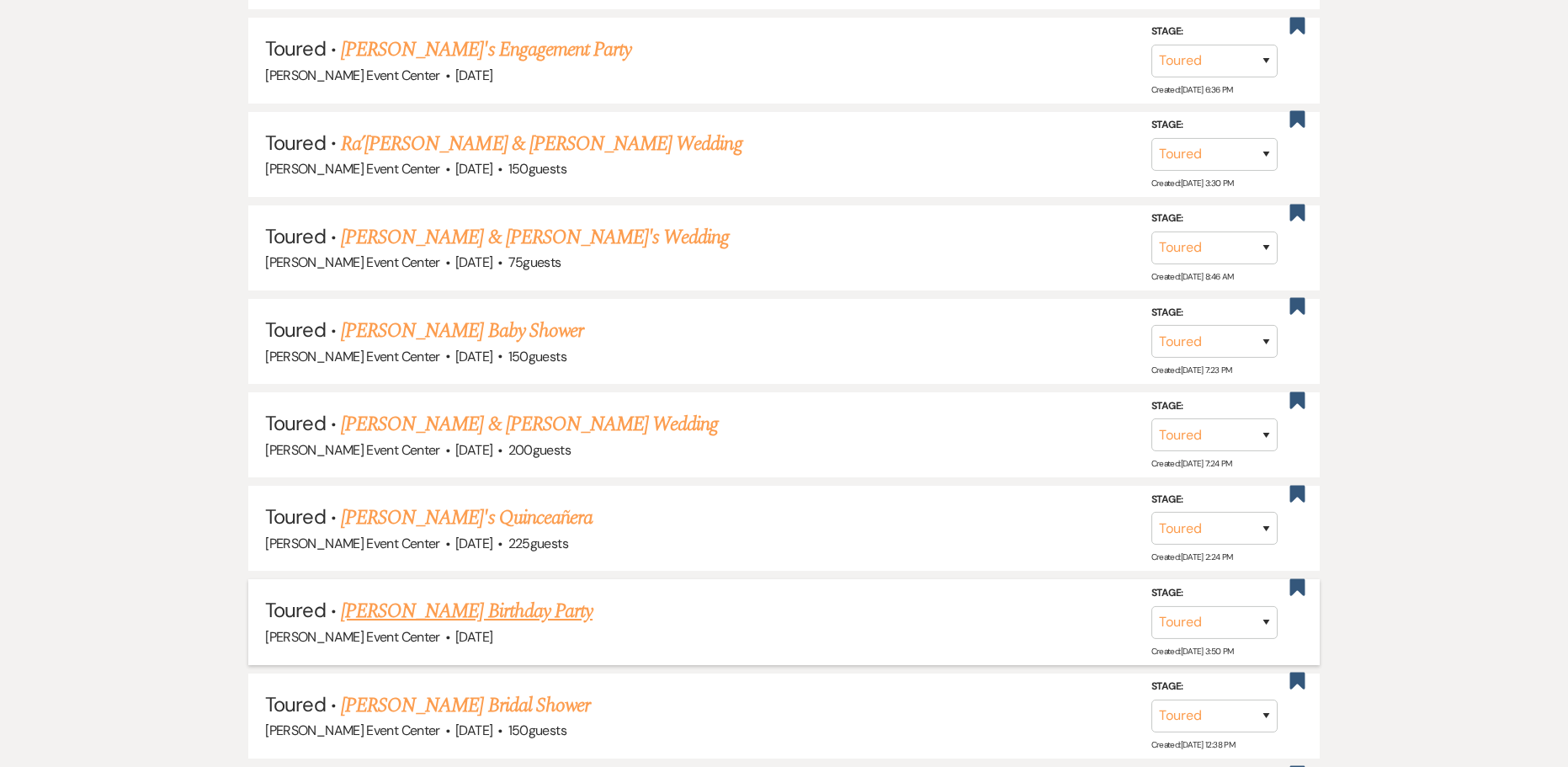
click at [478, 596] on link "[PERSON_NAME] Birthday Party" at bounding box center [467, 611] width 251 height 30
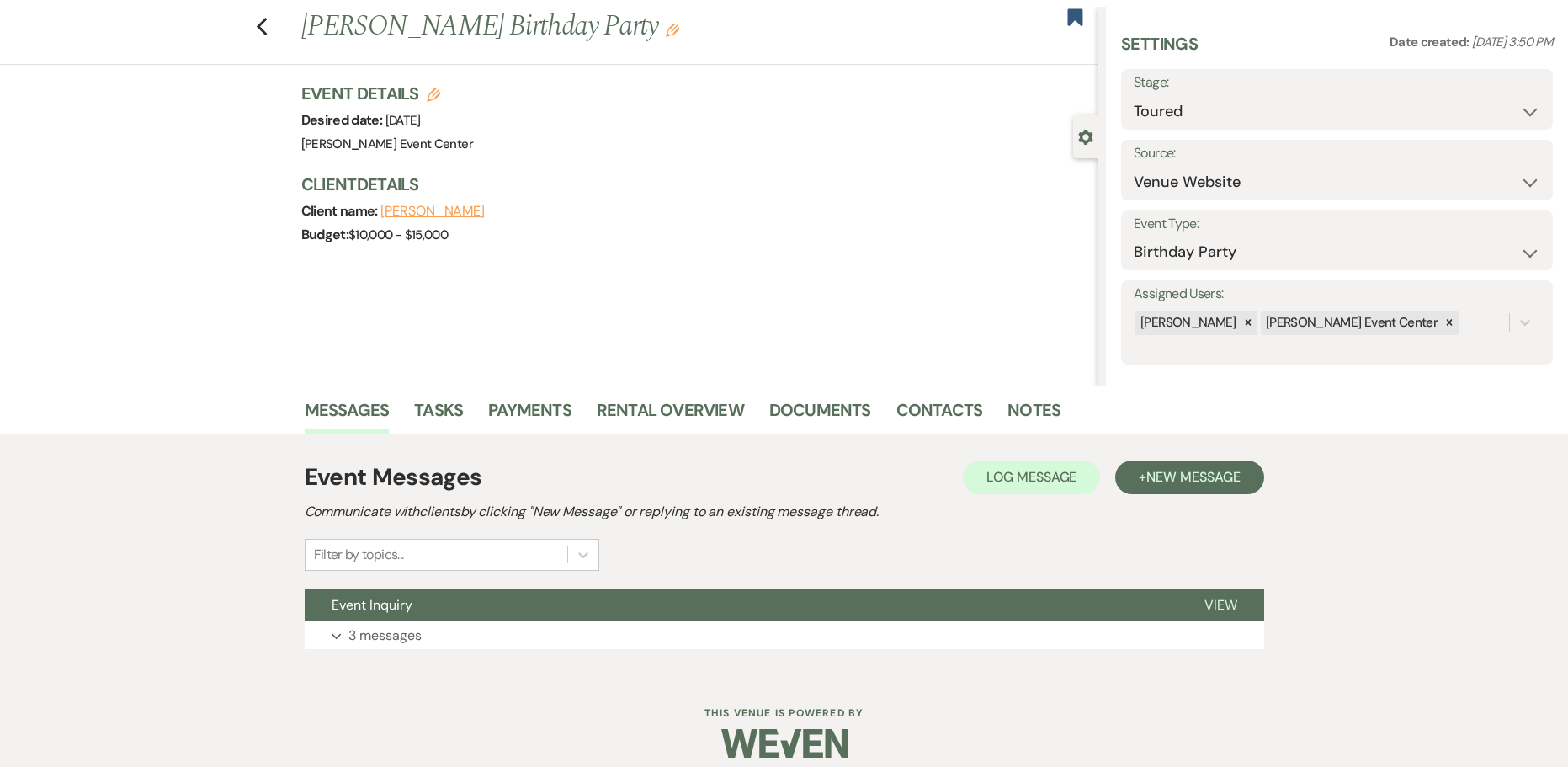
scroll to position [53, 0]
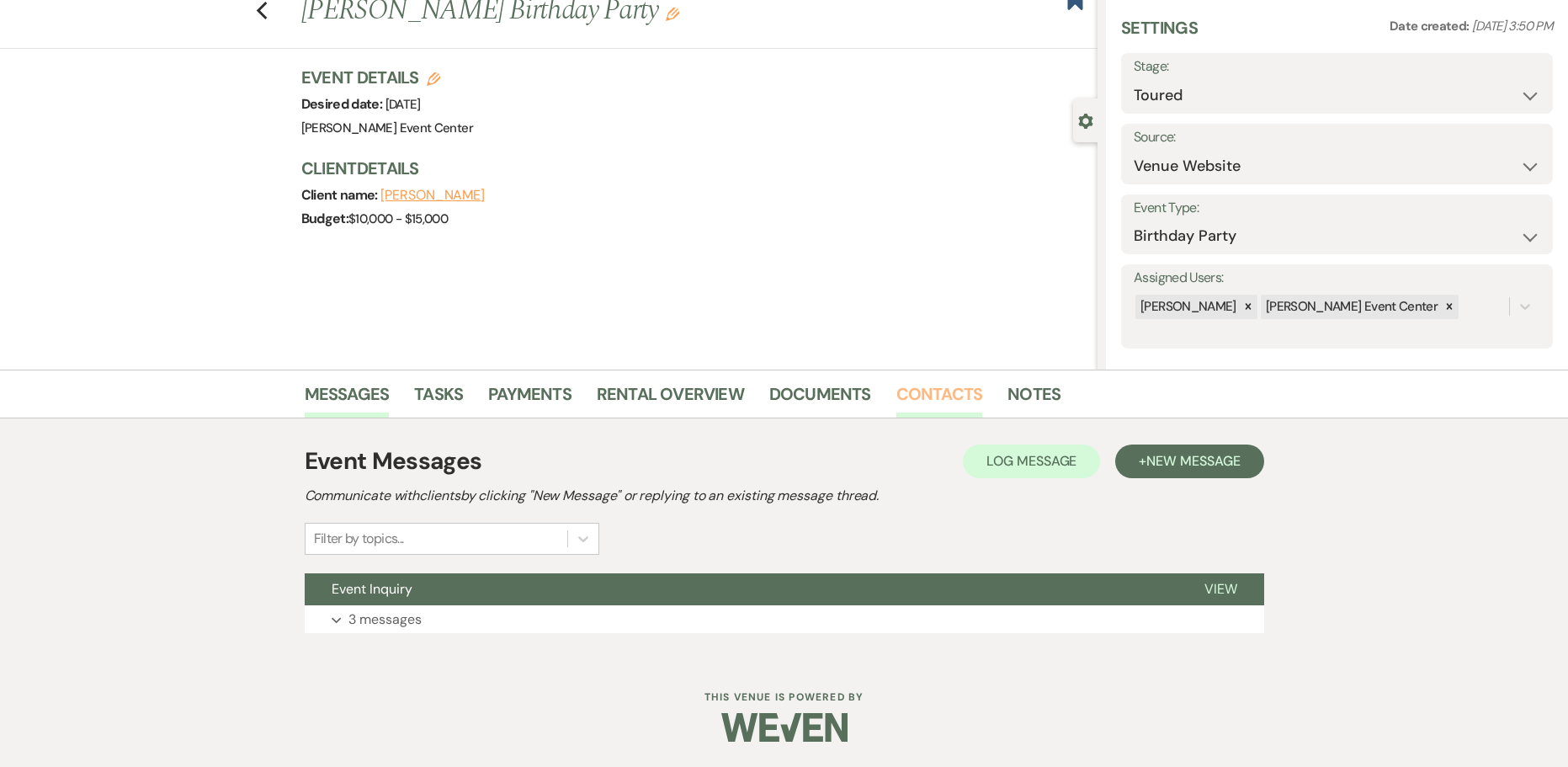
click at [938, 396] on link "Contacts" at bounding box center [940, 399] width 87 height 37
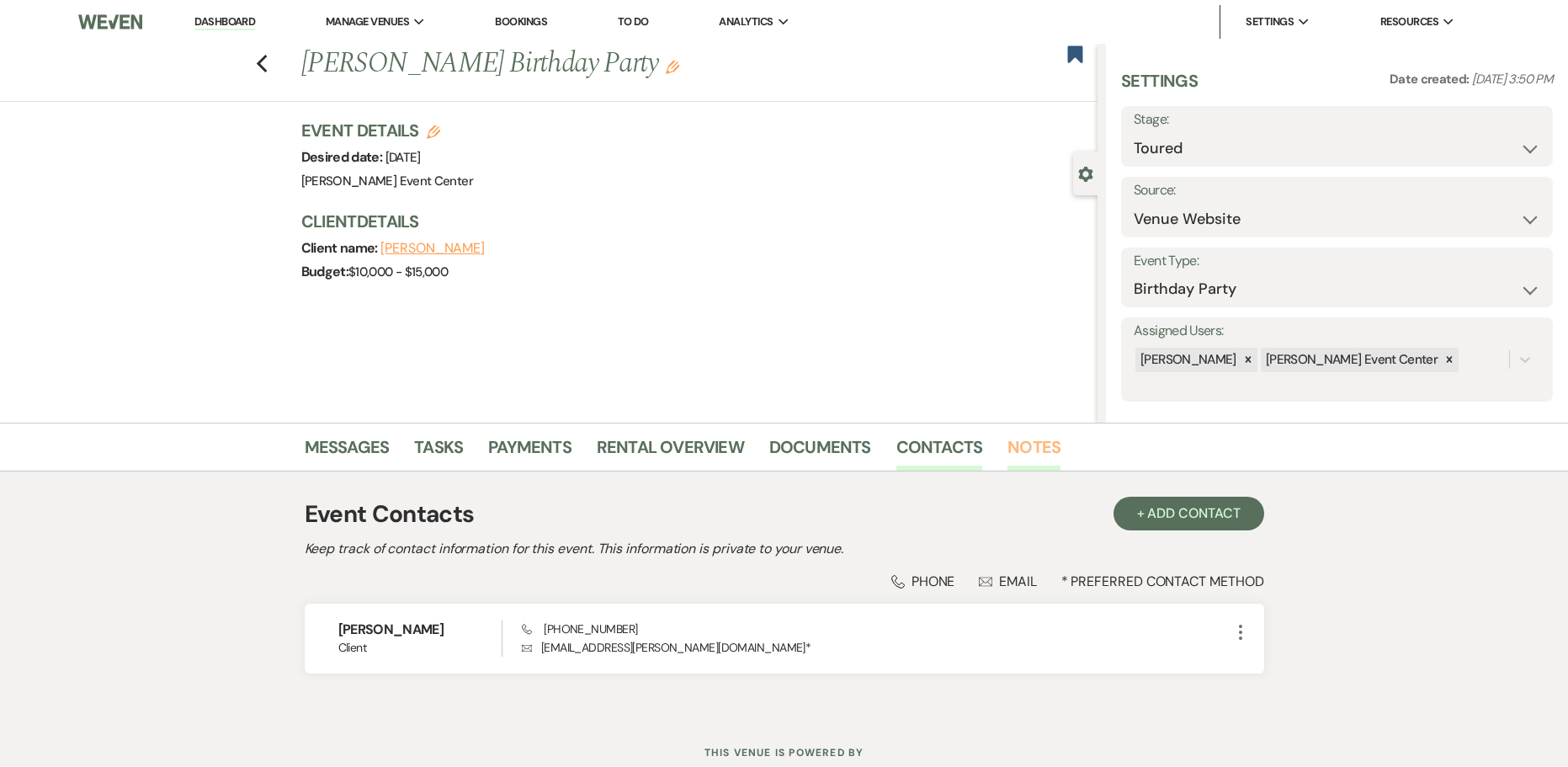
click at [1008, 449] on link "Notes" at bounding box center [1034, 452] width 53 height 37
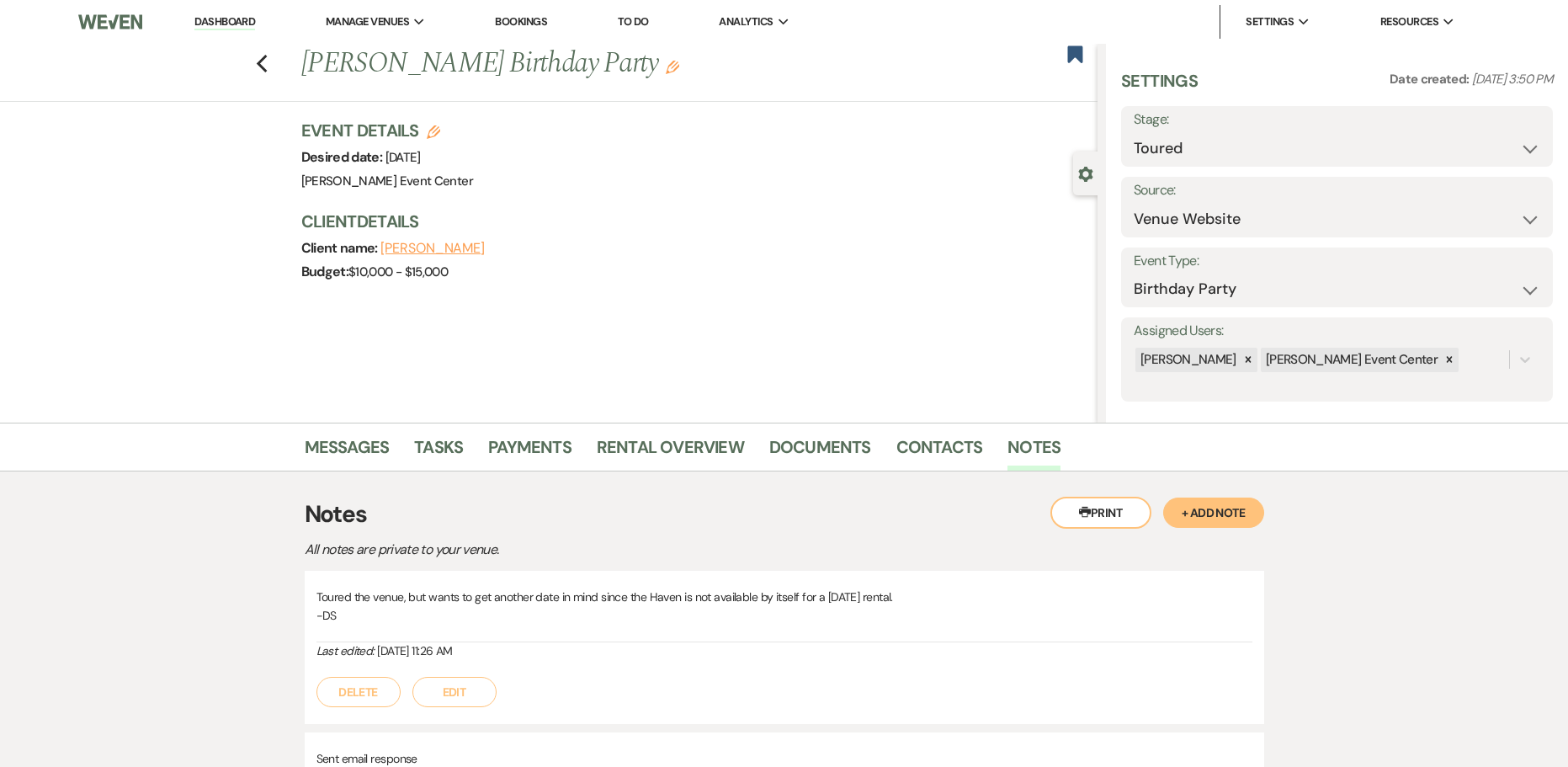
click at [1196, 517] on button "+ Add Note" at bounding box center [1214, 513] width 101 height 30
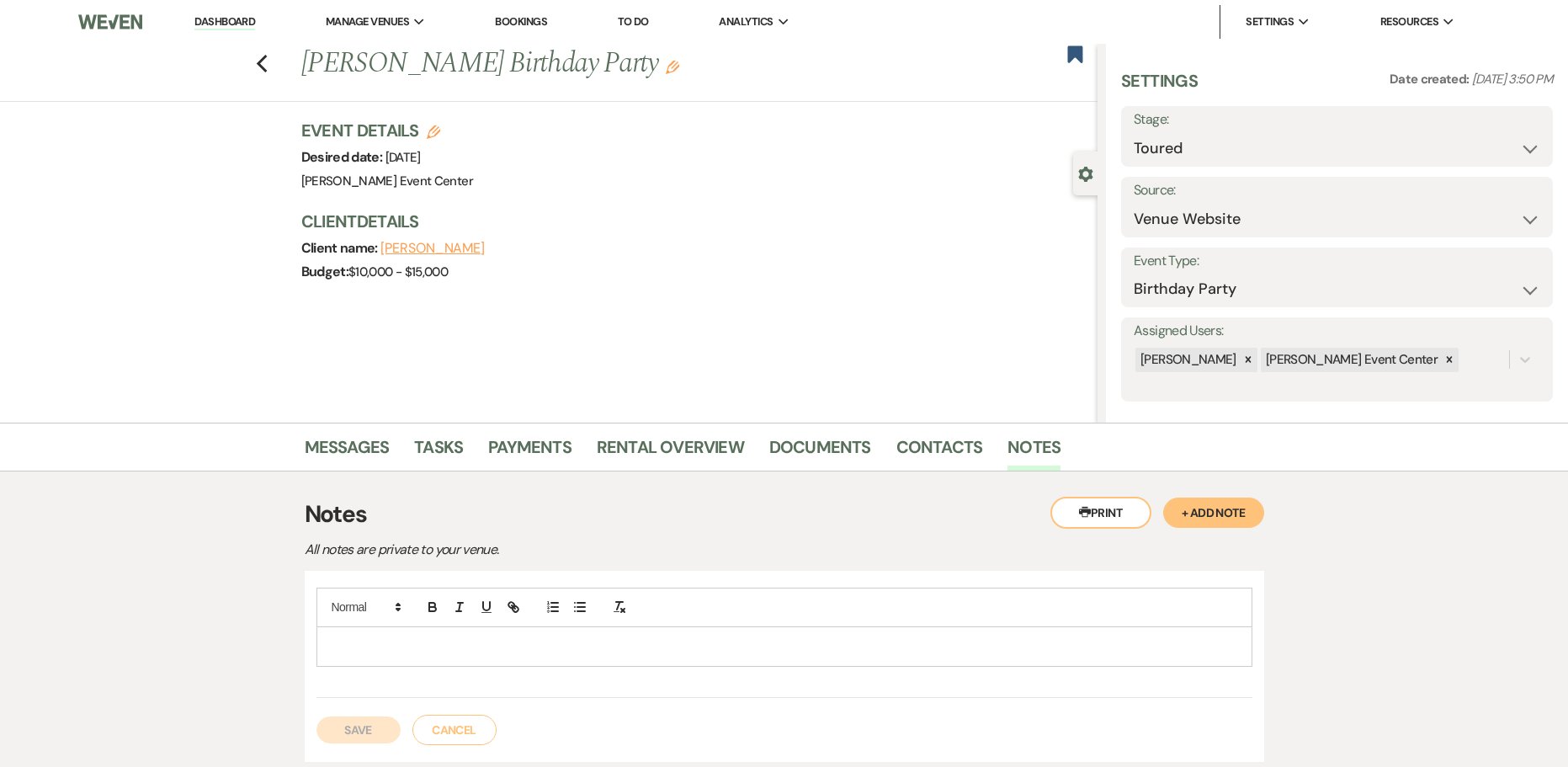
drag, startPoint x: 500, startPoint y: 654, endPoint x: 469, endPoint y: 670, distance: 34.9
click at [498, 654] on p at bounding box center [784, 647] width 910 height 19
drag, startPoint x: 469, startPoint y: 670, endPoint x: 341, endPoint y: 640, distance: 131.5
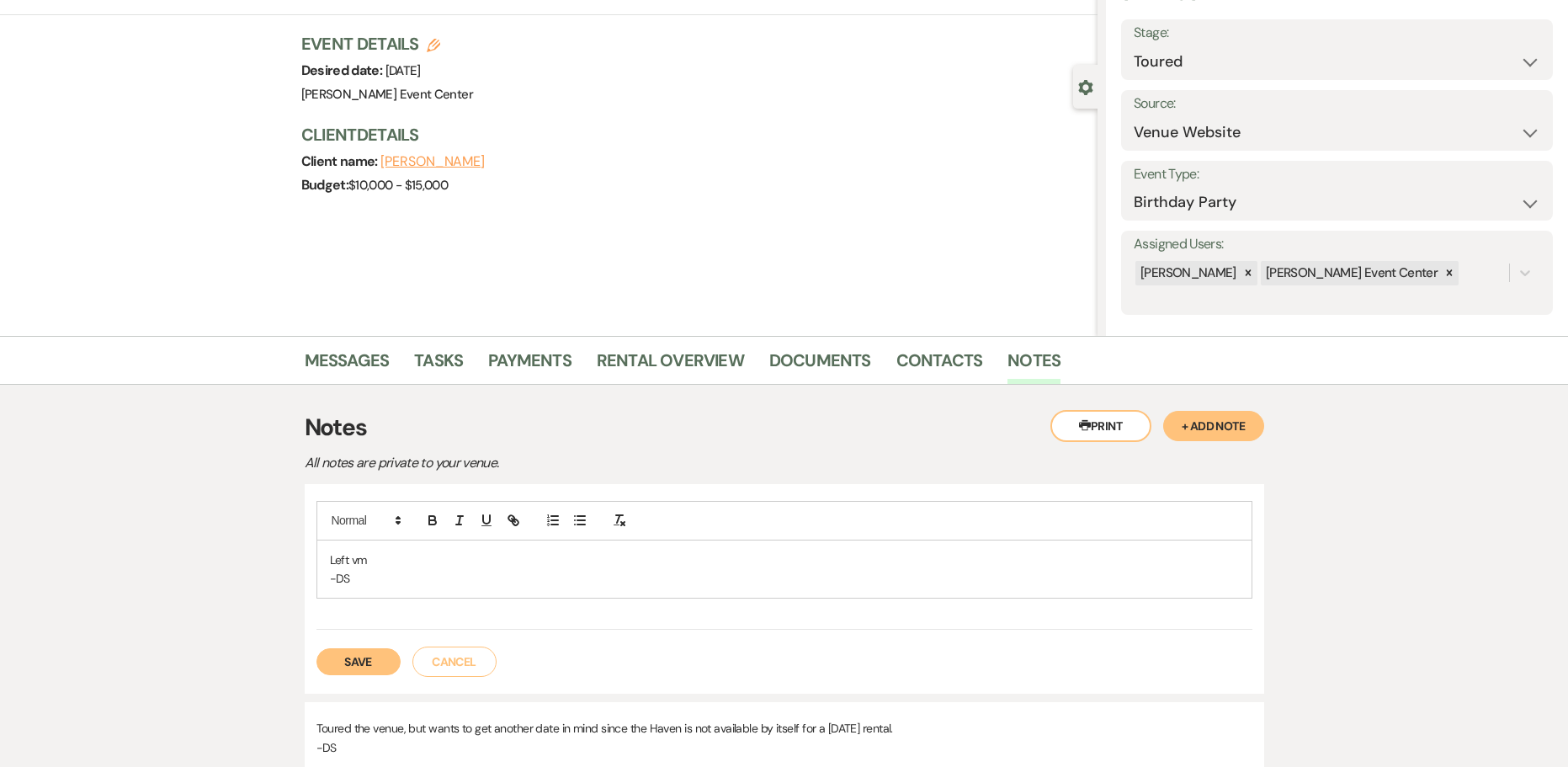
scroll to position [168, 0]
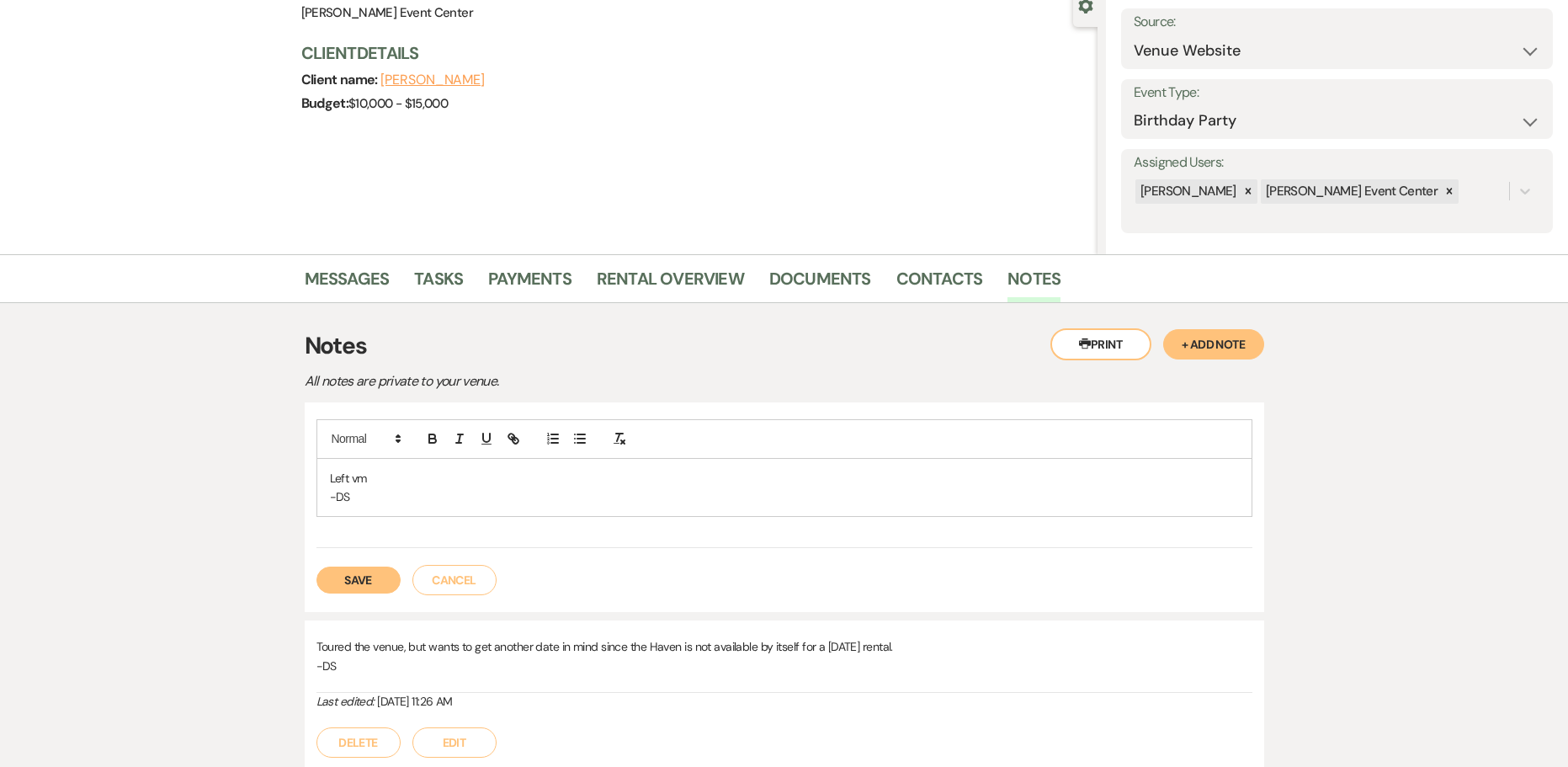
click at [370, 576] on button "Save" at bounding box center [358, 580] width 84 height 27
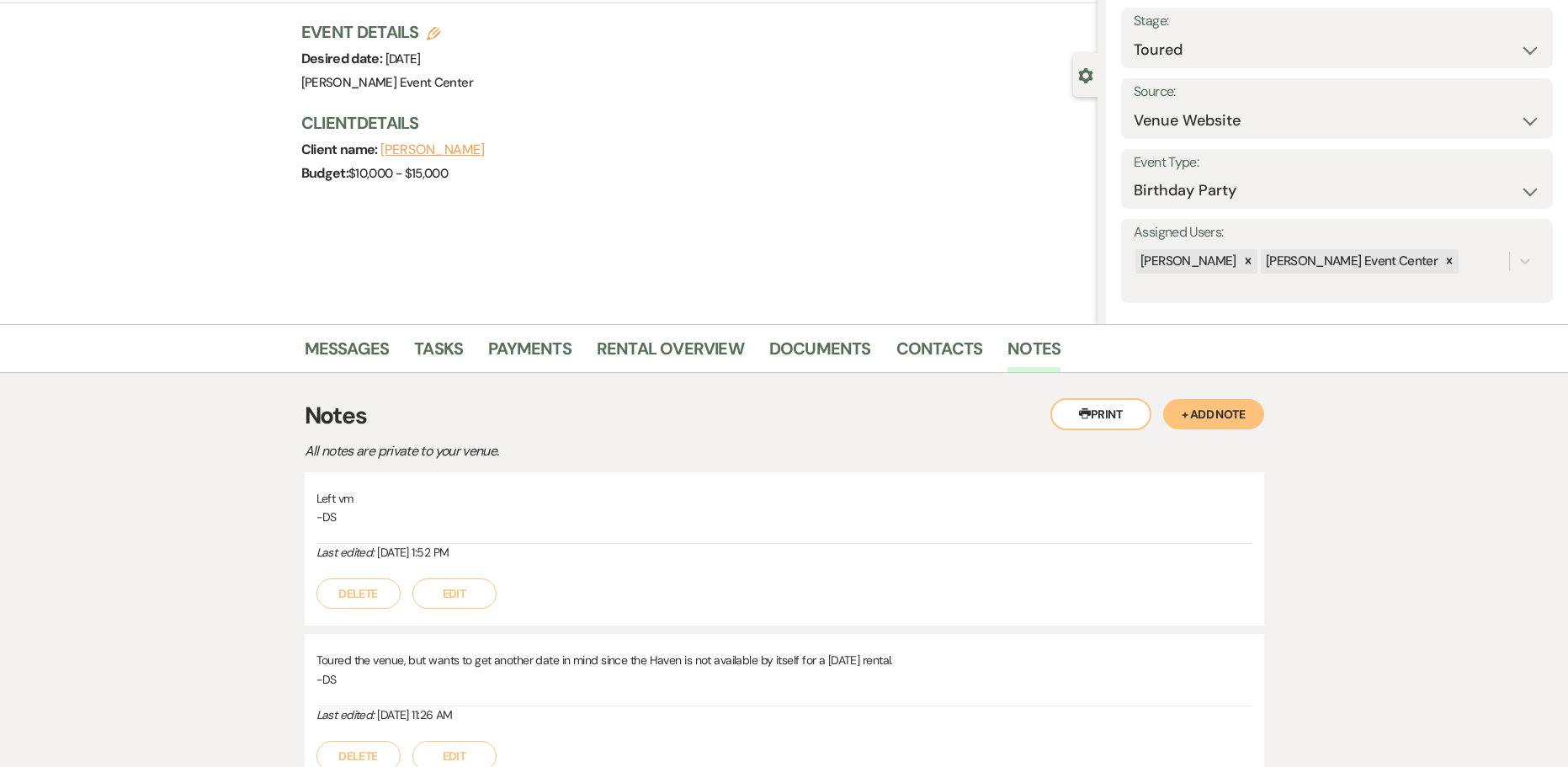
scroll to position [0, 0]
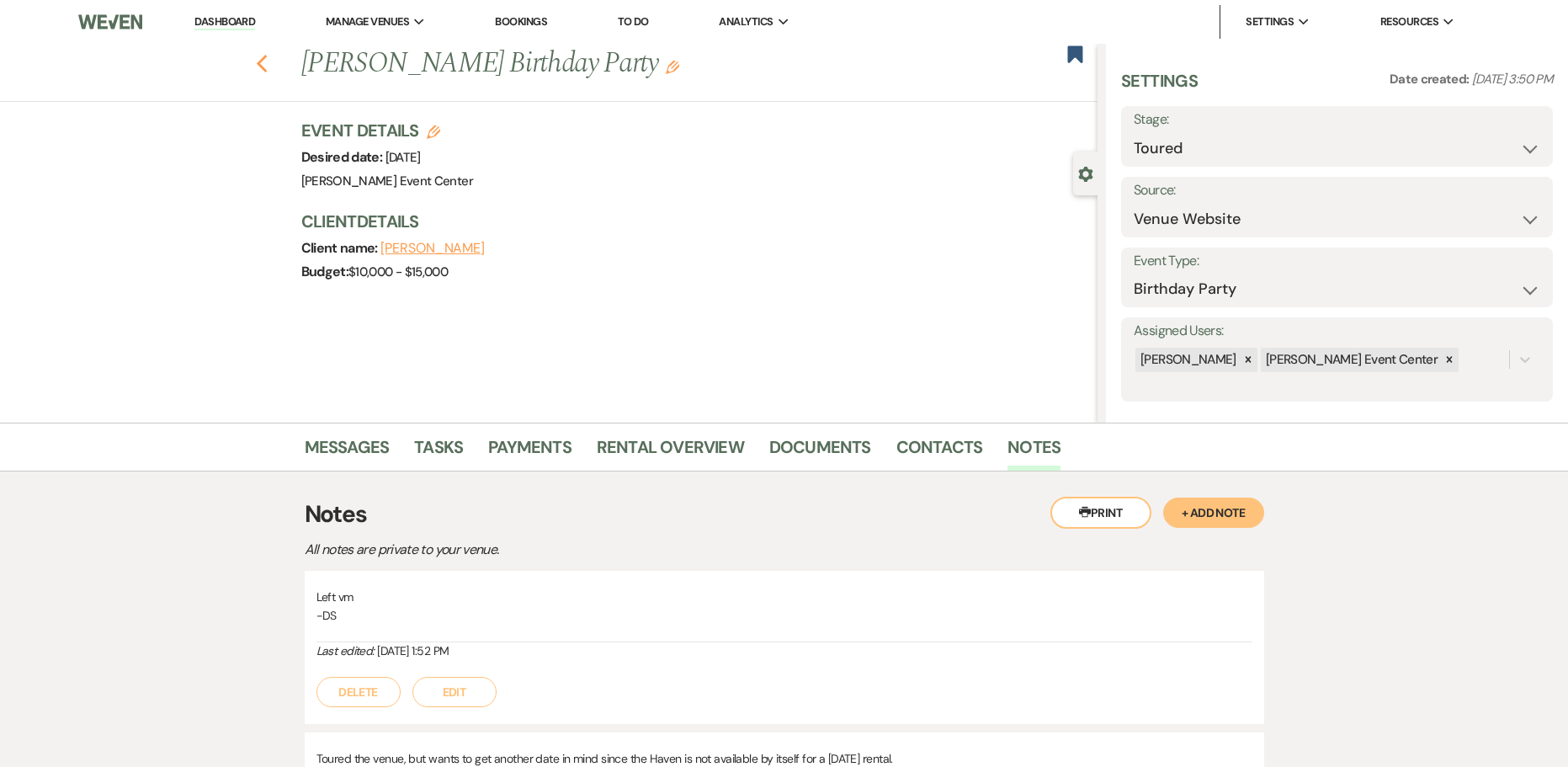
click at [268, 66] on icon "Previous" at bounding box center [262, 63] width 12 height 20
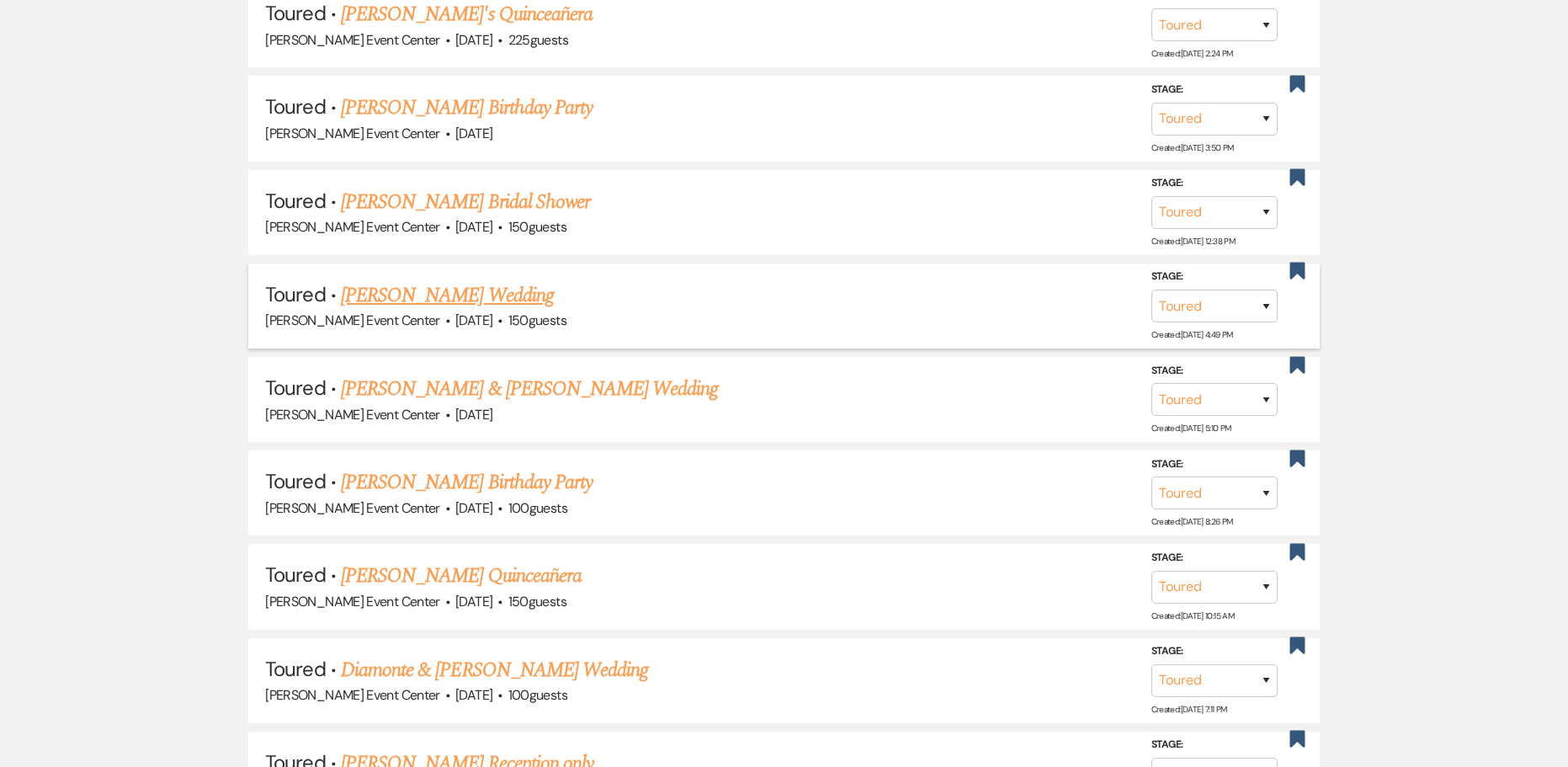
scroll to position [1897, 0]
click at [486, 187] on link "[PERSON_NAME] Bridal Shower" at bounding box center [466, 200] width 249 height 30
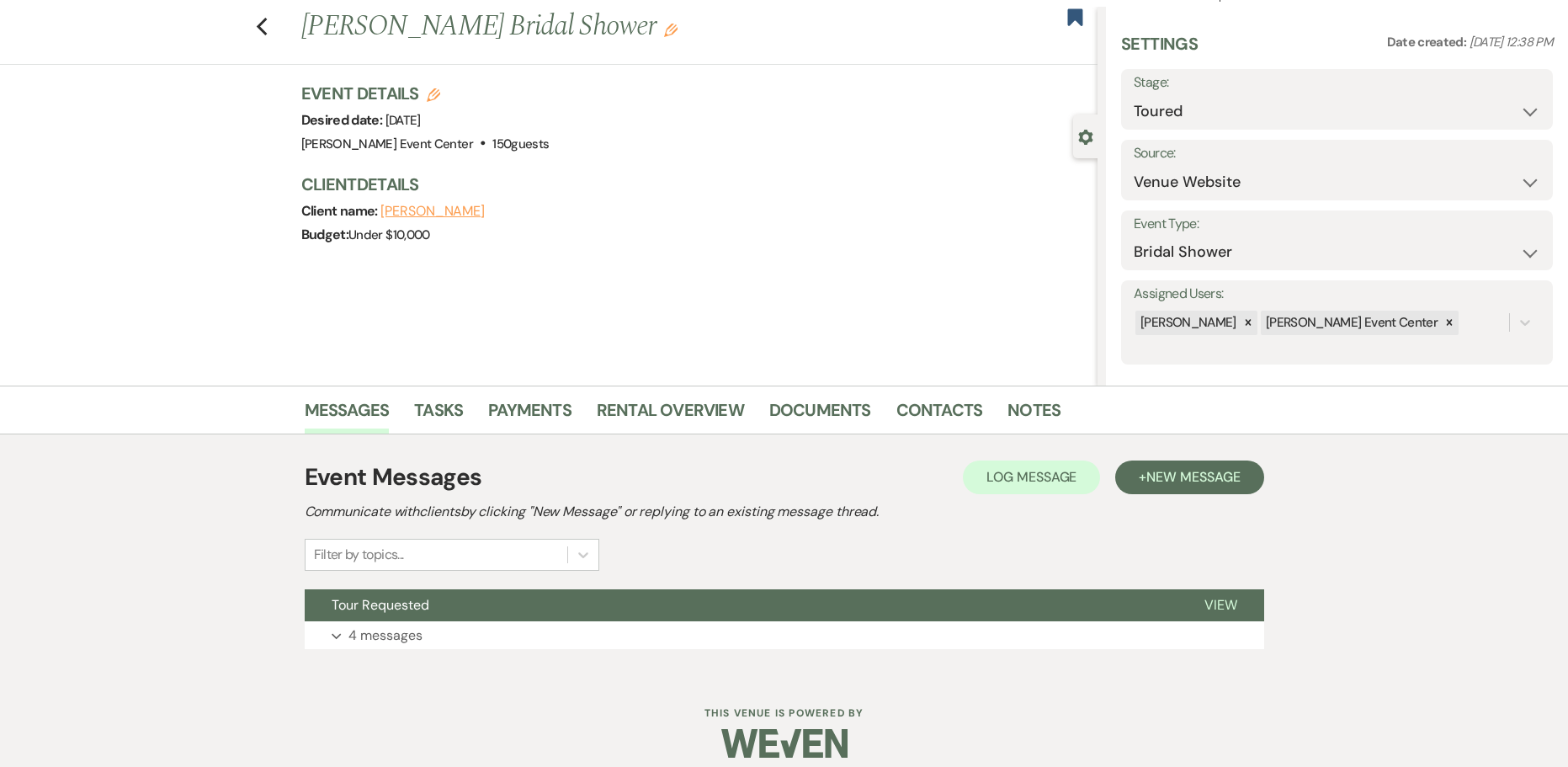
scroll to position [53, 0]
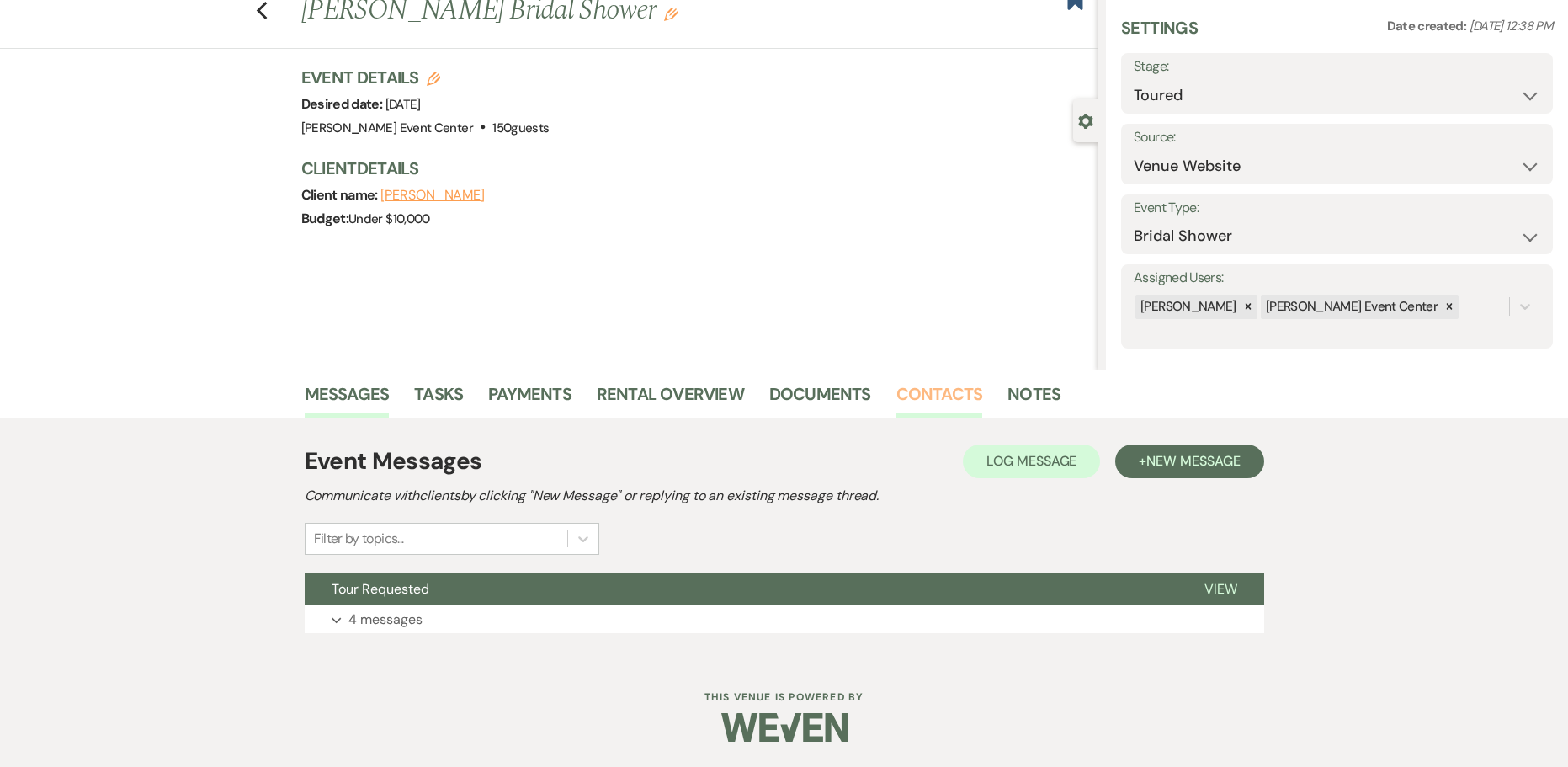
click at [963, 393] on link "Contacts" at bounding box center [940, 399] width 87 height 37
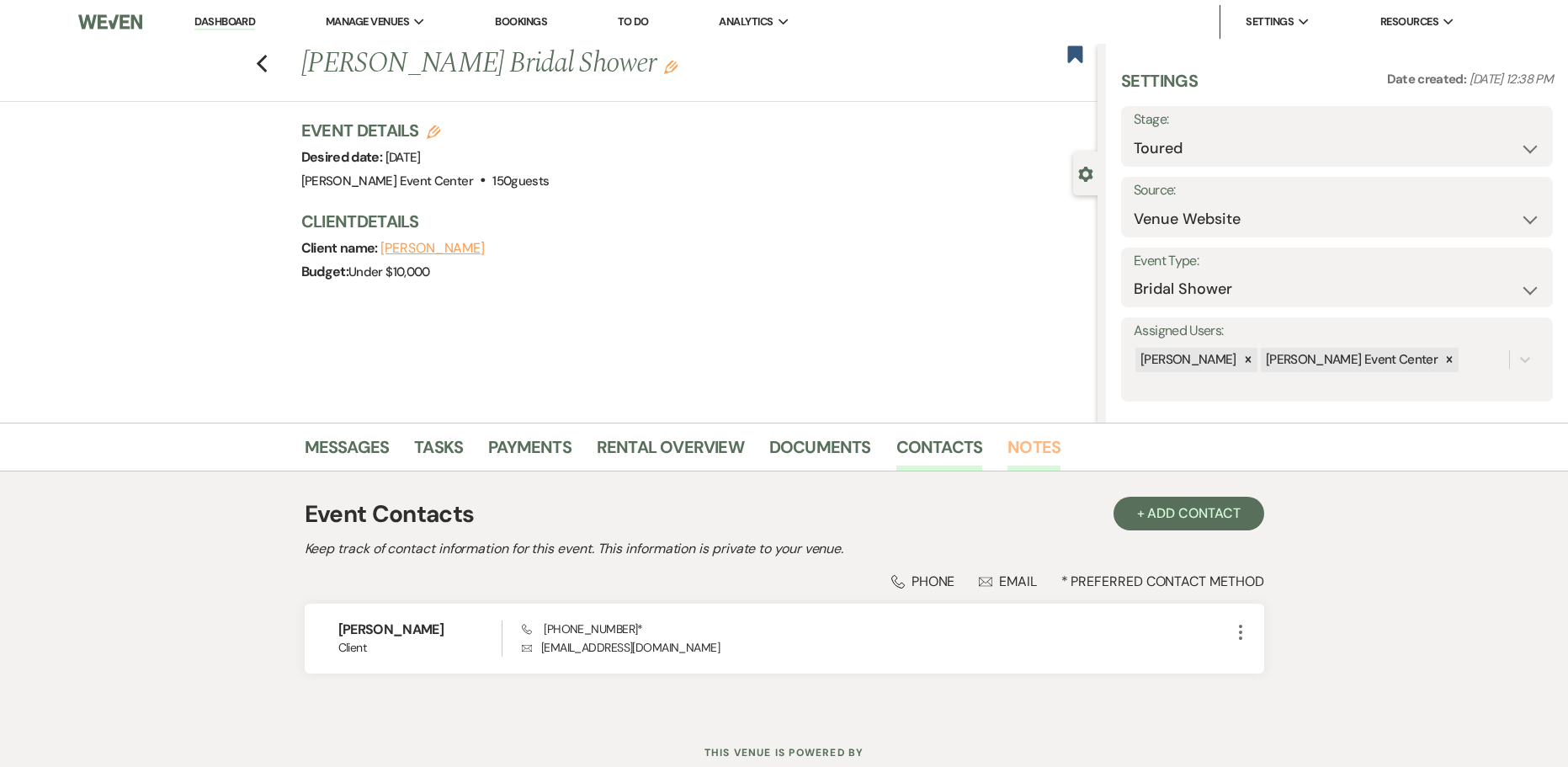
click at [1010, 452] on link "Notes" at bounding box center [1034, 452] width 53 height 37
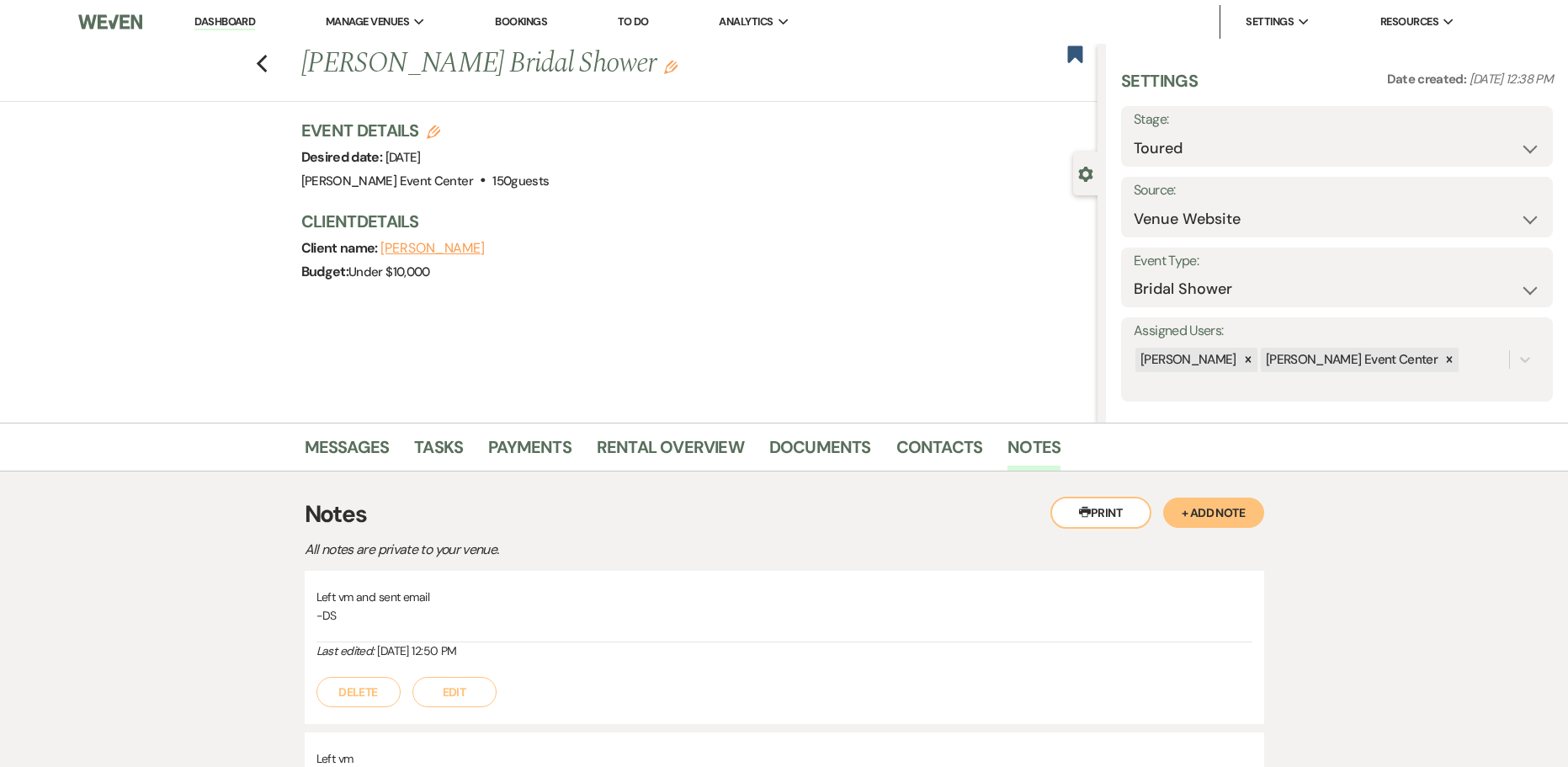
click at [1225, 508] on button "+ Add Note" at bounding box center [1214, 513] width 101 height 30
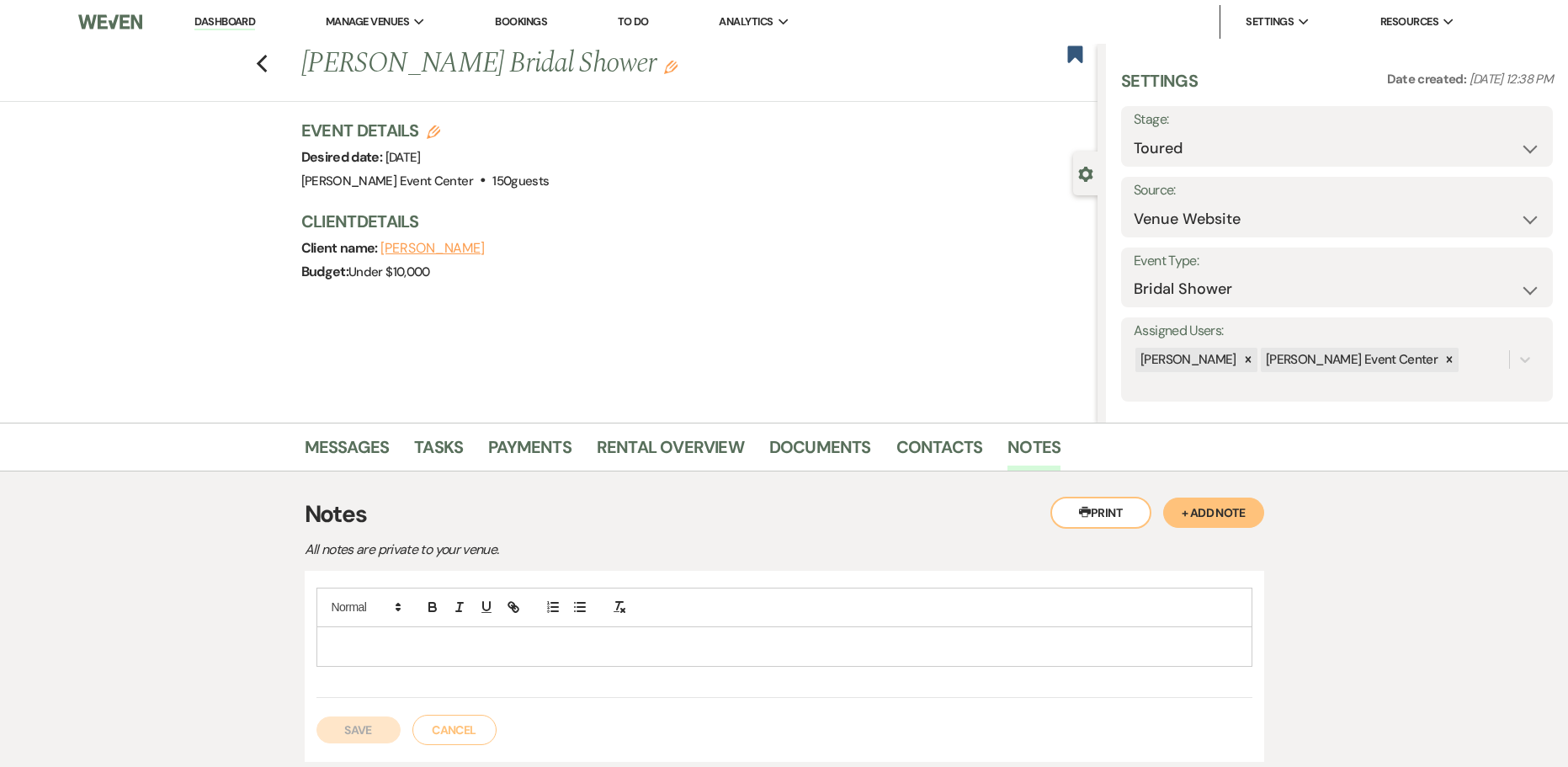
drag, startPoint x: 553, startPoint y: 670, endPoint x: 558, endPoint y: 661, distance: 10.3
click at [556, 662] on div at bounding box center [784, 642] width 936 height 111
click at [558, 651] on p at bounding box center [784, 647] width 910 height 19
drag, startPoint x: 558, startPoint y: 649, endPoint x: 406, endPoint y: 648, distance: 152.0
click at [406, 648] on p at bounding box center [784, 647] width 910 height 19
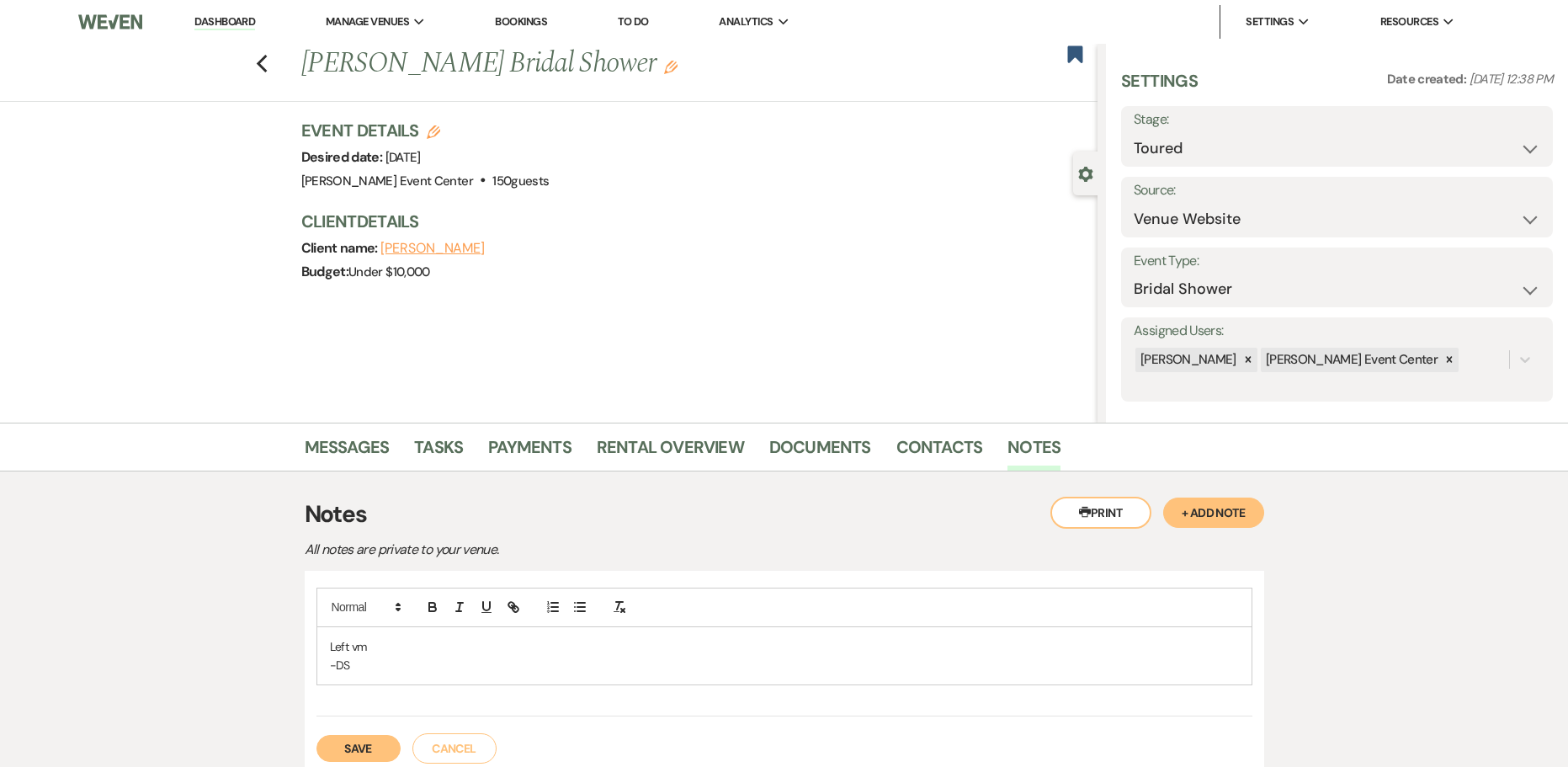
click at [367, 744] on button "Save" at bounding box center [358, 748] width 84 height 27
click at [266, 66] on use "button" at bounding box center [262, 64] width 11 height 19
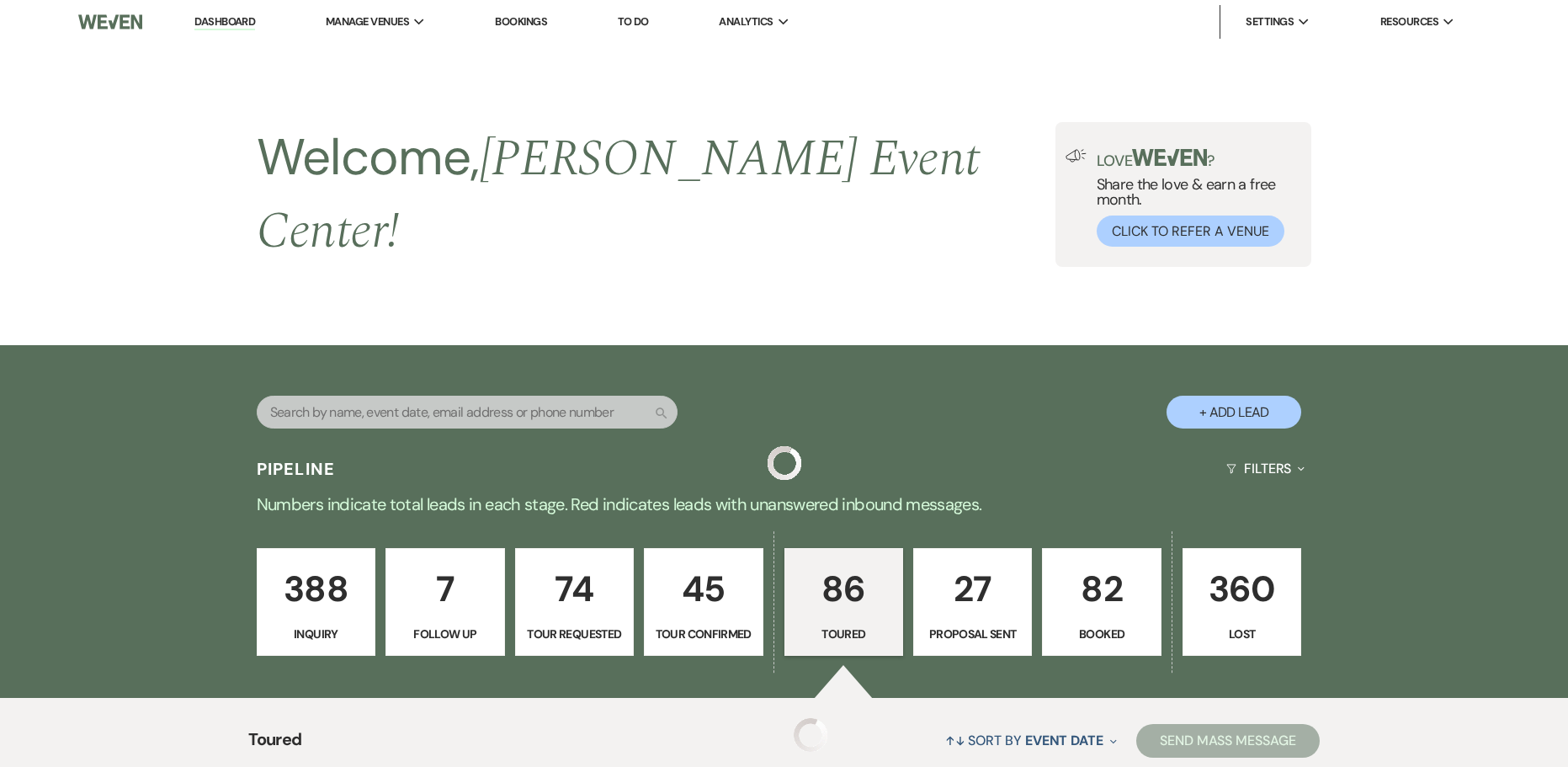
scroll to position [1897, 0]
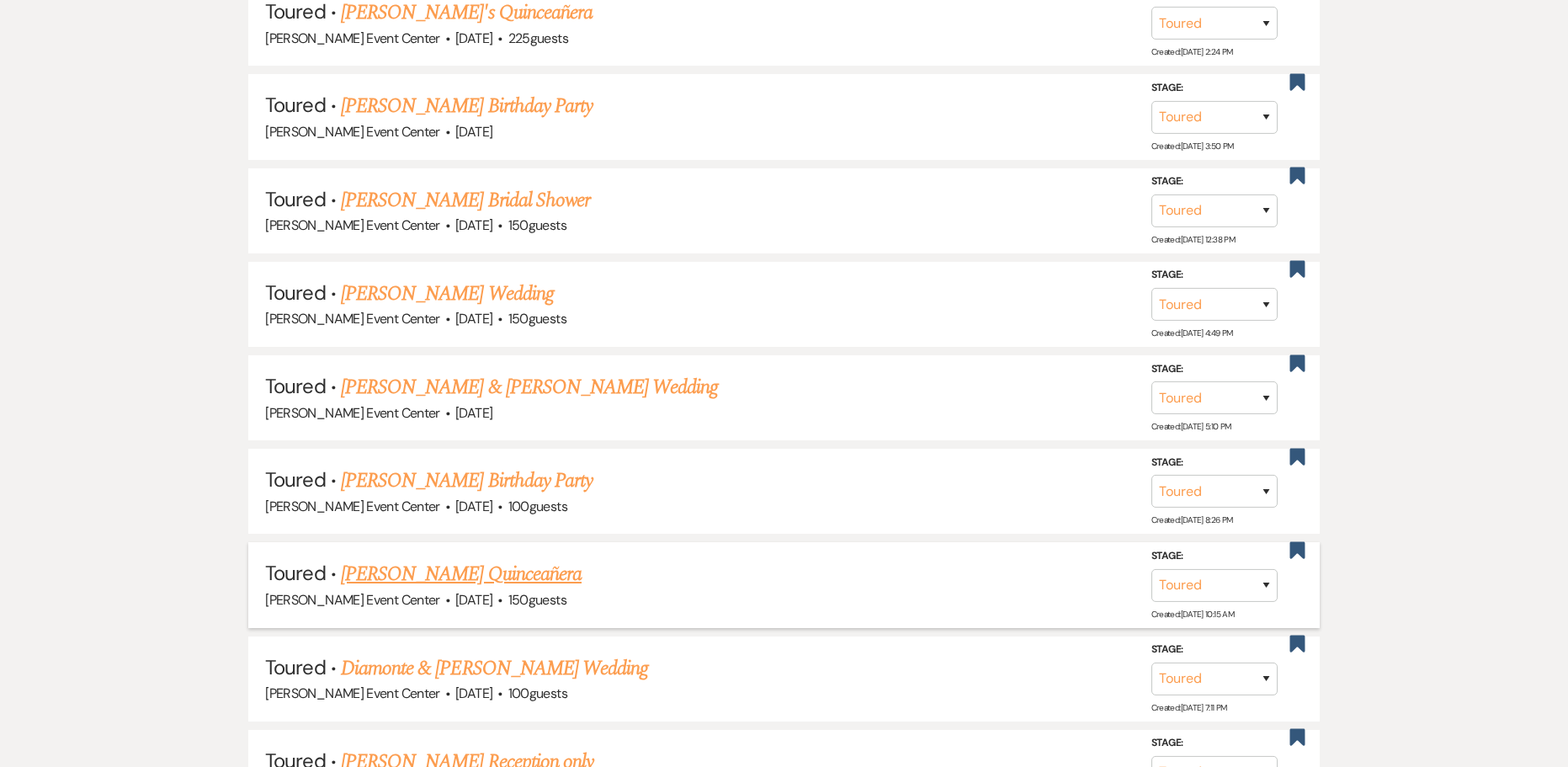
click at [498, 559] on link "[PERSON_NAME] Quinceañera" at bounding box center [461, 574] width 241 height 30
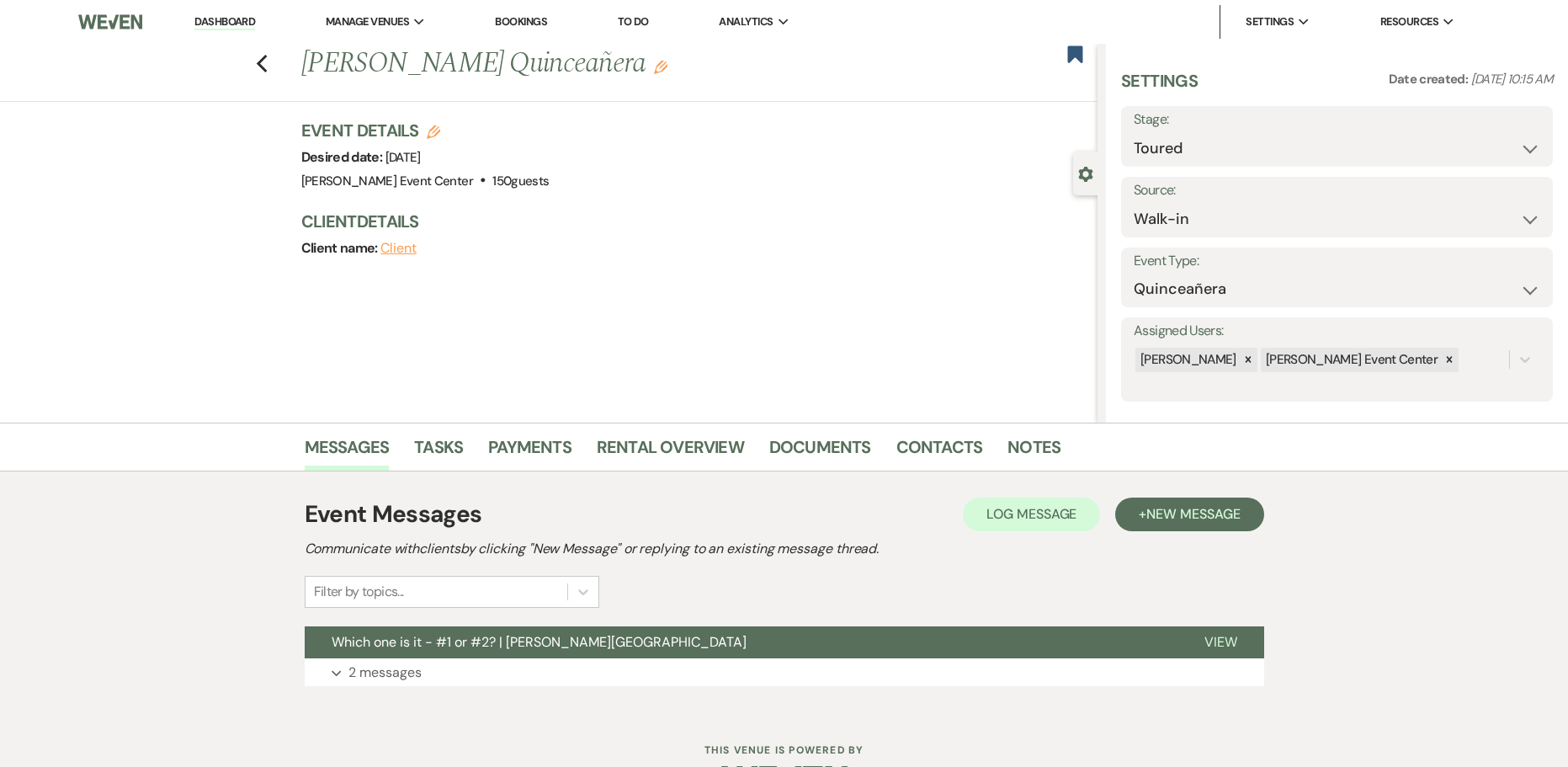
click at [1056, 436] on li "Notes" at bounding box center [1047, 450] width 78 height 41
click at [1041, 437] on link "Notes" at bounding box center [1034, 452] width 53 height 37
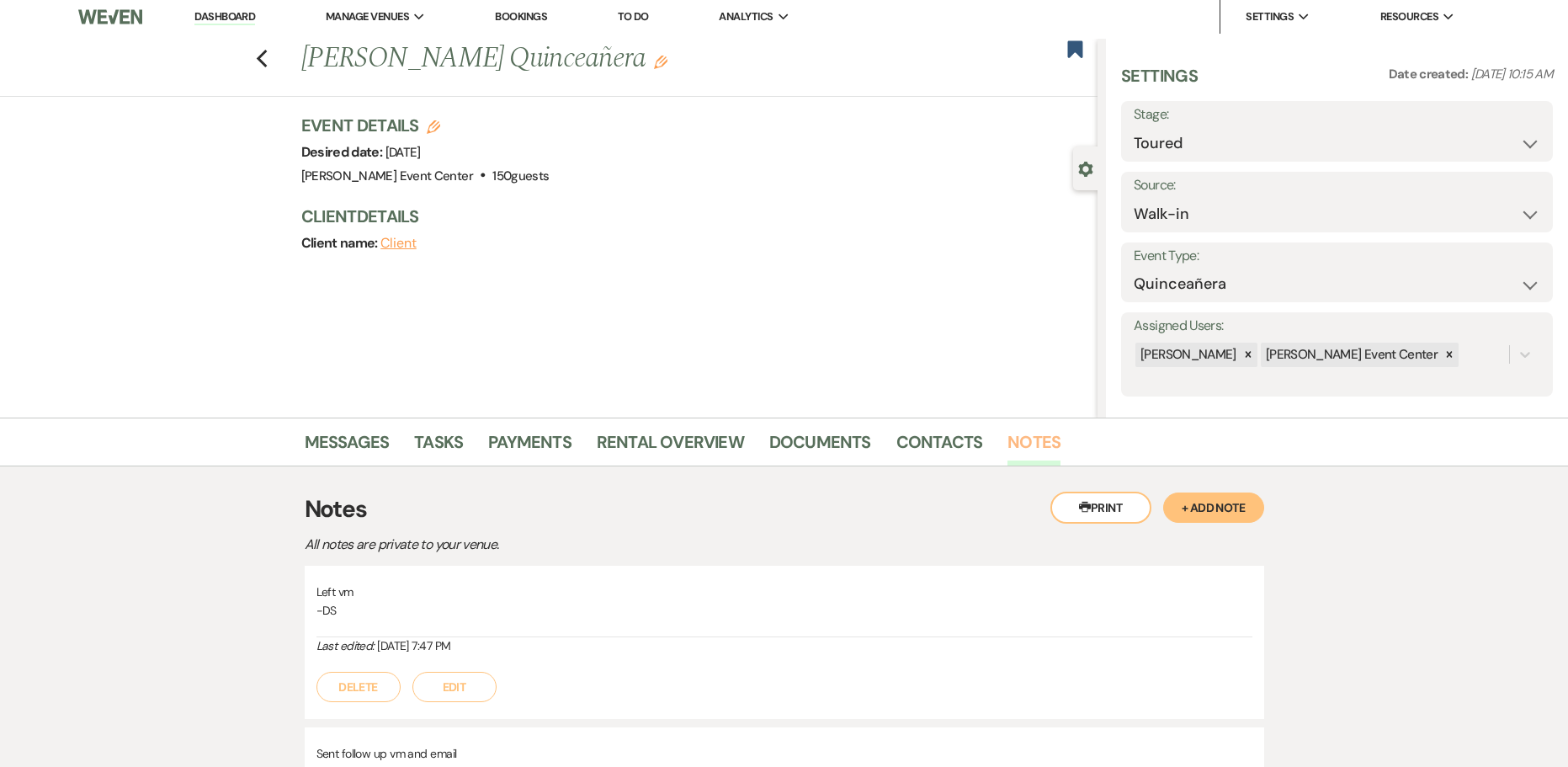
scroll to position [252, 0]
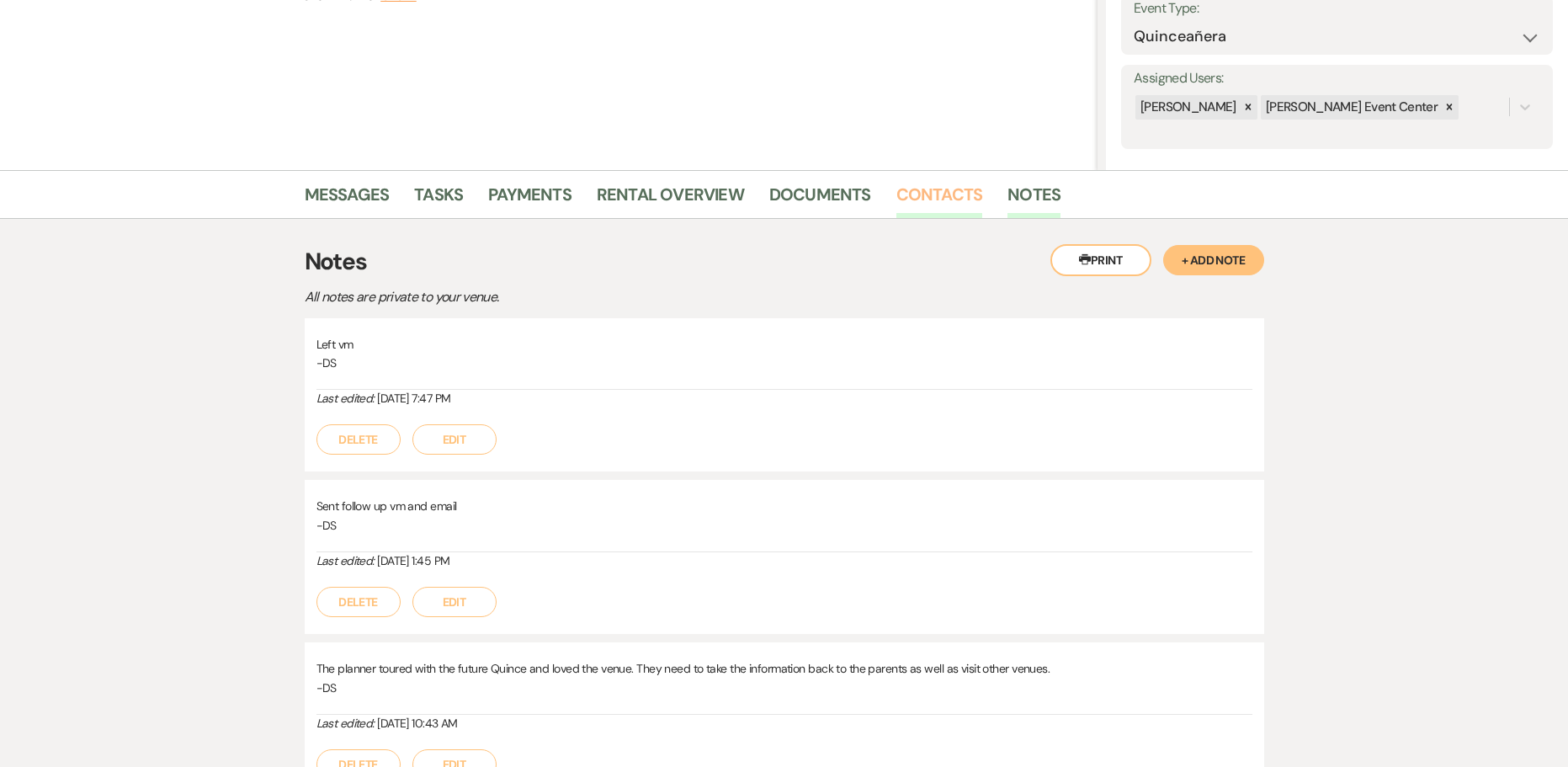
click at [931, 194] on link "Contacts" at bounding box center [940, 199] width 87 height 37
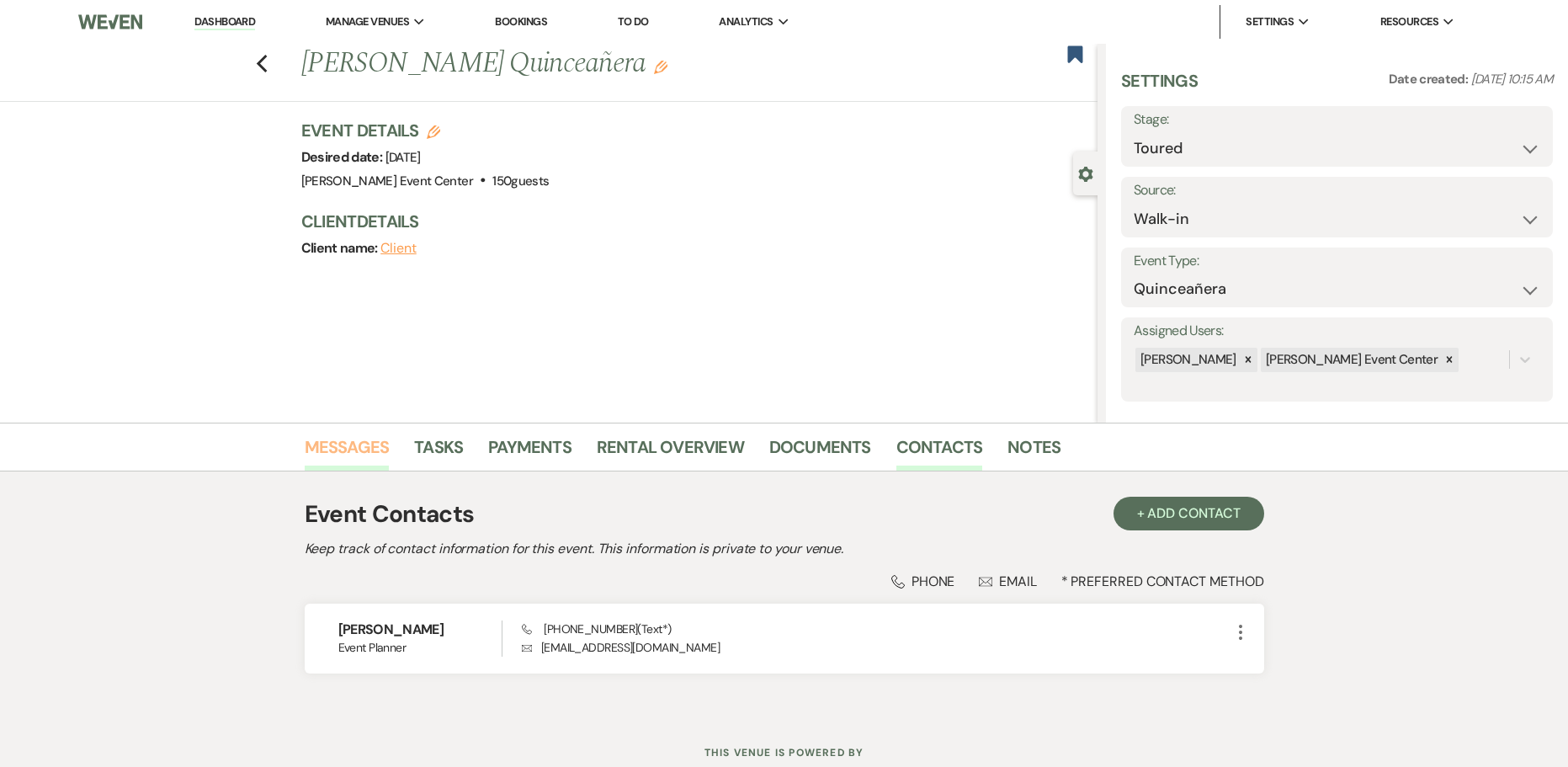
click at [366, 436] on link "Messages" at bounding box center [348, 452] width 85 height 37
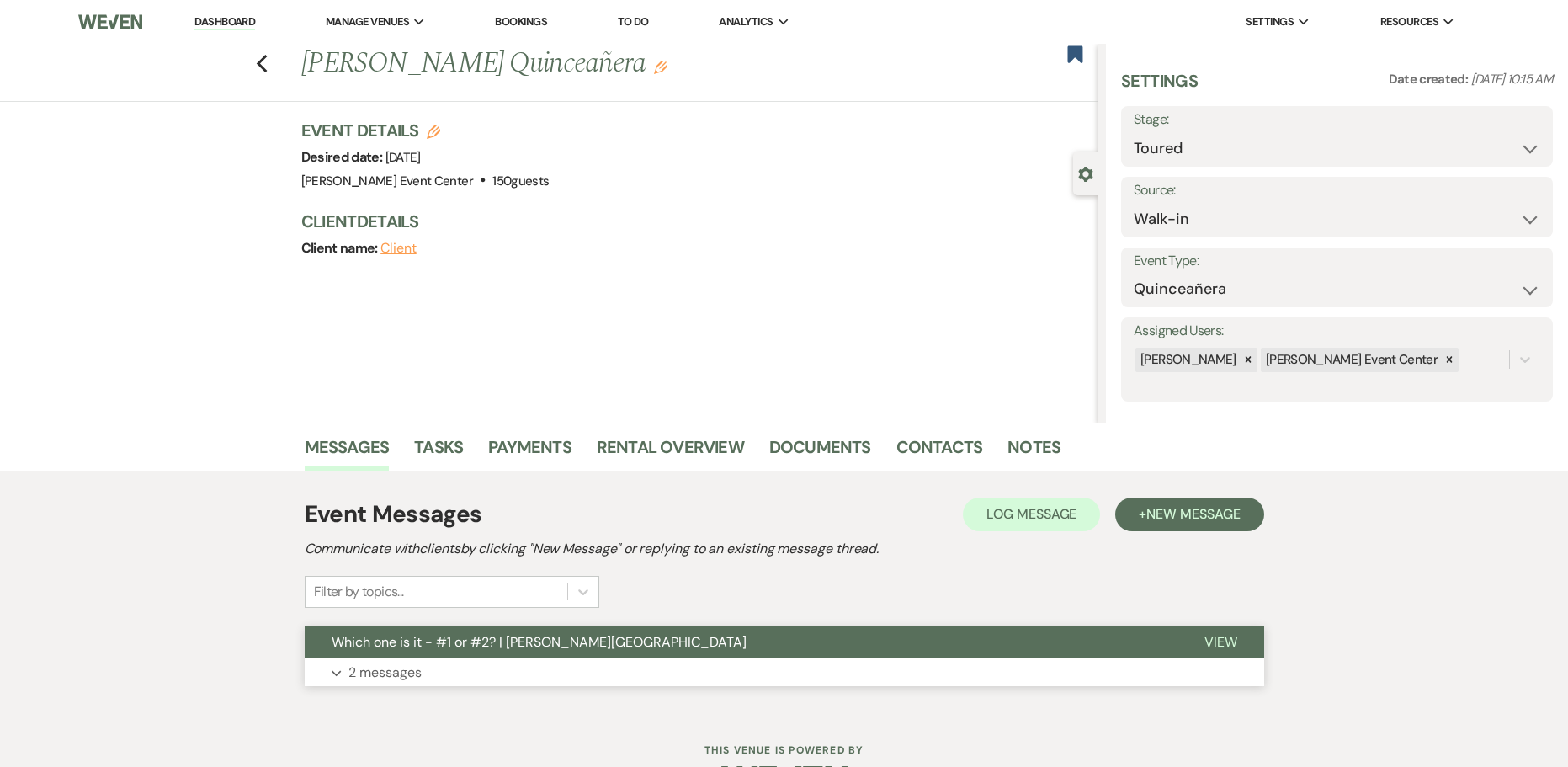
click at [369, 680] on p "2 messages" at bounding box center [385, 672] width 74 height 22
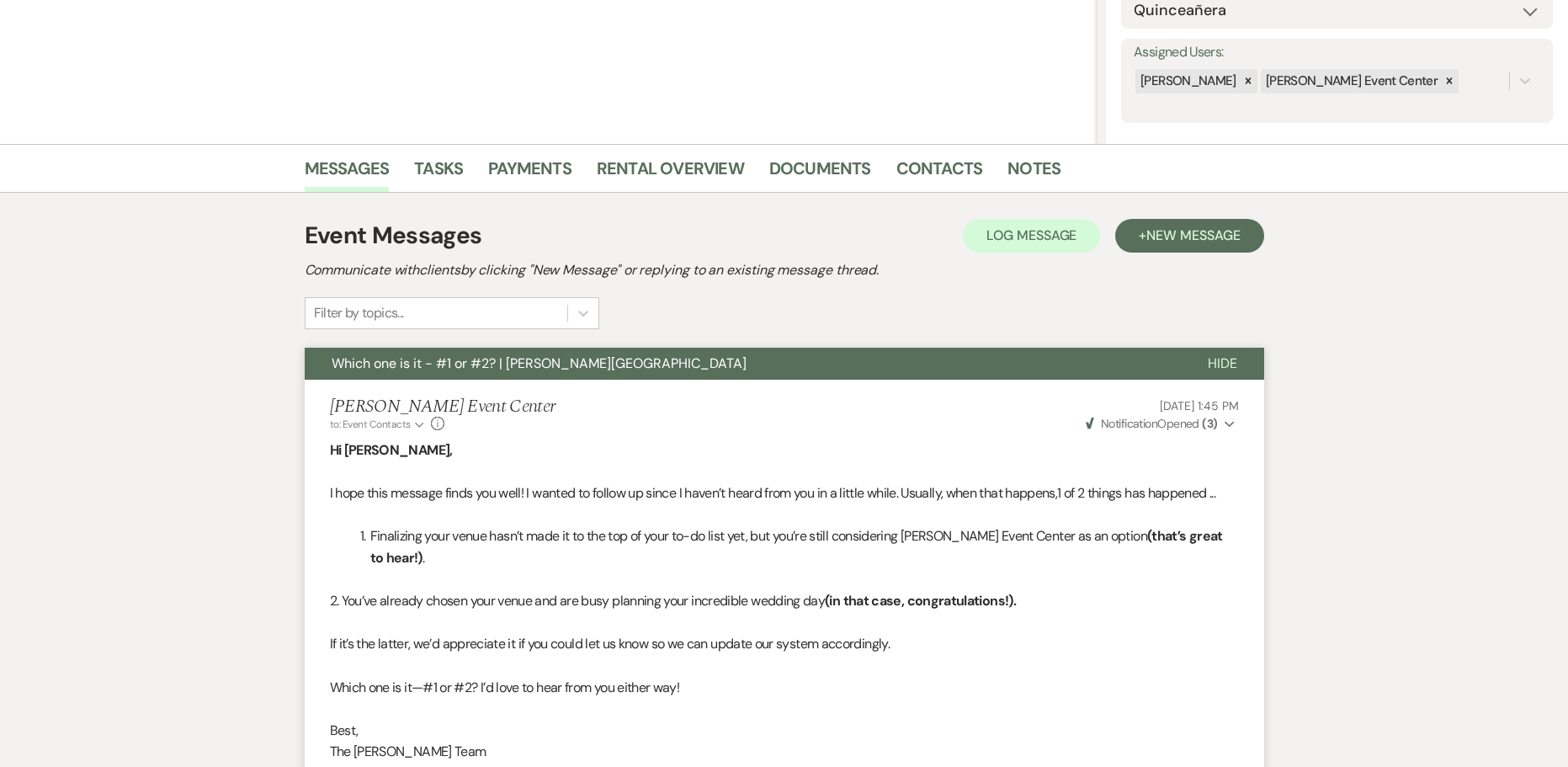
scroll to position [158, 0]
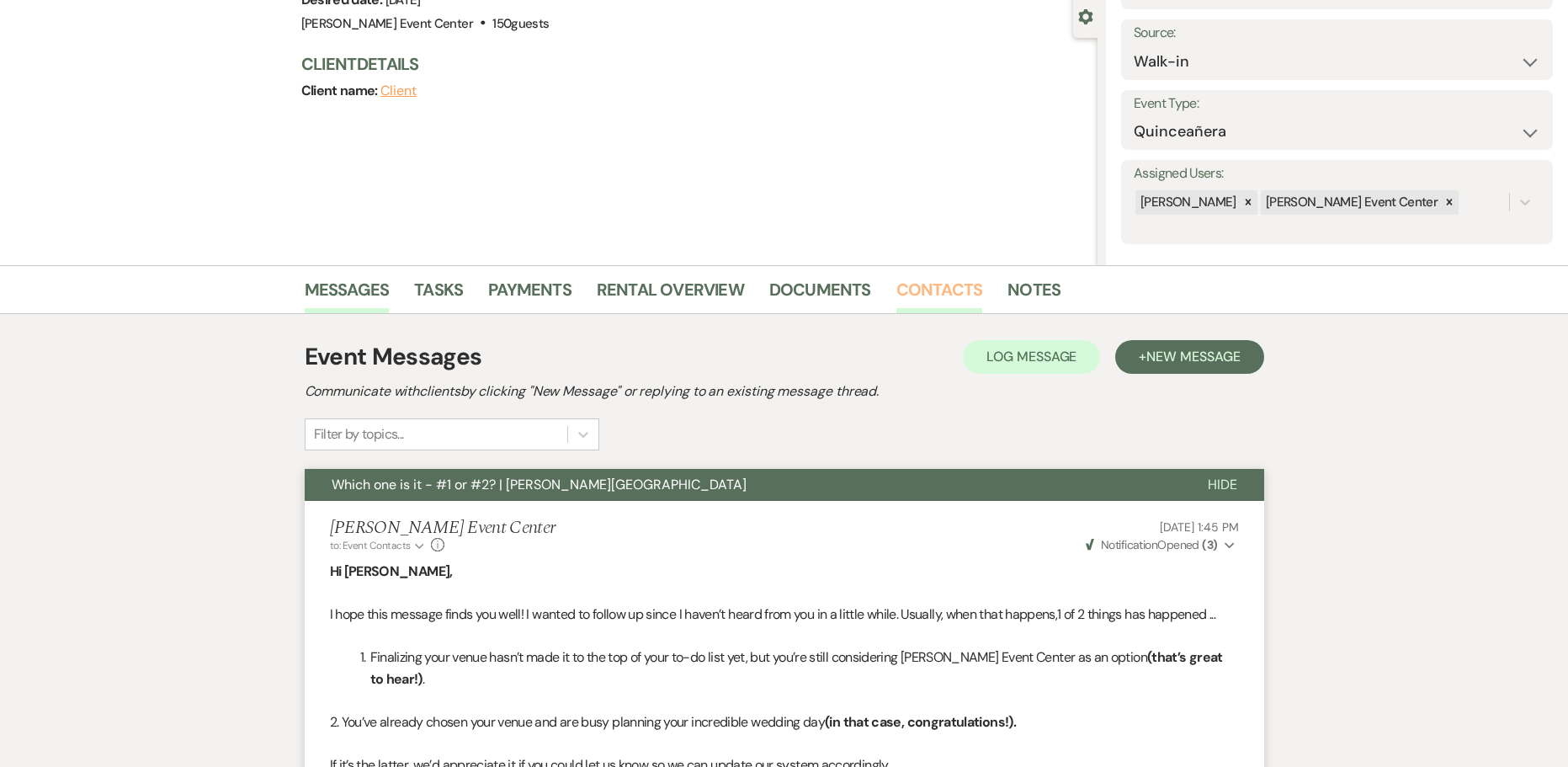
click at [910, 278] on link "Contacts" at bounding box center [940, 294] width 87 height 37
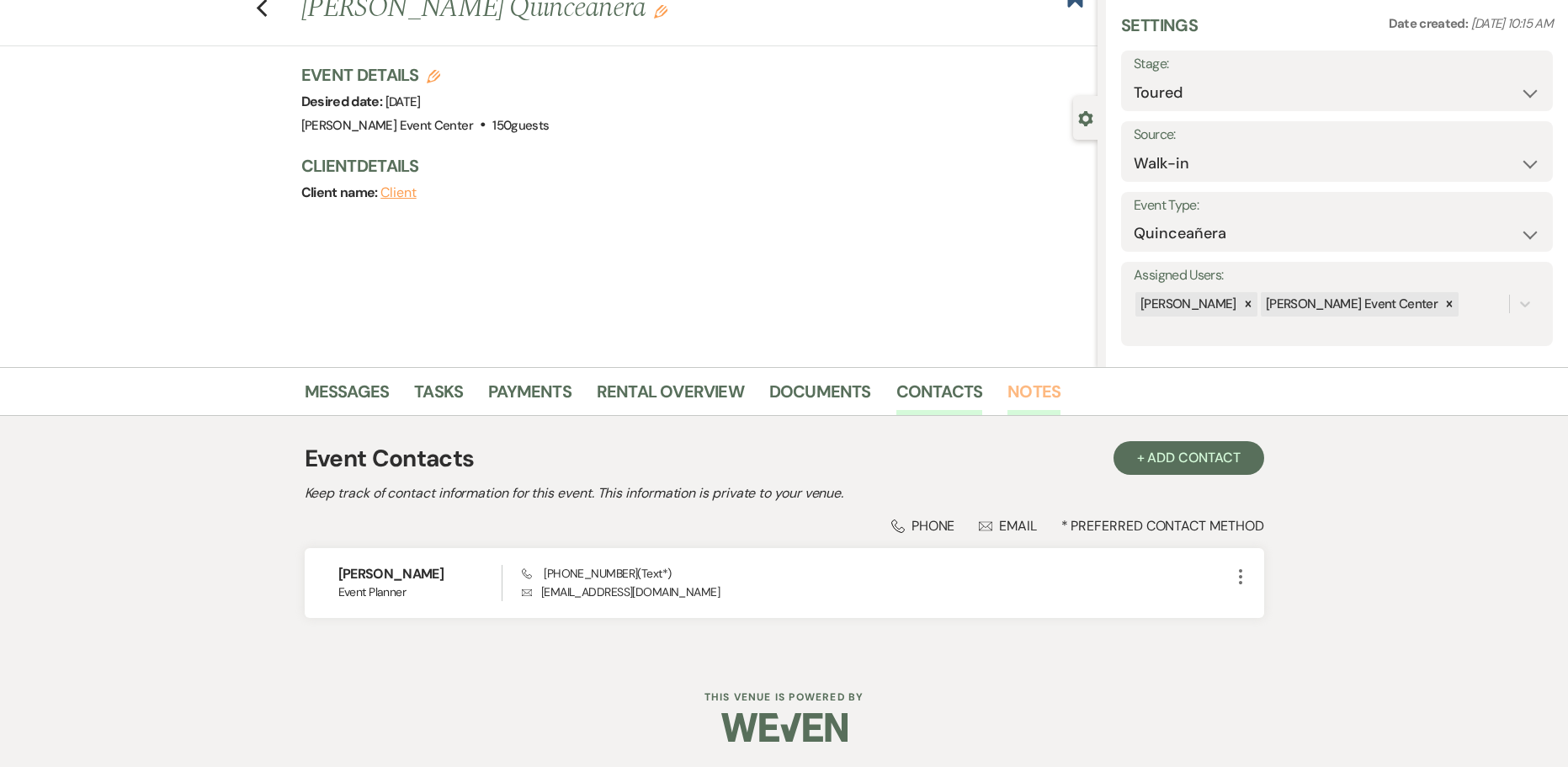
click at [1031, 391] on link "Notes" at bounding box center [1034, 396] width 53 height 37
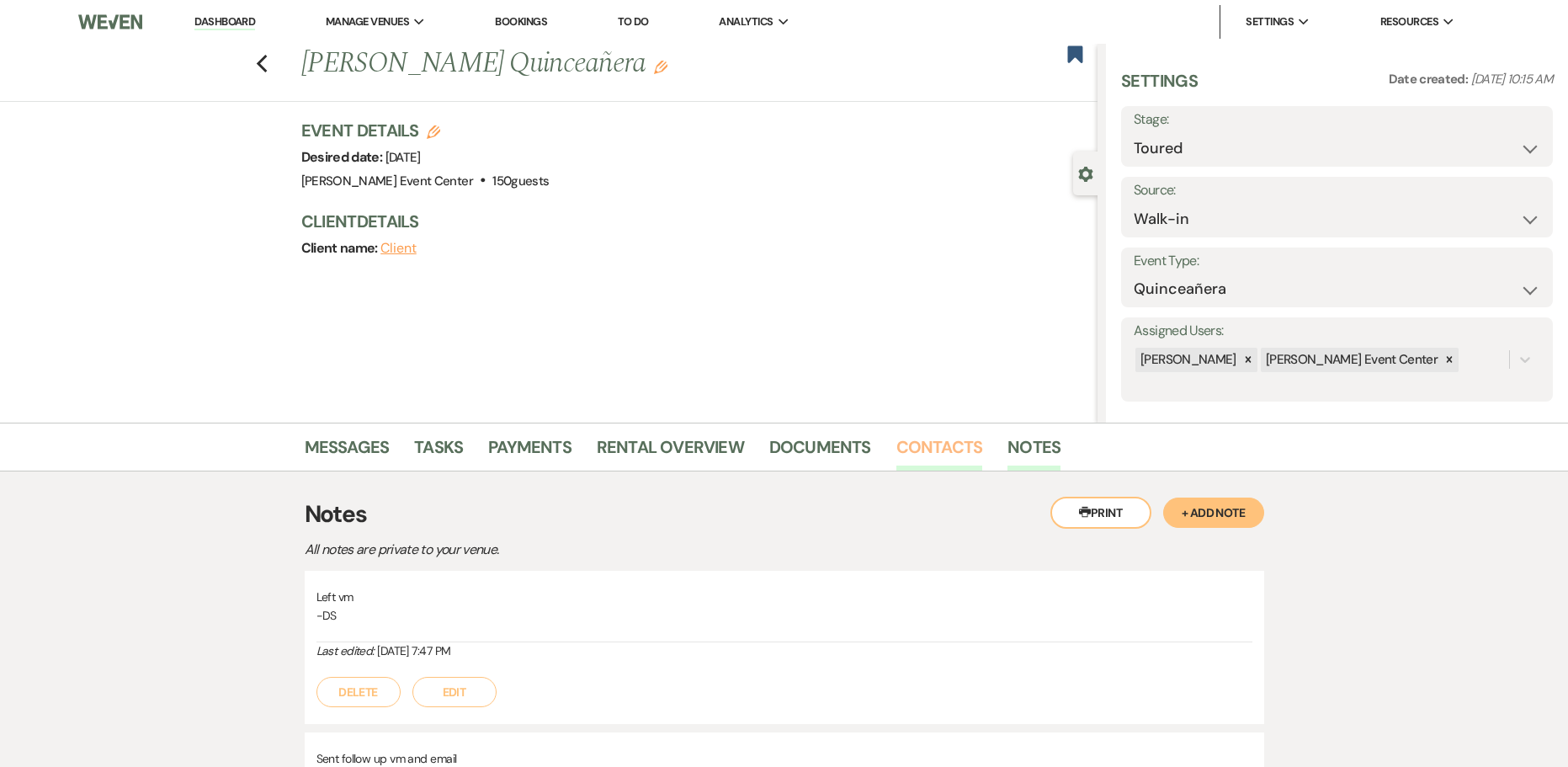
click at [929, 458] on link "Contacts" at bounding box center [940, 452] width 87 height 37
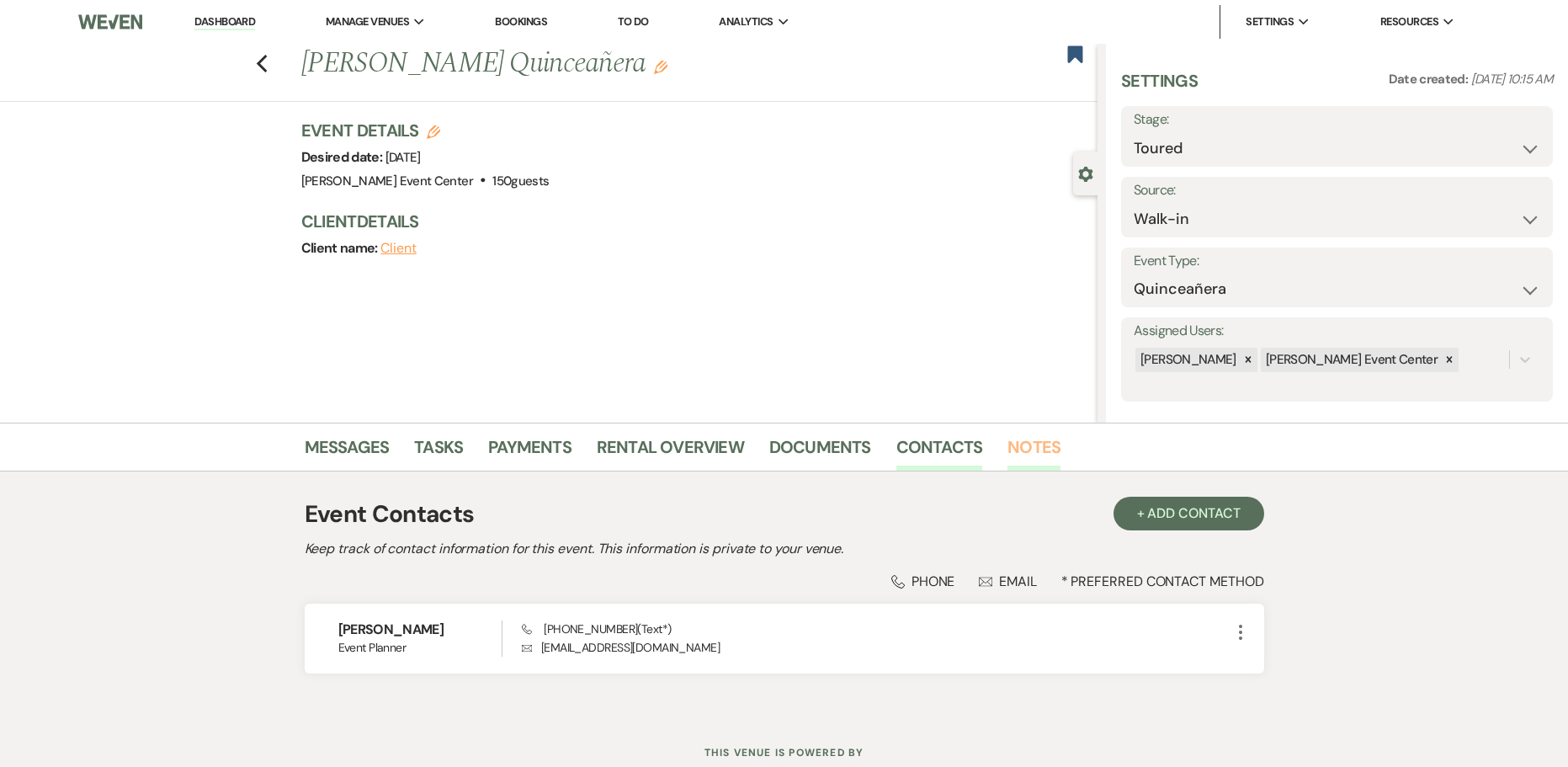
click at [1022, 449] on link "Notes" at bounding box center [1034, 452] width 53 height 37
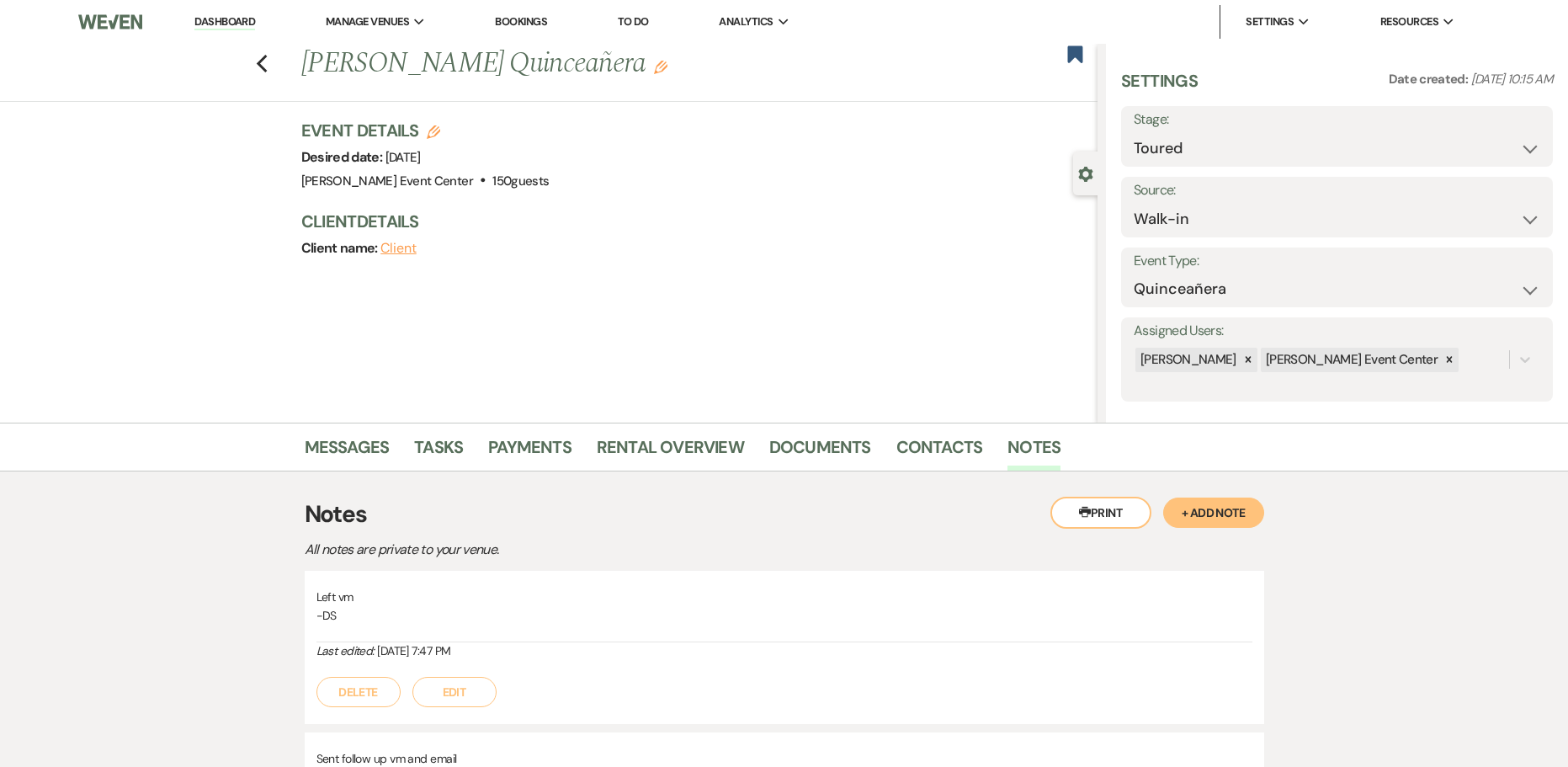
drag, startPoint x: 1238, startPoint y: 506, endPoint x: 1221, endPoint y: 509, distance: 17.3
click at [1237, 506] on button "+ Add Note" at bounding box center [1214, 513] width 101 height 30
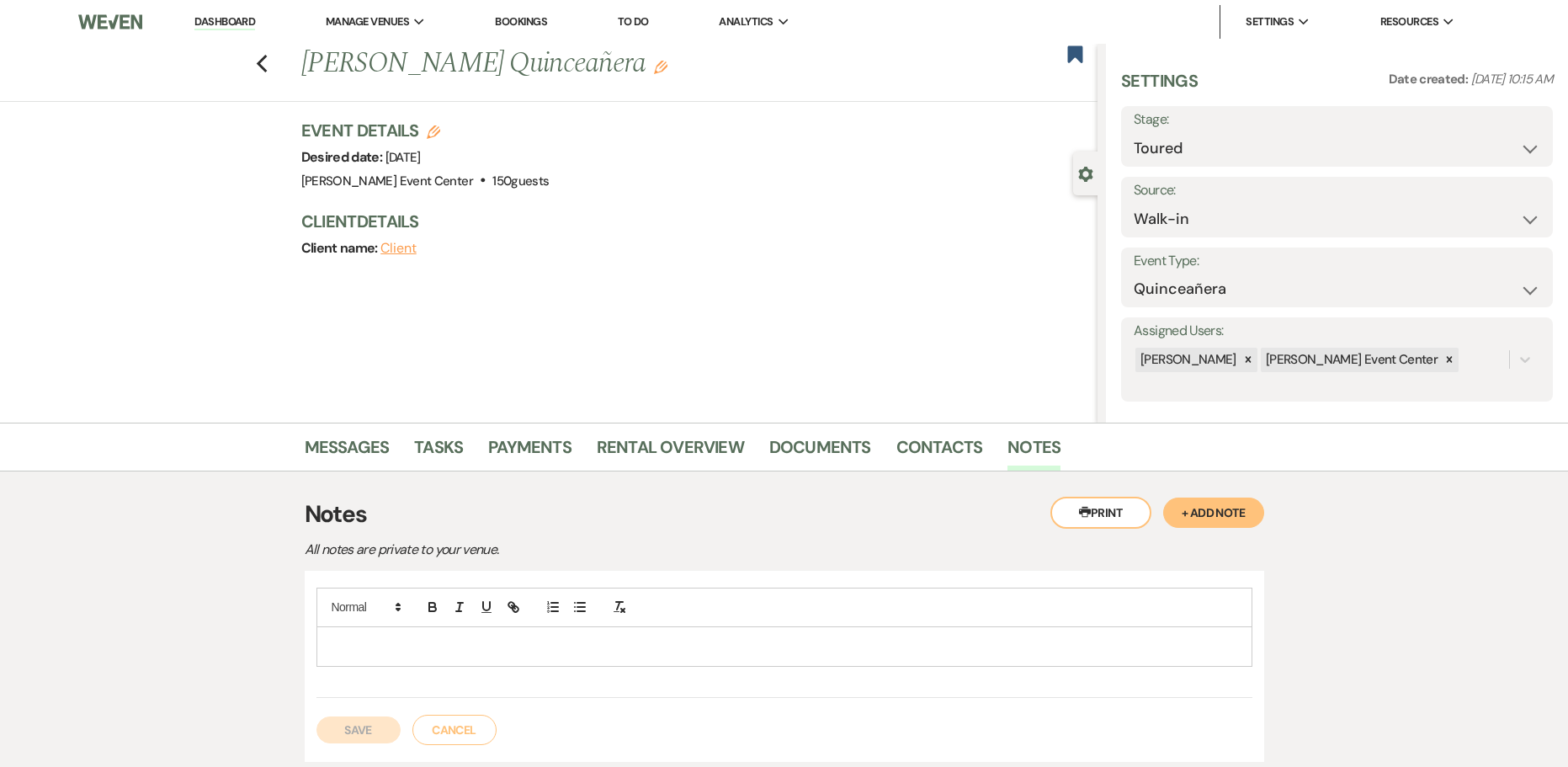
click at [541, 626] on div at bounding box center [784, 607] width 936 height 40
click at [520, 655] on p at bounding box center [784, 647] width 910 height 19
click at [371, 737] on button "Save" at bounding box center [358, 748] width 84 height 27
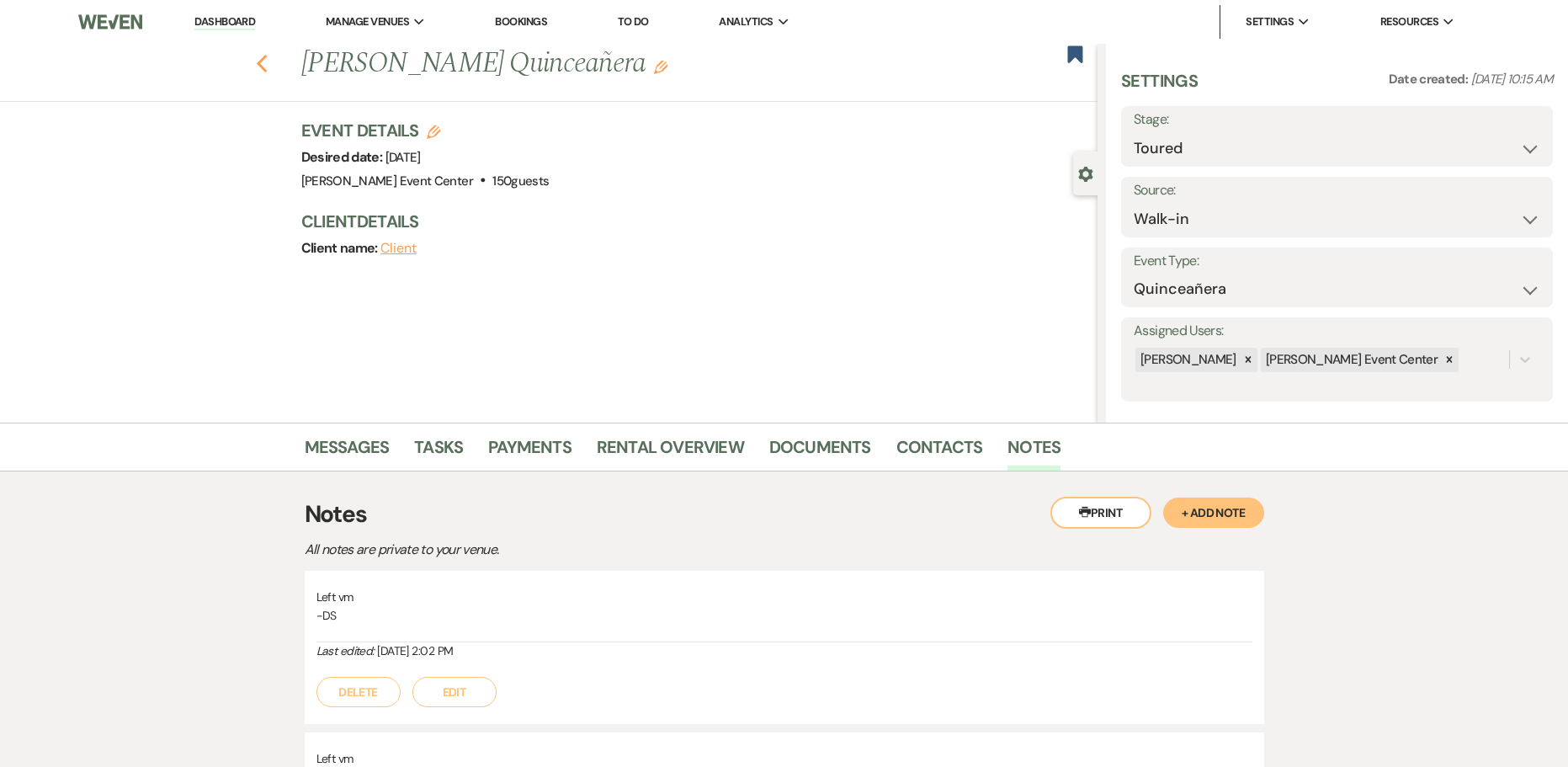
click at [268, 60] on icon "Previous" at bounding box center [262, 63] width 12 height 20
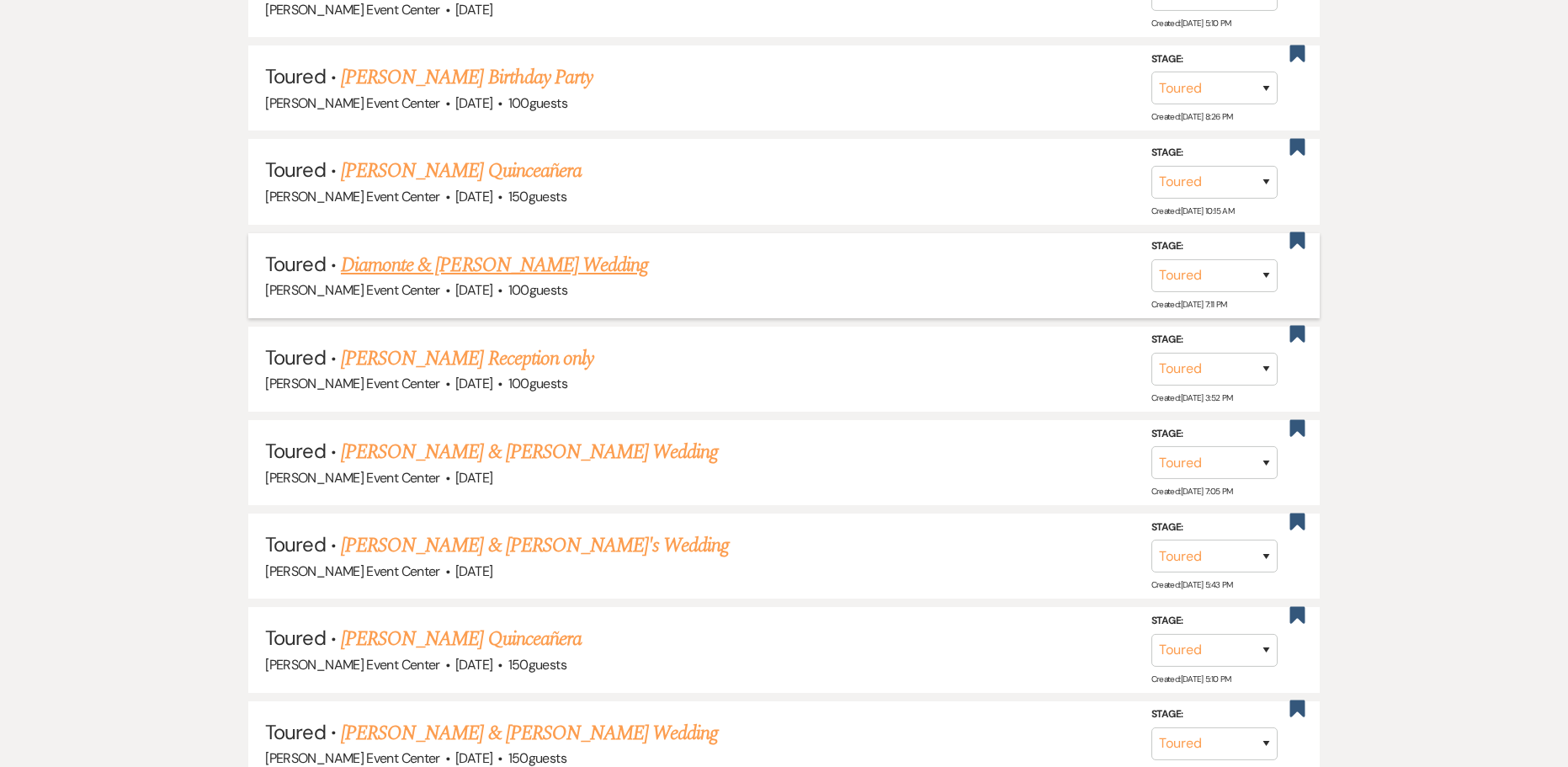
scroll to position [2318, 0]
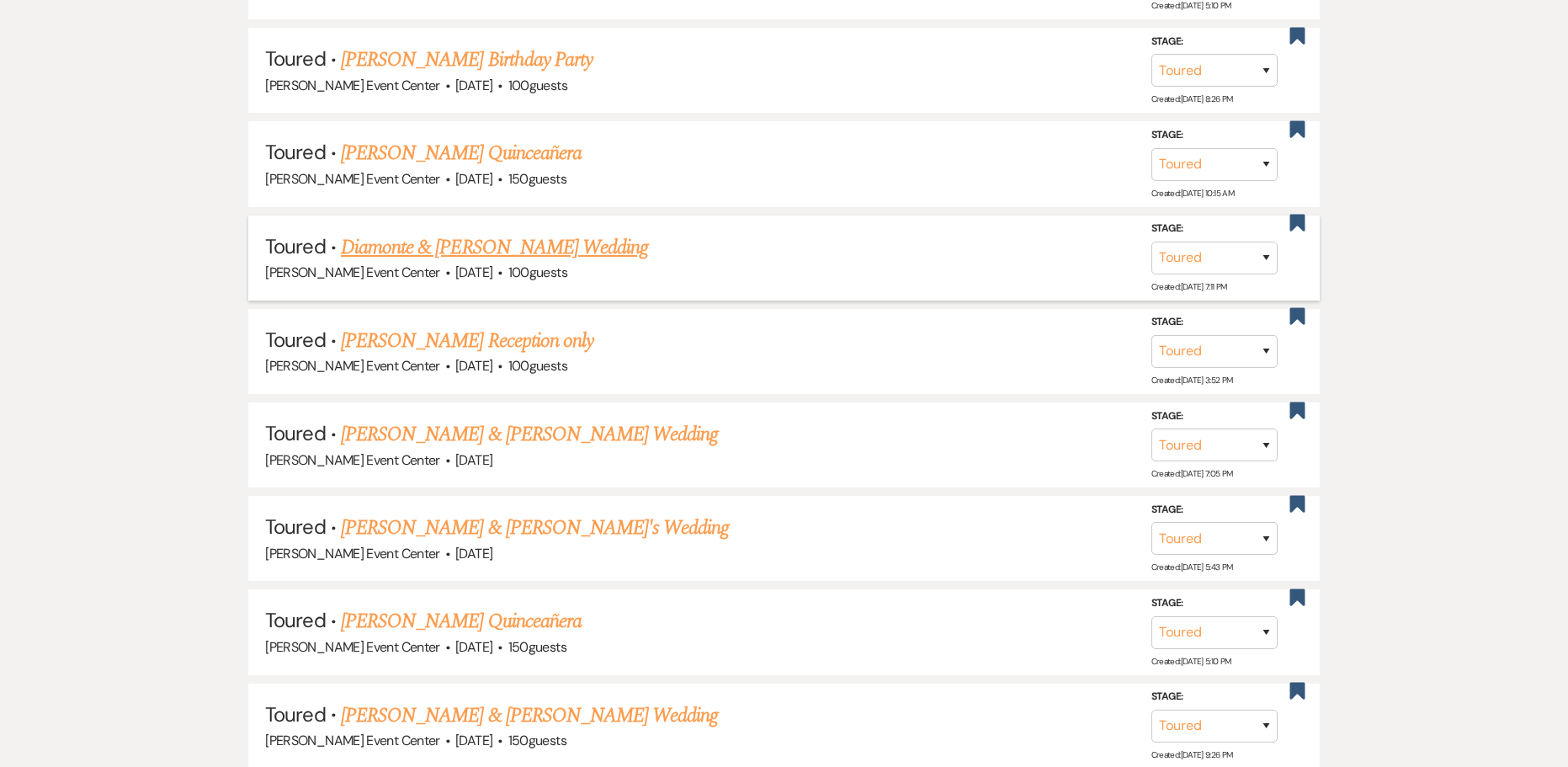
click at [516, 236] on link "Diamonte & [PERSON_NAME] Wedding" at bounding box center [494, 247] width 307 height 30
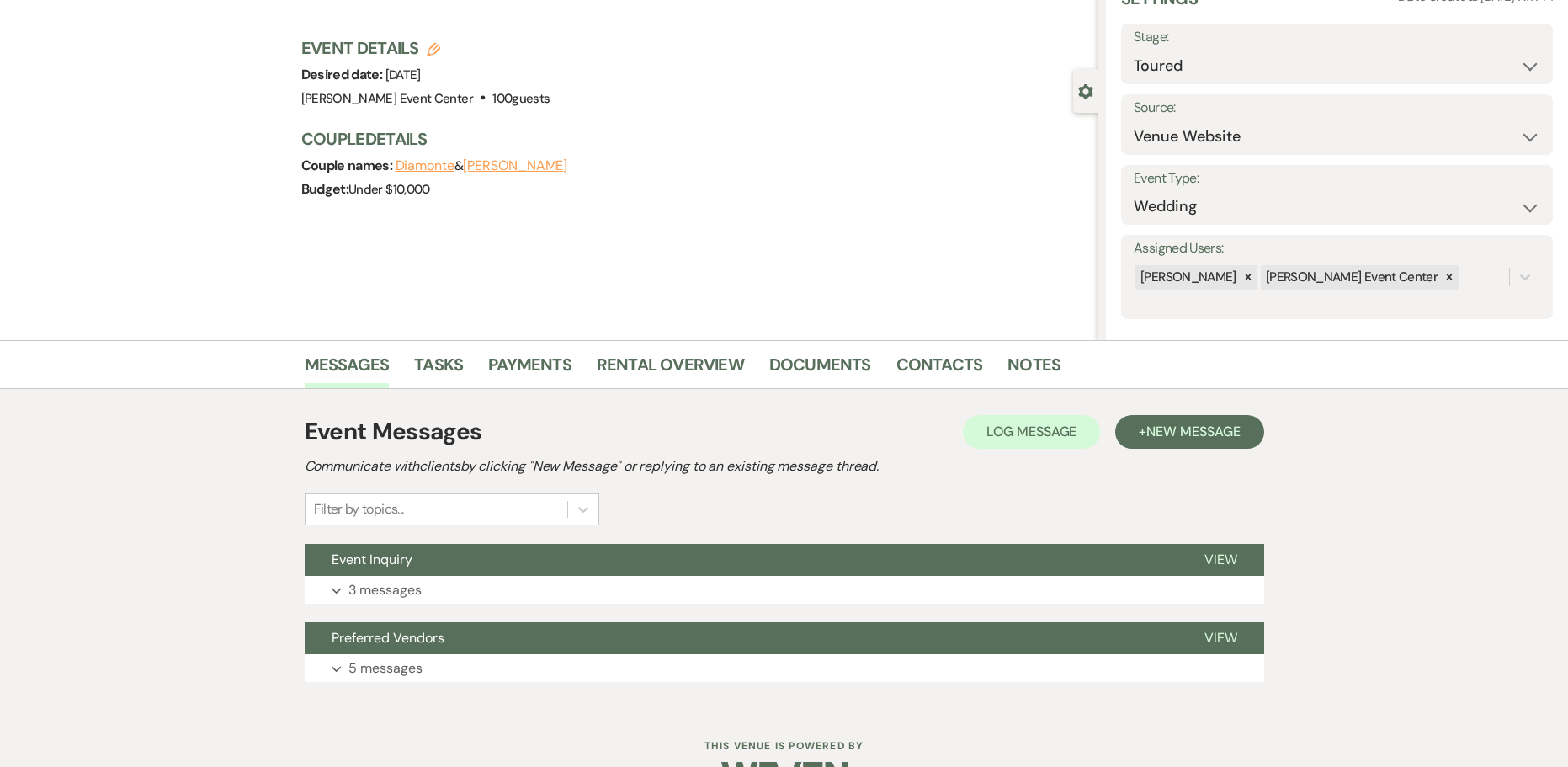
scroll to position [131, 0]
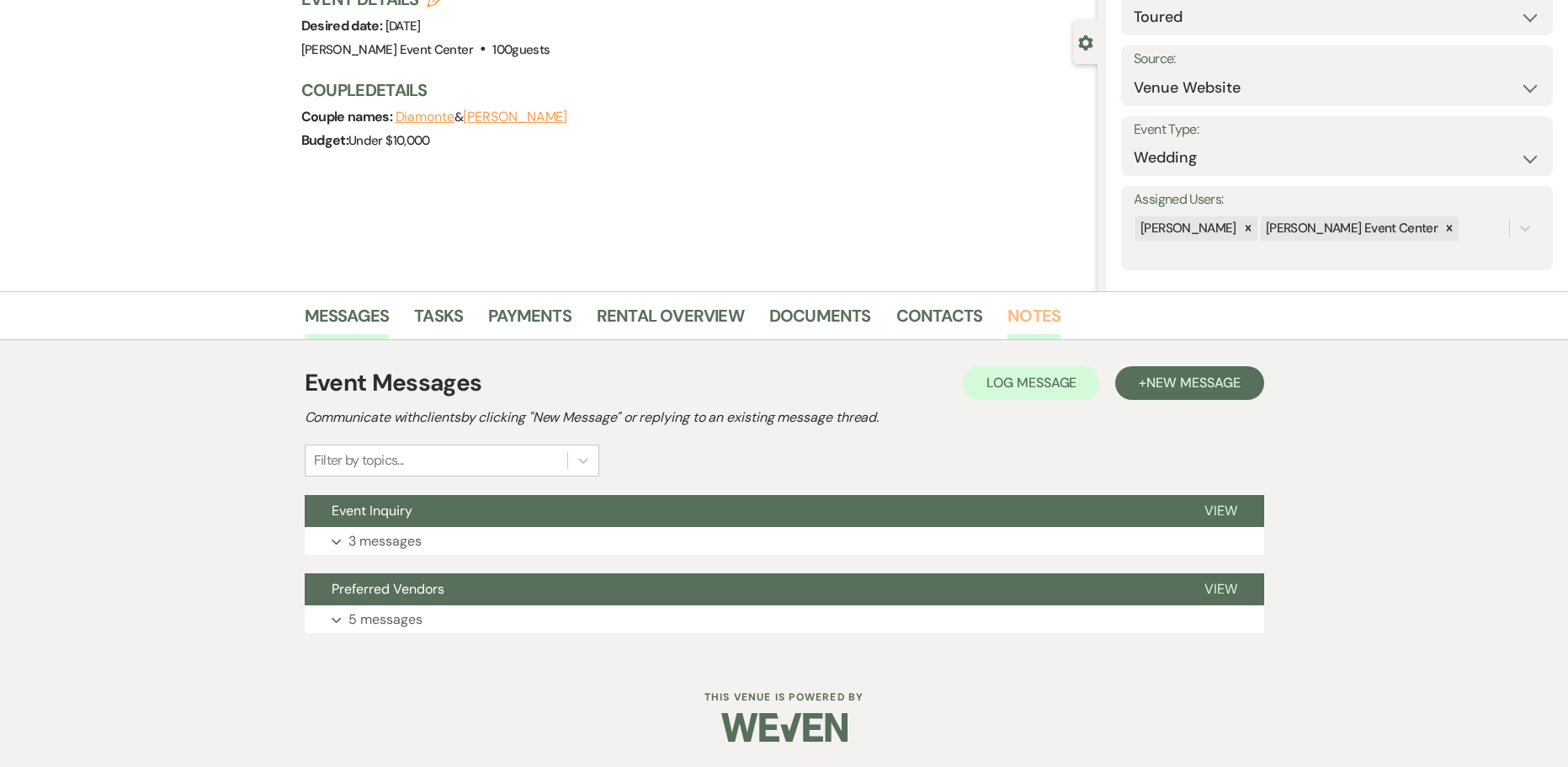
click at [1041, 319] on link "Notes" at bounding box center [1034, 320] width 53 height 37
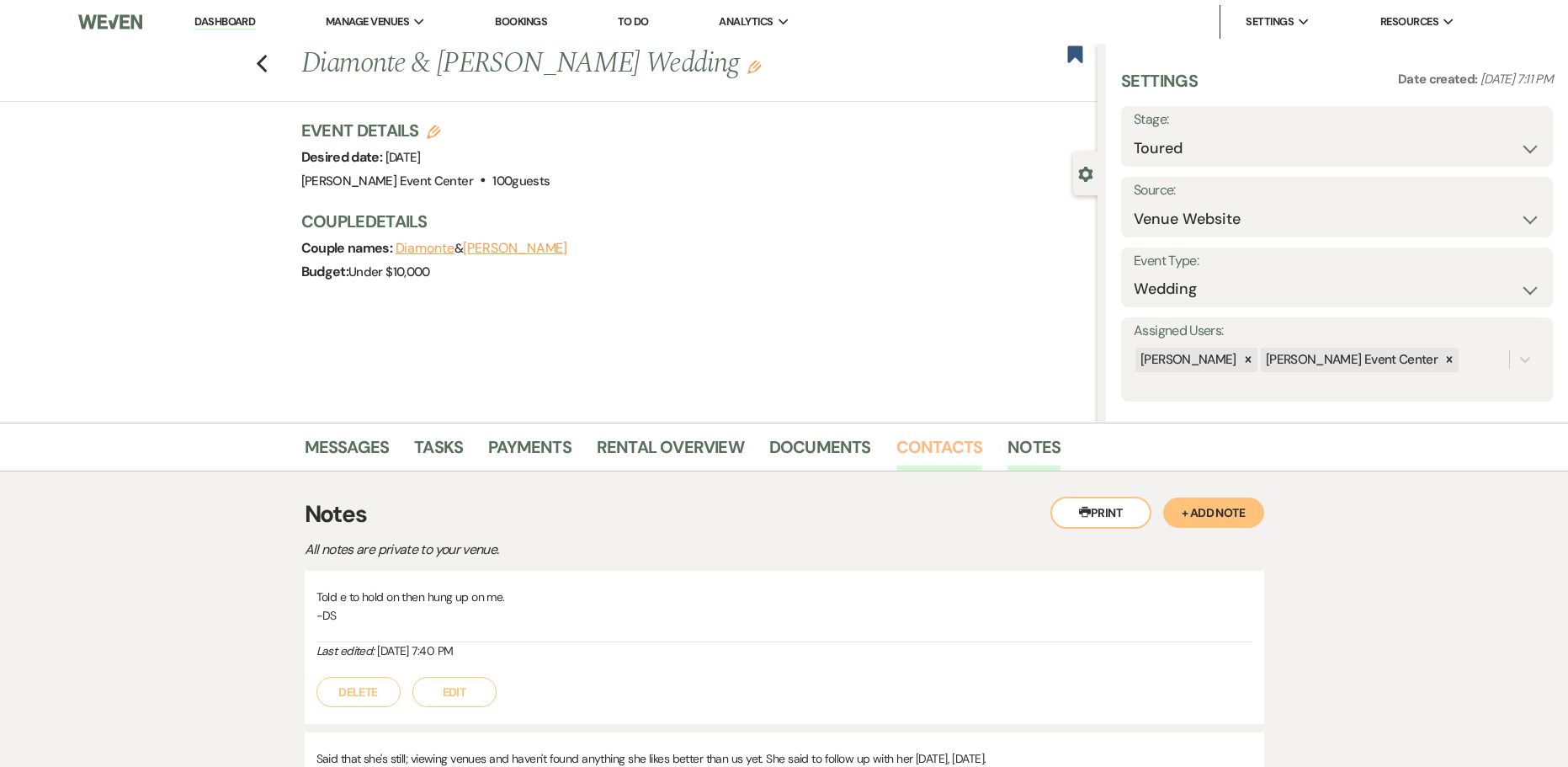
click at [935, 445] on link "Contacts" at bounding box center [940, 452] width 87 height 37
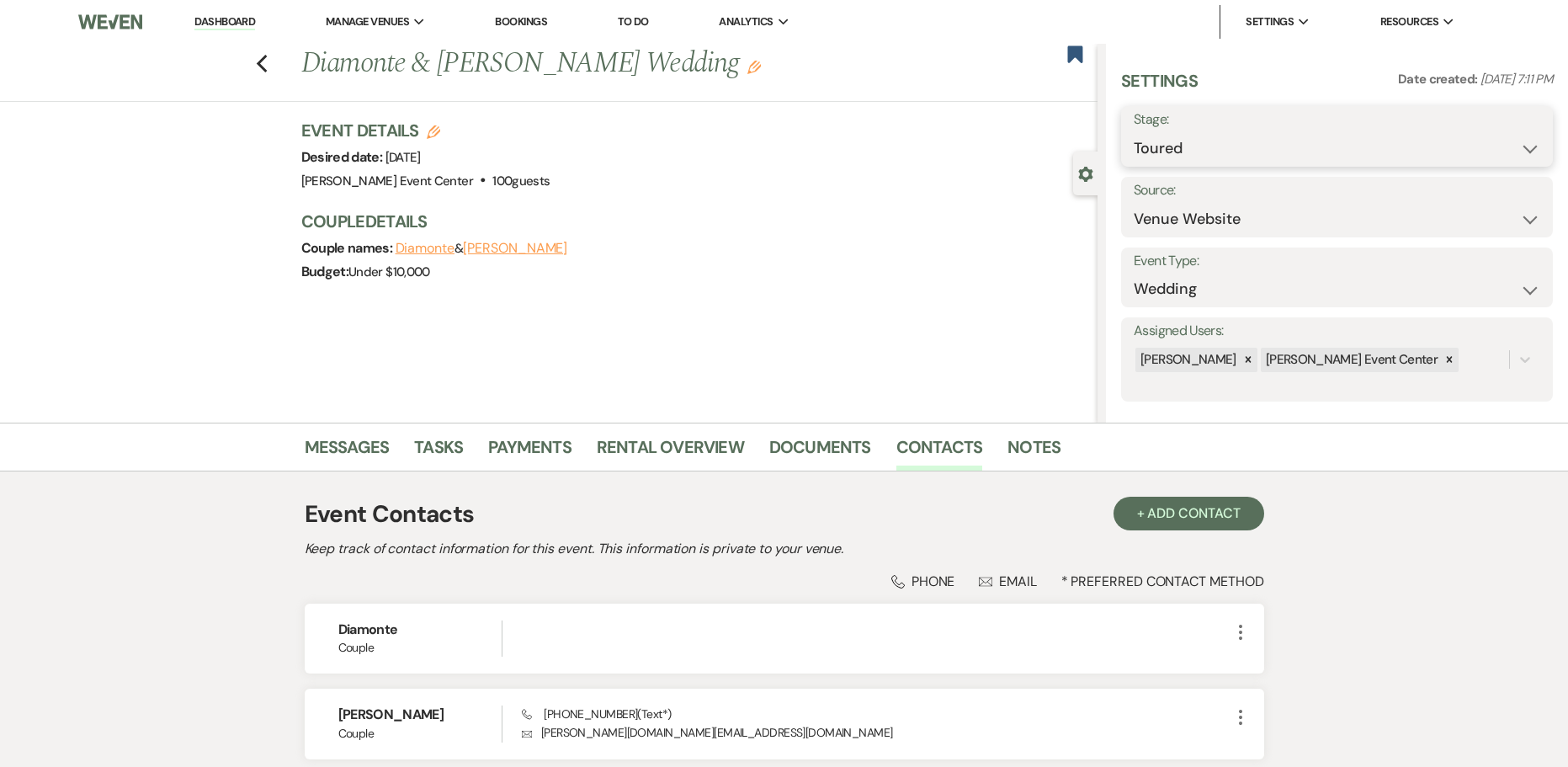
click at [1296, 137] on select "Inquiry Follow Up Tour Requested Tour Confirmed Toured Proposal Sent Booked Lost" at bounding box center [1337, 148] width 406 height 33
click at [1133, 132] on select "Inquiry Follow Up Tour Requested Tour Confirmed Toured Proposal Sent Booked Lost" at bounding box center [1337, 148] width 406 height 33
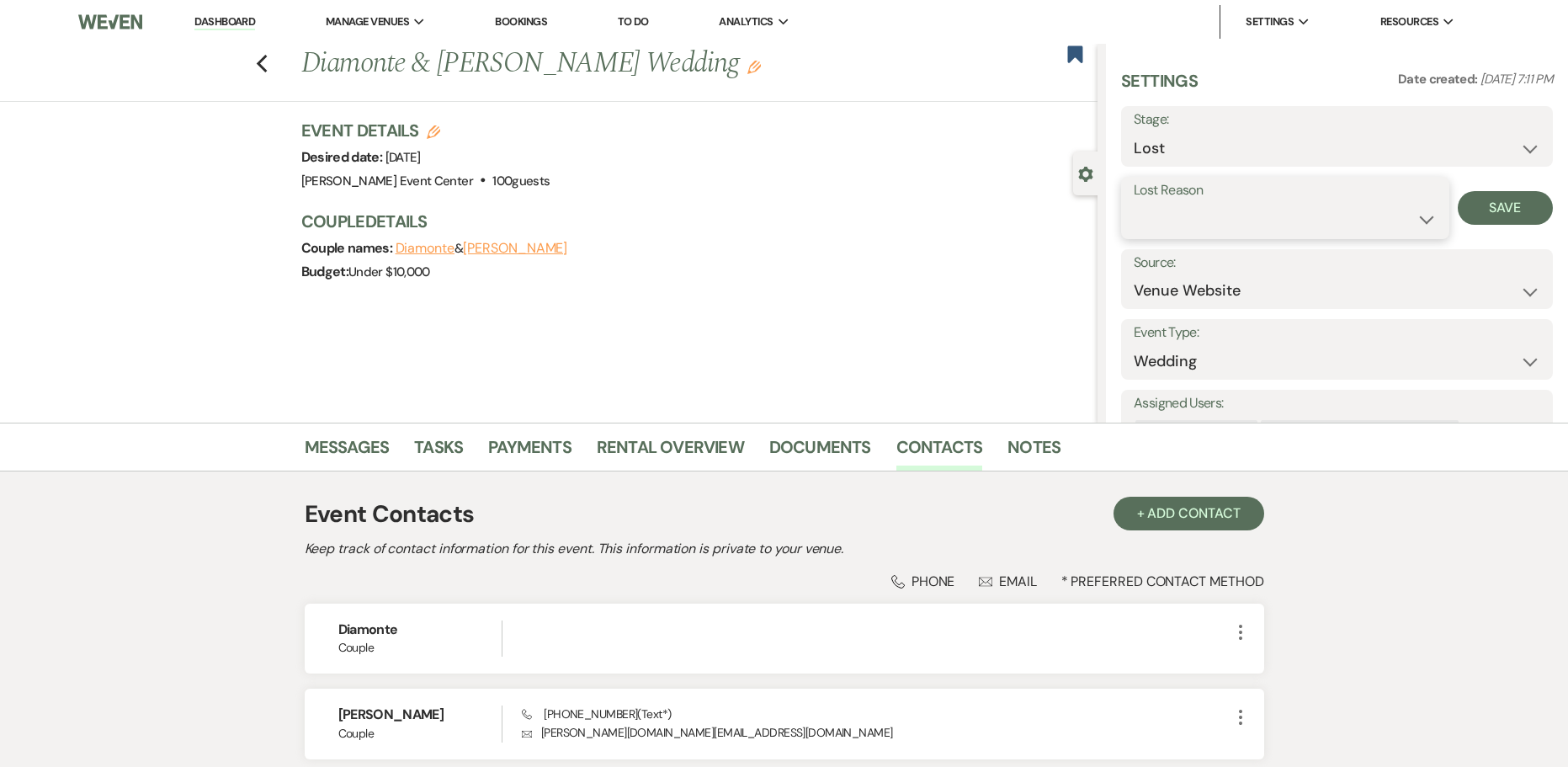
click at [1211, 217] on select "Booked Elsewhere Budget Date Unavailable No Response Not a Good Match Capacity …" at bounding box center [1285, 219] width 303 height 33
click at [1133, 203] on select "Booked Elsewhere Budget Date Unavailable No Response Not a Good Match Capacity …" at bounding box center [1285, 219] width 303 height 33
click at [1490, 203] on button "Save" at bounding box center [1506, 208] width 95 height 34
click at [264, 69] on icon "Previous" at bounding box center [262, 63] width 12 height 20
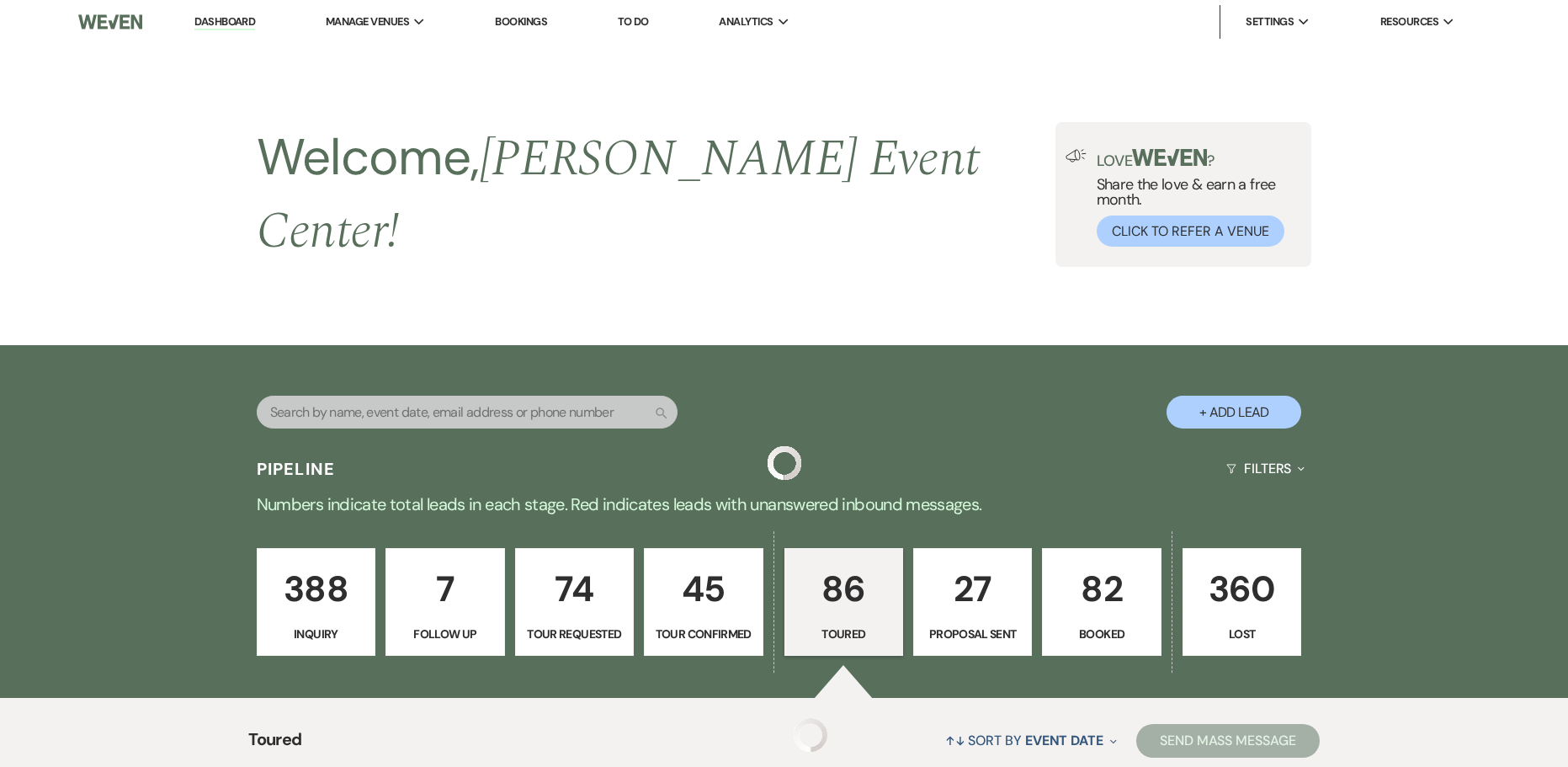
scroll to position [2318, 0]
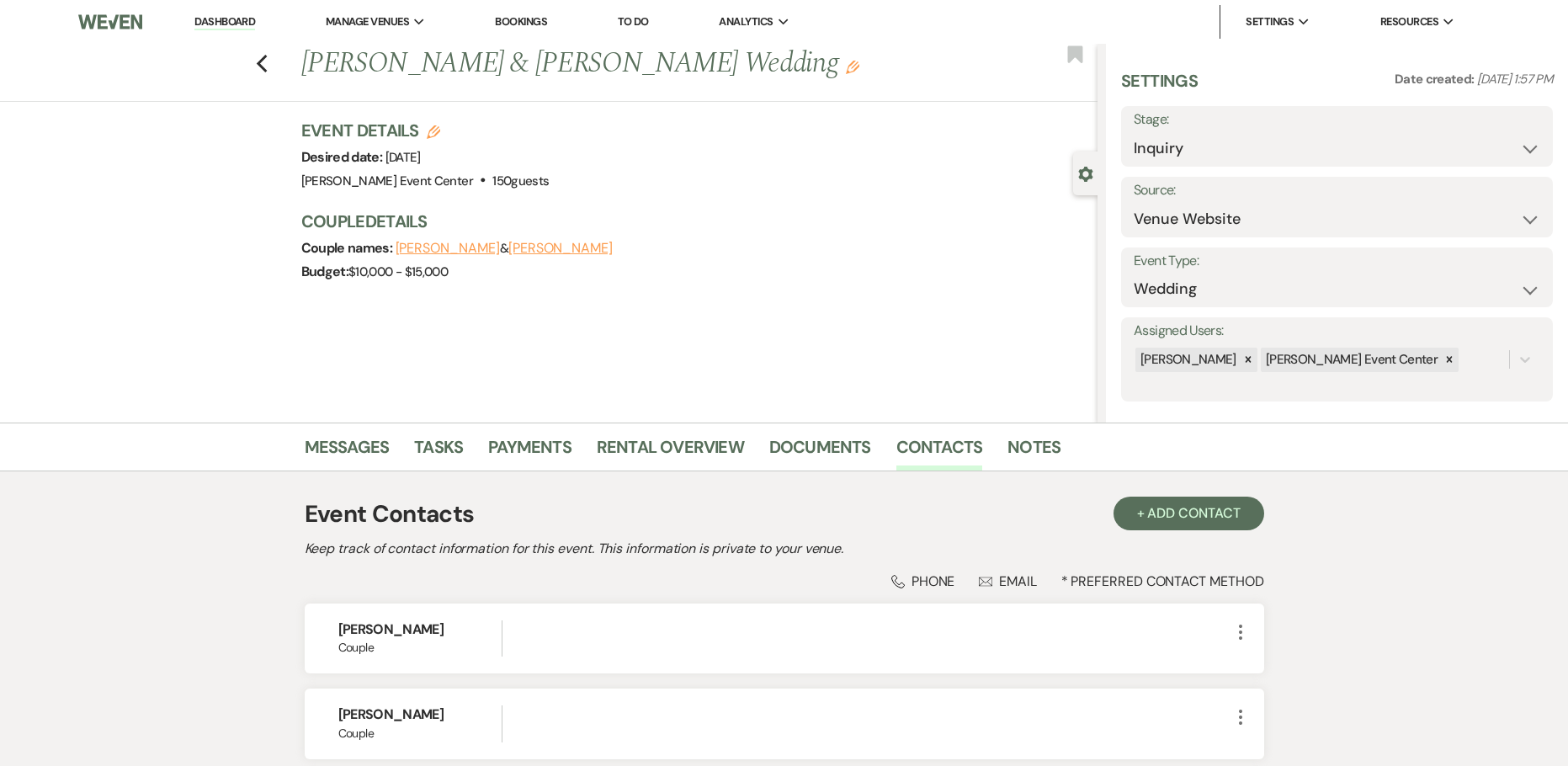
select select "5"
click at [1198, 137] on select "Inquiry Follow Up Tour Requested Tour Confirmed Toured Proposal Sent Booked Lost" at bounding box center [1337, 148] width 406 height 33
select select "5"
click at [1133, 132] on select "Inquiry Follow Up Tour Requested Tour Confirmed Toured Proposal Sent Booked Lost" at bounding box center [1337, 148] width 406 height 33
click at [1494, 134] on button "Save" at bounding box center [1506, 137] width 94 height 34
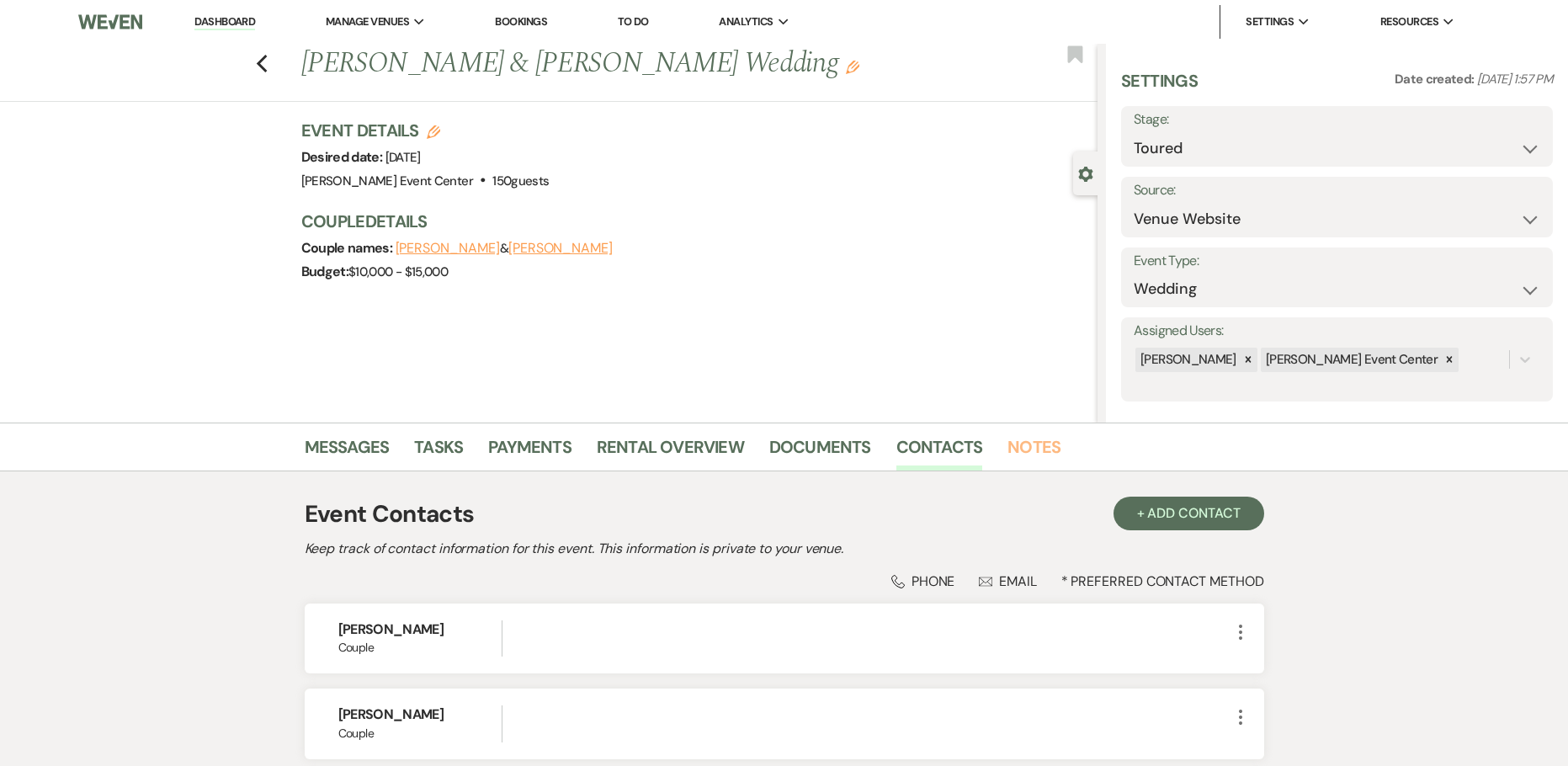
click at [1030, 433] on li "Notes" at bounding box center [1047, 450] width 78 height 41
click at [1017, 455] on link "Notes" at bounding box center [1034, 451] width 53 height 37
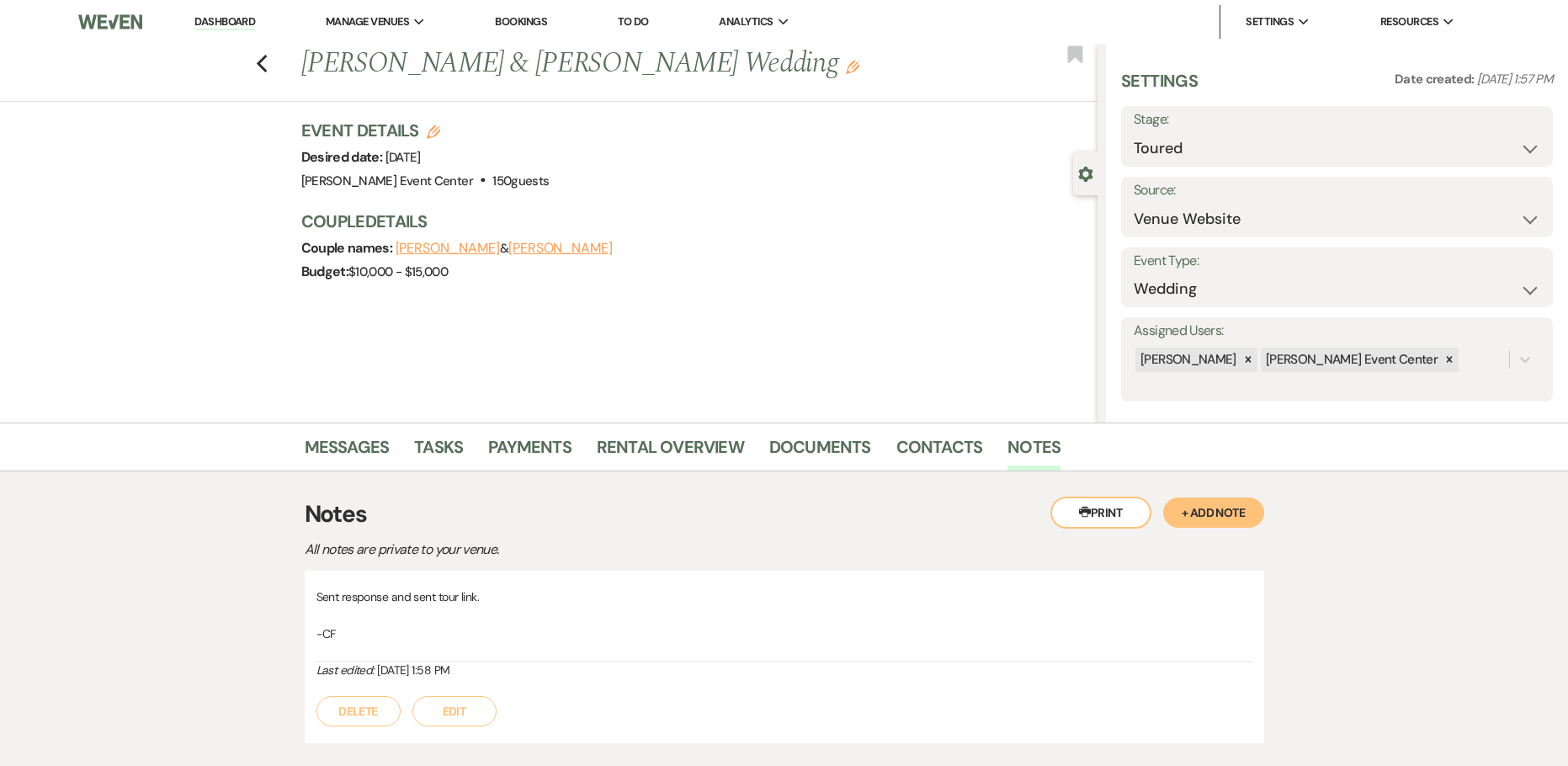
click at [1188, 518] on button "+ Add Note" at bounding box center [1214, 513] width 101 height 30
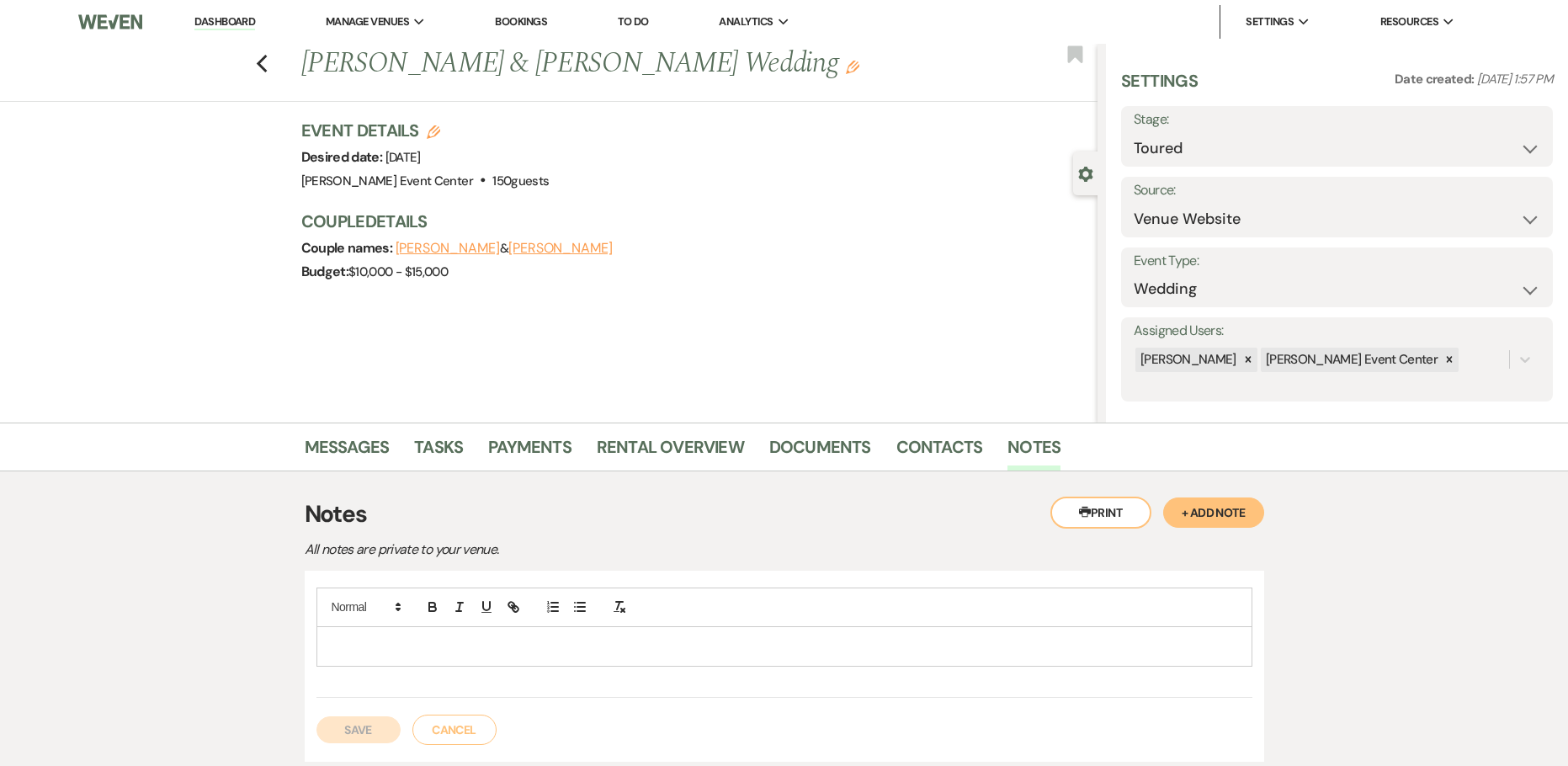
drag, startPoint x: 531, startPoint y: 651, endPoint x: 522, endPoint y: 647, distance: 9.8
click at [531, 650] on p at bounding box center [784, 647] width 910 height 19
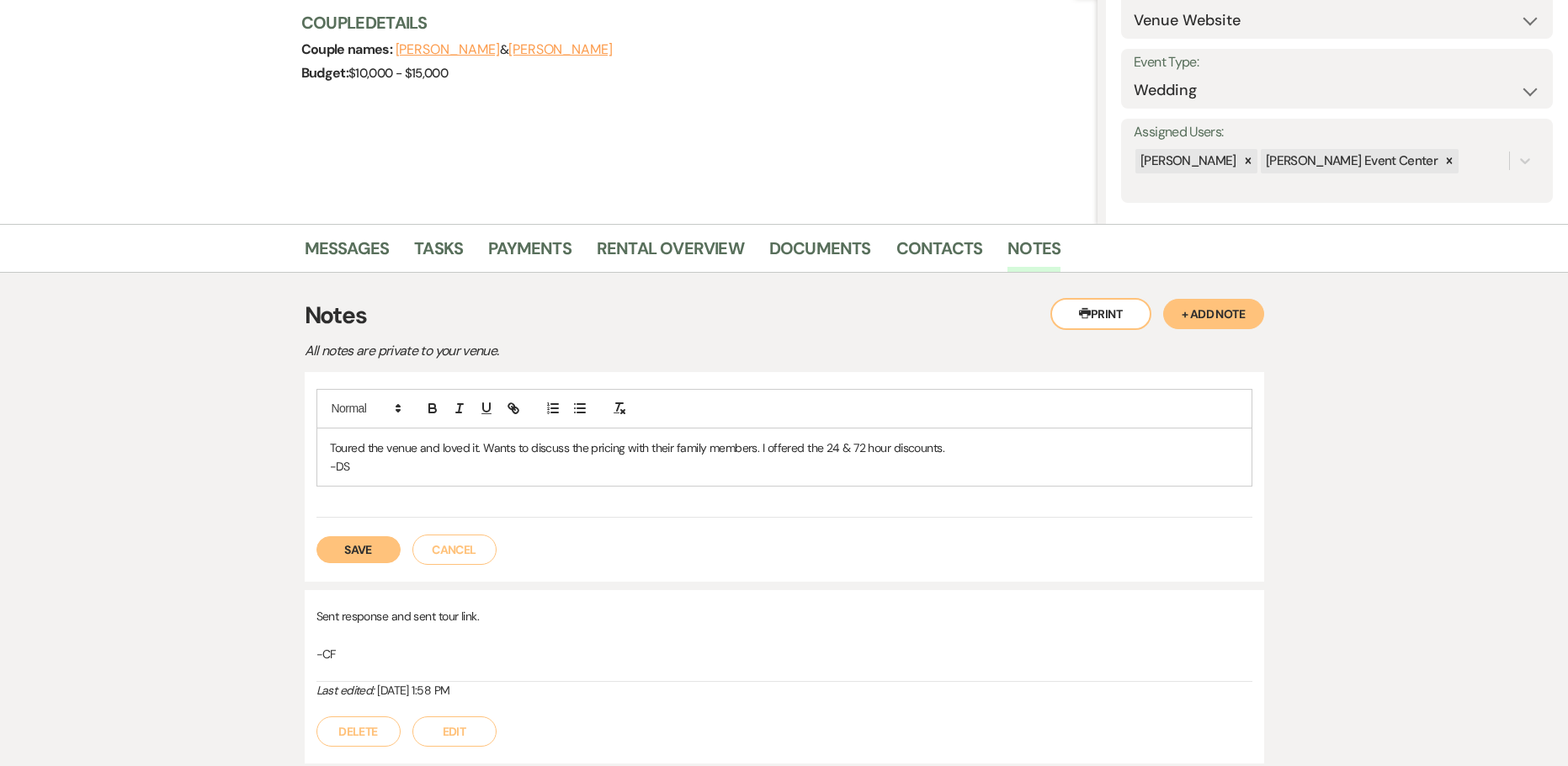
scroll to position [329, 0]
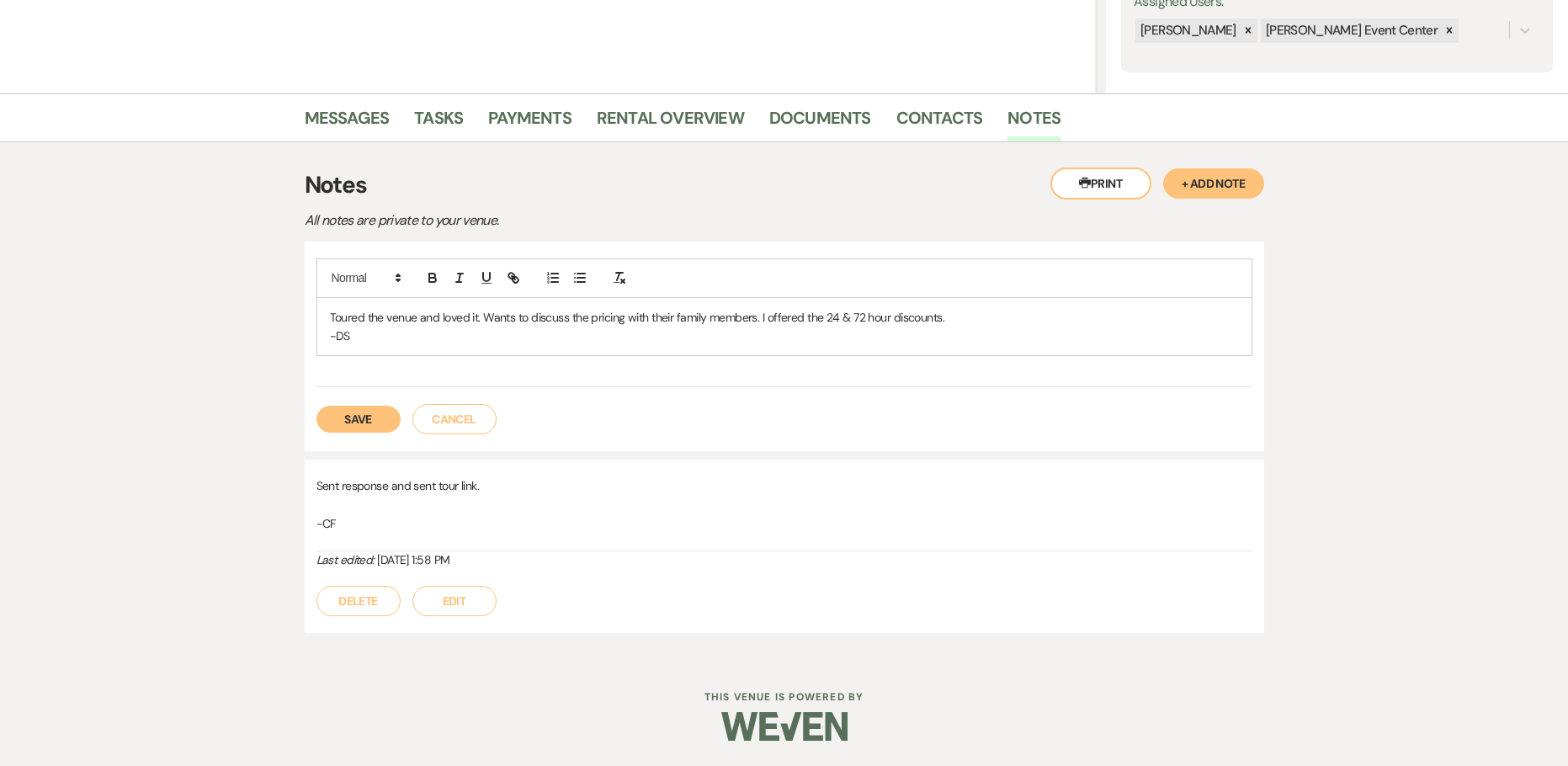
click at [377, 415] on button "Save" at bounding box center [358, 419] width 84 height 27
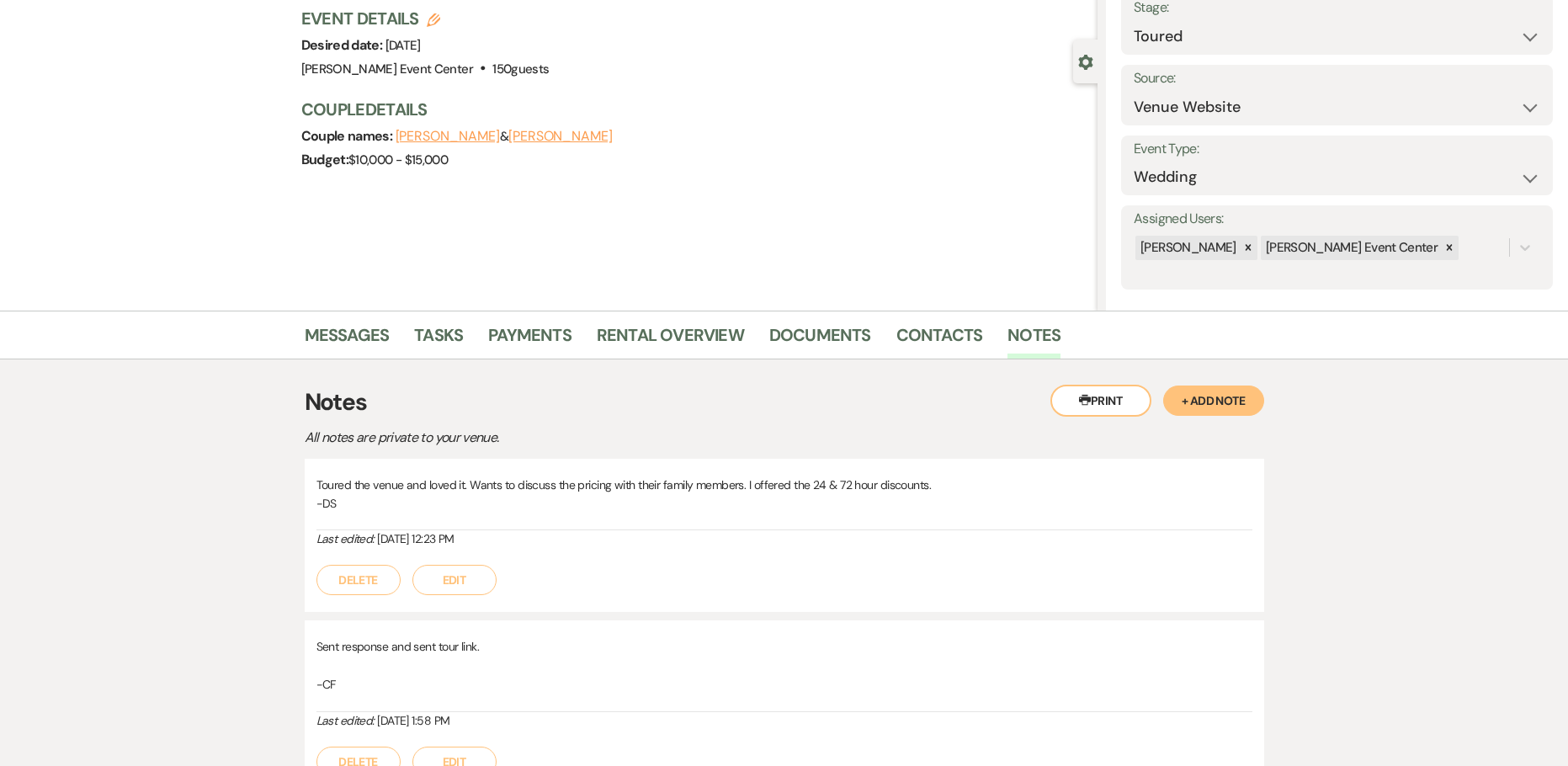
scroll to position [0, 0]
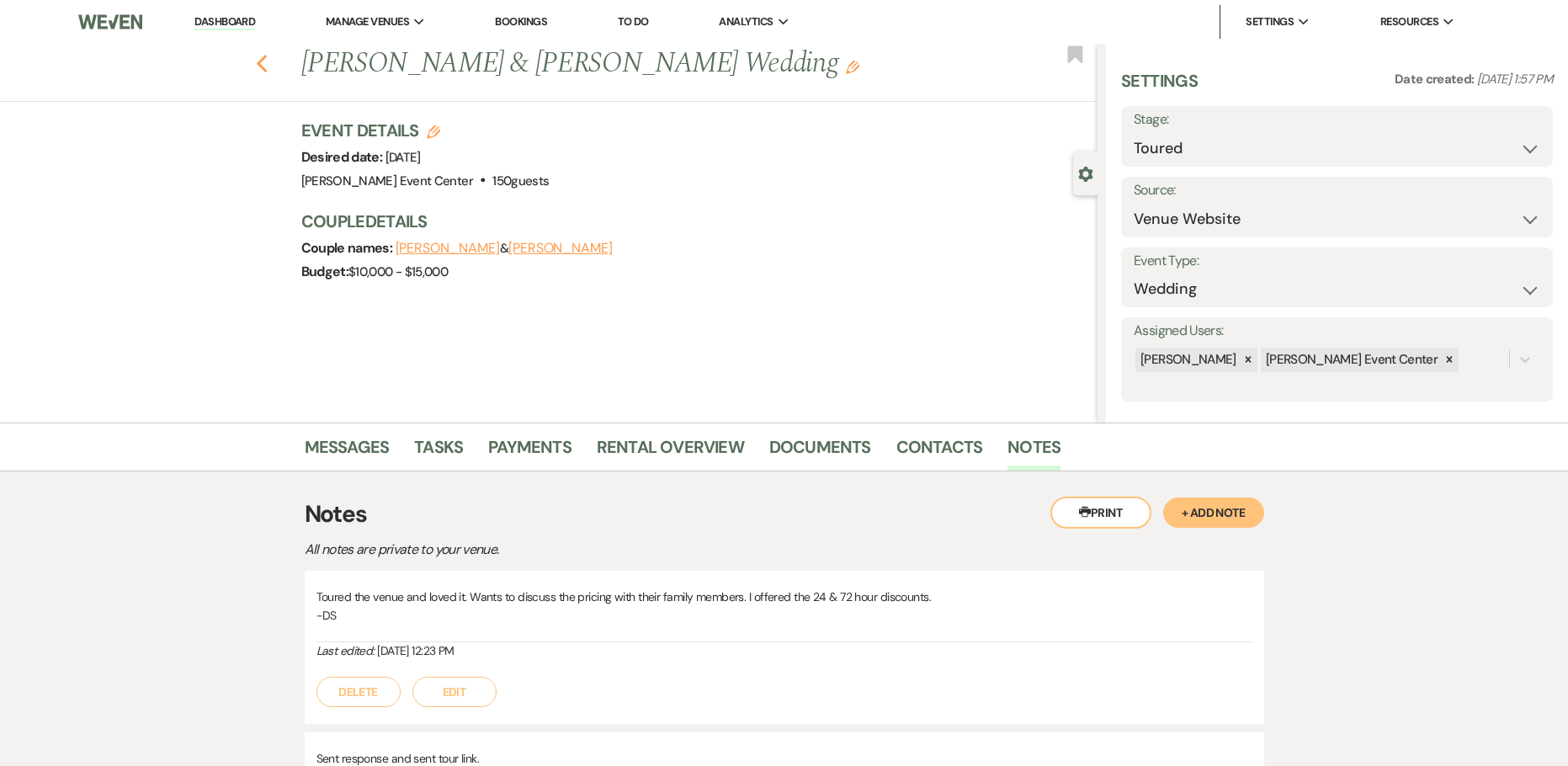
click at [268, 65] on icon "Previous" at bounding box center [262, 63] width 12 height 20
select select "5"
select select "2"
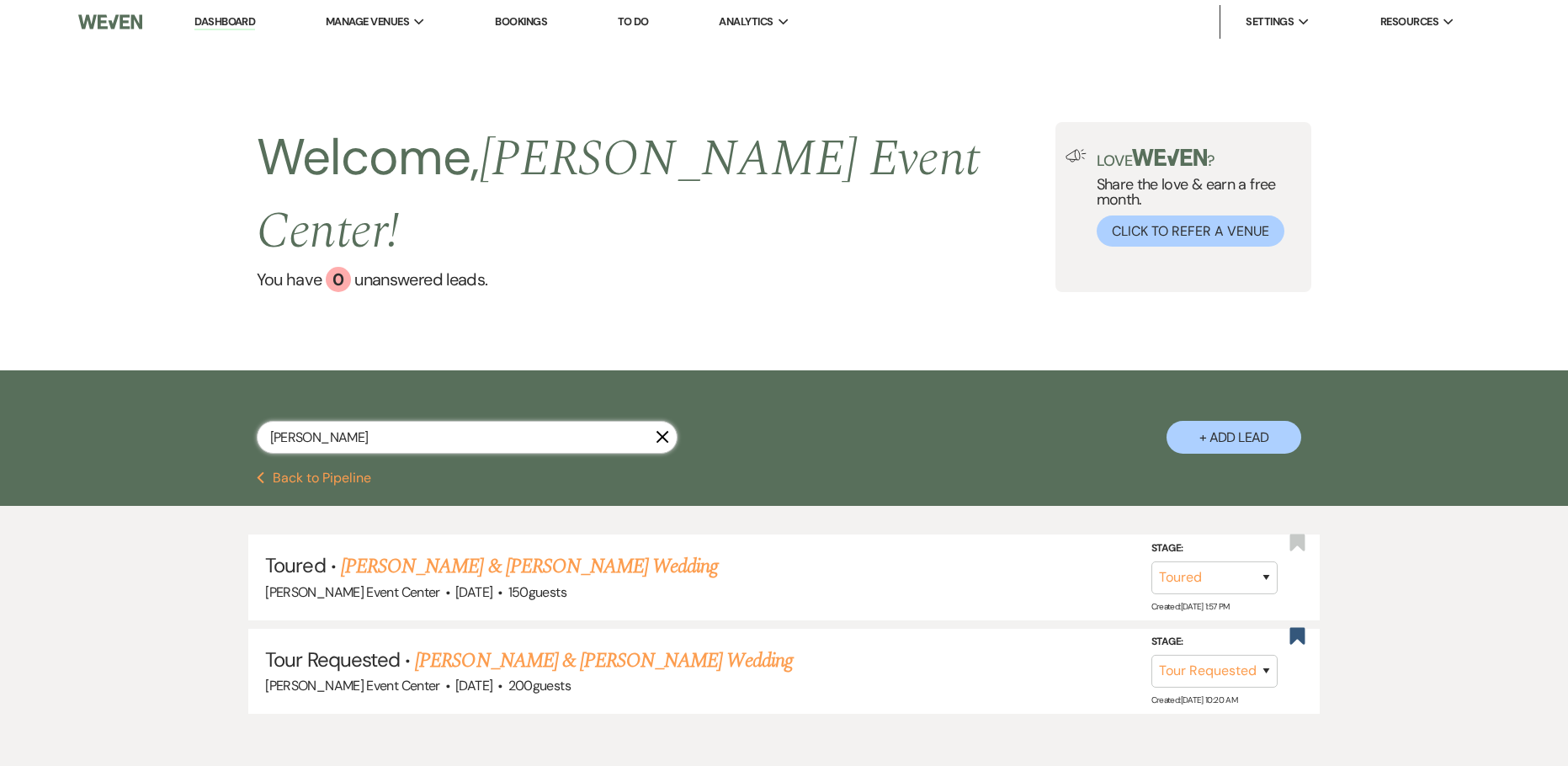
drag, startPoint x: 296, startPoint y: 399, endPoint x: 220, endPoint y: 416, distance: 77.9
click at [240, 411] on div "Jada Sneed X + Add Lead" at bounding box center [784, 423] width 1212 height 89
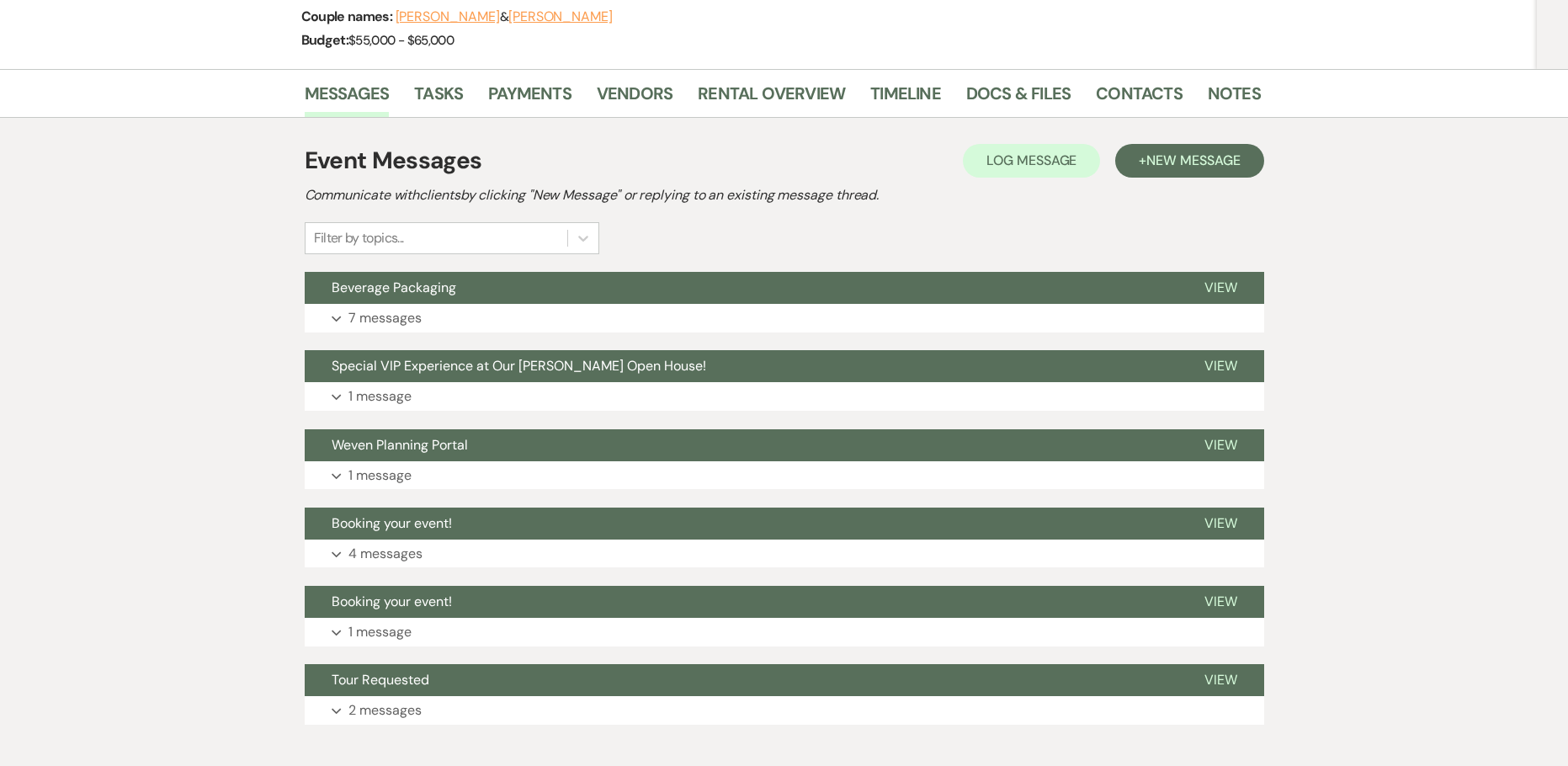
scroll to position [324, 0]
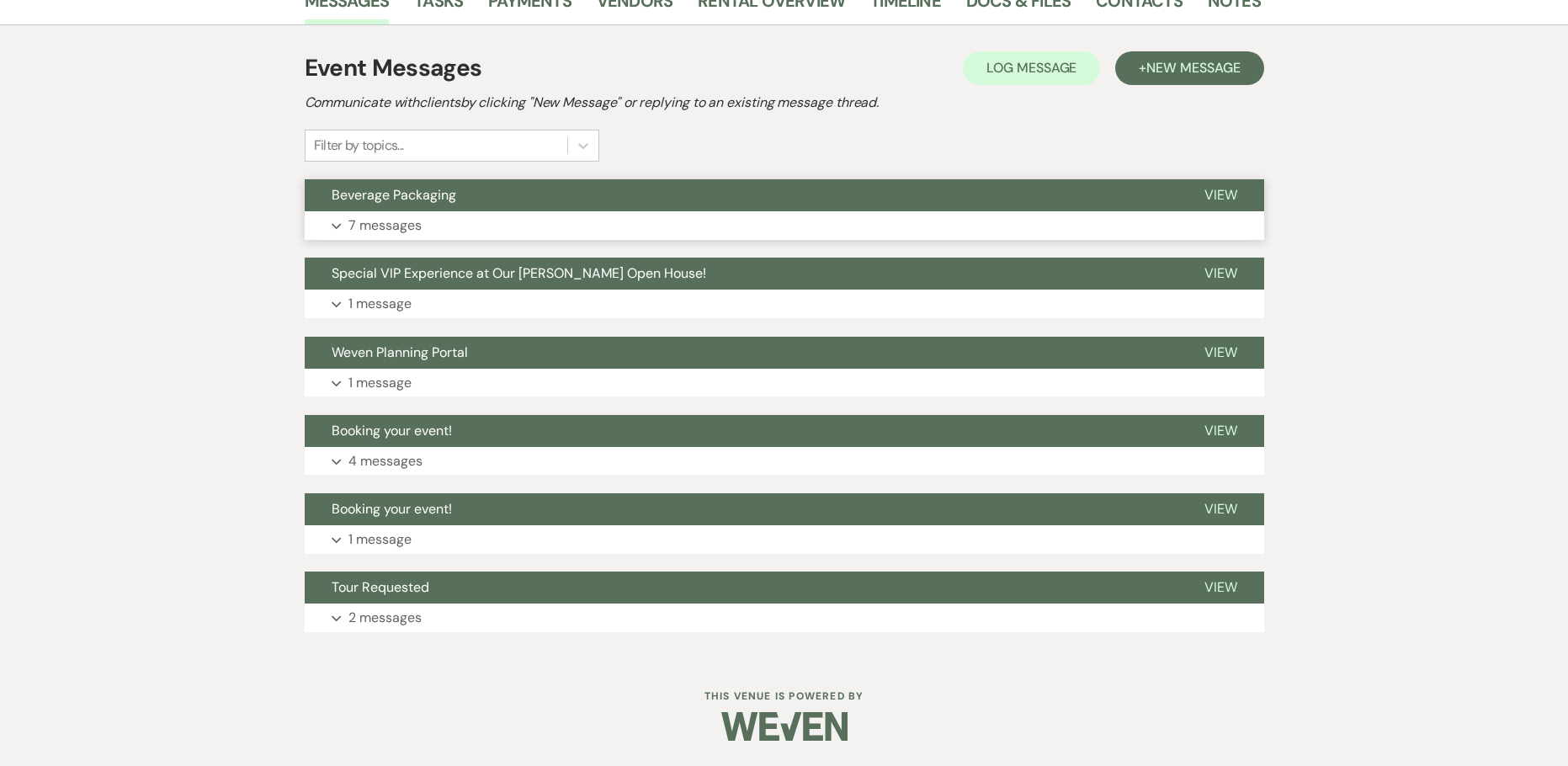
click at [383, 227] on p "7 messages" at bounding box center [385, 225] width 74 height 22
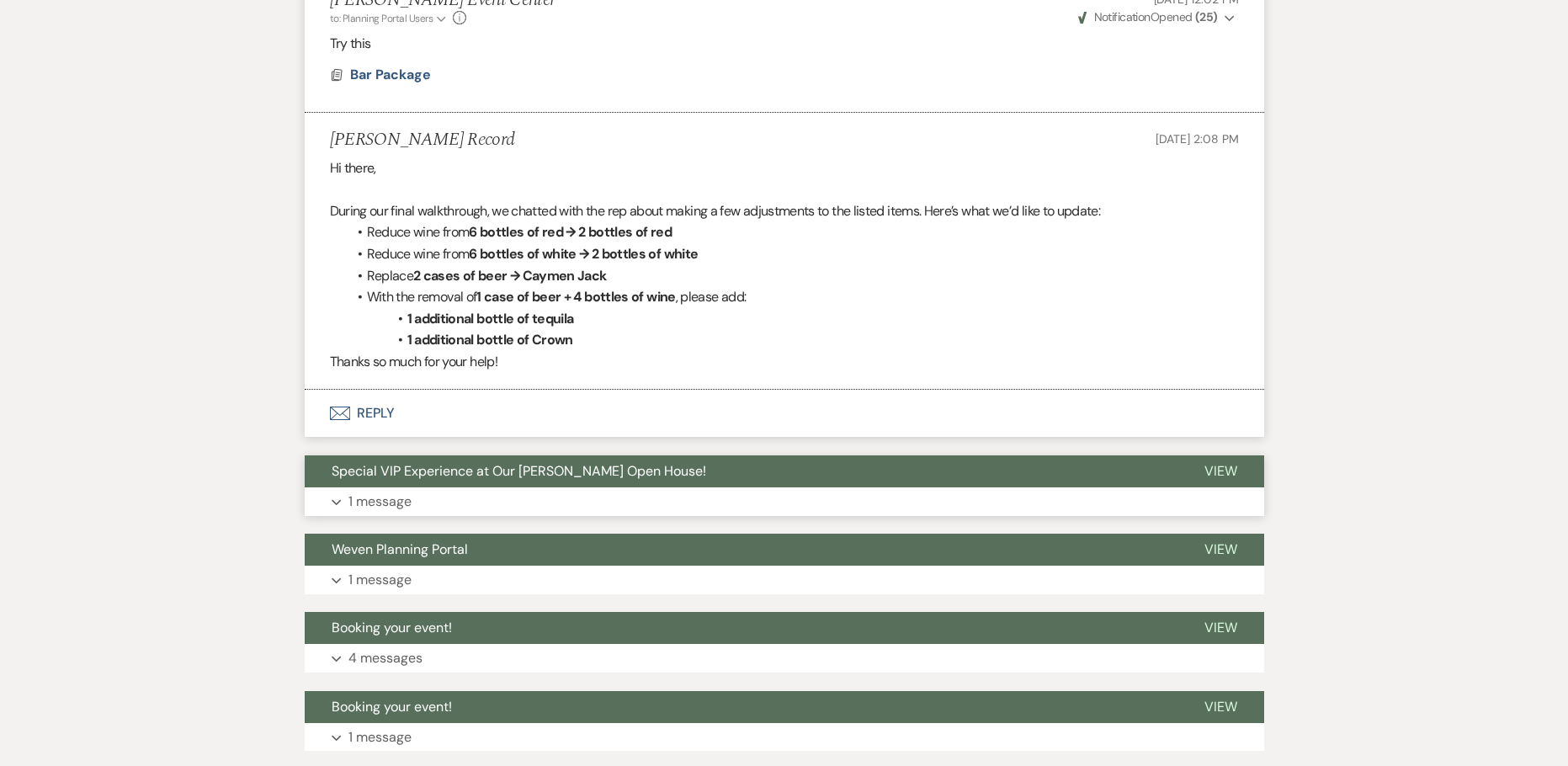
scroll to position [1865, 0]
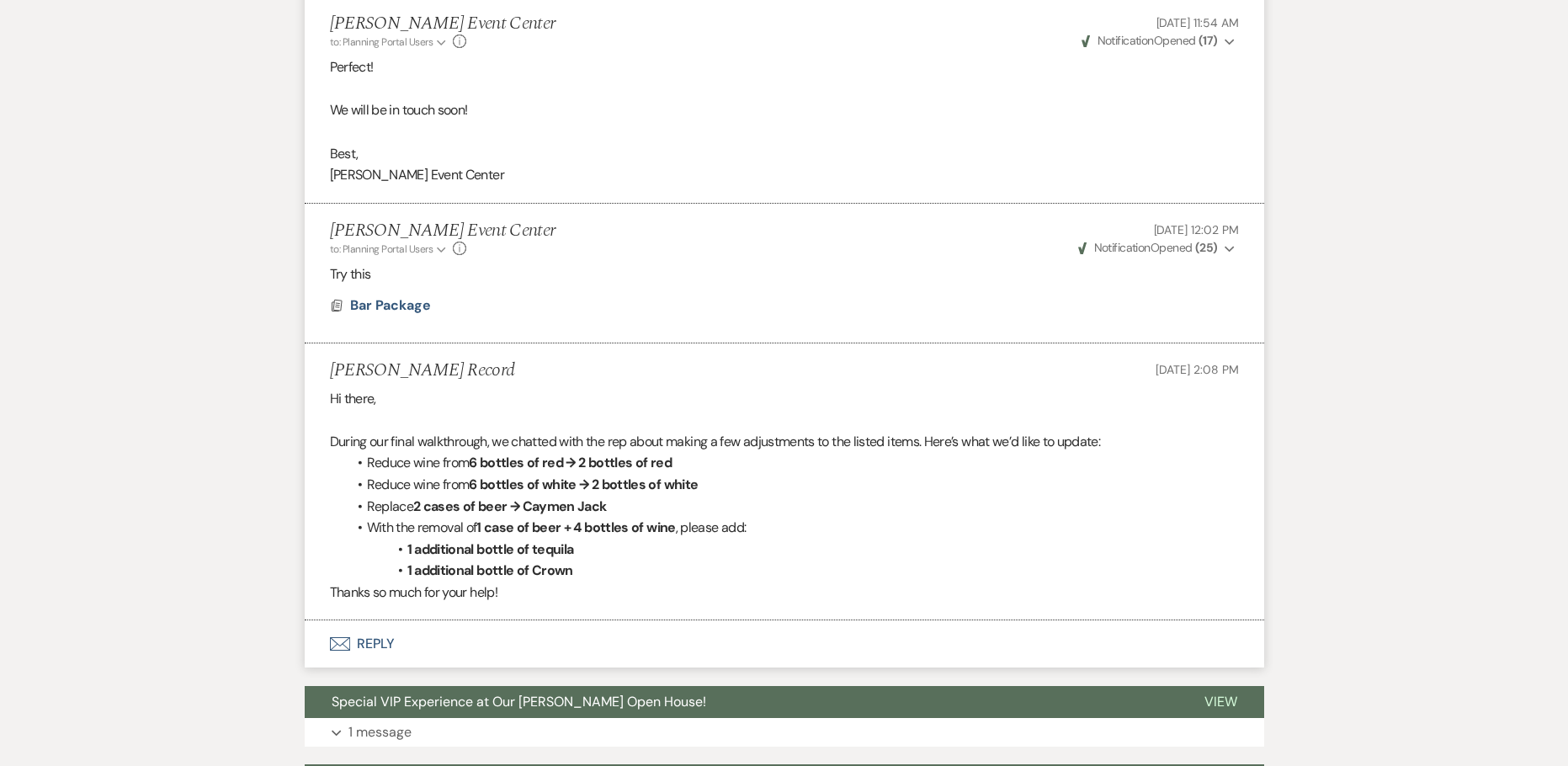
scroll to position [1683, 0]
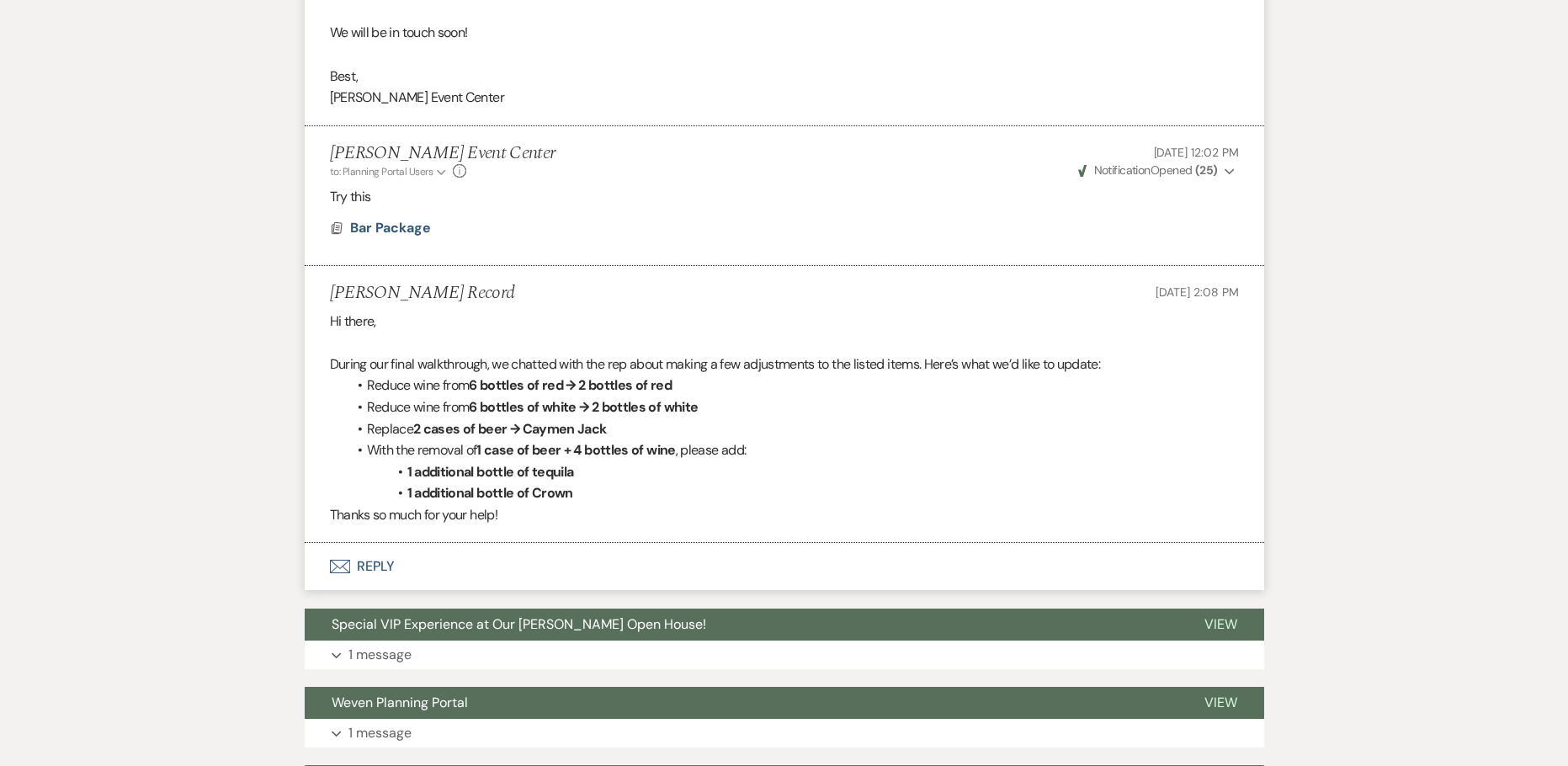
click at [383, 564] on button "Envelope Reply" at bounding box center [785, 567] width 960 height 47
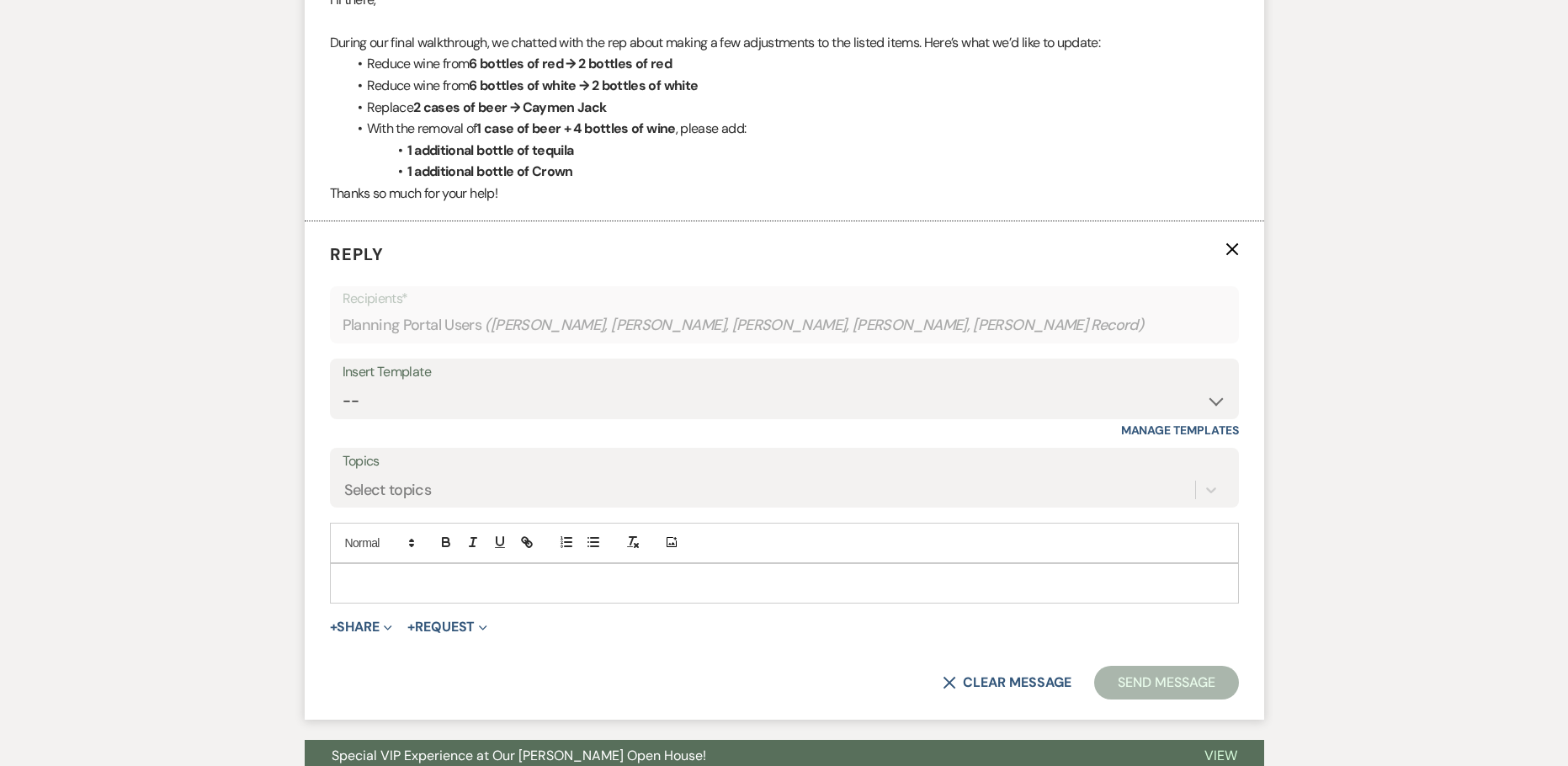
scroll to position [2017, 0]
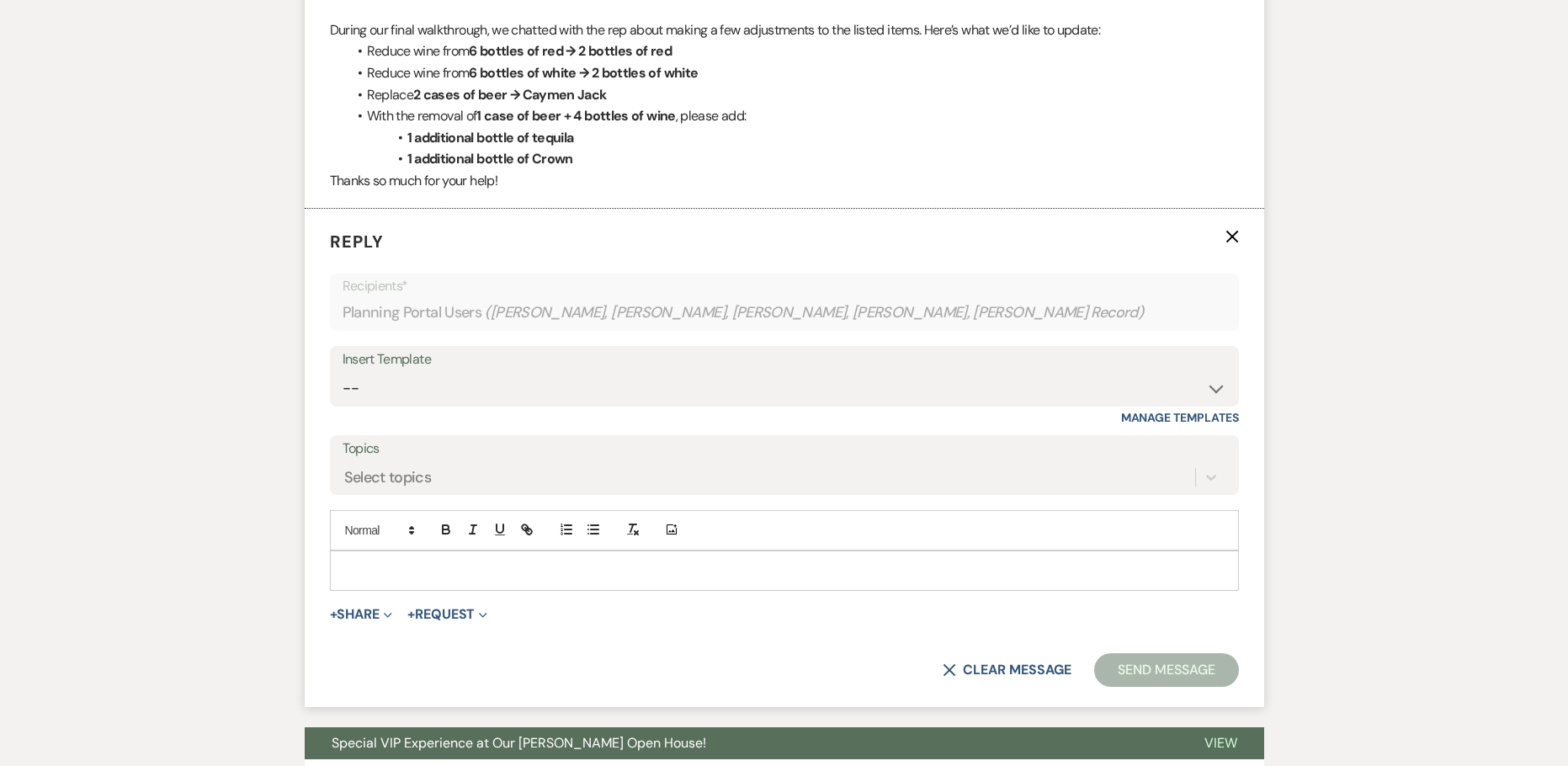
click at [417, 567] on p at bounding box center [785, 570] width 882 height 19
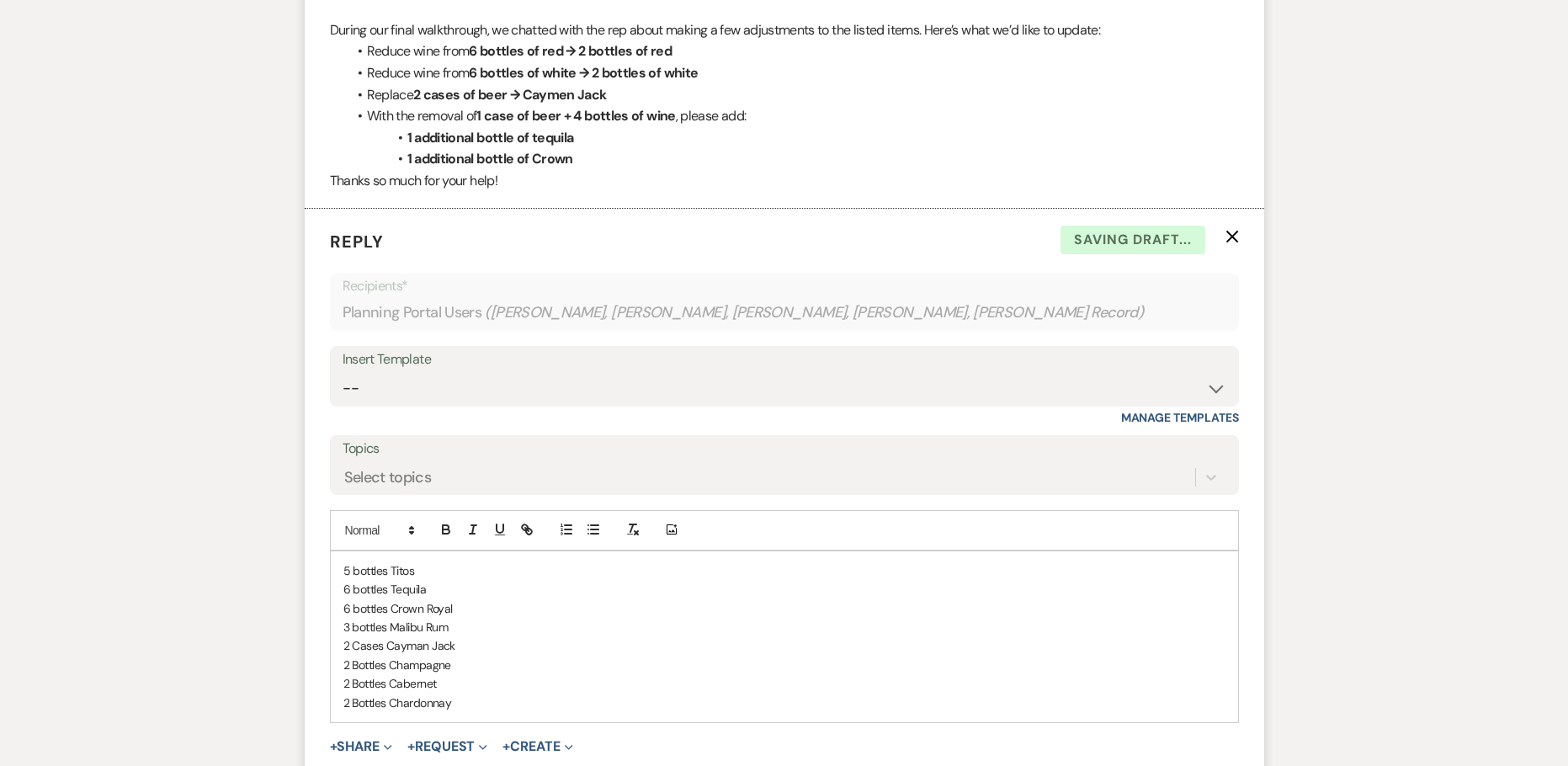
click at [341, 571] on div "5 bottles Titos 6 bottles Tequila 6 bottles Crown Royal 3 bottles Malibu Rum 2 …" at bounding box center [784, 637] width 908 height 171
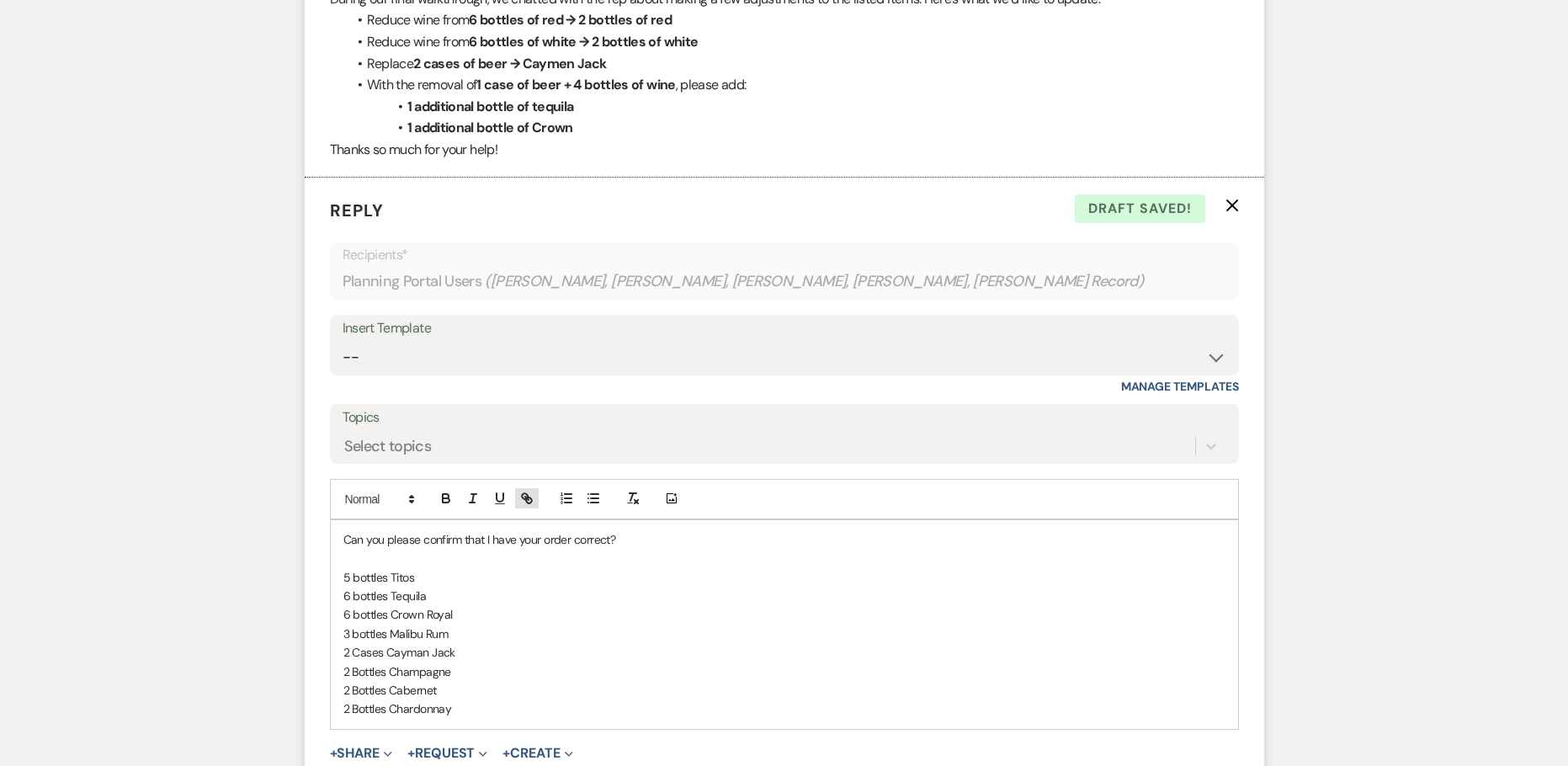
scroll to position [2102, 0]
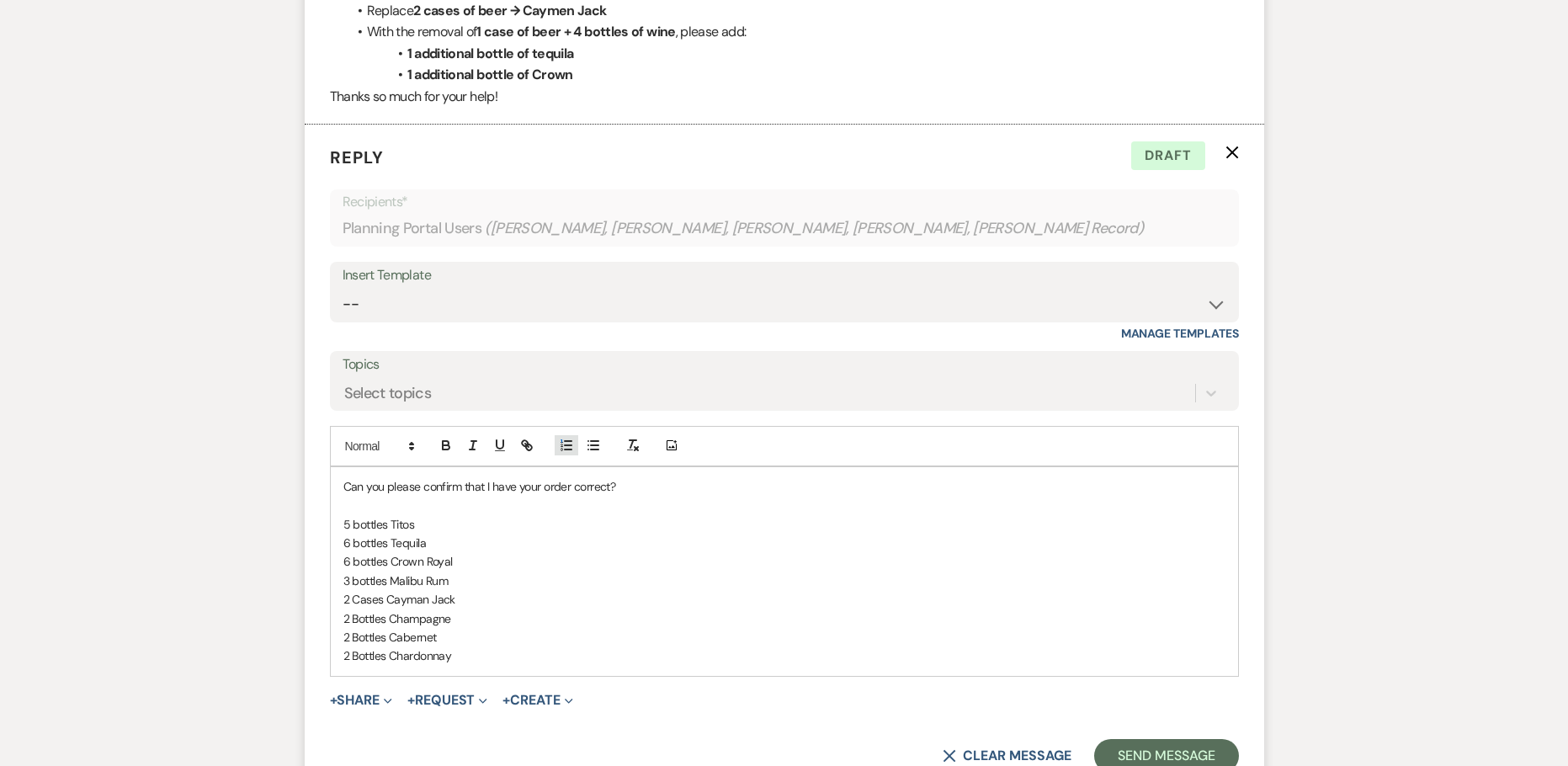
click at [561, 448] on icon "button" at bounding box center [567, 445] width 15 height 15
click at [520, 654] on p "2 Bottles Chardonnay" at bounding box center [785, 655] width 882 height 19
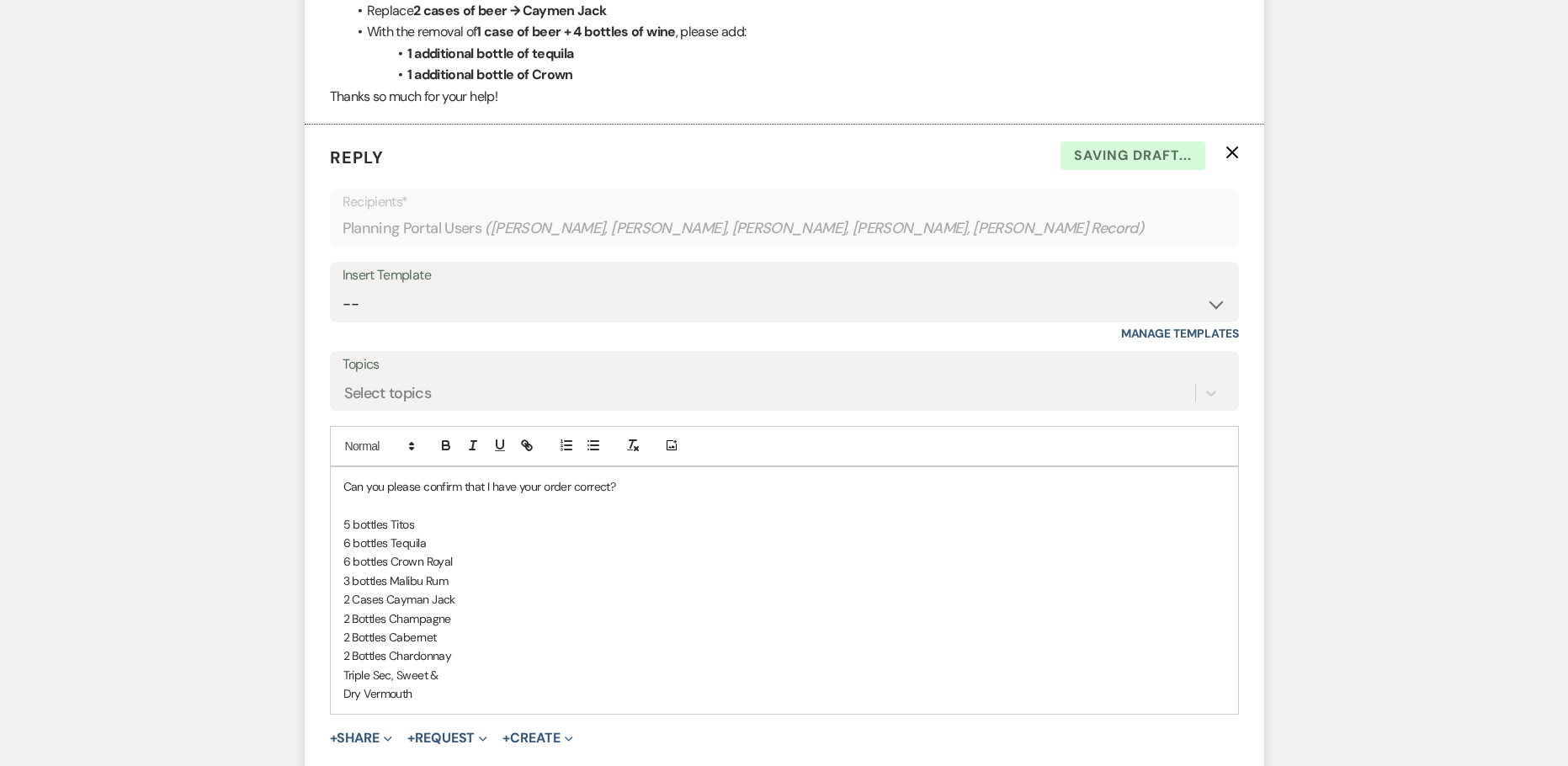
click at [390, 677] on p "Triple Sec, Sweet &" at bounding box center [785, 675] width 882 height 19
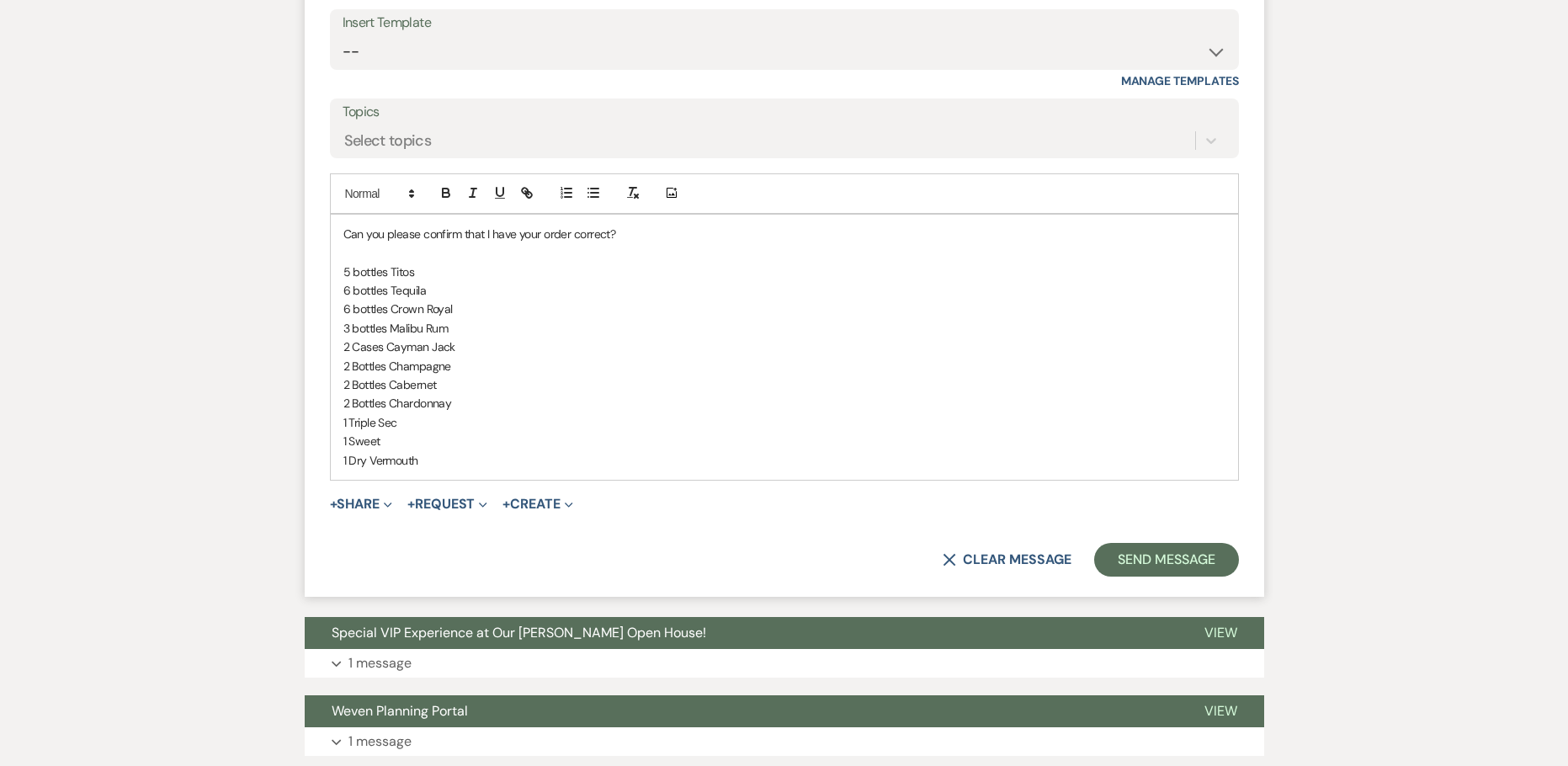
scroll to position [2439, 0]
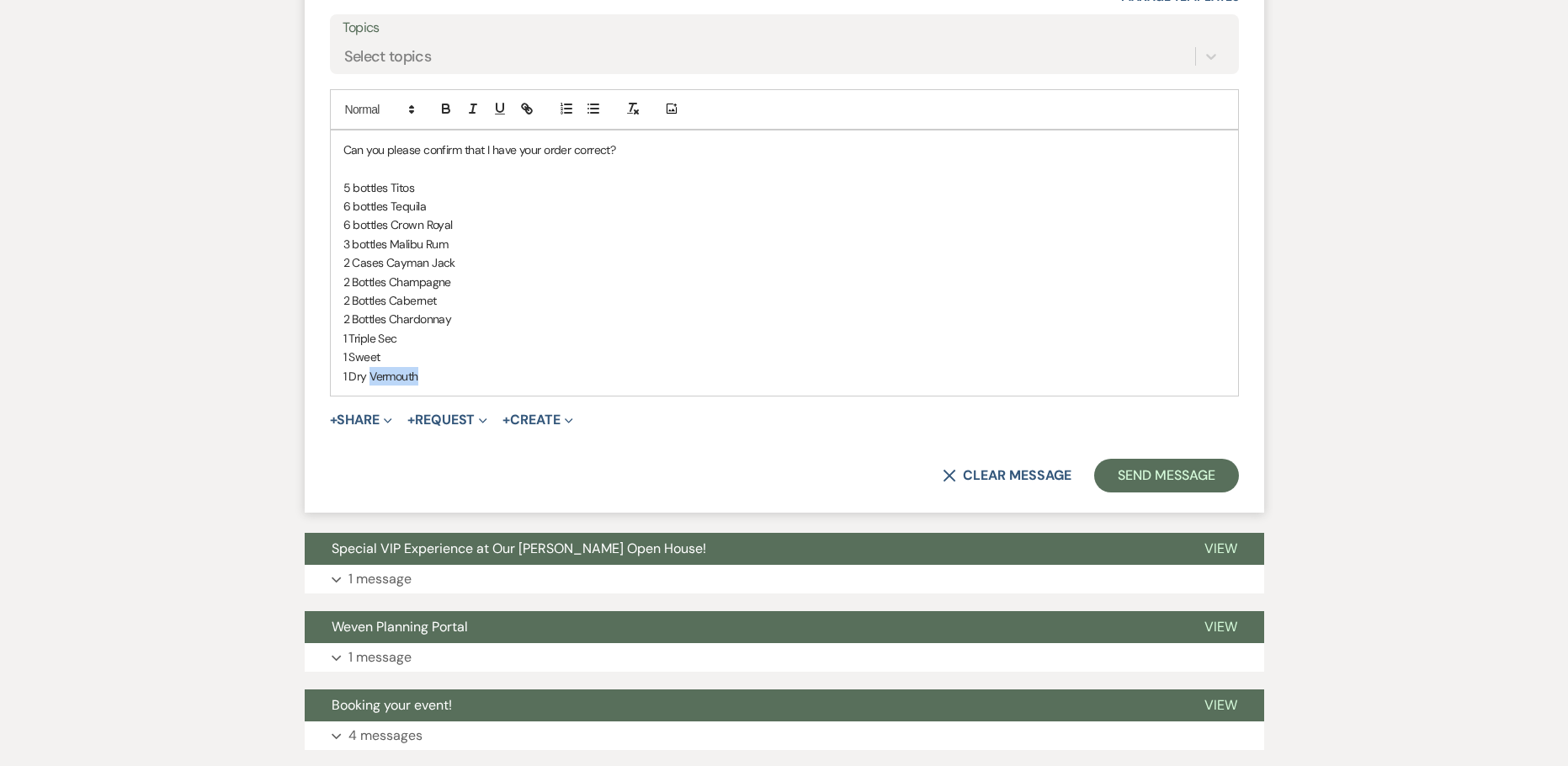
drag, startPoint x: 430, startPoint y: 378, endPoint x: 367, endPoint y: 381, distance: 63.1
click at [367, 381] on p "1 Dry Vermouth" at bounding box center [785, 377] width 882 height 19
copy p "Vermouth"
click at [435, 352] on p "1 Sweet" at bounding box center [785, 357] width 882 height 19
click at [1116, 485] on button "Send Message" at bounding box center [1167, 476] width 144 height 34
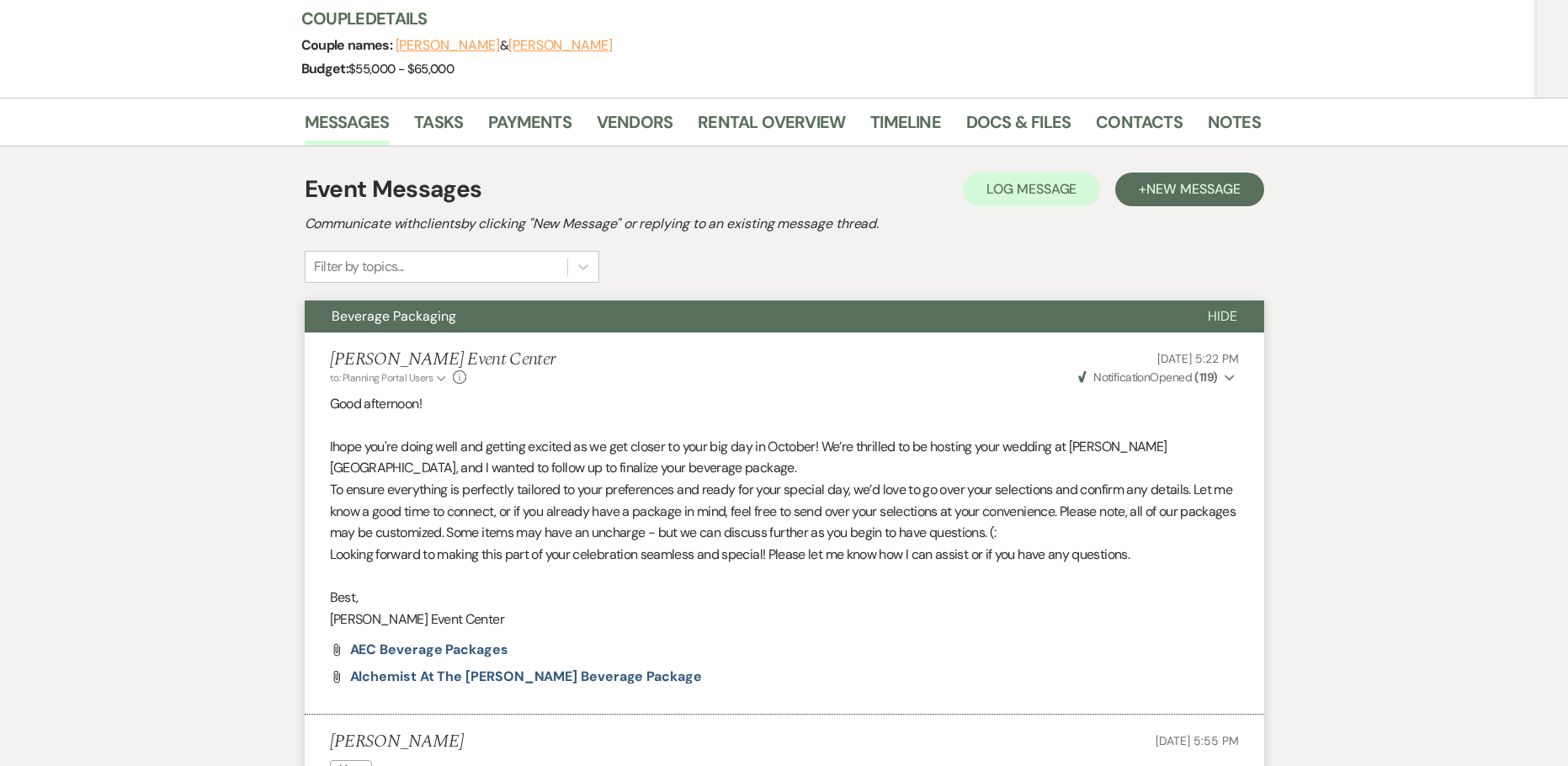
scroll to position [0, 0]
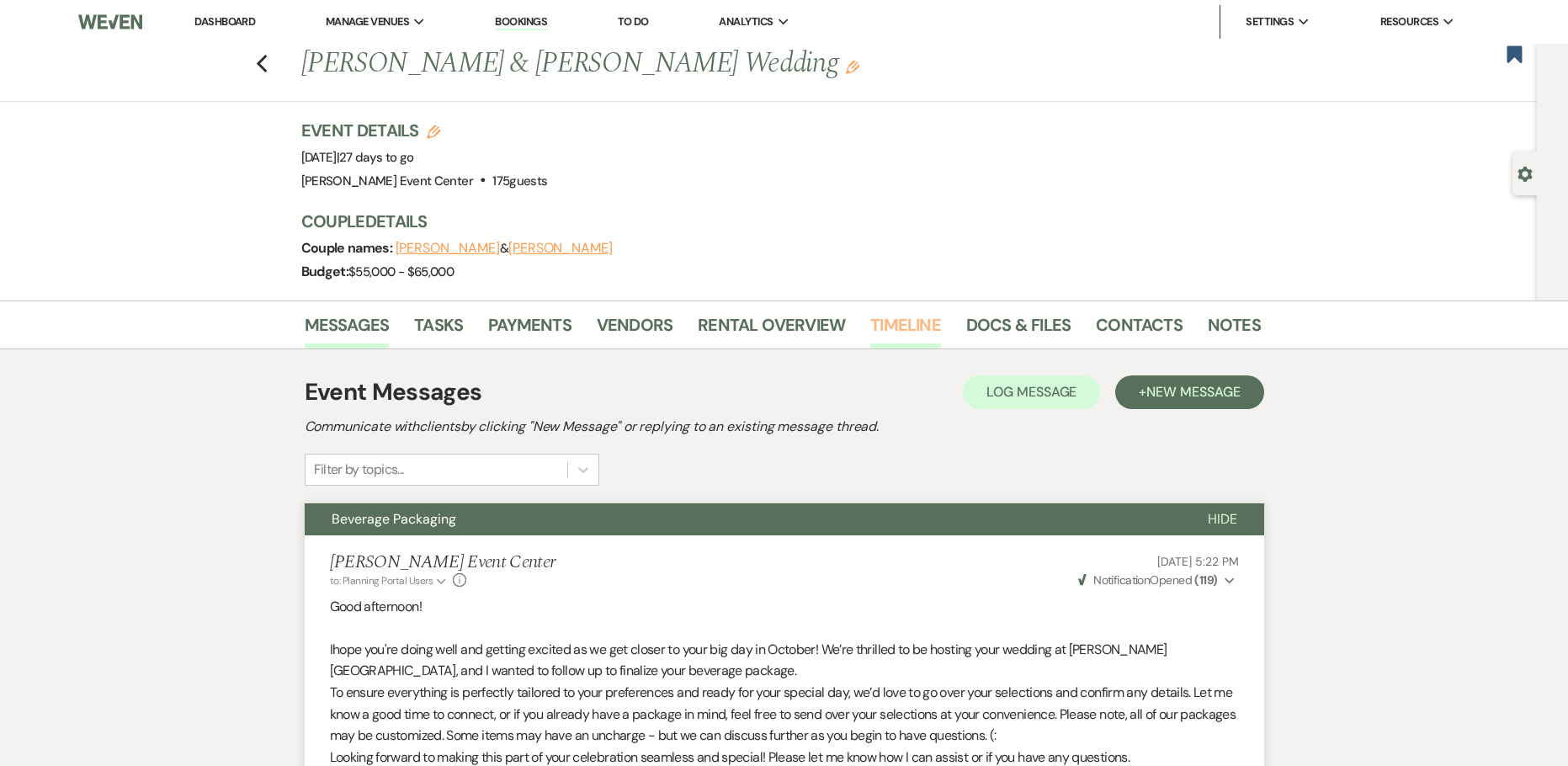
click at [893, 331] on link "Timeline" at bounding box center [906, 330] width 71 height 37
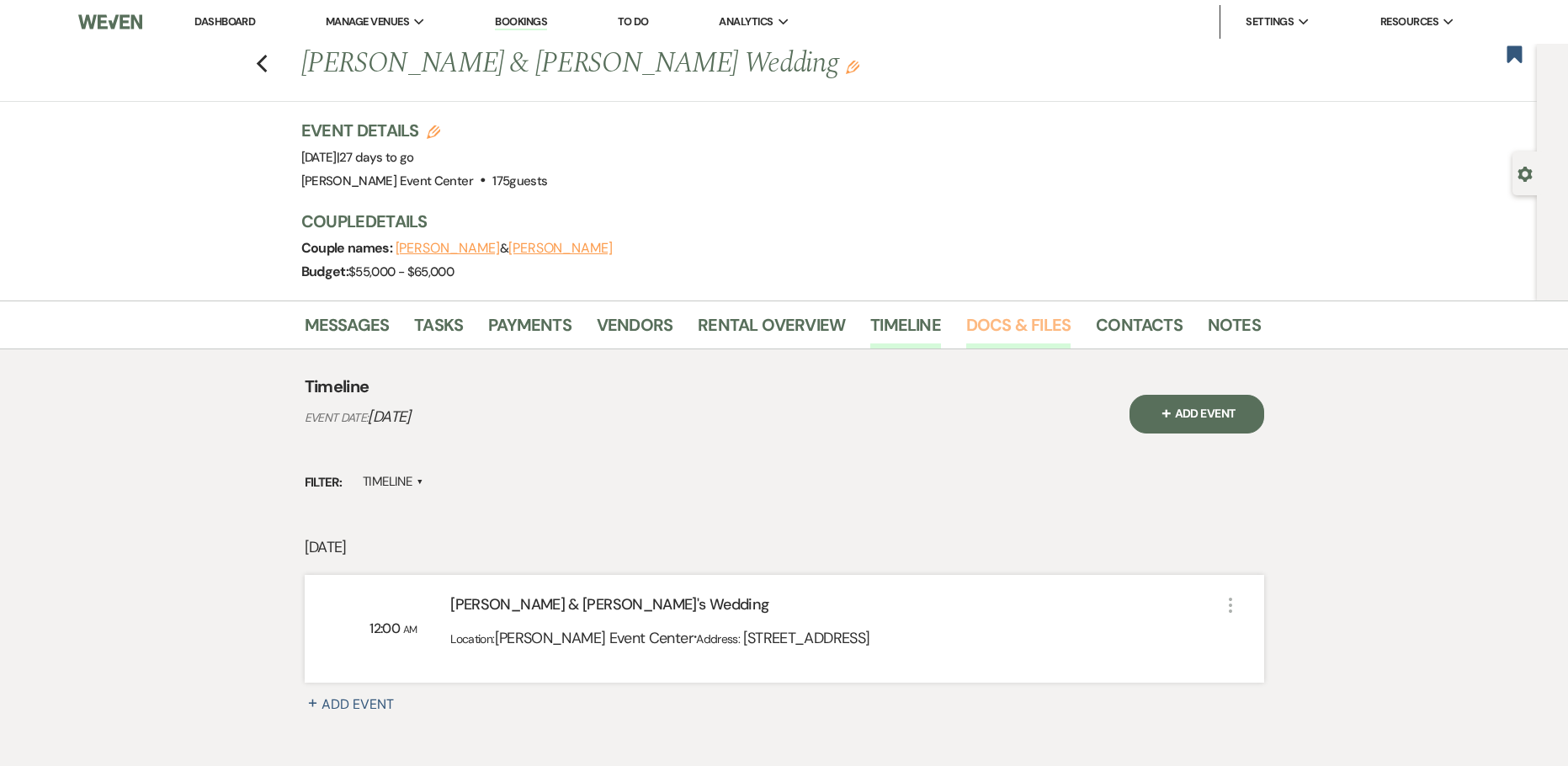
click at [1012, 338] on link "Docs & Files" at bounding box center [1018, 330] width 105 height 37
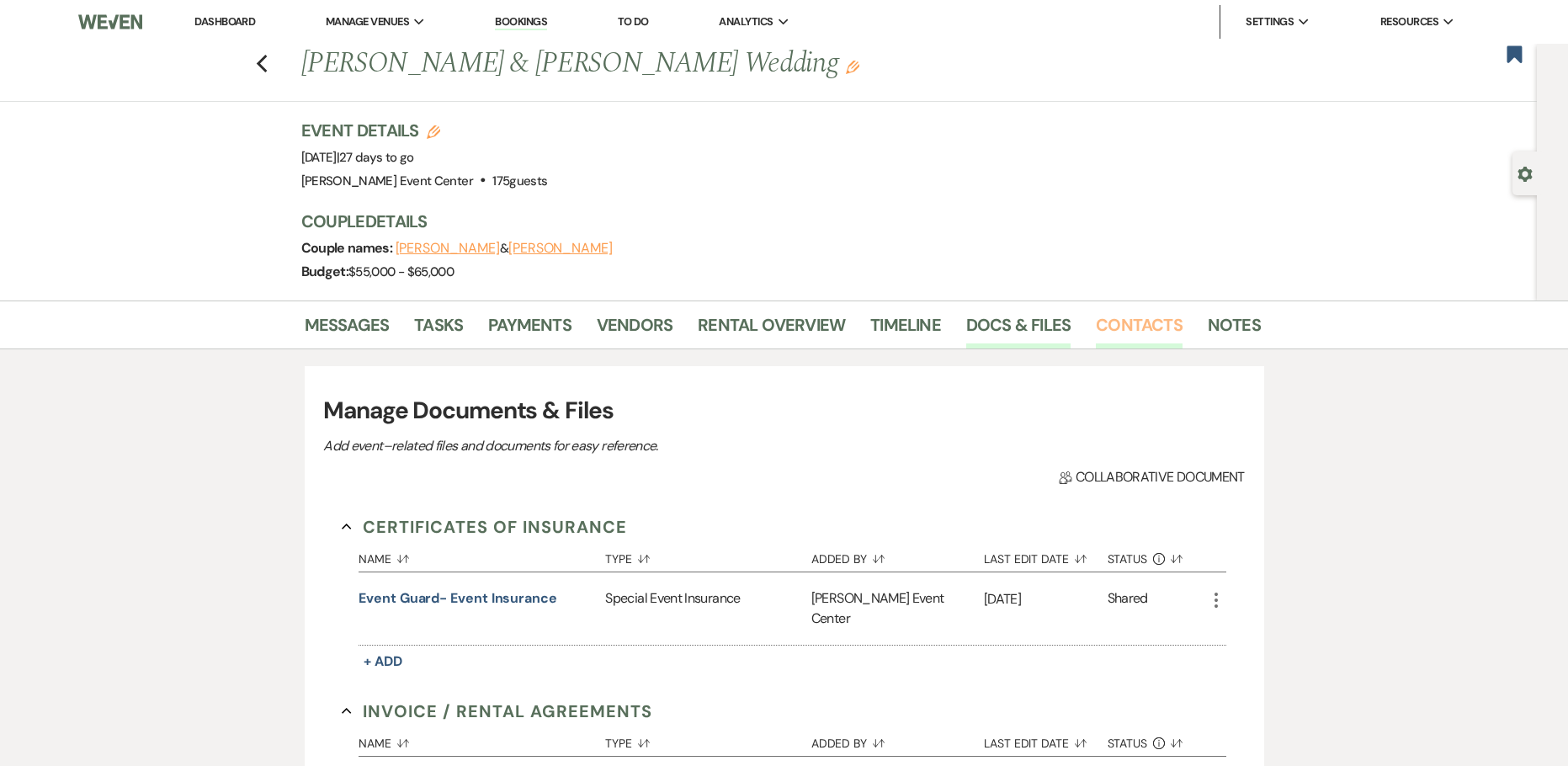
click at [1149, 322] on link "Contacts" at bounding box center [1139, 330] width 87 height 37
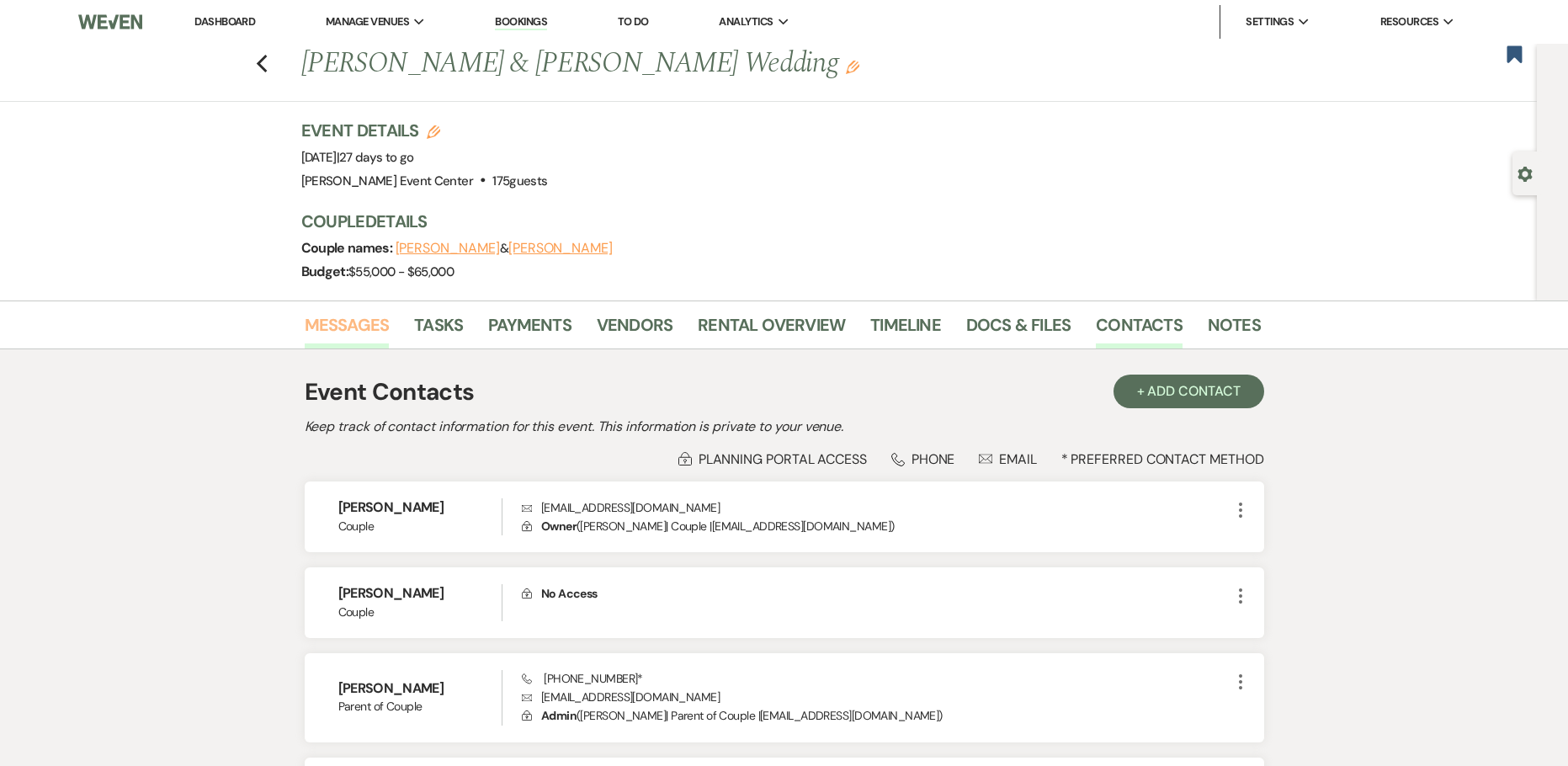
click at [377, 324] on link "Messages" at bounding box center [348, 330] width 85 height 37
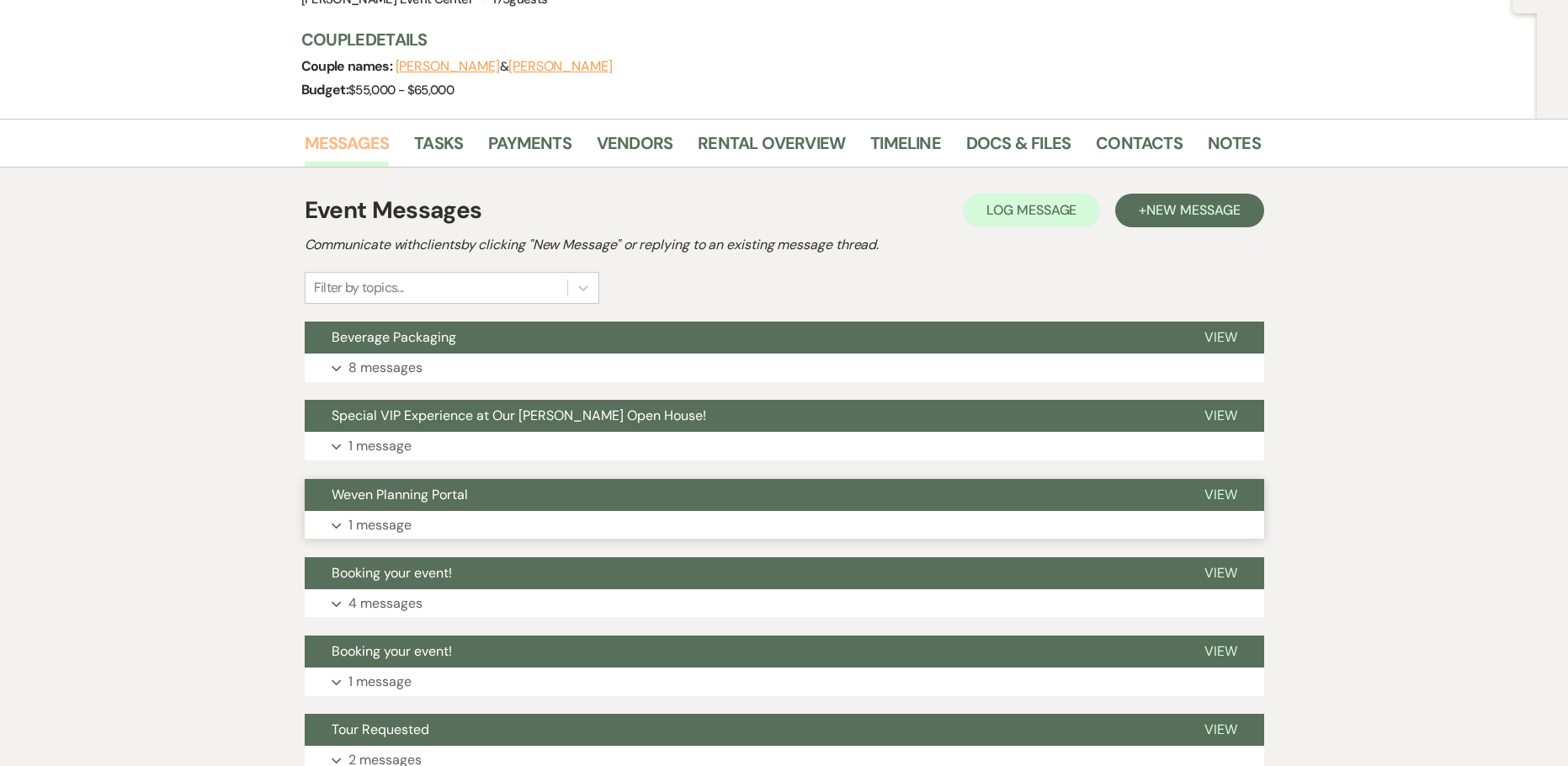
scroll to position [324, 0]
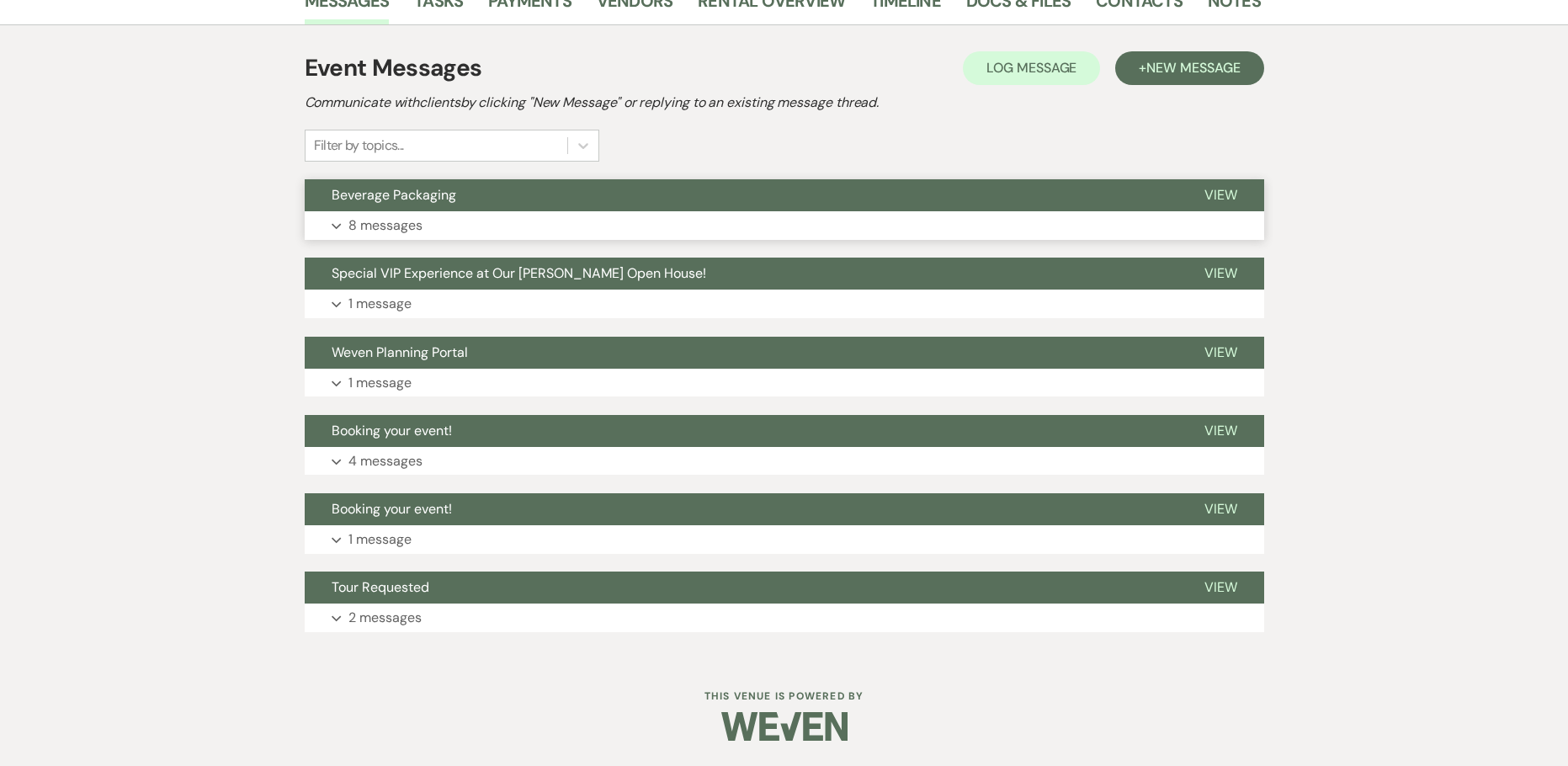
click at [389, 224] on p "8 messages" at bounding box center [385, 225] width 74 height 22
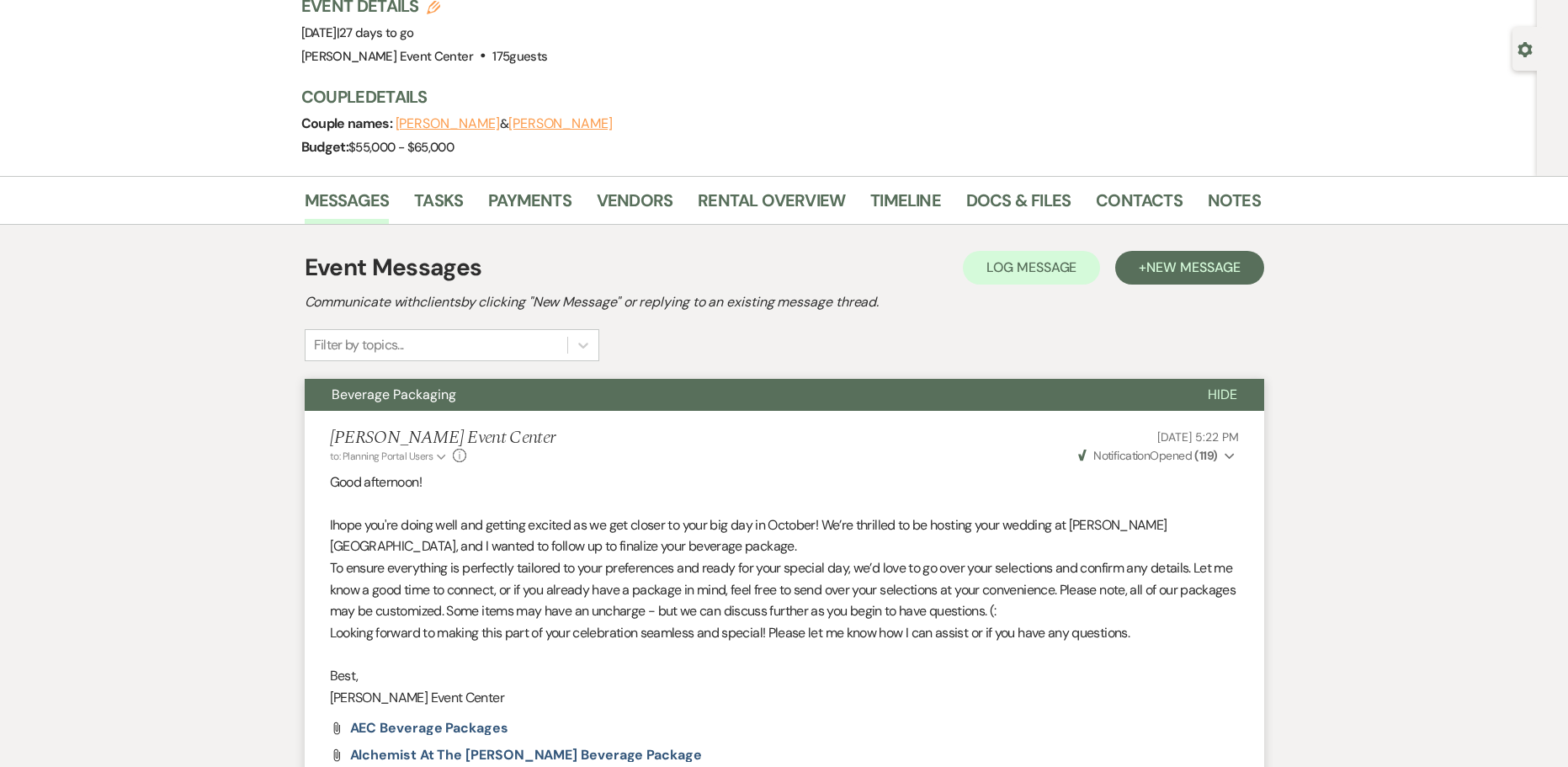
scroll to position [0, 0]
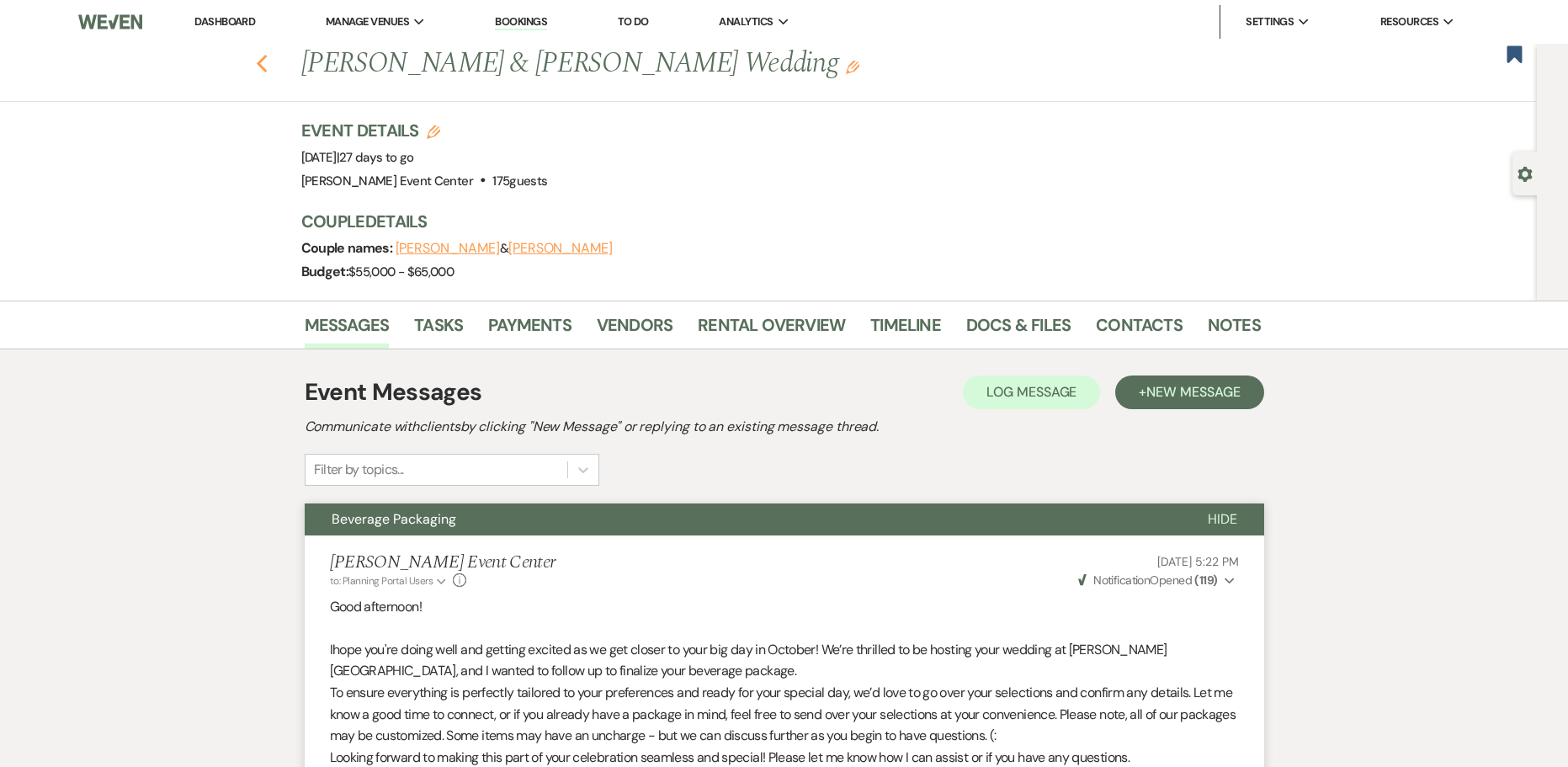
click at [265, 67] on icon "Previous" at bounding box center [262, 63] width 12 height 20
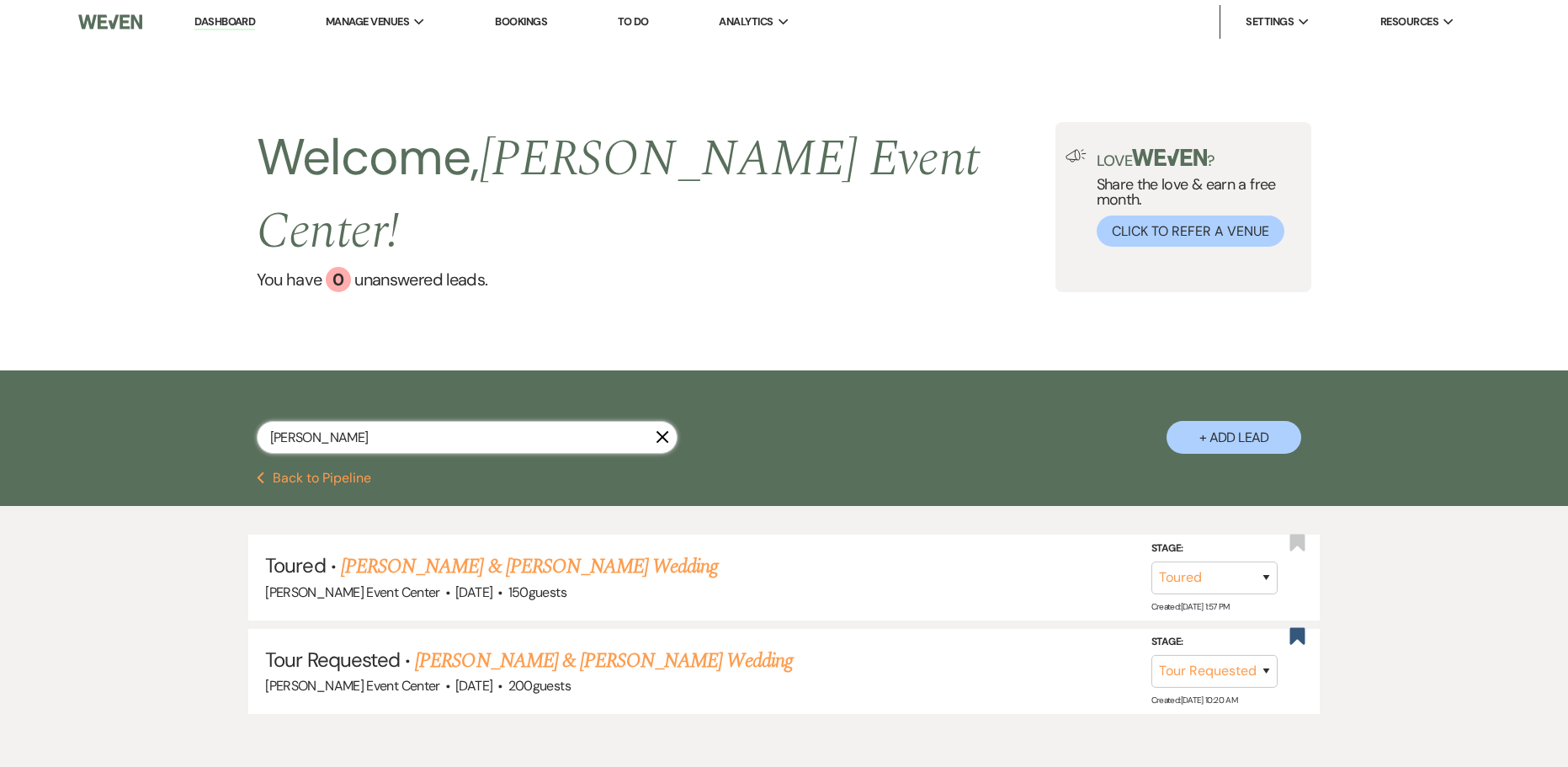
drag, startPoint x: 366, startPoint y: 395, endPoint x: 246, endPoint y: 377, distance: 121.3
click at [246, 379] on div "Jada Sneed X + Add Lead" at bounding box center [784, 423] width 1212 height 89
type input "832"
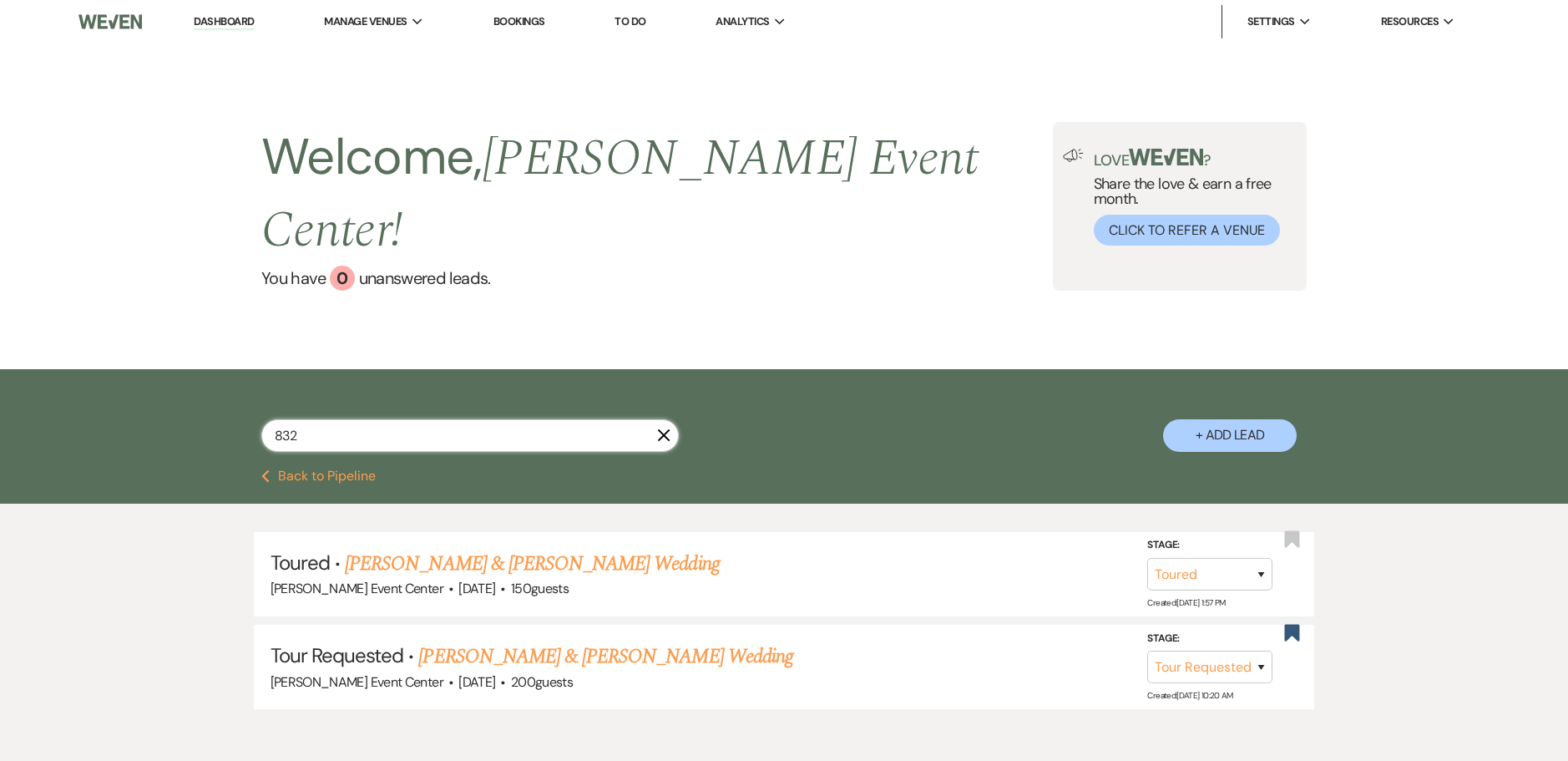
select select "2"
select select "8"
select select "7"
select select "8"
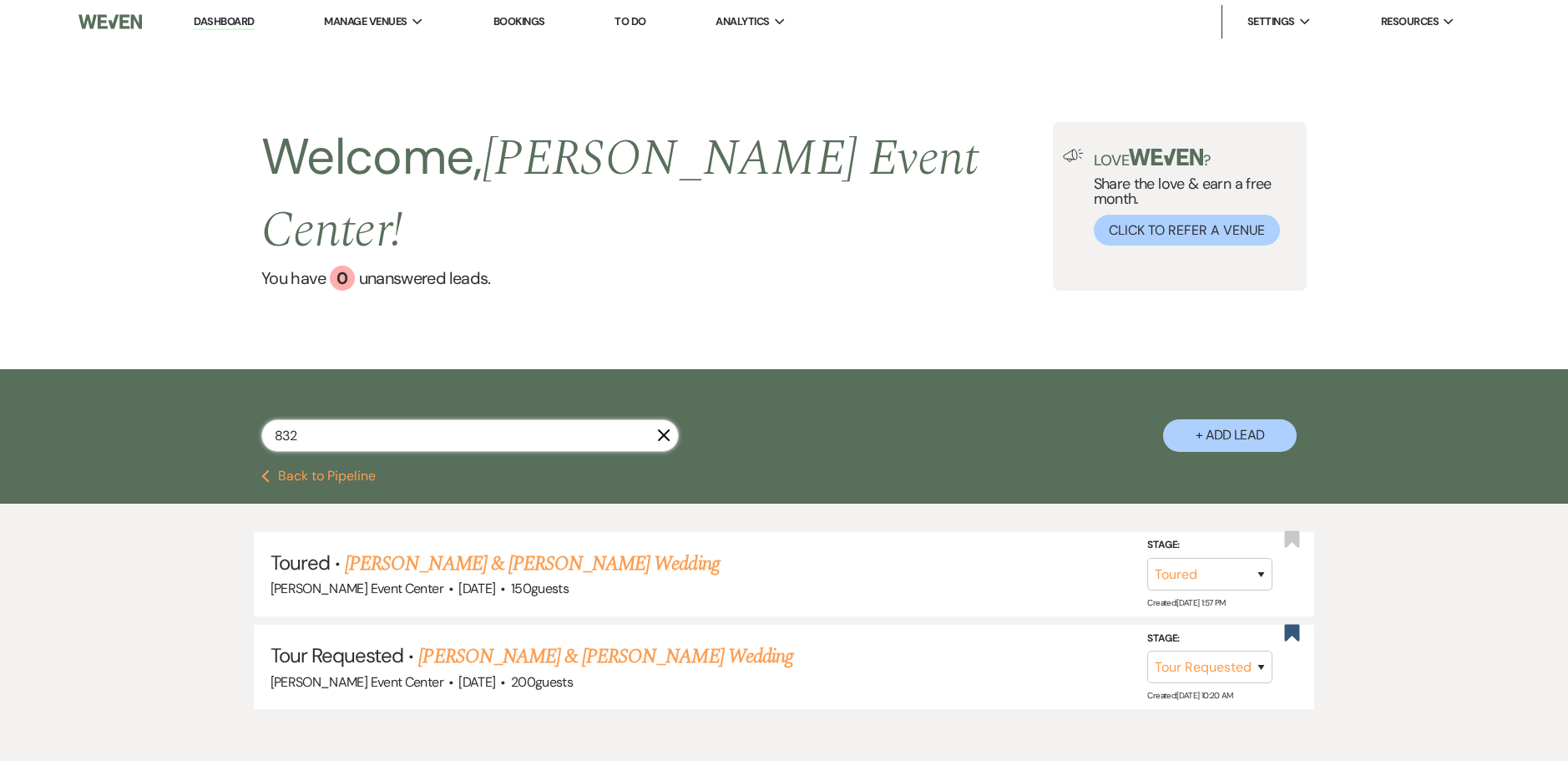
select select "7"
select select "8"
select select "7"
select select "8"
select select "7"
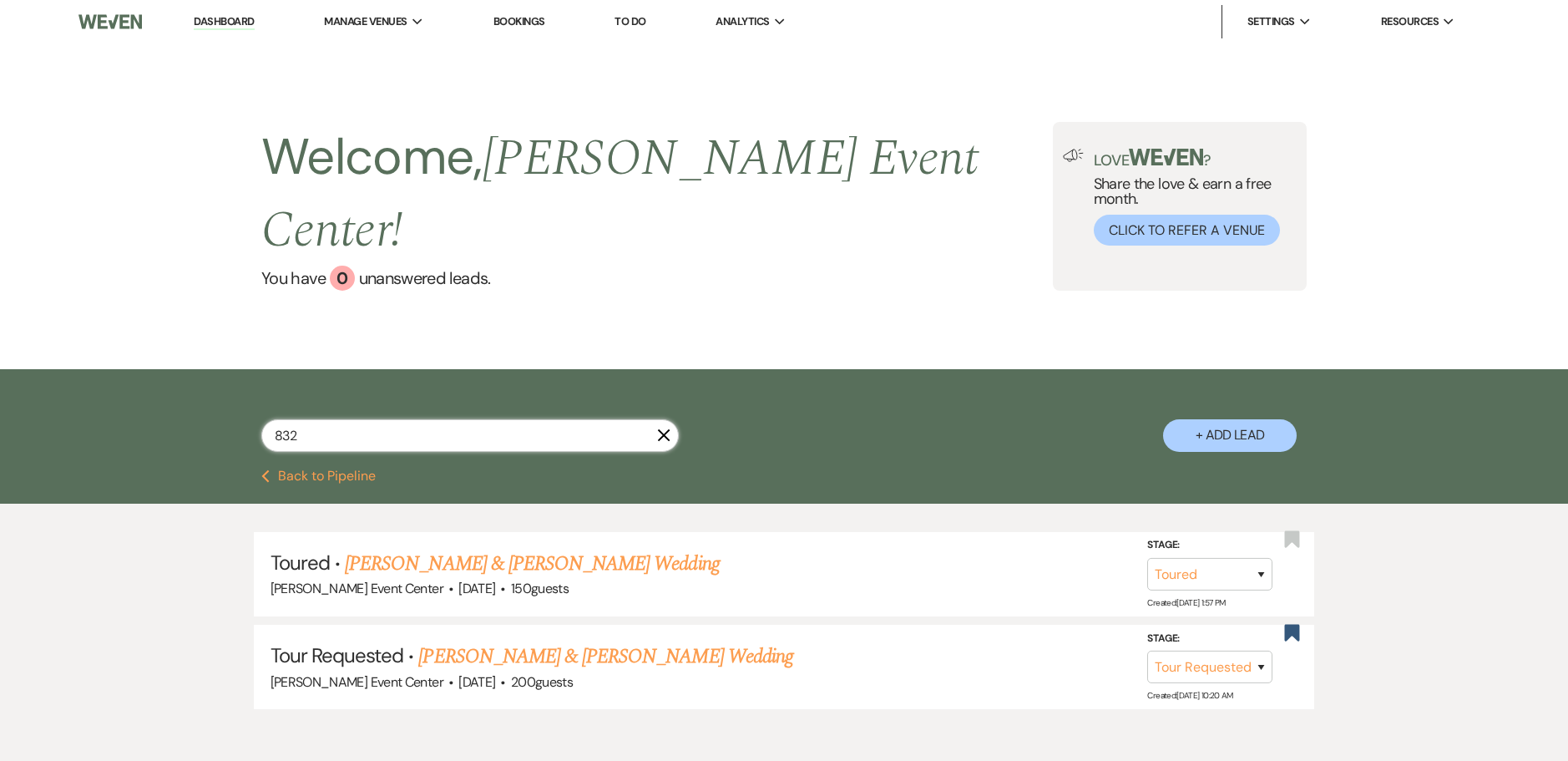
select select "8"
select select "7"
select select "8"
select select "5"
select select "8"
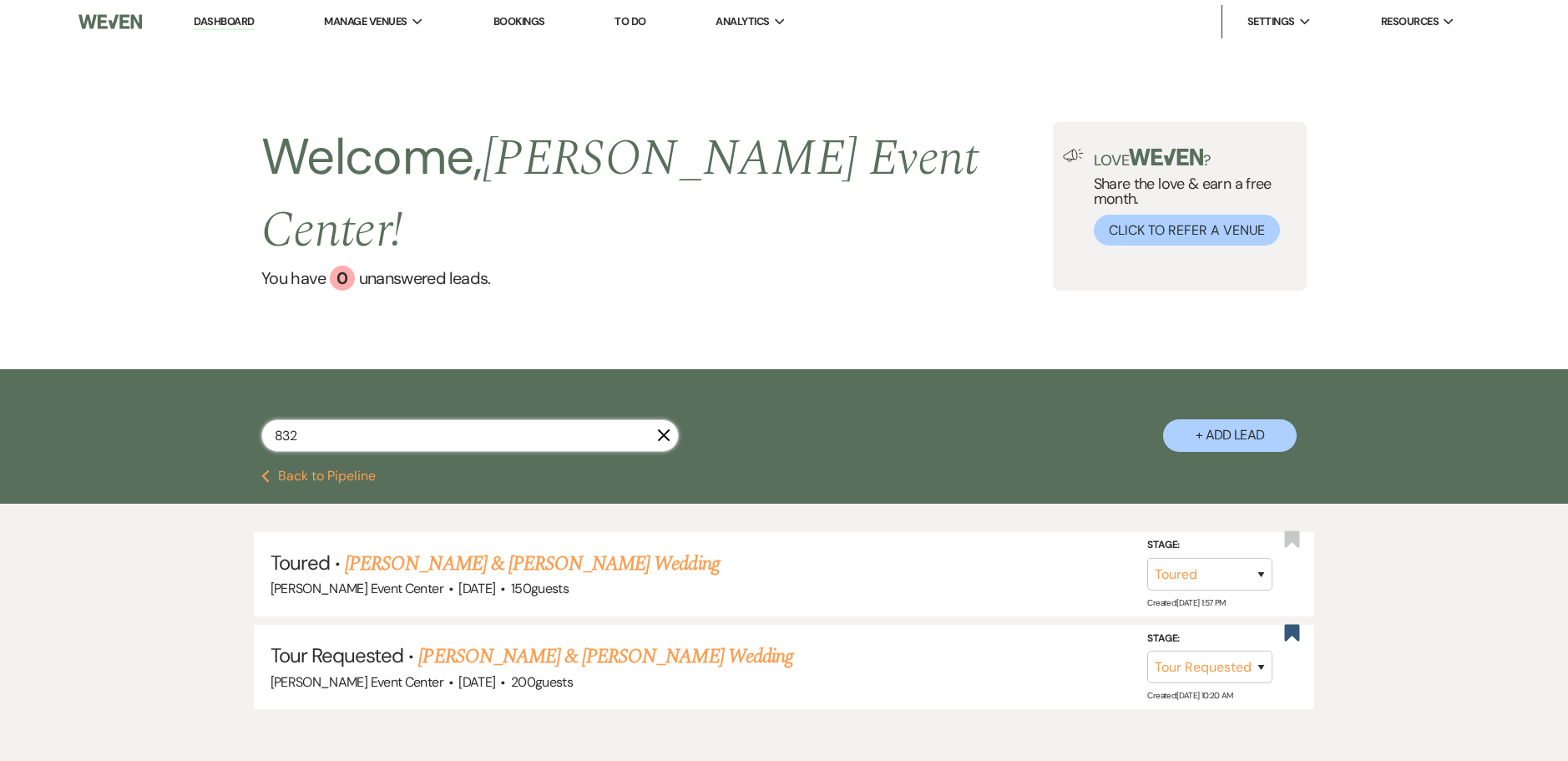
select select "11"
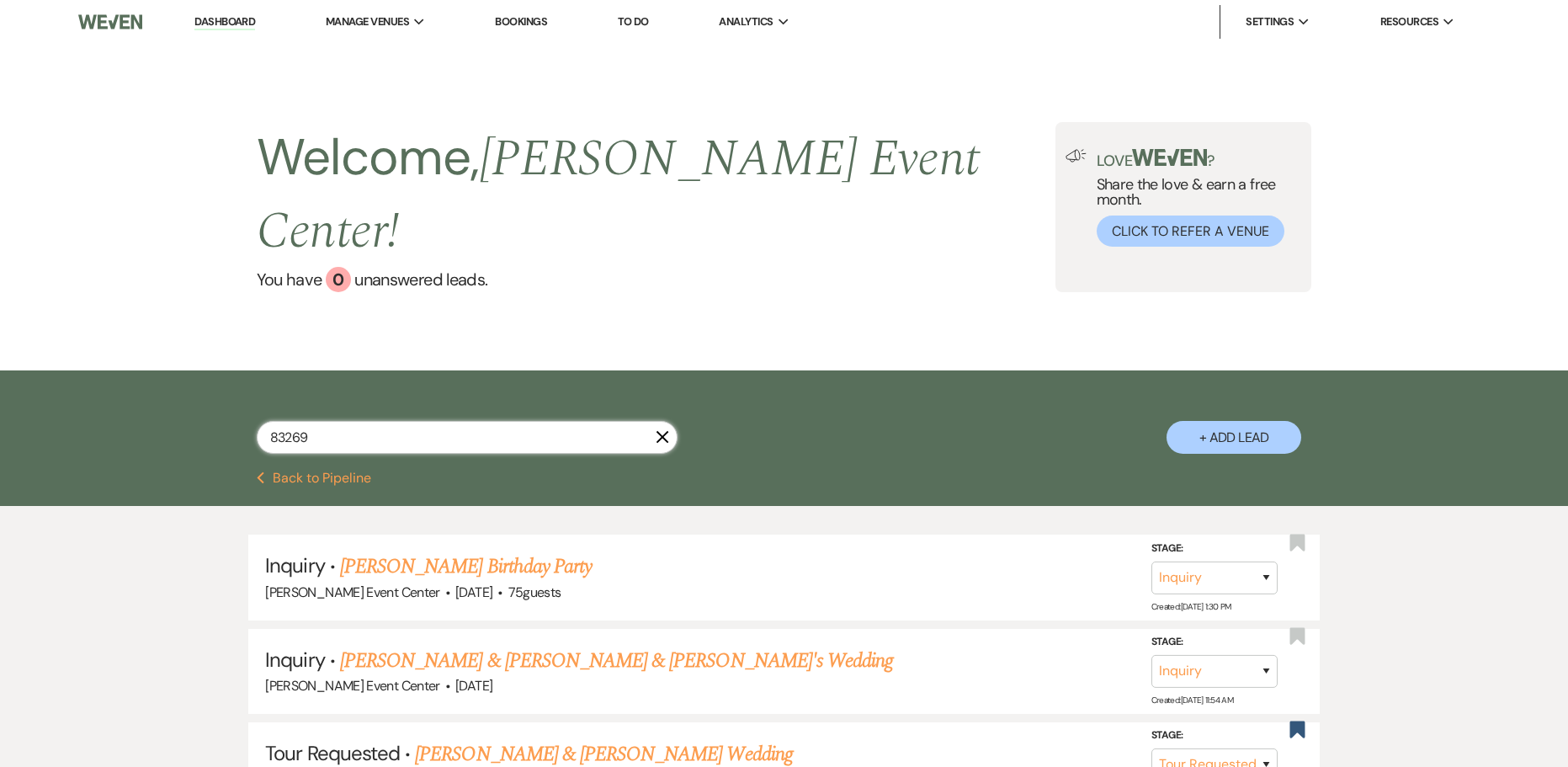
type input "832692"
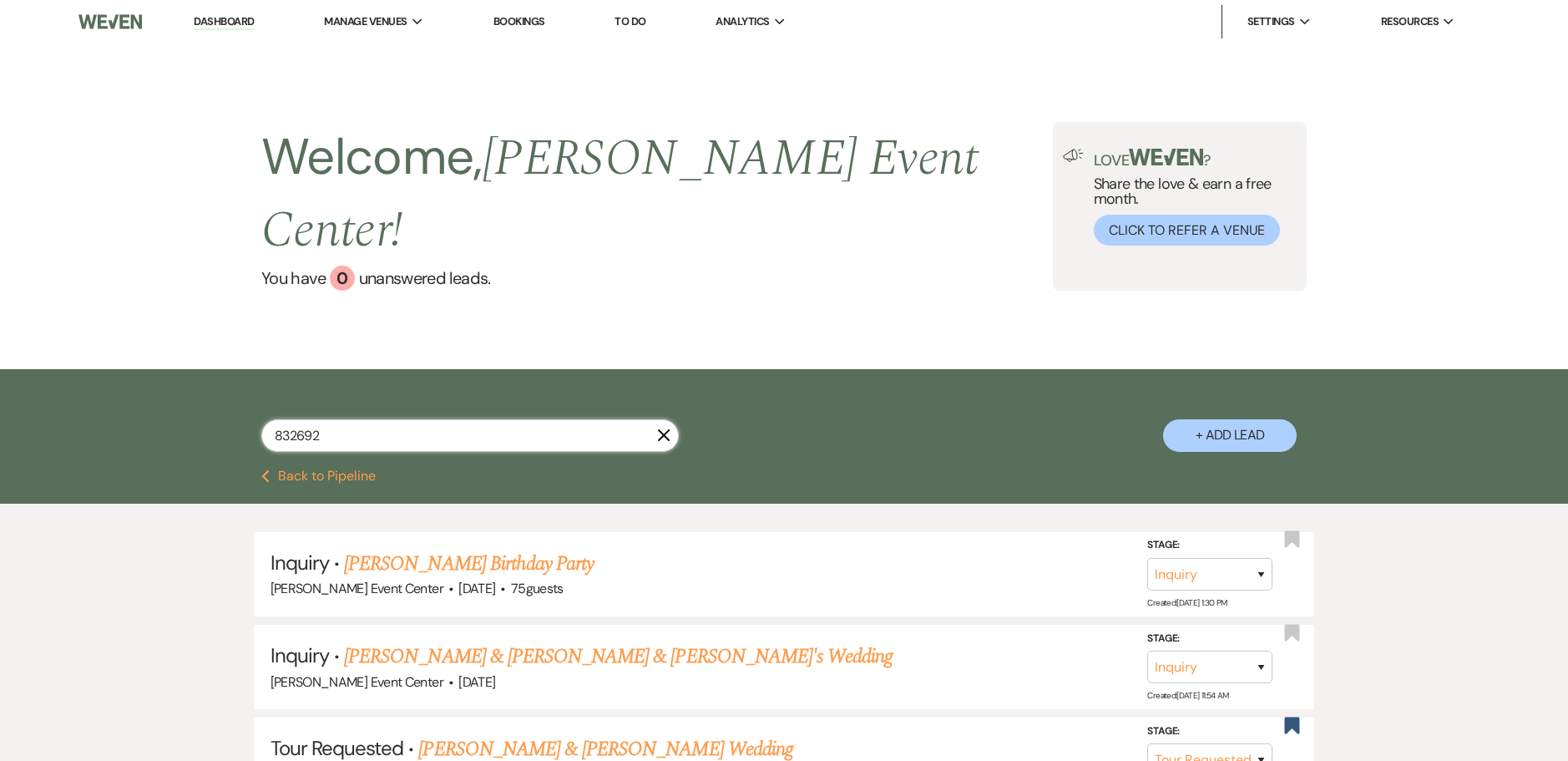
select select "2"
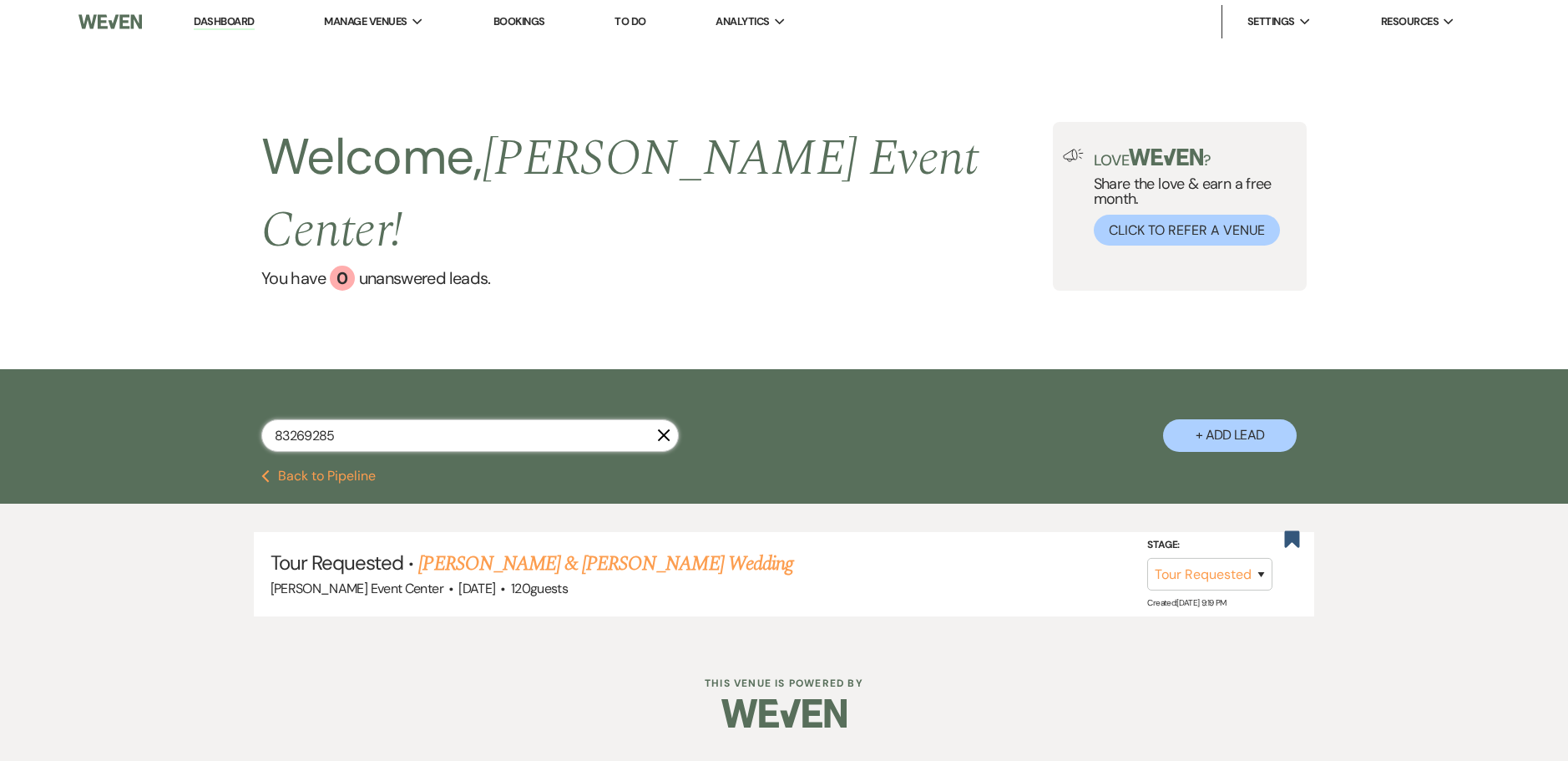
type input "832692859"
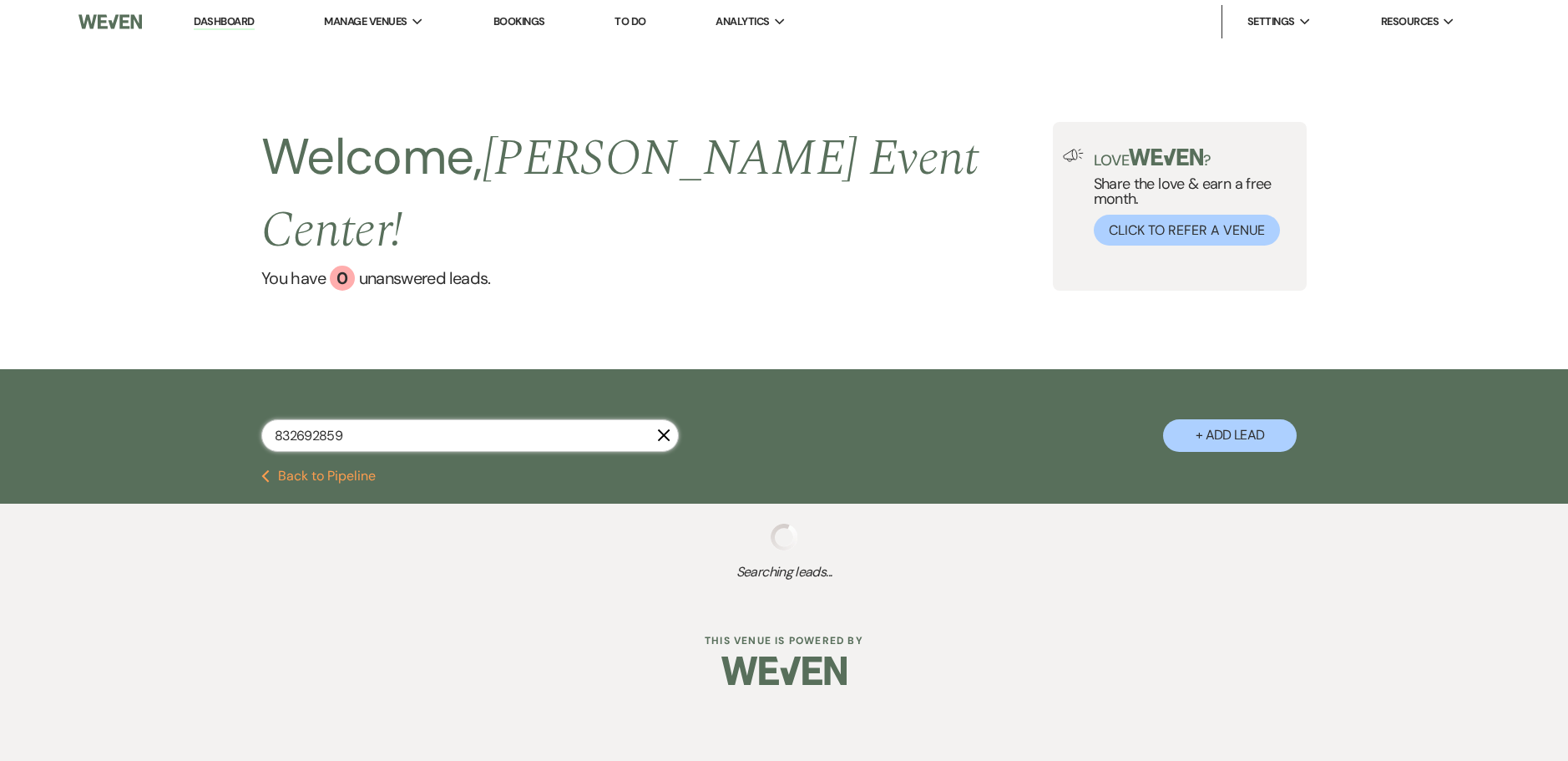
select select "2"
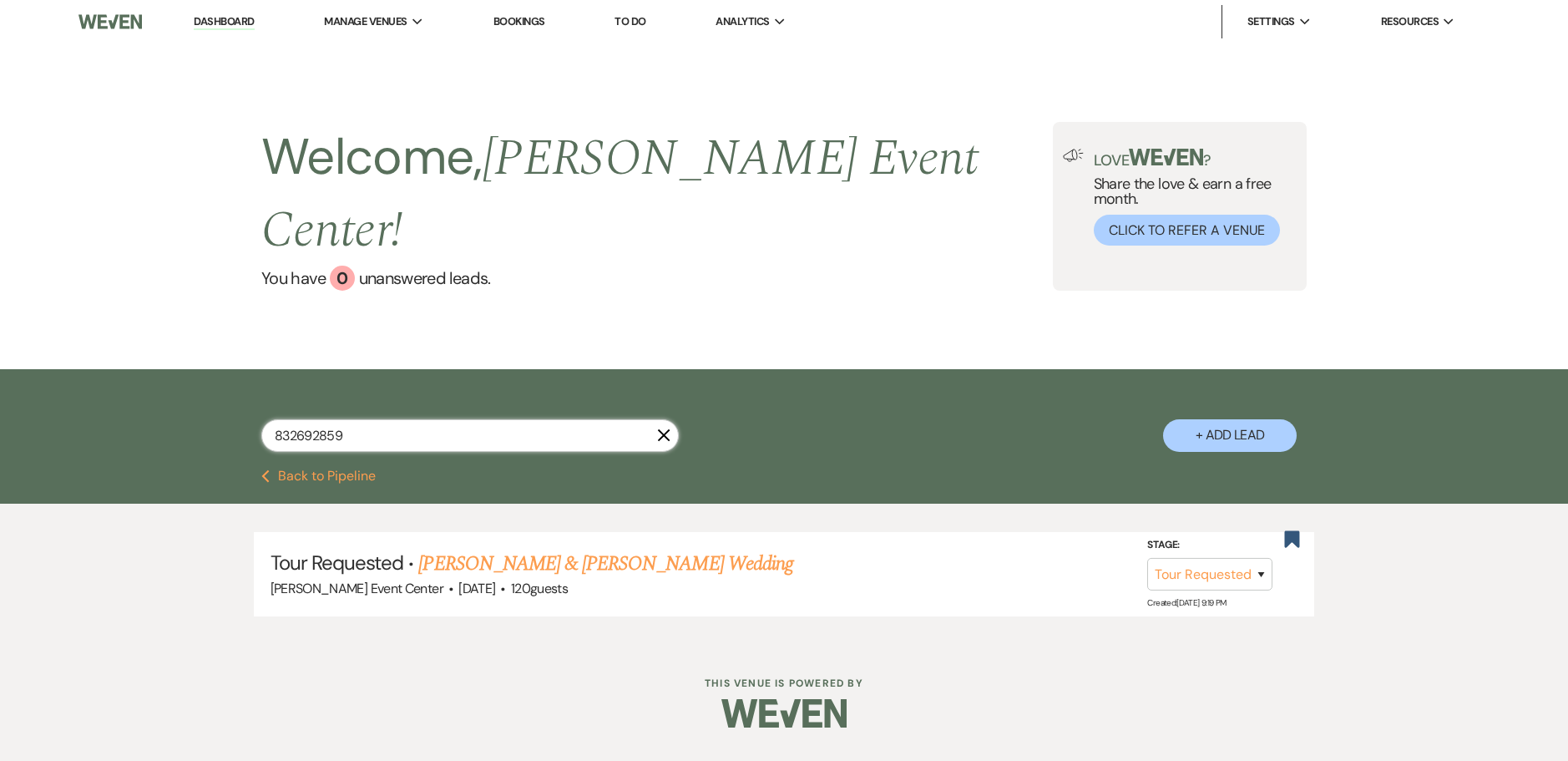
type input "8326928592"
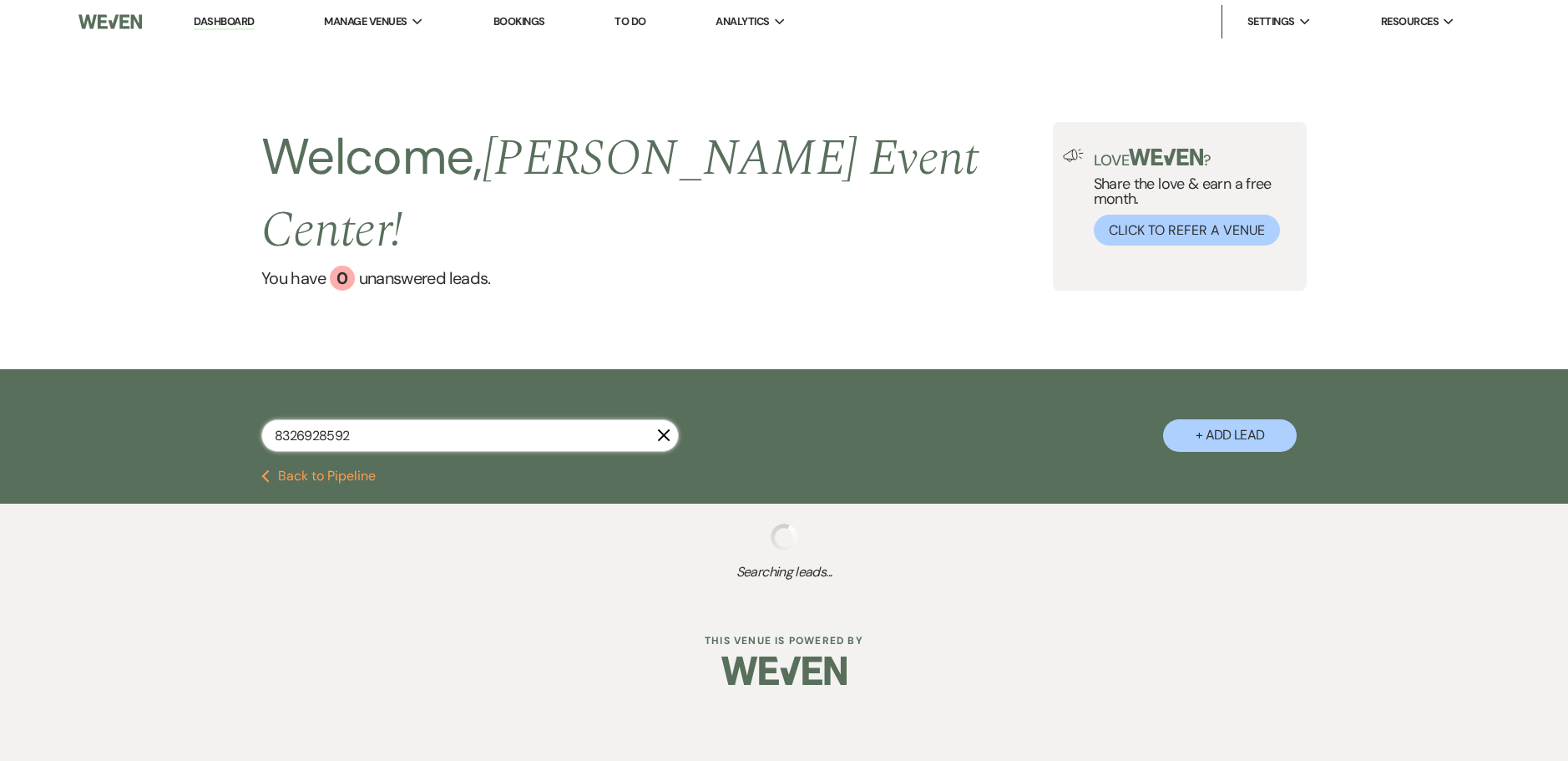
select select "2"
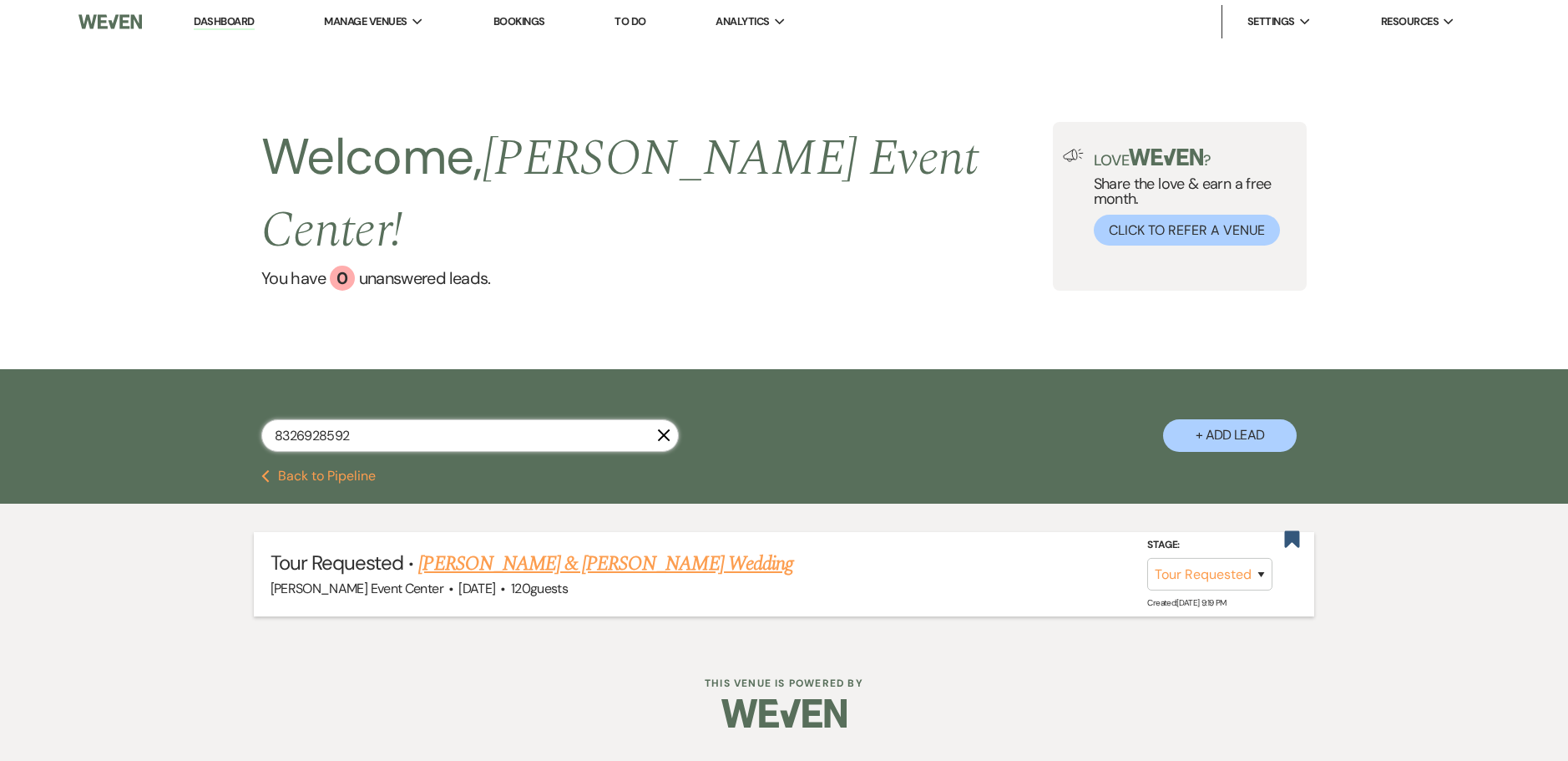
type input "8326928592"
click at [572, 549] on link "Braulio Morales & Taylor Walker's Wedding" at bounding box center [604, 564] width 374 height 30
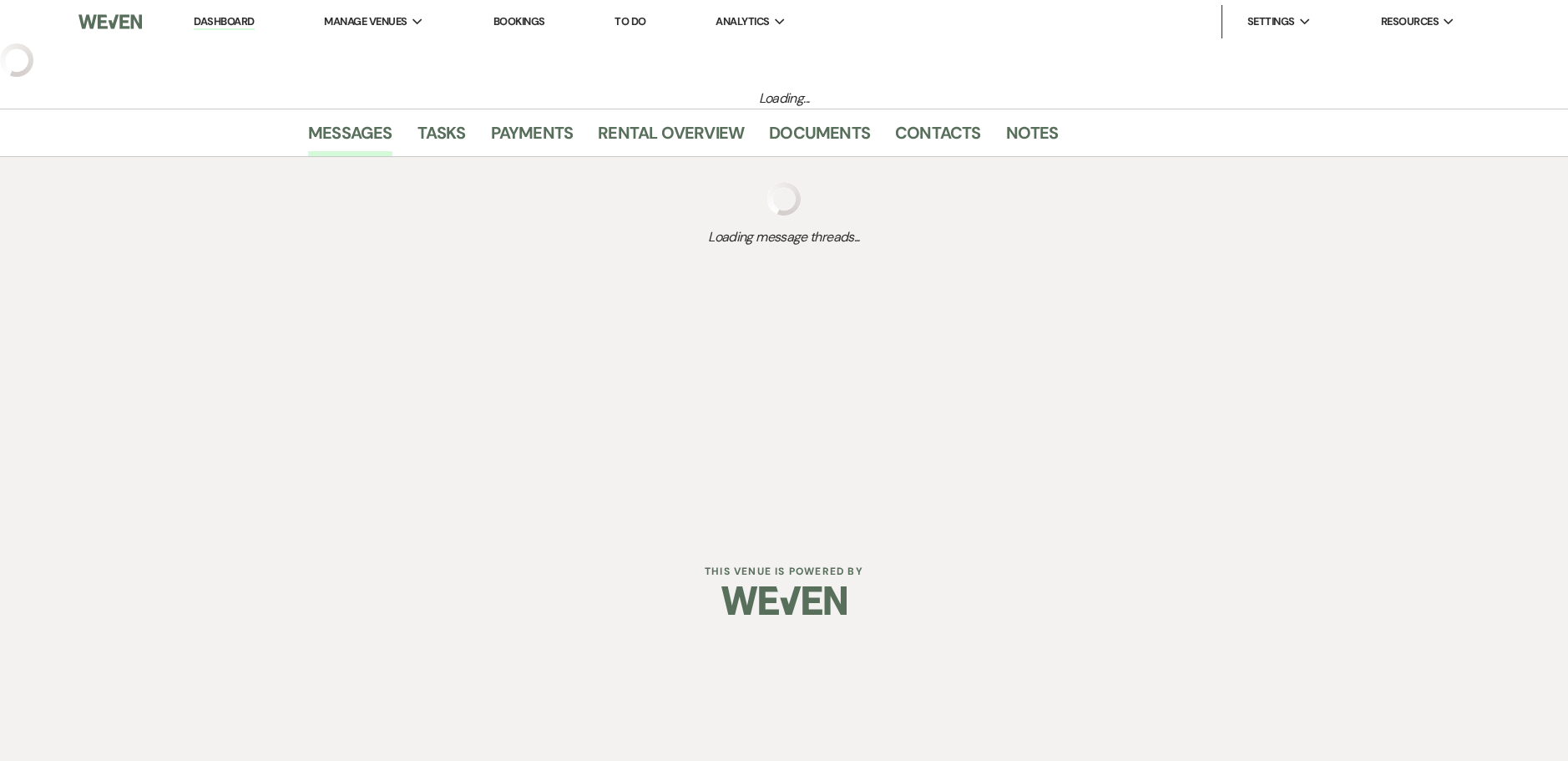
select select "2"
select select "5"
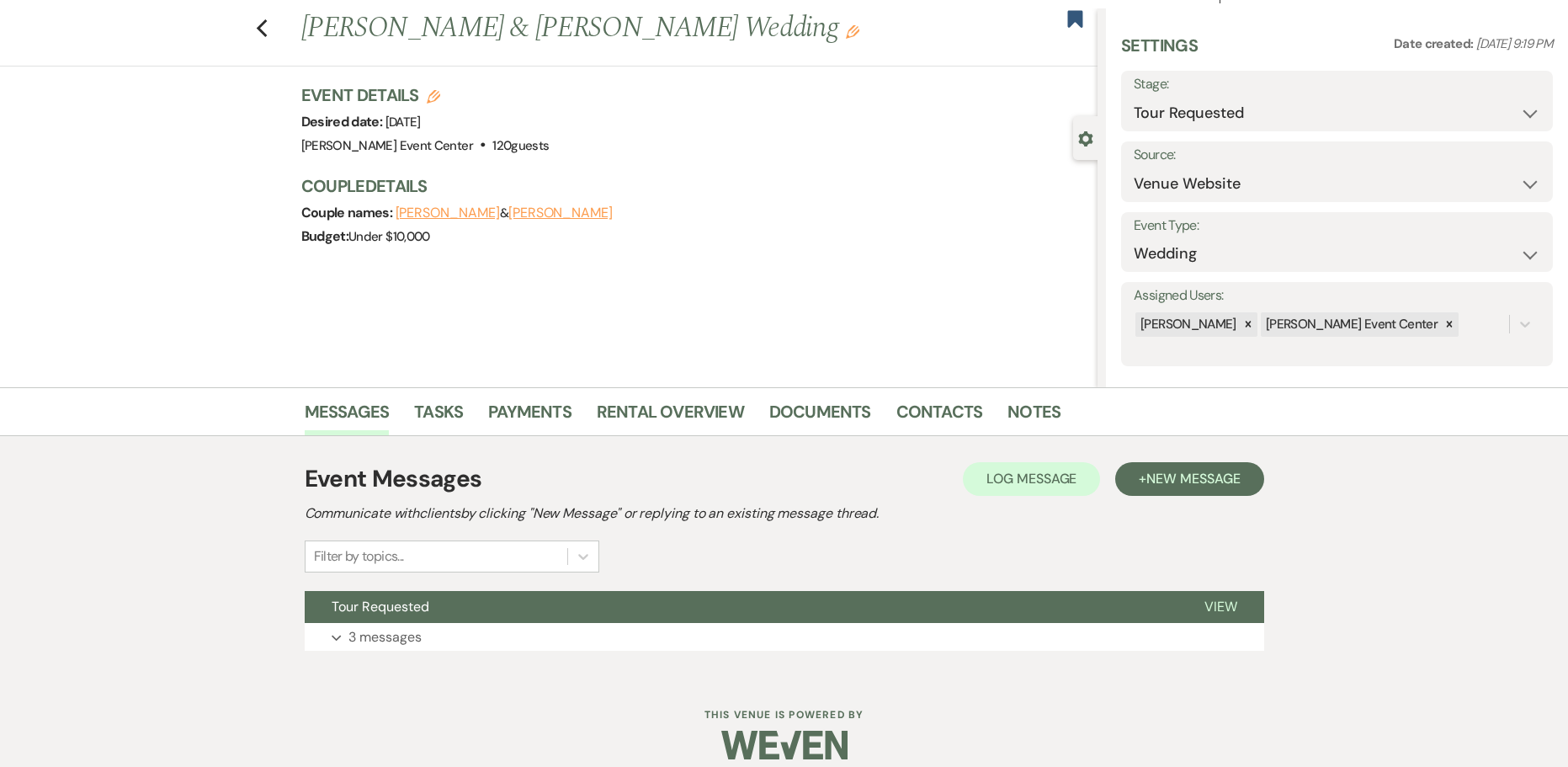
scroll to position [53, 0]
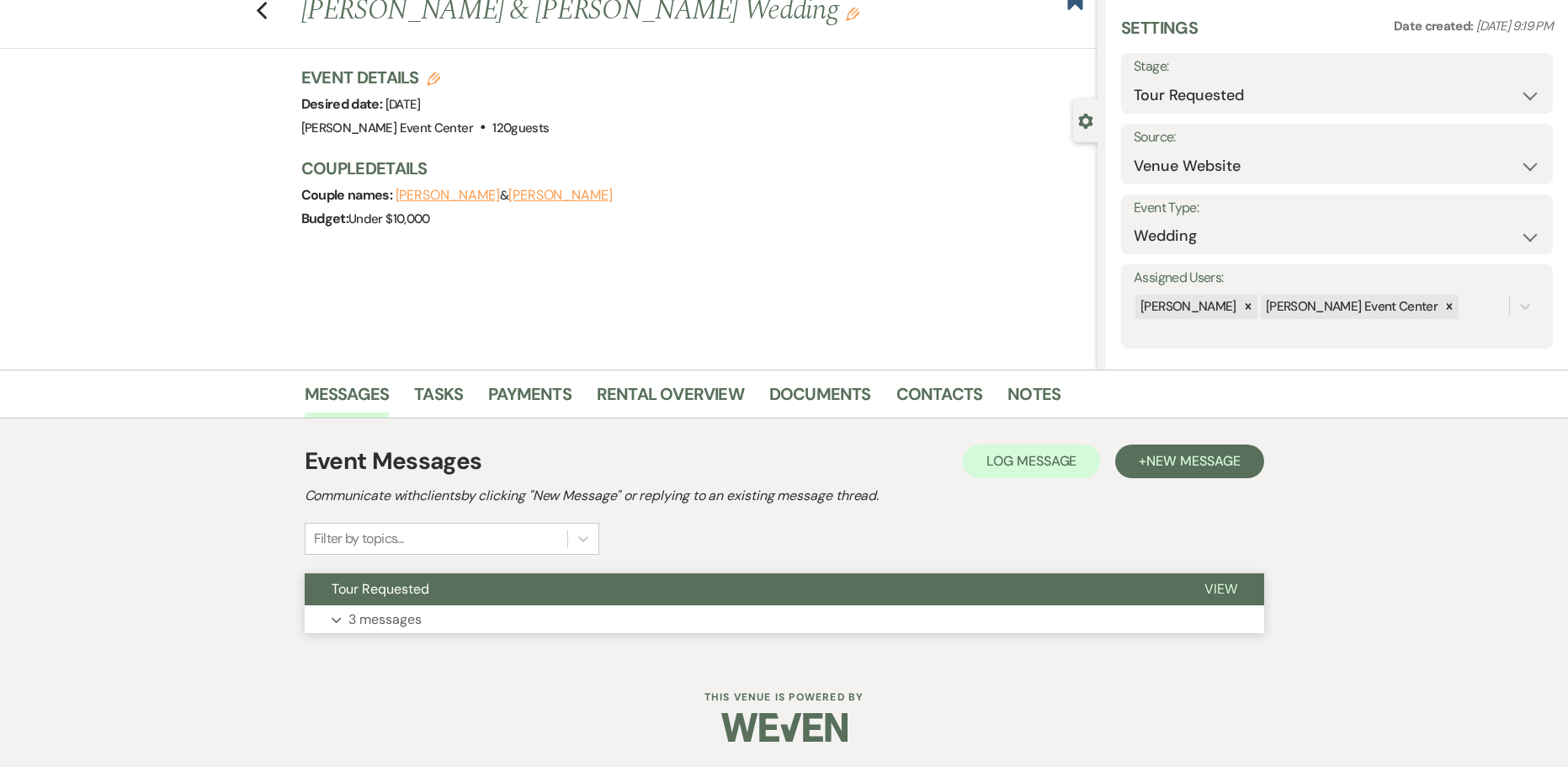
click at [385, 615] on p "3 messages" at bounding box center [385, 619] width 74 height 22
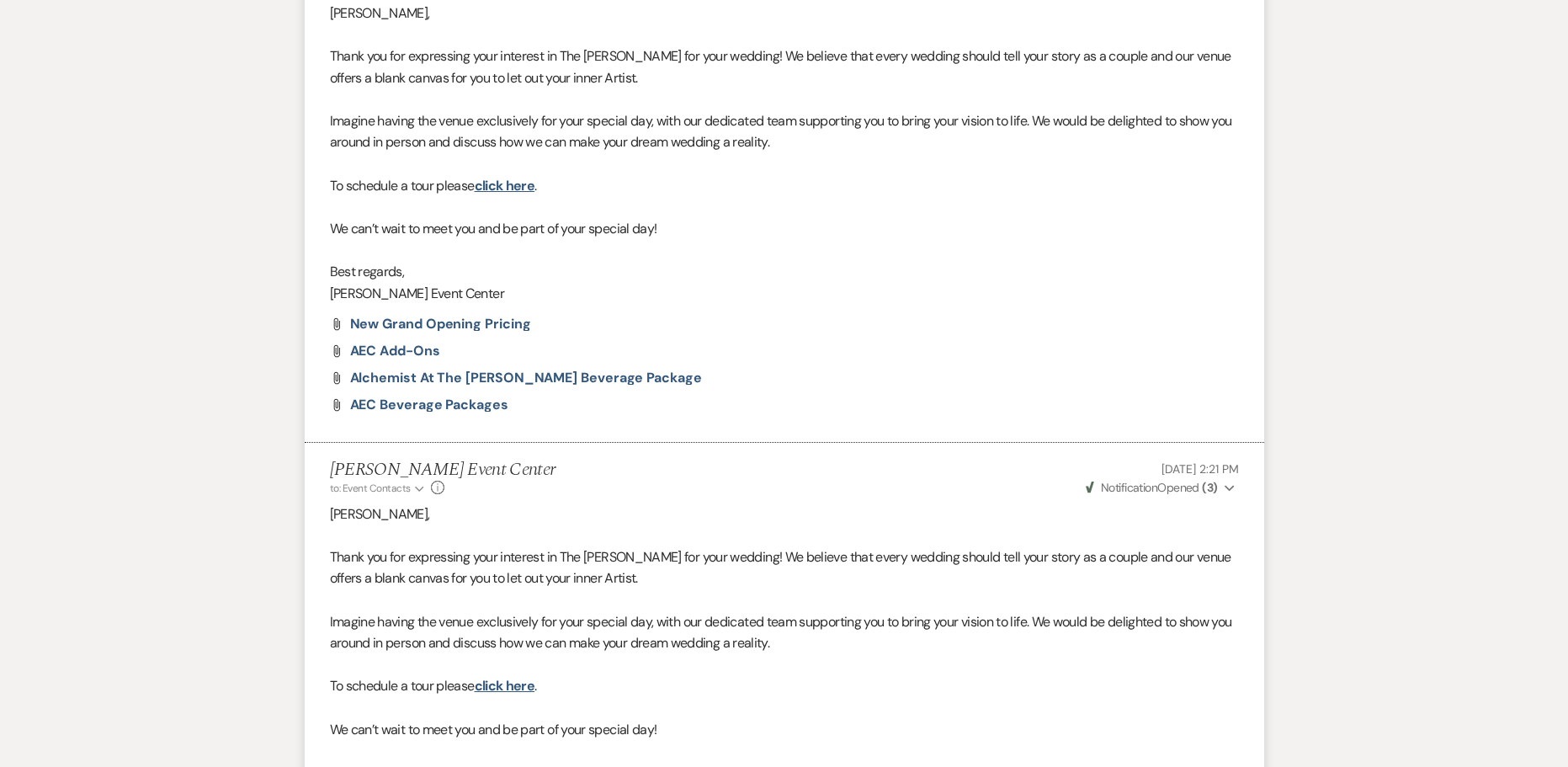
scroll to position [1421, 0]
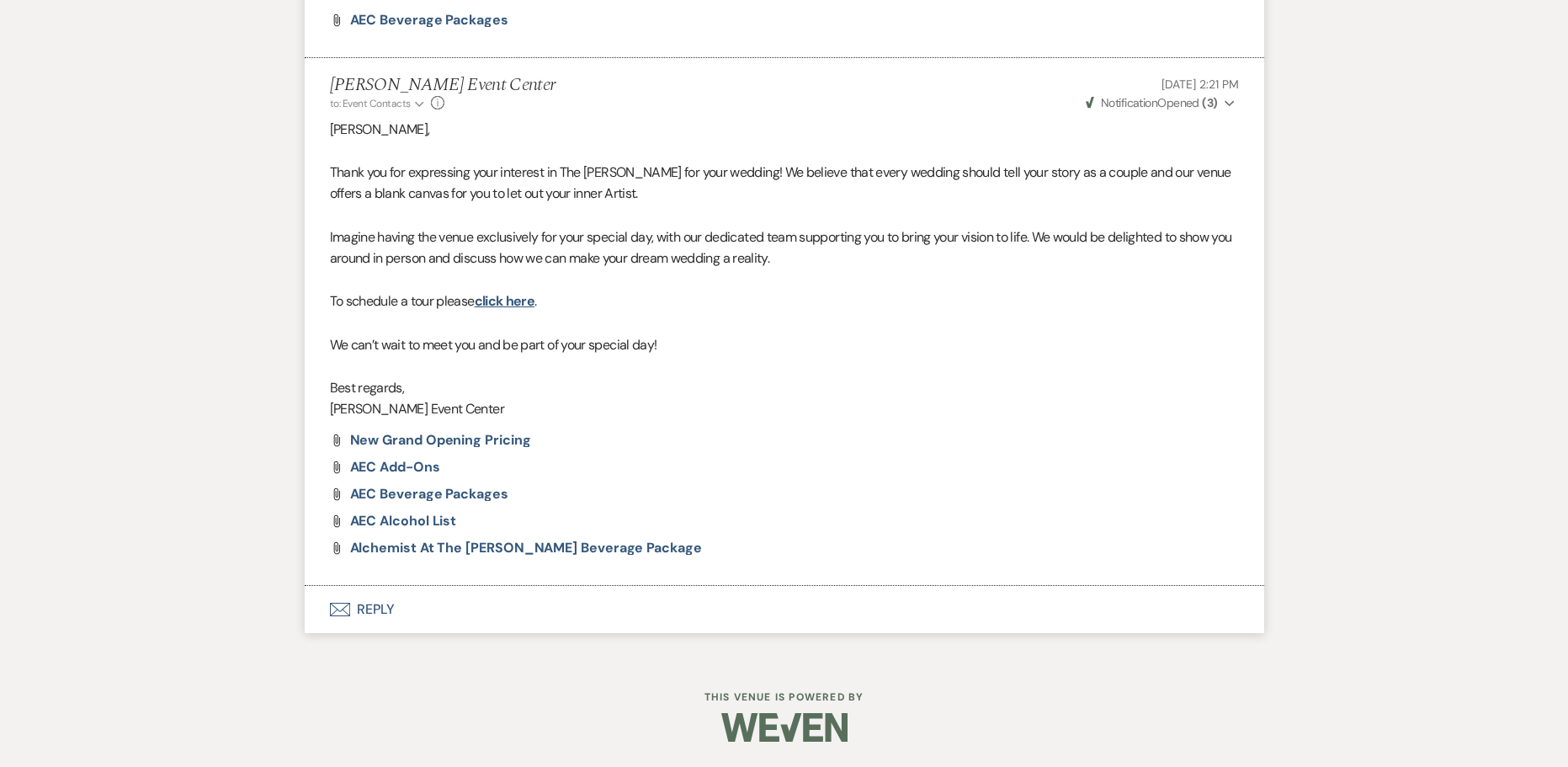
click at [379, 605] on button "Envelope Reply" at bounding box center [785, 609] width 960 height 47
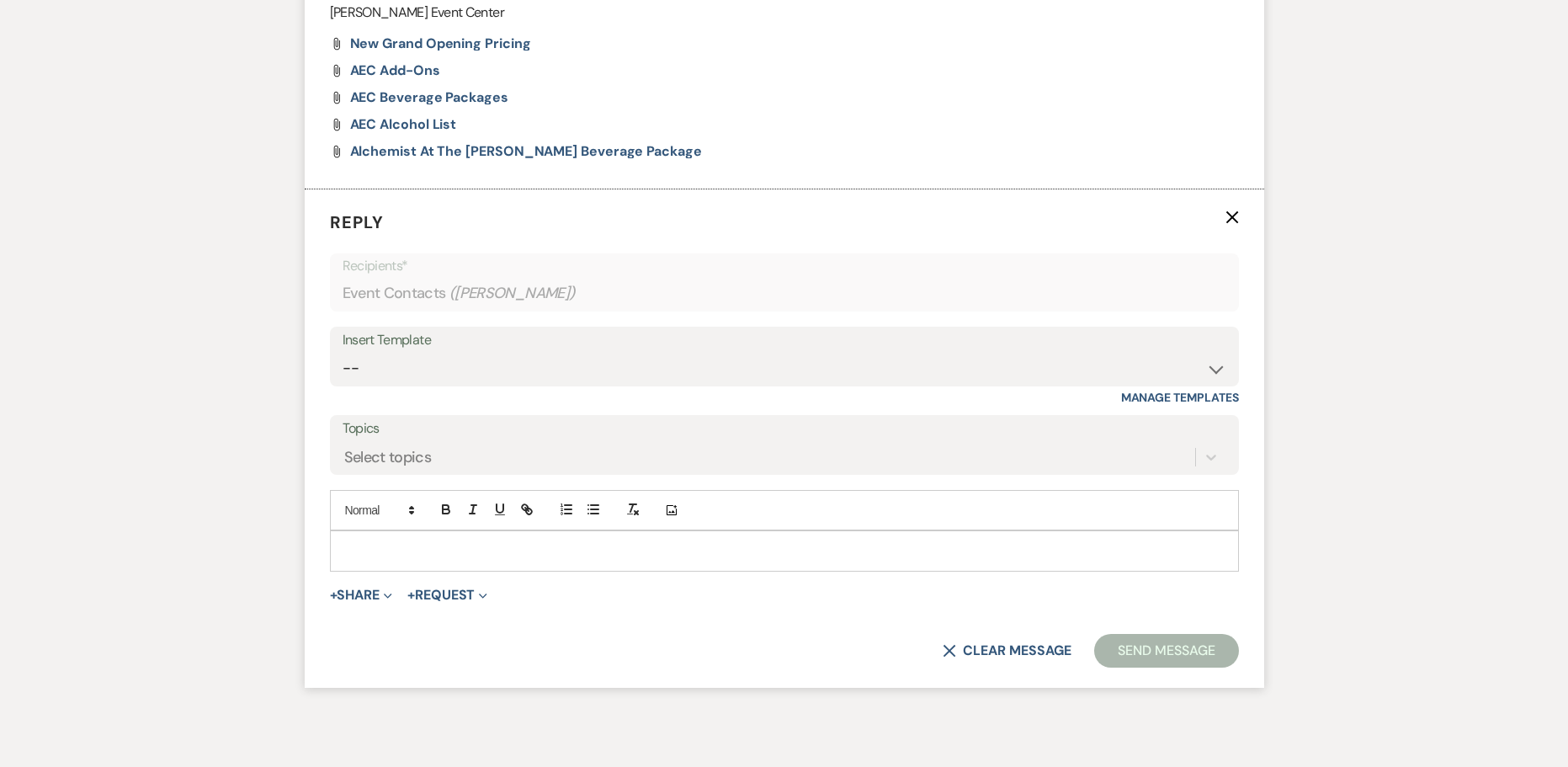
scroll to position [1892, 0]
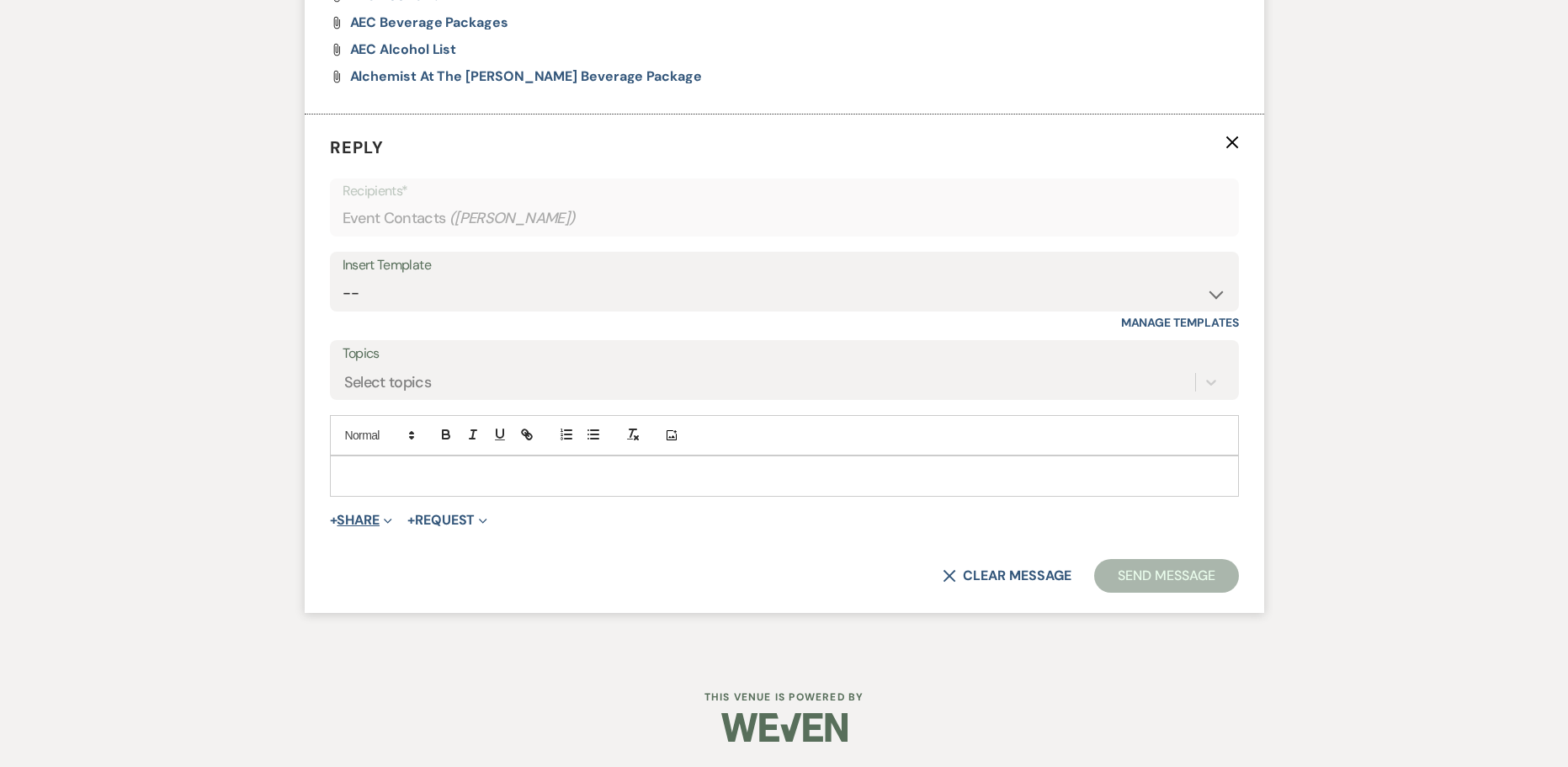
click at [365, 520] on button "+ Share Expand" at bounding box center [361, 520] width 63 height 13
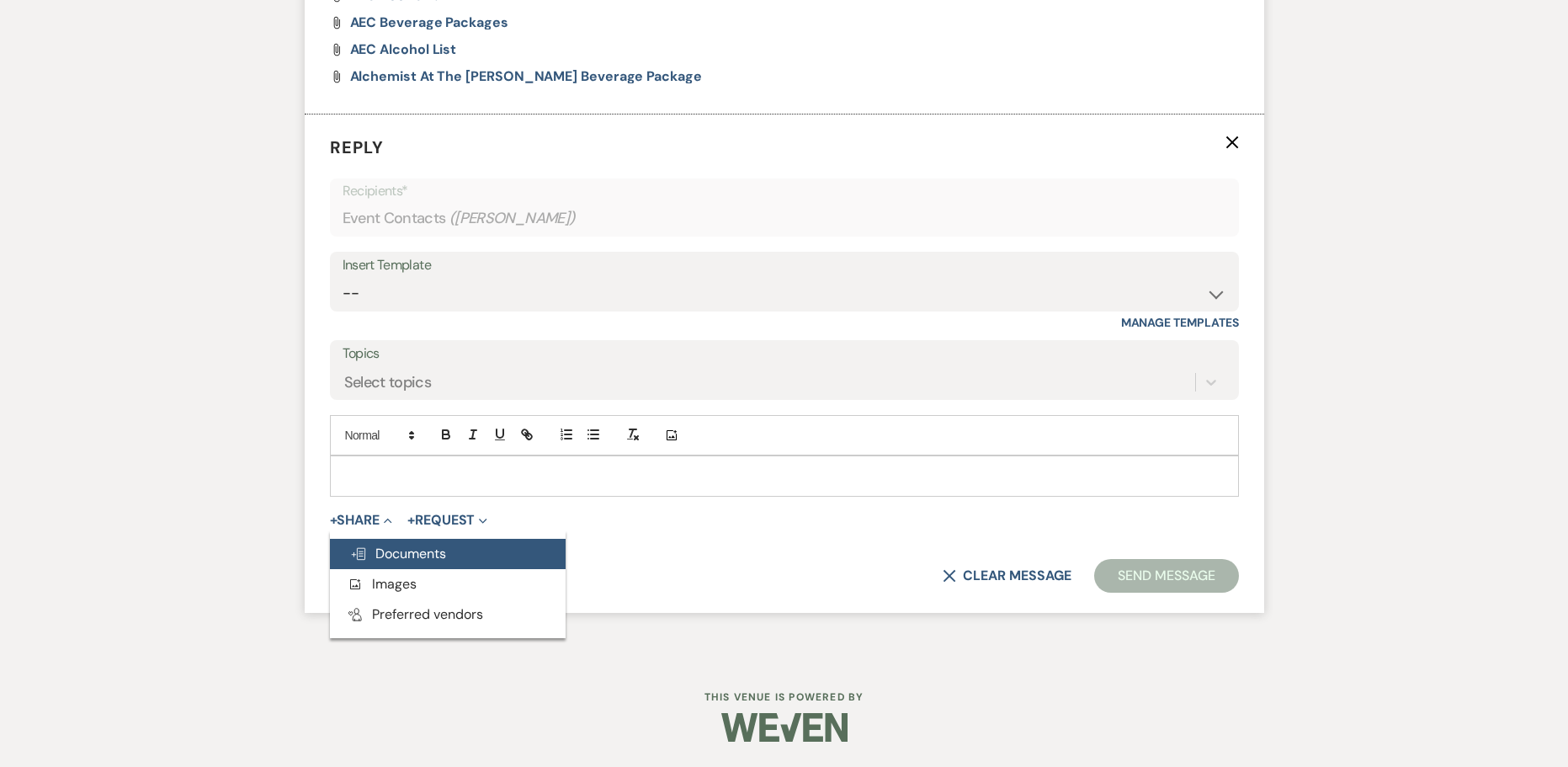
click at [376, 544] on button "Doc Upload Documents" at bounding box center [448, 554] width 236 height 30
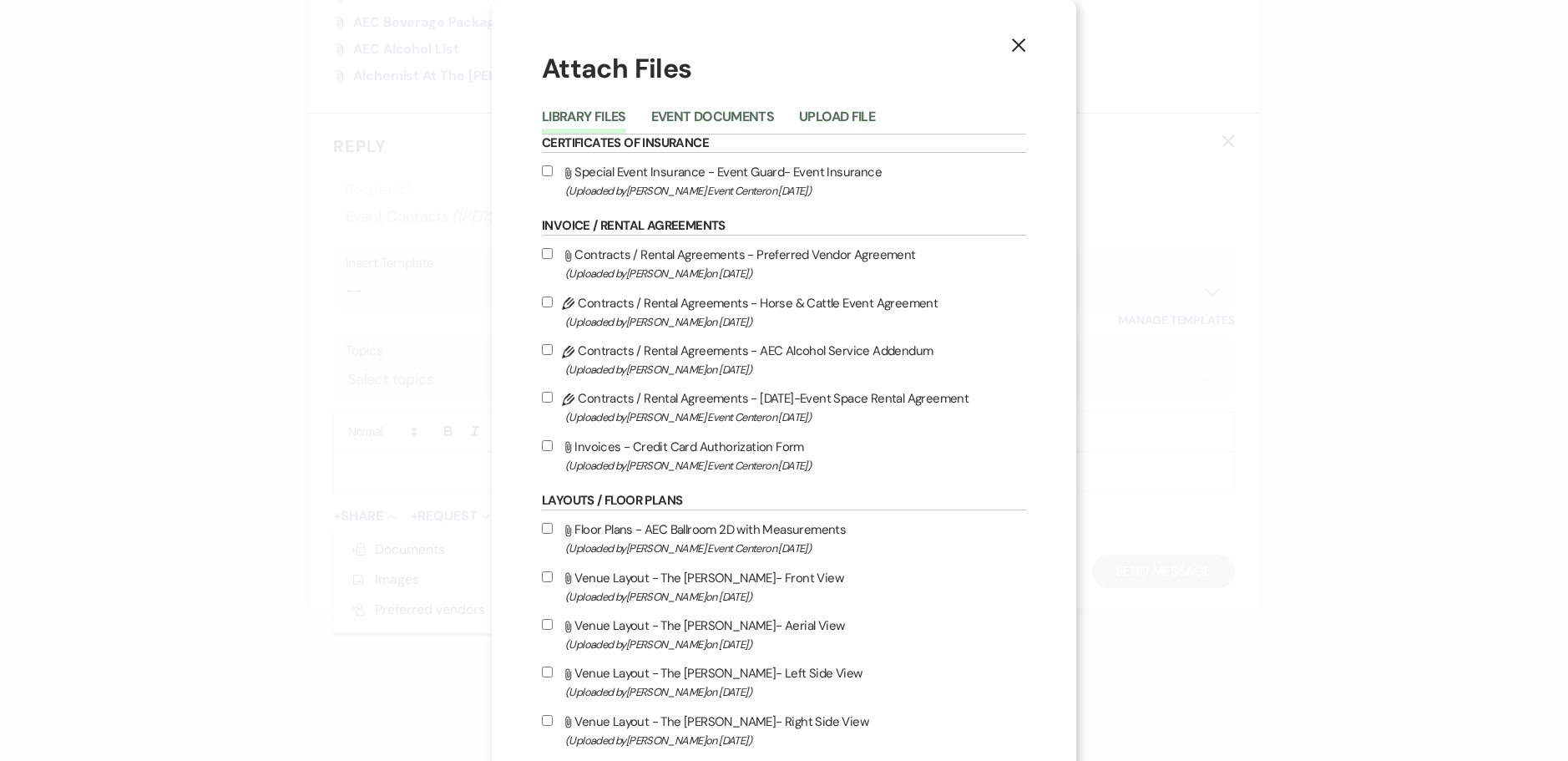
click at [1016, 41] on use "button" at bounding box center [1018, 45] width 13 height 13
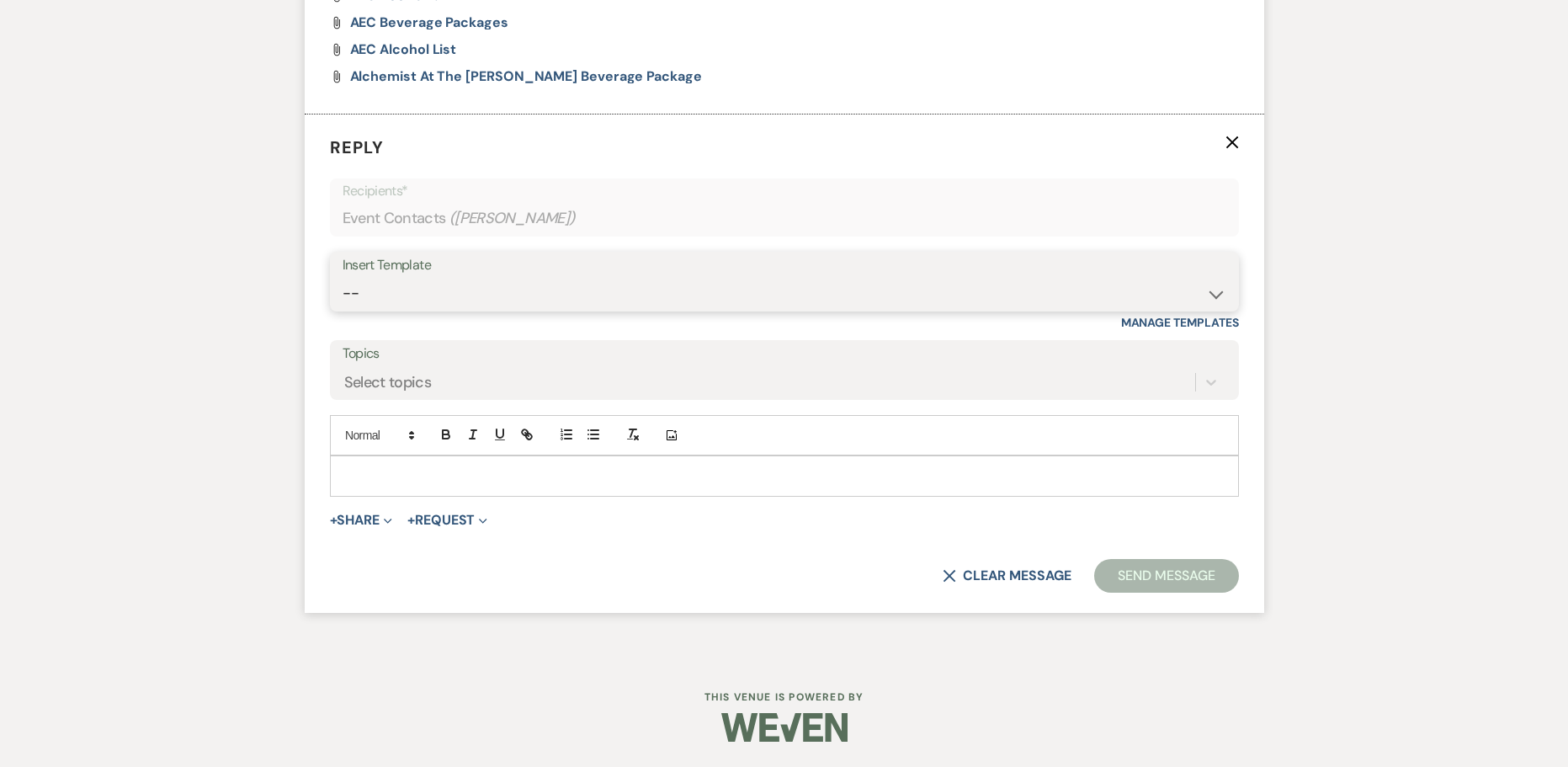
click at [566, 298] on select "-- Weven Planning Portal Introduction (Booked Events) Initial Inquiry Response …" at bounding box center [785, 293] width 884 height 33
select select "2982"
click at [343, 277] on select "-- Weven Planning Portal Introduction (Booked Events) Initial Inquiry Response …" at bounding box center [785, 293] width 884 height 33
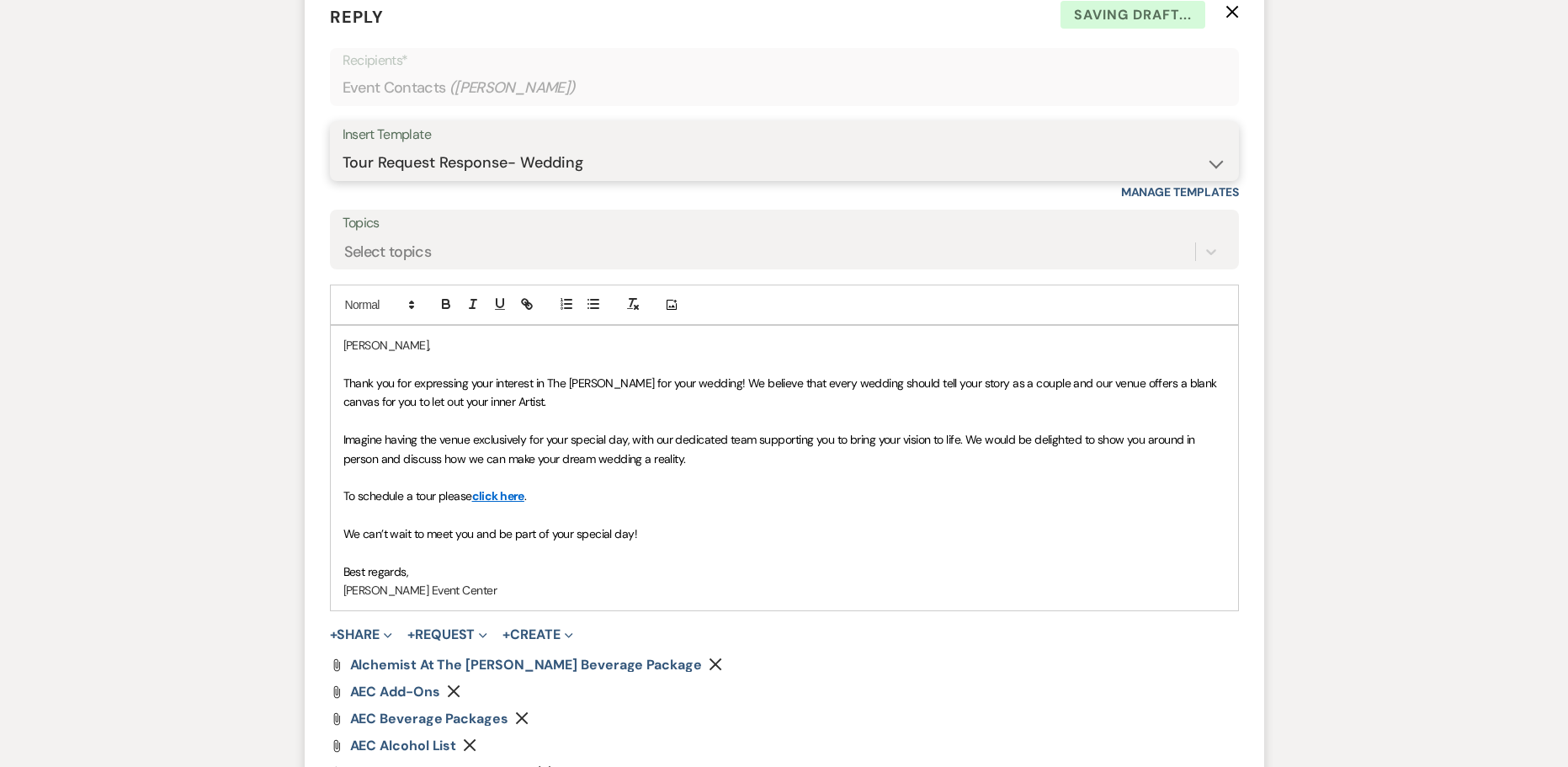
scroll to position [2229, 0]
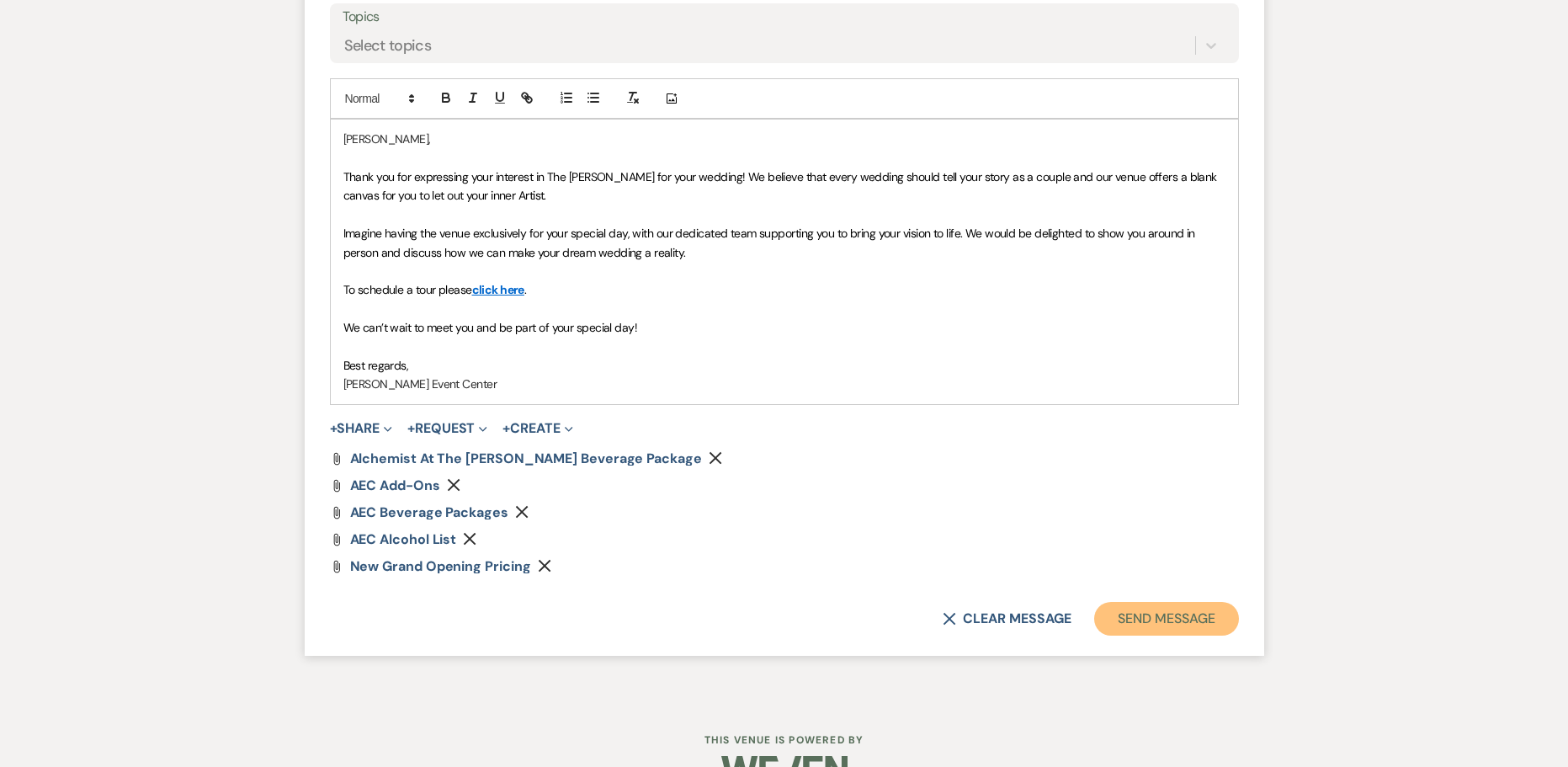
click at [1145, 617] on button "Send Message" at bounding box center [1167, 619] width 144 height 34
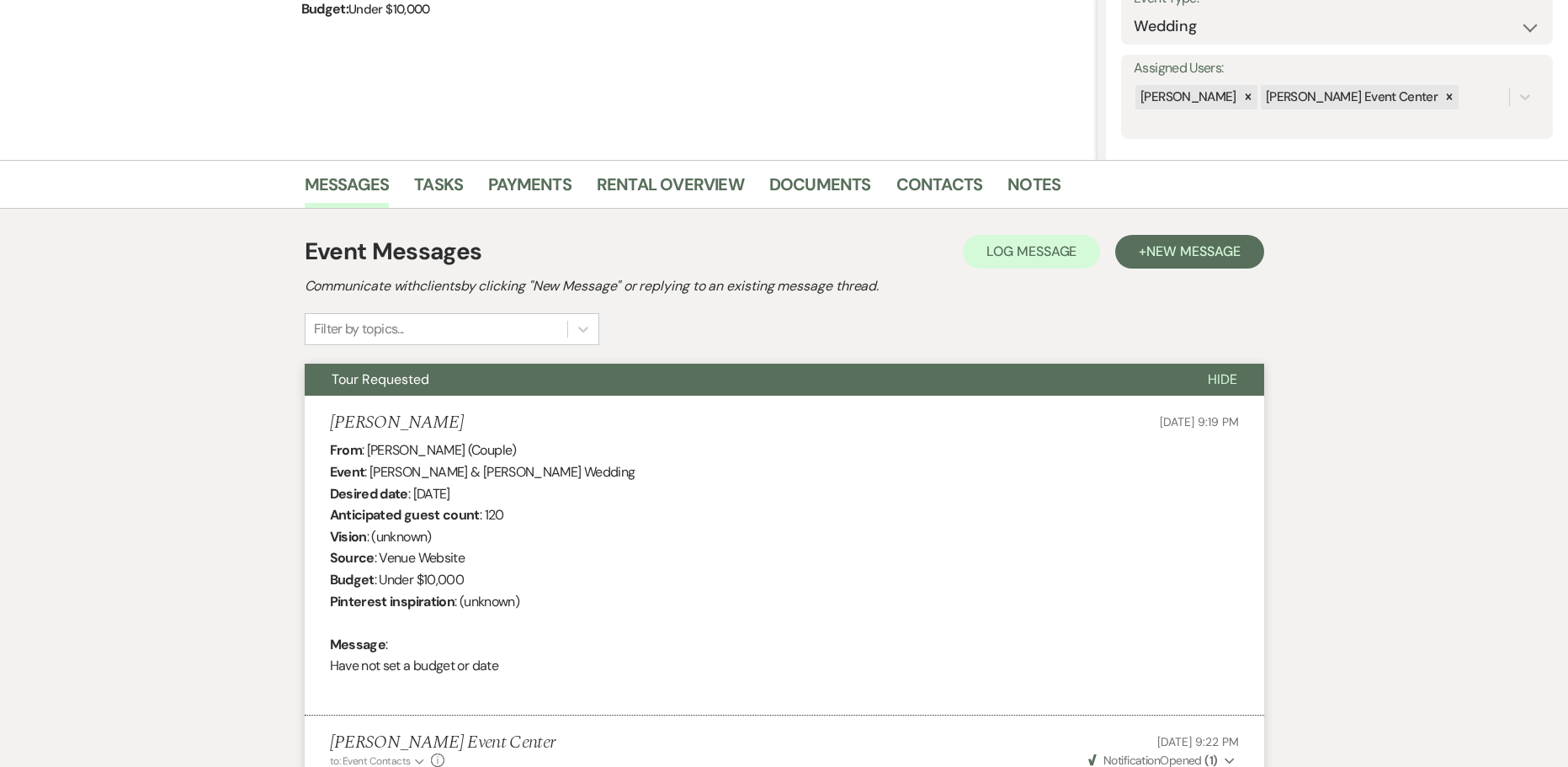
scroll to position [96, 0]
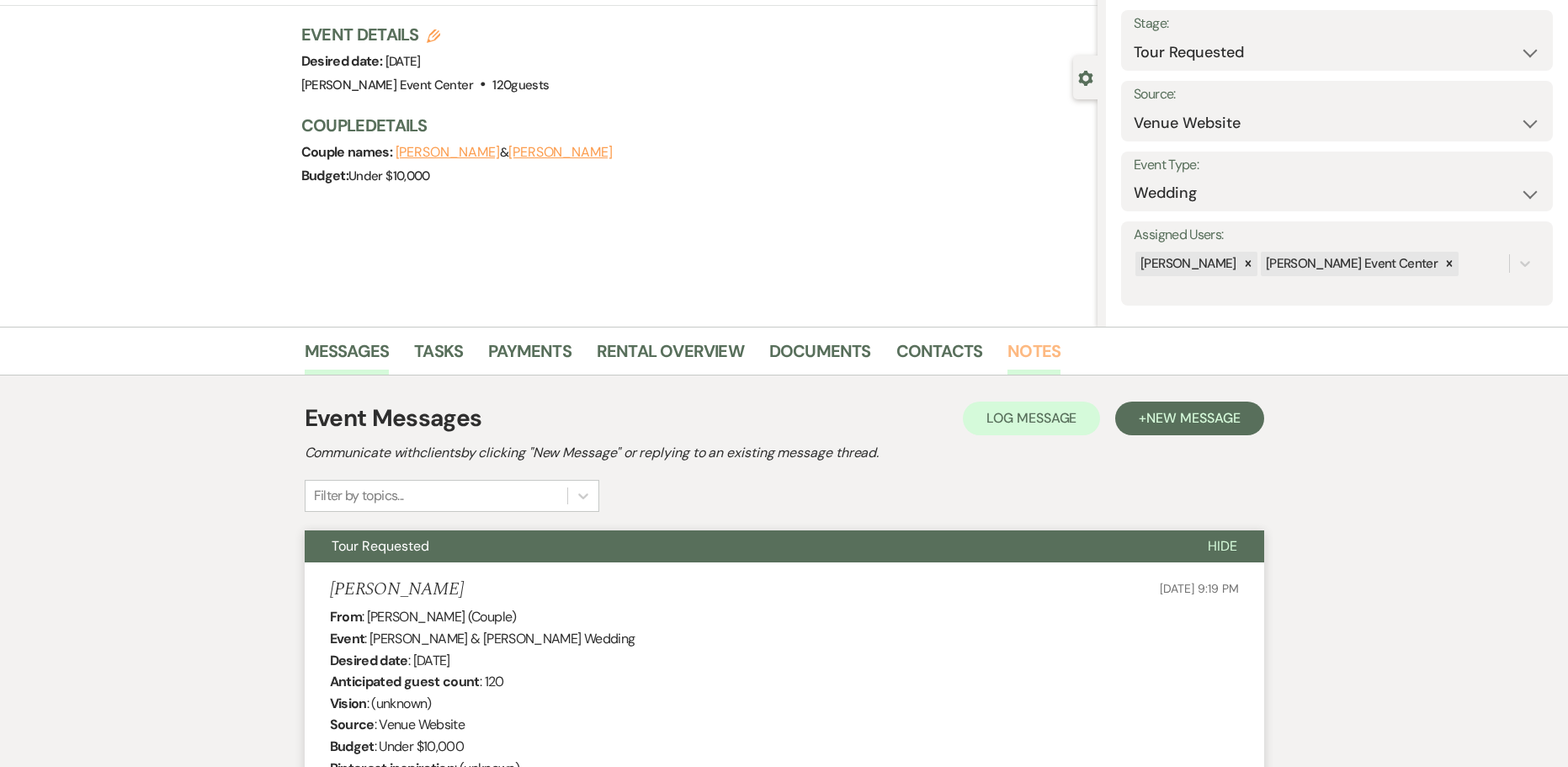
click at [1031, 348] on link "Notes" at bounding box center [1034, 355] width 53 height 37
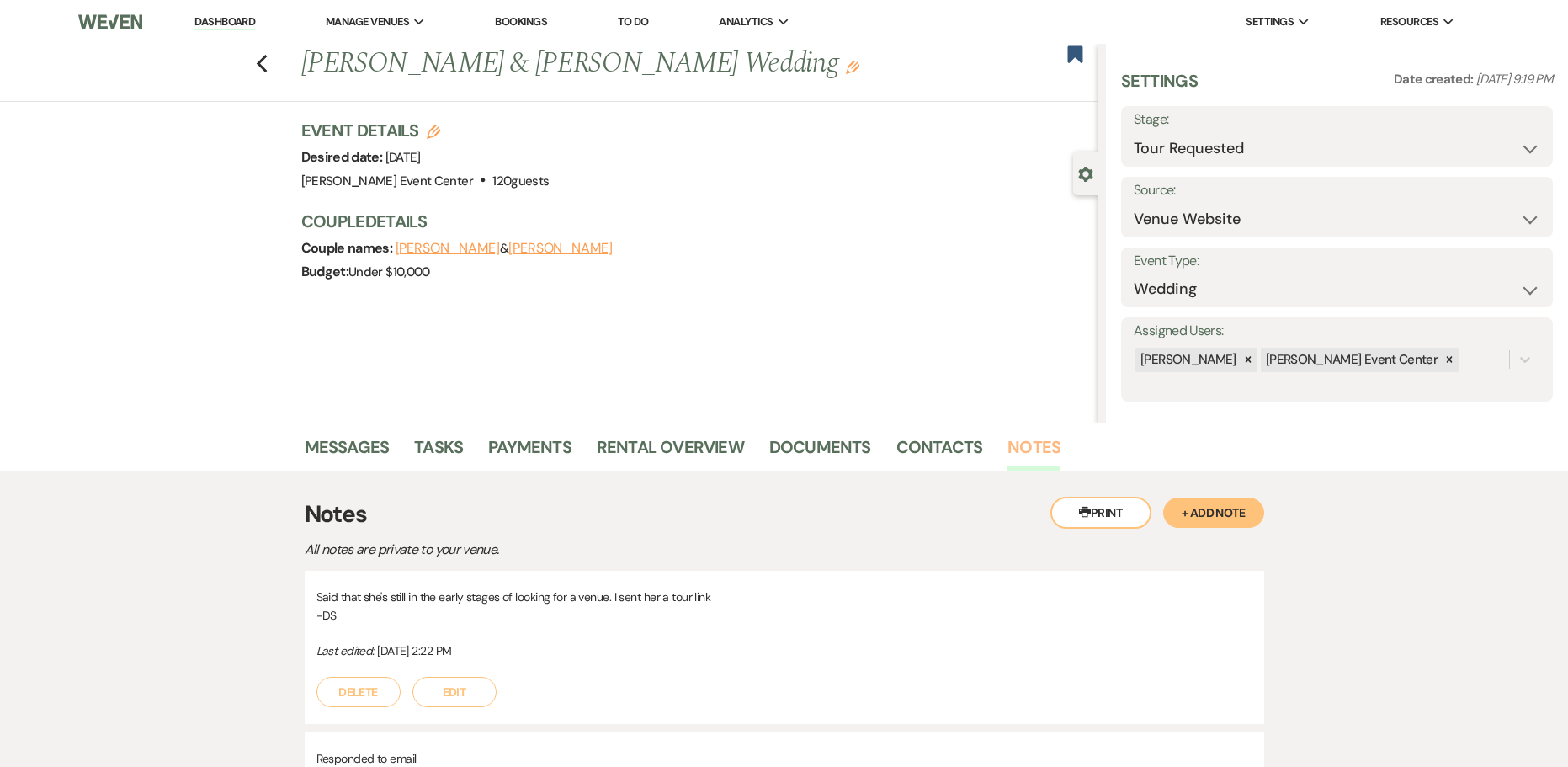
scroll to position [168, 0]
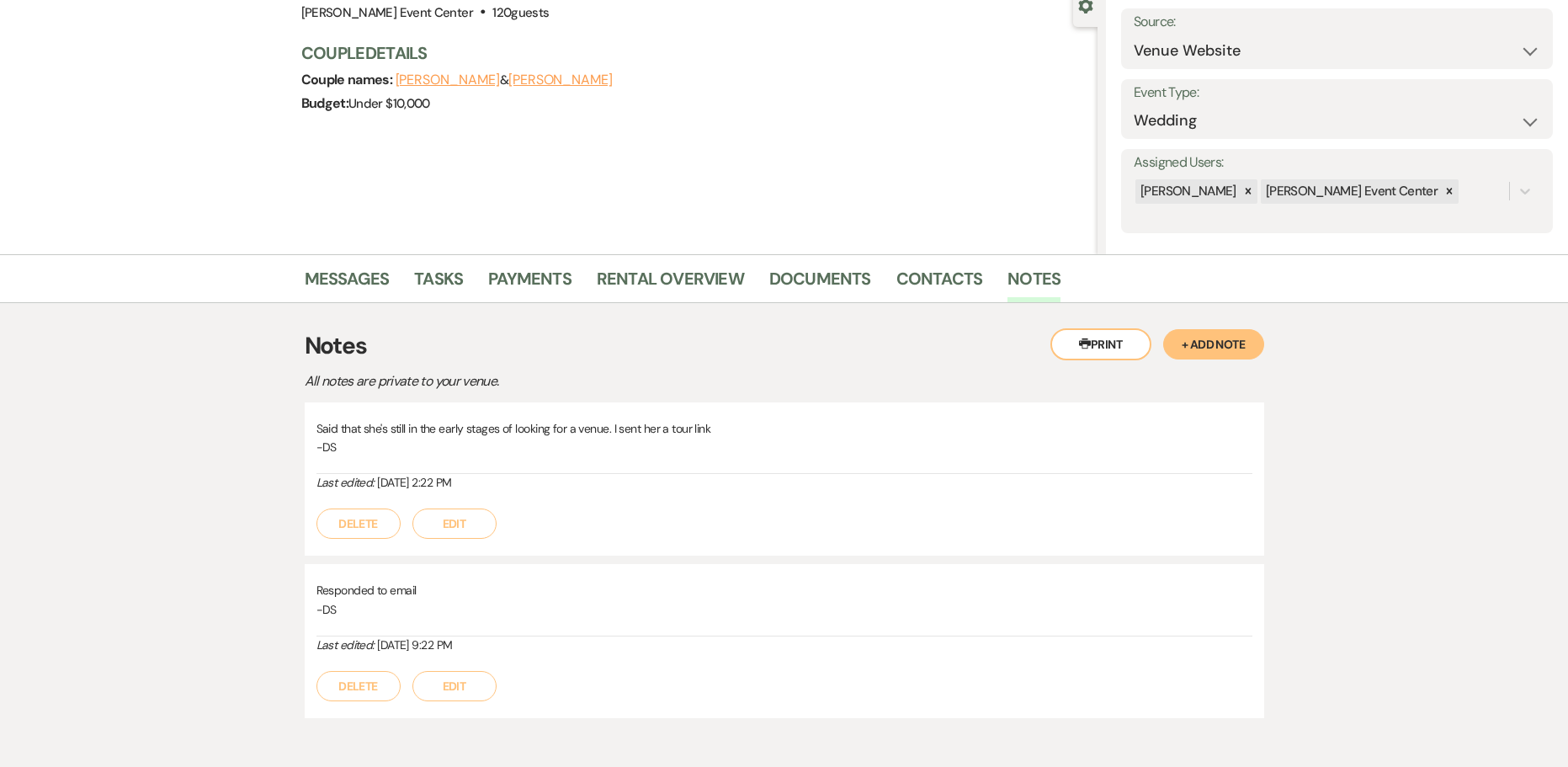
click at [1230, 349] on button "+ Add Note" at bounding box center [1214, 344] width 101 height 30
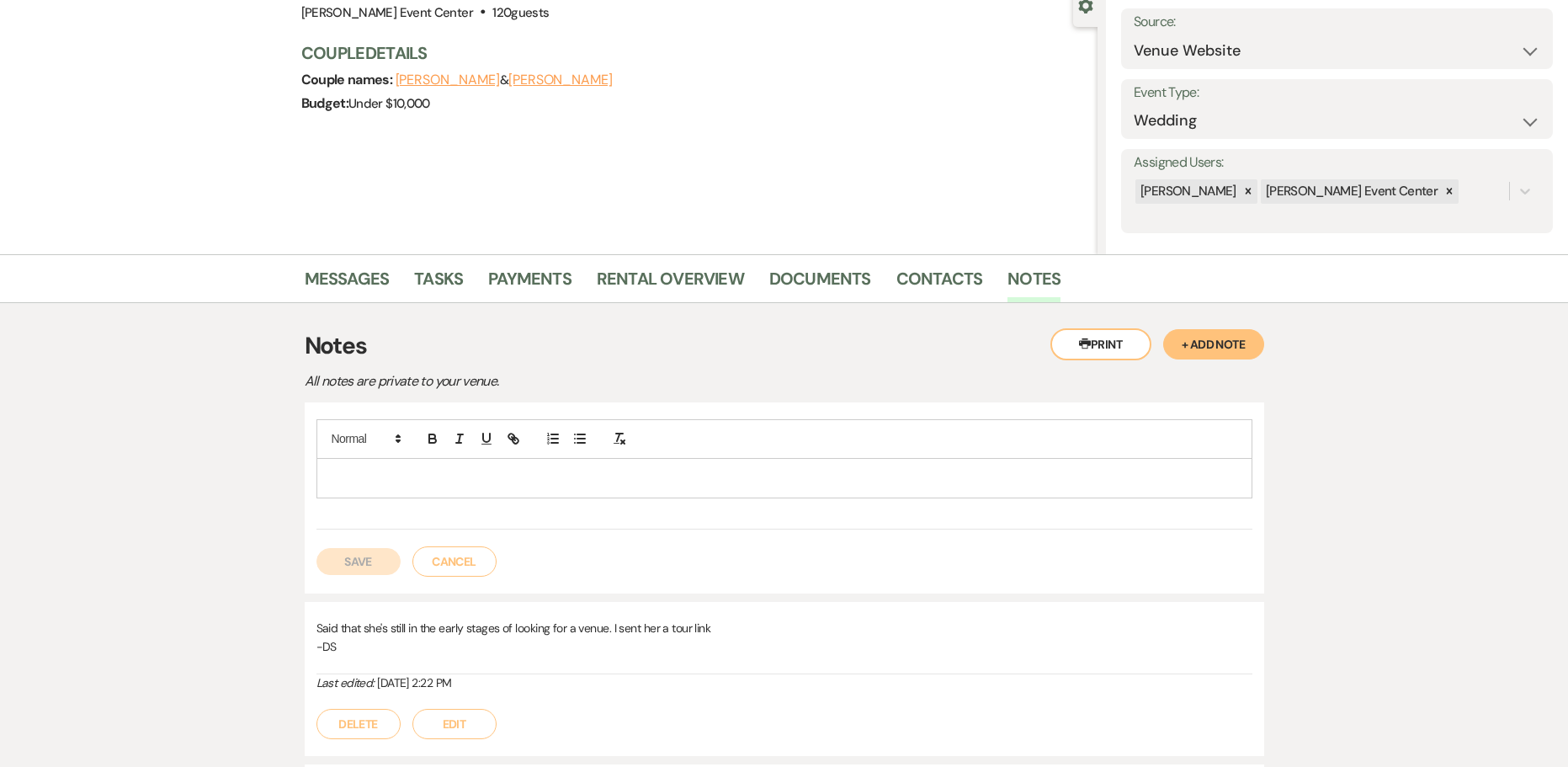
click at [450, 473] on p at bounding box center [784, 478] width 910 height 19
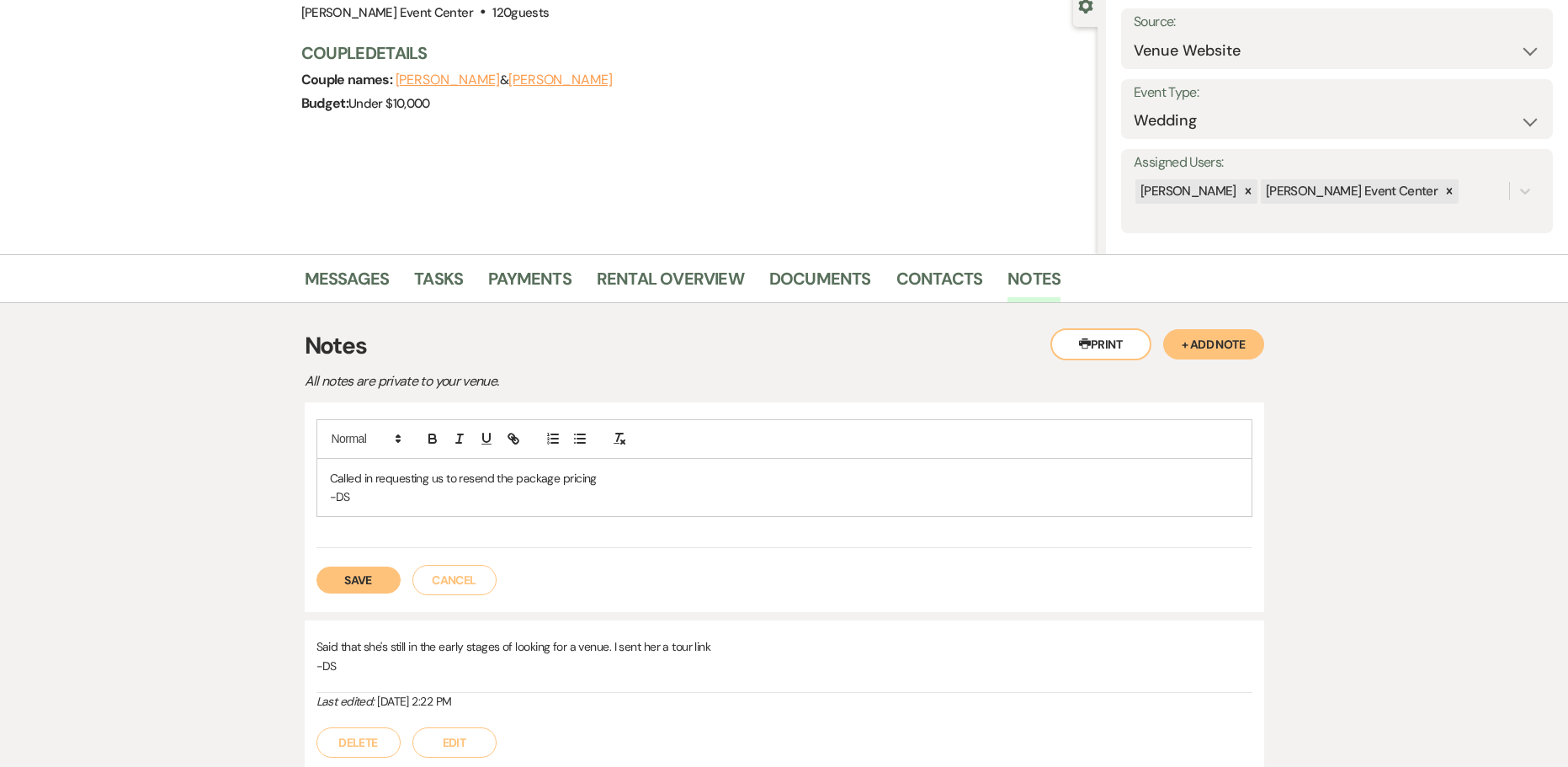
click at [341, 576] on button "Save" at bounding box center [358, 580] width 84 height 27
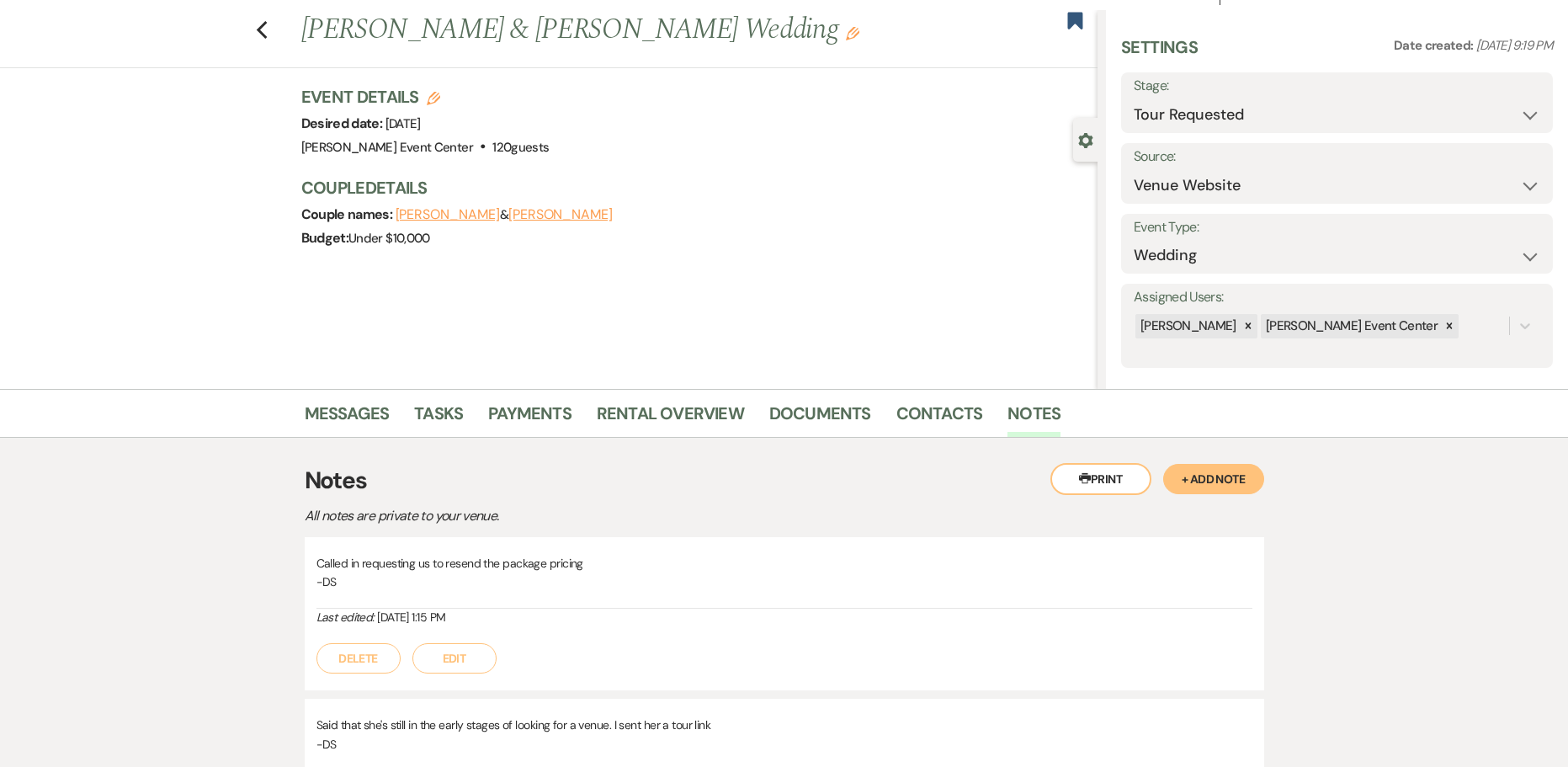
scroll to position [0, 0]
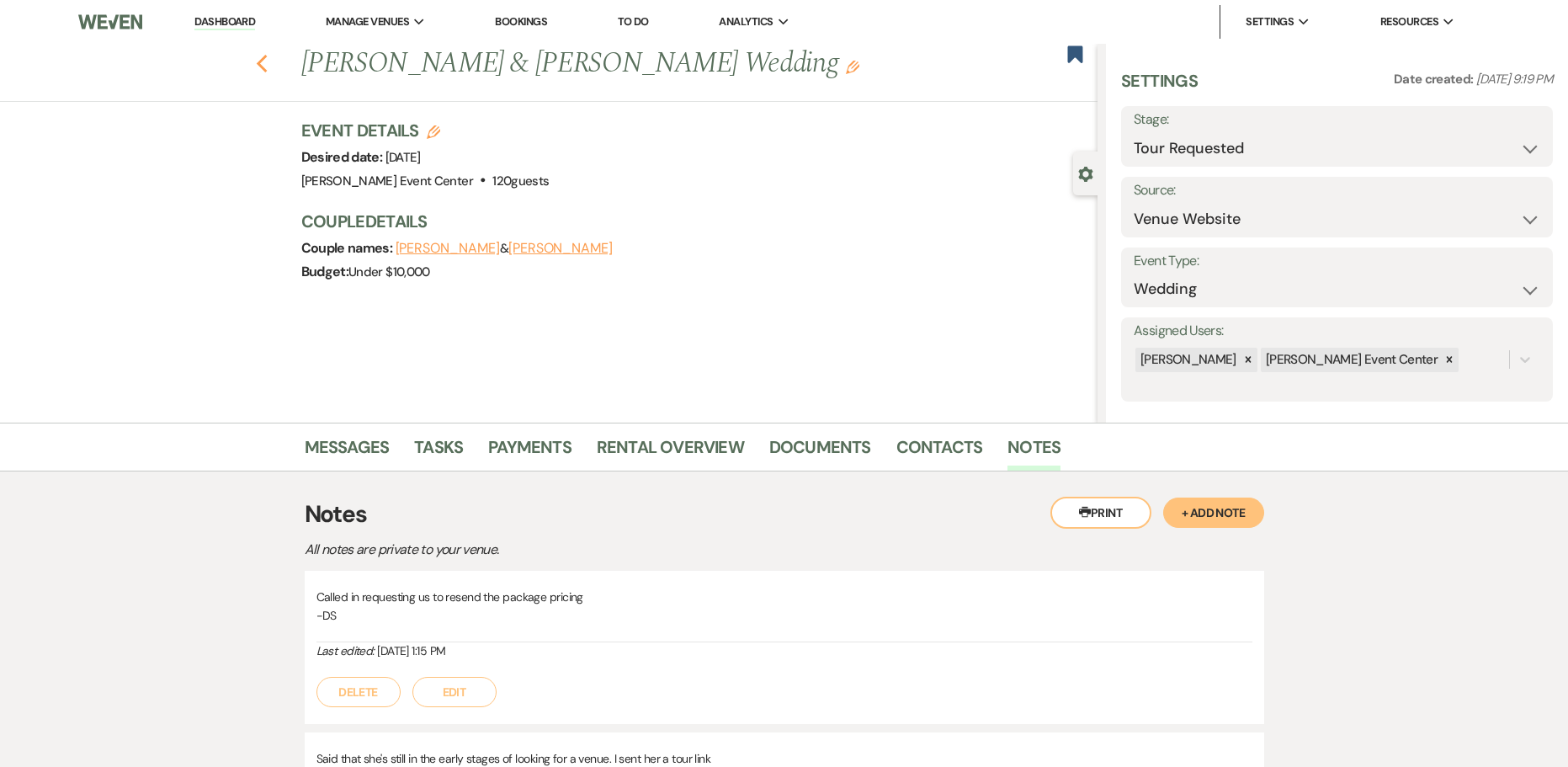
click at [266, 66] on use "button" at bounding box center [262, 64] width 11 height 19
select select "2"
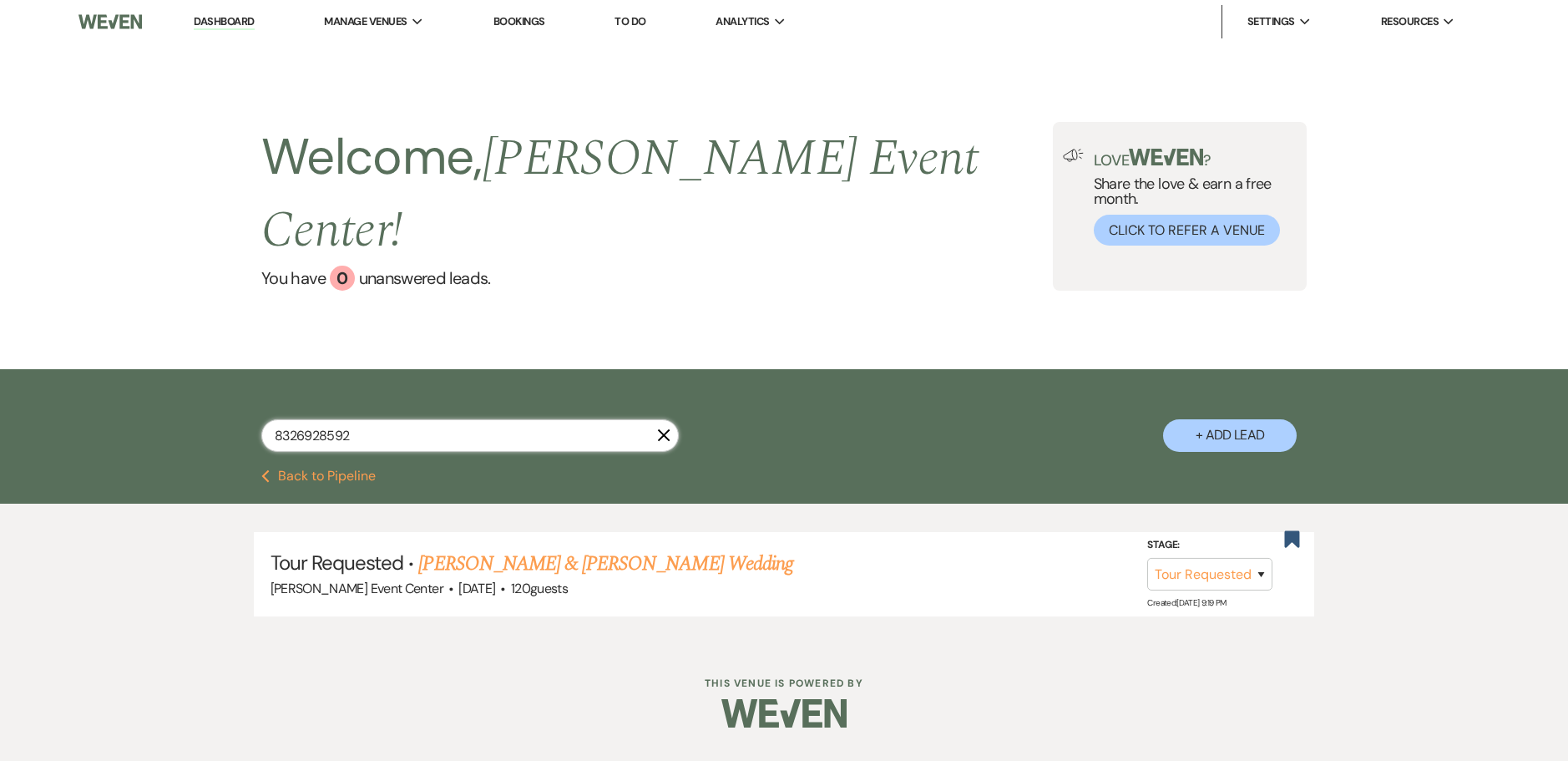
drag, startPoint x: 368, startPoint y: 397, endPoint x: 171, endPoint y: 390, distance: 197.1
click at [191, 392] on div "8326928592 X + Add Lead" at bounding box center [783, 422] width 1202 height 88
click at [440, 419] on input "text" at bounding box center [470, 435] width 418 height 33
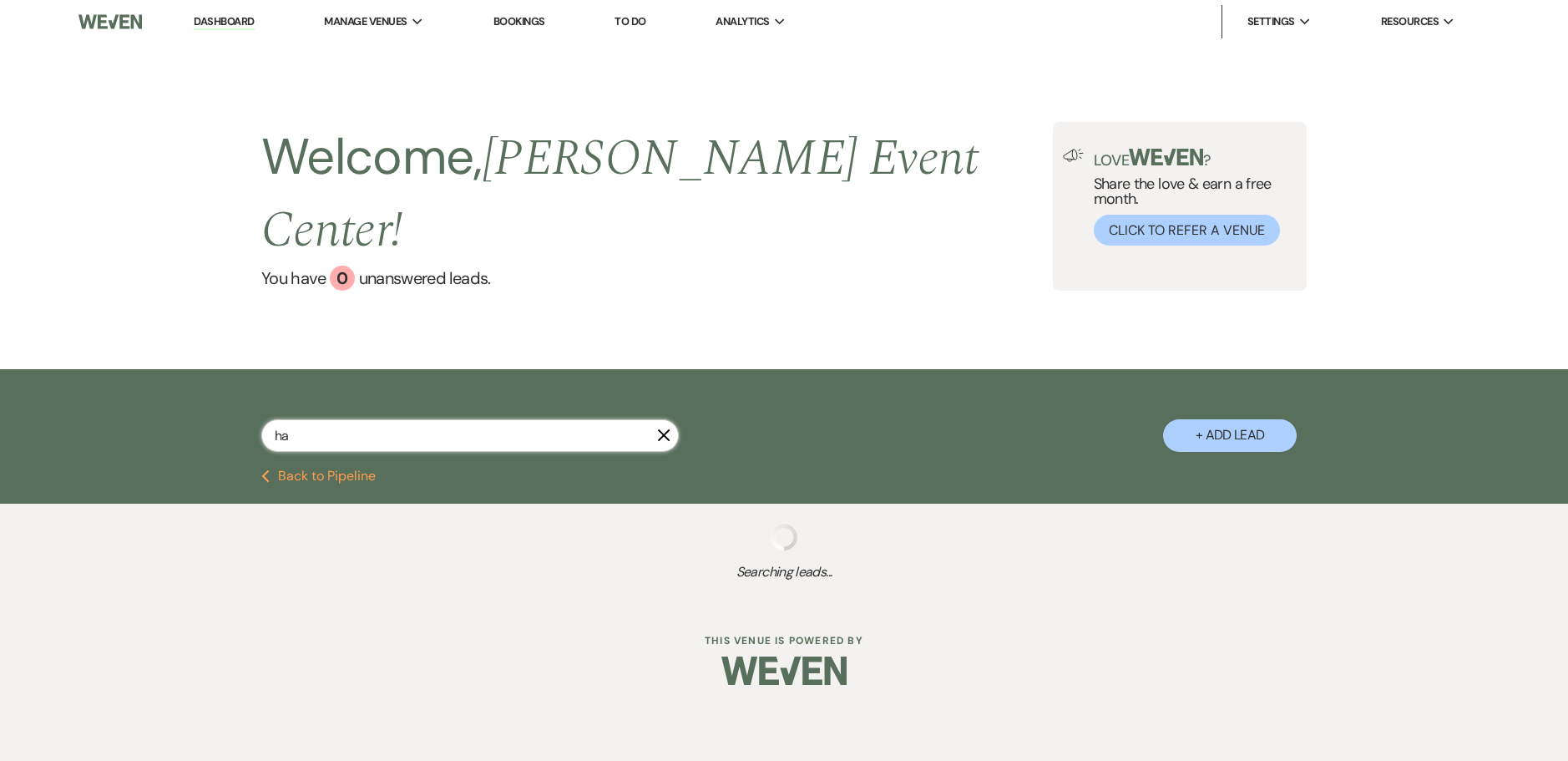
type input "han"
select select "2"
select select "6"
select select "8"
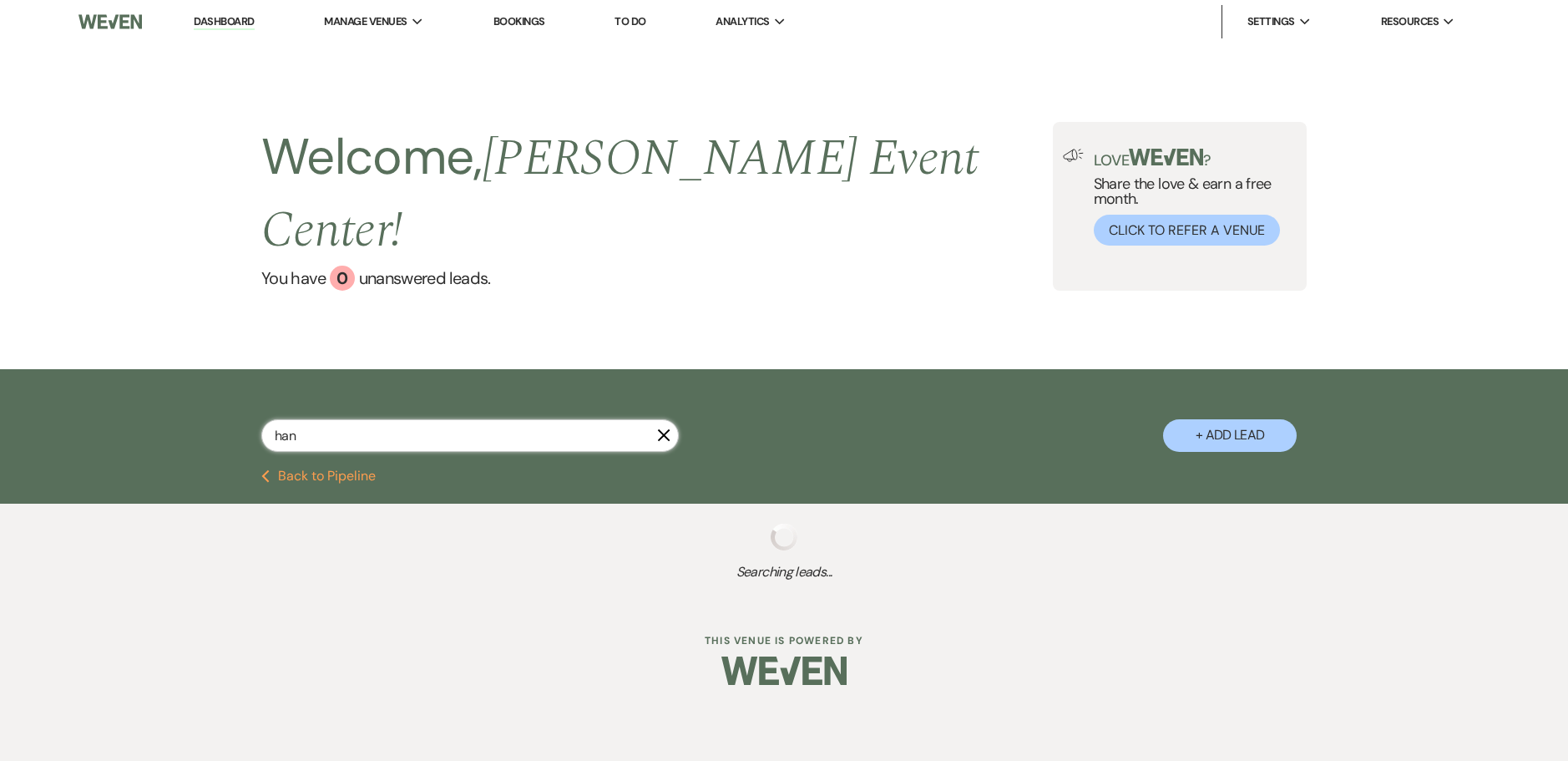
select select "4"
select select "8"
select select "1"
select select "6"
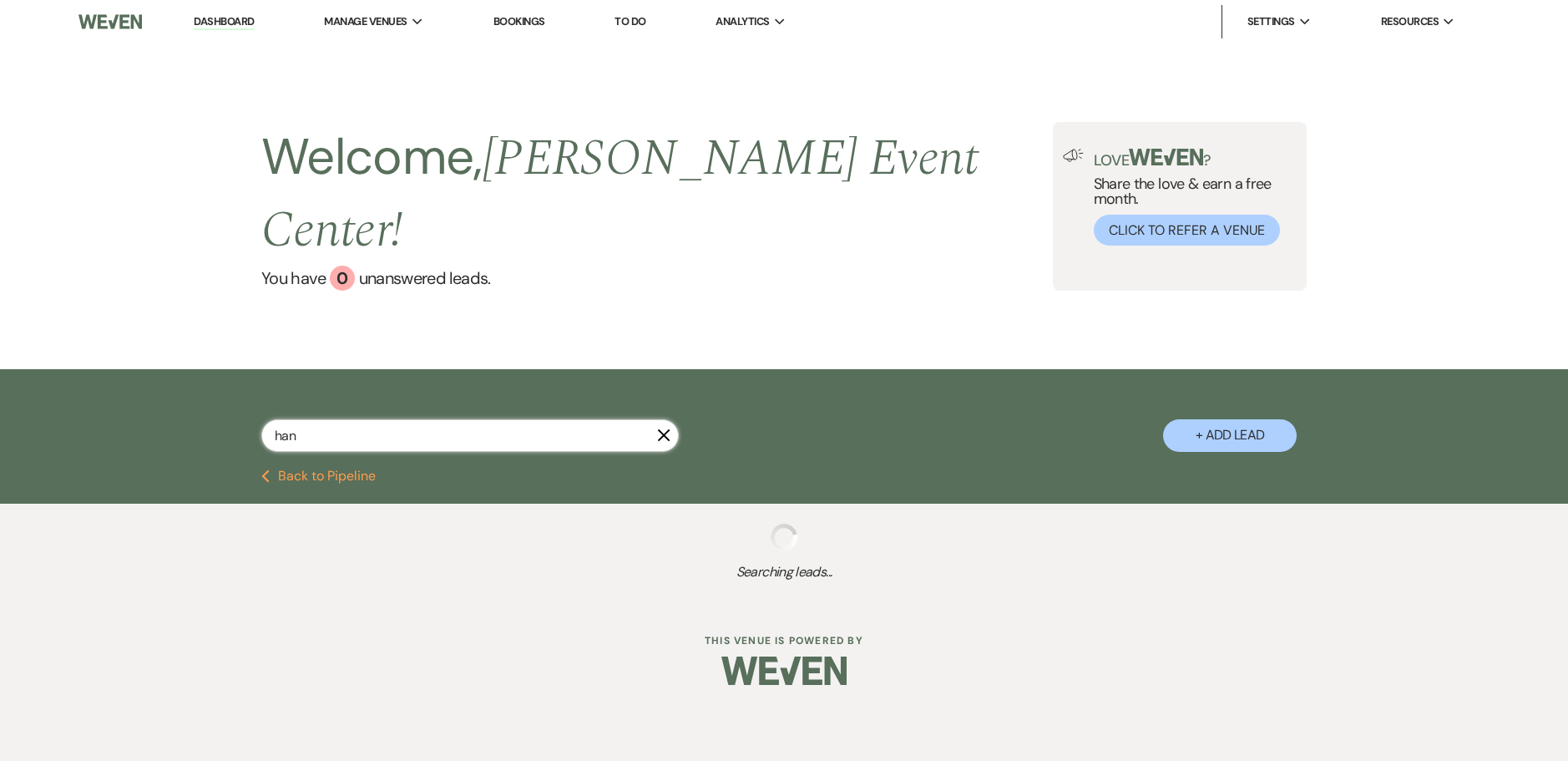
select select "8"
select select "1"
select select "2"
select select "8"
select select "2"
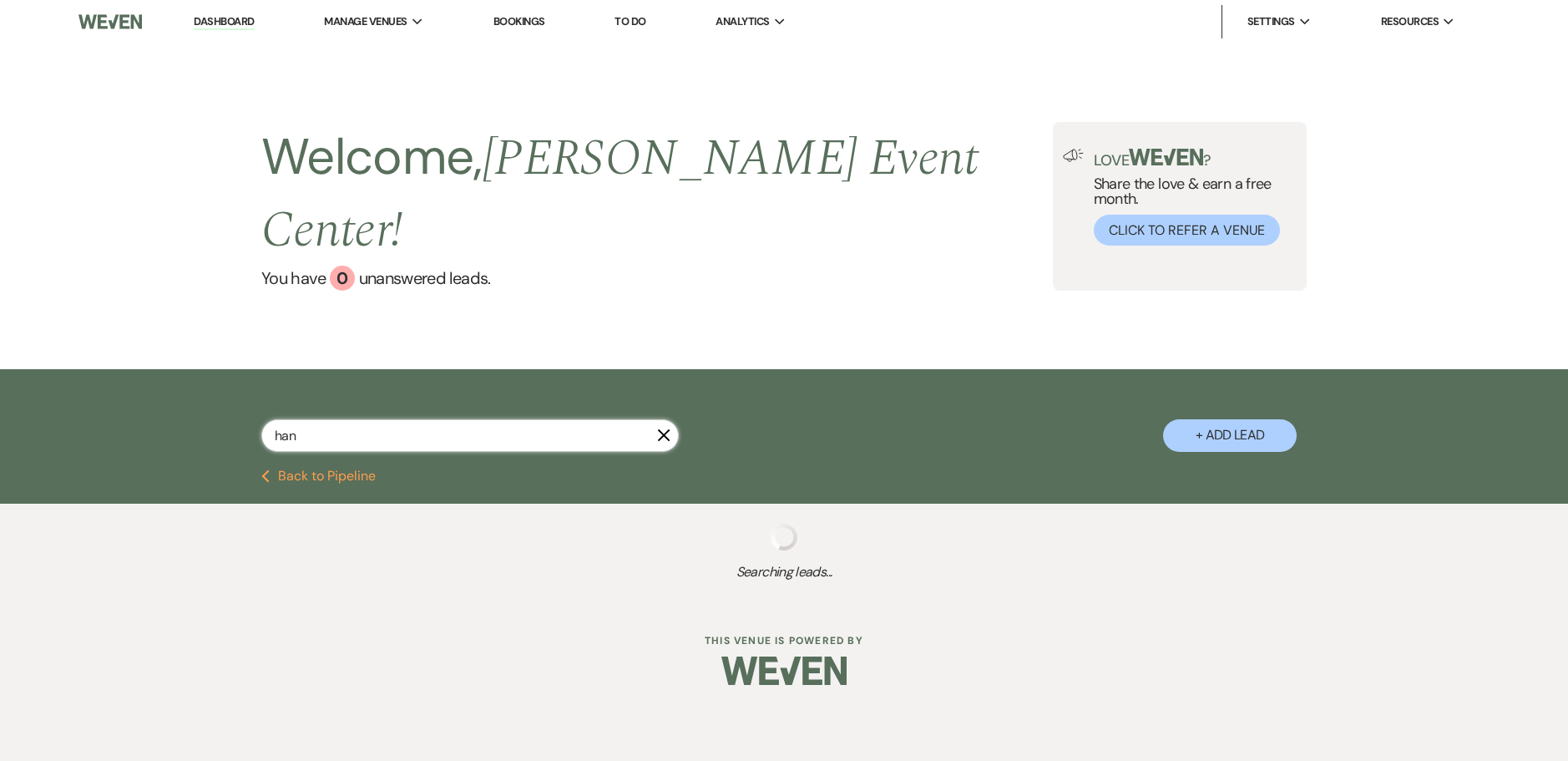
select select "8"
select select "4"
select select "5"
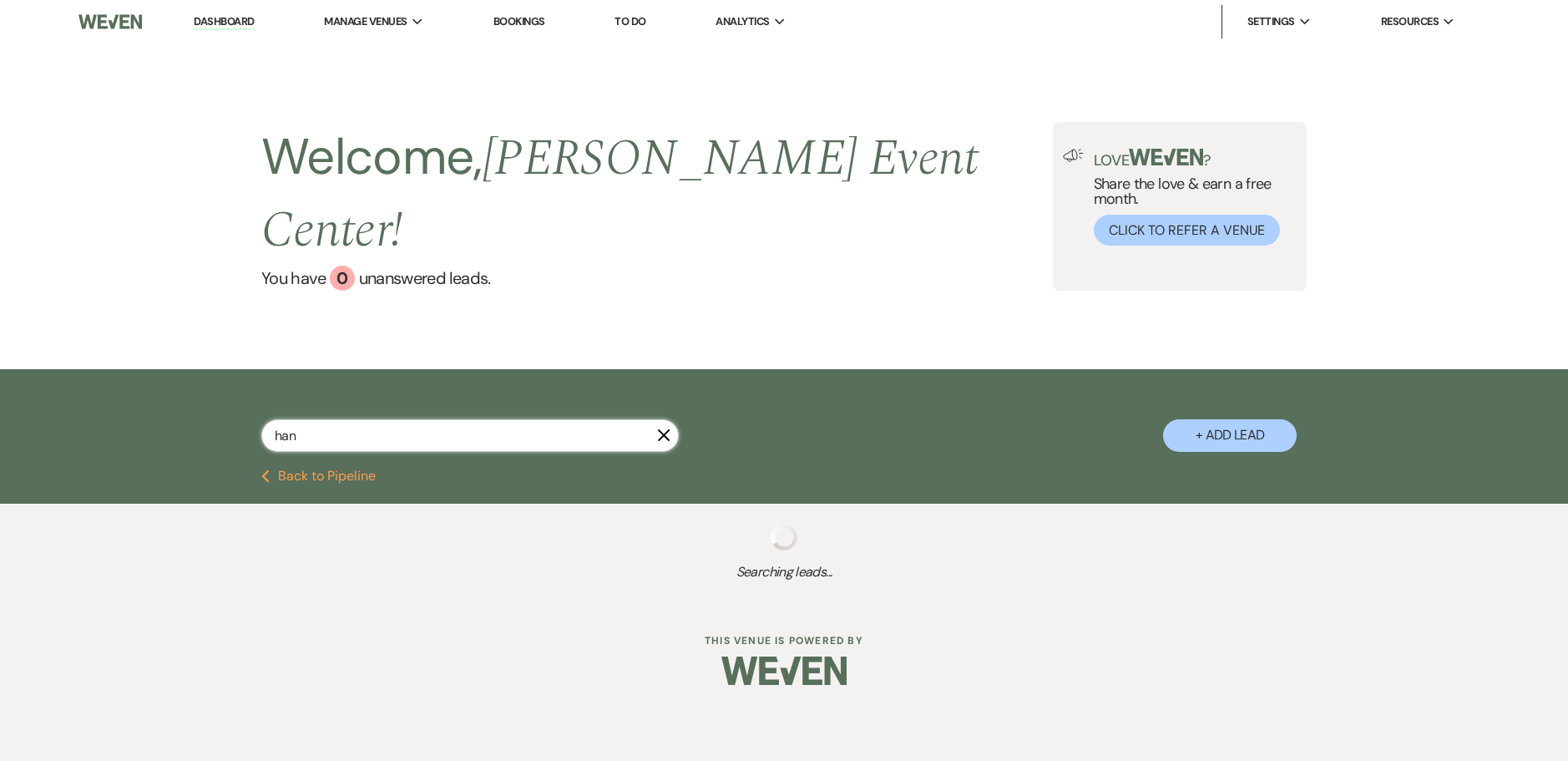
select select "5"
select select "4"
select select "8"
select select "7"
select select "2"
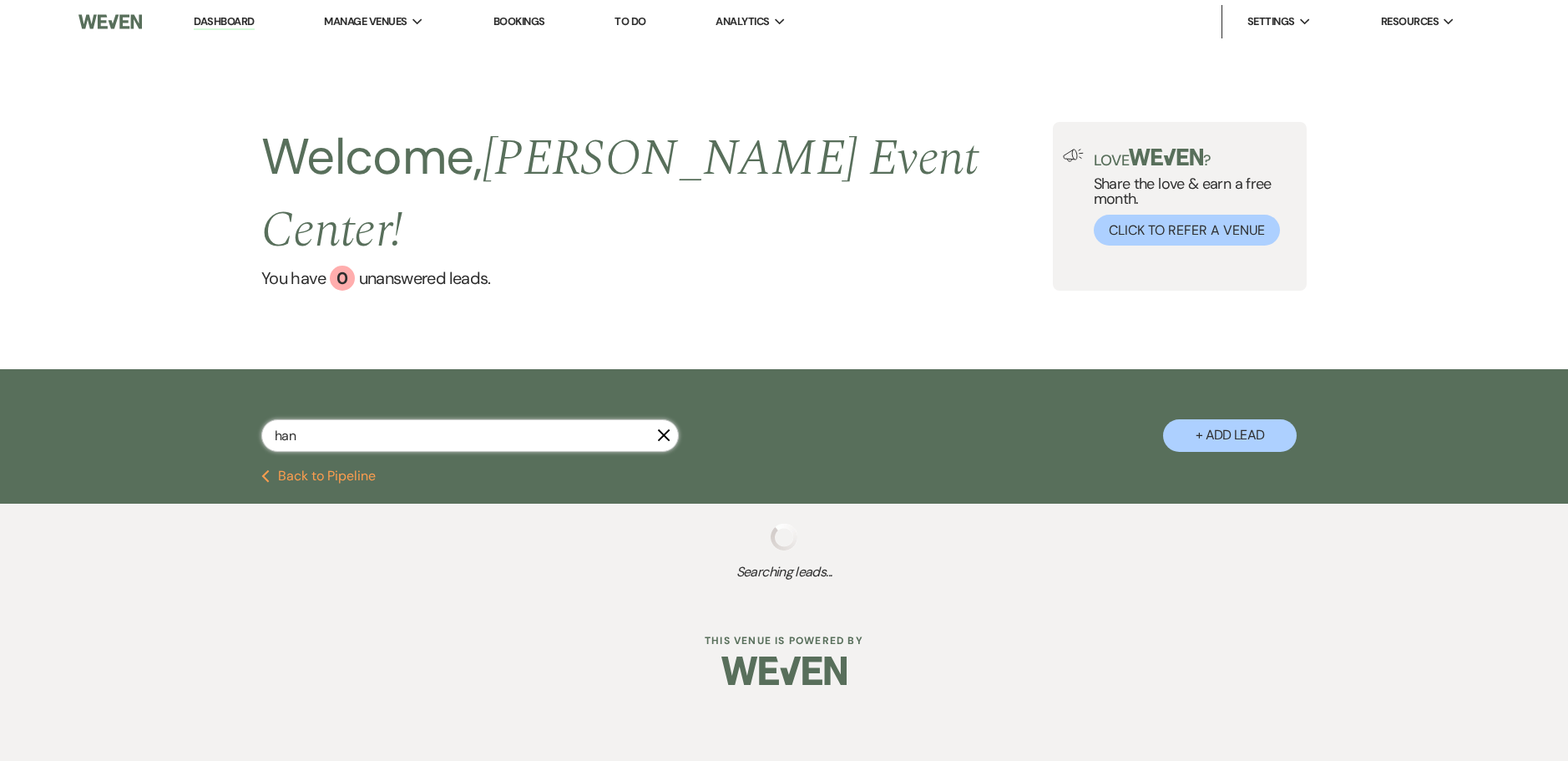
select select "2"
select select "8"
select select "4"
select select "8"
select select "11"
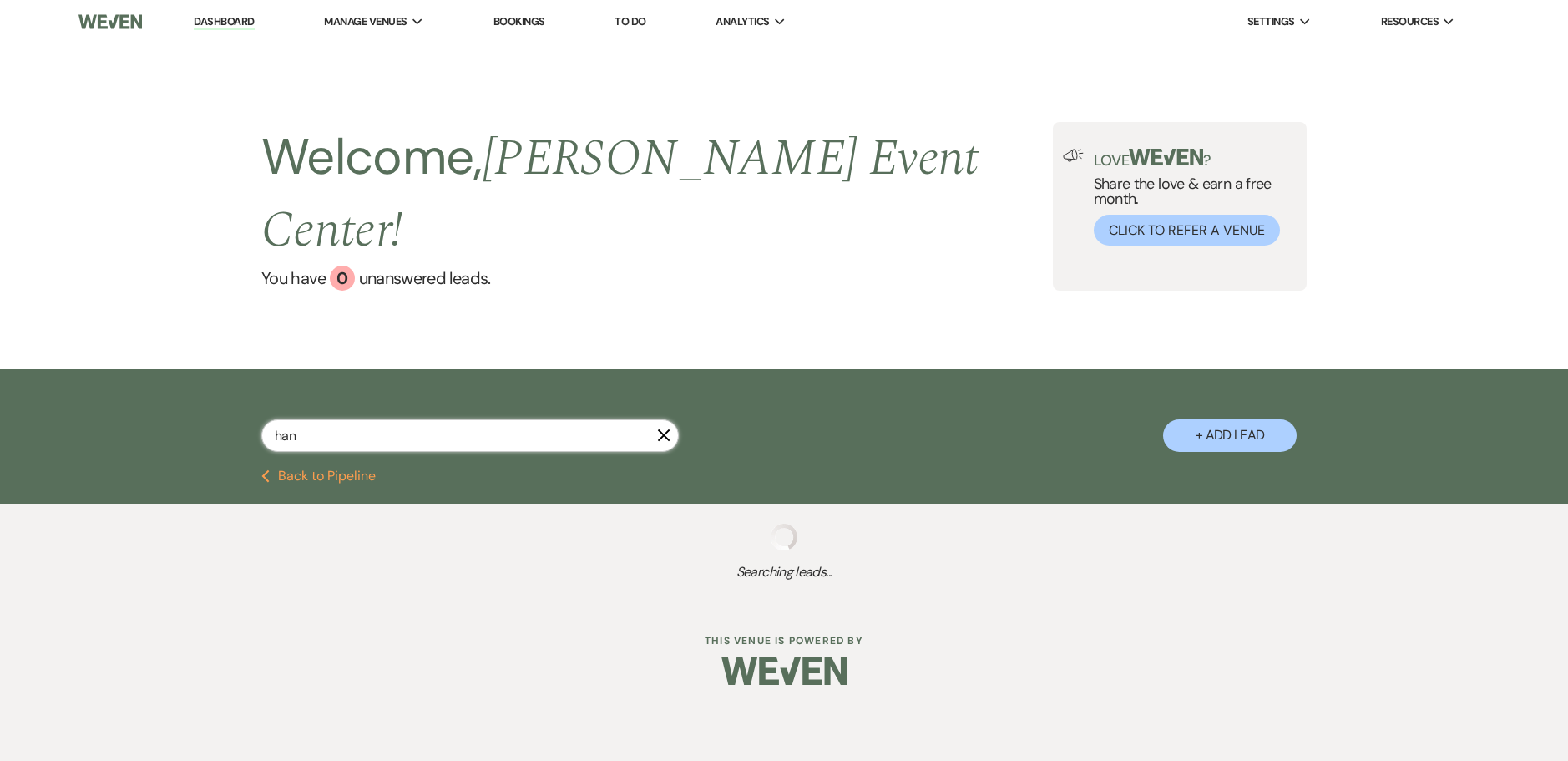
select select "8"
select select "6"
select select "8"
select select "6"
select select "8"
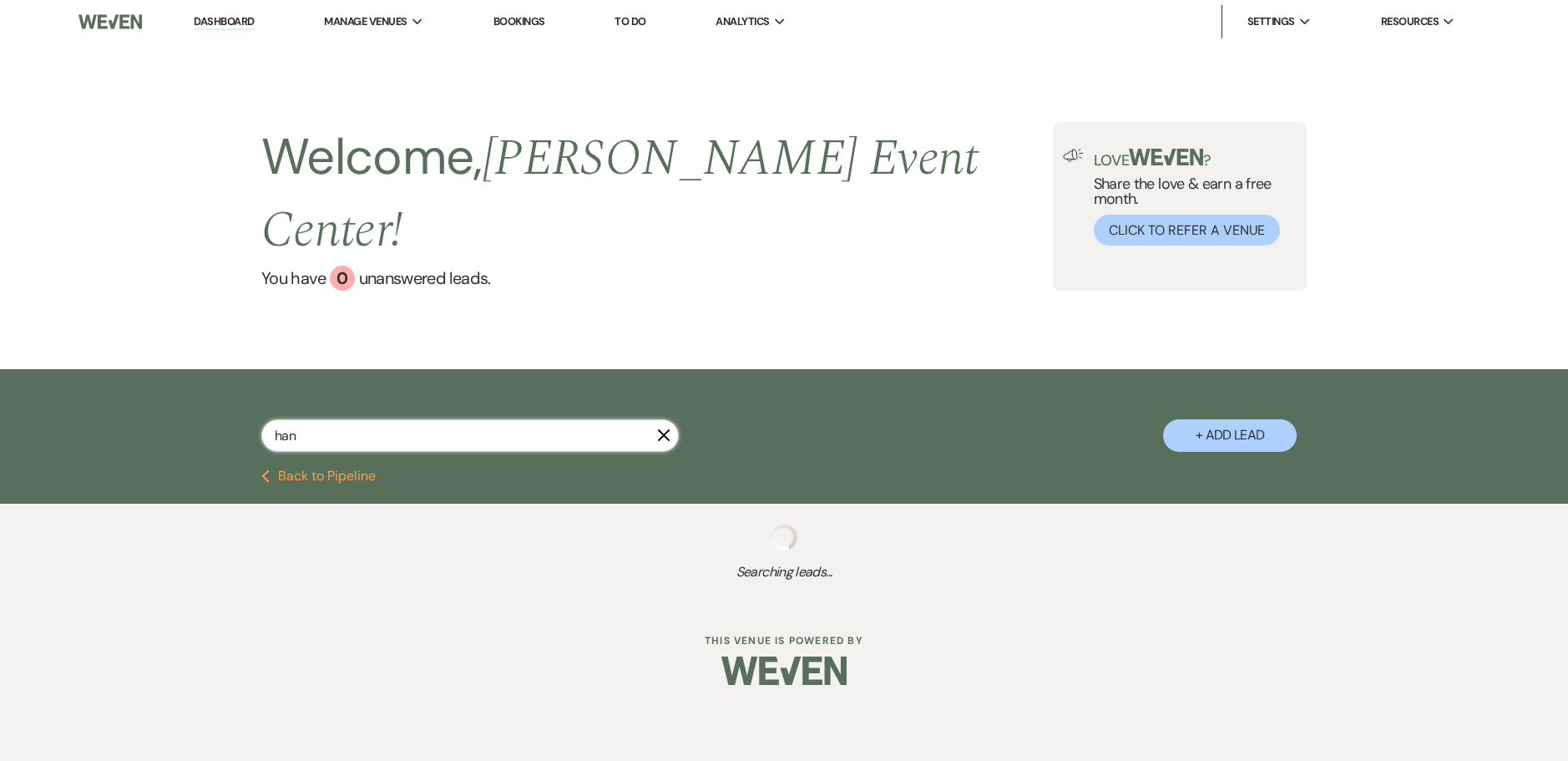
select select "11"
select select "8"
select select "5"
select select "8"
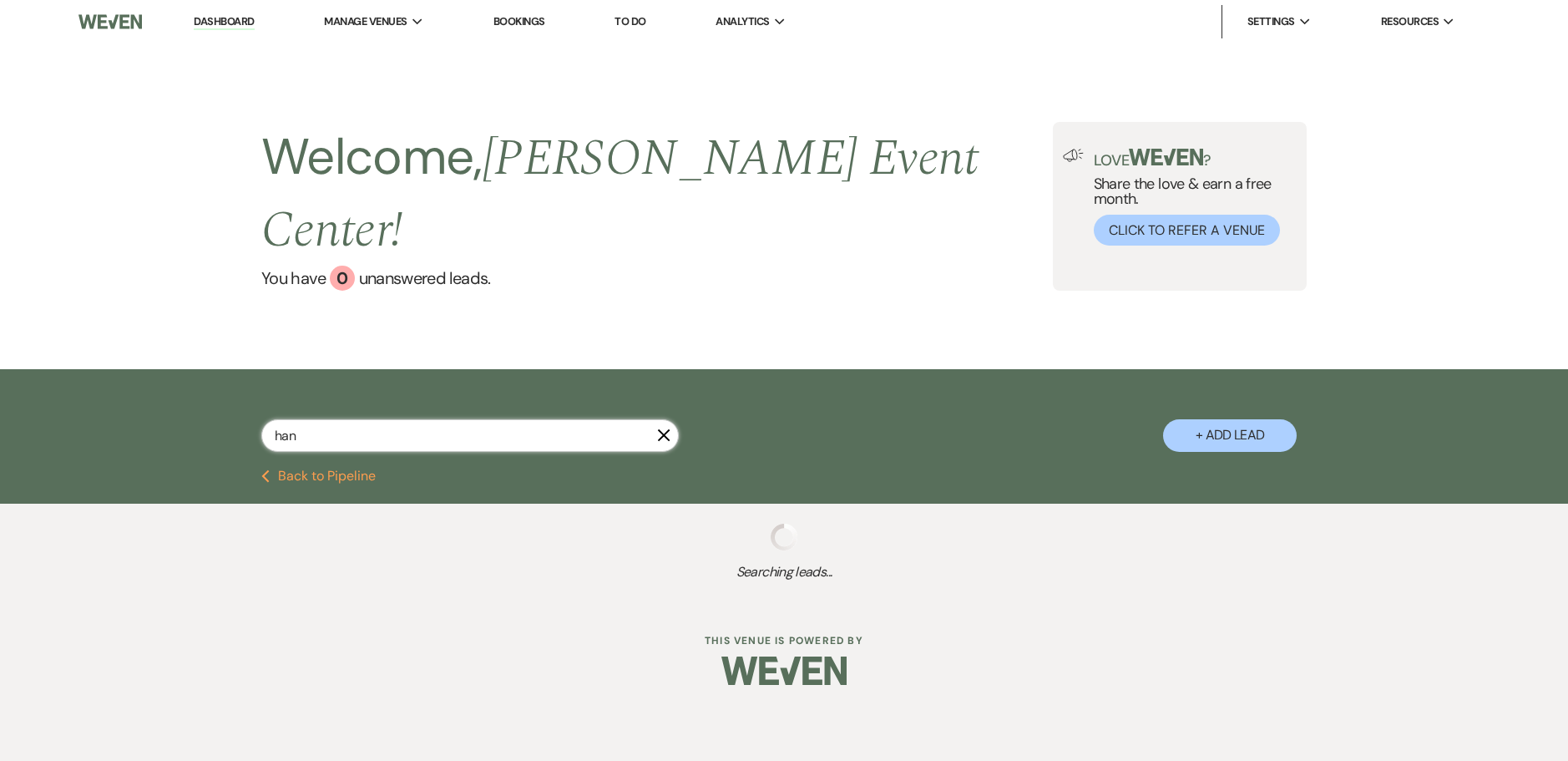
select select "8"
select select "4"
select select "8"
select select "4"
select select "5"
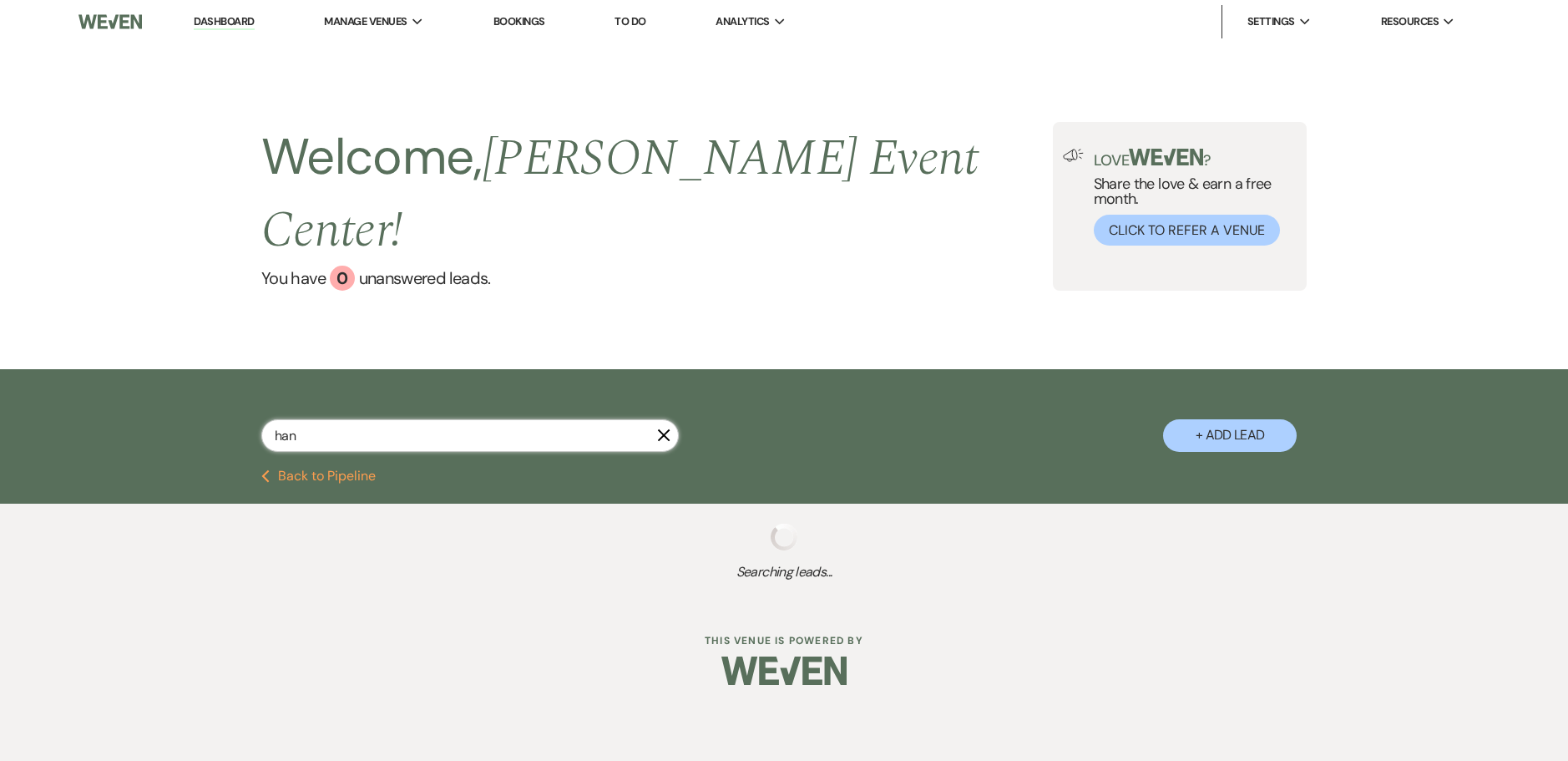
select select "4"
select select "8"
select select "4"
select select "8"
select select "6"
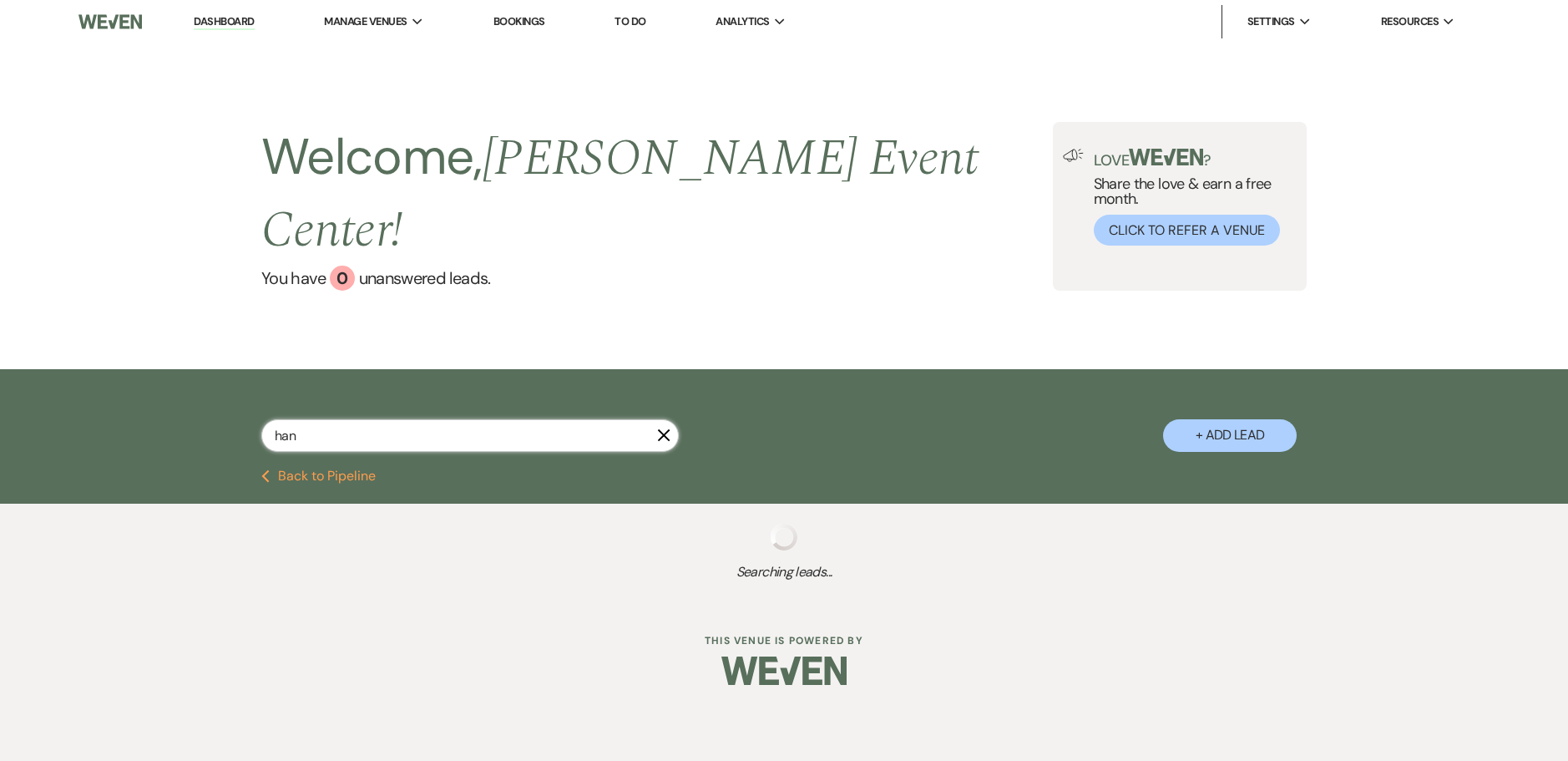
select select "8"
select select "6"
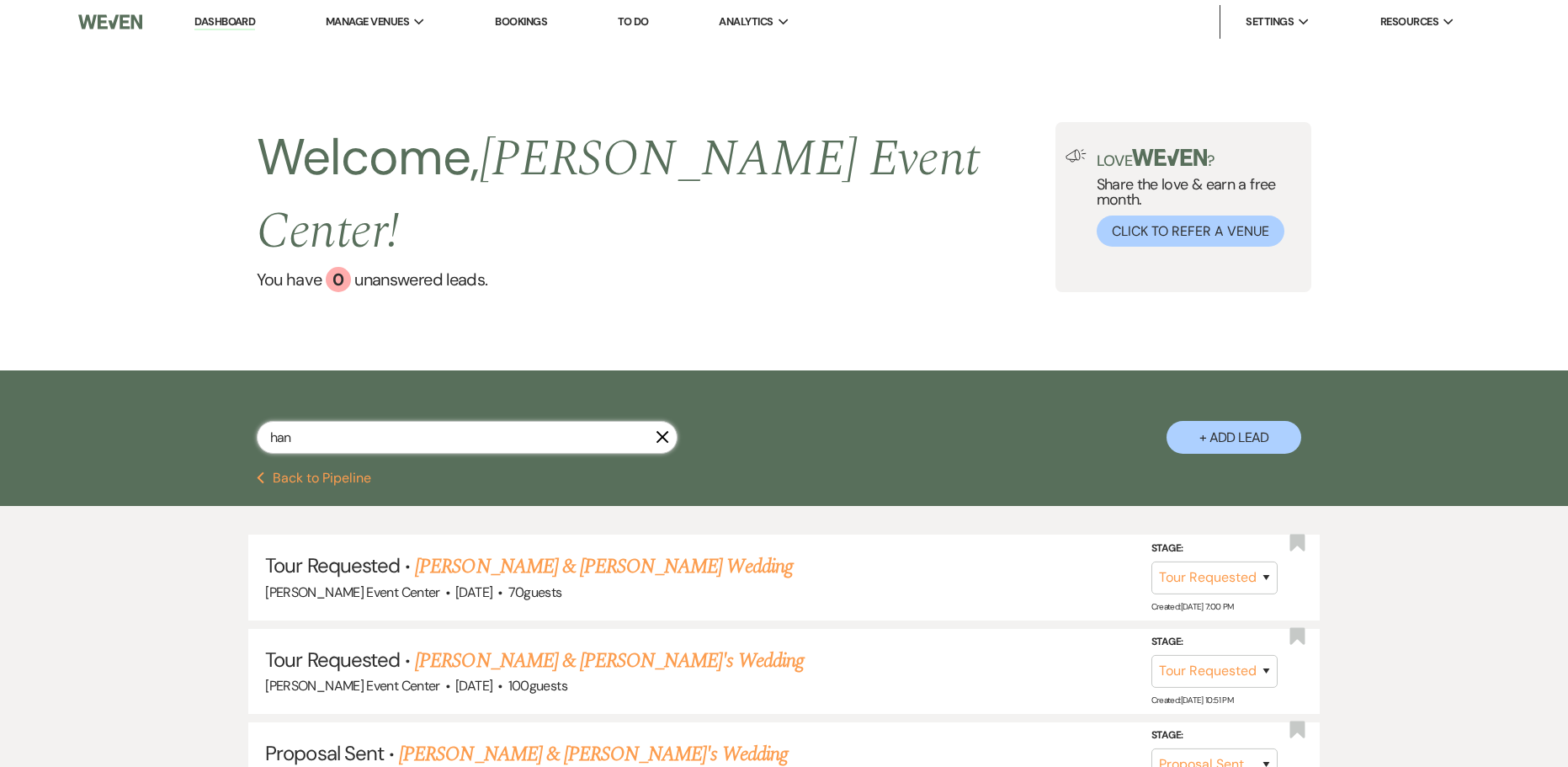
type input "han"
click at [585, 739] on link "[PERSON_NAME] & [PERSON_NAME]'s Wedding" at bounding box center [593, 754] width 389 height 30
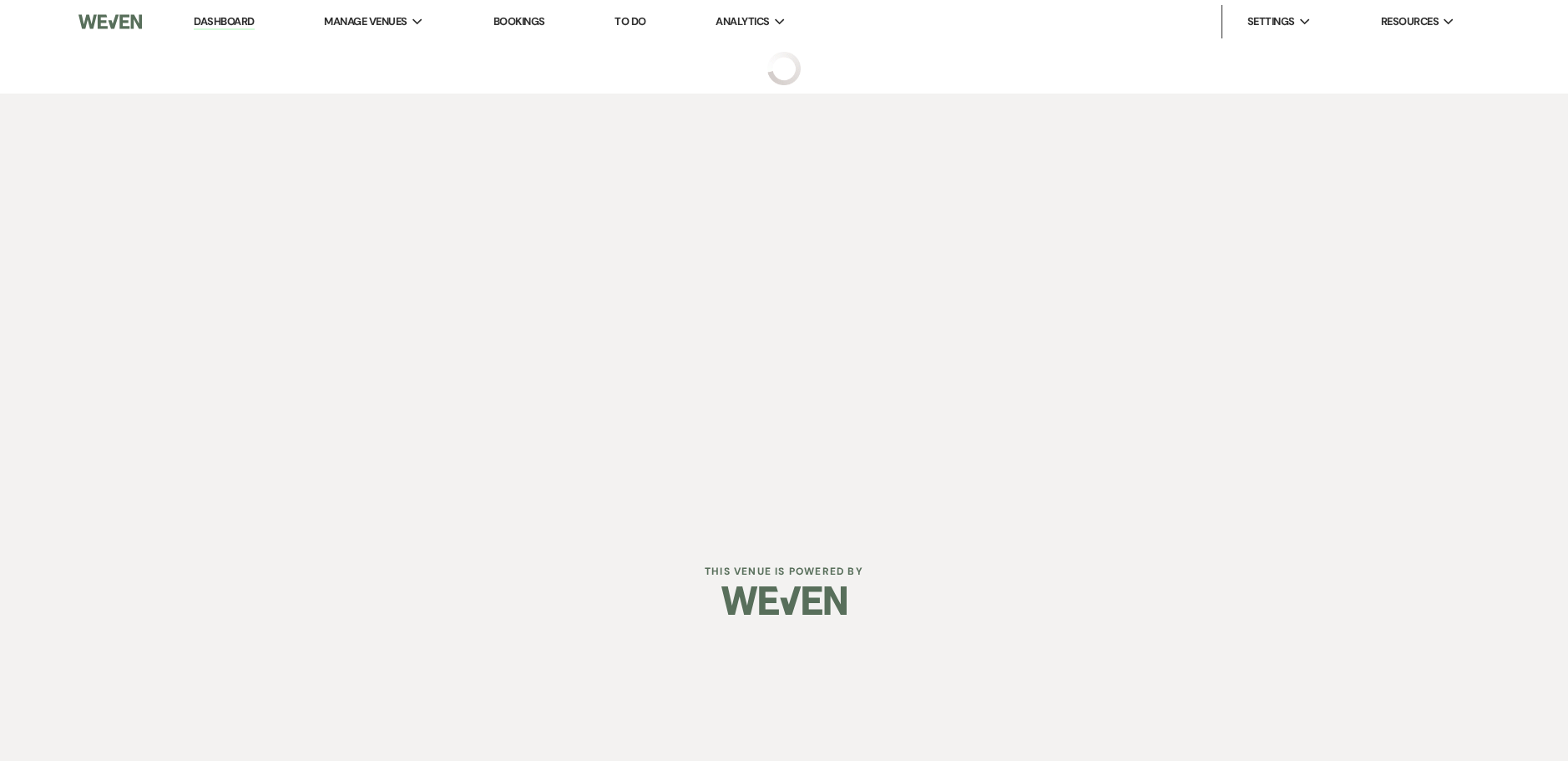
select select "6"
select select "5"
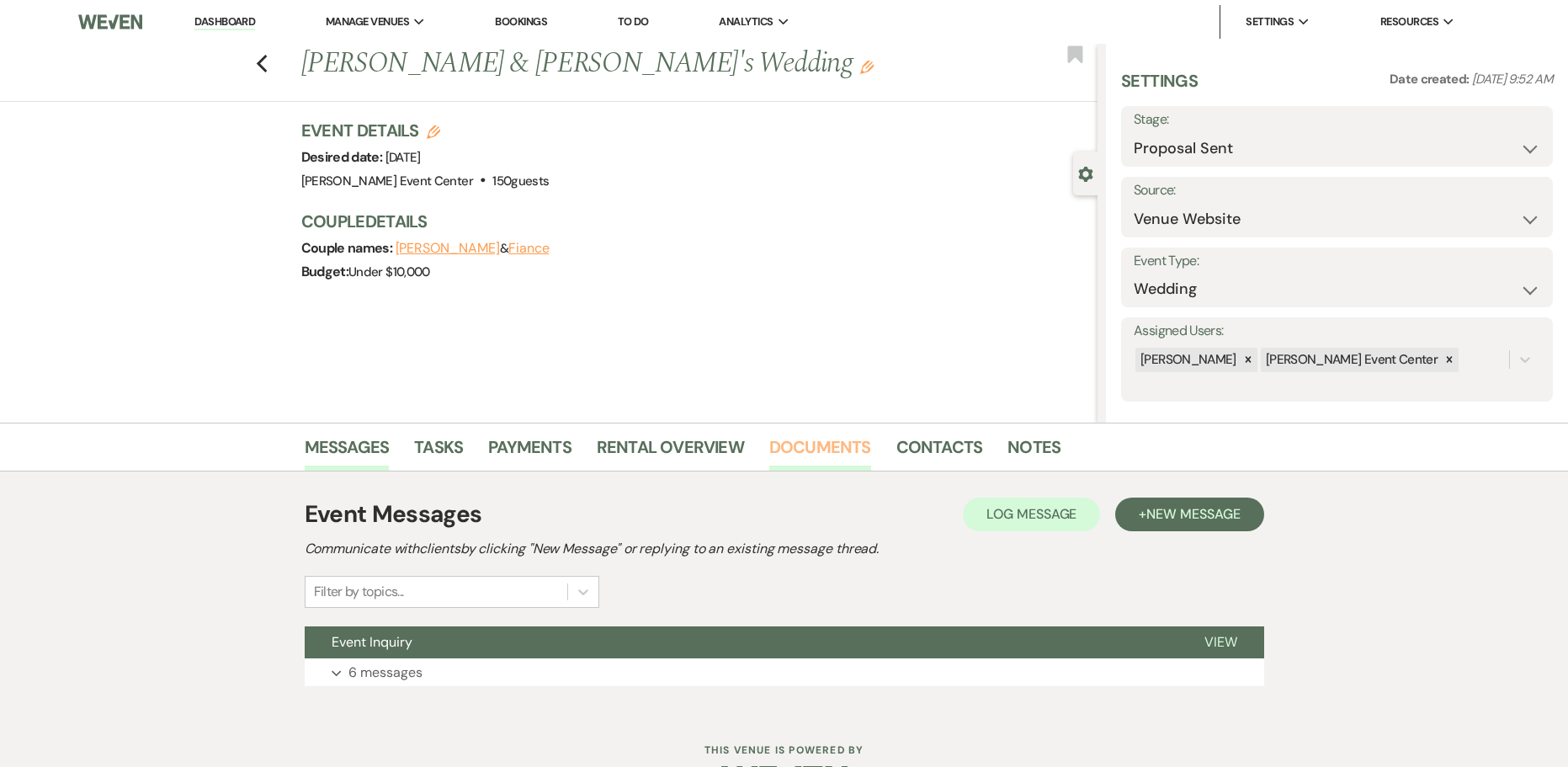
click at [797, 453] on link "Documents" at bounding box center [821, 452] width 102 height 37
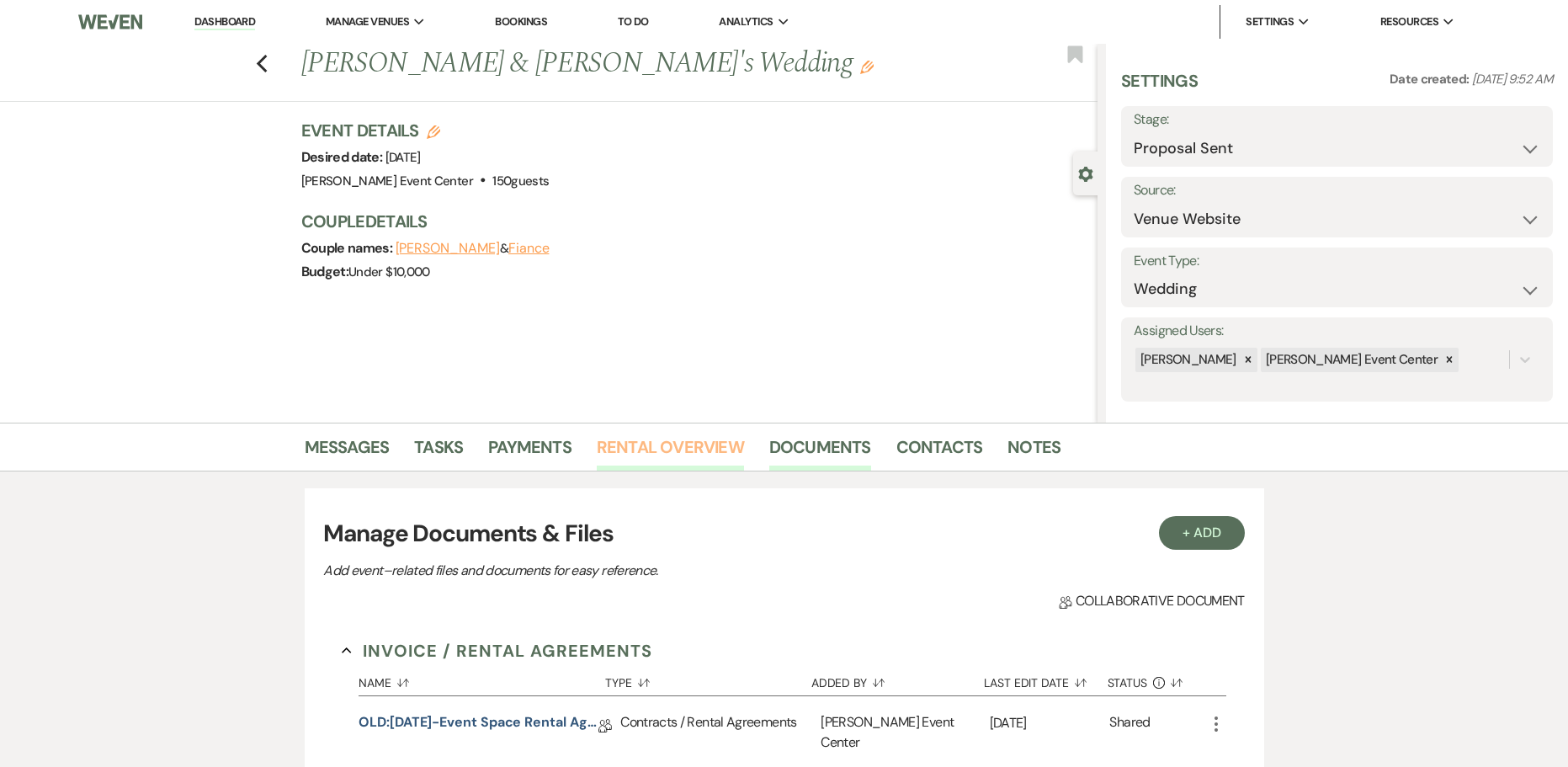
click at [673, 461] on link "Rental Overview" at bounding box center [671, 452] width 147 height 37
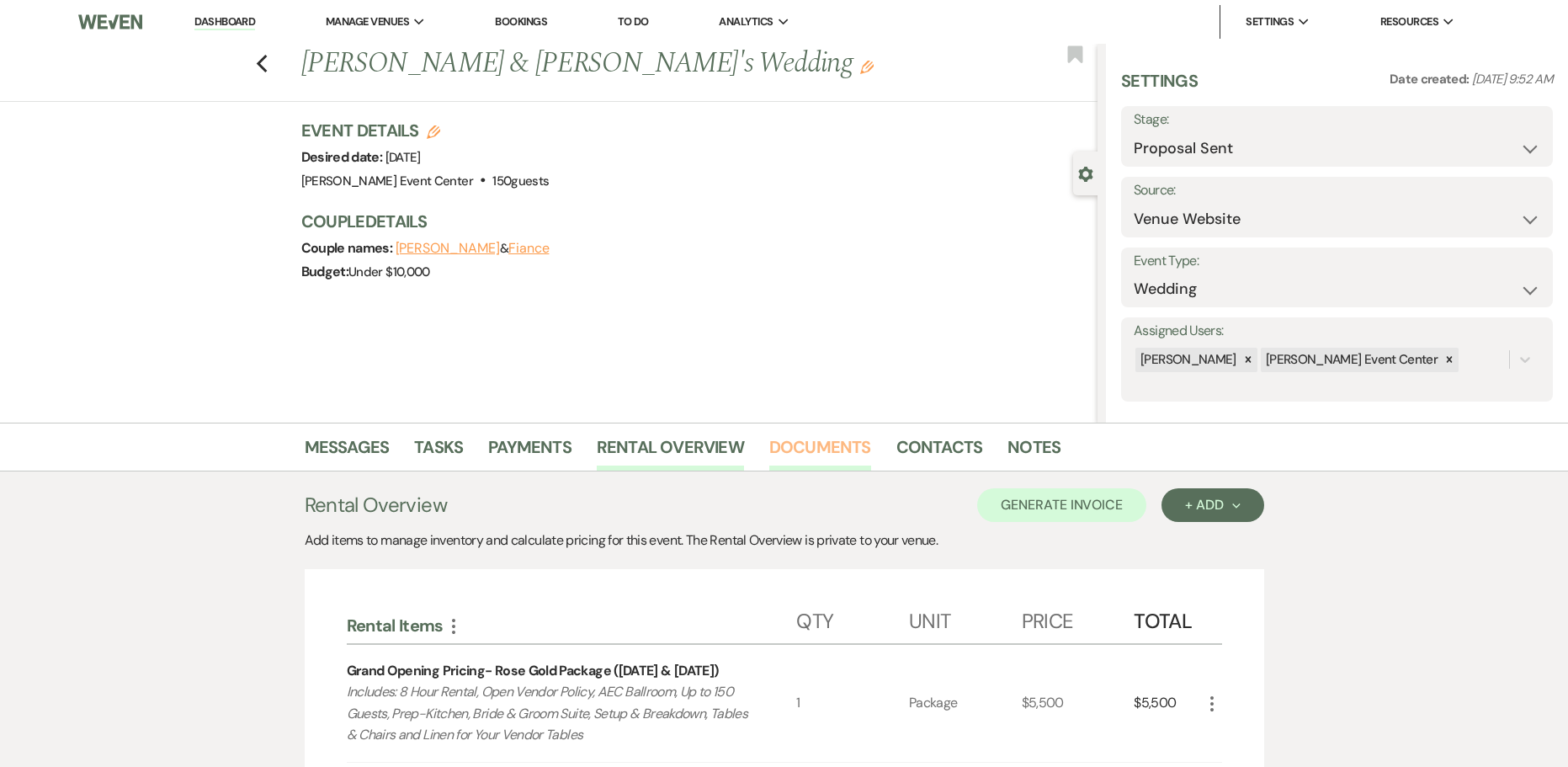
click at [824, 446] on link "Documents" at bounding box center [821, 452] width 102 height 37
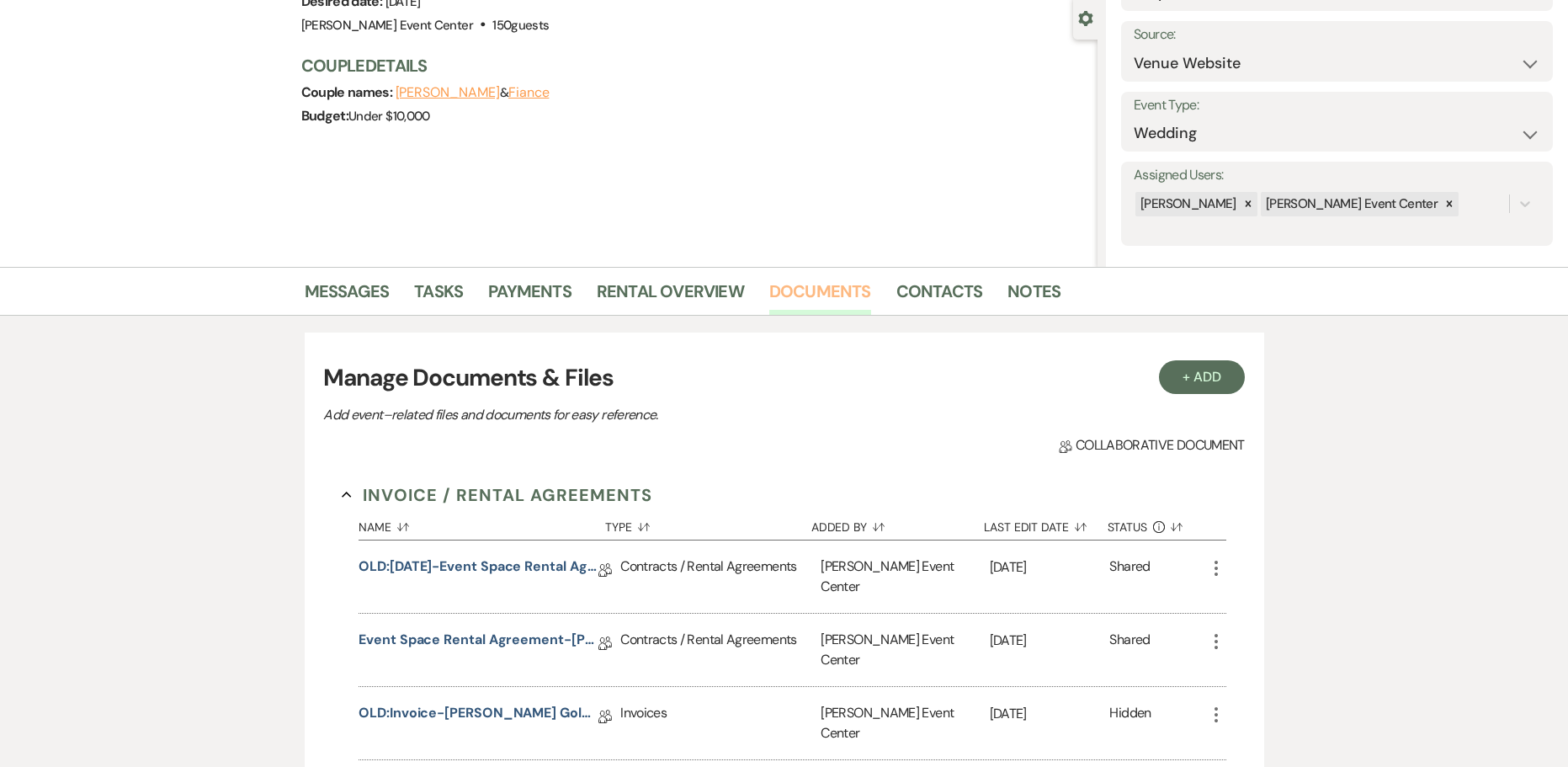
scroll to position [336, 0]
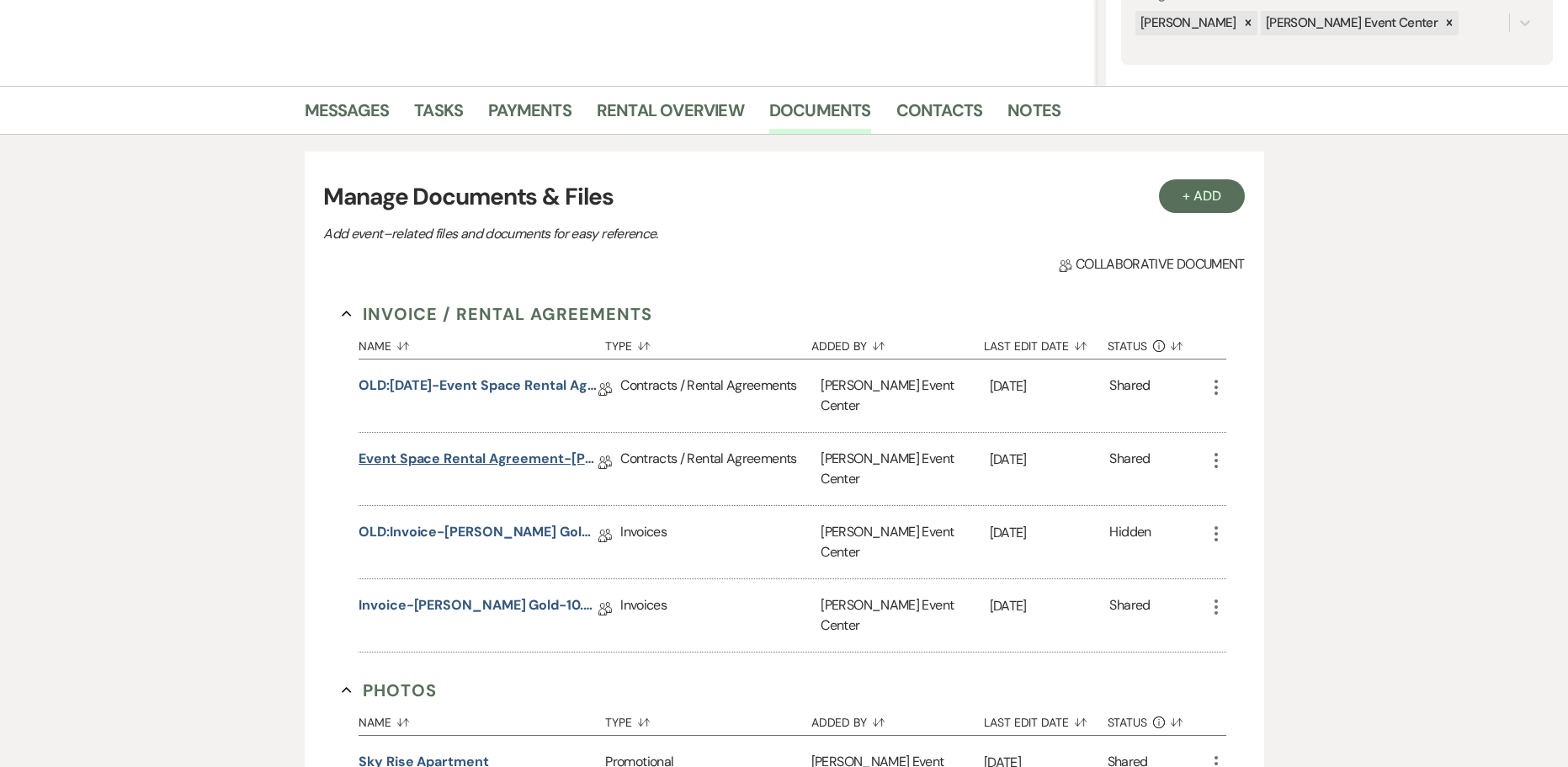
click at [480, 449] on link "Event Space Rental Agreement-[PERSON_NAME] Gold-10.4.26" at bounding box center [479, 462] width 240 height 26
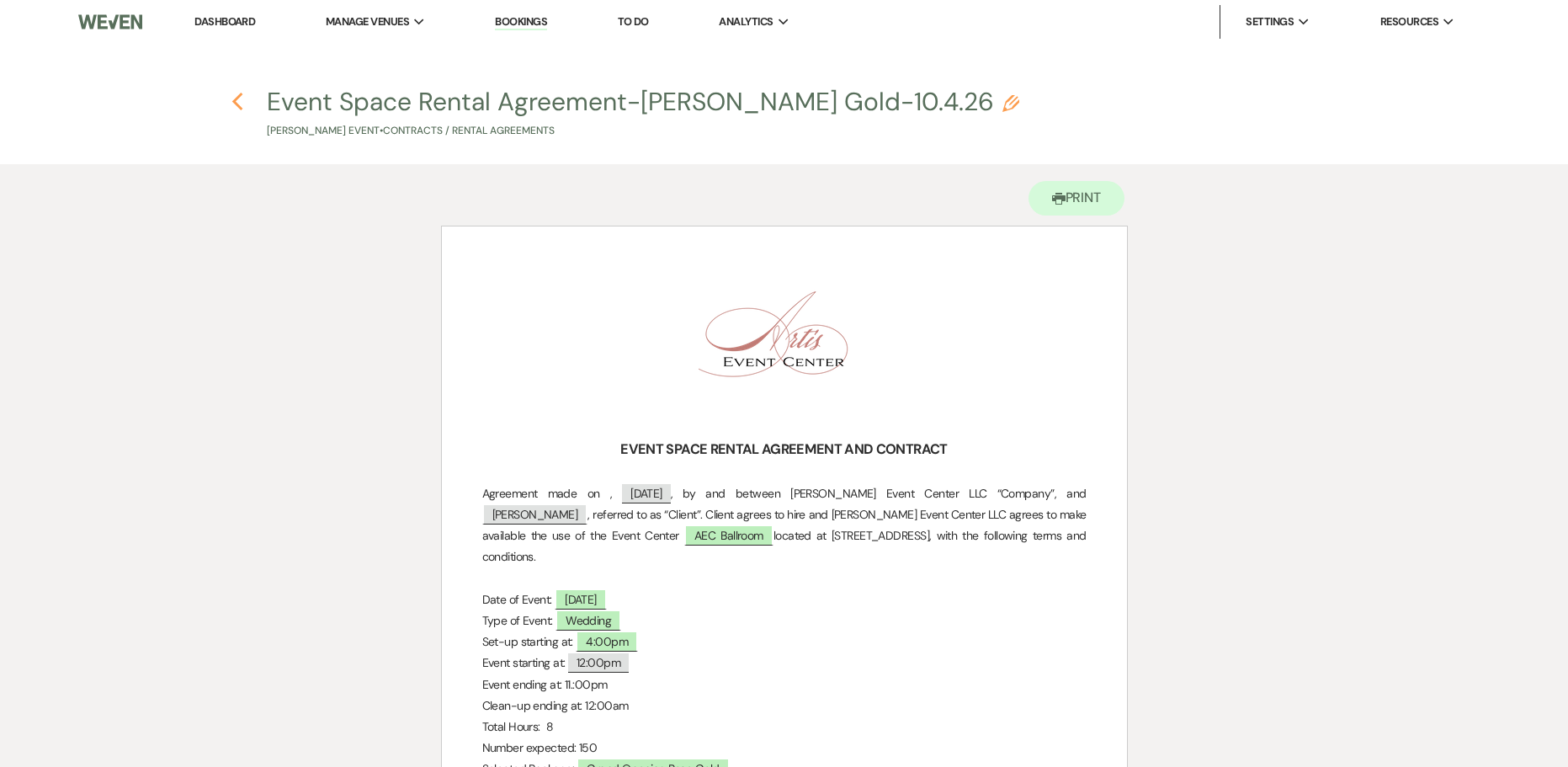
click at [241, 104] on icon "Previous" at bounding box center [237, 101] width 12 height 20
select select "6"
select select "5"
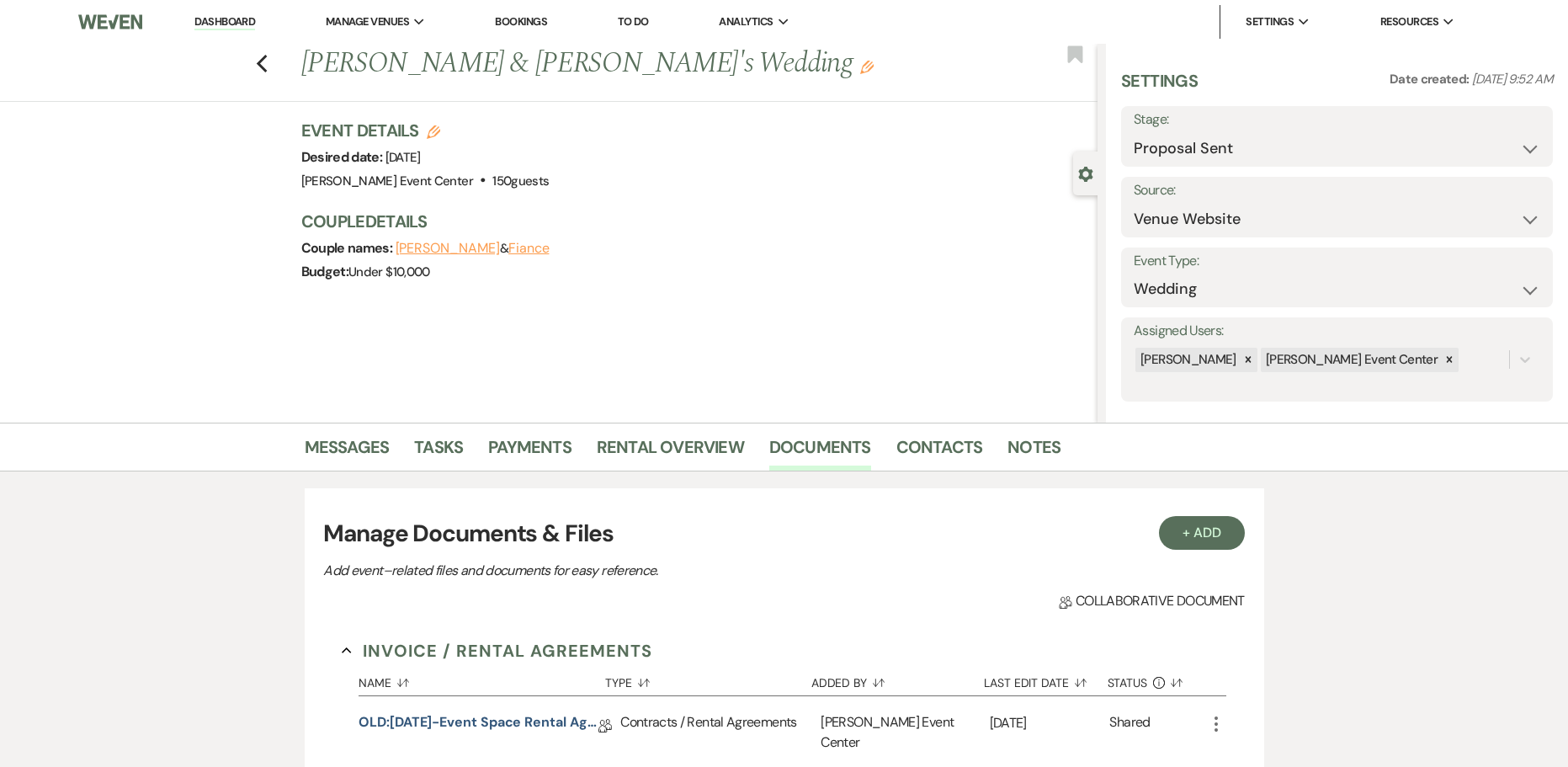
scroll to position [336, 0]
